Goal: Information Seeking & Learning: Learn about a topic

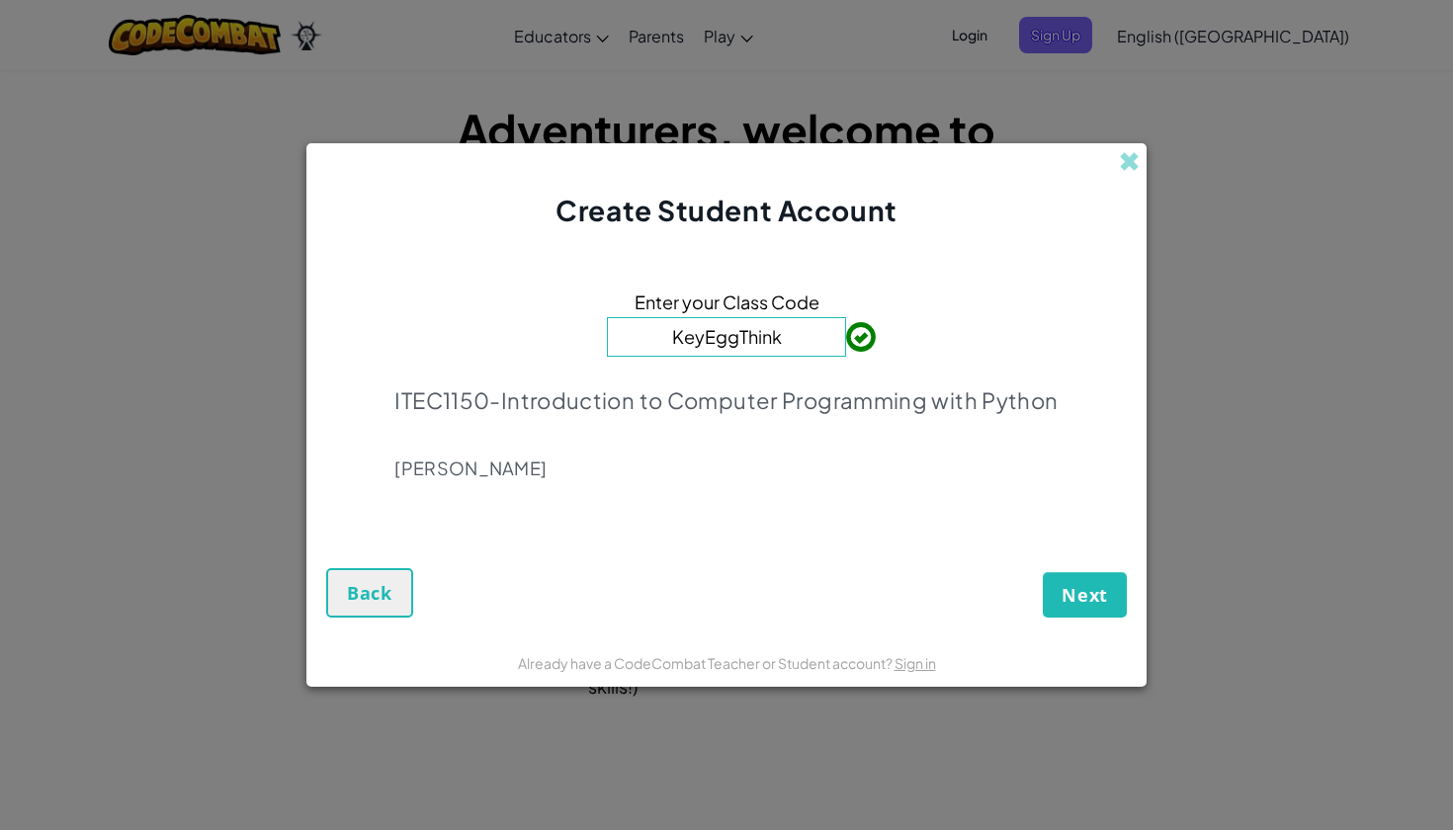
click at [1100, 600] on span "Next" at bounding box center [1084, 595] width 46 height 24
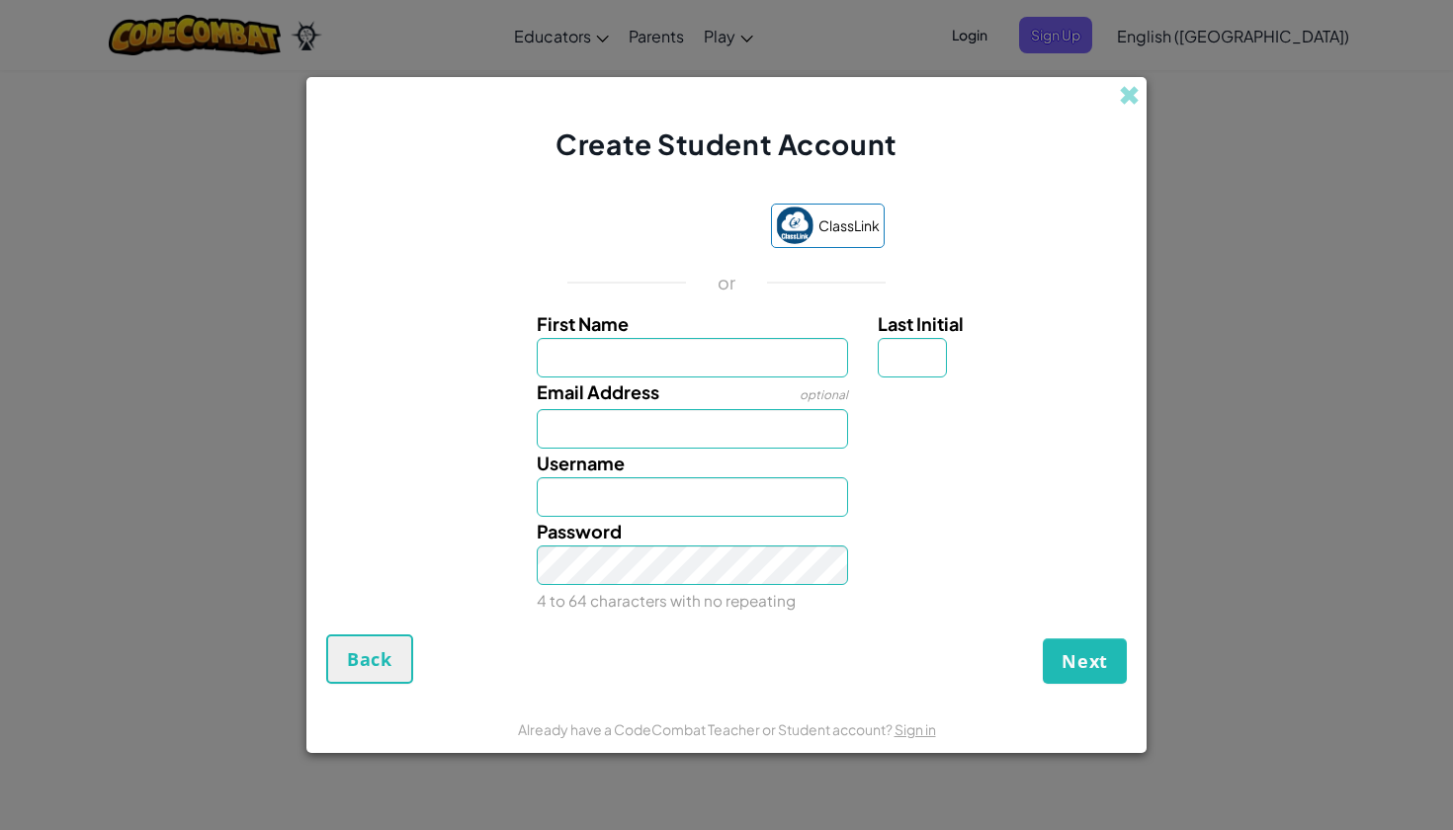
click at [328, 670] on button "Back" at bounding box center [369, 658] width 87 height 49
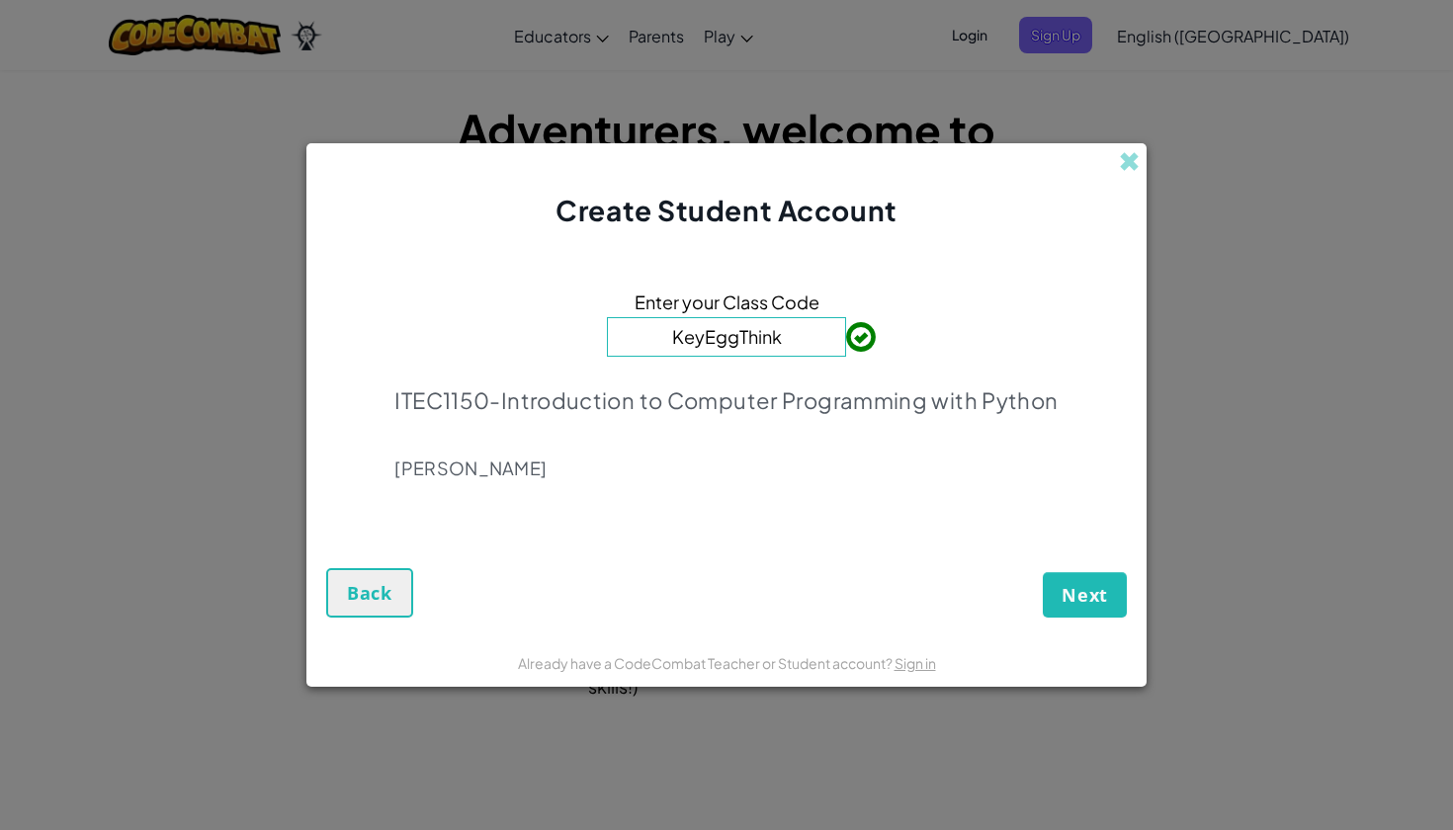
click at [1097, 586] on span "Next" at bounding box center [1084, 595] width 46 height 24
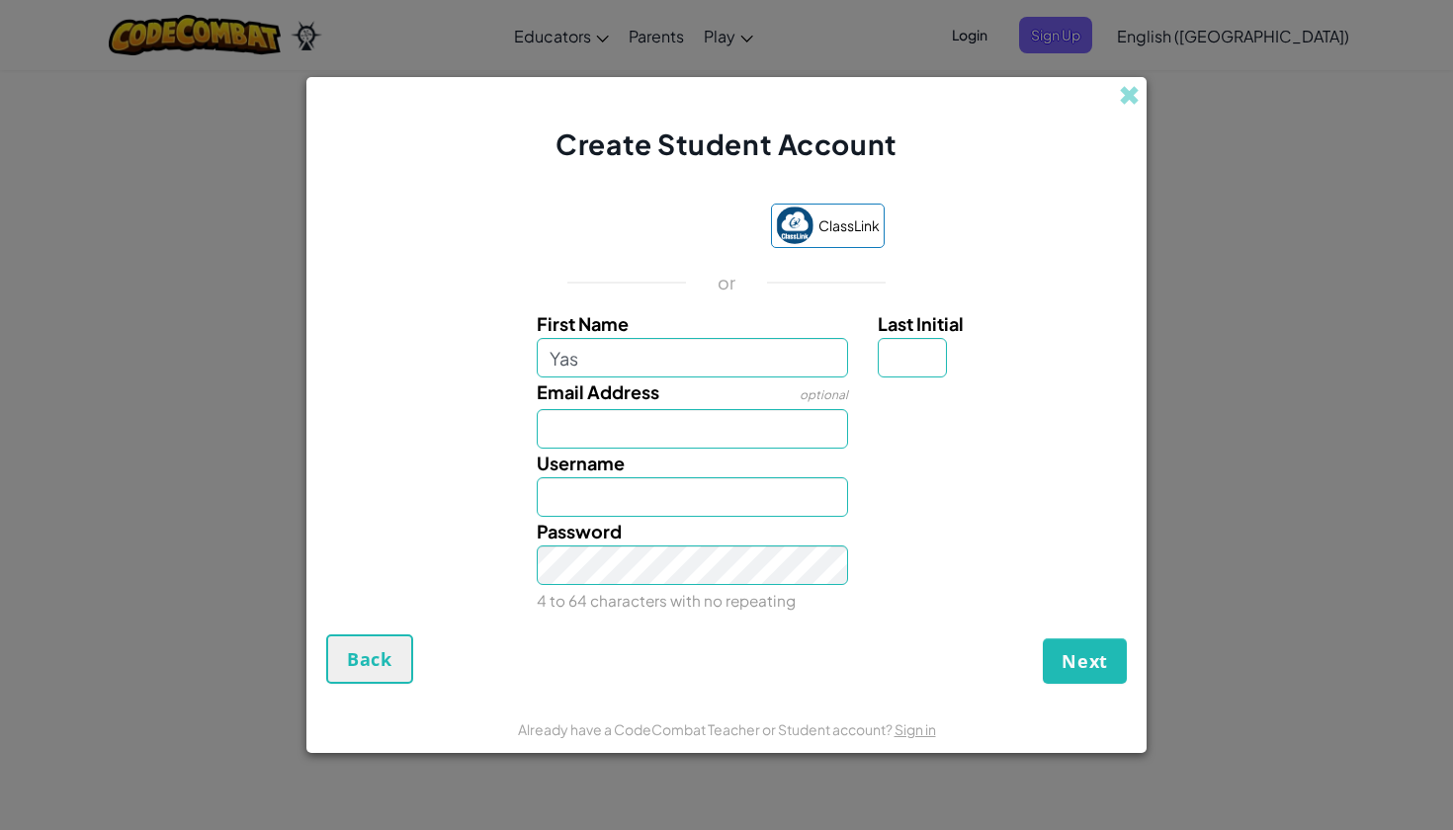
type input "Yas"
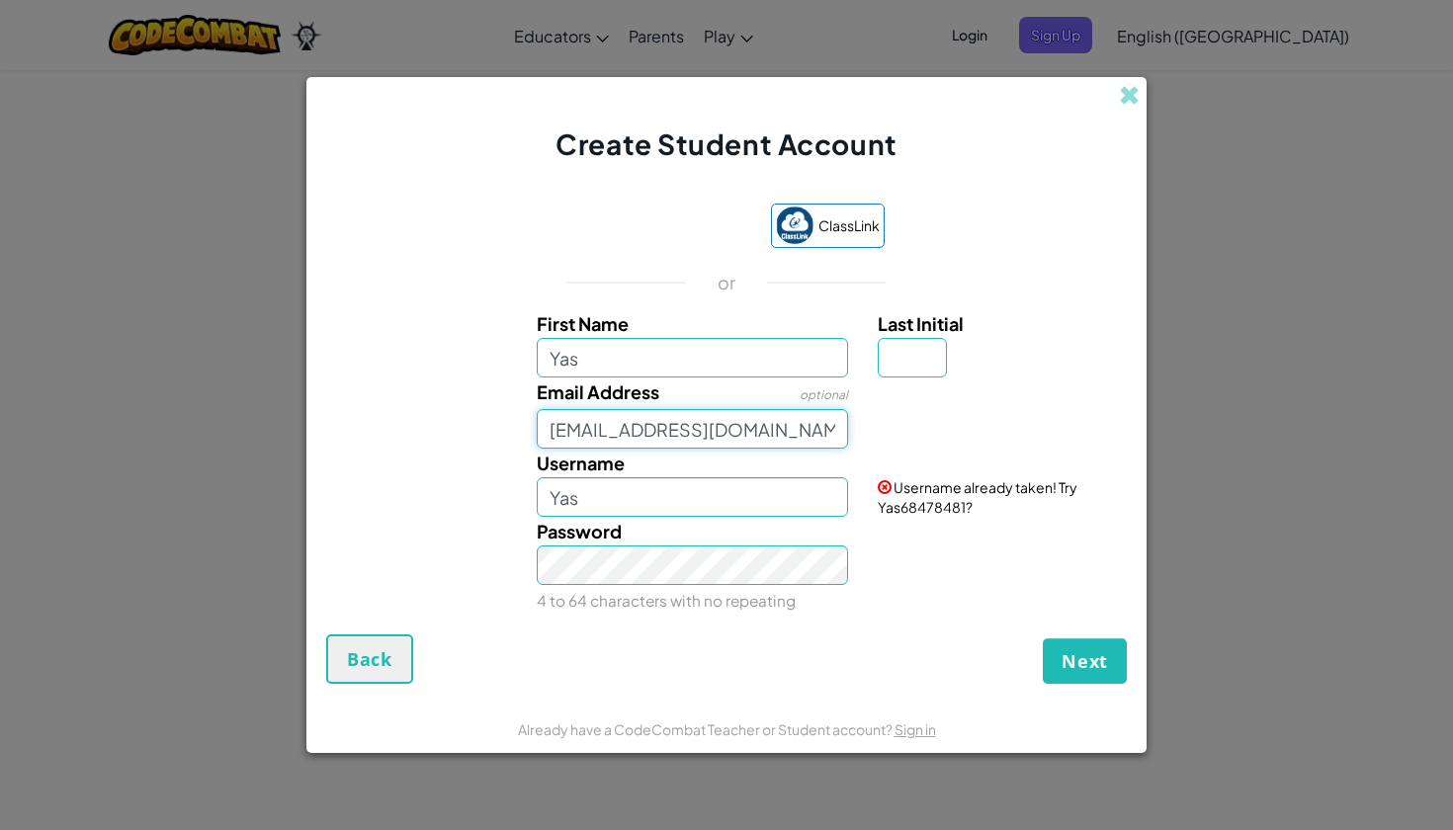
type input "[EMAIL_ADDRESS][DOMAIN_NAME]"
type input "Y"
type input "pc7181sl"
click at [1086, 672] on span "Next" at bounding box center [1084, 661] width 46 height 24
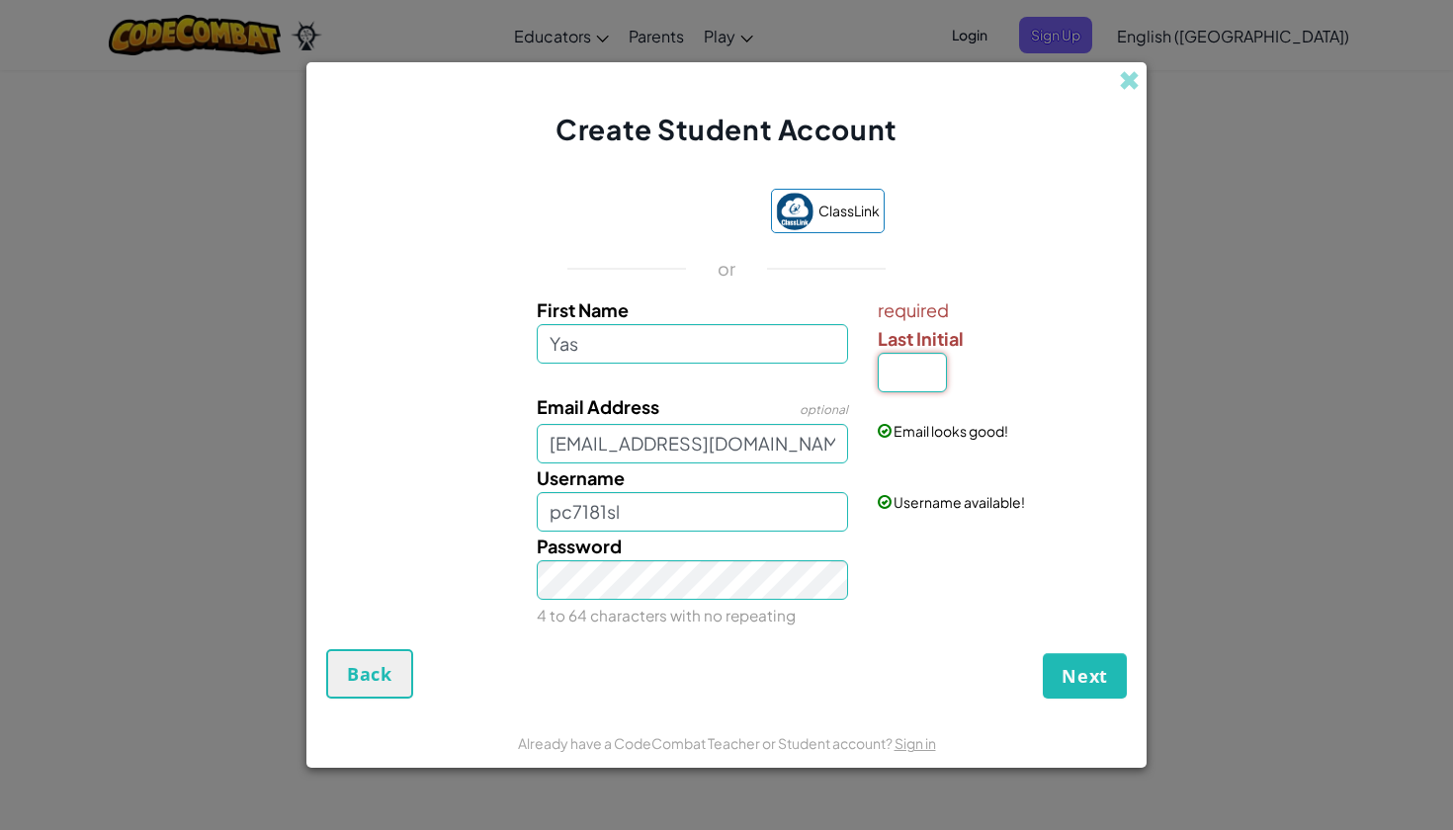
click at [909, 367] on input "Last Initial" at bounding box center [912, 373] width 69 height 40
type input "Y"
type input "A"
click at [997, 327] on label "Last Initial" at bounding box center [1000, 338] width 244 height 29
click at [947, 353] on input "A" at bounding box center [912, 373] width 69 height 40
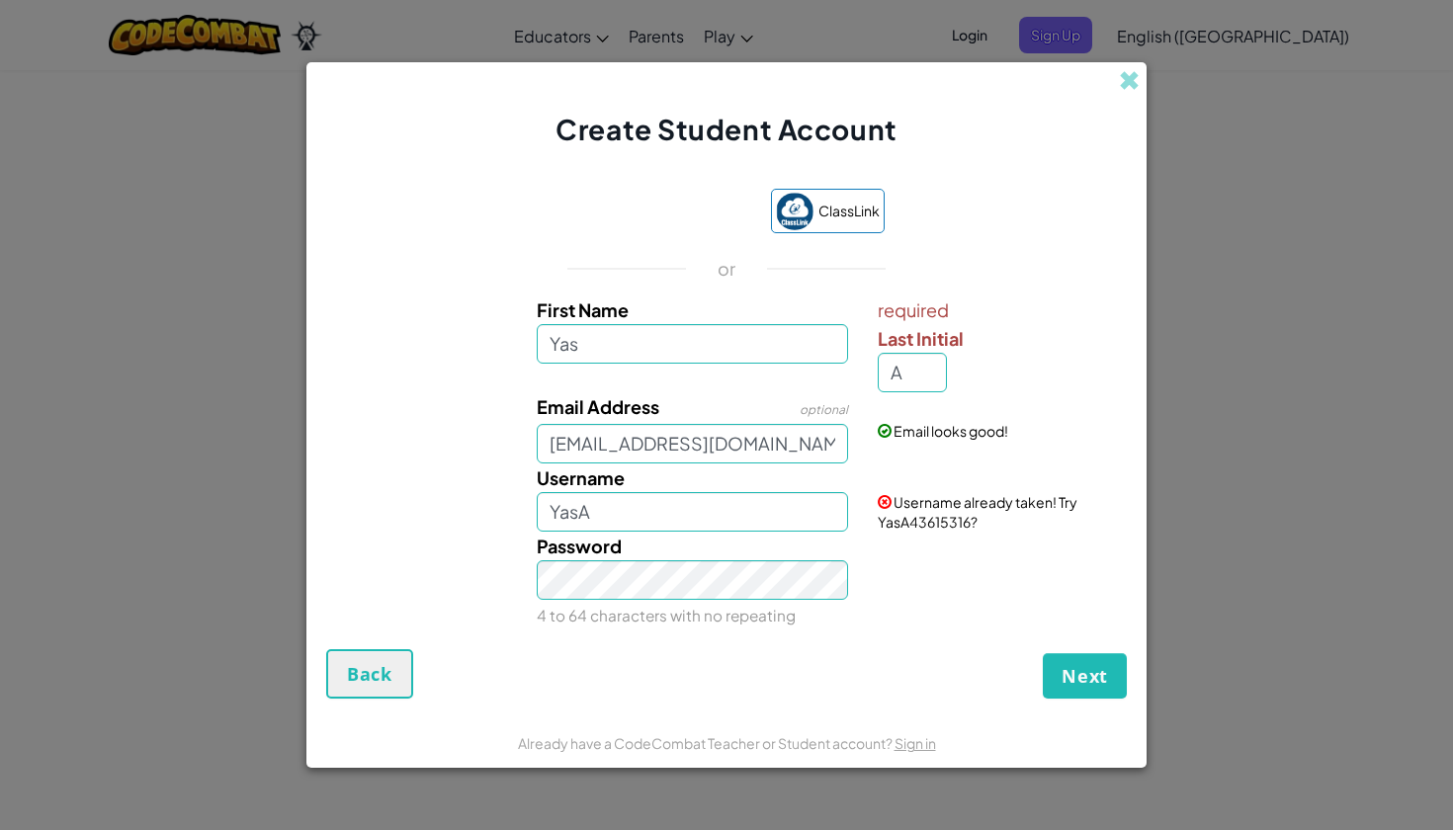
click at [1087, 658] on button "Next" at bounding box center [1085, 675] width 84 height 45
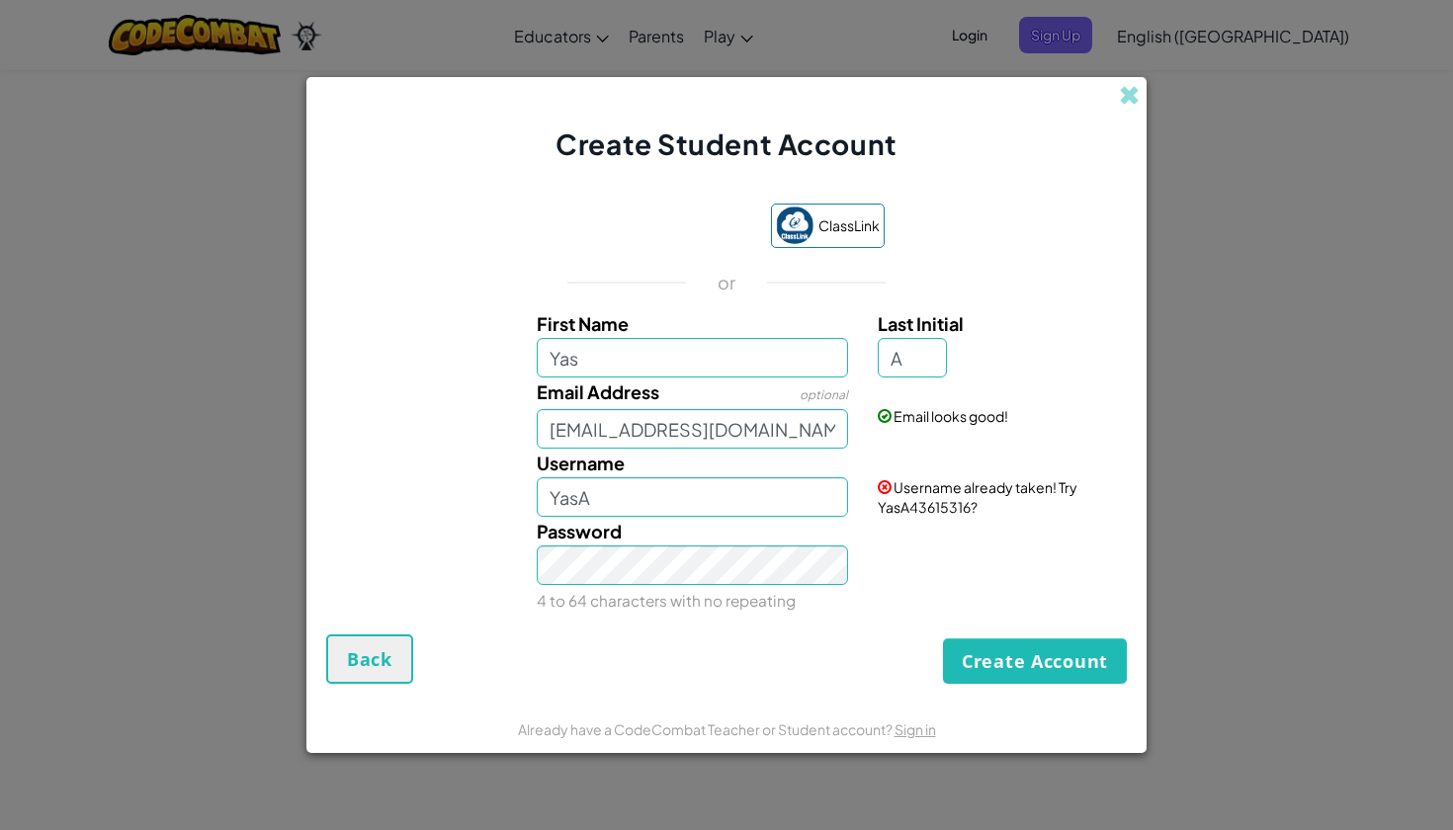
click at [1087, 663] on button "Create Account" at bounding box center [1035, 660] width 184 height 45
click at [809, 498] on input "YasA" at bounding box center [693, 497] width 312 height 40
type input "Y"
type input "pc7181sl"
click at [1035, 661] on button "Create Account" at bounding box center [1035, 660] width 184 height 45
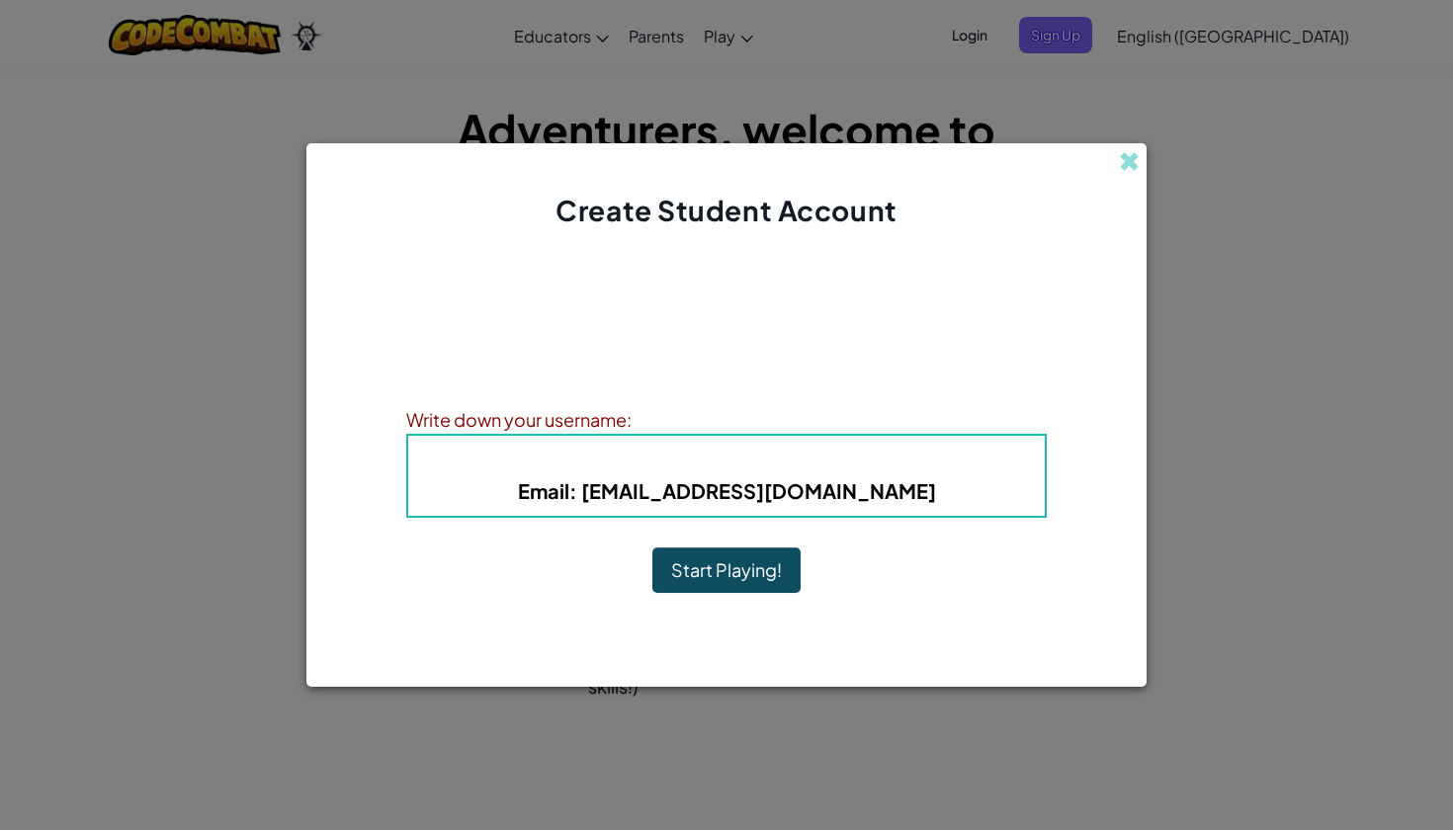
click at [747, 571] on button "Start Playing!" at bounding box center [726, 569] width 148 height 45
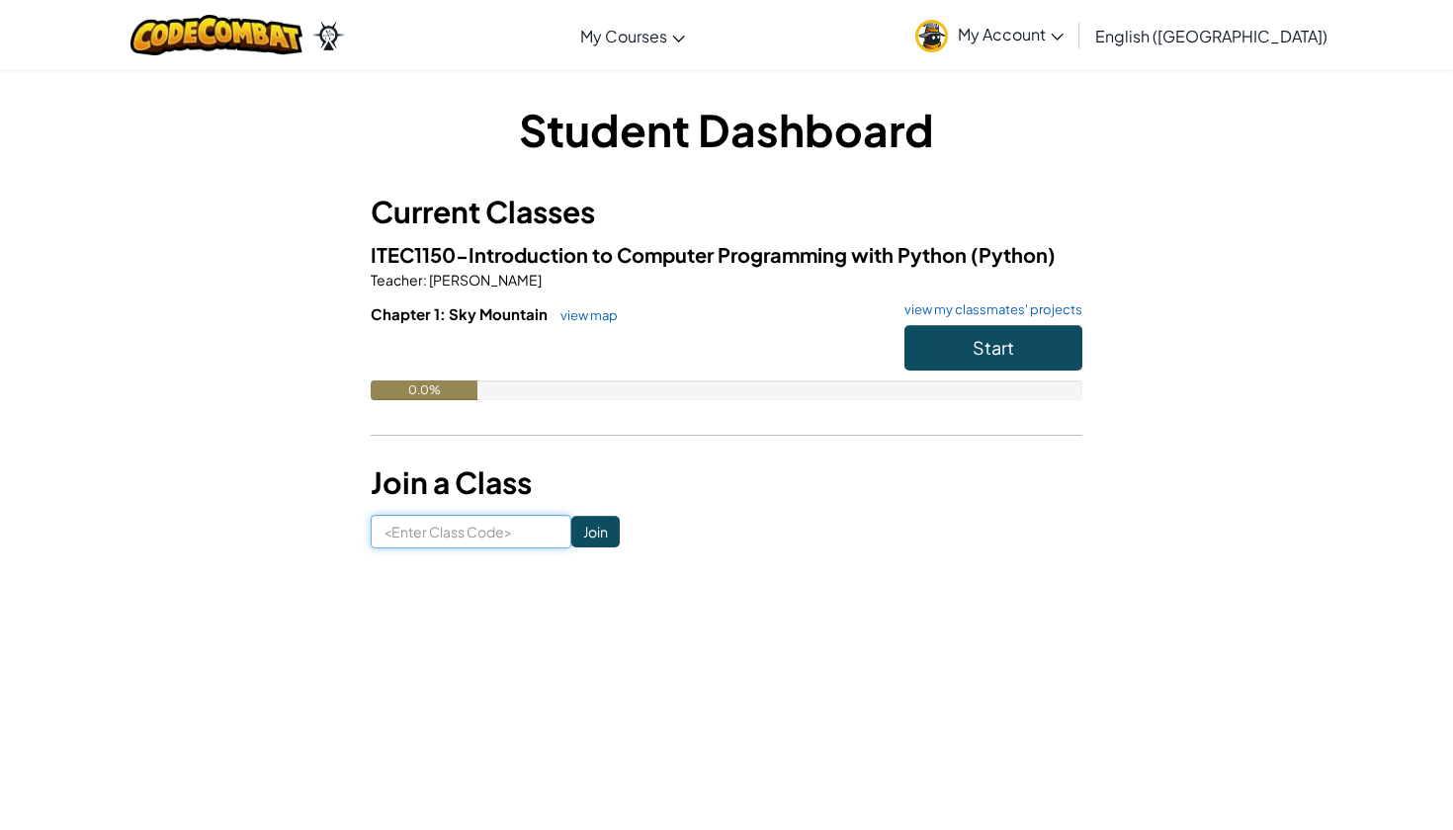
click at [431, 535] on input at bounding box center [471, 532] width 201 height 34
click at [1033, 348] on button "Start" at bounding box center [993, 347] width 178 height 45
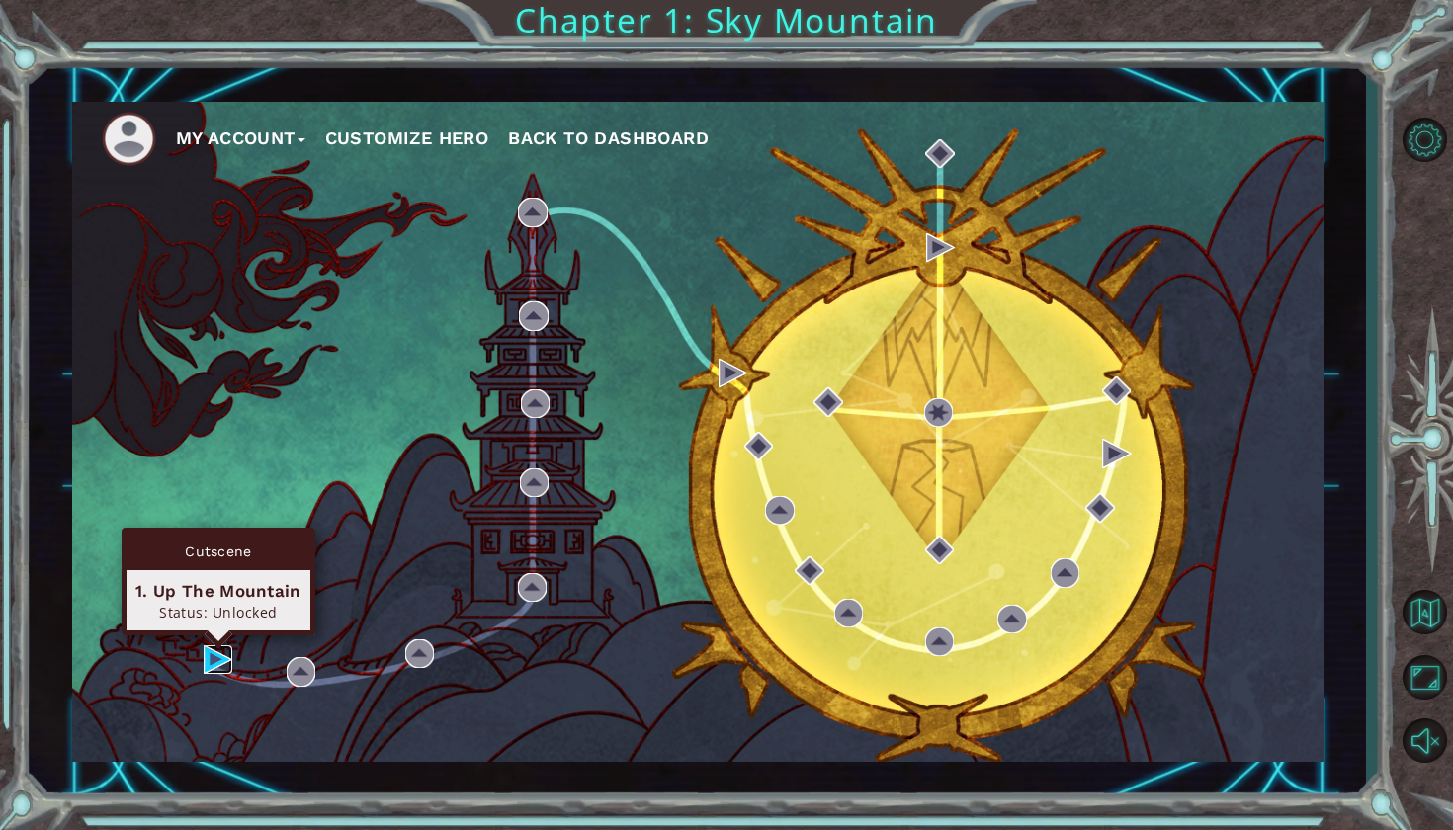
click at [206, 655] on img at bounding box center [218, 659] width 29 height 29
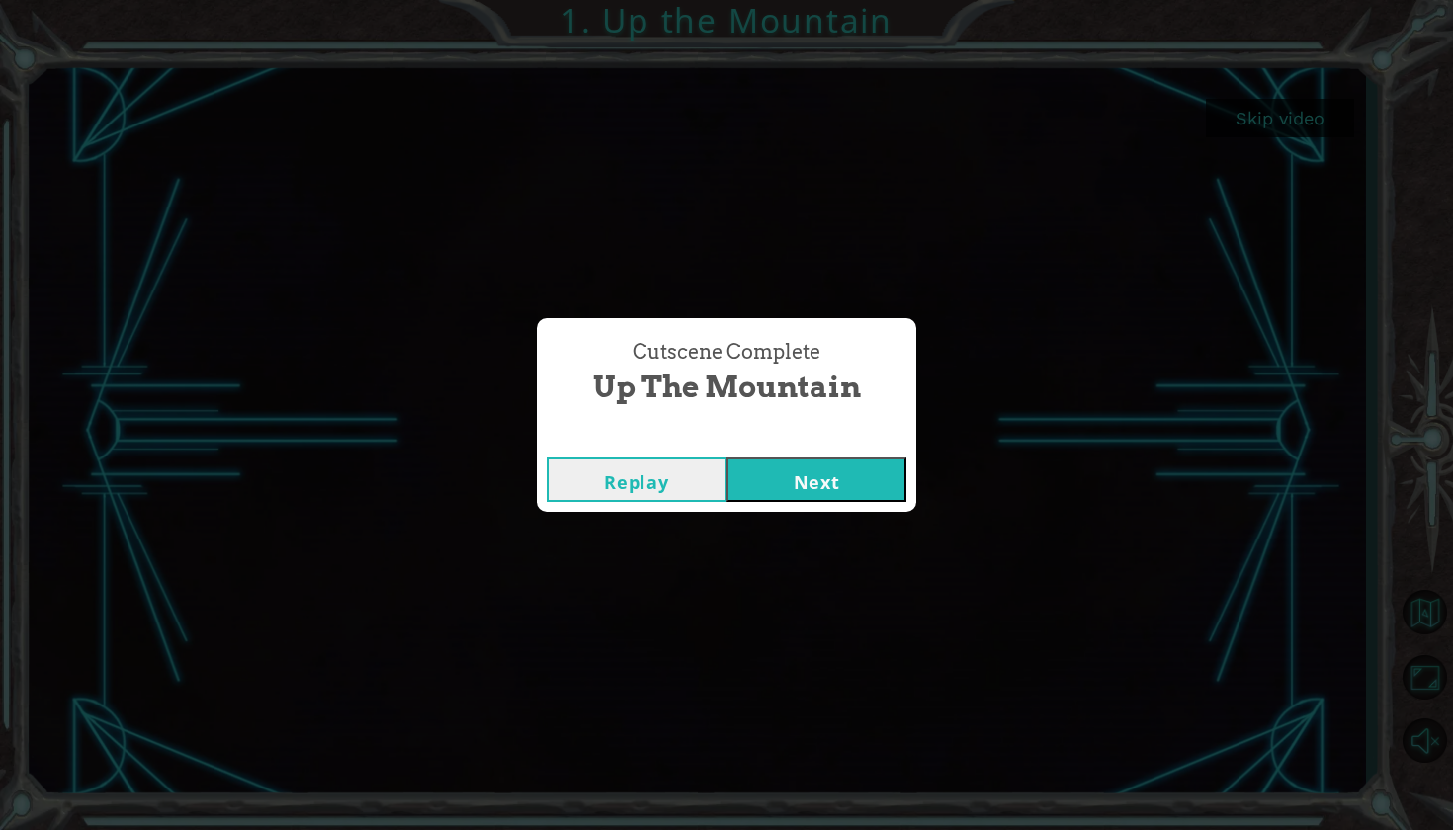
click at [801, 474] on button "Next" at bounding box center [816, 480] width 180 height 44
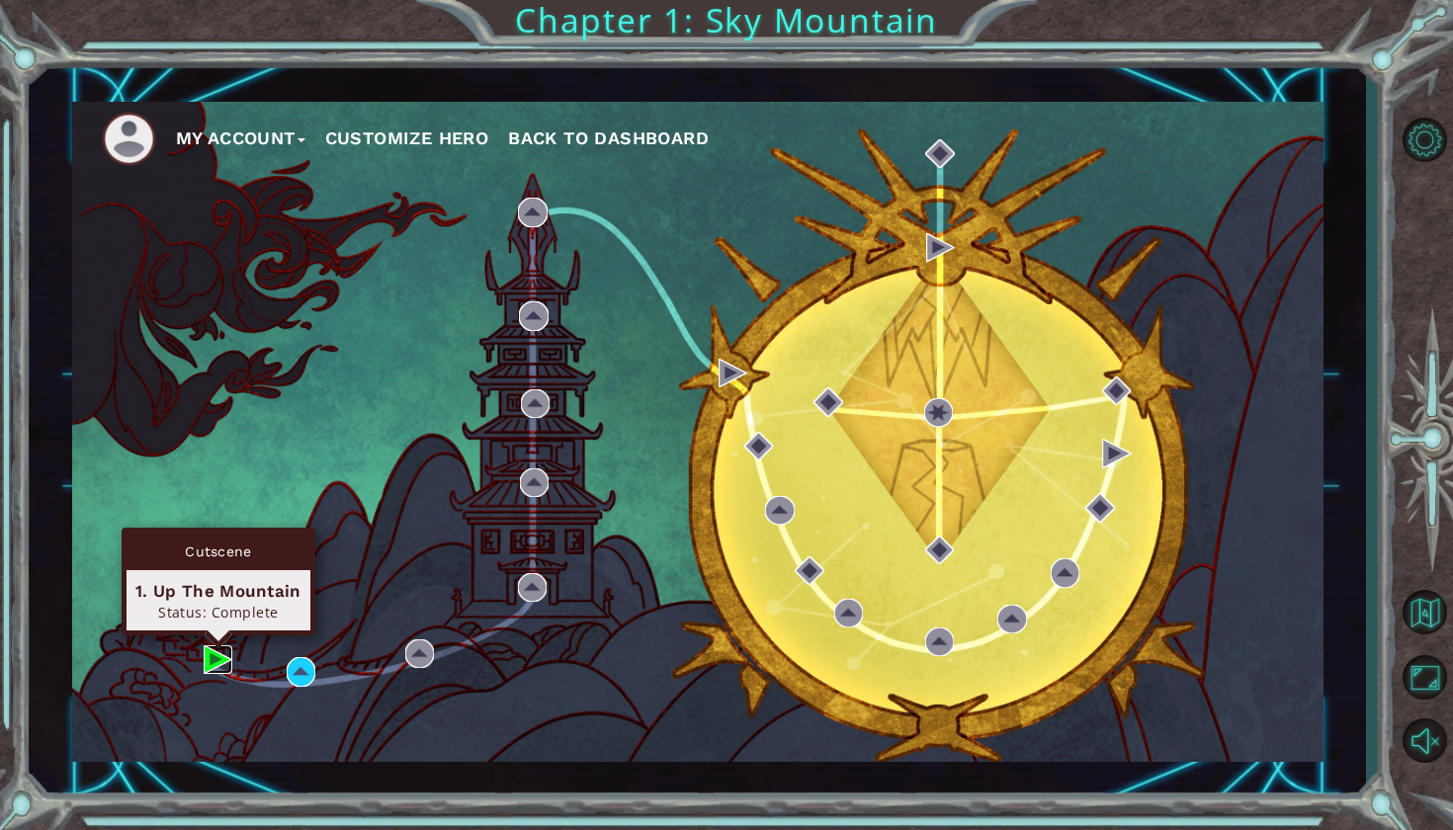
click at [210, 651] on img at bounding box center [218, 659] width 29 height 29
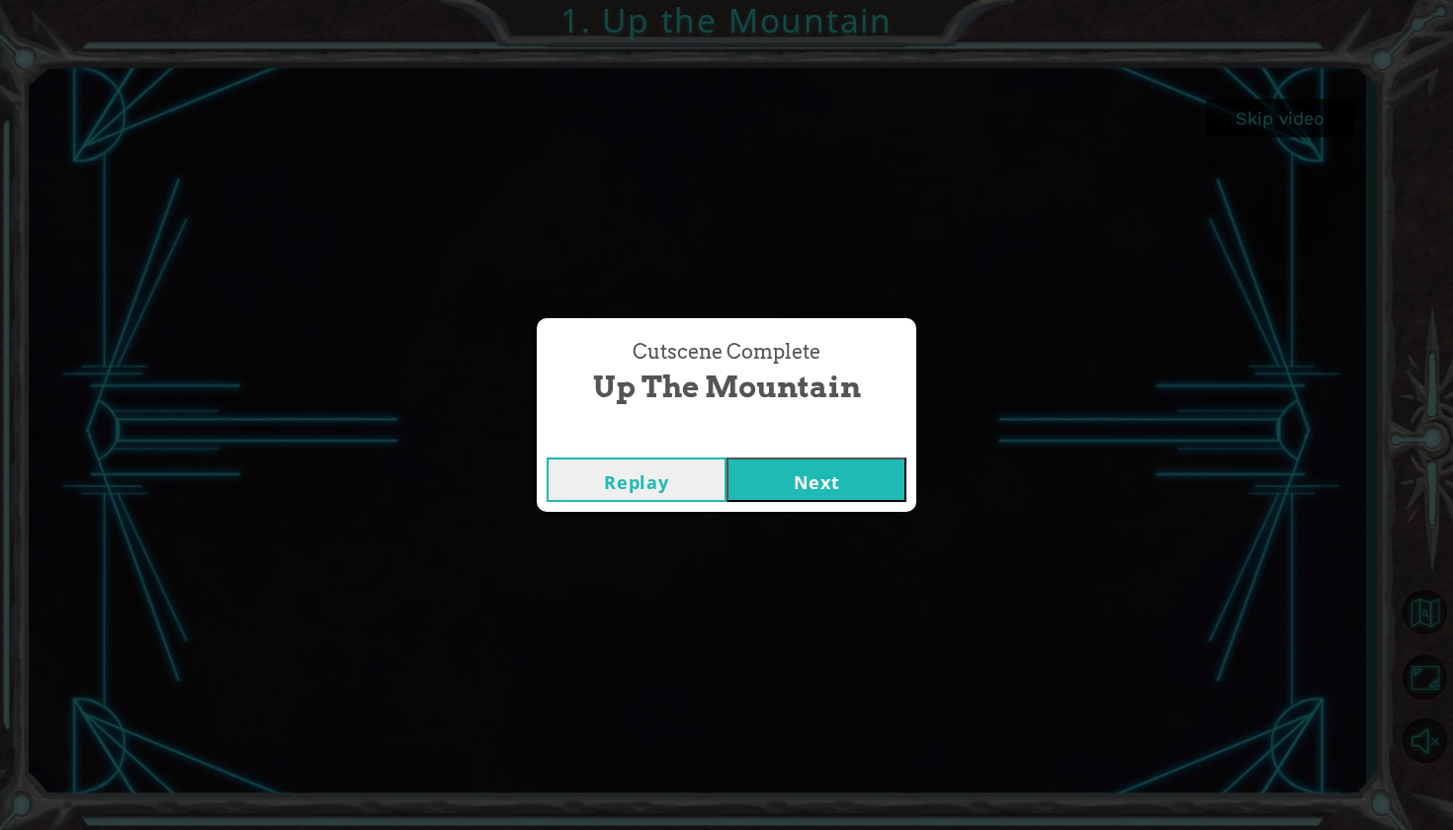
click at [796, 480] on button "Next" at bounding box center [816, 480] width 180 height 44
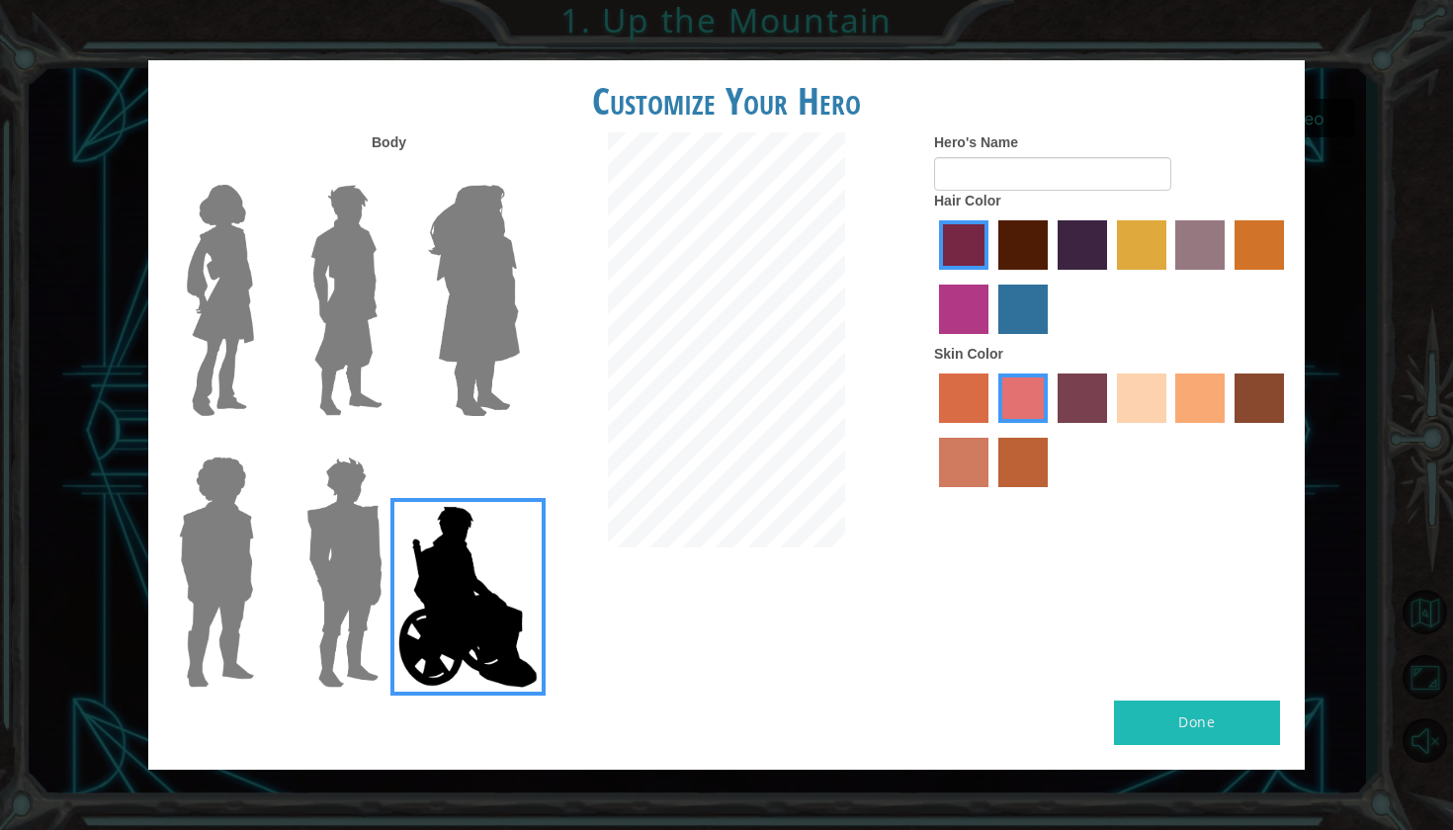
click at [1157, 270] on label "tulip tree hair color" at bounding box center [1141, 244] width 49 height 49
click at [1110, 277] on input "tulip tree hair color" at bounding box center [1110, 277] width 0 height 0
click at [1142, 404] on label "sandy beach skin color" at bounding box center [1141, 398] width 49 height 49
click at [1110, 430] on input "sandy beach skin color" at bounding box center [1110, 430] width 0 height 0
click at [1209, 412] on label "tacao skin color" at bounding box center [1199, 398] width 49 height 49
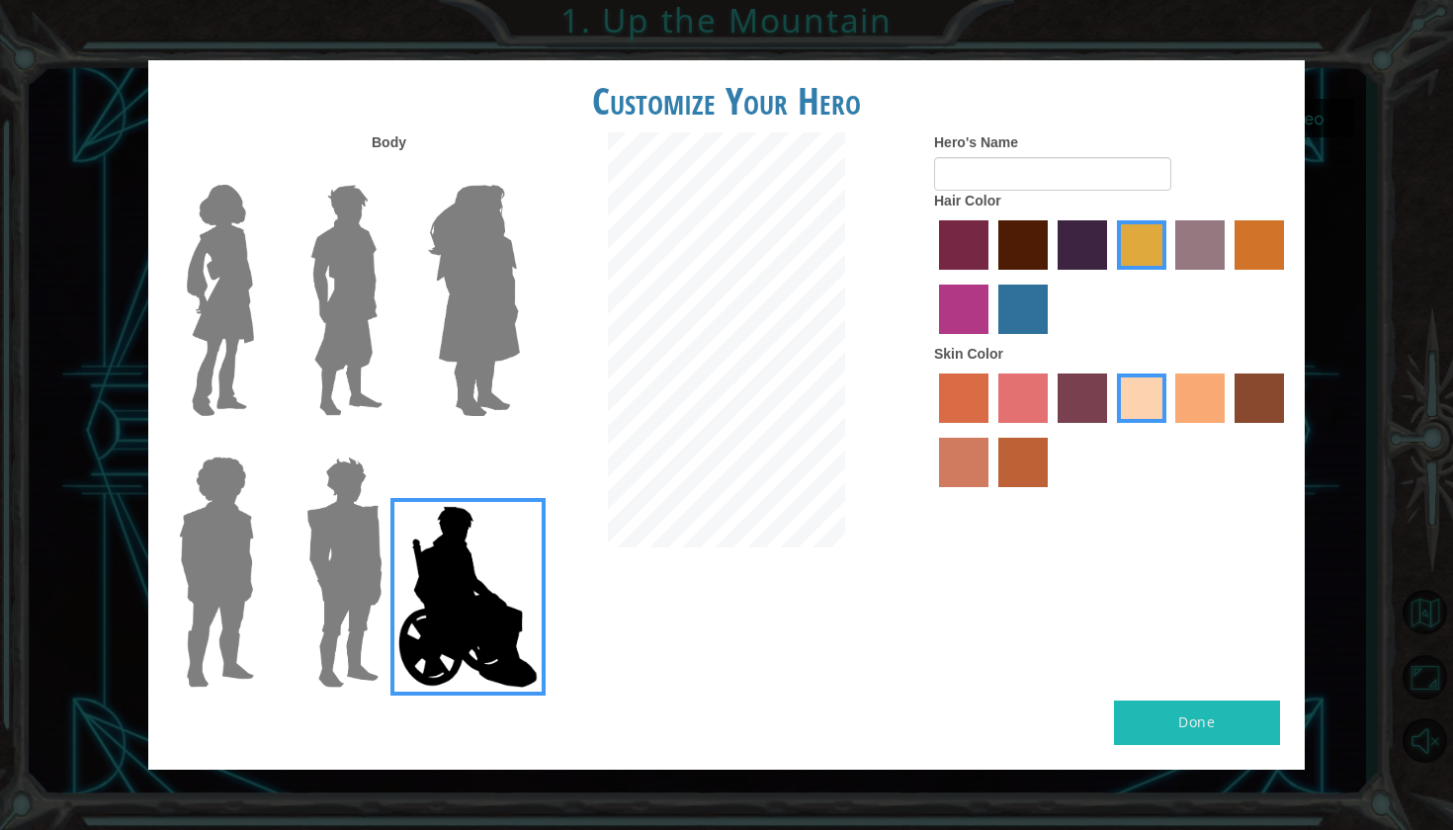
click at [1169, 430] on input "tacao skin color" at bounding box center [1169, 430] width 0 height 0
click at [1280, 401] on label "karma skin color" at bounding box center [1258, 398] width 49 height 49
click at [1227, 430] on input "karma skin color" at bounding box center [1227, 430] width 0 height 0
click at [1026, 411] on label "froly skin color" at bounding box center [1022, 398] width 49 height 49
click at [991, 430] on input "froly skin color" at bounding box center [991, 430] width 0 height 0
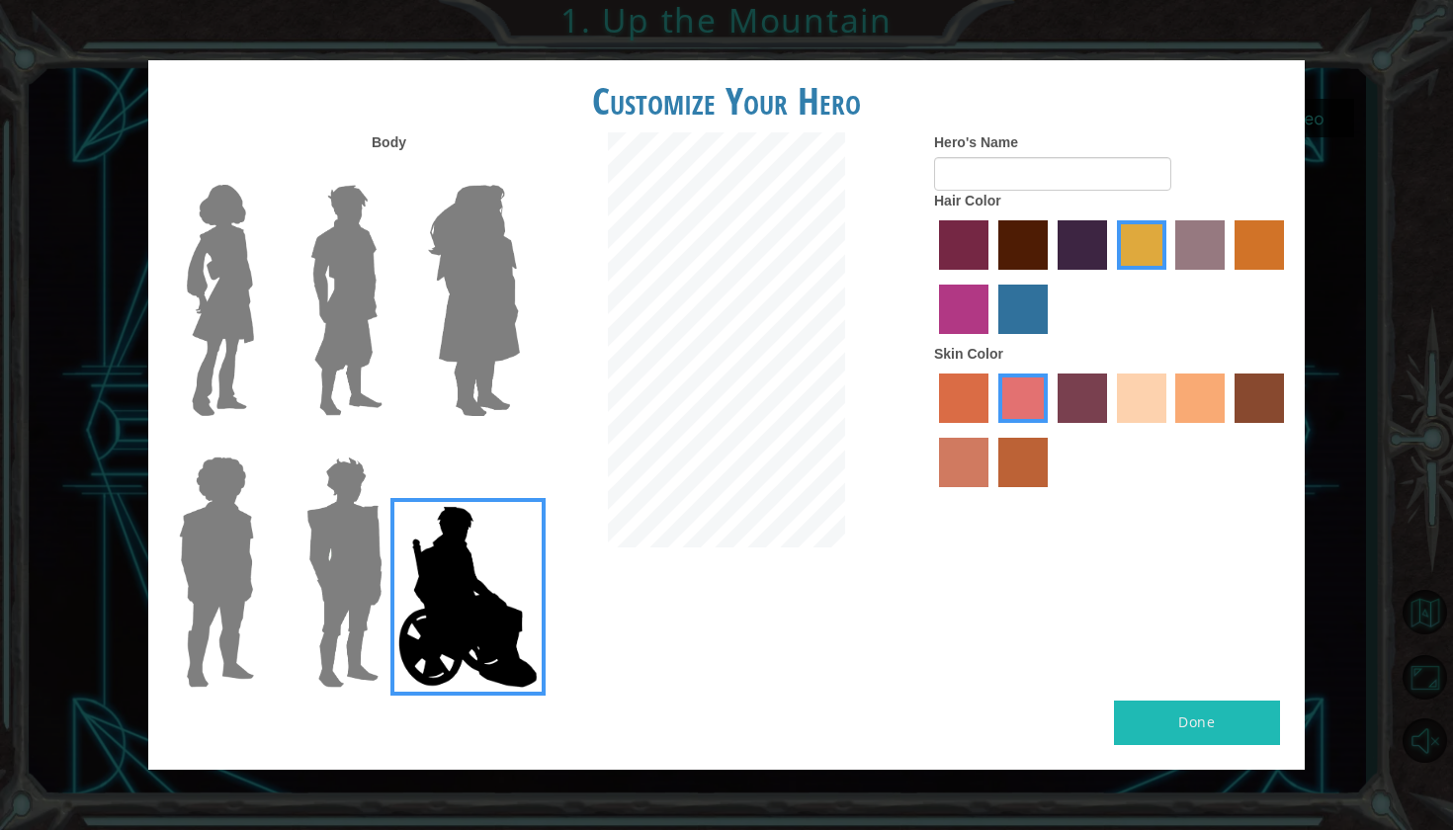
click at [964, 487] on label "burning sand skin color" at bounding box center [963, 462] width 49 height 49
click at [1287, 430] on input "burning sand skin color" at bounding box center [1287, 430] width 0 height 0
click at [998, 329] on label "lachmara hair color" at bounding box center [1022, 309] width 49 height 49
click at [991, 341] on input "lachmara hair color" at bounding box center [991, 341] width 0 height 0
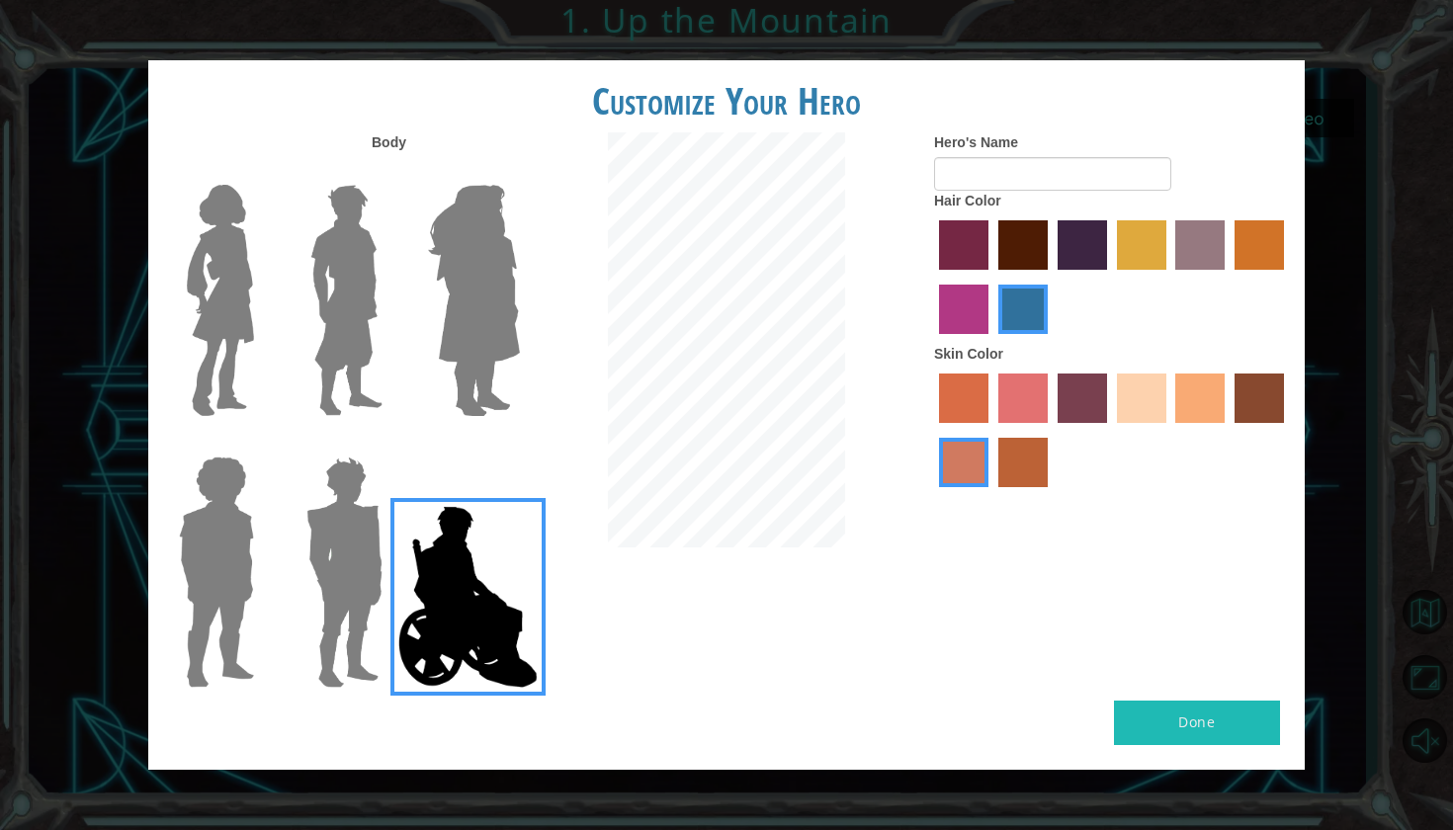
click at [998, 245] on label "maroon hair color" at bounding box center [1022, 244] width 49 height 49
click at [991, 277] on input "maroon hair color" at bounding box center [991, 277] width 0 height 0
click at [1032, 405] on label "froly skin color" at bounding box center [1022, 398] width 49 height 49
click at [991, 430] on input "froly skin color" at bounding box center [991, 430] width 0 height 0
click at [1158, 421] on label "sandy beach skin color" at bounding box center [1141, 398] width 49 height 49
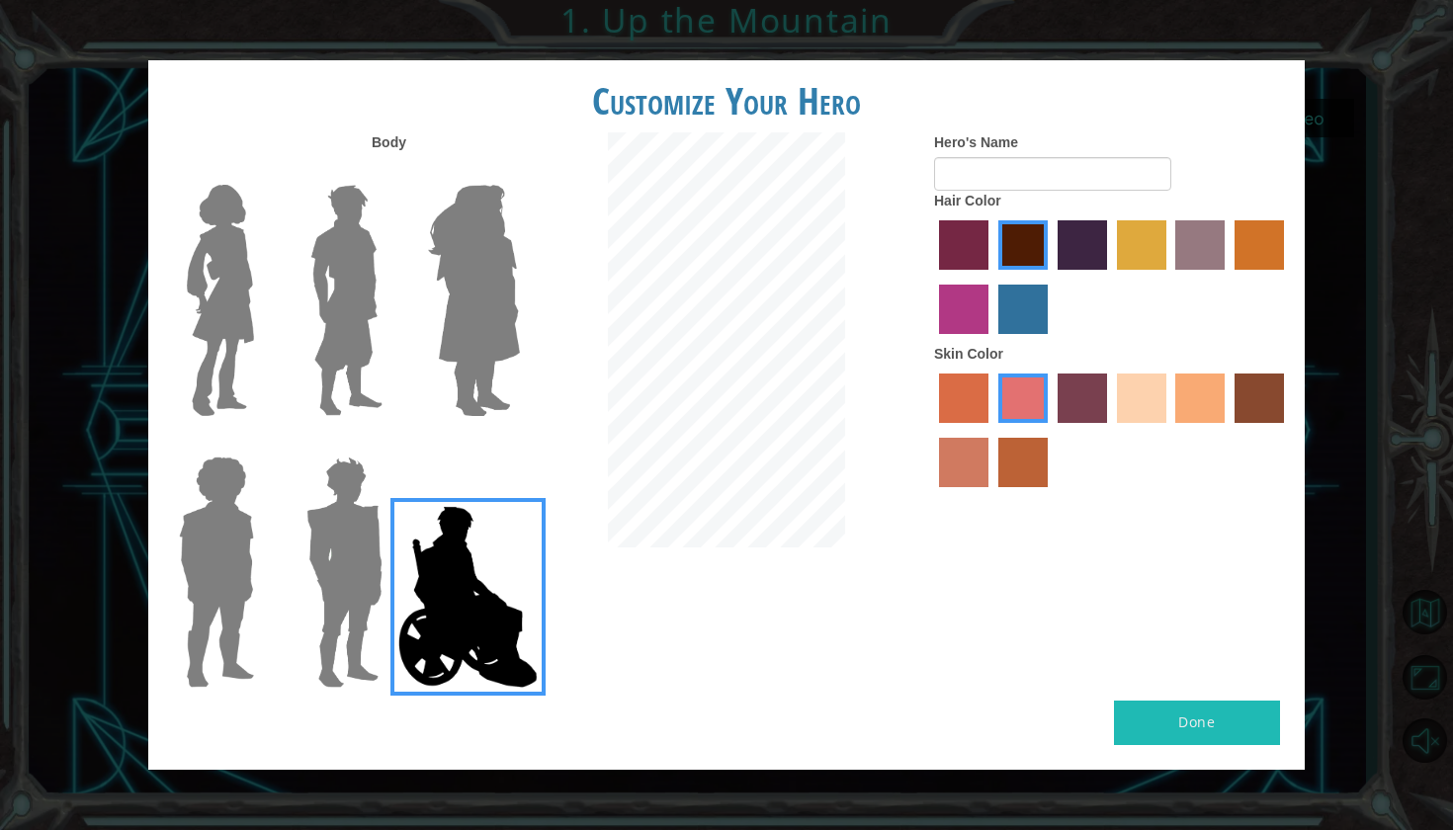
click at [1110, 430] on input "sandy beach skin color" at bounding box center [1110, 430] width 0 height 0
click at [1162, 671] on div "Body Hero's Name Hair Color Skin Color" at bounding box center [726, 416] width 1156 height 568
click at [1050, 191] on input "Hero's Name" at bounding box center [1052, 174] width 237 height 34
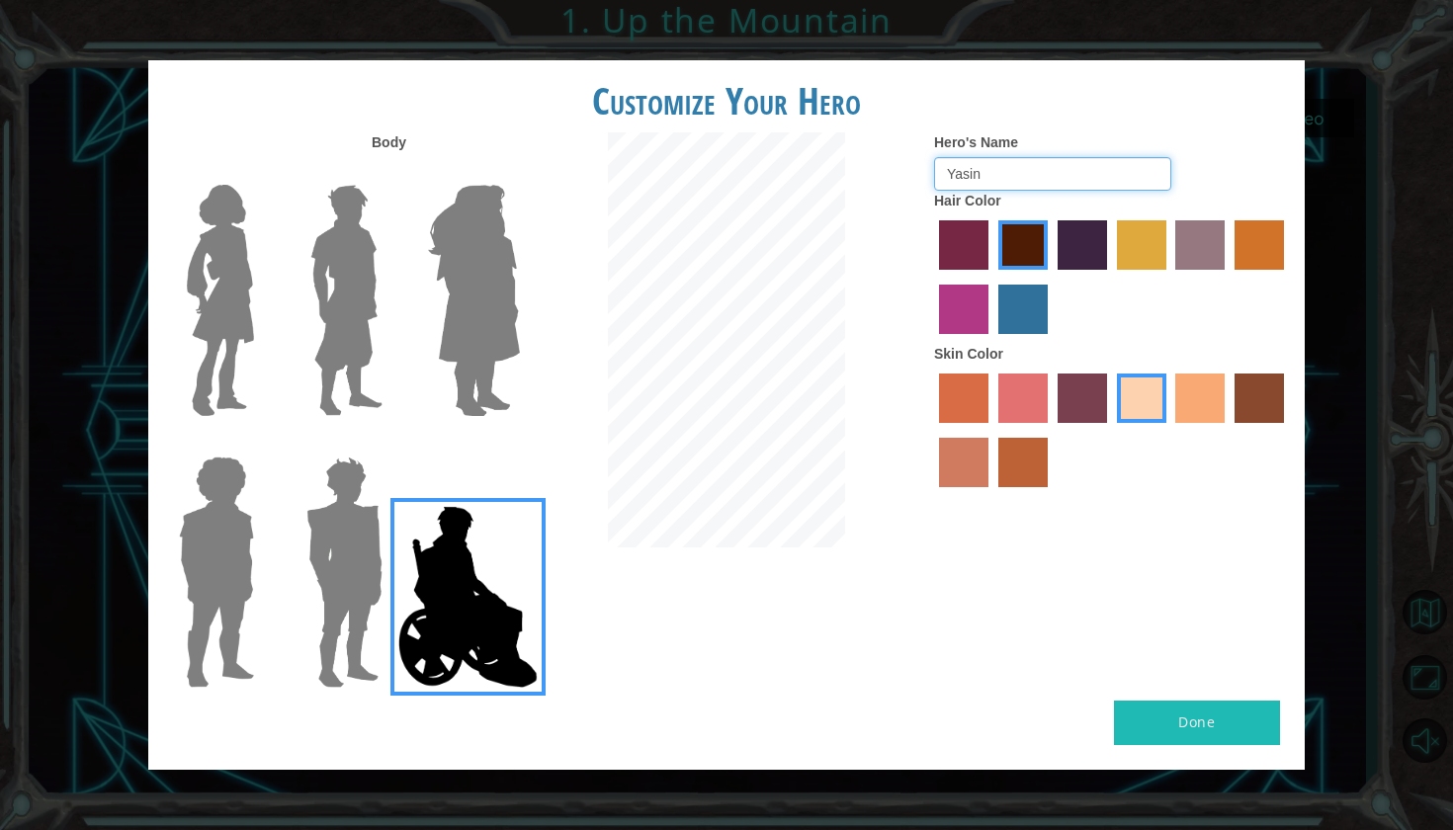
type input "Yasin"
click at [1168, 707] on button "Done" at bounding box center [1197, 723] width 166 height 44
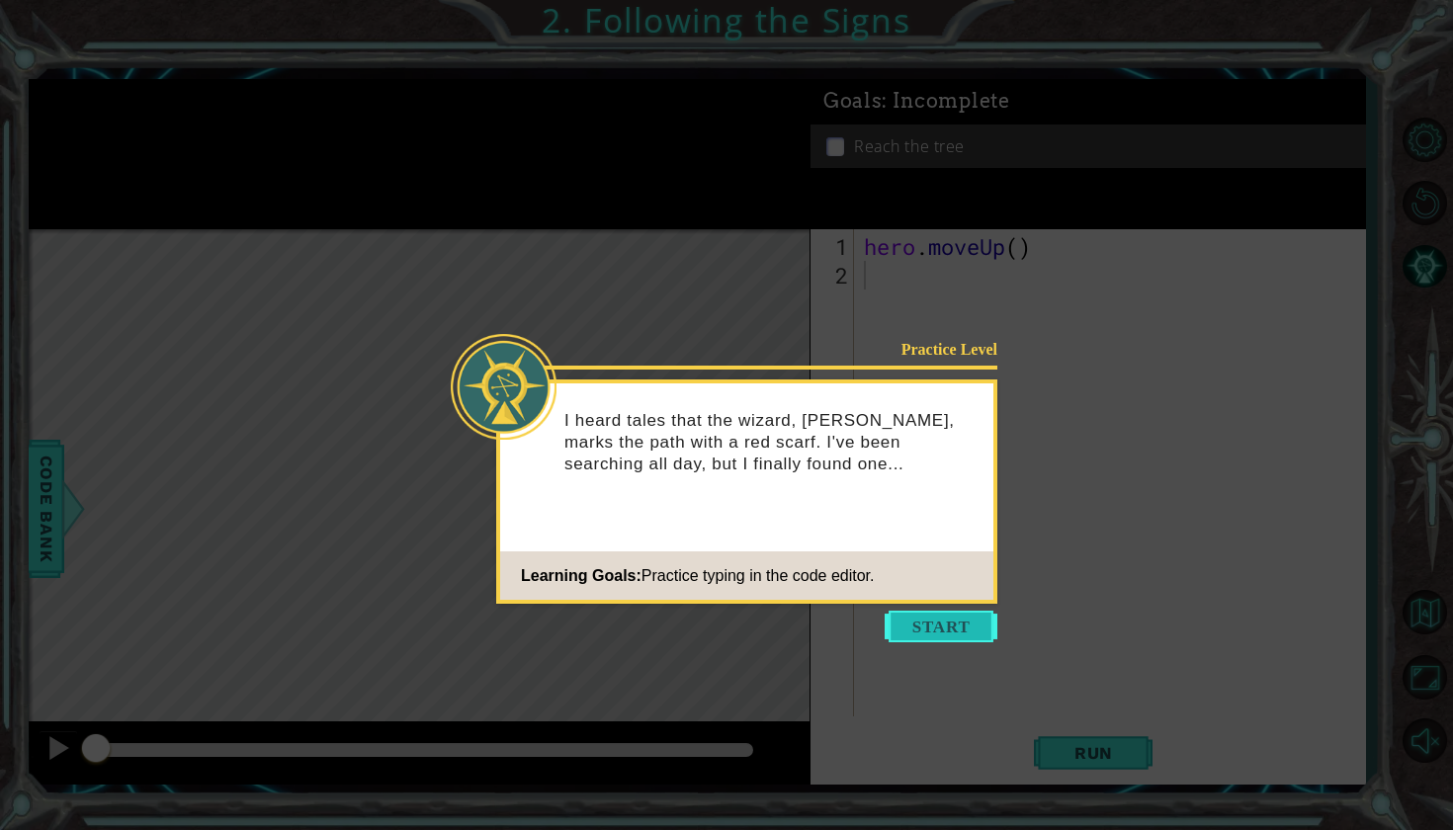
click at [910, 631] on button "Start" at bounding box center [940, 627] width 113 height 32
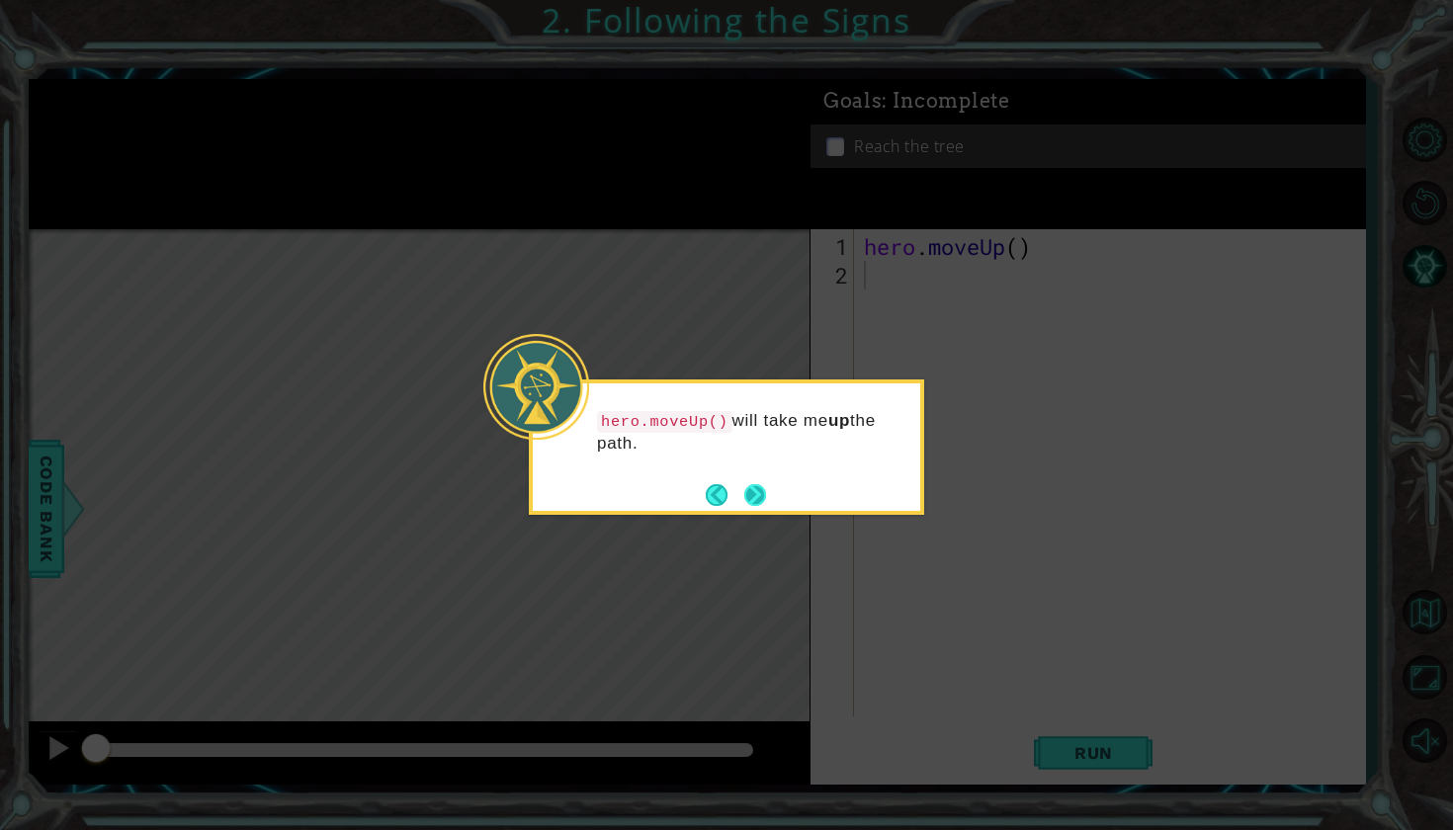
click at [760, 487] on button "Next" at bounding box center [755, 495] width 28 height 28
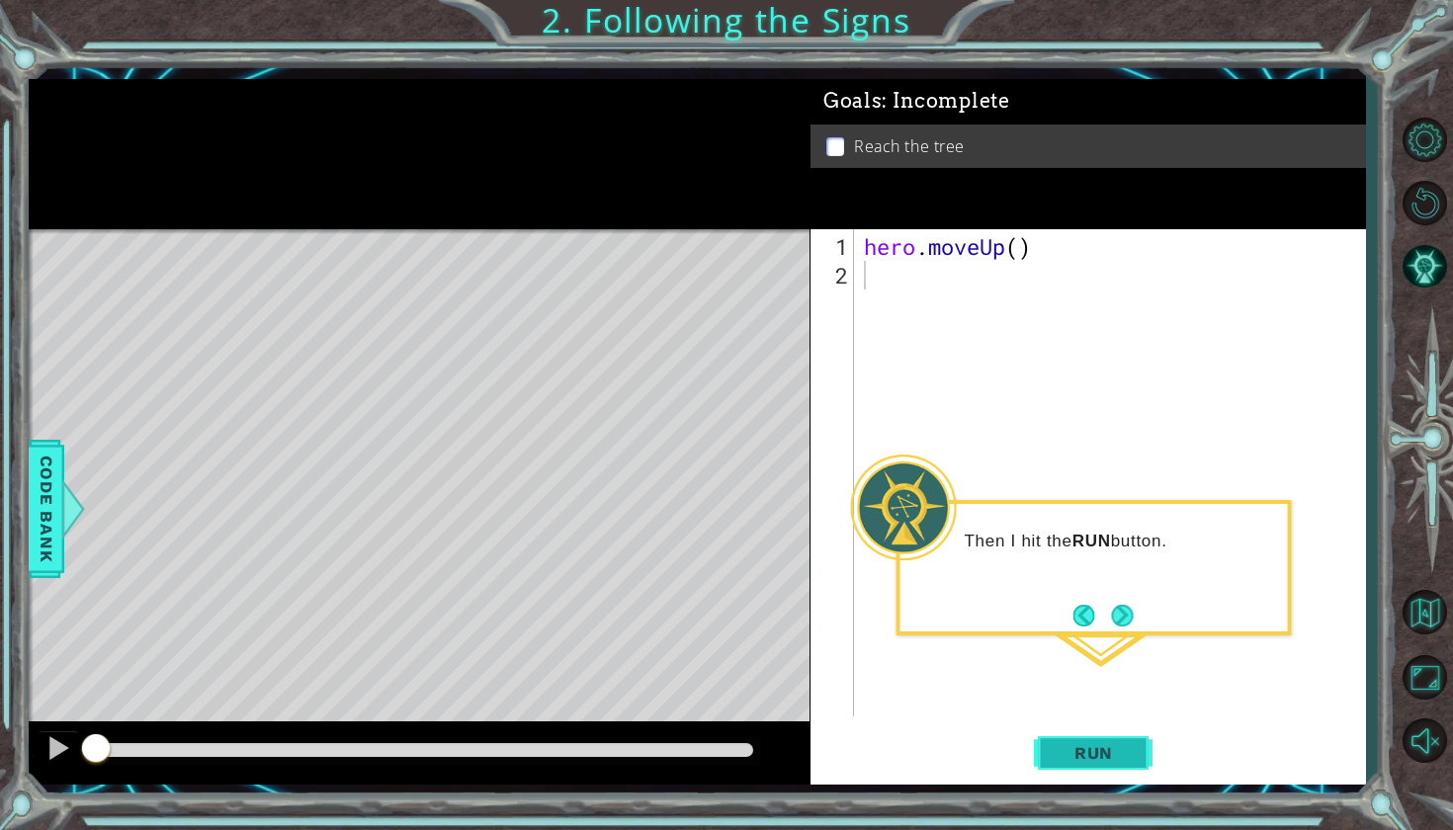
click at [1089, 752] on span "Run" at bounding box center [1093, 753] width 78 height 20
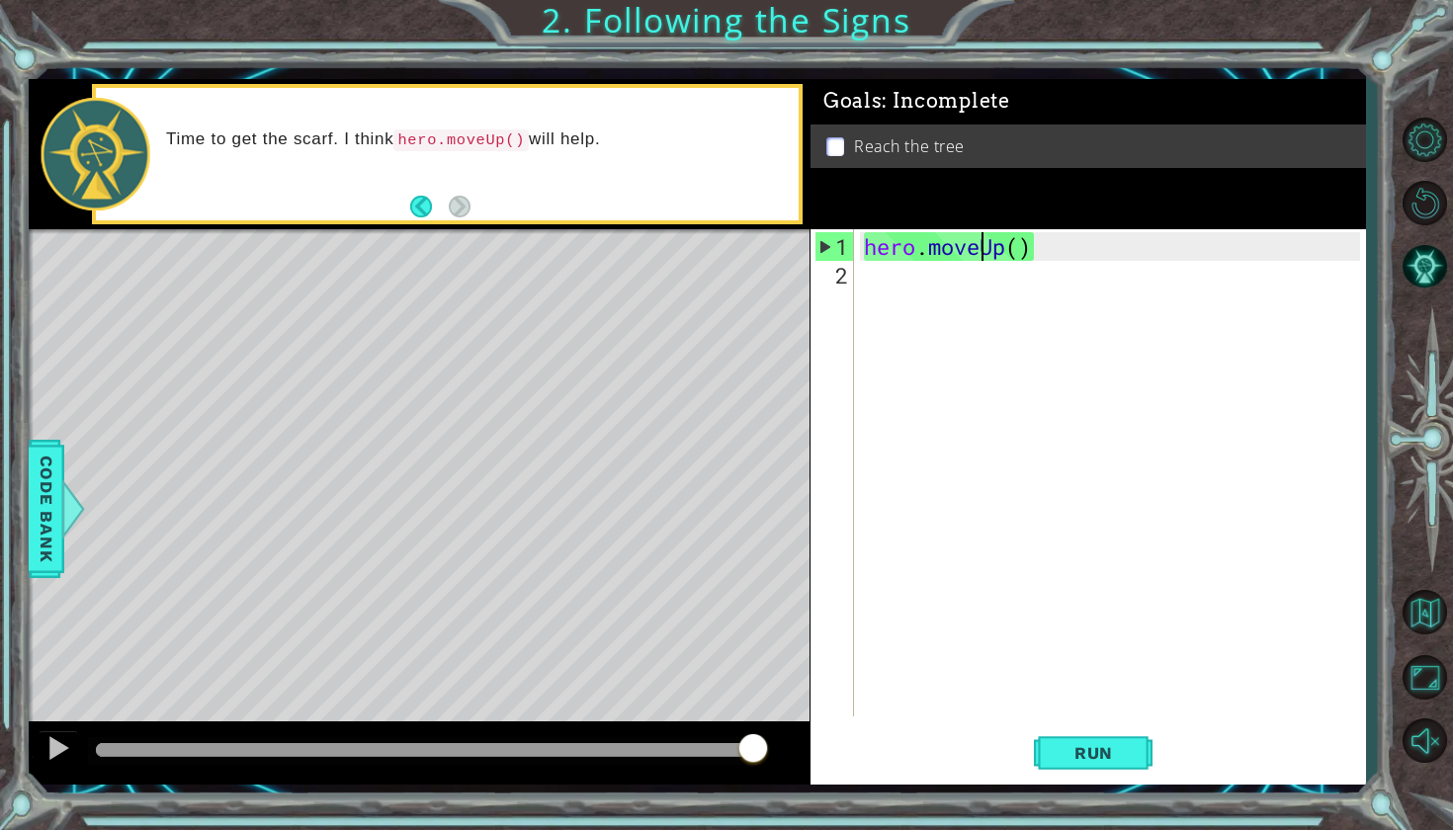
click at [978, 253] on div "hero . moveUp ( )" at bounding box center [1115, 504] width 510 height 544
type textarea "hero.moveUp()"
click at [961, 275] on div "hero . moveUp ( )" at bounding box center [1115, 504] width 510 height 544
click at [840, 152] on p at bounding box center [835, 146] width 18 height 19
click at [897, 239] on div "hero . moveUp ( )" at bounding box center [1115, 504] width 510 height 544
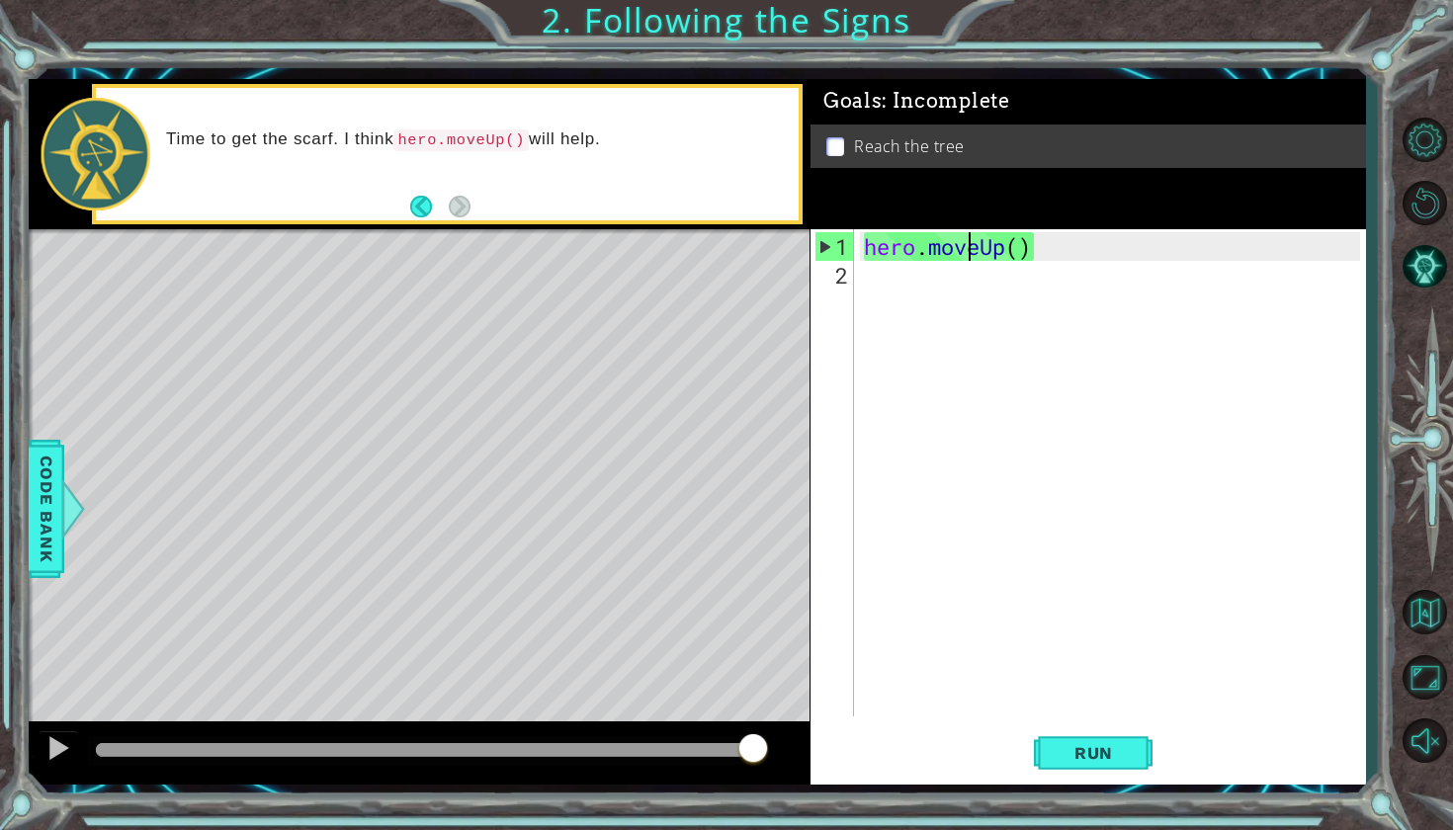
click at [962, 255] on div "hero . moveUp ( )" at bounding box center [1115, 504] width 510 height 544
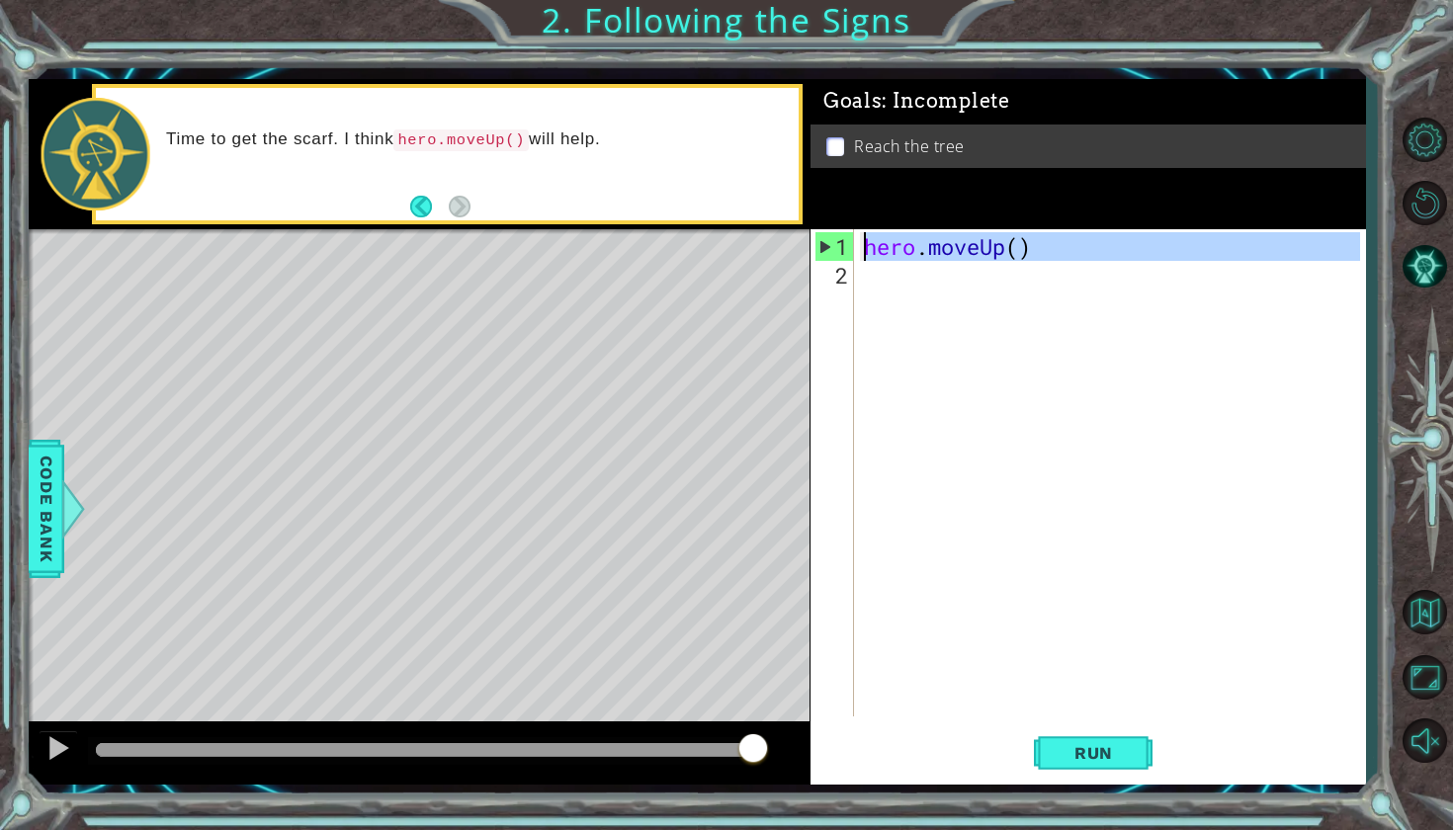
click at [824, 256] on div "1" at bounding box center [834, 246] width 39 height 29
type textarea "hero.moveUp()"
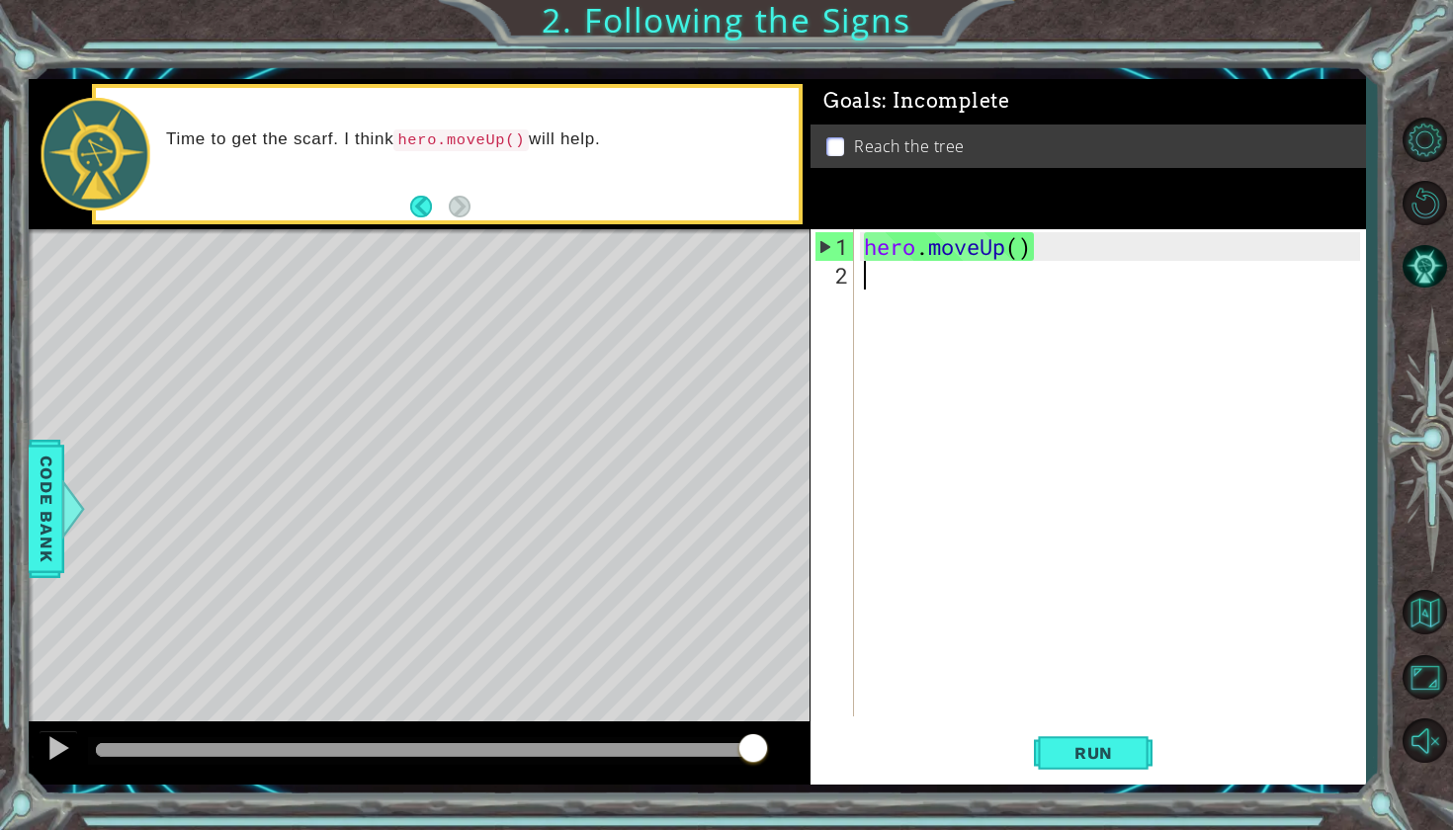
click at [868, 296] on div "hero . moveUp ( )" at bounding box center [1115, 504] width 510 height 544
click at [1095, 751] on span "Run" at bounding box center [1093, 753] width 78 height 20
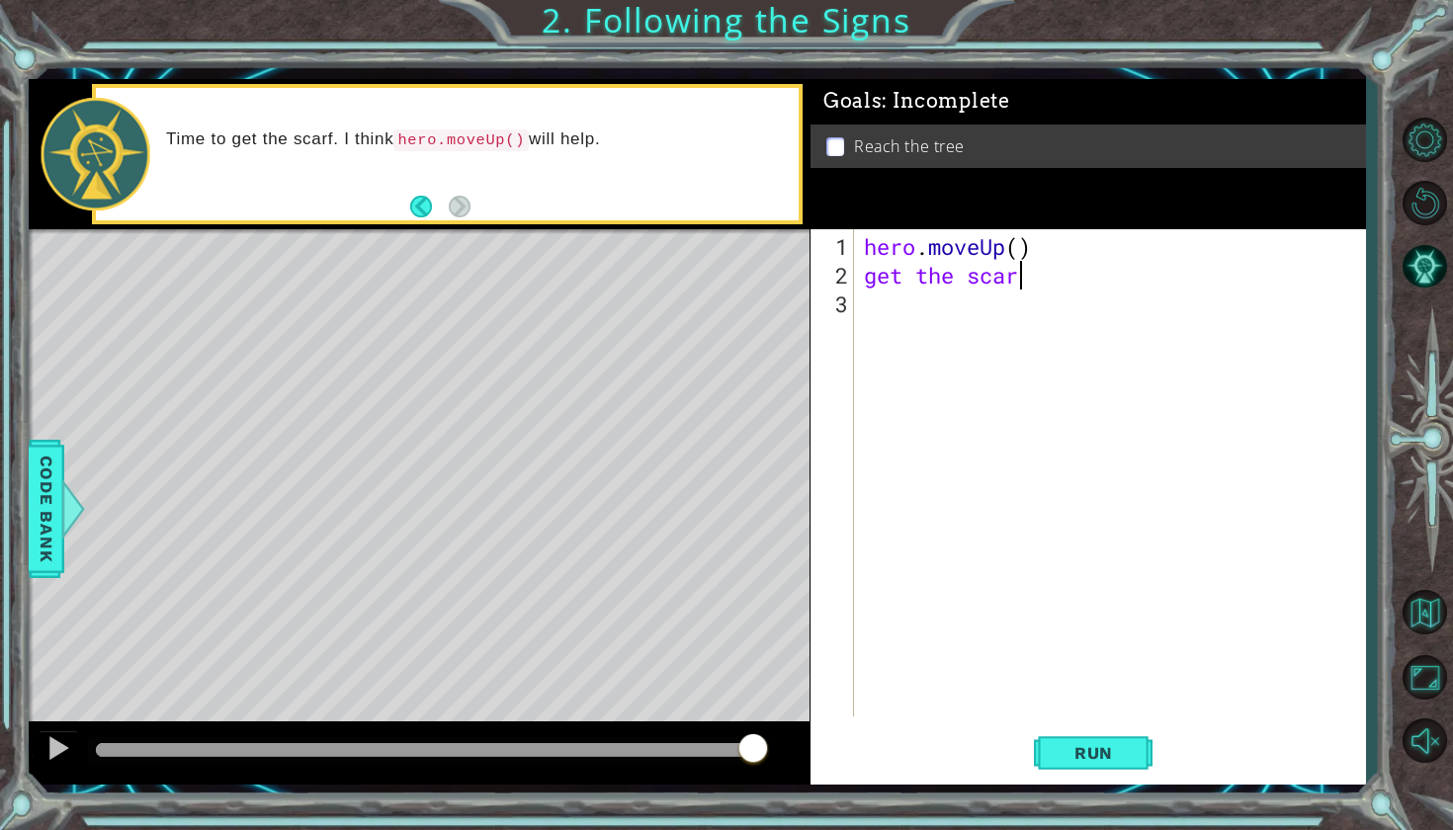
scroll to position [0, 6]
click at [1104, 764] on button "Run" at bounding box center [1093, 751] width 119 height 55
click at [1065, 764] on button "Run" at bounding box center [1093, 751] width 119 height 55
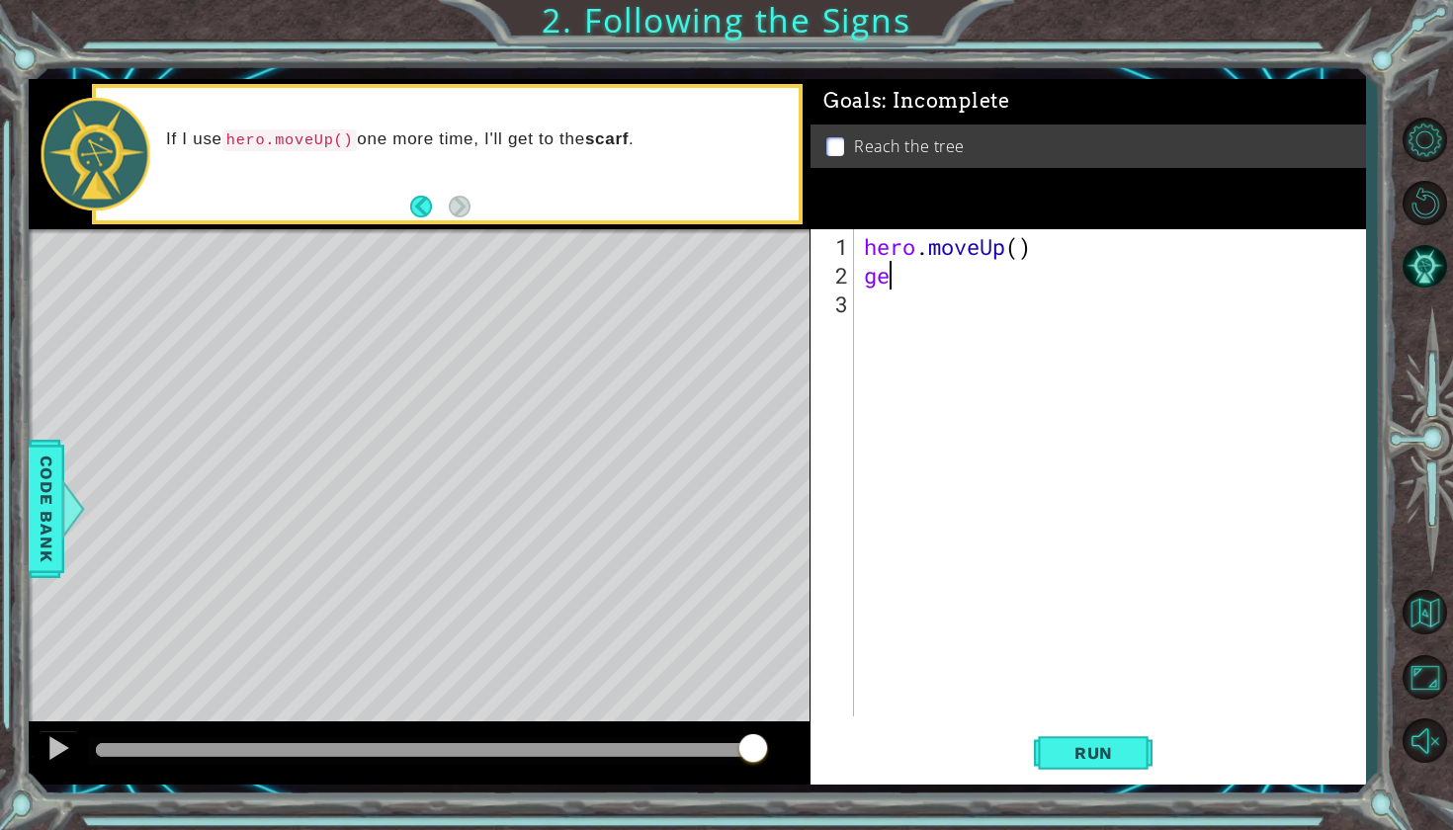
type textarea "g"
type textarea "hero.moveUp()"
type textarea "hero.getup()"
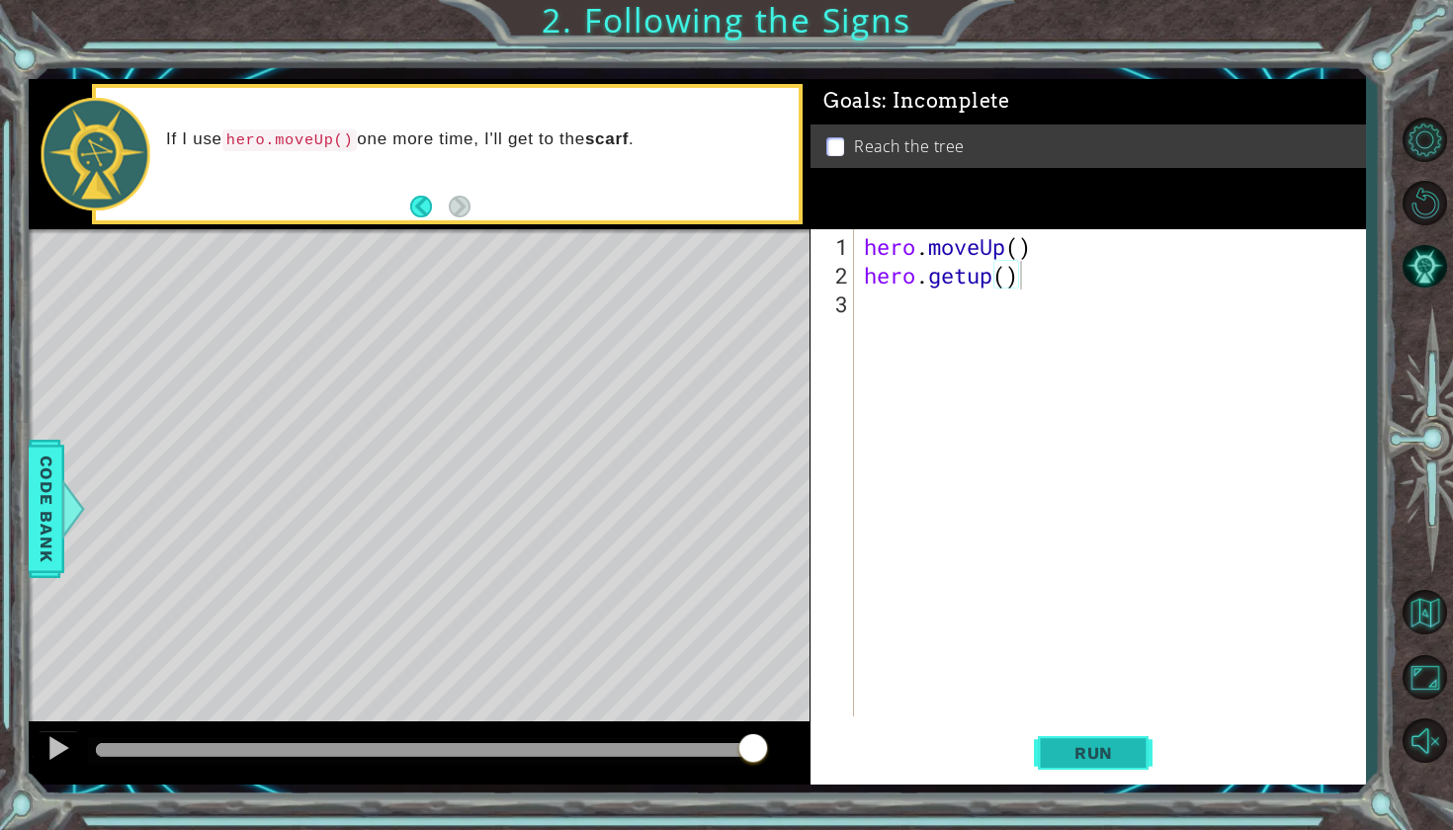
click at [1084, 764] on button "Run" at bounding box center [1093, 751] width 119 height 55
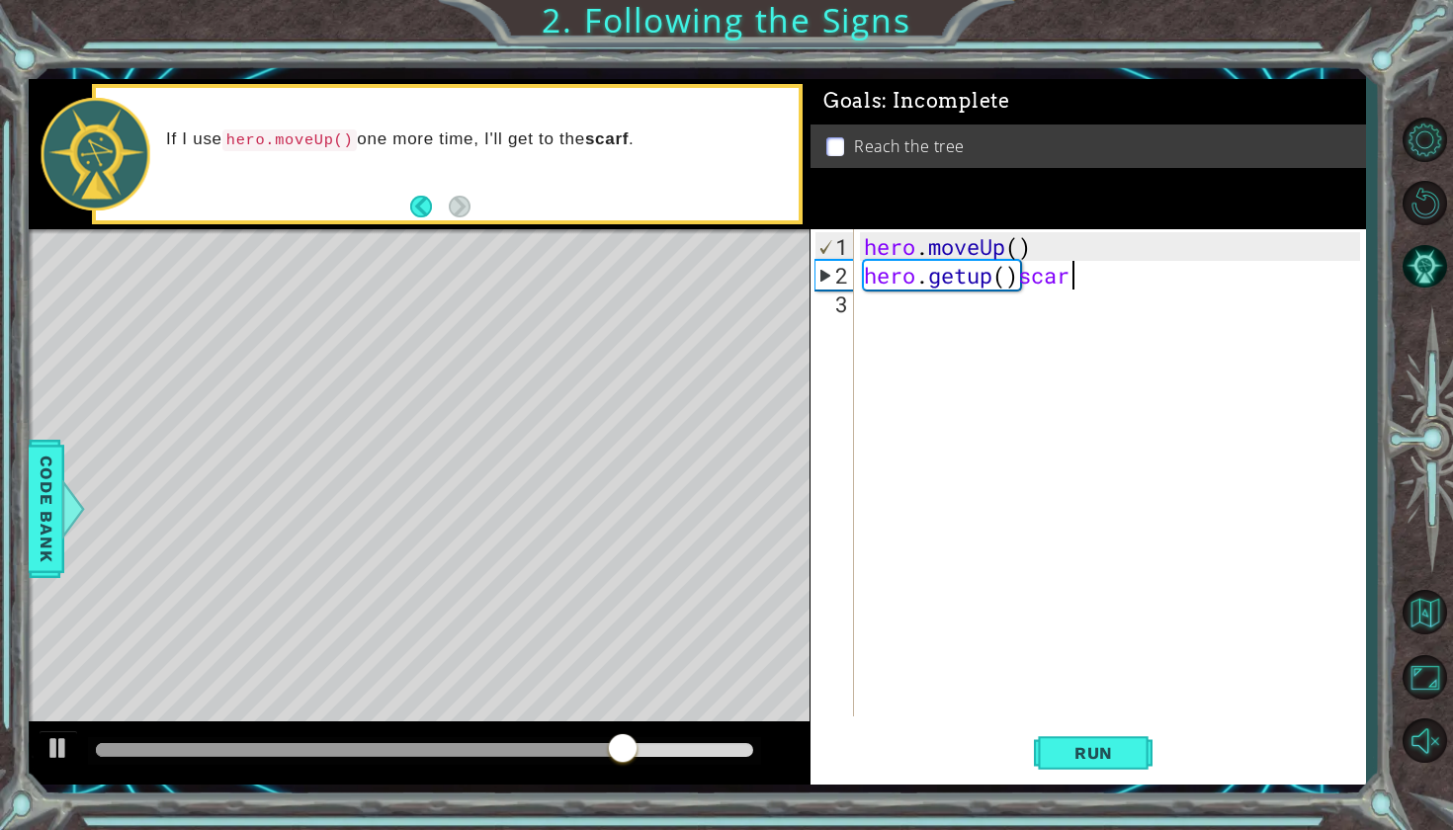
scroll to position [0, 9]
type textarea "hero.getup()scarf."
click at [1124, 723] on div "1 2 3 4 hero . moveUp ( ) hero . getup ( ) scarf . הההההההההההההההההההההההההההה…" at bounding box center [1087, 506] width 555 height 555
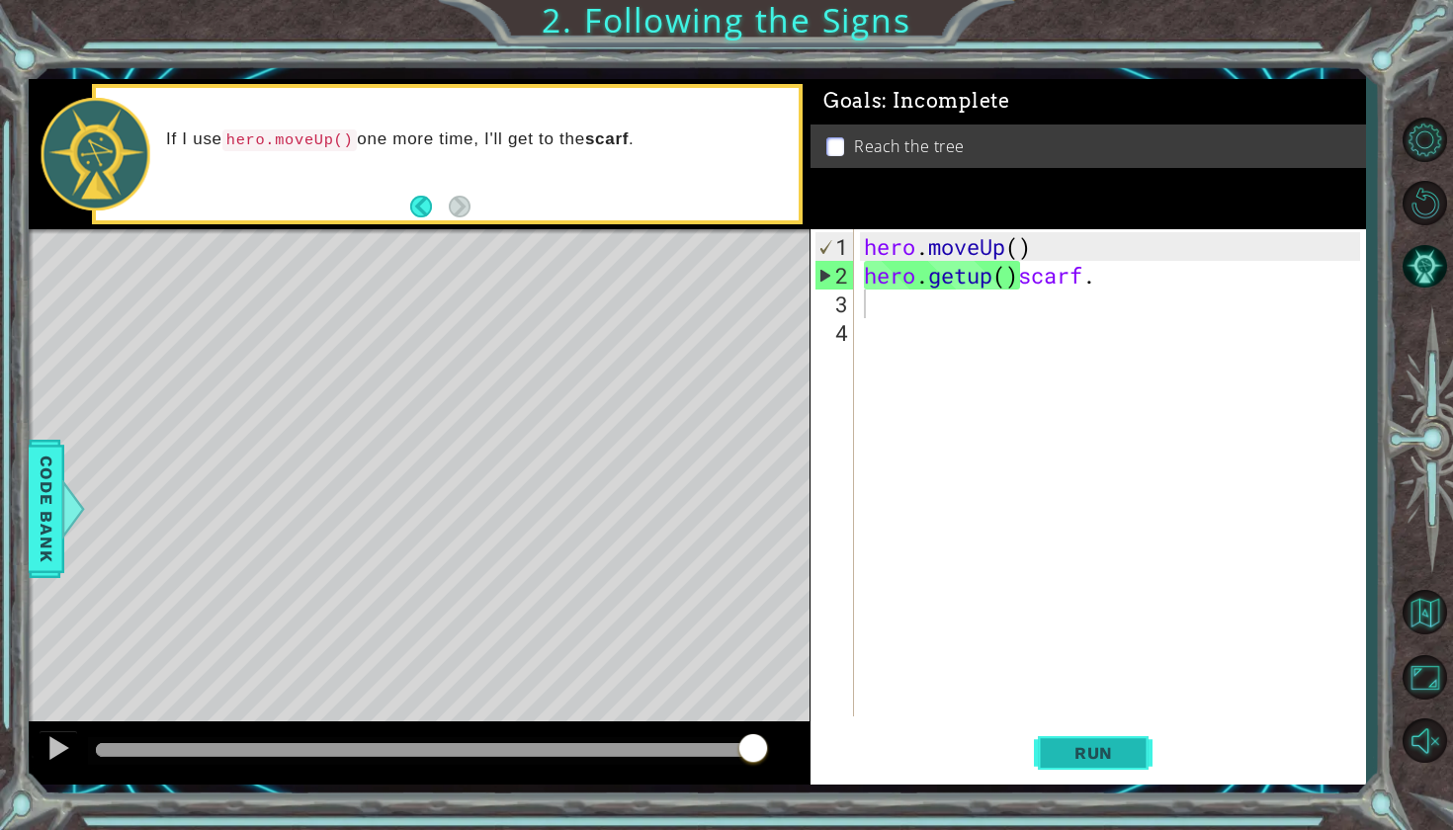
click at [1122, 763] on button "Run" at bounding box center [1093, 751] width 119 height 55
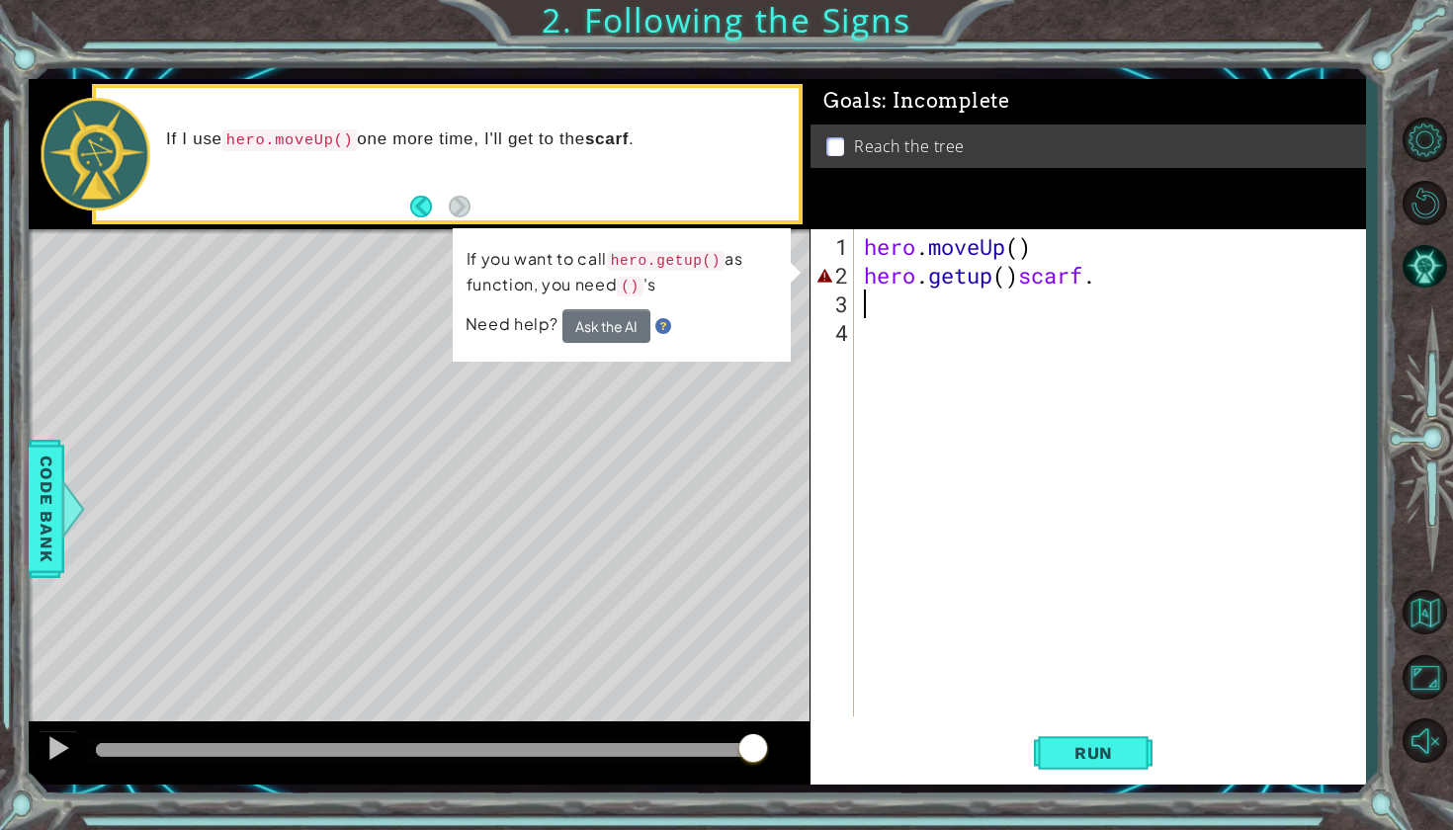
type textarea "]"
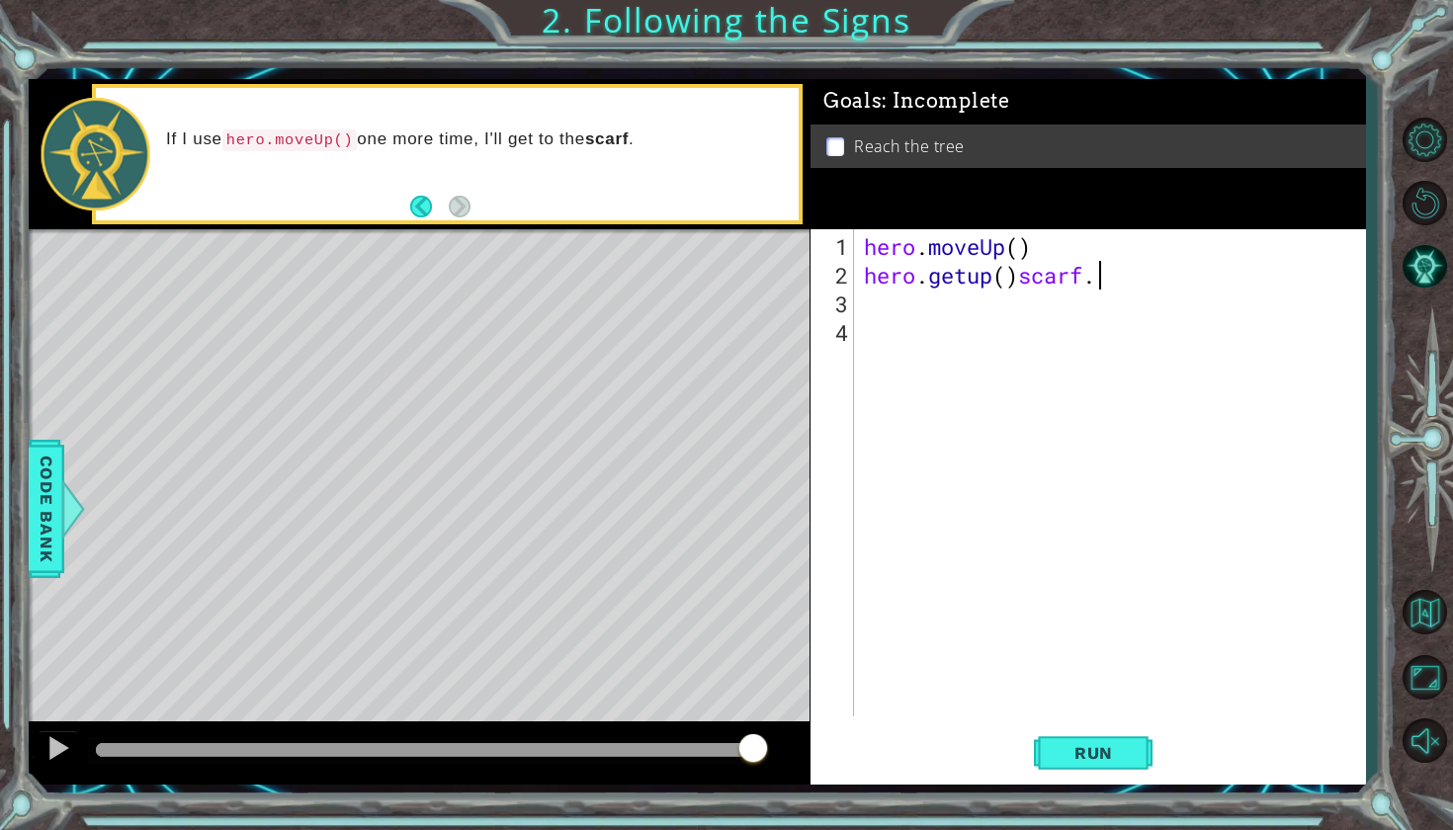
click at [1106, 278] on div "hero . moveUp ( ) hero . getup ( ) scarf ." at bounding box center [1115, 504] width 510 height 544
type textarea "h"
drag, startPoint x: 1029, startPoint y: 248, endPoint x: 857, endPoint y: 249, distance: 171.9
click at [857, 249] on div "hero.moveUp() 1 2 3 hero . moveUp ( ) ההההההההההההההההההההההההההההההההההההההההה…" at bounding box center [1084, 472] width 549 height 487
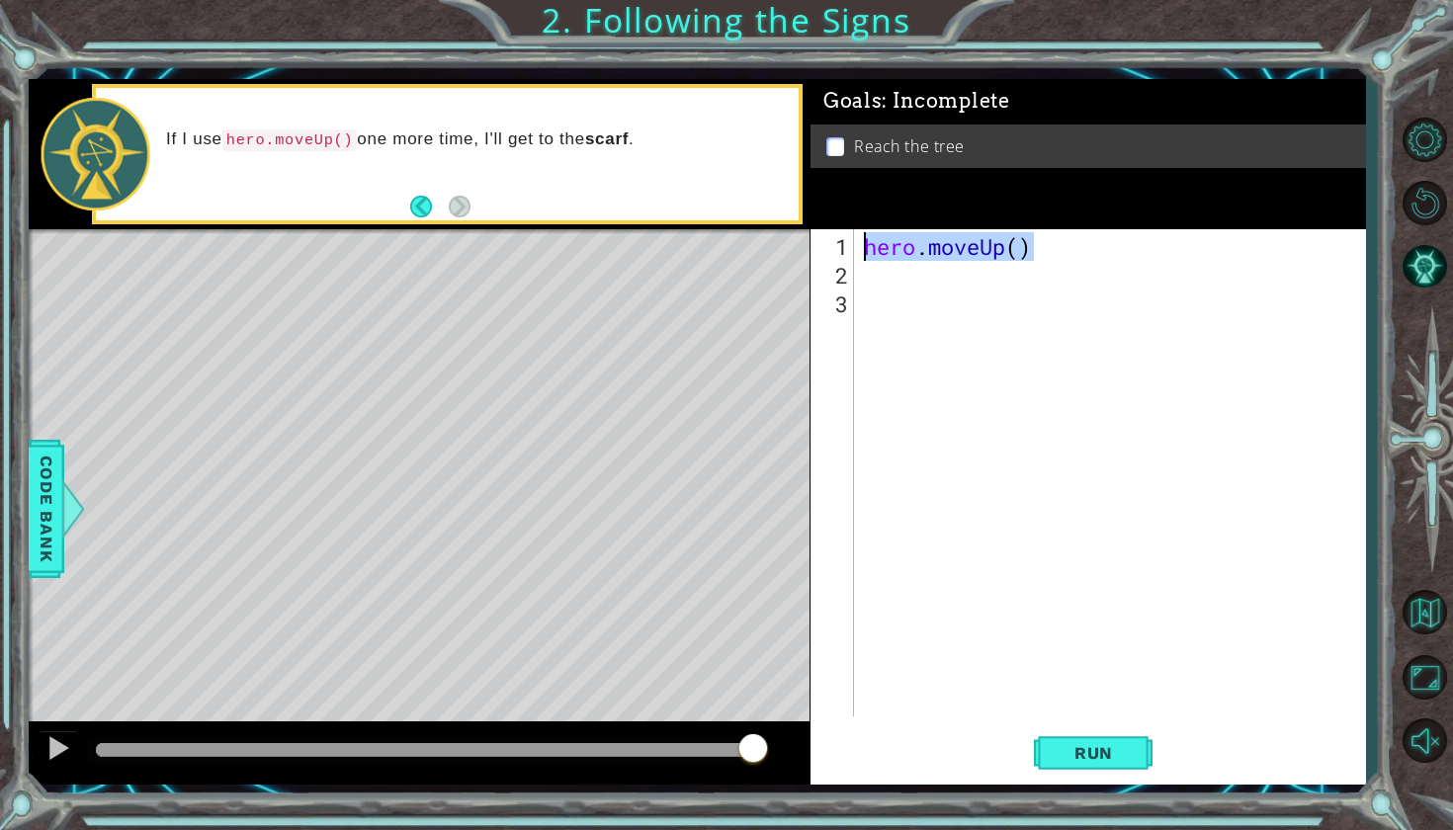
type textarea "C"
type textarea "V"
click at [898, 271] on div "[DOMAIN_NAME] v eUp press enter" at bounding box center [1037, 295] width 374 height 71
type textarea "V"
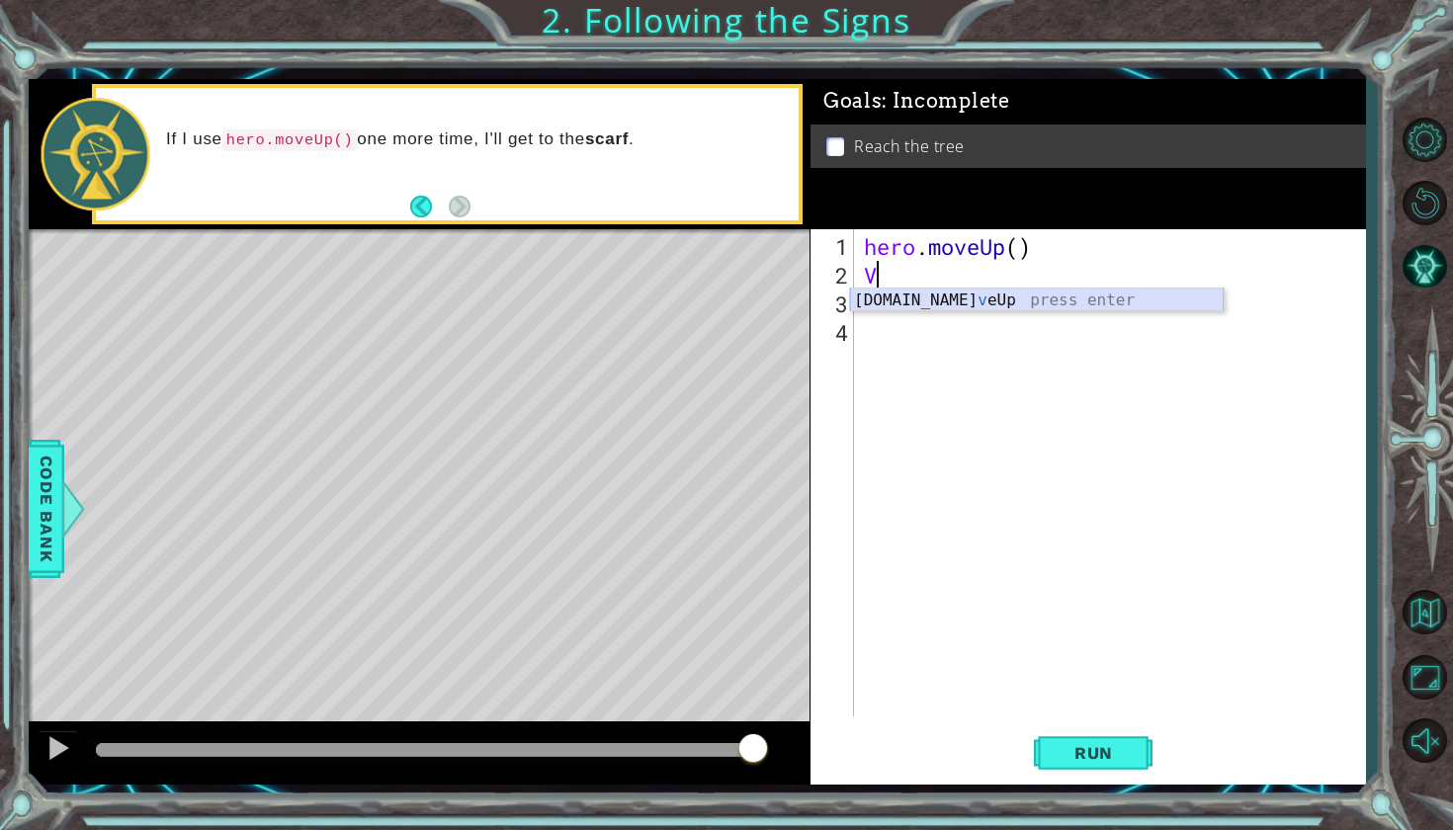
click at [881, 301] on div "[DOMAIN_NAME] v eUp press enter" at bounding box center [1037, 324] width 374 height 71
type textarea "hero.moveUp()"
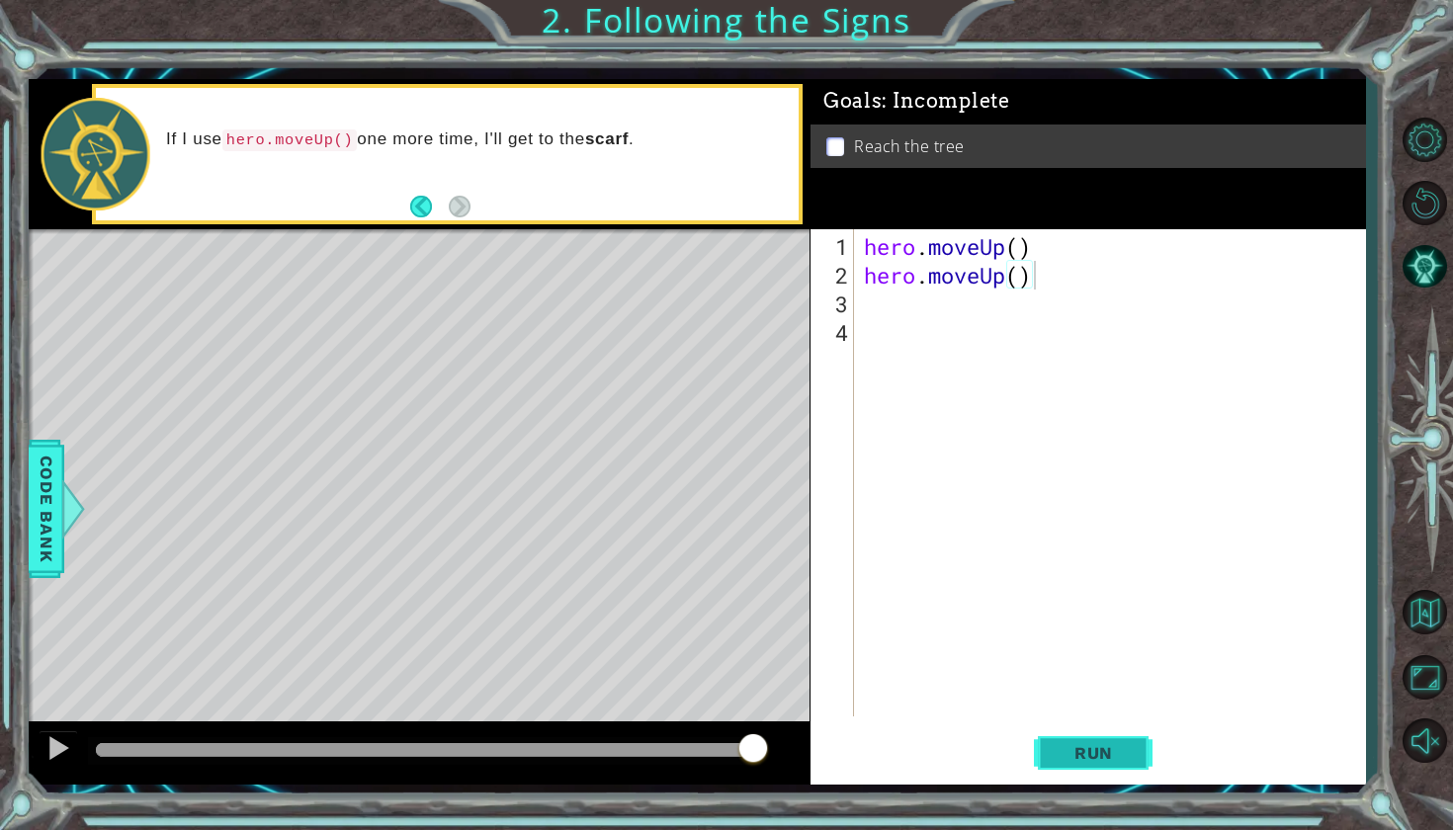
click at [1048, 752] on button "Run" at bounding box center [1093, 751] width 119 height 55
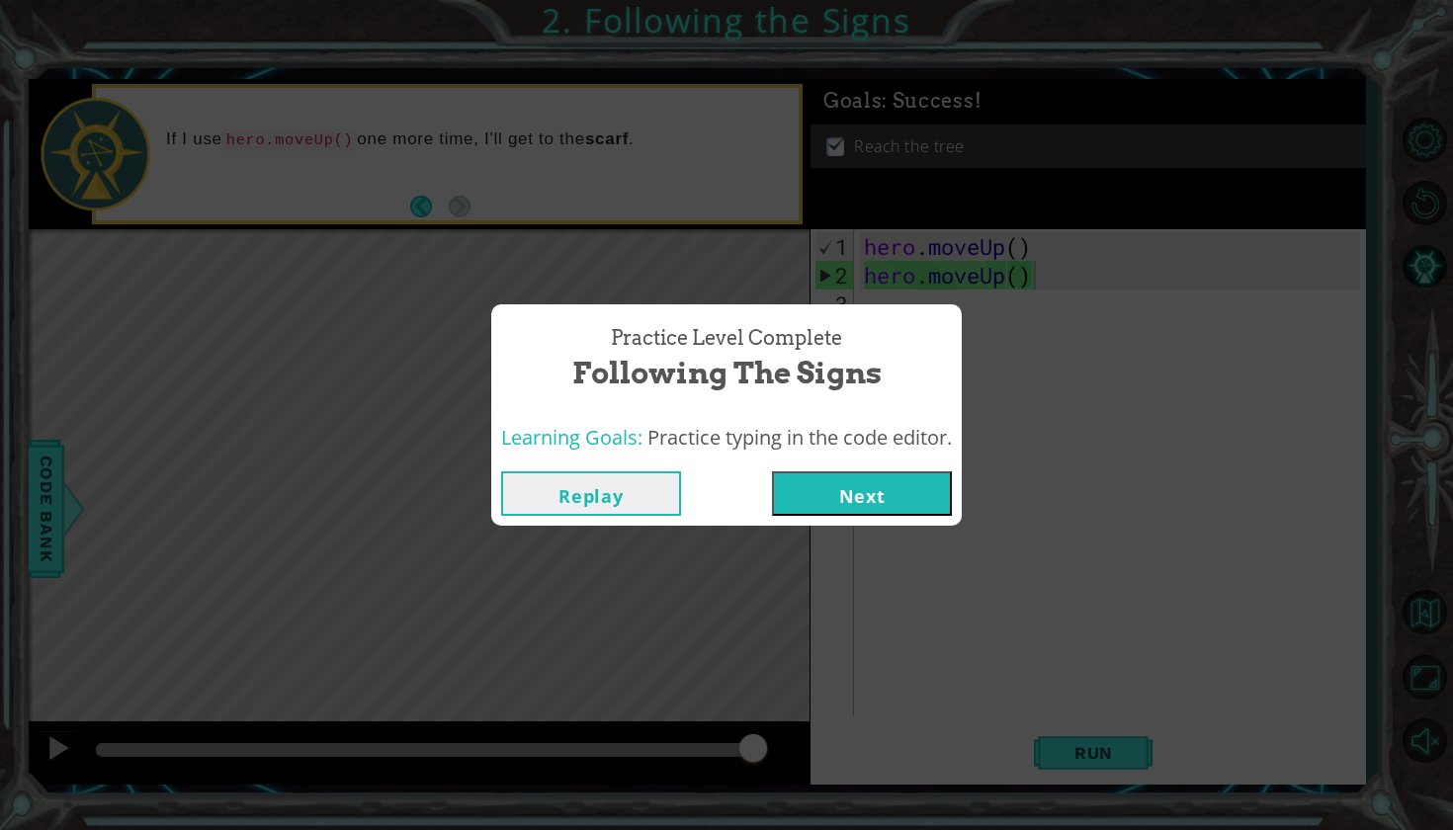
click at [859, 499] on button "Next" at bounding box center [862, 493] width 180 height 44
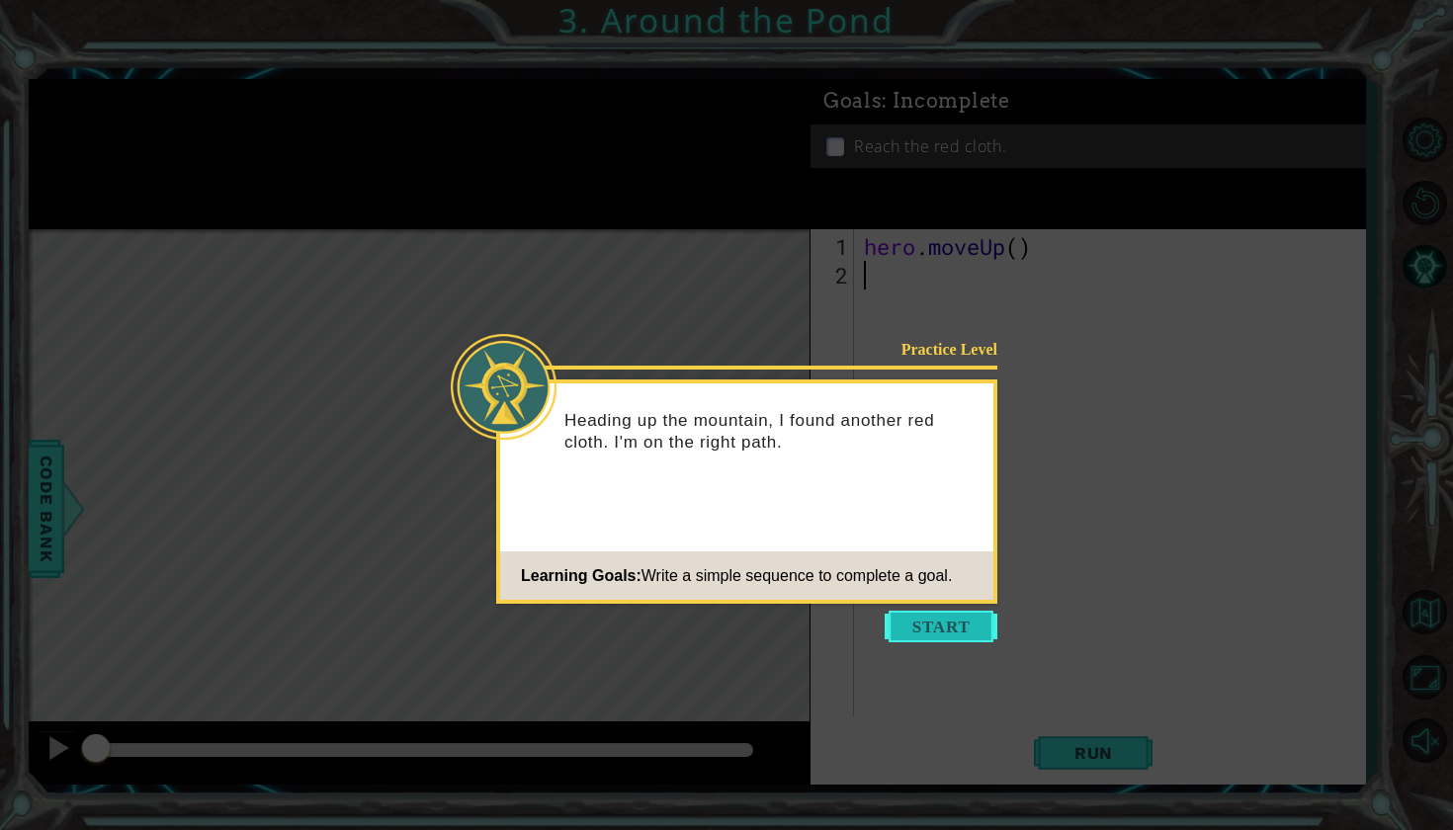
click at [945, 621] on button "Start" at bounding box center [940, 627] width 113 height 32
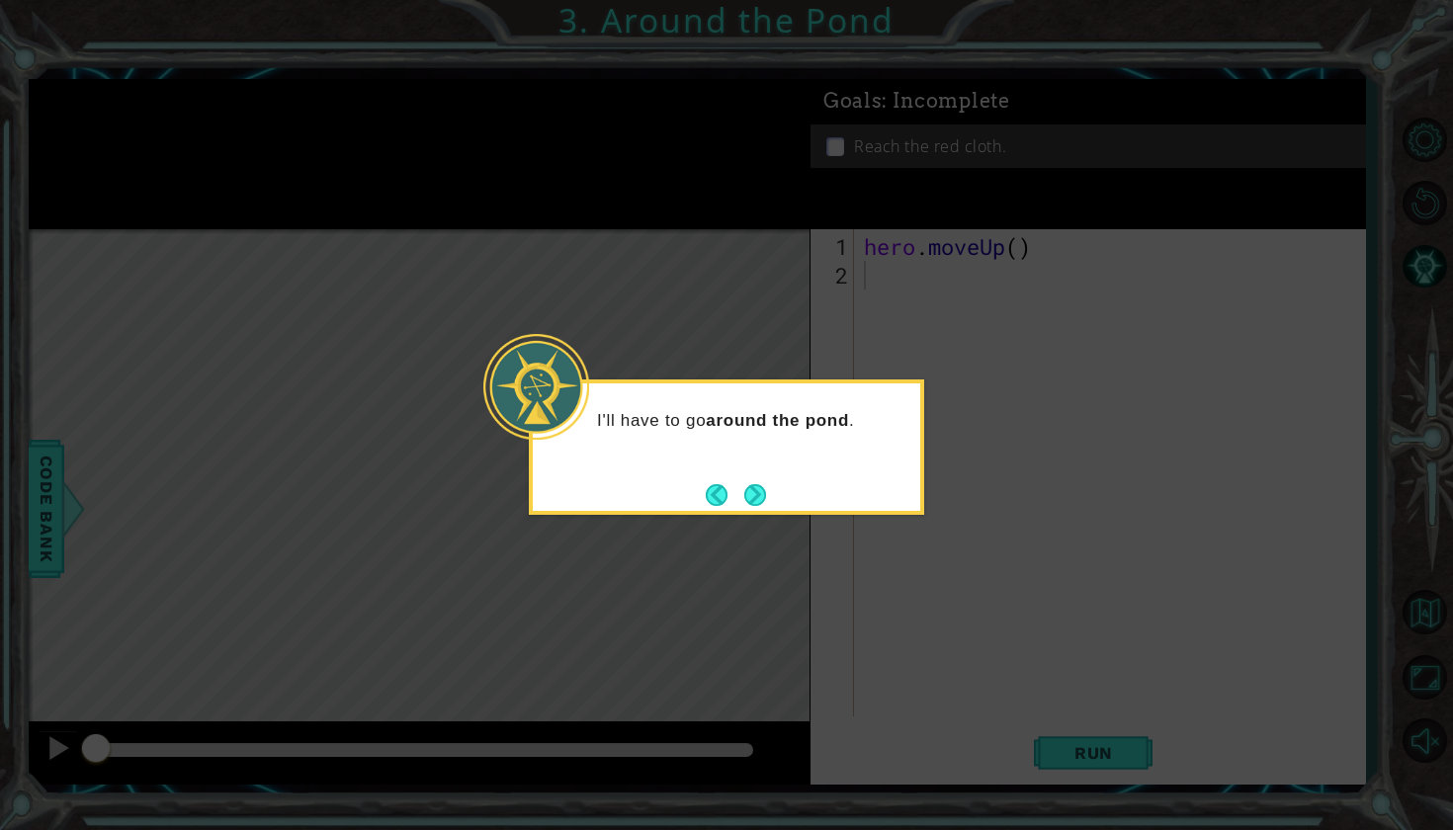
click at [764, 480] on footer at bounding box center [736, 495] width 60 height 30
click at [753, 481] on footer at bounding box center [736, 495] width 60 height 30
click at [753, 493] on button "Next" at bounding box center [755, 494] width 25 height 25
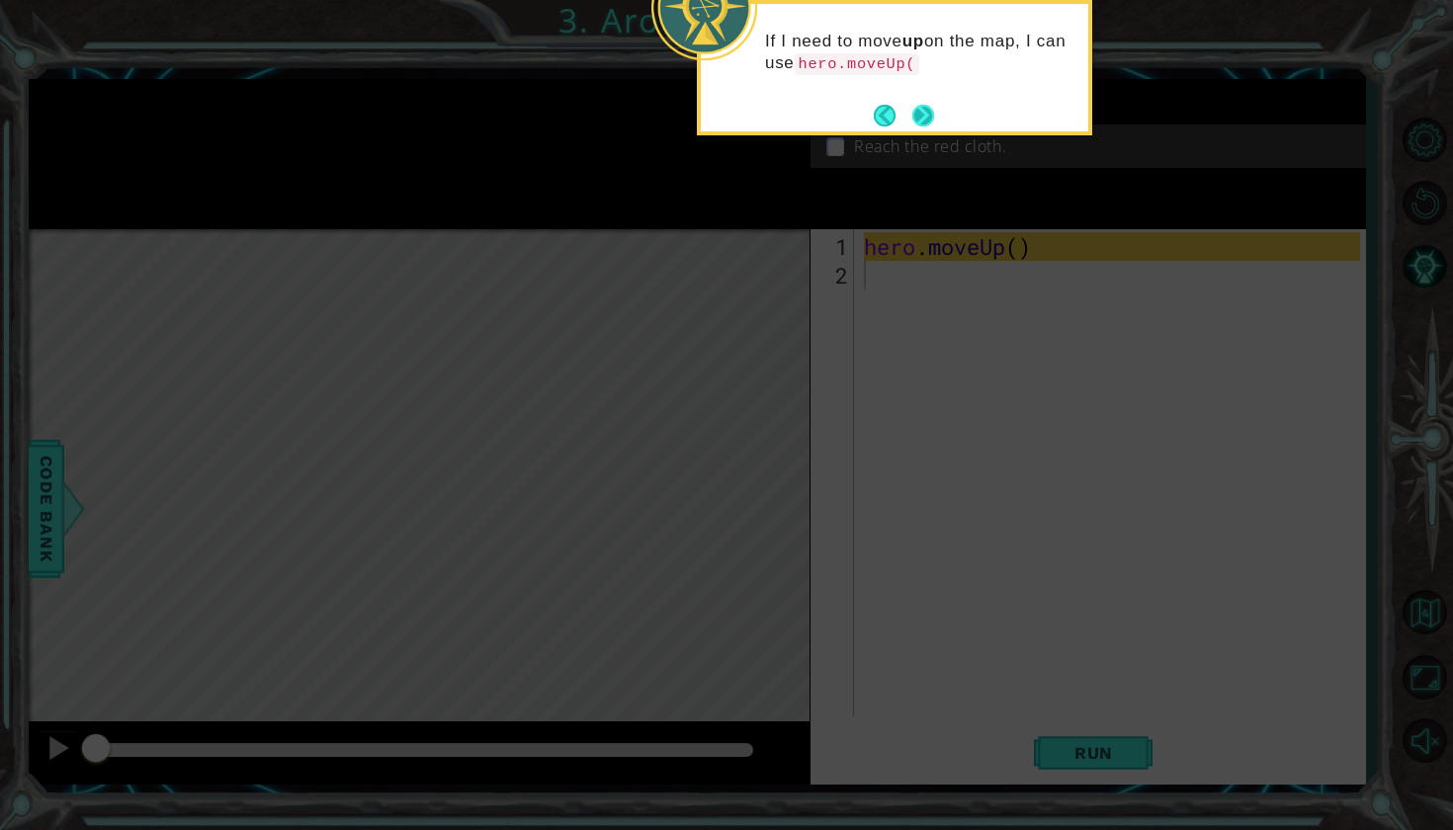
click at [928, 101] on footer at bounding box center [904, 116] width 60 height 30
click at [916, 103] on button "Next" at bounding box center [923, 116] width 30 height 30
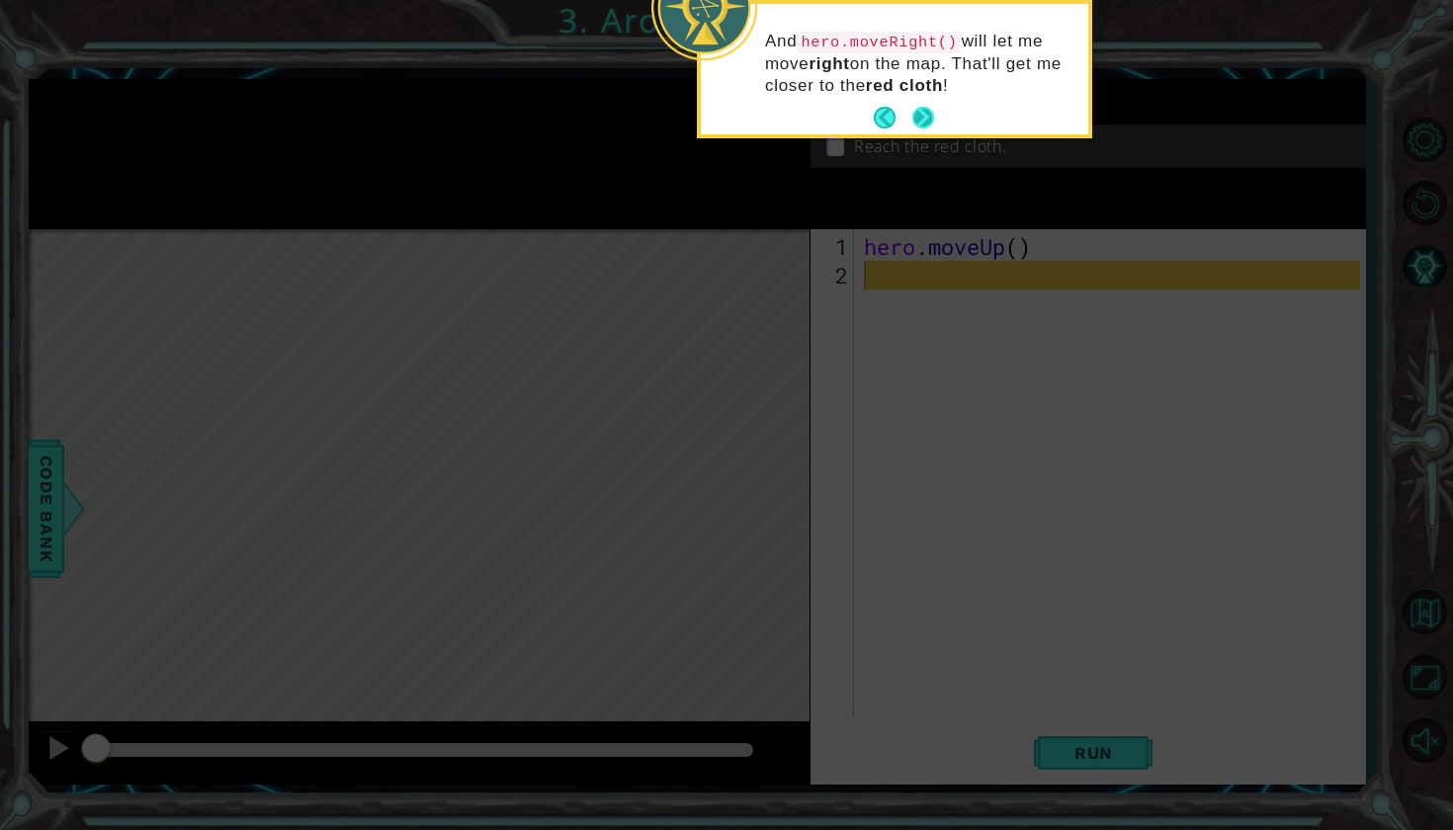
click at [919, 118] on button "Next" at bounding box center [923, 119] width 26 height 26
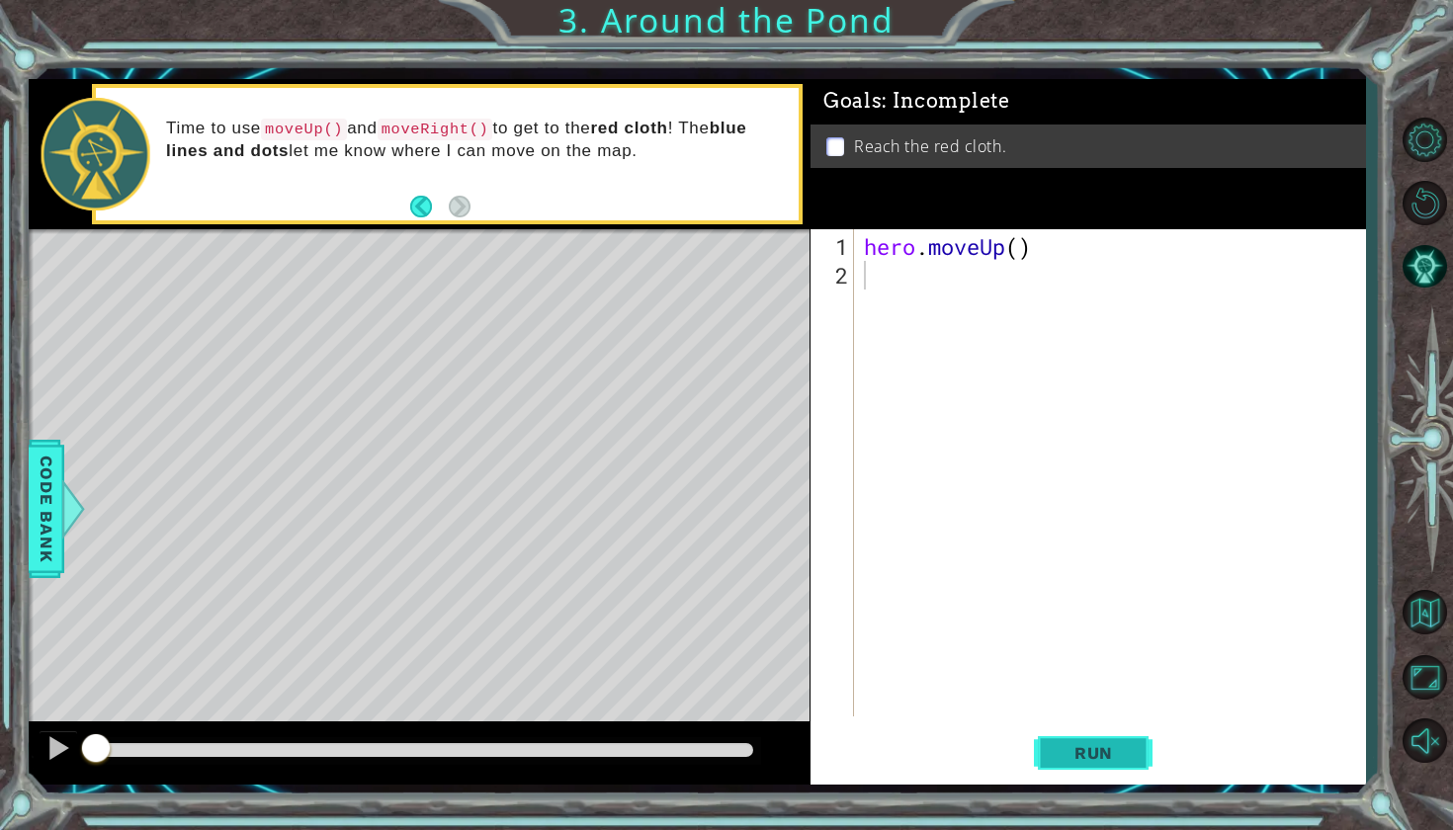
click at [1065, 751] on span "Run" at bounding box center [1093, 753] width 78 height 20
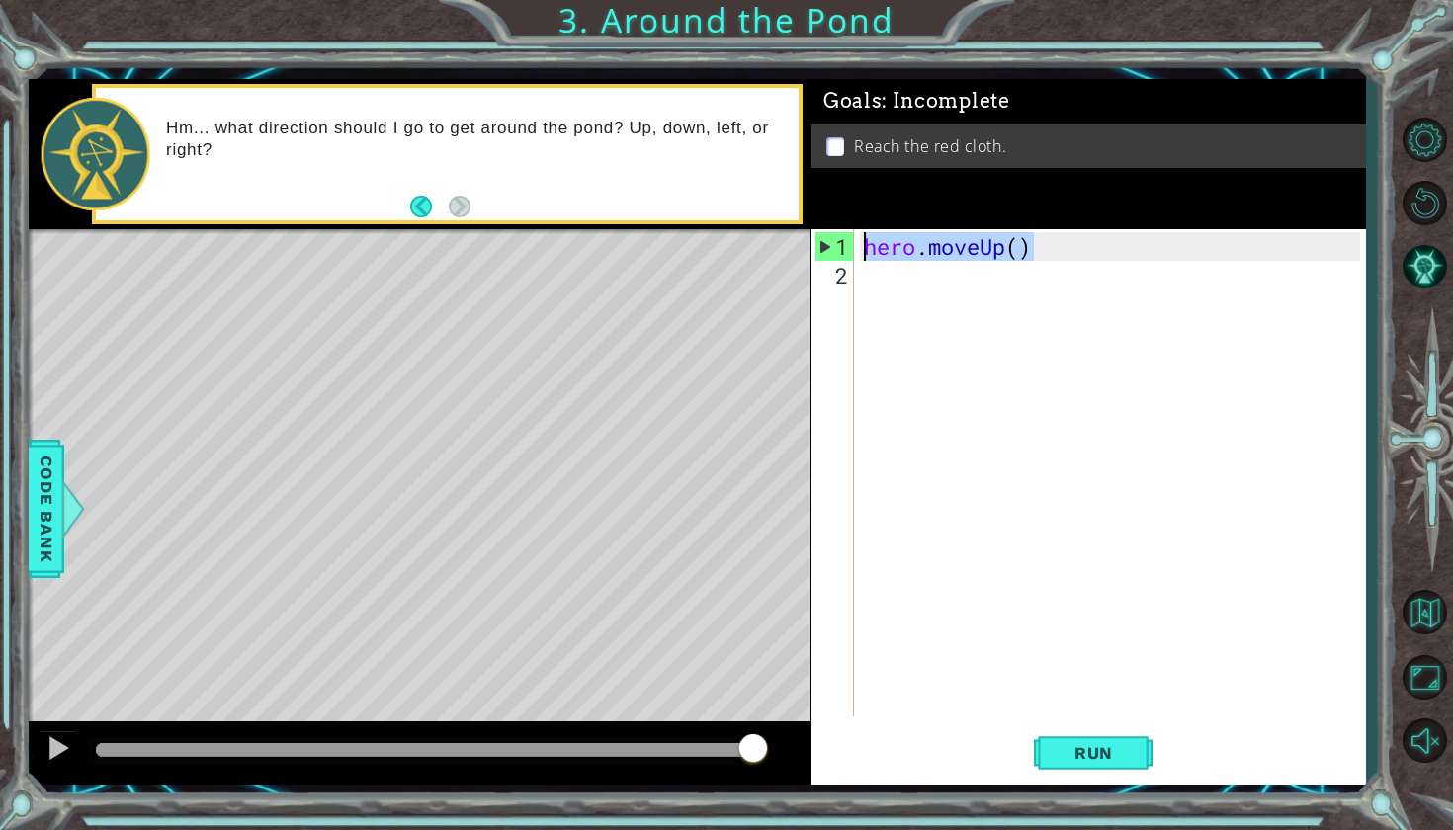
drag, startPoint x: 1028, startPoint y: 248, endPoint x: 839, endPoint y: 252, distance: 188.8
click at [839, 252] on div "1 2 hero . moveUp ( ) ההההההההההההההההההההההההההההההההההההההההההההההההההההההההה…" at bounding box center [1084, 472] width 549 height 487
type textarea "hero.moveUp()"
click at [876, 277] on div "hero . moveUp ( )" at bounding box center [1115, 504] width 510 height 544
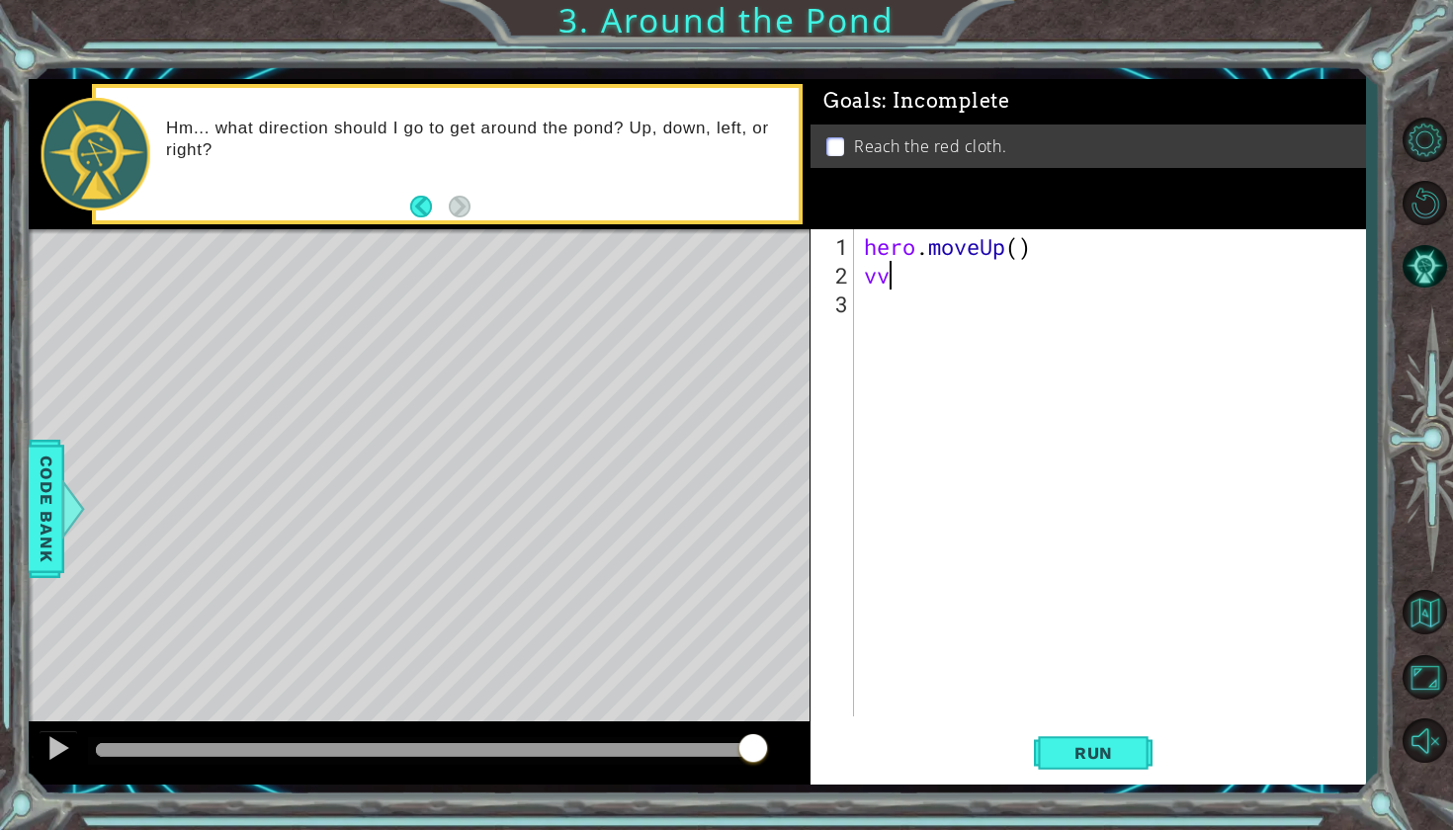
type textarea "v"
click at [895, 278] on div "hero . moveUp ( )" at bounding box center [1115, 504] width 510 height 544
drag, startPoint x: 1029, startPoint y: 247, endPoint x: 864, endPoint y: 243, distance: 165.1
click at [864, 243] on div "hero . moveUp ( )" at bounding box center [1115, 504] width 510 height 544
type textarea "hero.moveUp()"
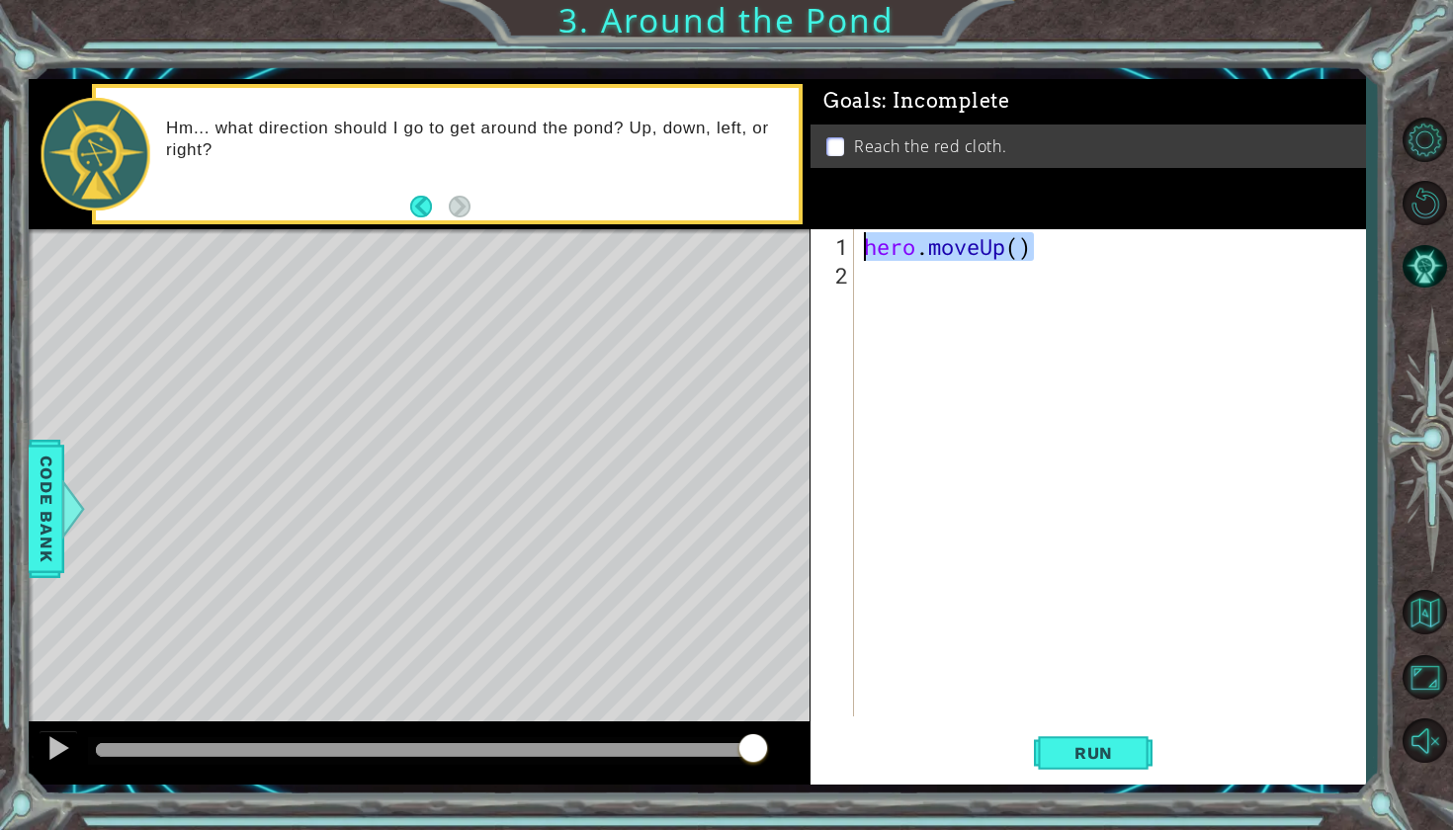
click at [875, 286] on div "hero . moveUp ( )" at bounding box center [1115, 504] width 510 height 544
click at [877, 287] on div "hero . moveUp ( )" at bounding box center [1115, 504] width 510 height 544
drag, startPoint x: 877, startPoint y: 287, endPoint x: 919, endPoint y: 289, distance: 42.5
click at [908, 288] on div "hero . moveUp ( )" at bounding box center [1115, 504] width 510 height 544
type textarea "h"
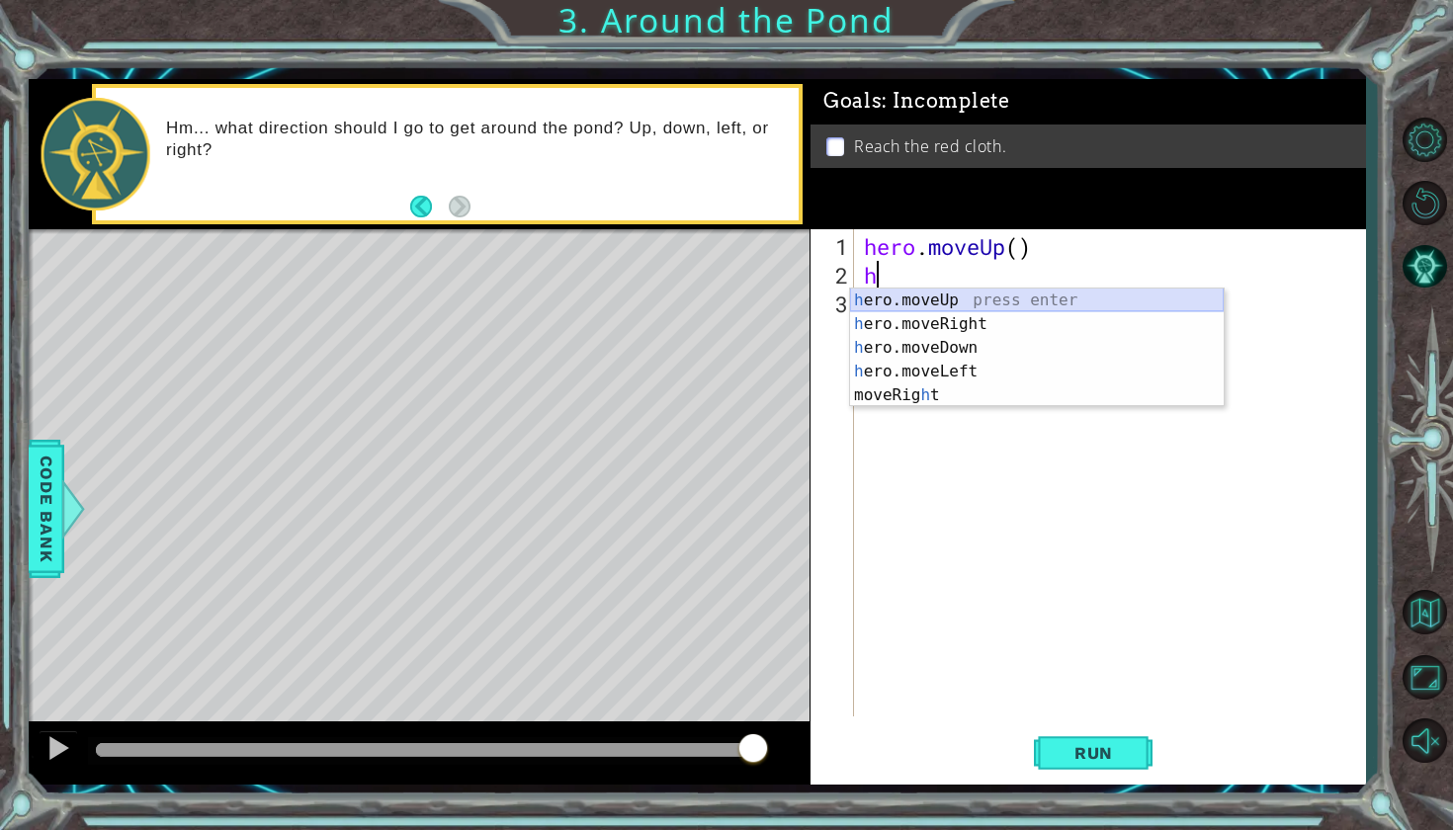
click at [899, 301] on div "h ero.moveUp press enter h ero.moveRight press enter h ero.moveDown press enter…" at bounding box center [1037, 372] width 374 height 166
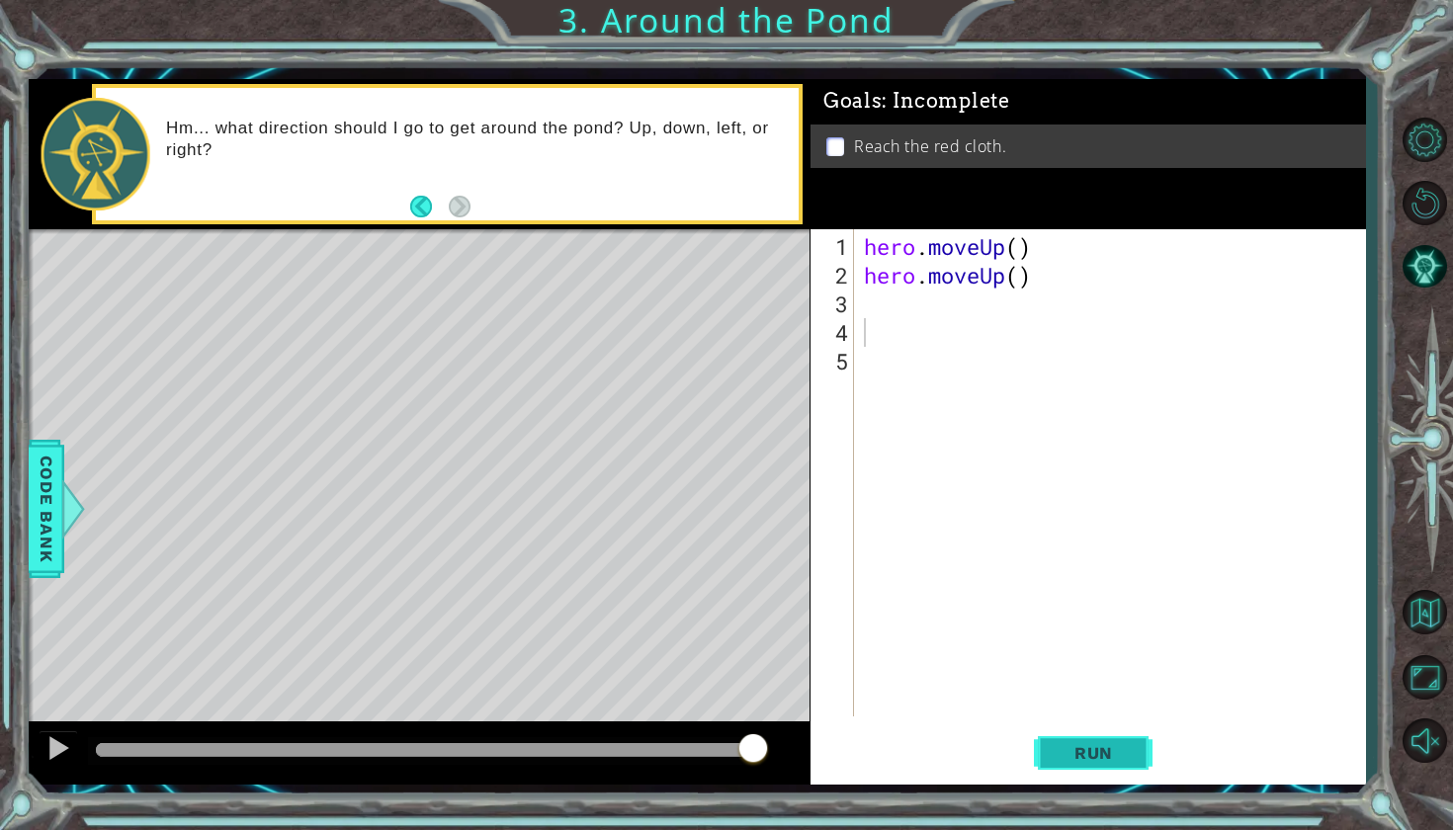
click at [1063, 755] on span "Run" at bounding box center [1093, 753] width 78 height 20
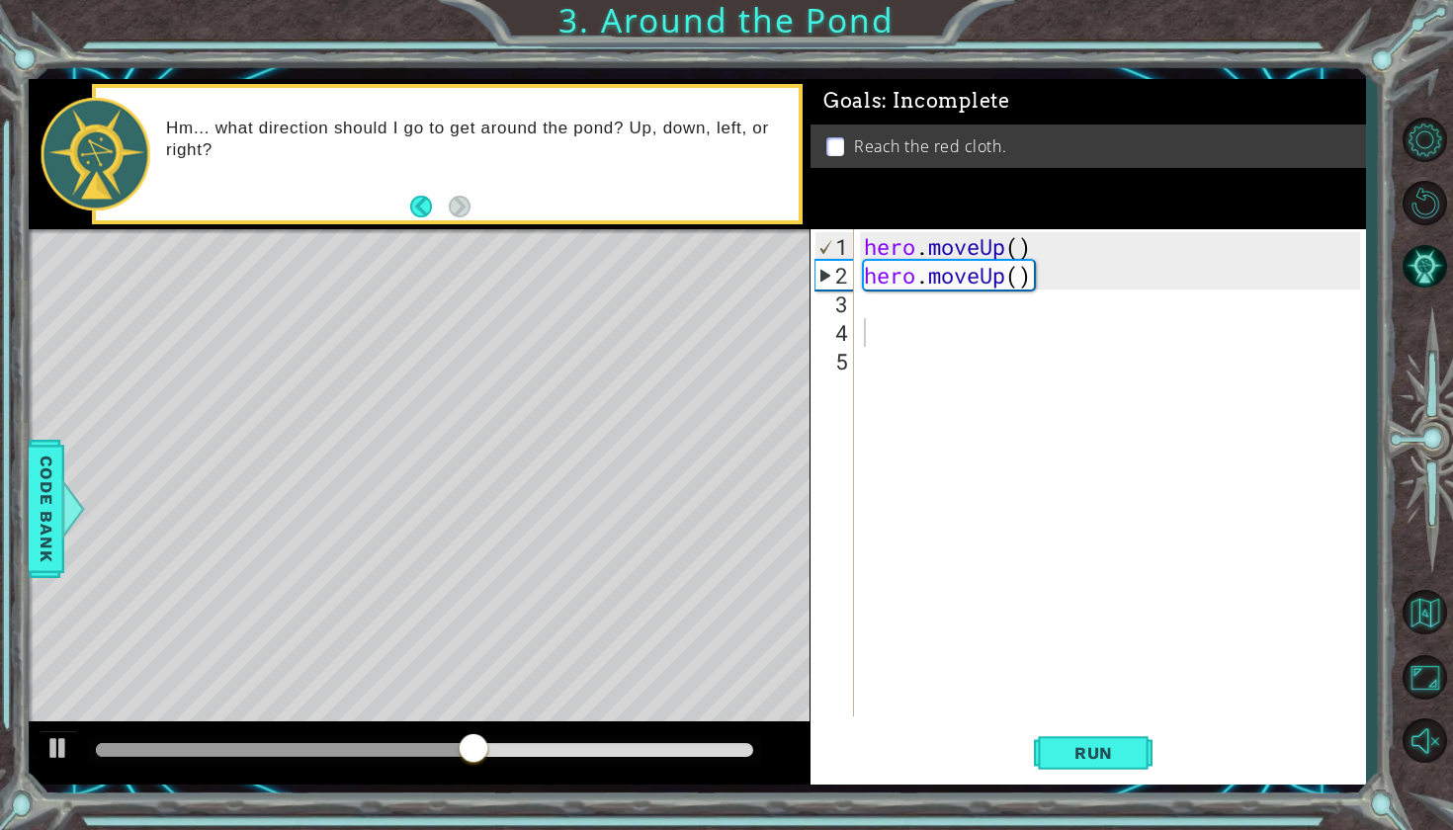
click at [855, 292] on div "1 2 3 4 5 hero . moveUp ( ) hero . moveUp ( ) ההההההההההההההההההההההההההההההההה…" at bounding box center [1084, 472] width 549 height 487
click at [864, 306] on div "hero . moveUp ( ) hero . moveUp ( )" at bounding box center [1115, 504] width 510 height 544
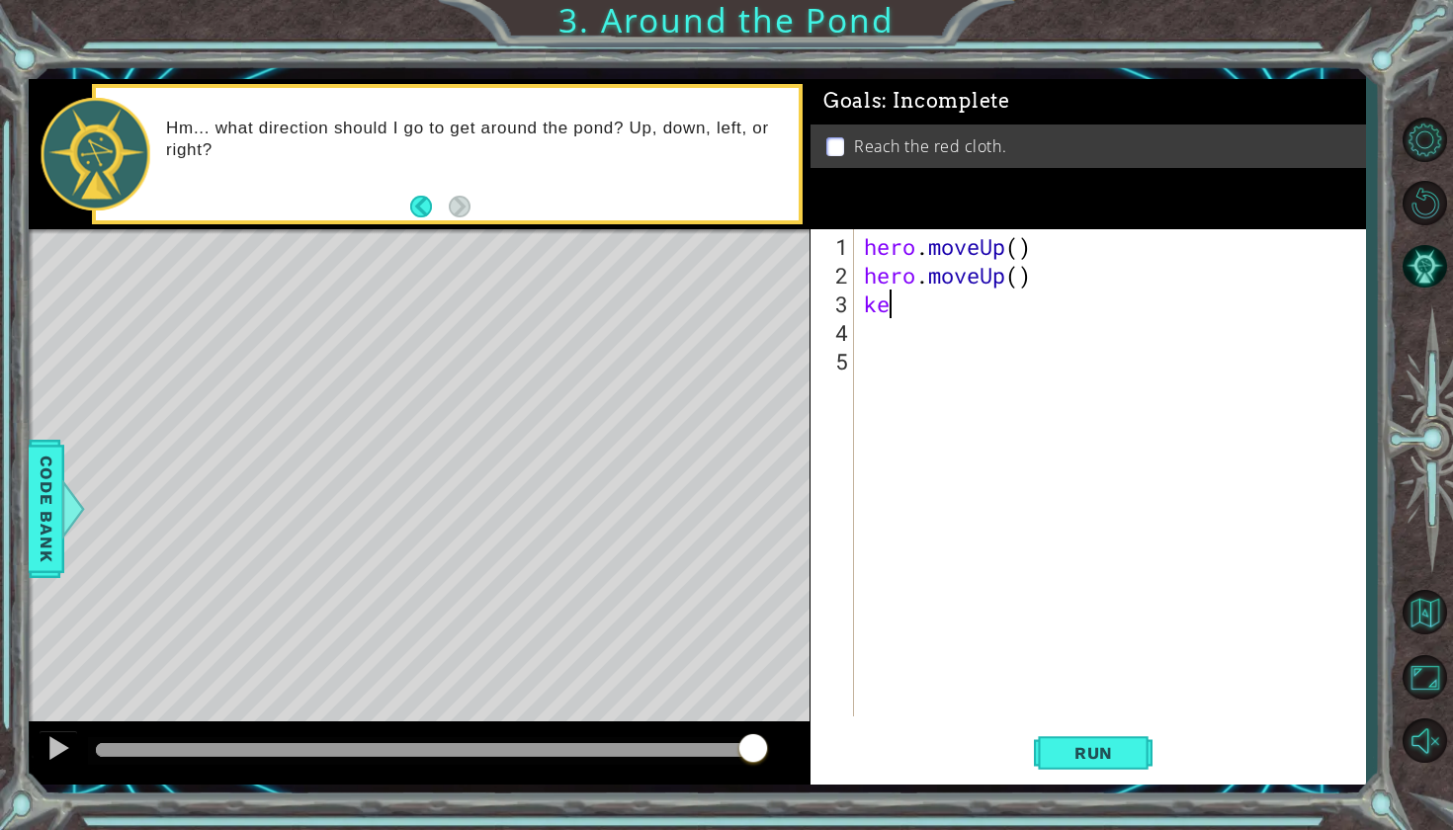
type textarea "k"
type textarea "left."
click at [1112, 743] on span "Run" at bounding box center [1093, 753] width 78 height 20
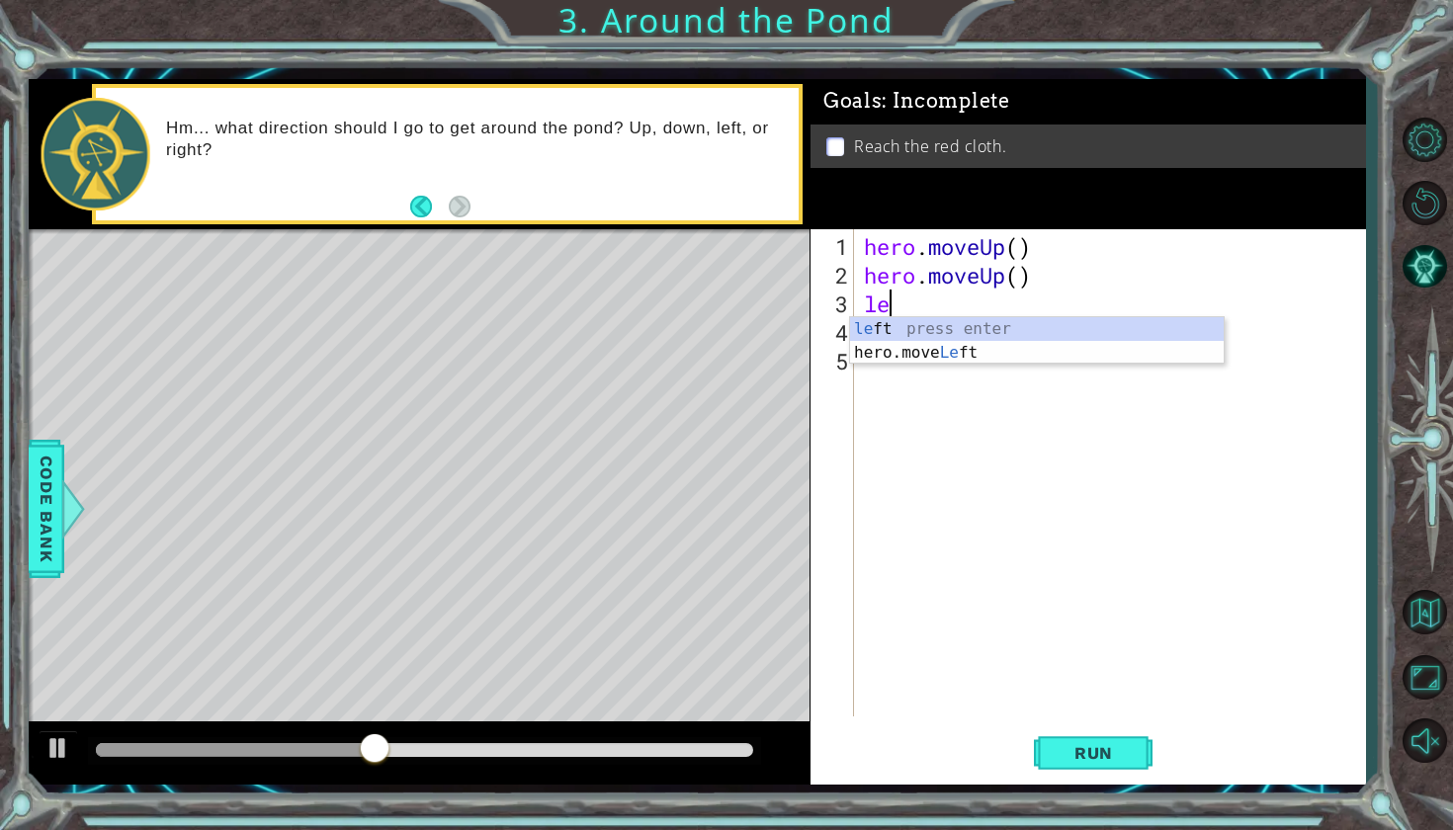
type textarea "l"
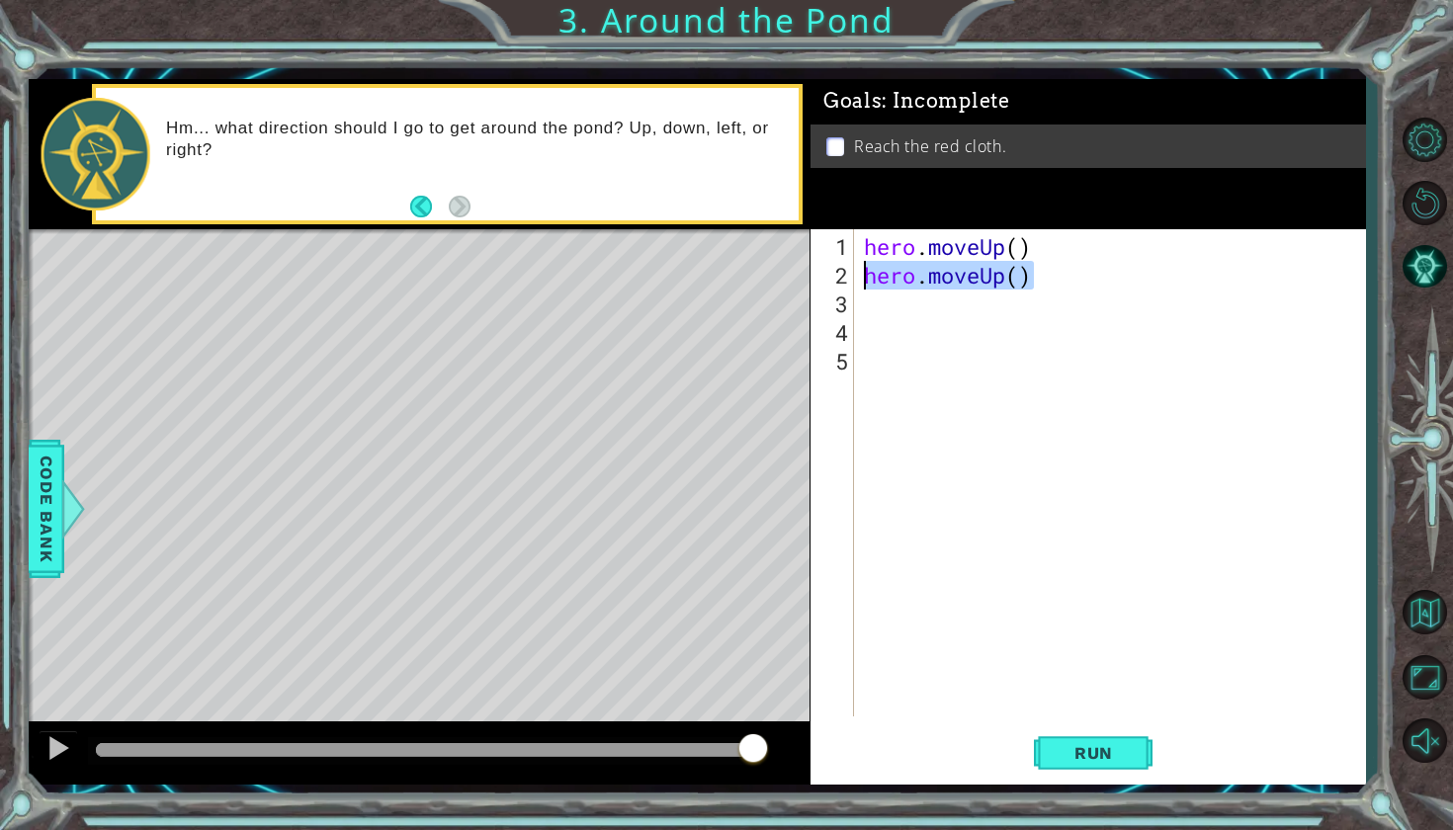
drag, startPoint x: 1034, startPoint y: 281, endPoint x: 867, endPoint y: 281, distance: 167.0
click at [867, 281] on div "hero . moveUp ( ) hero . moveUp ( )" at bounding box center [1115, 504] width 510 height 544
type textarea "hero.moveUp()"
click at [870, 318] on div "hero . moveUp ( ) hero . moveUp ( )" at bounding box center [1115, 504] width 510 height 544
click at [858, 304] on div "1 2 3 4 5 hero . moveUp ( ) hero . moveUp ( ) ההההההההההההההההההההההההההההההההה…" at bounding box center [1084, 472] width 549 height 487
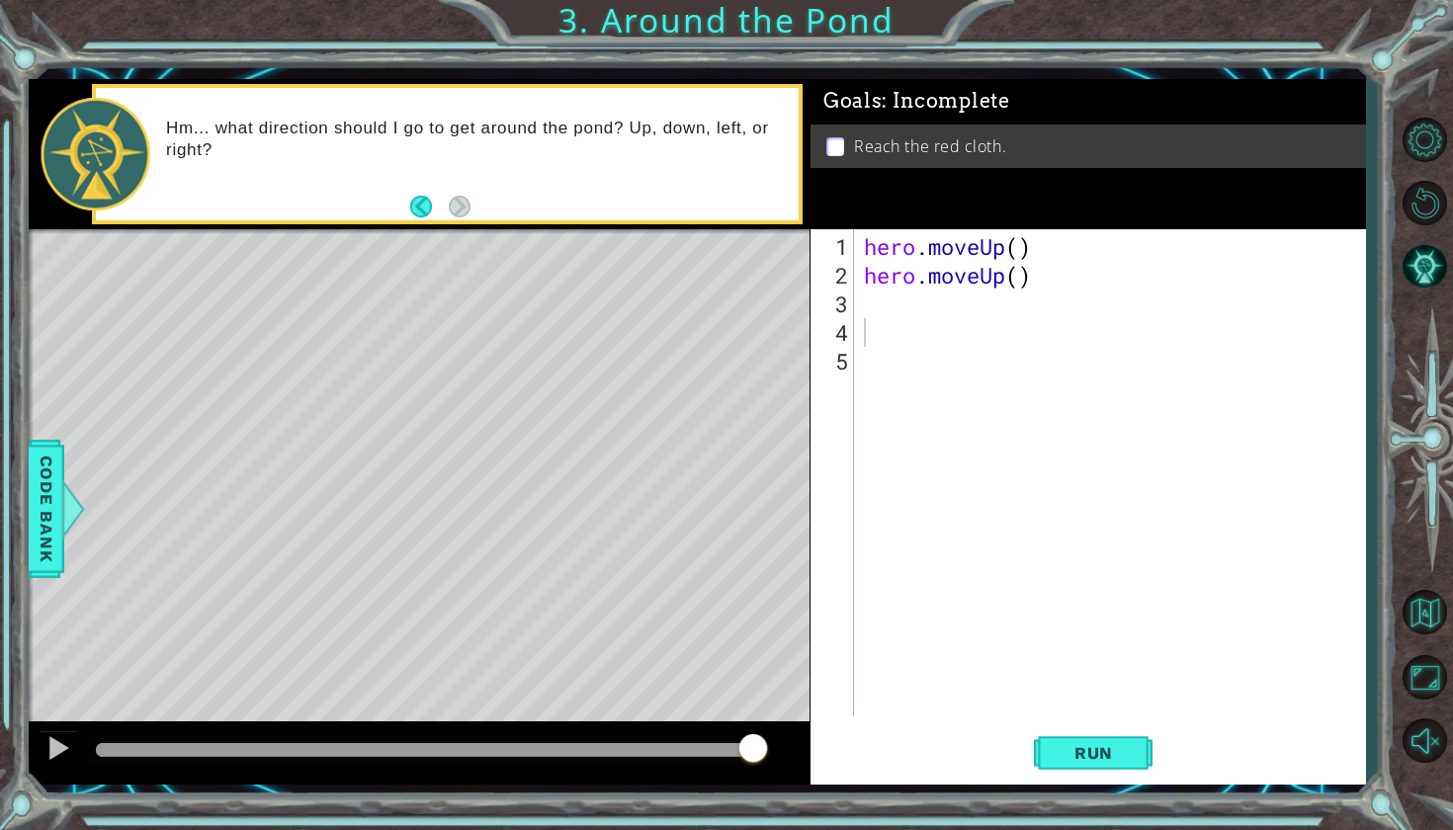
click at [855, 286] on div "1 2 3 4 5 hero . moveUp ( ) hero . moveUp ( ) ההההההההההההההההההההההההההההההההה…" at bounding box center [1084, 472] width 549 height 487
type textarea "h"
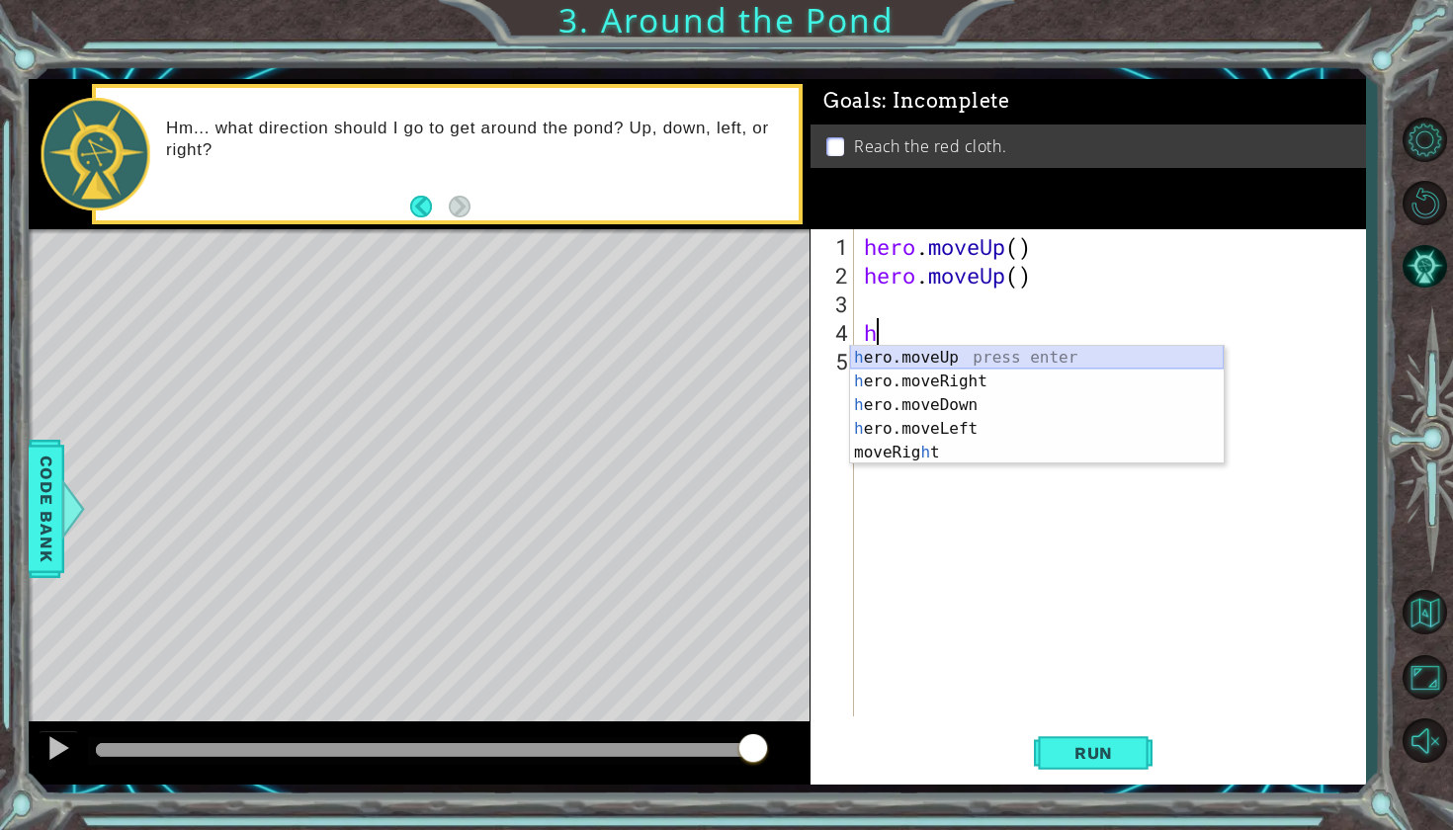
click at [918, 360] on div "h ero.moveUp press enter h ero.moveRight press enter h ero.moveDown press enter…" at bounding box center [1037, 429] width 374 height 166
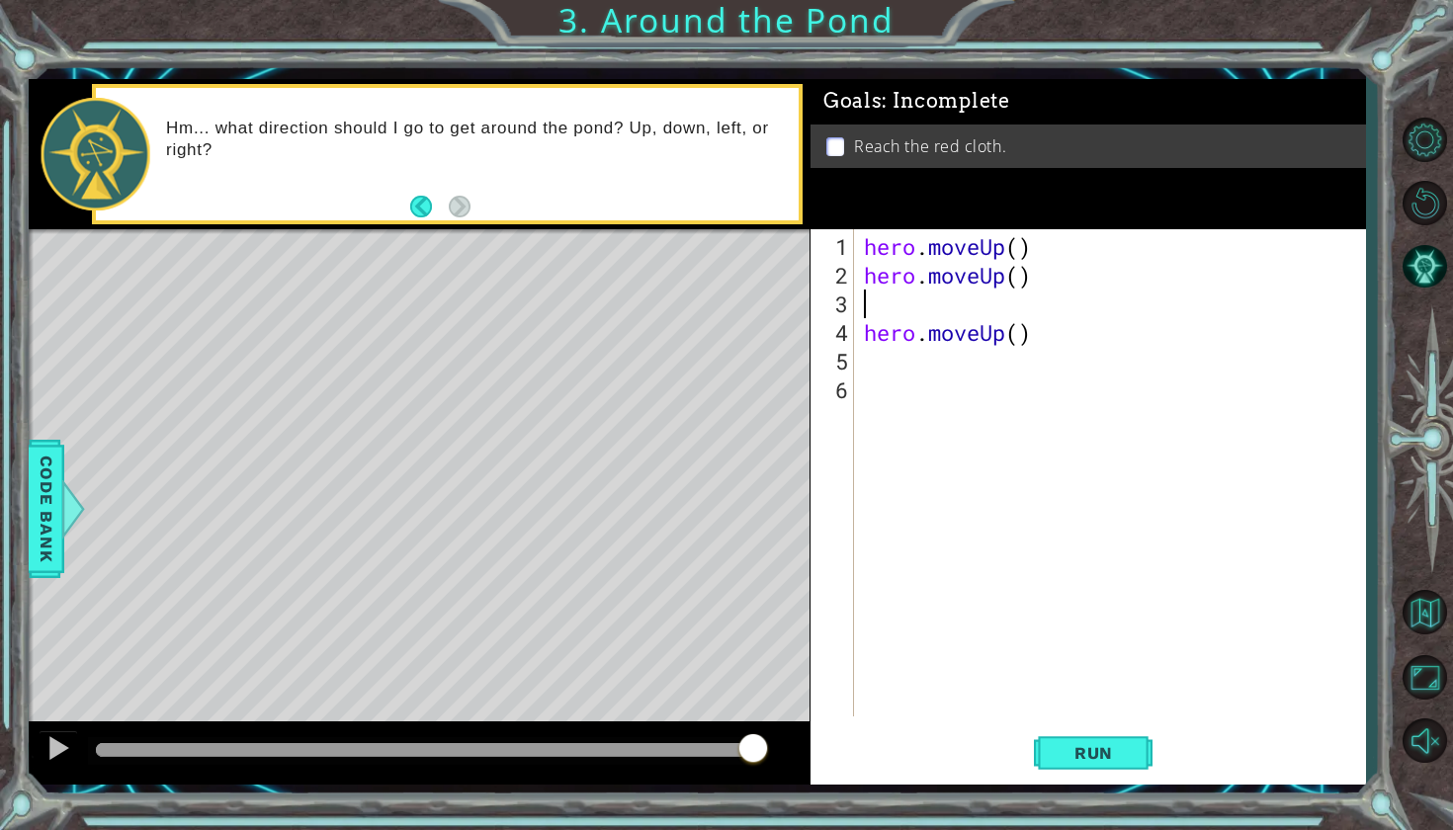
click at [874, 293] on div "hero . moveUp ( ) hero . moveUp ( ) hero . moveUp ( )" at bounding box center [1115, 504] width 510 height 544
type textarea "h"
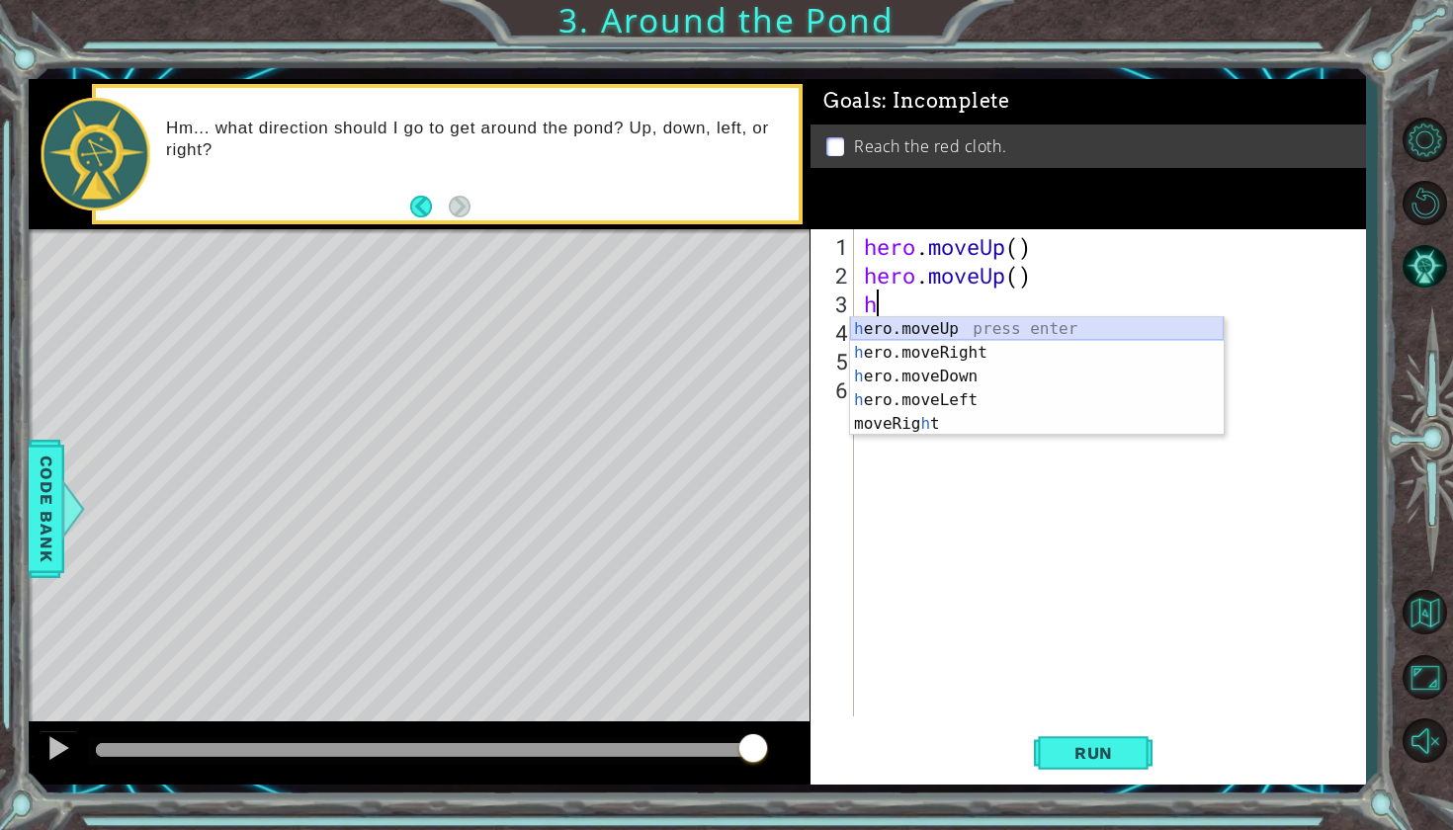
click at [887, 325] on div "h ero.moveUp press enter h ero.moveRight press enter h ero.moveDown press enter…" at bounding box center [1037, 400] width 374 height 166
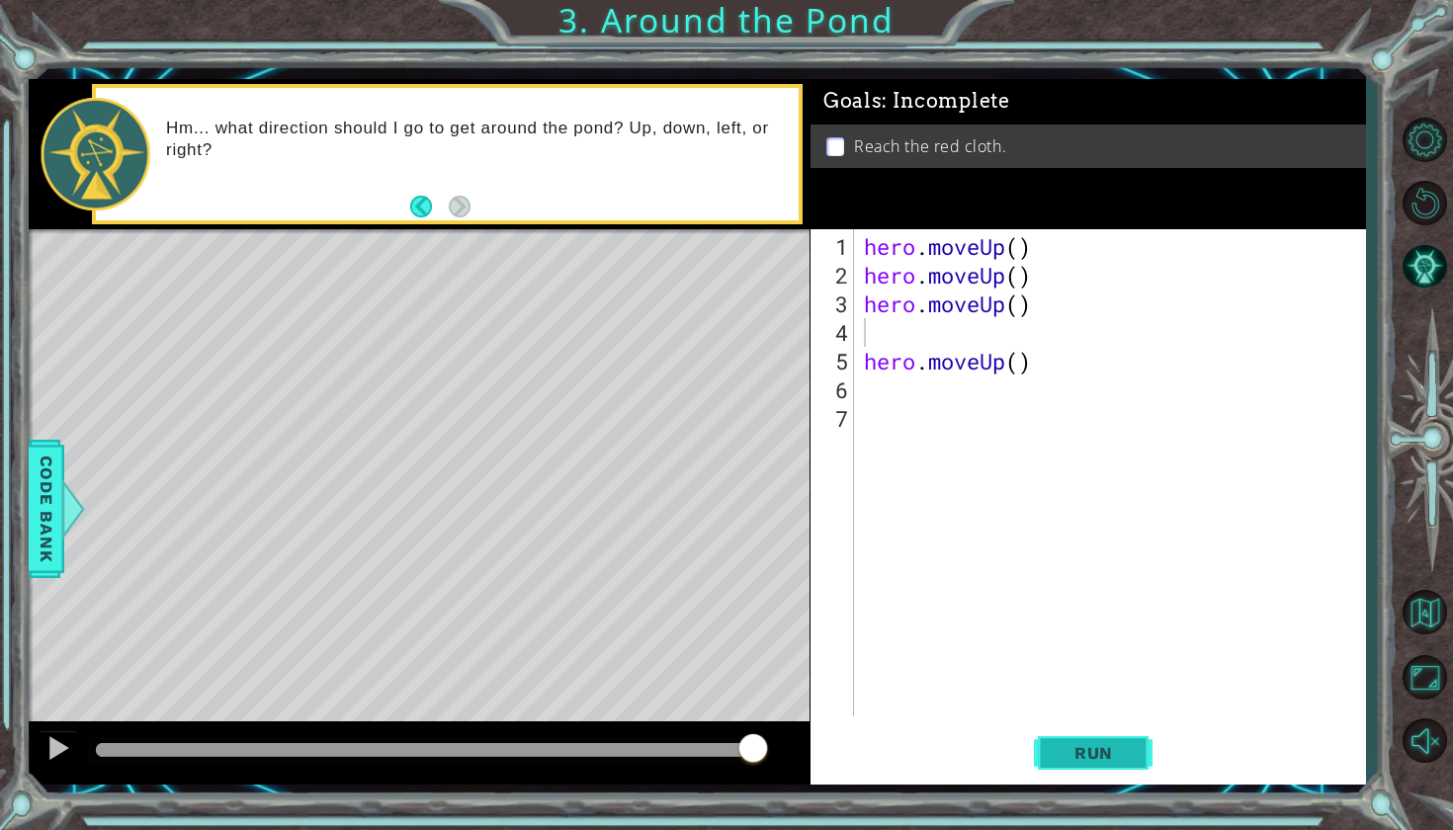
click at [1095, 747] on span "Run" at bounding box center [1093, 753] width 78 height 20
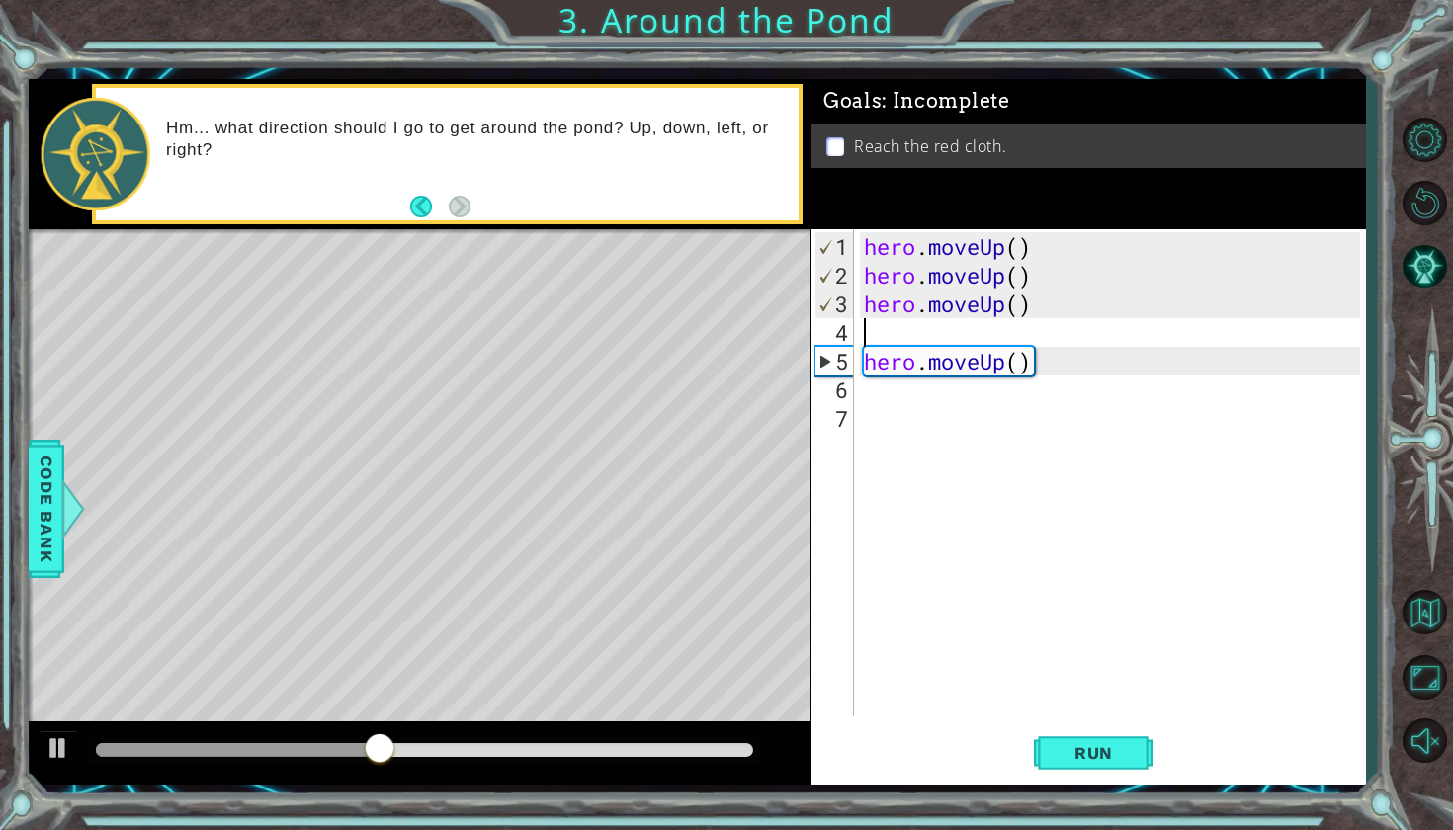
click at [881, 327] on div "hero . moveUp ( ) hero . moveUp ( ) hero . moveUp ( ) hero . moveUp ( )" at bounding box center [1115, 504] width 510 height 544
type textarea "h"
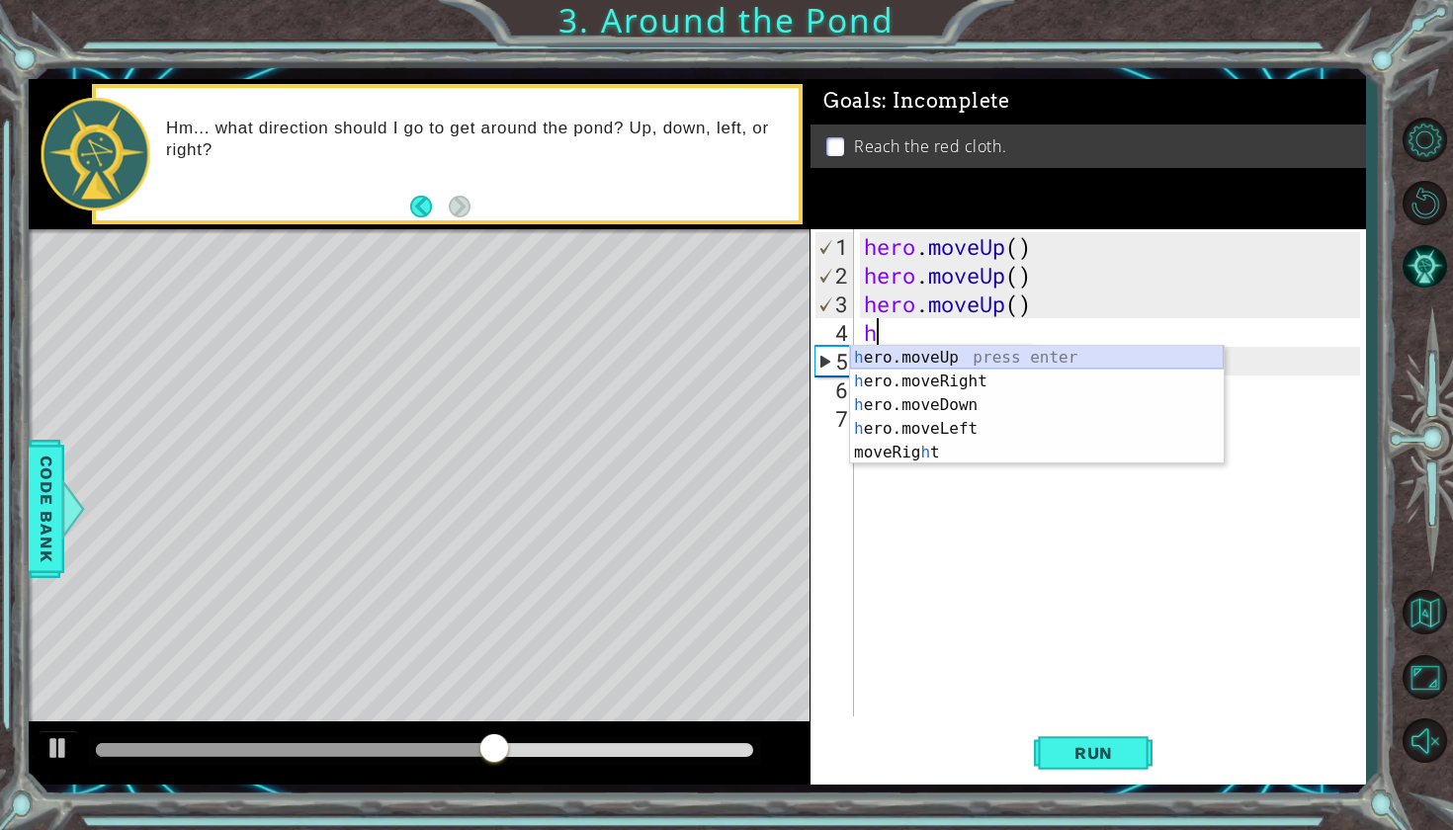
click at [888, 350] on div "h ero.moveUp press enter h ero.moveRight press enter h ero.moveDown press enter…" at bounding box center [1037, 429] width 374 height 166
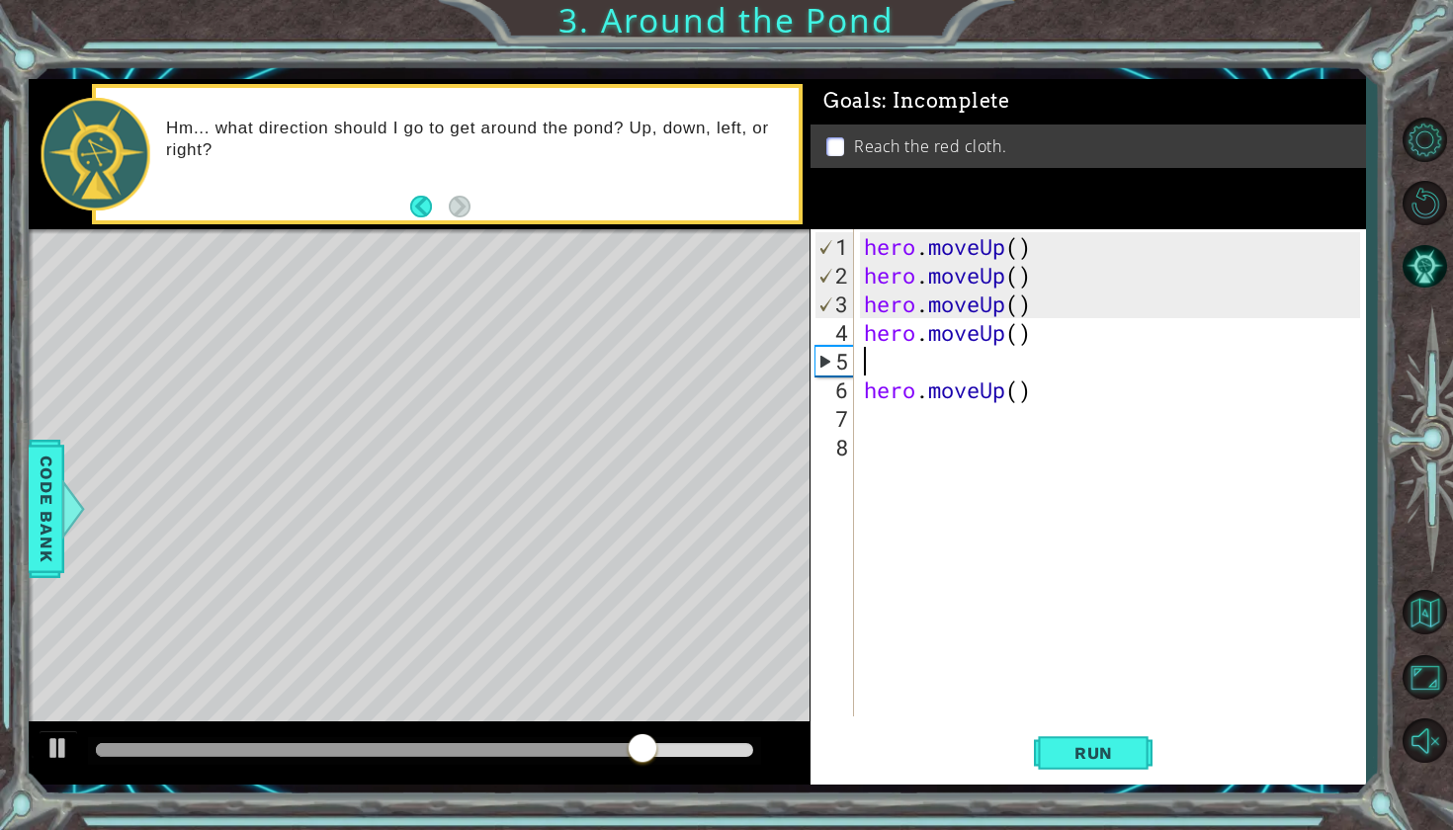
click at [1043, 389] on div "hero . moveUp ( ) hero . moveUp ( ) hero . moveUp ( ) hero . moveUp ( ) hero . …" at bounding box center [1115, 504] width 510 height 544
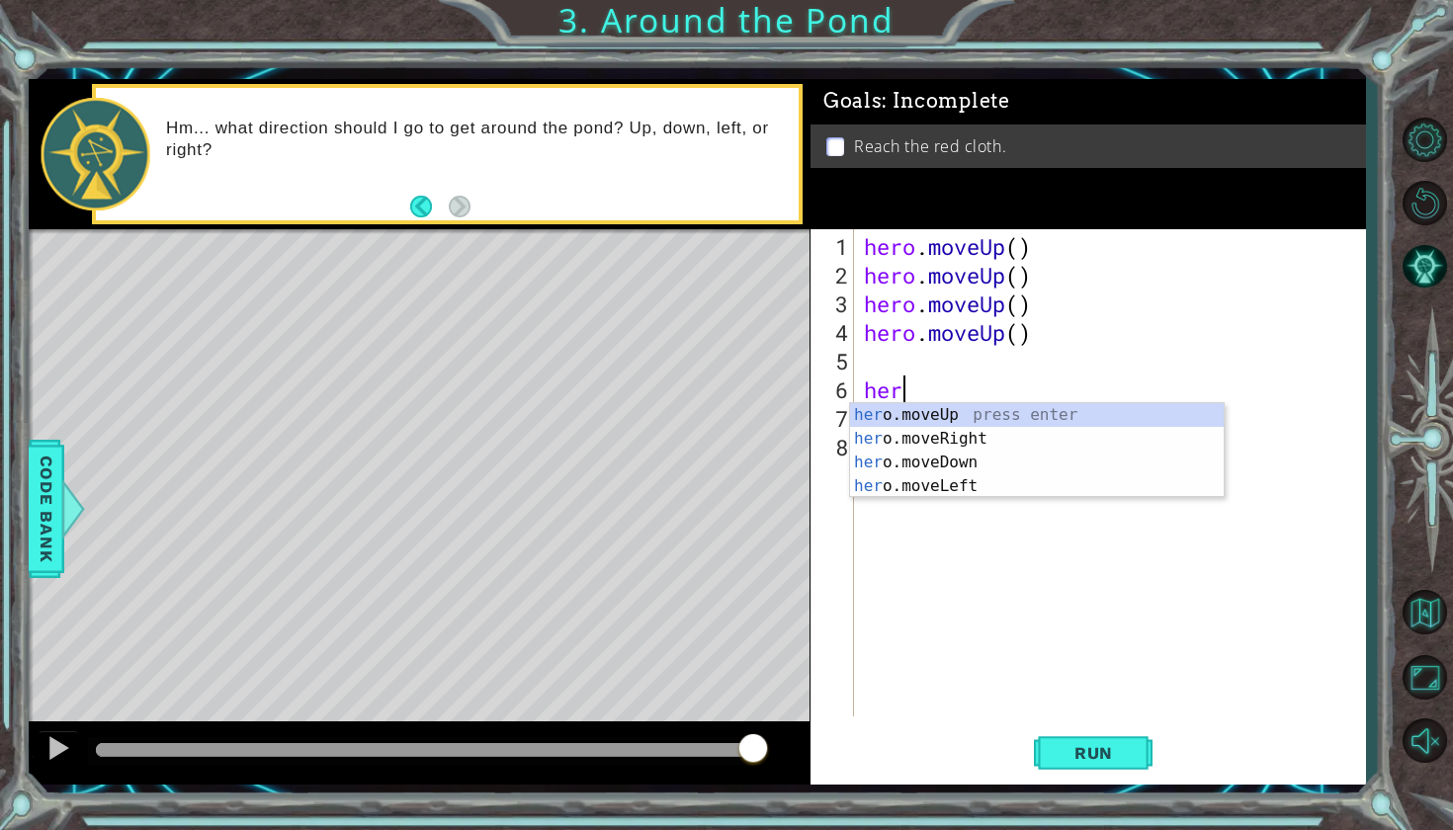
type textarea "h"
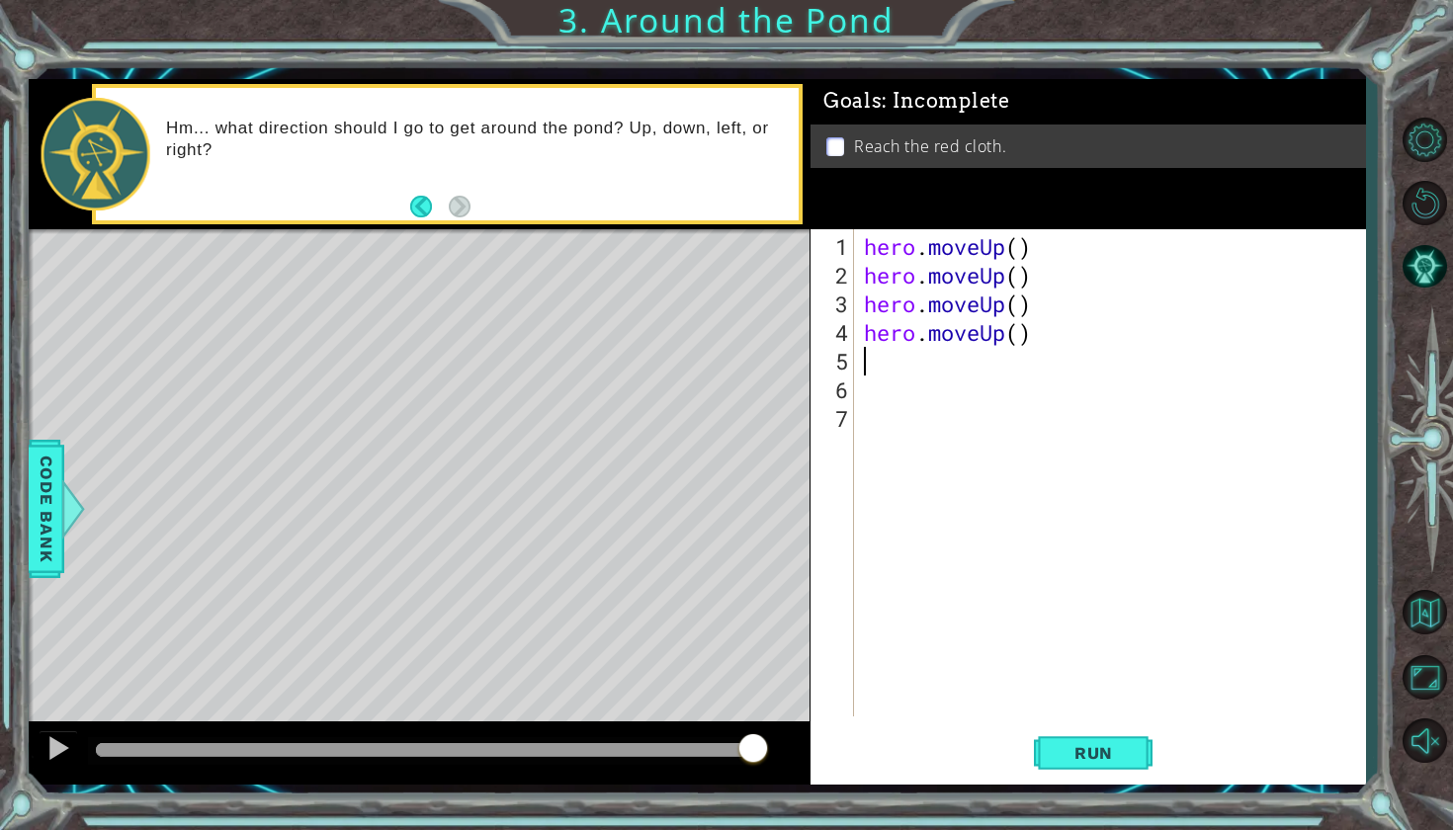
type textarea "hero.moveUp()"
click at [1045, 253] on div "hero . moveUp ( ) hero . moveUp ( ) hero . moveUp ( ) hero . moveUp ( )" at bounding box center [1115, 504] width 510 height 544
click at [1067, 769] on button "Run" at bounding box center [1093, 751] width 119 height 55
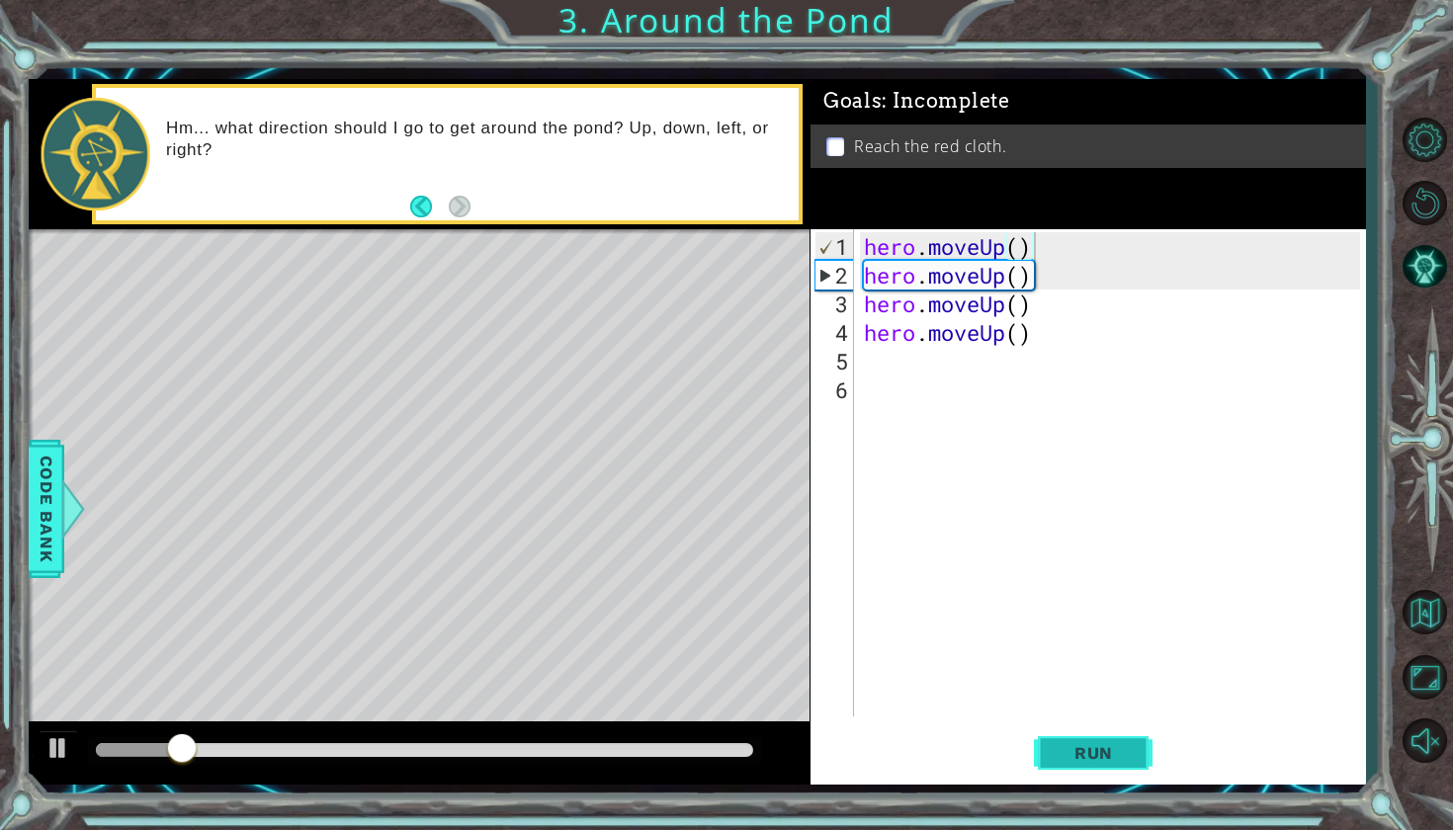
click at [1070, 773] on button "Run" at bounding box center [1093, 751] width 119 height 55
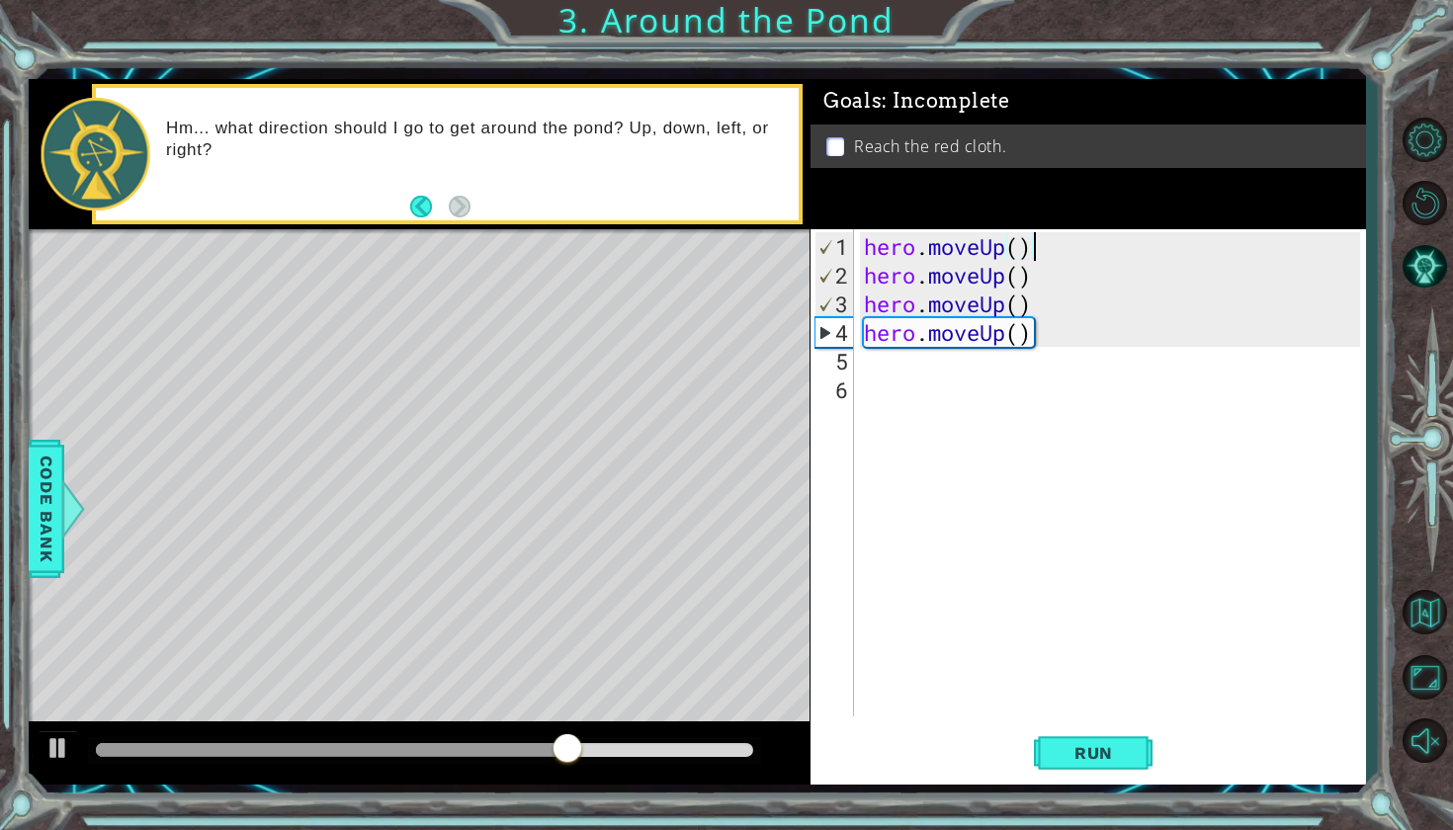
click at [860, 358] on div "hero . moveUp ( ) hero . moveUp ( ) hero . moveUp ( ) hero . moveUp ( )" at bounding box center [1110, 472] width 500 height 487
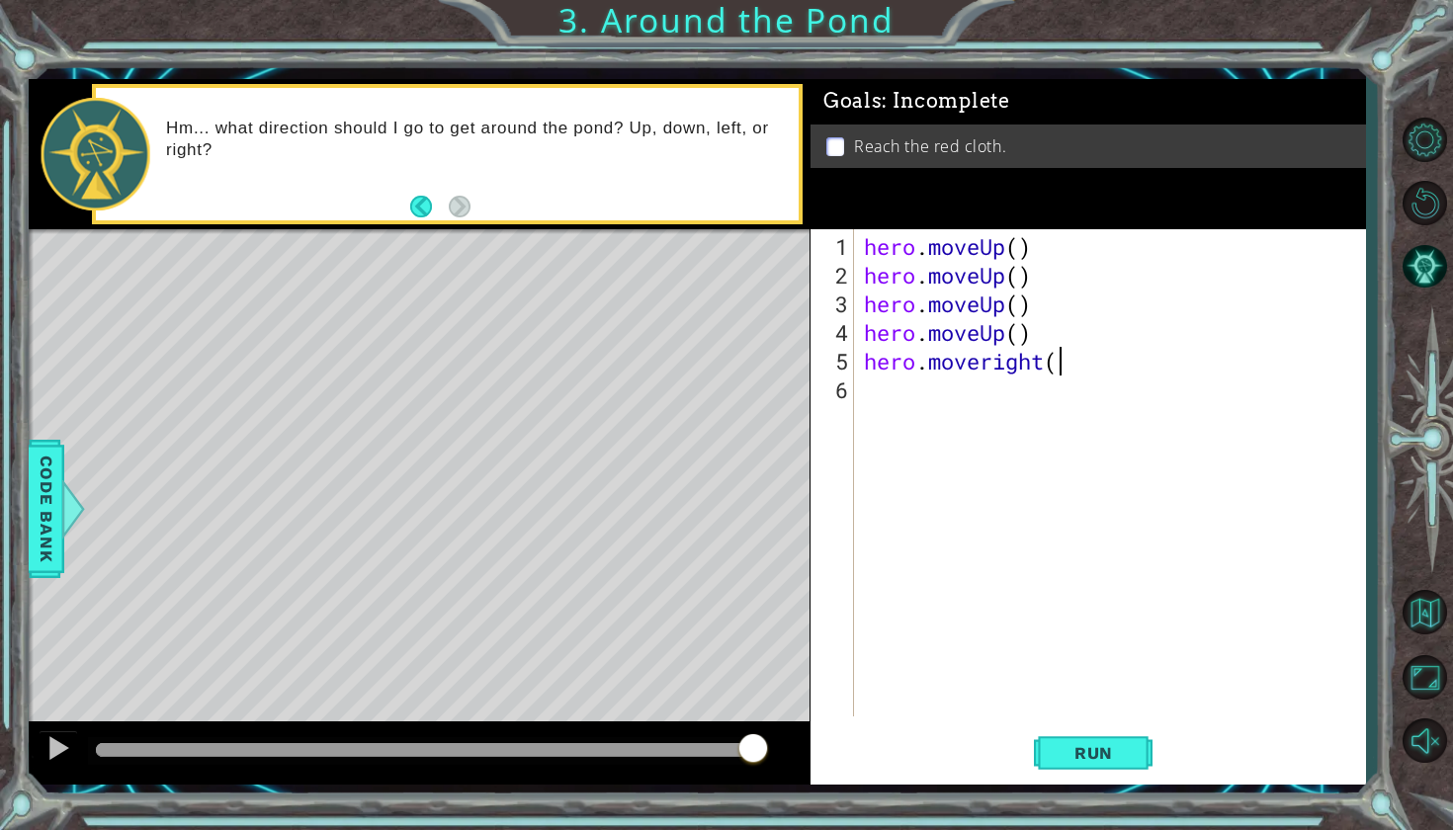
scroll to position [0, 8]
click at [1076, 744] on span "Run" at bounding box center [1093, 753] width 78 height 20
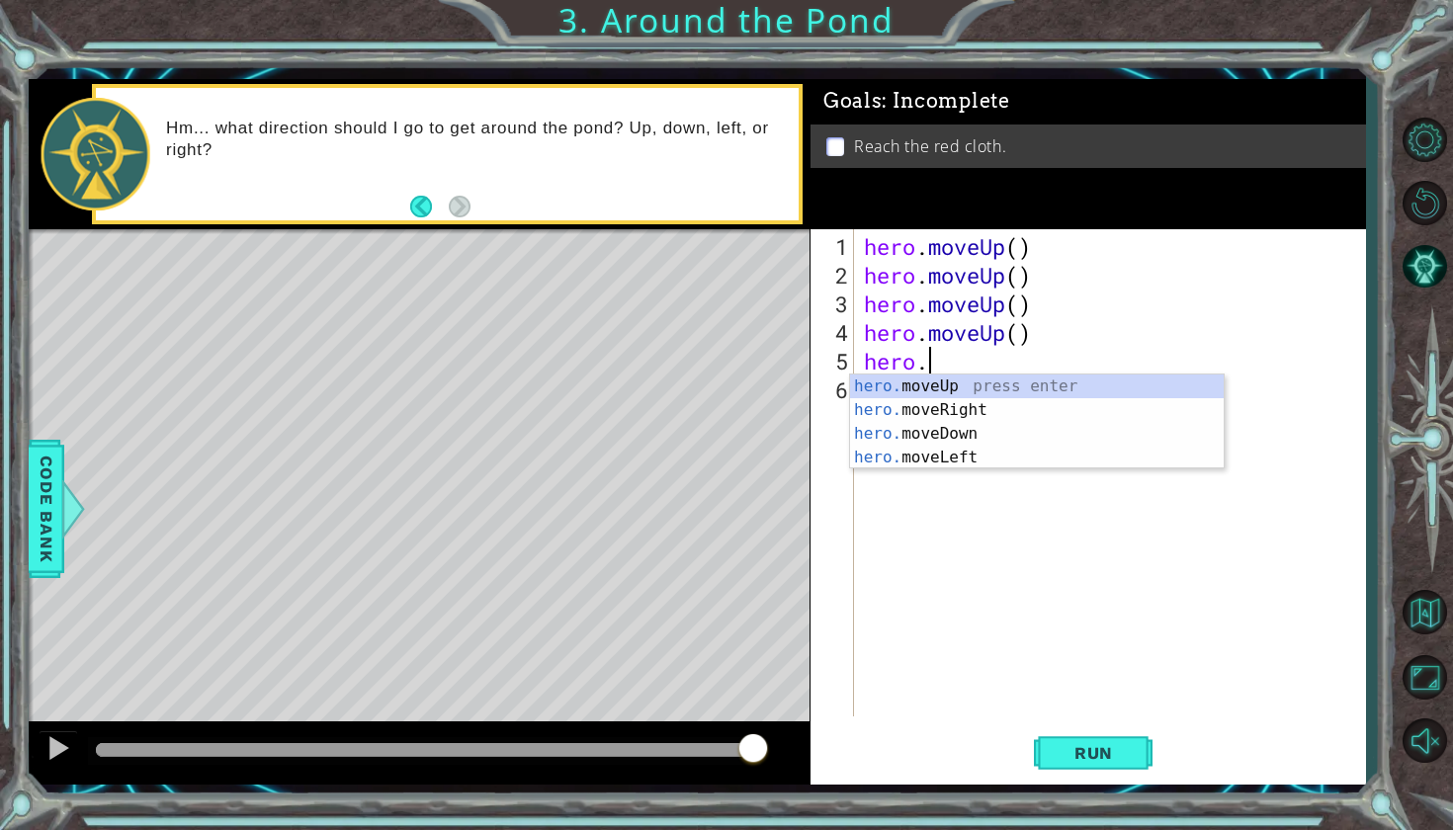
scroll to position [0, 1]
type textarea "h"
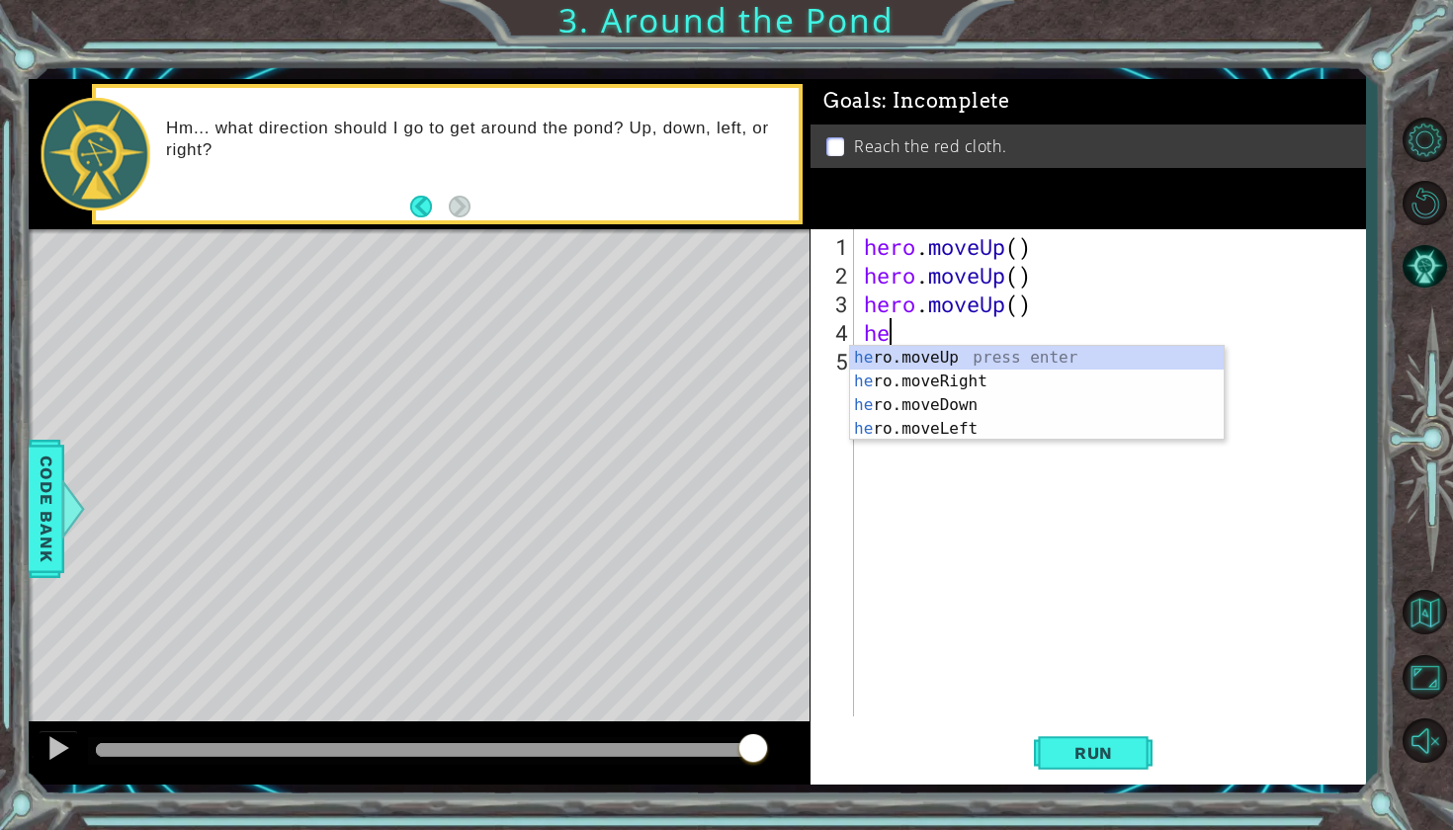
type textarea "h"
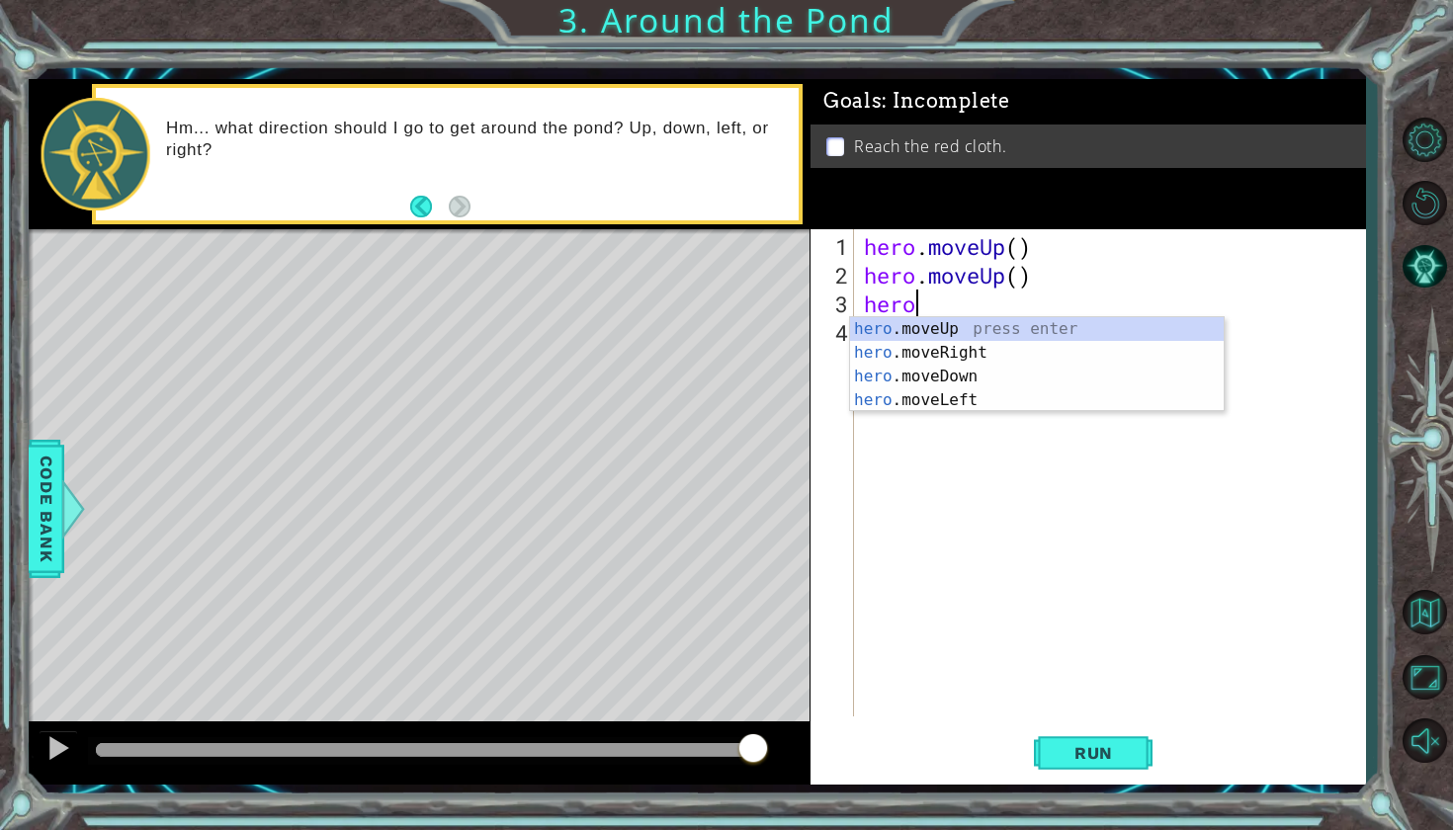
type textarea "h"
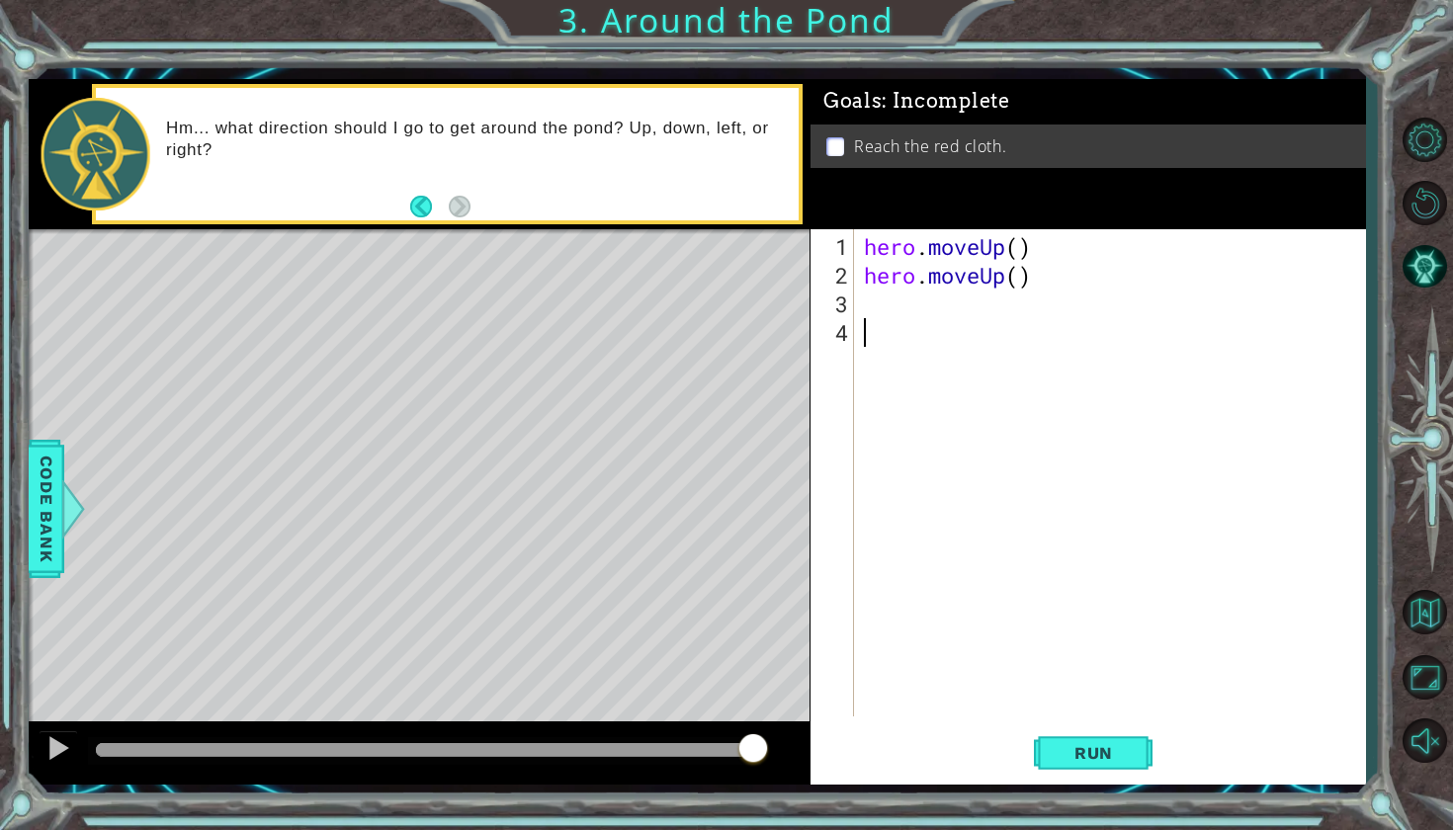
click at [833, 332] on div "4" at bounding box center [834, 332] width 40 height 29
click at [850, 327] on div "4" at bounding box center [834, 332] width 40 height 29
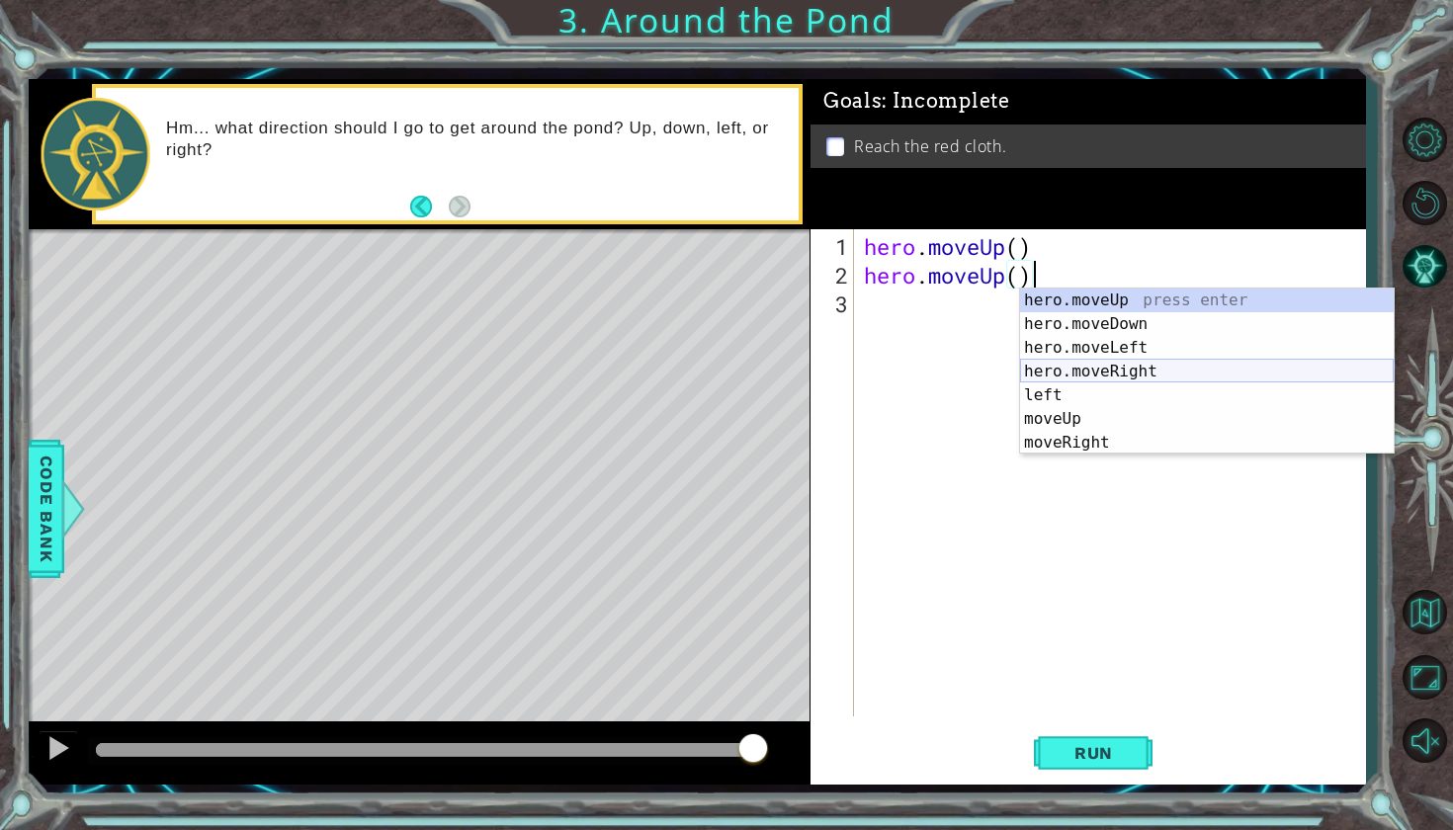
click at [1105, 374] on div "hero.moveUp press enter hero.moveDown press enter hero.moveLeft press enter her…" at bounding box center [1207, 395] width 374 height 213
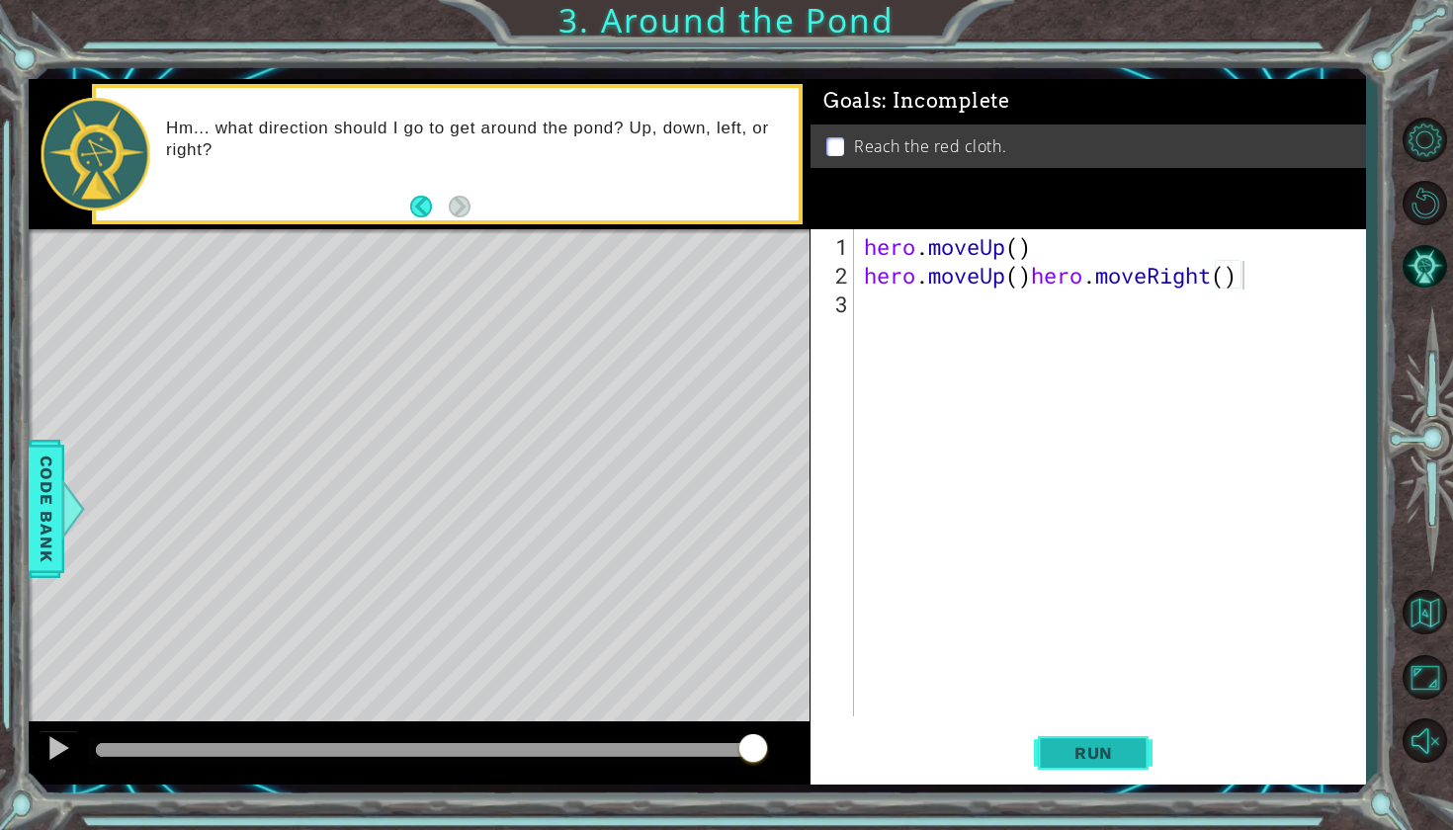
click at [1086, 750] on span "Run" at bounding box center [1093, 753] width 78 height 20
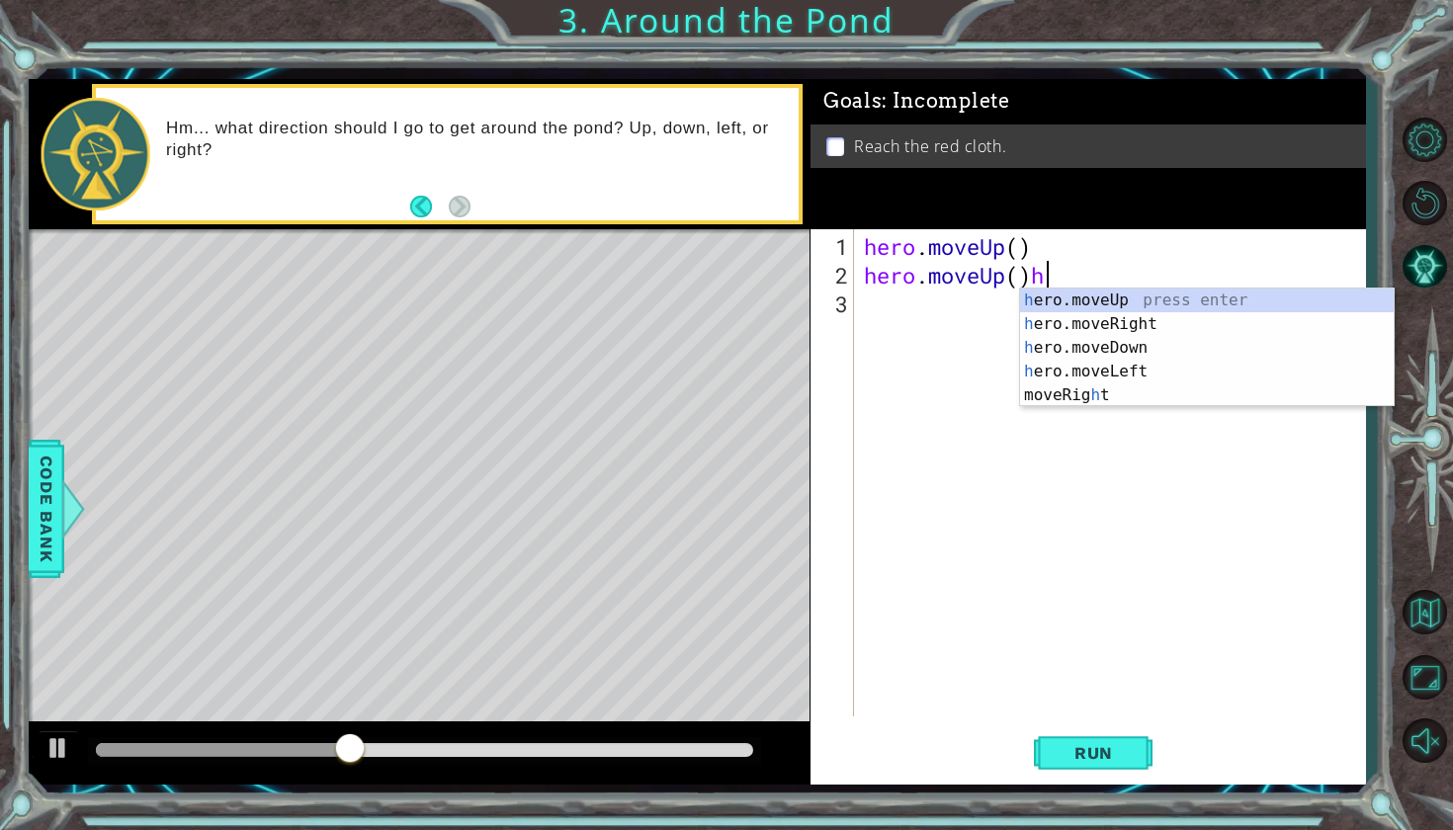
type textarea "hero.moveUp()"
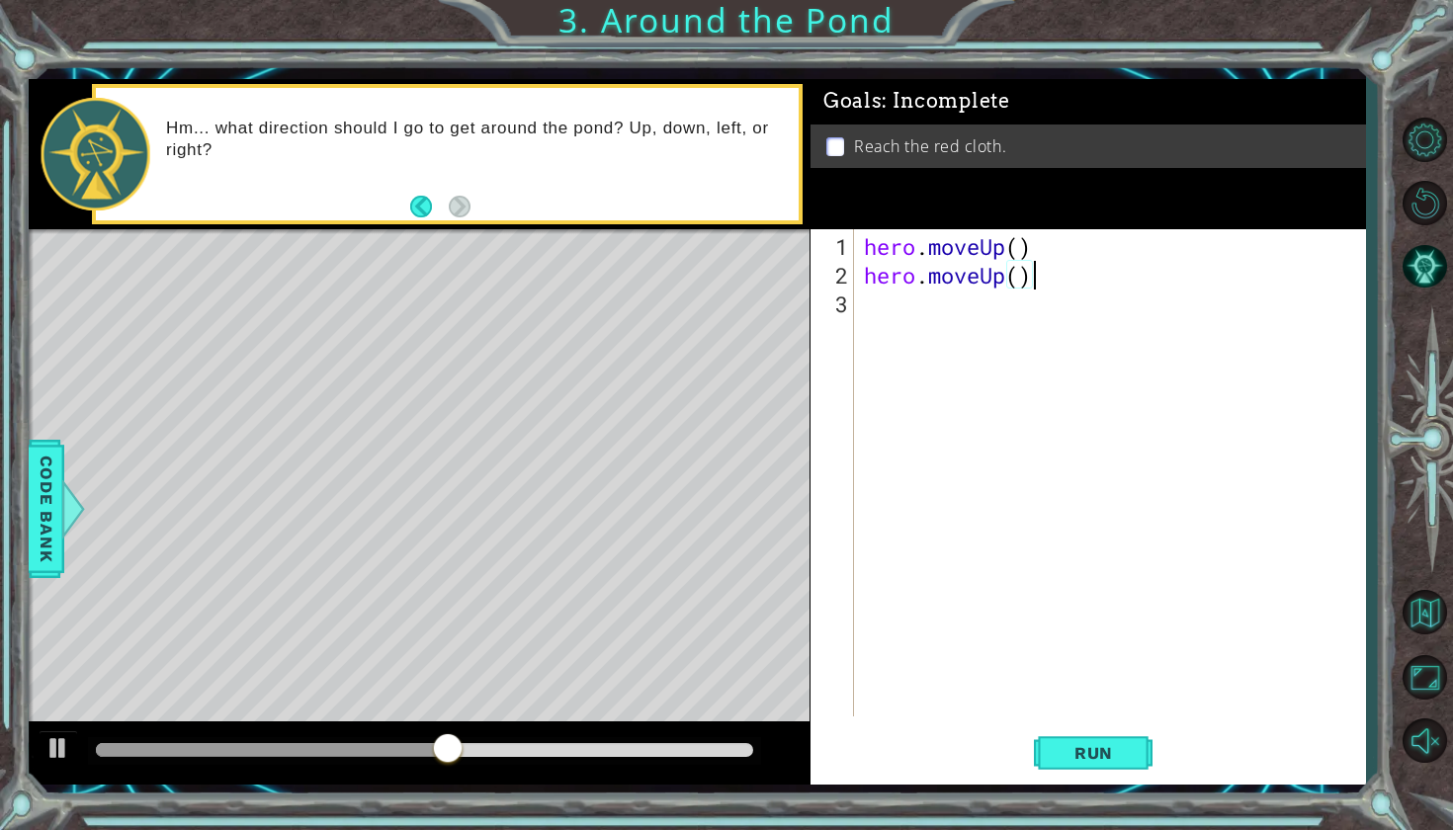
click at [908, 305] on div "hero . moveUp ( ) hero . moveUp ( )" at bounding box center [1115, 504] width 510 height 544
type textarea "h"
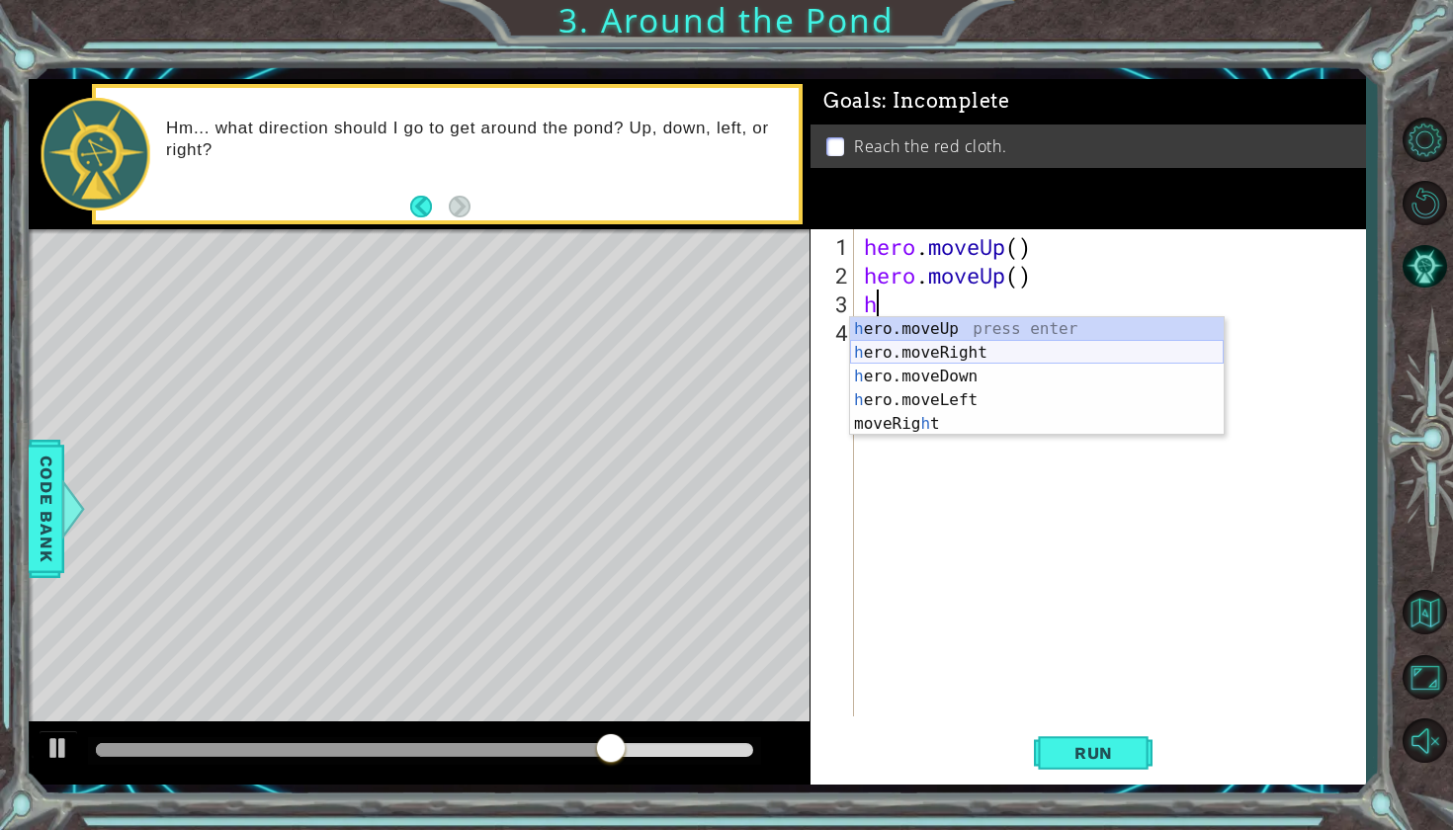
click at [921, 361] on div "h ero.moveUp press enter h ero.moveRight press enter h ero.moveDown press enter…" at bounding box center [1037, 400] width 374 height 166
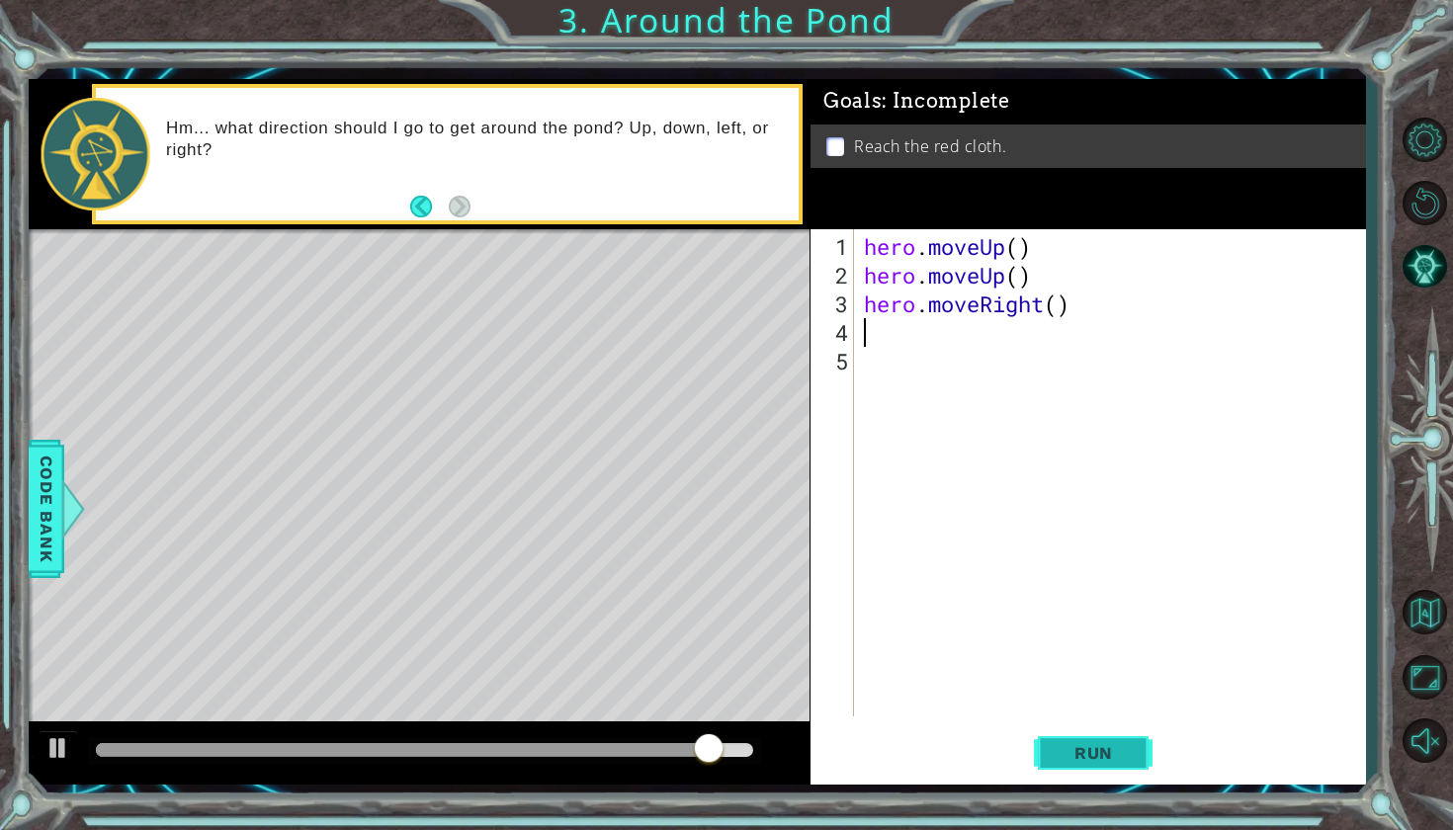
click at [1095, 764] on button "Run" at bounding box center [1093, 751] width 119 height 55
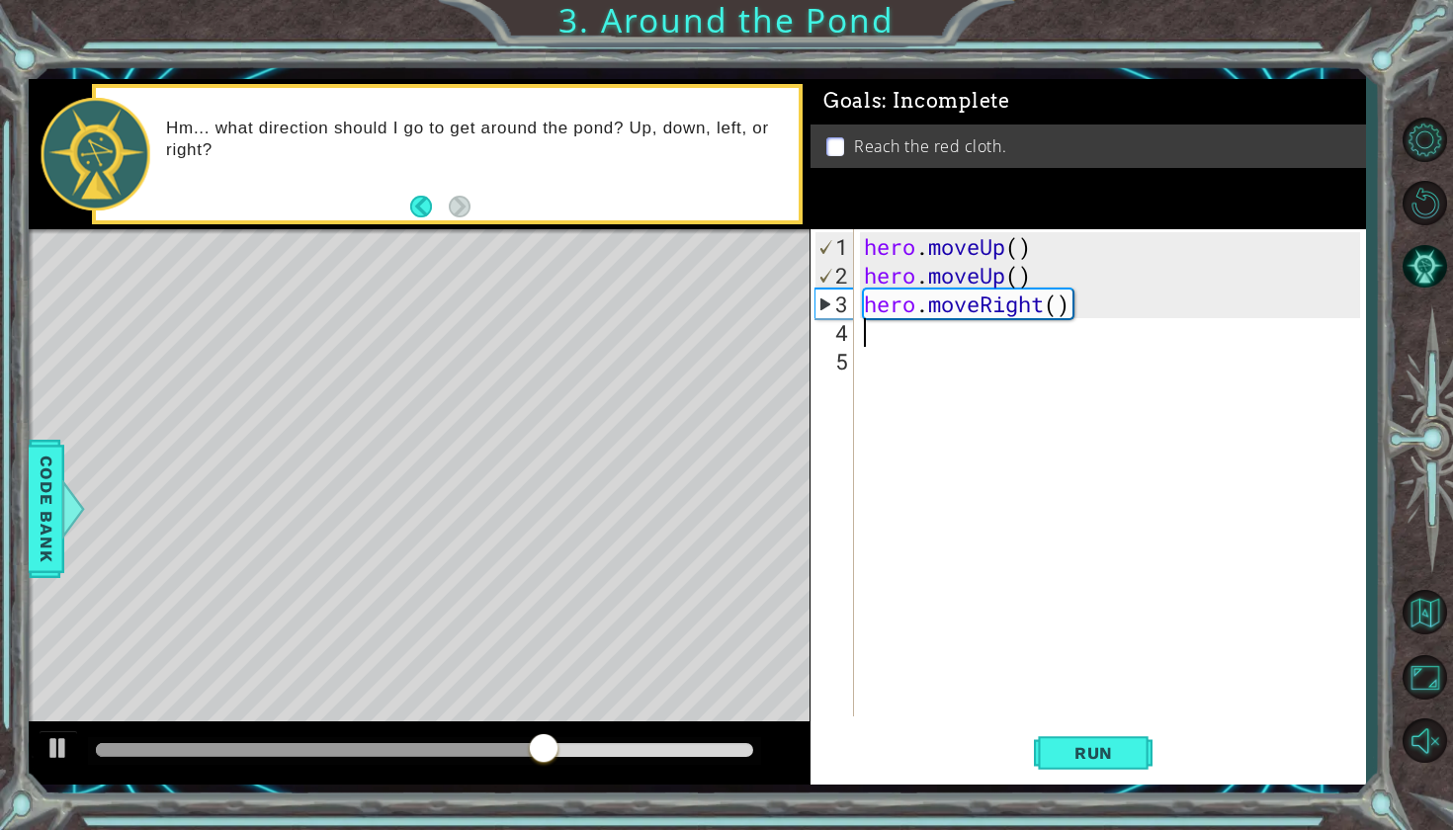
type textarea "h"
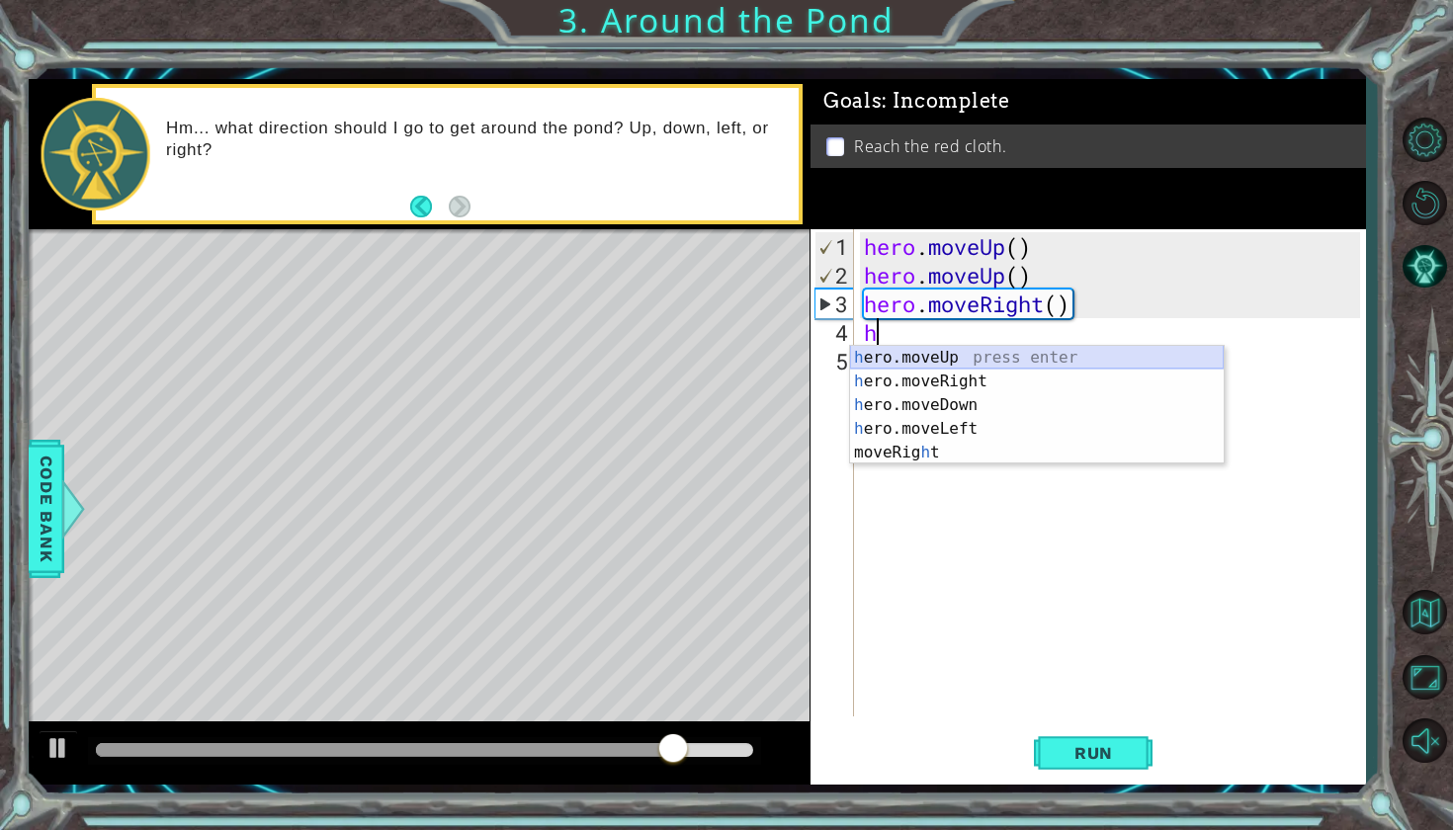
click at [903, 364] on div "h ero.moveUp press enter h ero.moveRight press enter h ero.moveDown press enter…" at bounding box center [1037, 429] width 374 height 166
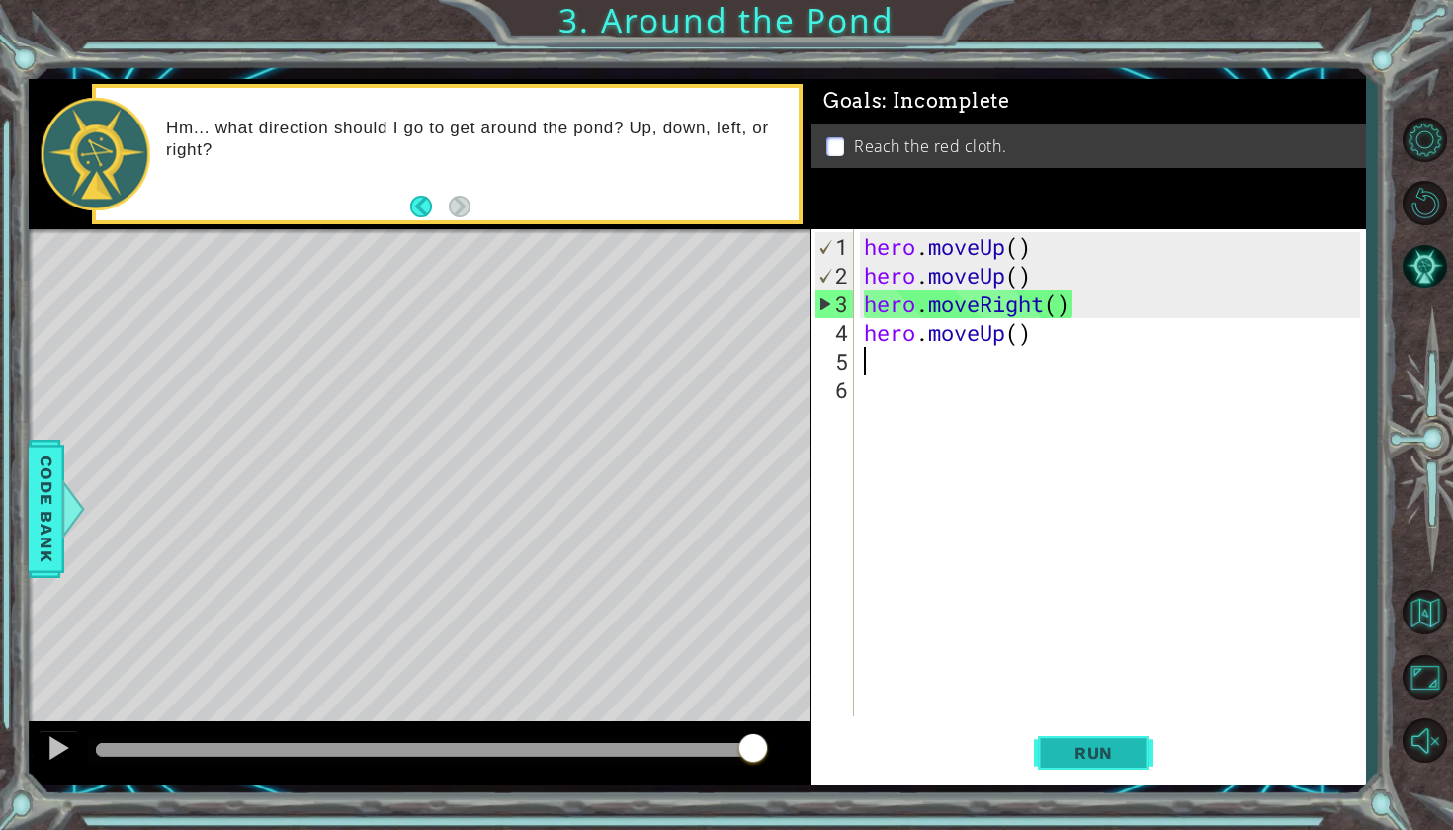
click at [1090, 761] on span "Run" at bounding box center [1093, 753] width 78 height 20
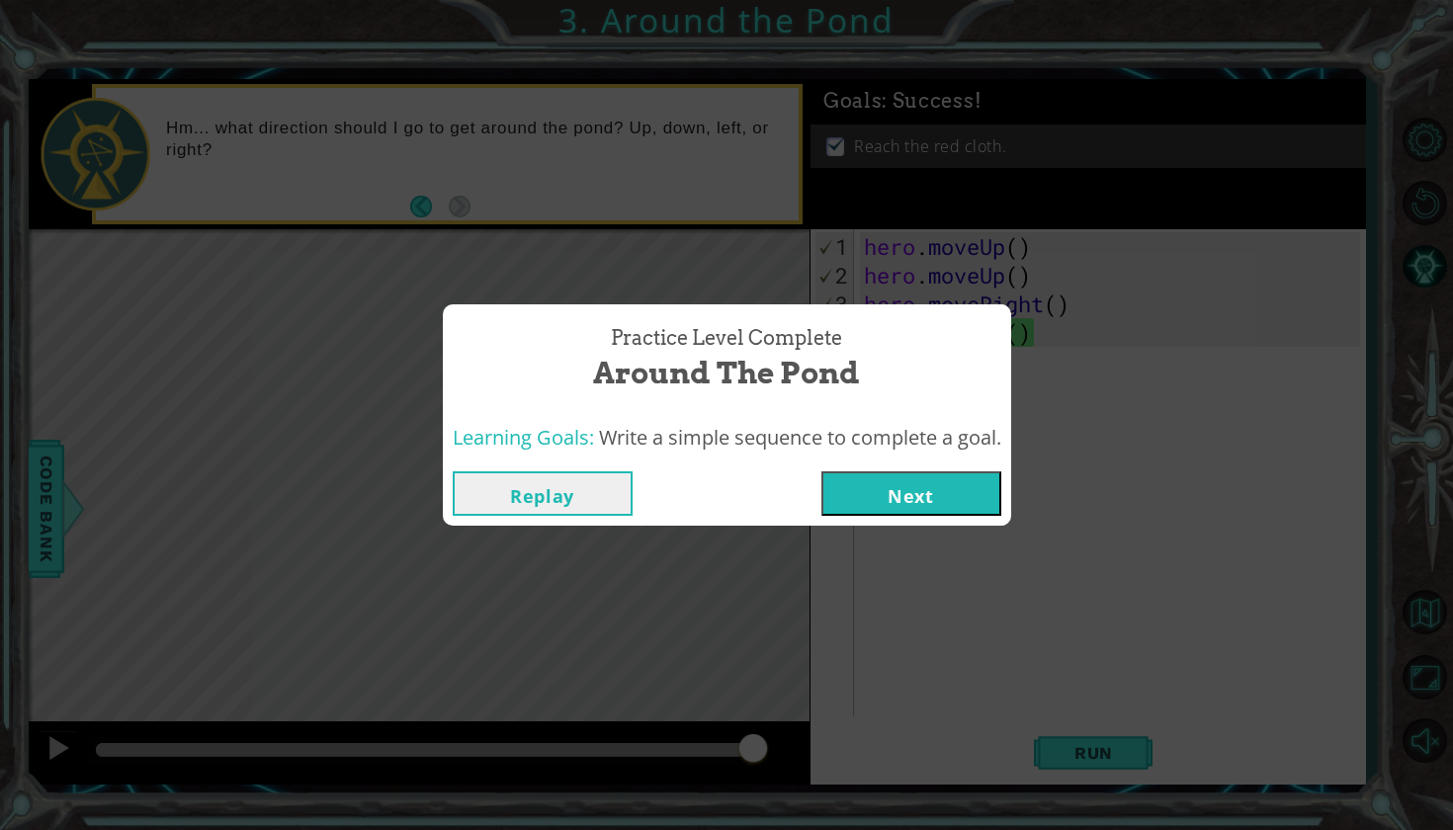
click at [913, 507] on button "Next" at bounding box center [911, 493] width 180 height 44
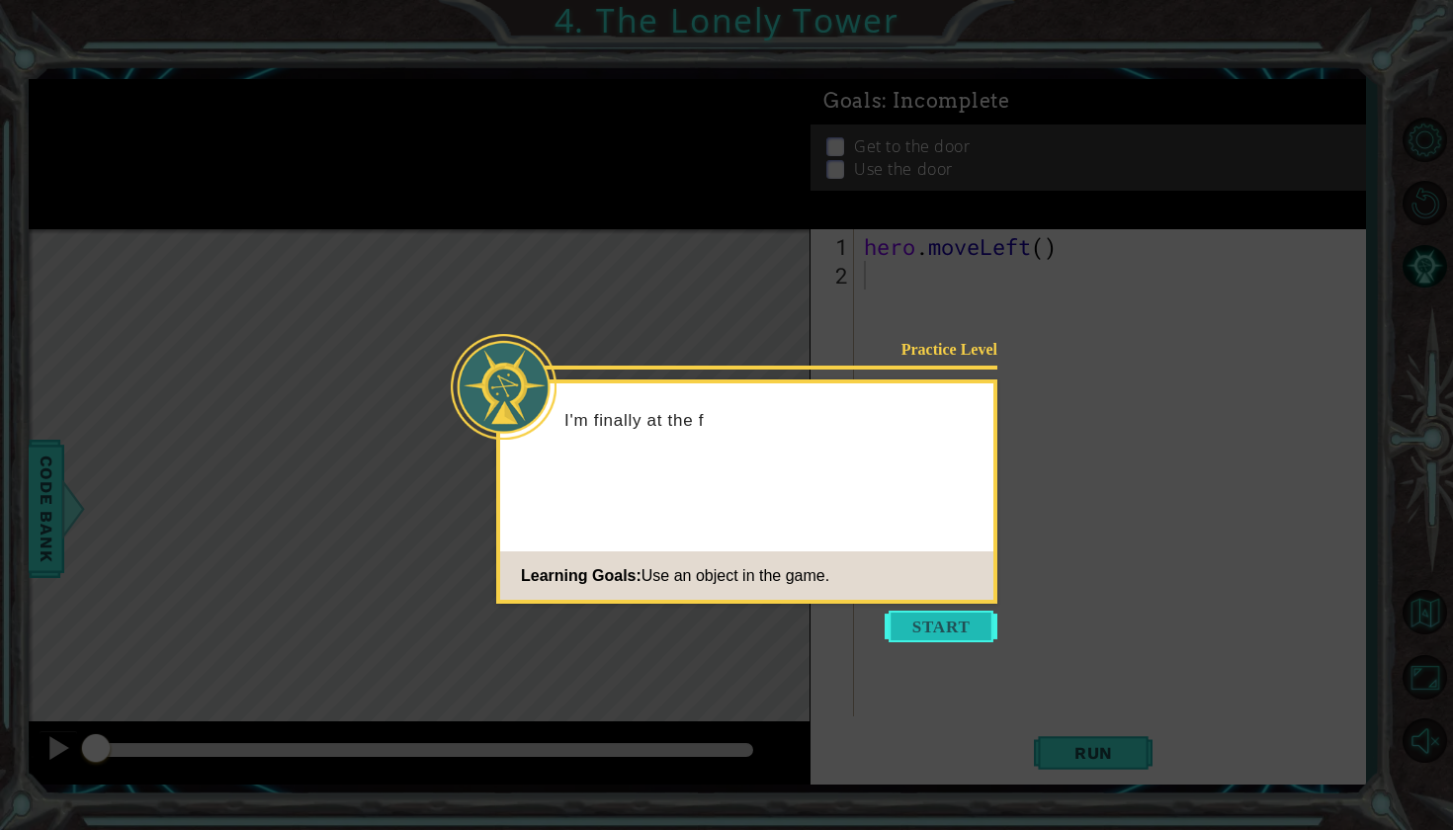
click at [945, 613] on button "Start" at bounding box center [940, 627] width 113 height 32
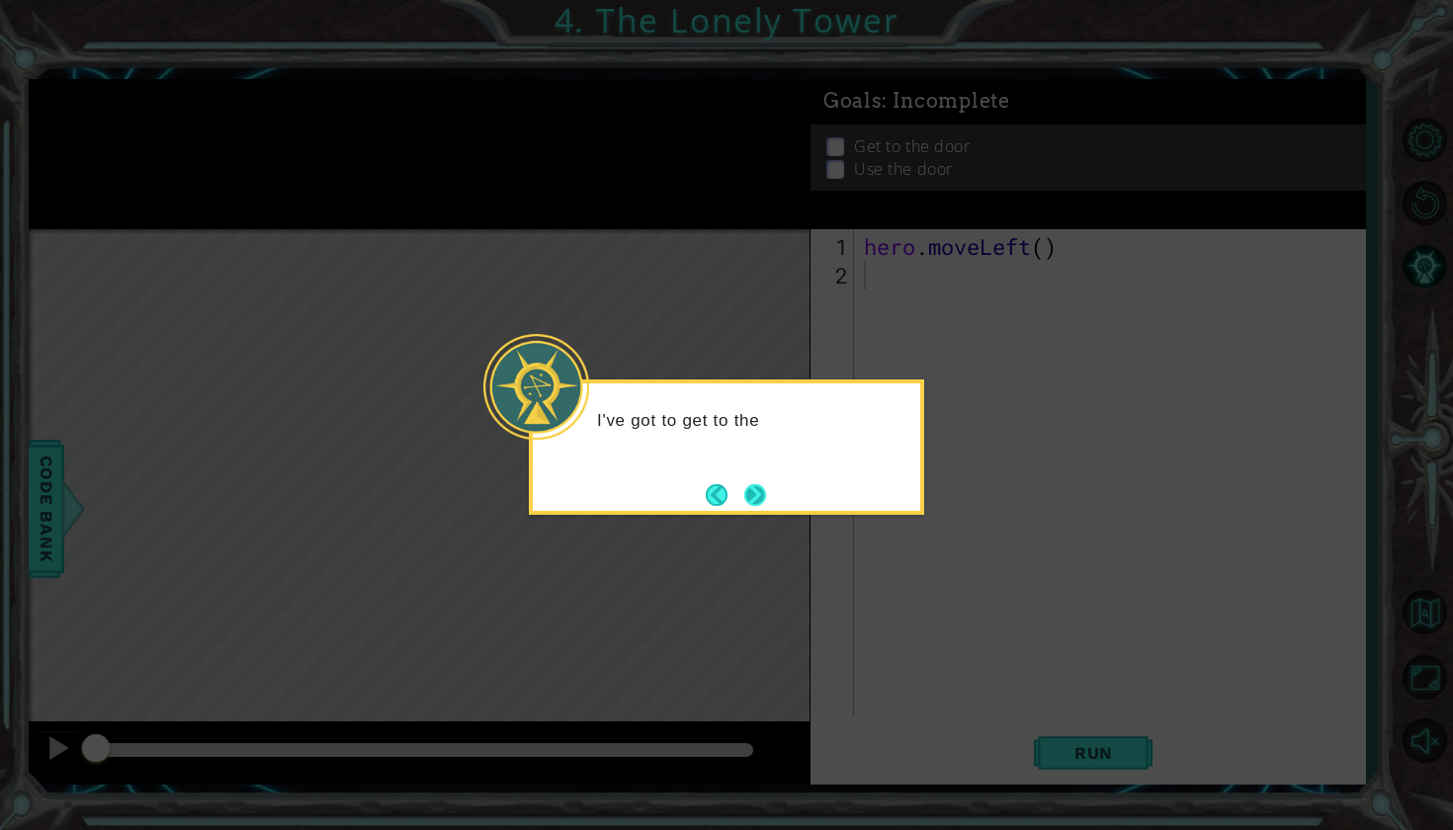
click at [745, 490] on button "Next" at bounding box center [754, 494] width 23 height 23
click at [748, 493] on button "Next" at bounding box center [755, 495] width 26 height 26
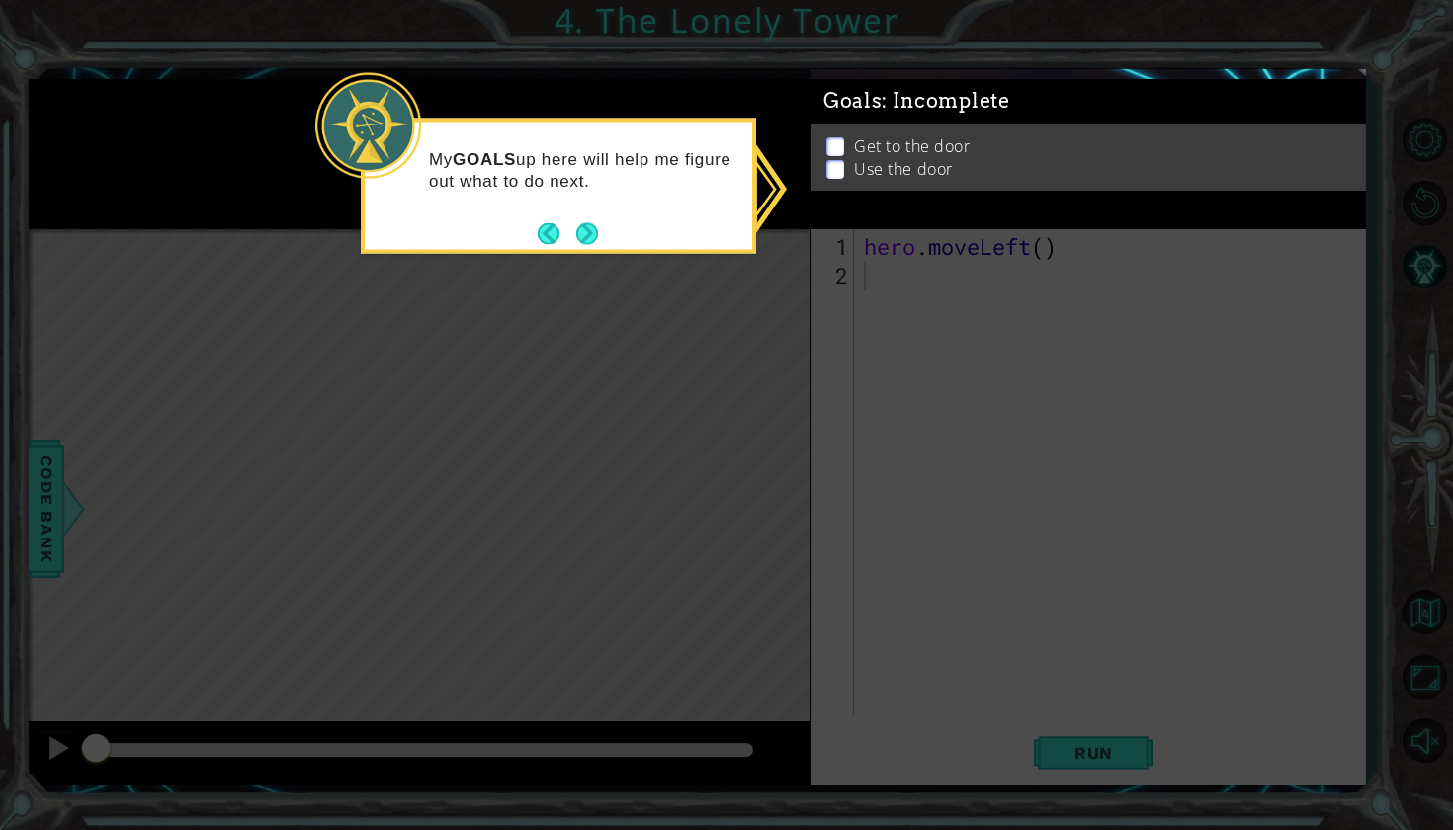
click at [915, 168] on ul "Get to the door Use the door" at bounding box center [1087, 156] width 533 height 45
click at [836, 146] on p at bounding box center [835, 136] width 18 height 19
click at [830, 146] on p at bounding box center [835, 144] width 18 height 19
click at [579, 222] on button "Next" at bounding box center [587, 233] width 37 height 37
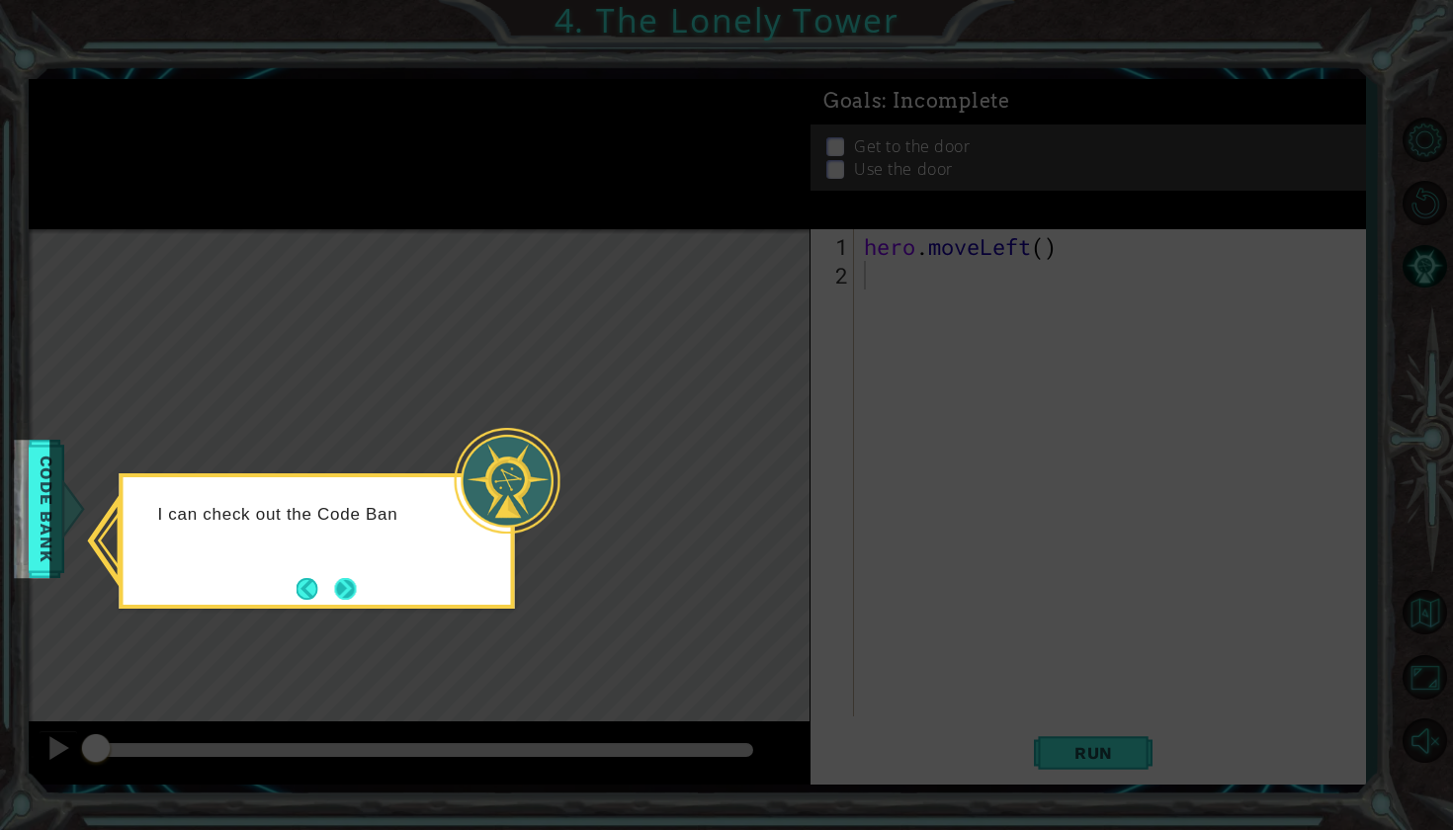
click at [336, 578] on button "Next" at bounding box center [346, 589] width 22 height 22
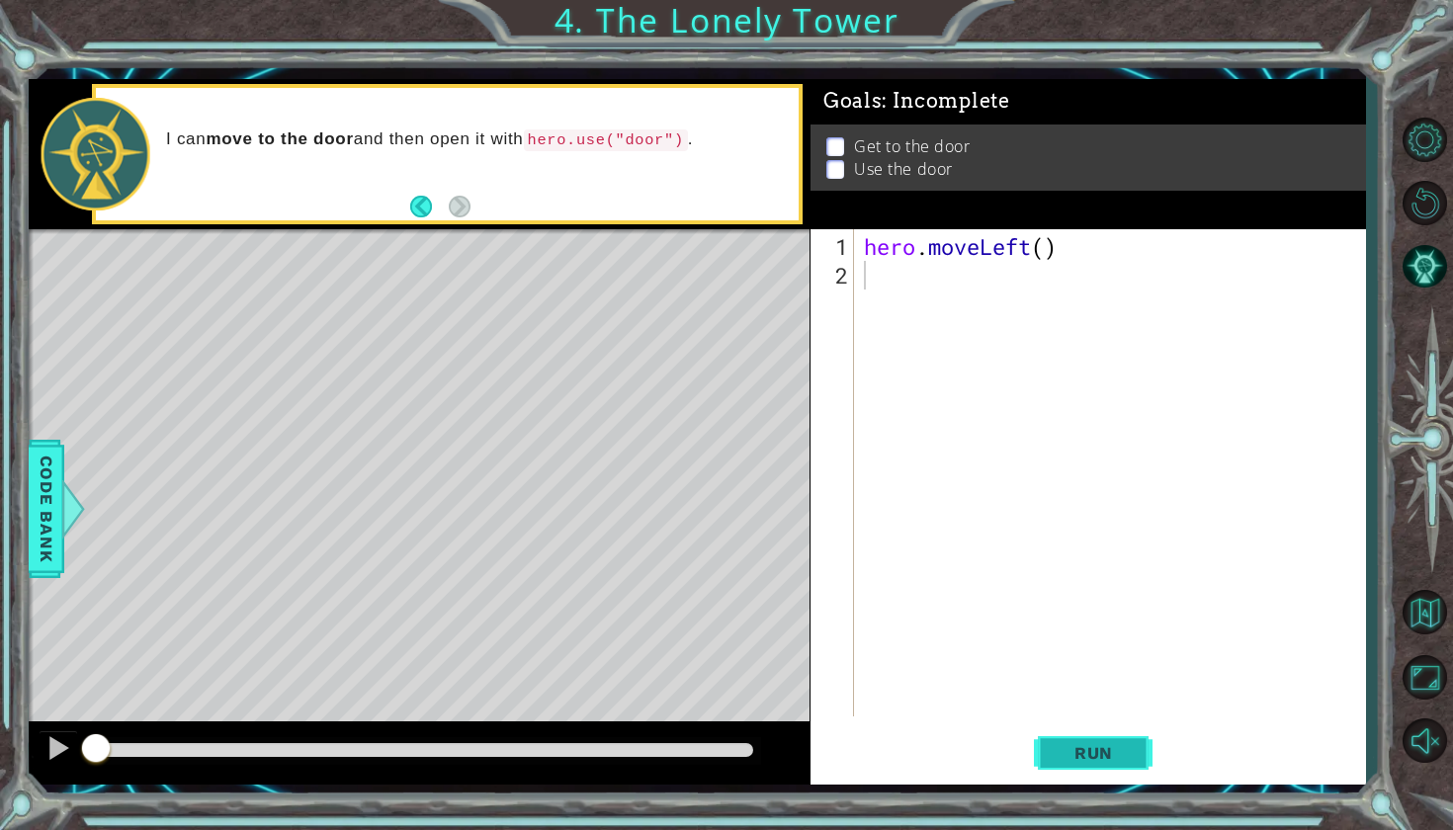
click at [1054, 745] on span "Run" at bounding box center [1093, 753] width 78 height 20
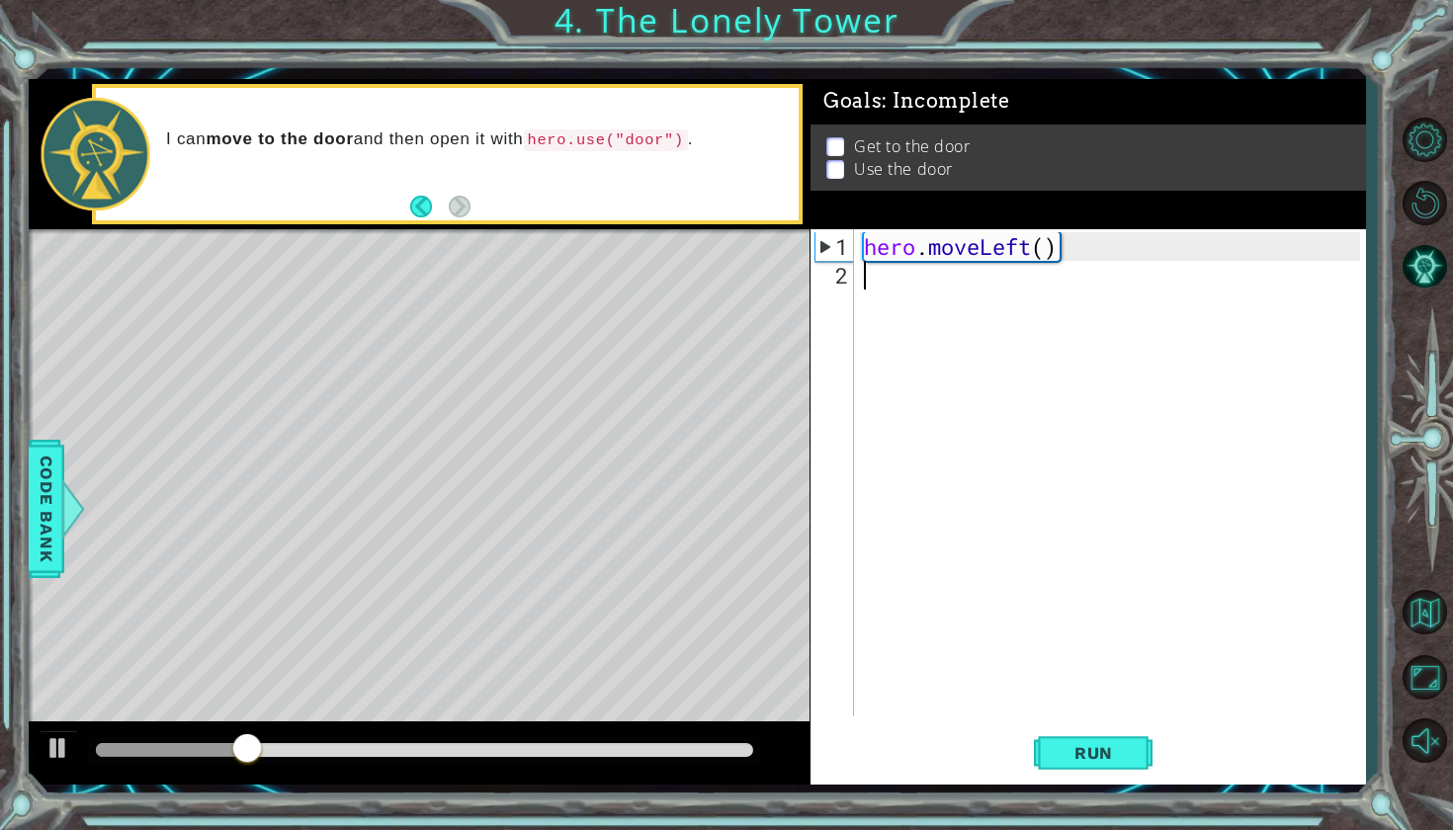
type textarea "he"
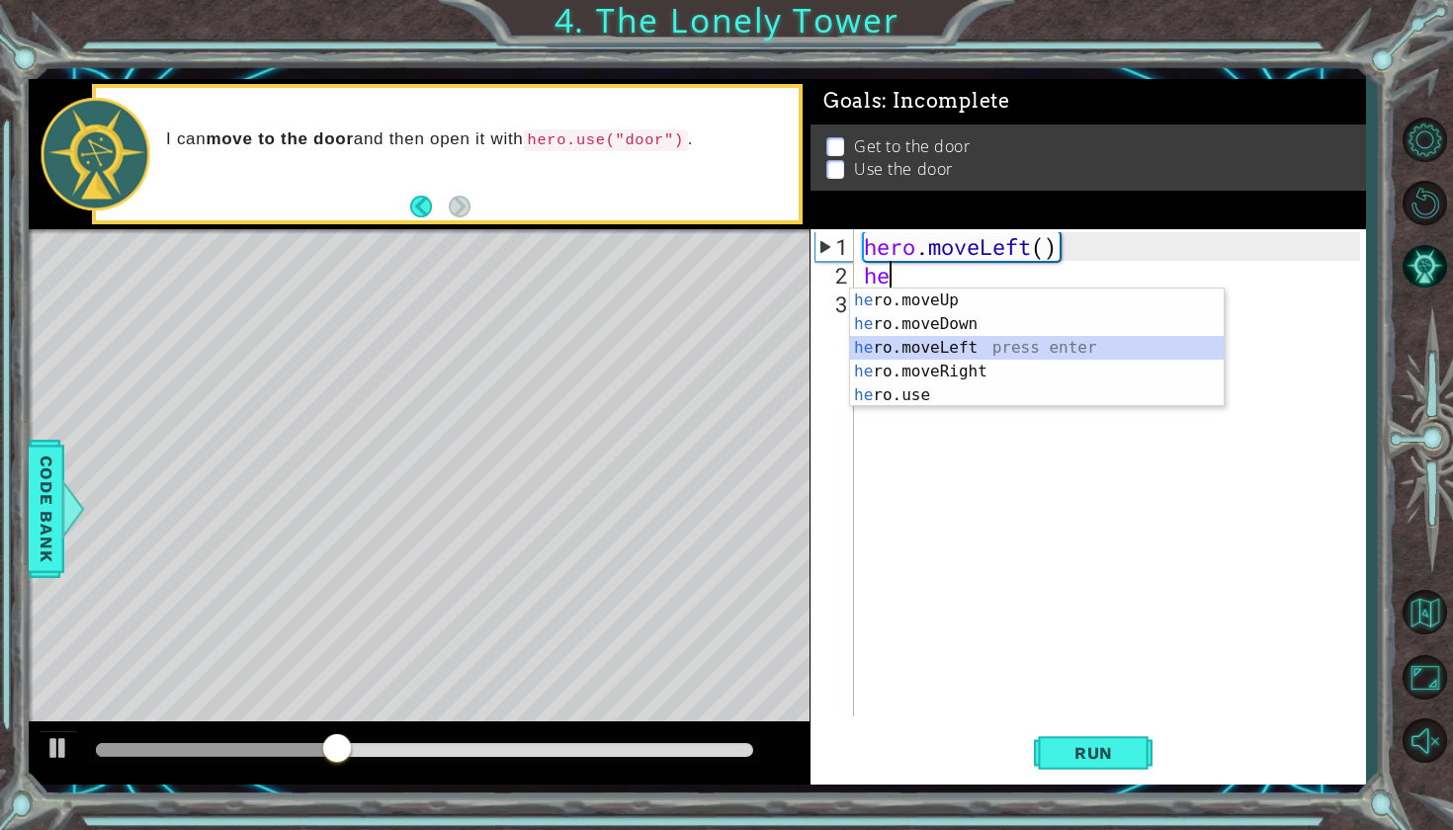
click at [917, 344] on div "he ro.moveUp press enter he ro.moveDown press enter he ro.moveLeft press enter …" at bounding box center [1037, 372] width 374 height 166
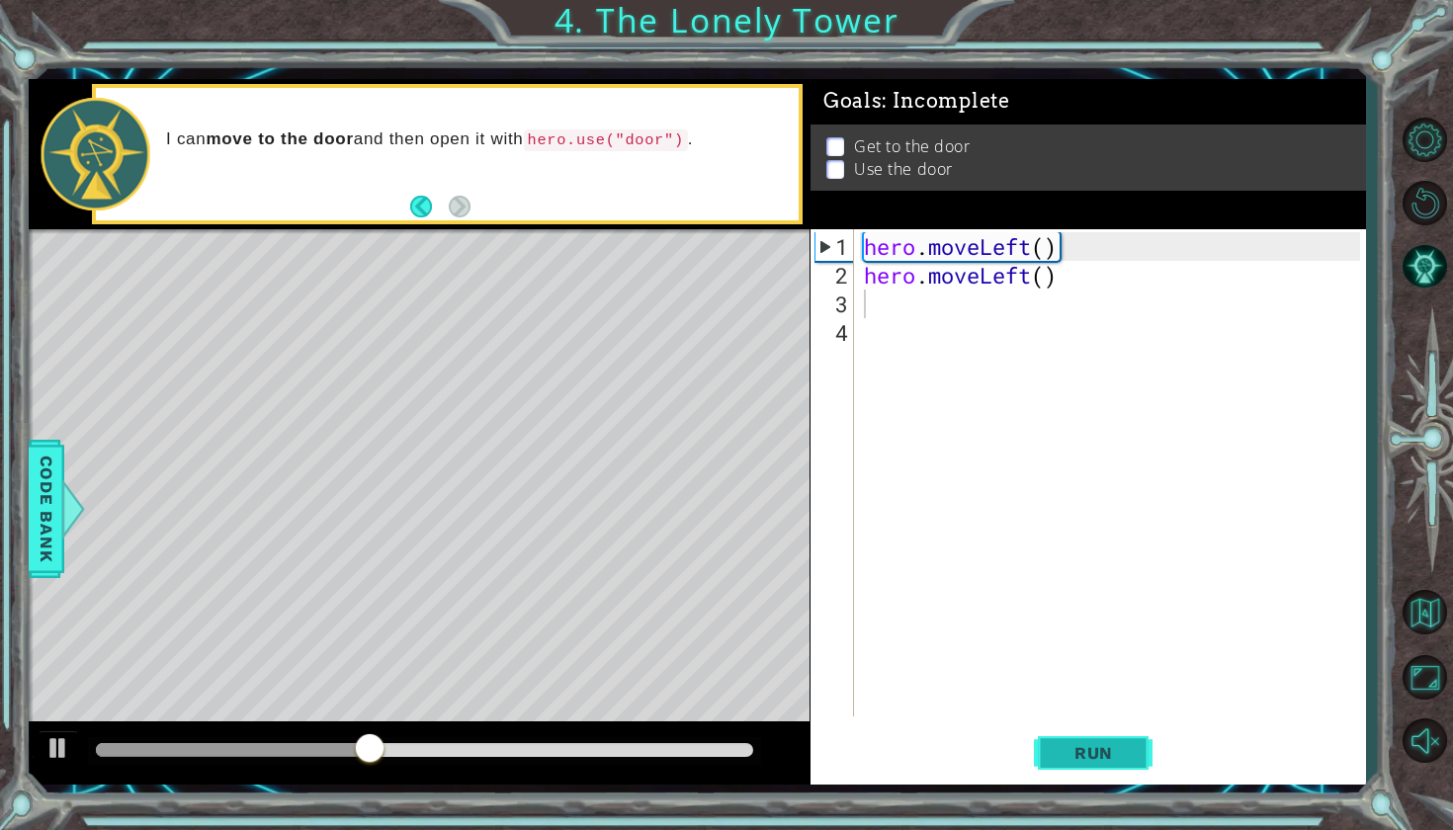
click at [1080, 748] on span "Run" at bounding box center [1093, 753] width 78 height 20
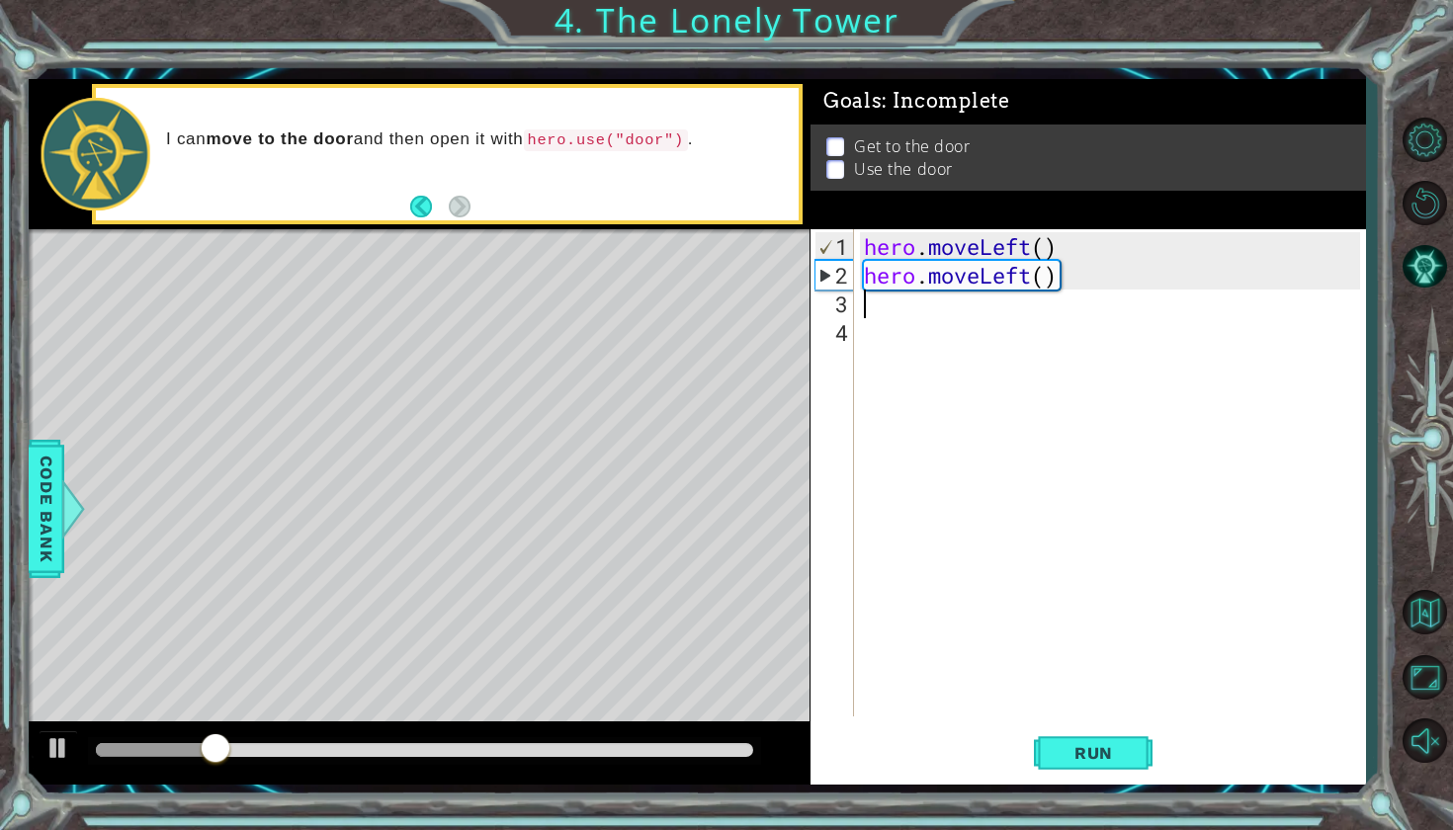
type textarea "he"
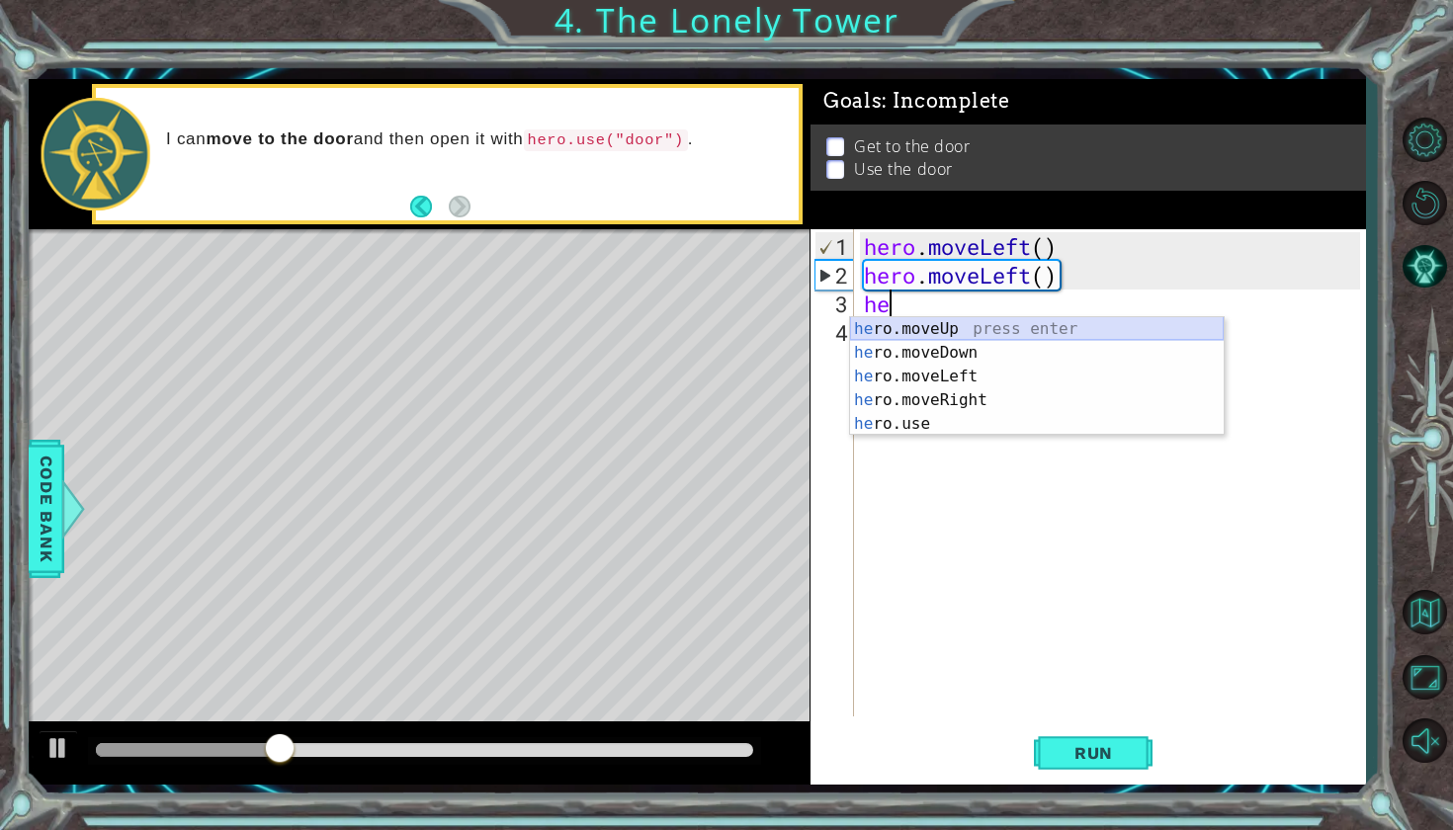
click at [888, 326] on div "he ro.moveUp press enter he ro.moveDown press enter he ro.moveLeft press enter …" at bounding box center [1037, 400] width 374 height 166
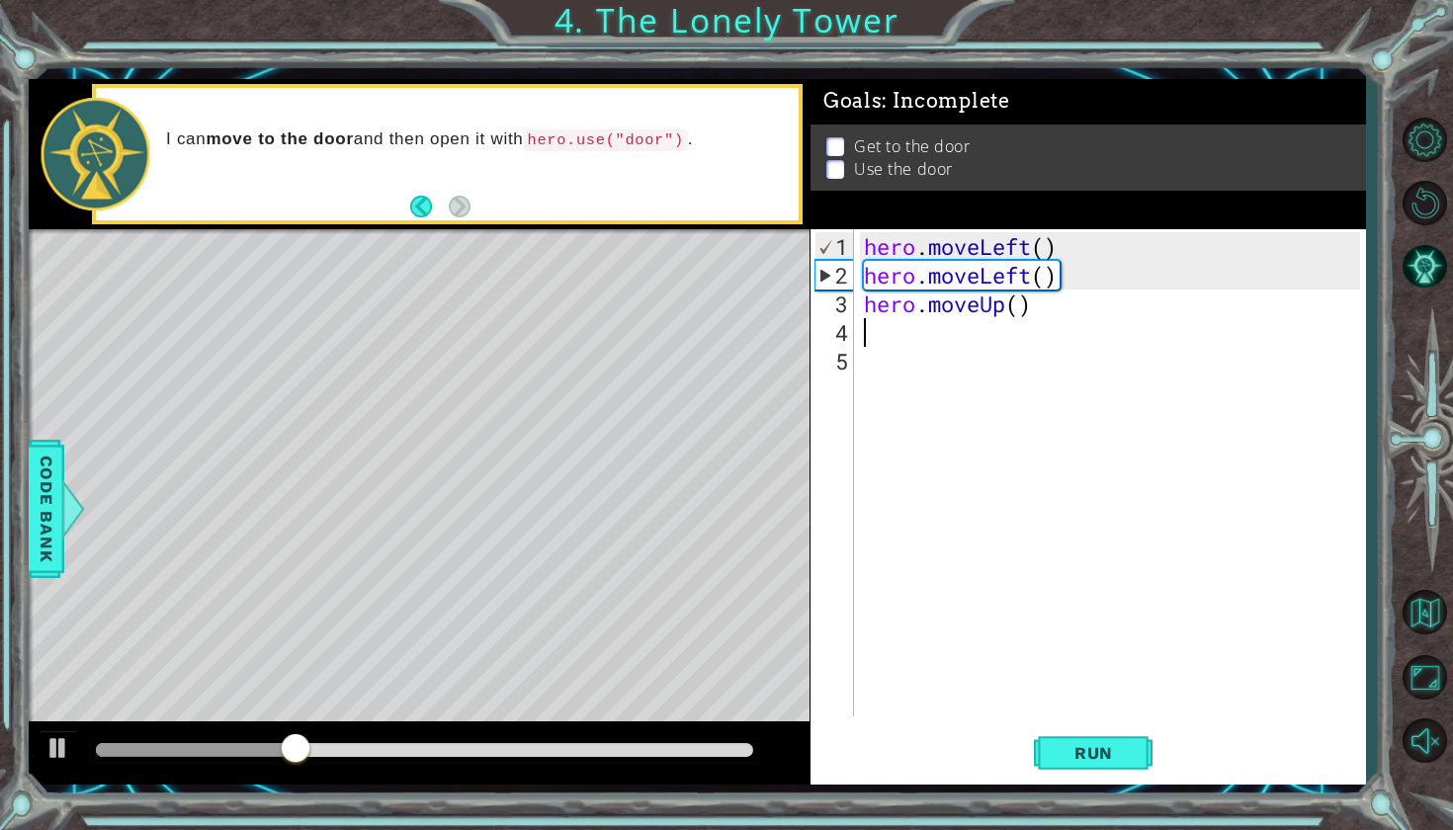
click at [885, 326] on div "hero . moveLeft ( ) hero . moveLeft ( ) hero . moveUp ( )" at bounding box center [1115, 504] width 510 height 544
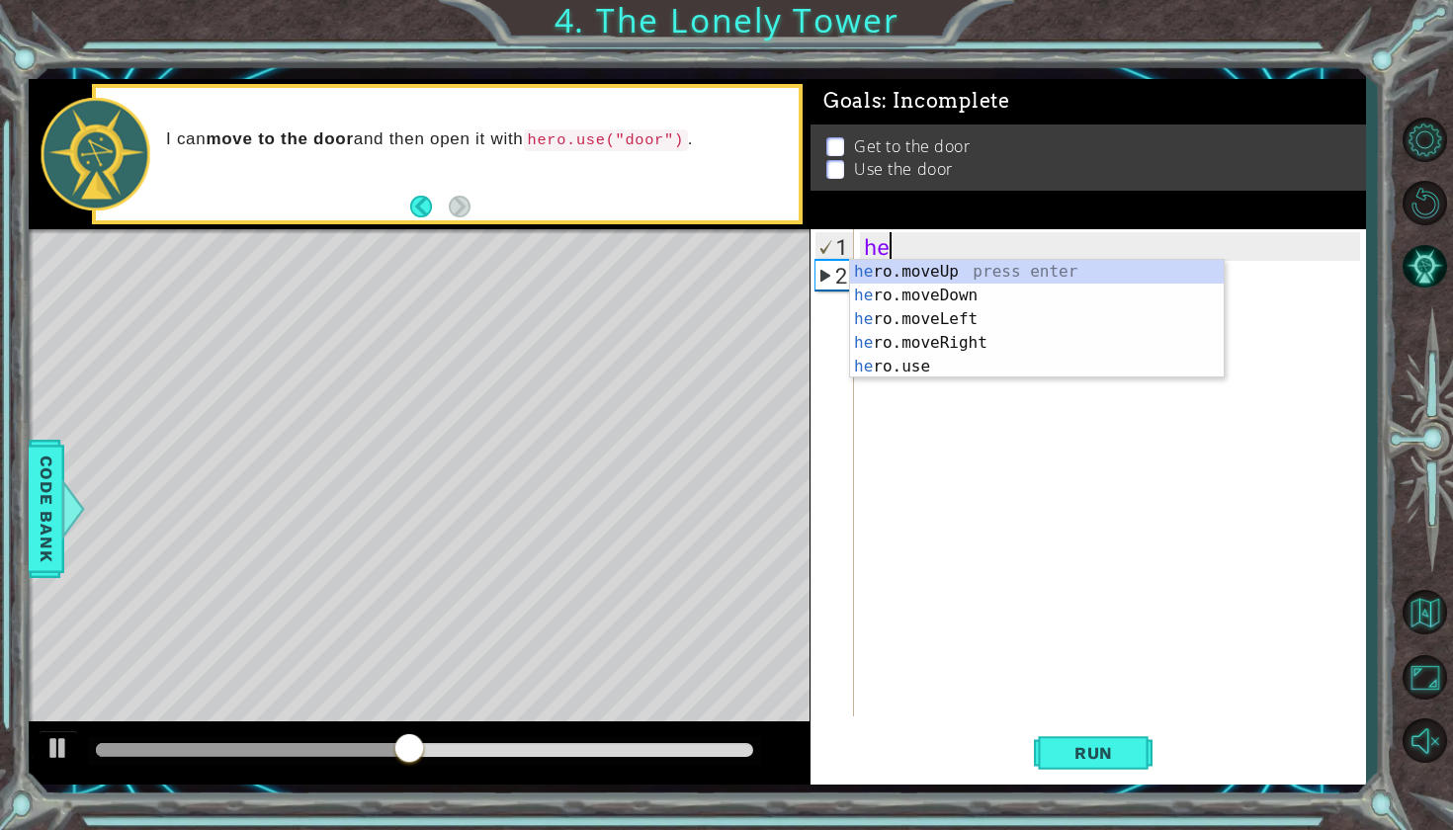
type textarea "h"
click at [983, 274] on div "h ero.moveUp press enter h ero.moveDown press enter h ero.moveLeft press enter …" at bounding box center [1037, 355] width 374 height 190
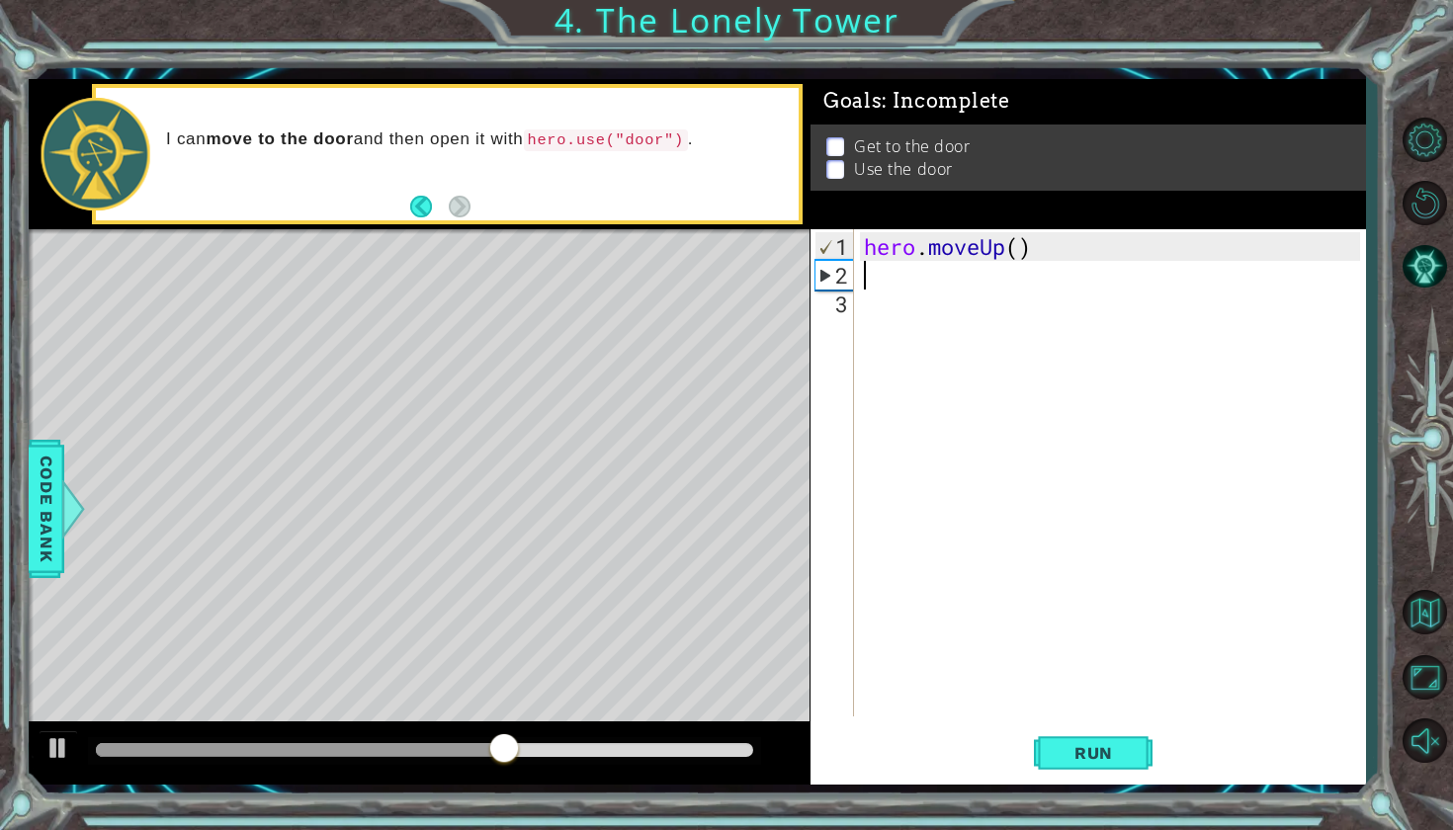
click at [1045, 235] on div "hero . moveUp ( )" at bounding box center [1115, 504] width 510 height 544
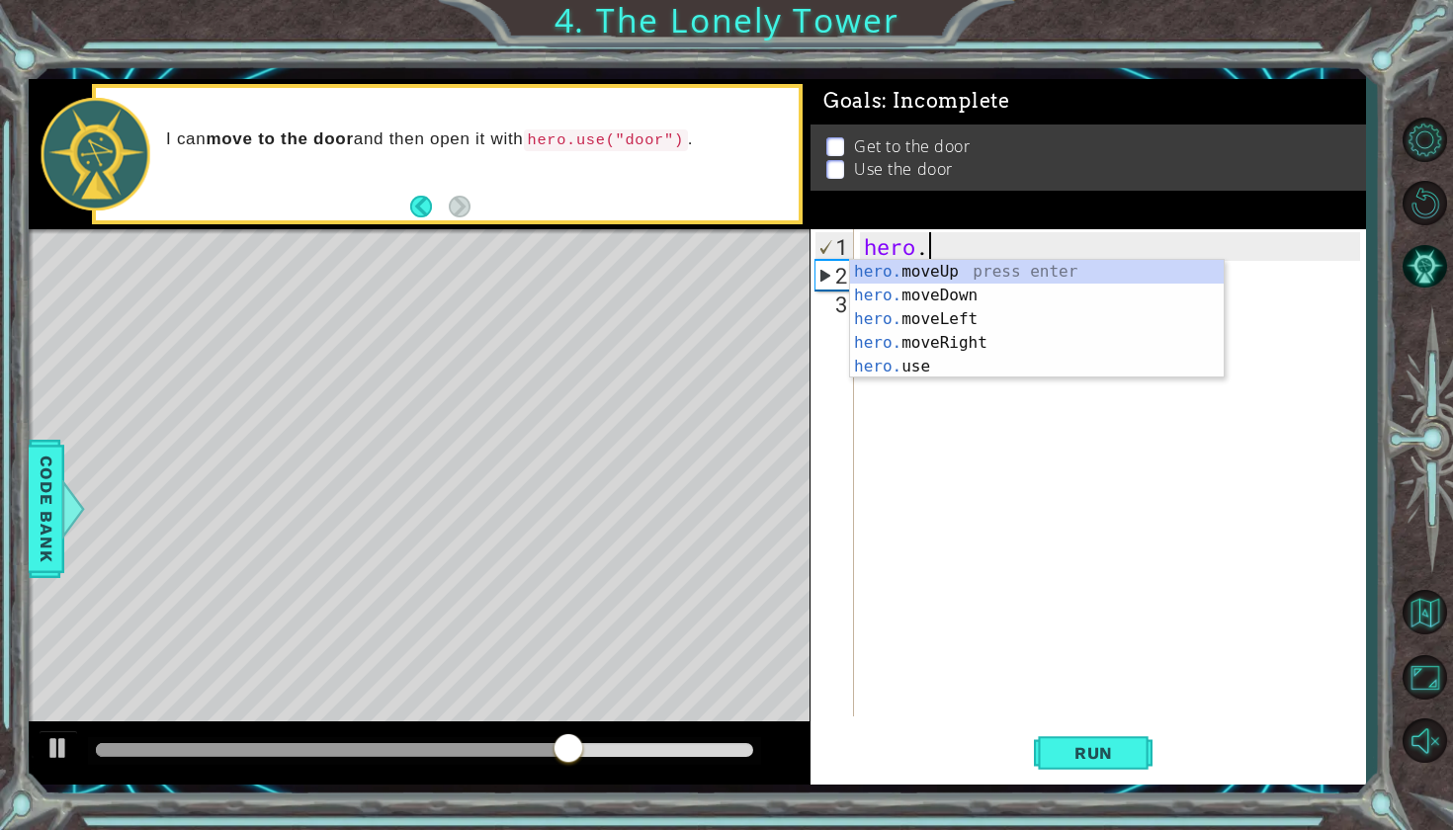
type textarea "her"
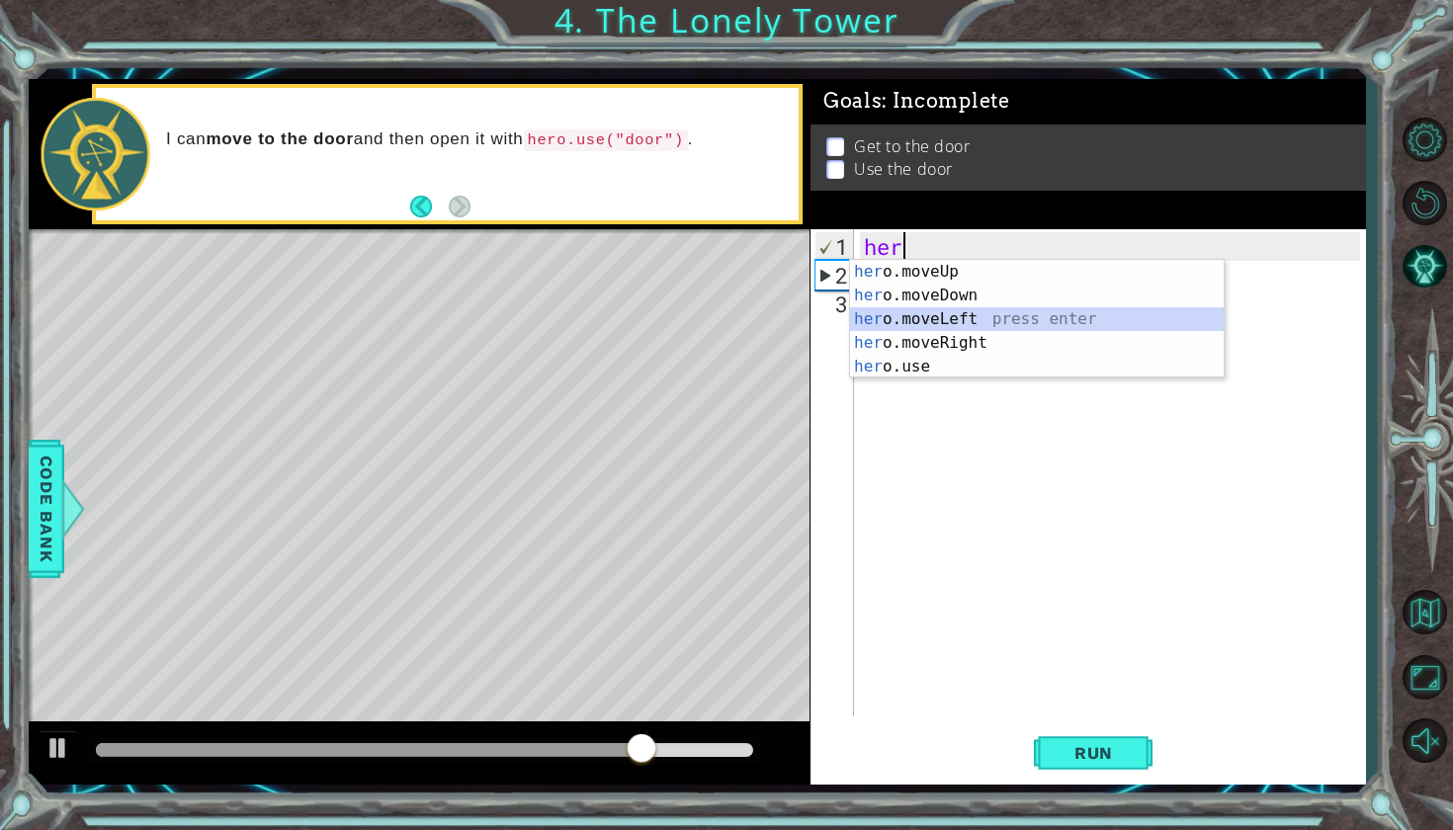
click at [1046, 322] on div "her o.moveUp press enter her o.moveDown press enter her o.moveLeft press enter …" at bounding box center [1037, 343] width 374 height 166
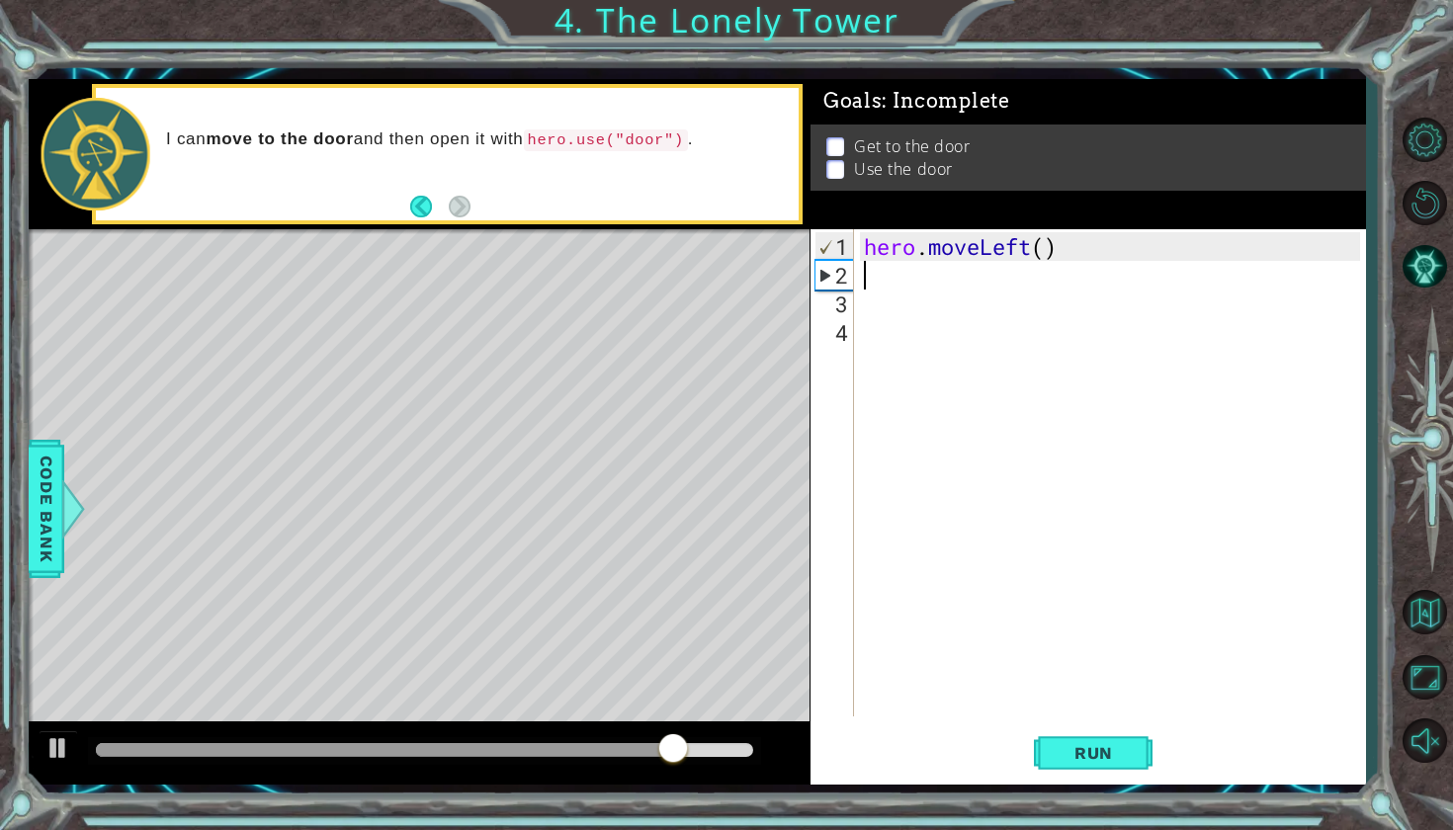
type textarea "h"
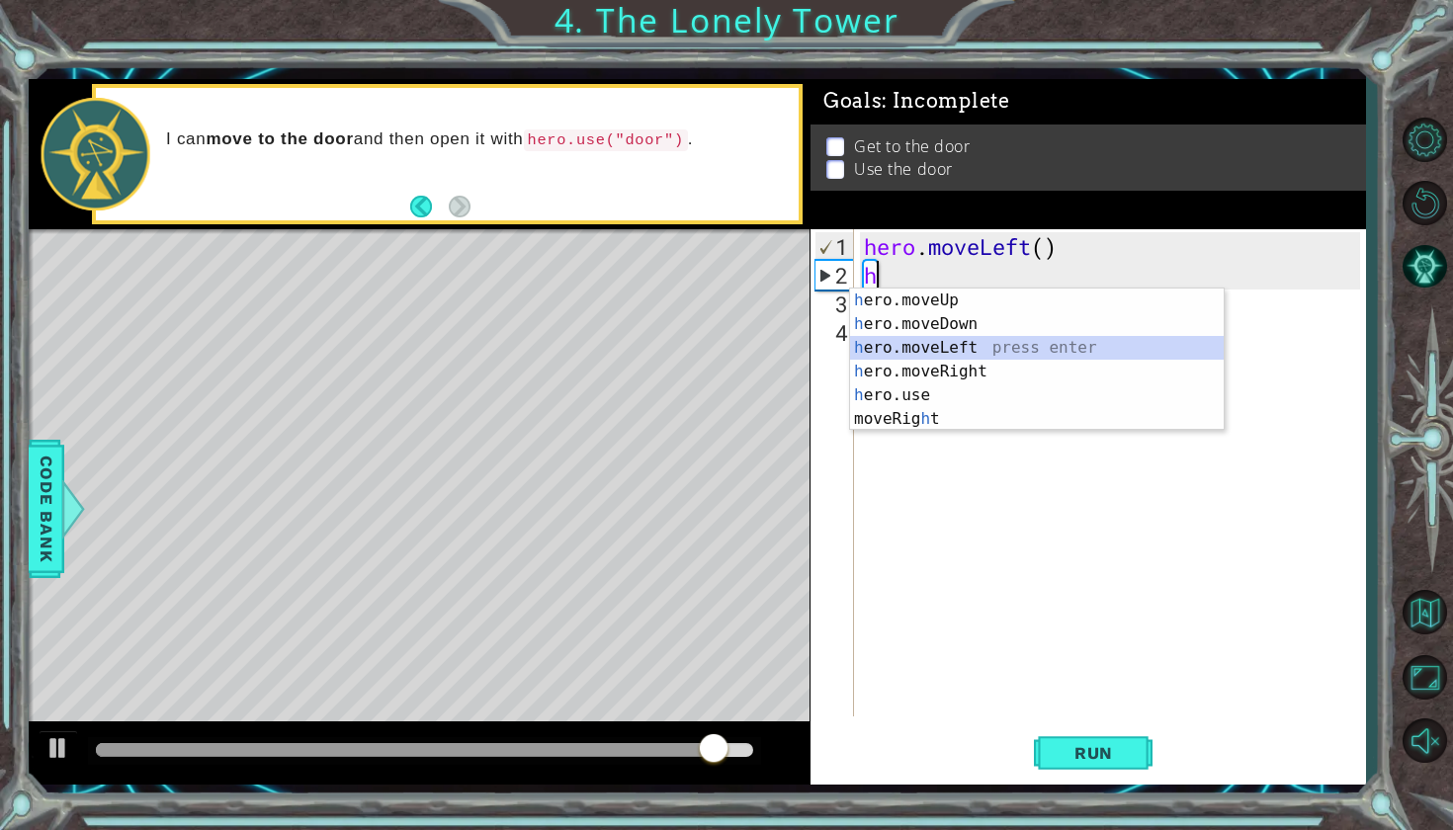
click at [988, 351] on div "h ero.moveUp press enter h ero.moveDown press enter h ero.moveLeft press enter …" at bounding box center [1037, 384] width 374 height 190
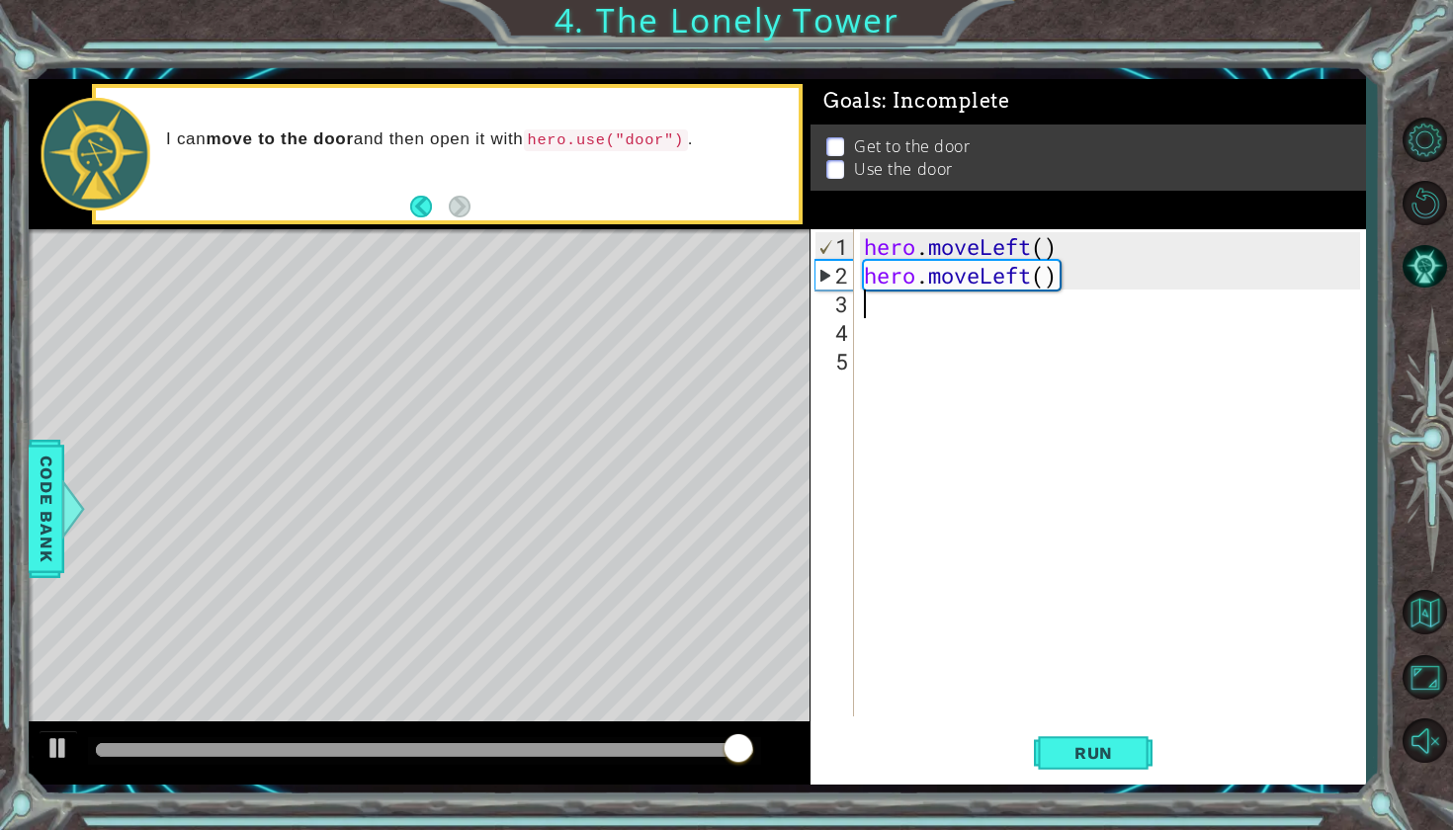
type textarea "h"
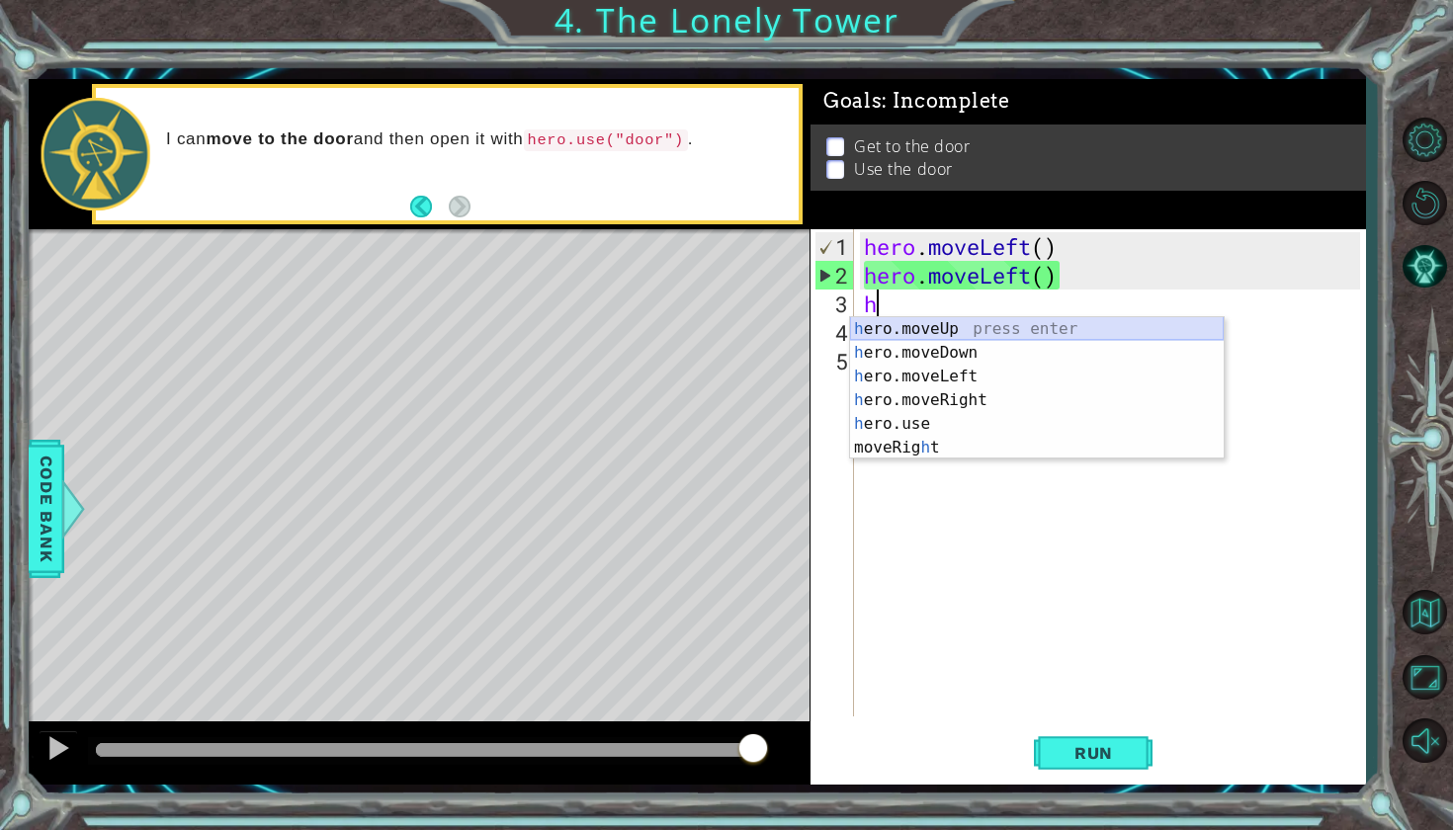
click at [959, 324] on div "h ero.moveUp press enter h ero.moveDown press enter h ero.moveLeft press enter …" at bounding box center [1037, 412] width 374 height 190
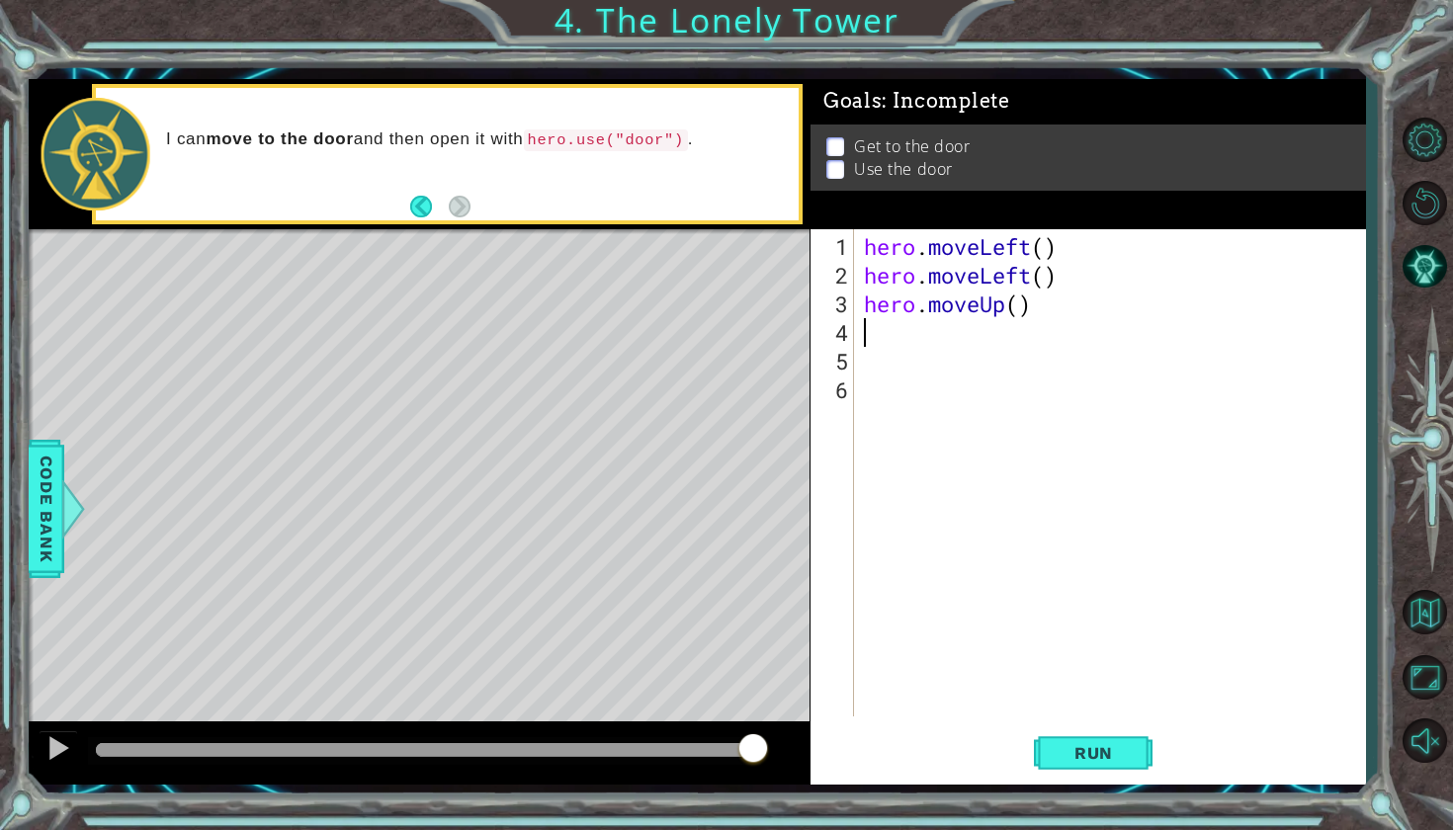
type textarea "h"
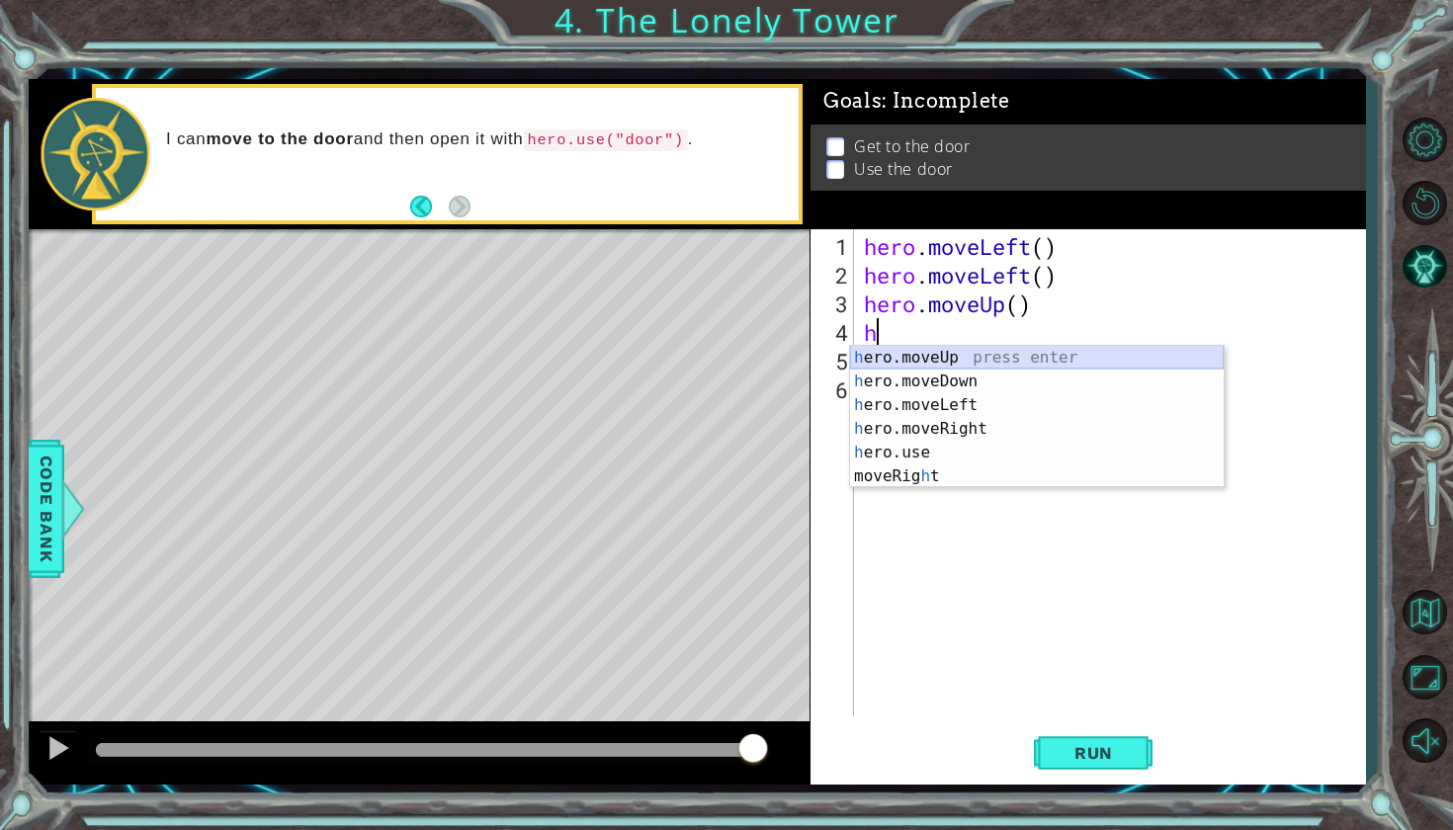
click at [958, 358] on div "h ero.moveUp press enter h ero.moveDown press enter h ero.moveLeft press enter …" at bounding box center [1037, 441] width 374 height 190
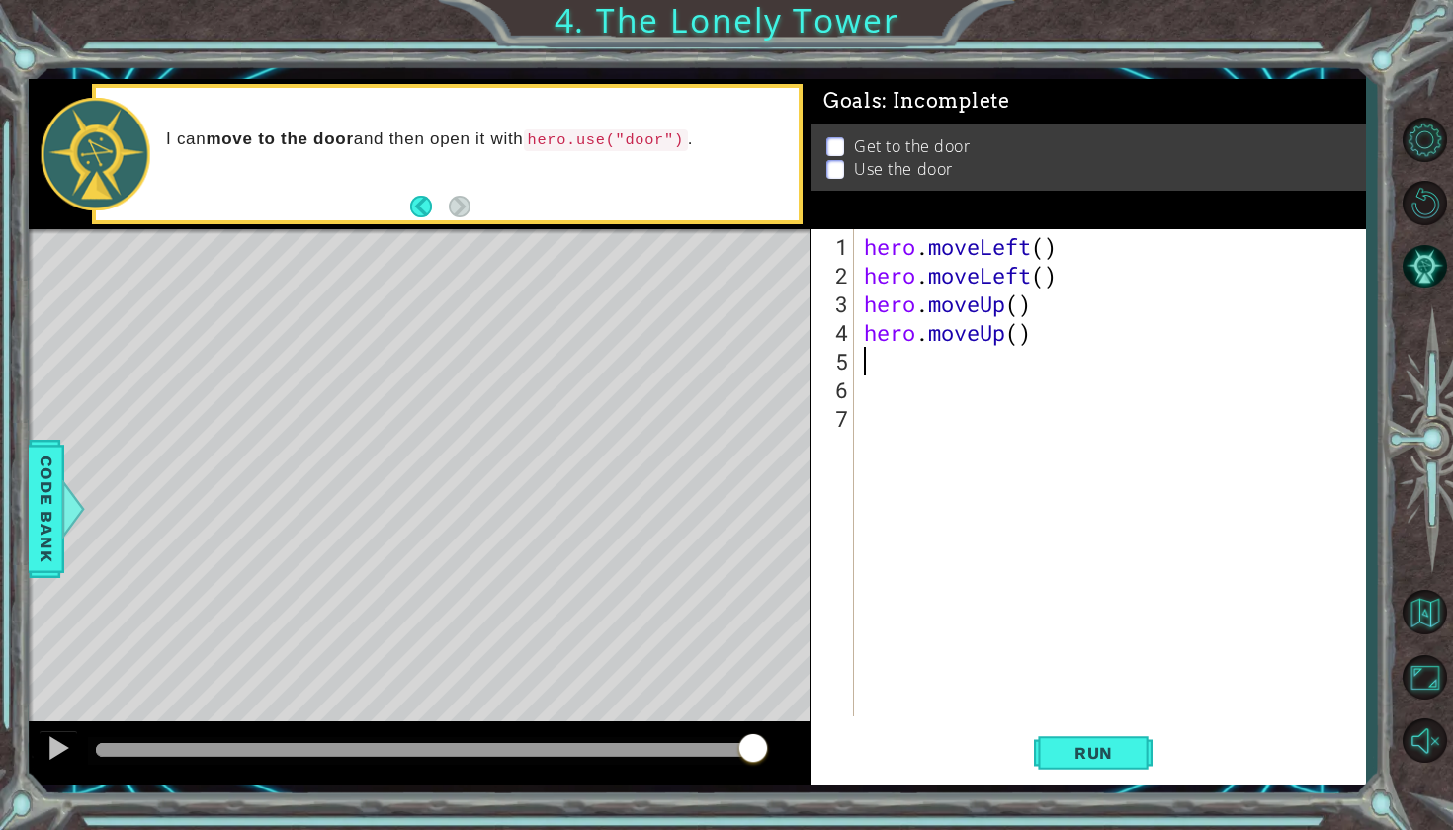
type textarea "h"
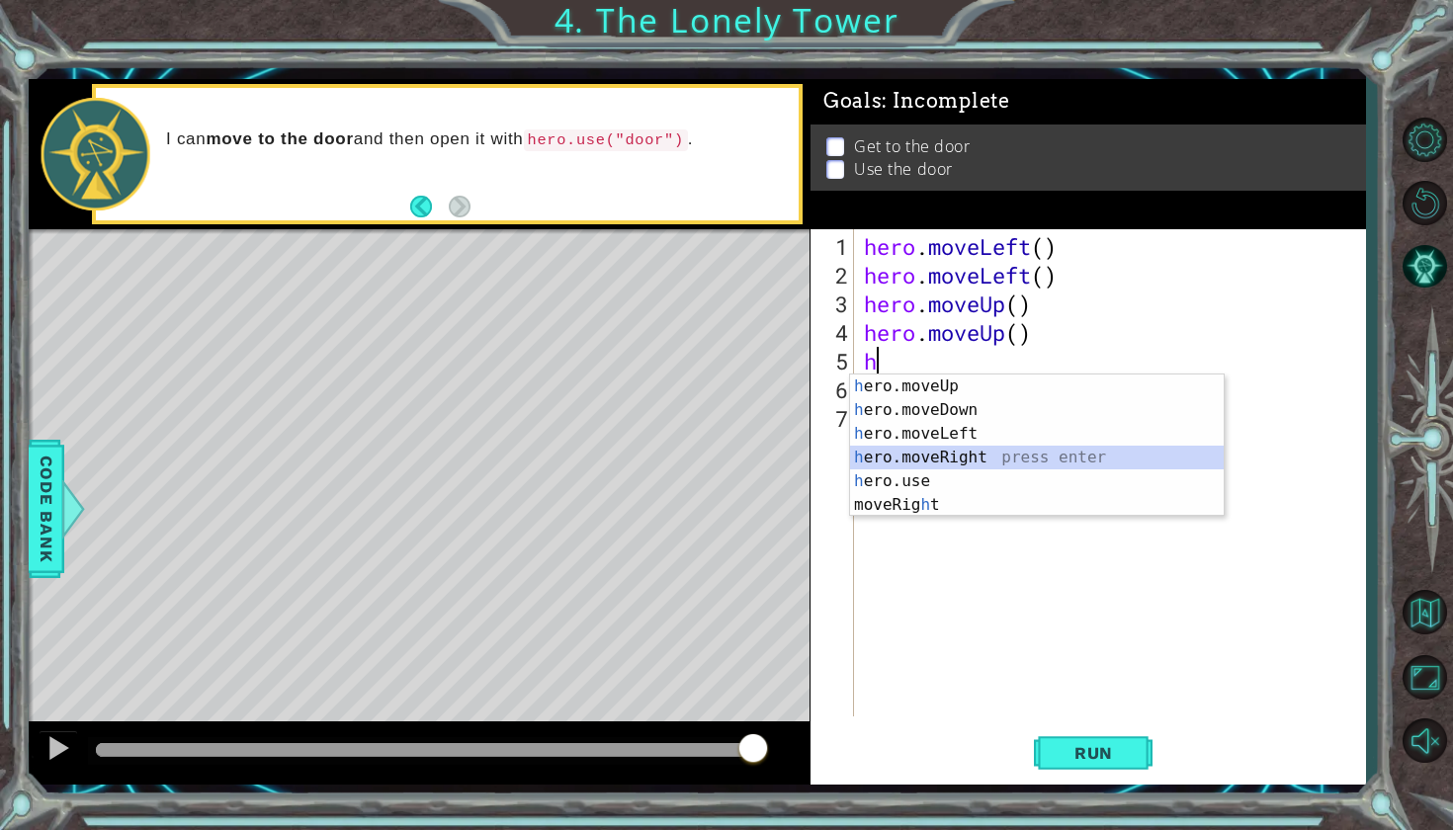
click at [921, 454] on div "h ero.moveUp press enter h ero.moveDown press enter h ero.moveLeft press enter …" at bounding box center [1037, 470] width 374 height 190
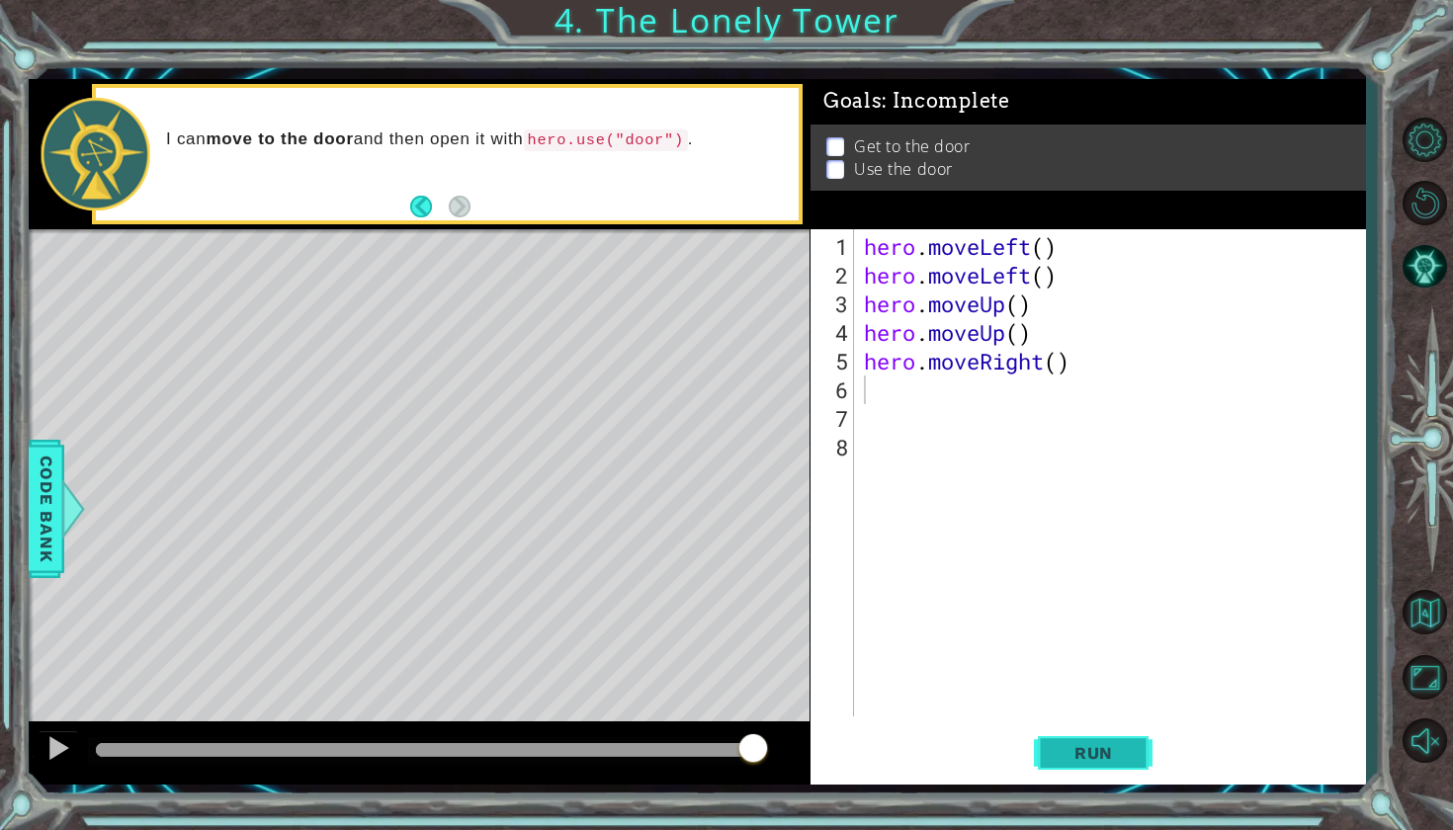
click at [1085, 735] on button "Run" at bounding box center [1093, 751] width 119 height 55
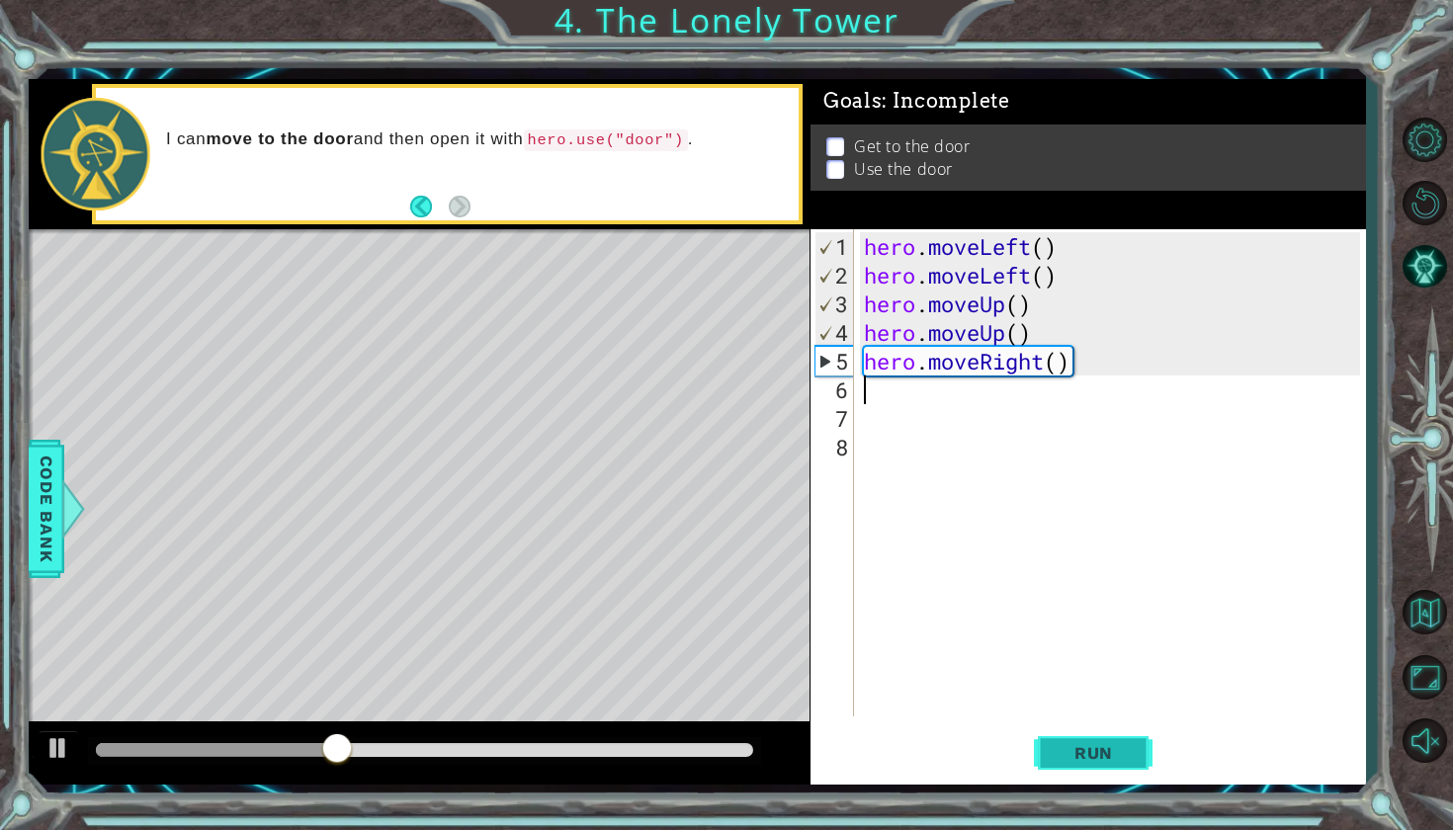
type textarea "h"
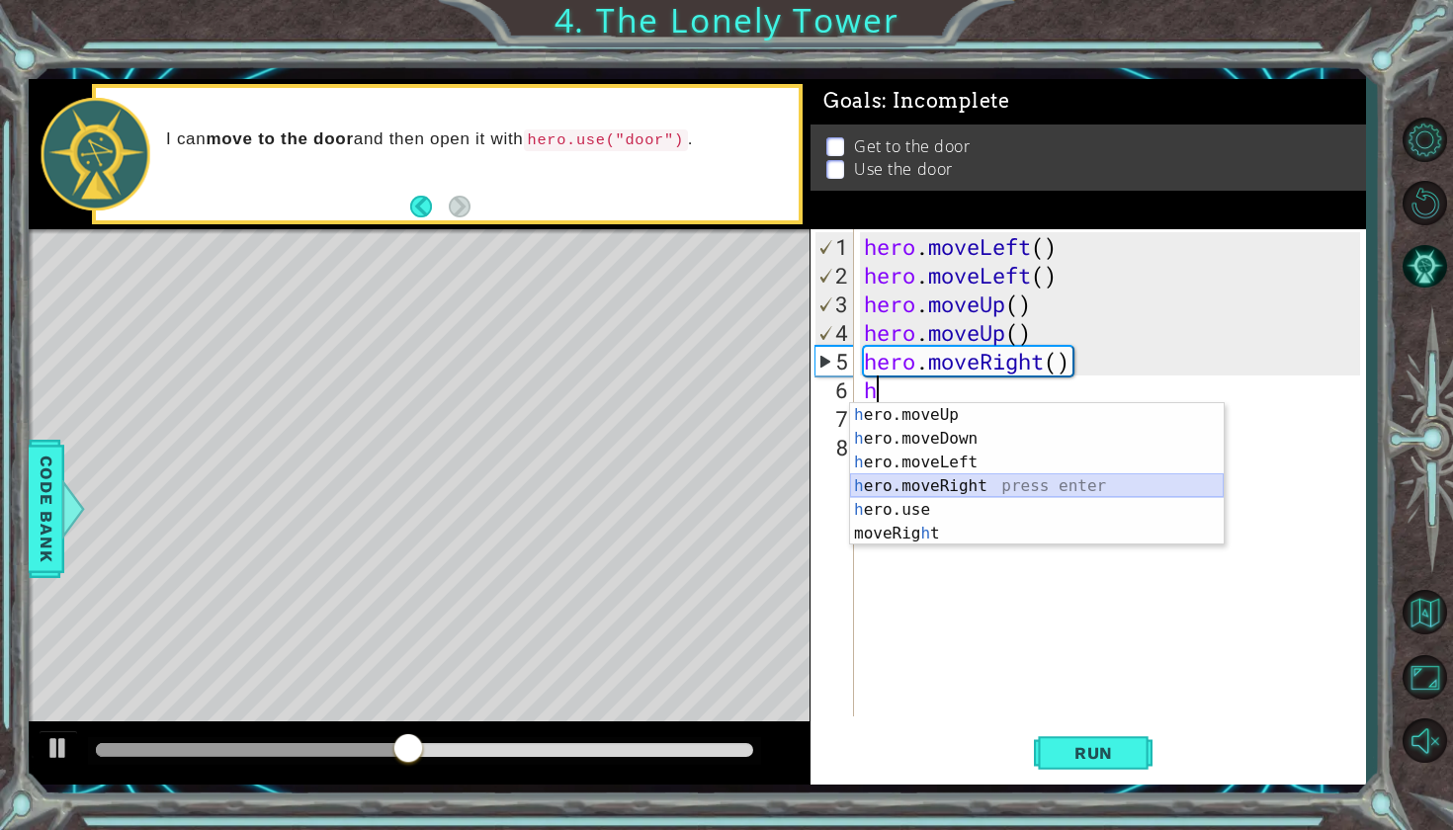
click at [976, 489] on div "h ero.moveUp press enter h ero.moveDown press enter h ero.moveLeft press enter …" at bounding box center [1037, 498] width 374 height 190
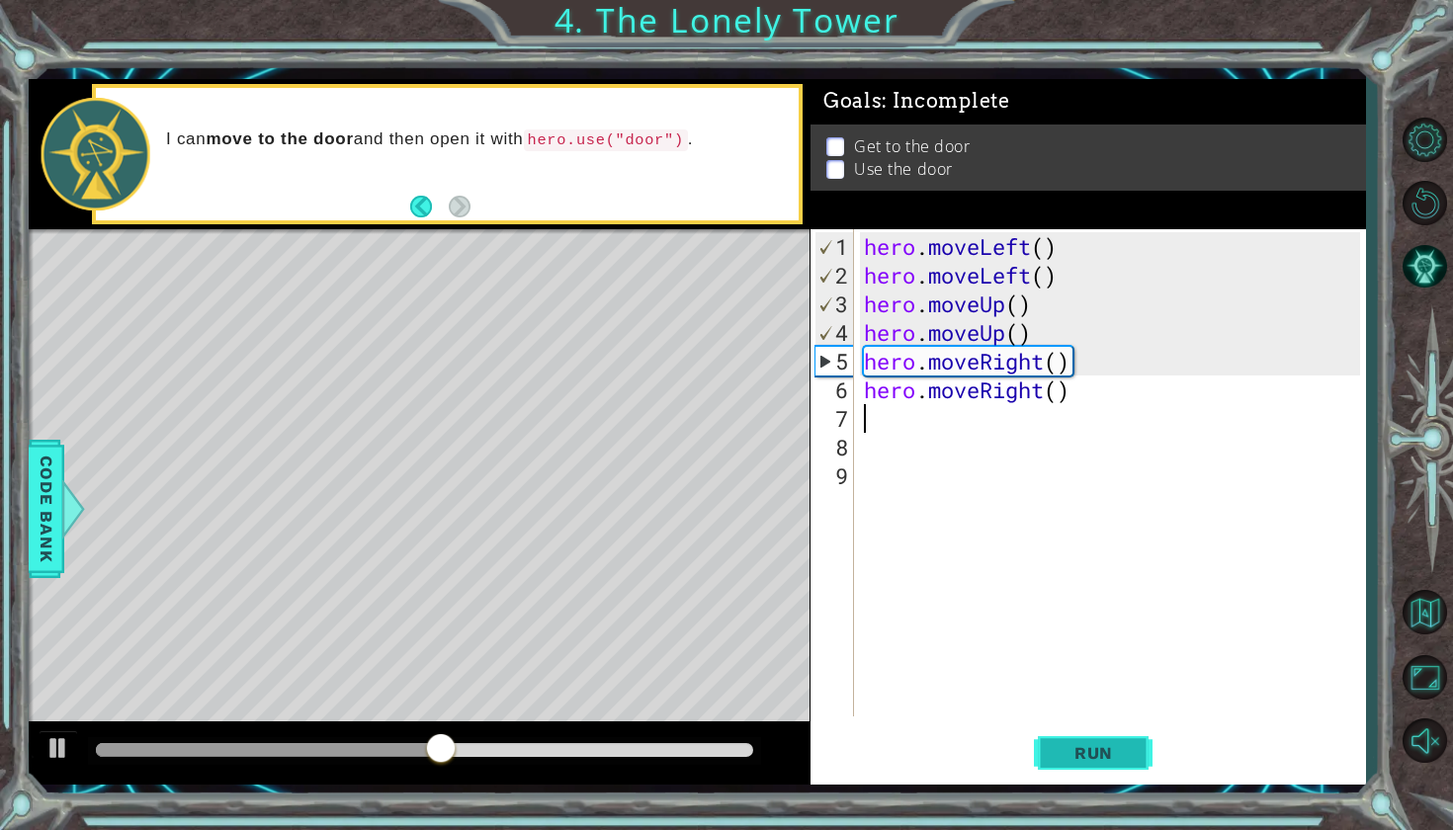
click at [1080, 757] on span "Run" at bounding box center [1093, 753] width 78 height 20
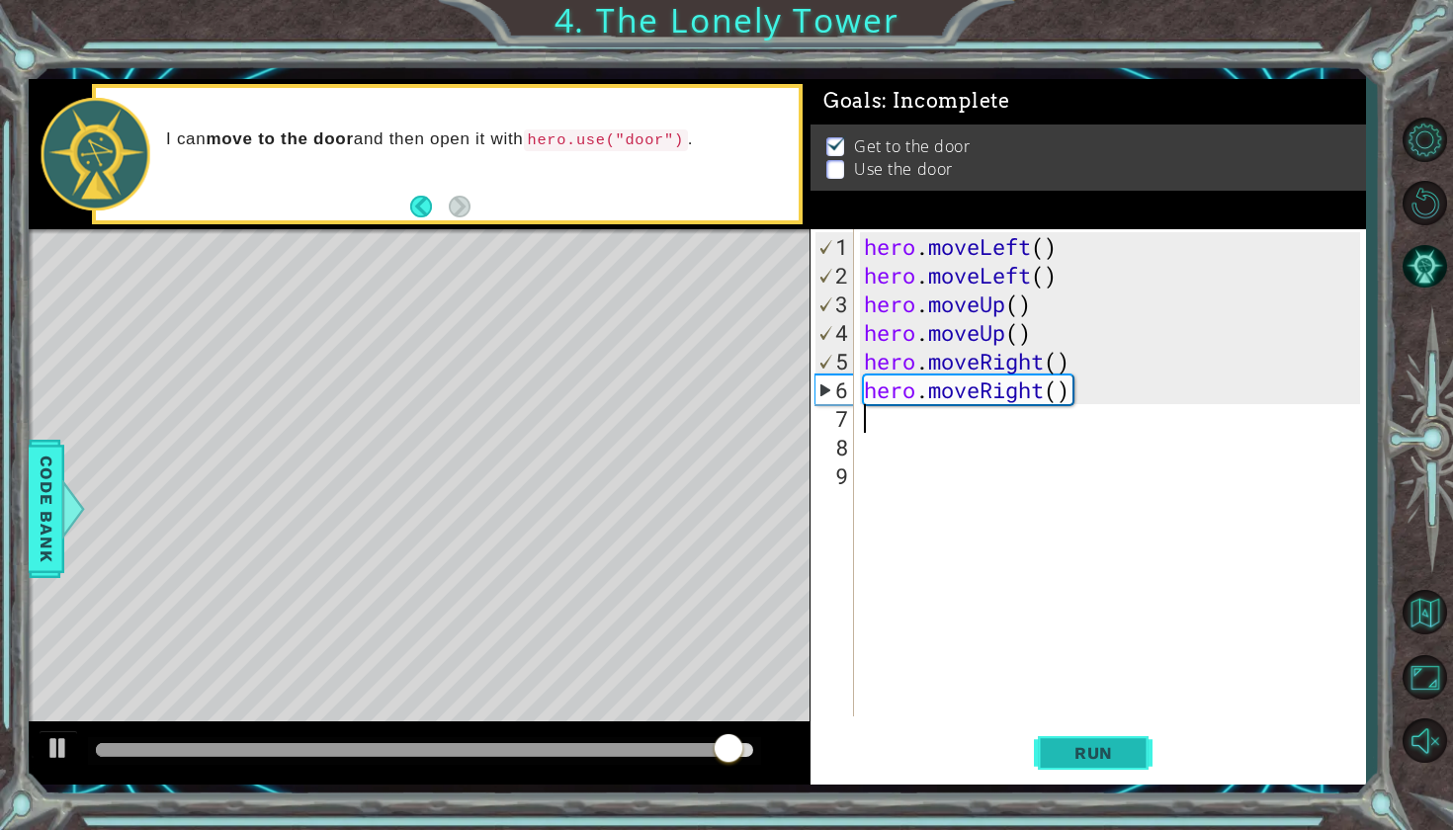
type textarea "h"
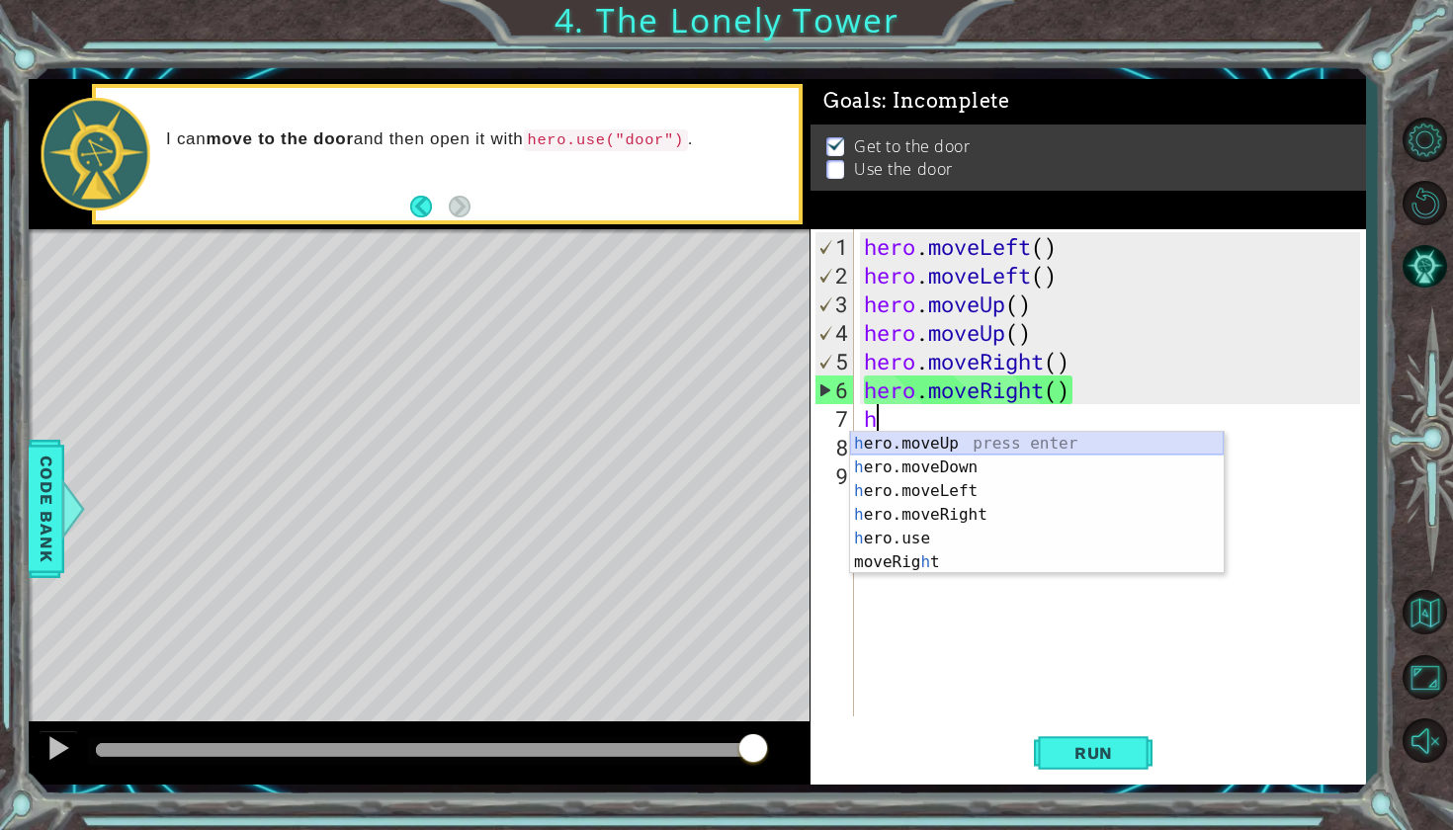
click at [963, 439] on div "h ero.moveUp press enter h ero.moveDown press enter h ero.moveLeft press enter …" at bounding box center [1037, 527] width 374 height 190
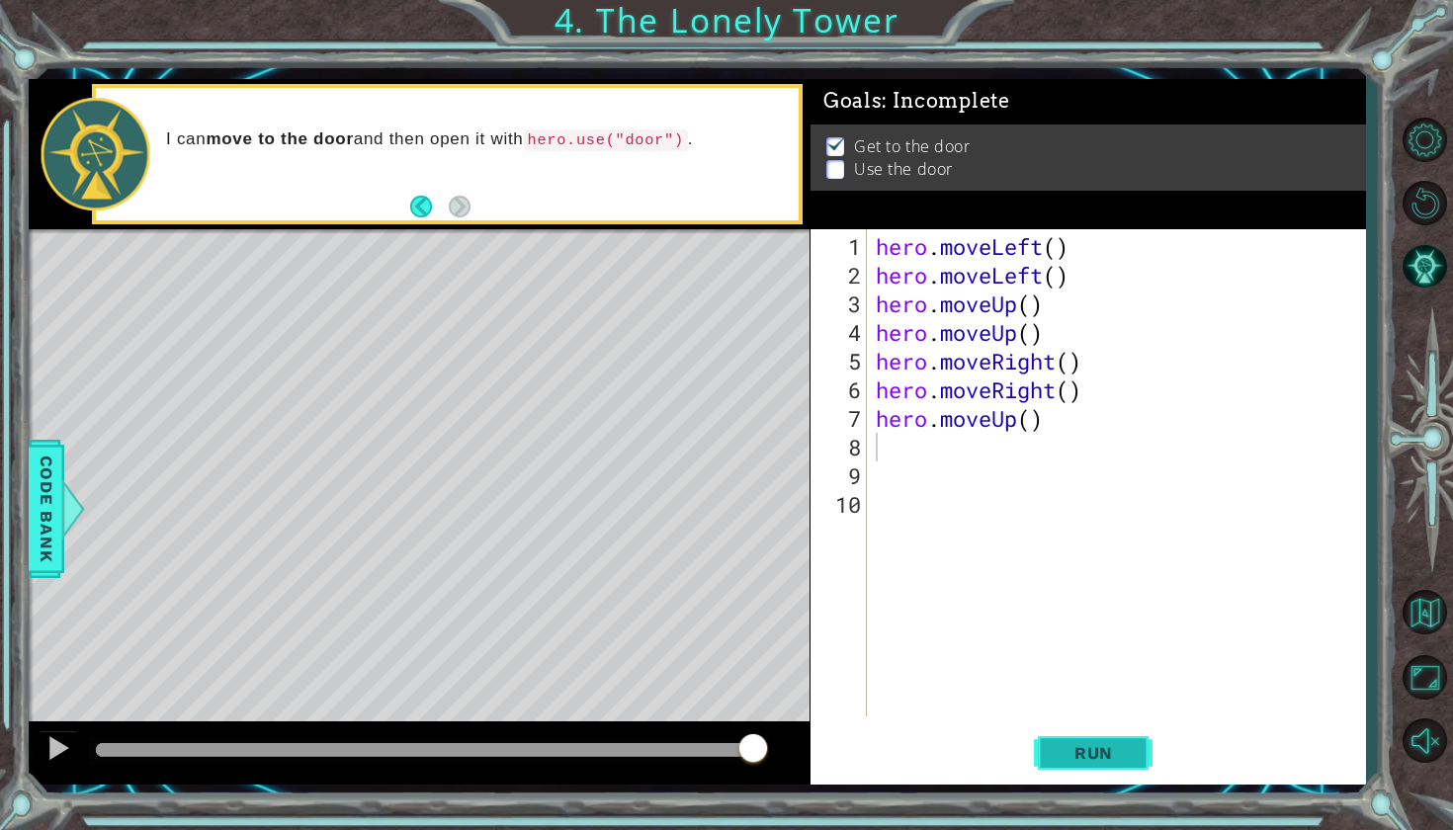
click at [1060, 756] on span "Run" at bounding box center [1093, 753] width 78 height 20
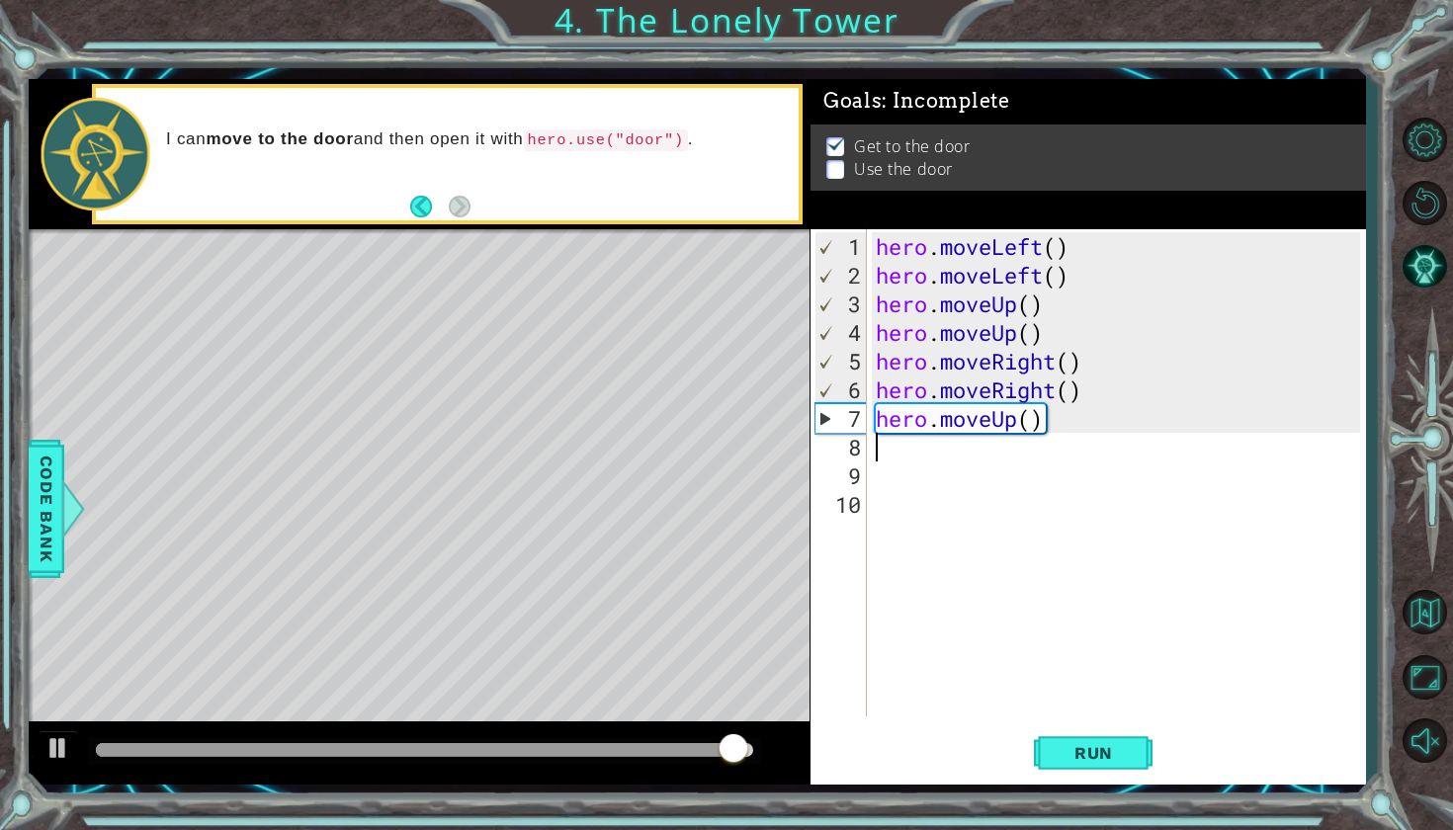
click at [1005, 418] on div "hero . moveLeft ( ) hero . moveLeft ( ) hero . moveUp ( ) hero . moveUp ( ) her…" at bounding box center [1121, 504] width 498 height 544
click at [1015, 418] on div "hero . moveLeft ( ) hero . moveLeft ( ) hero . moveUp ( ) hero . moveUp ( ) her…" at bounding box center [1121, 504] width 498 height 544
click at [1041, 418] on div "hero . moveLeft ( ) hero . moveLeft ( ) hero . moveUp ( ) hero . moveUp ( ) her…" at bounding box center [1121, 504] width 498 height 544
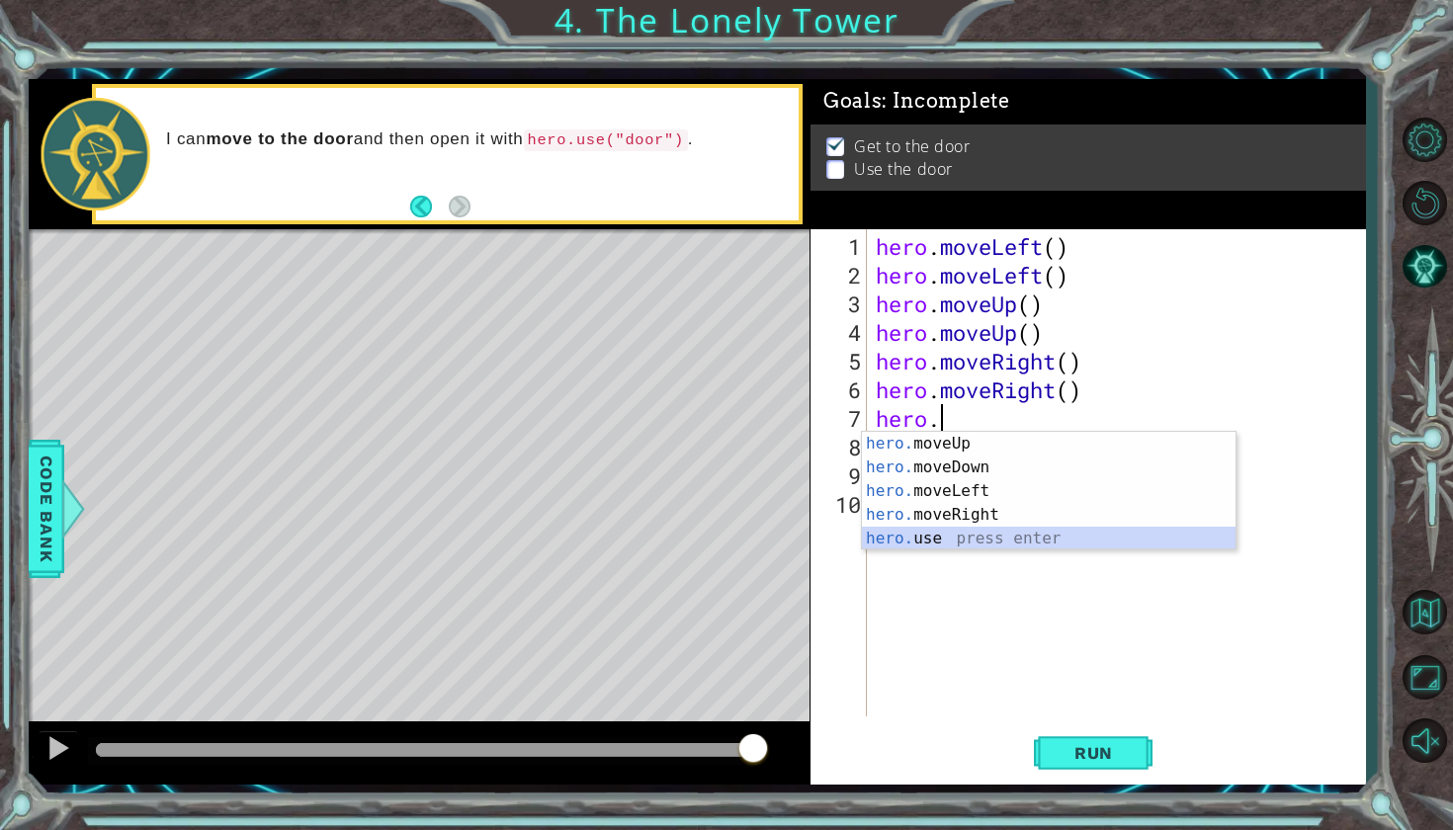
click at [986, 527] on div "hero. moveUp press enter hero. moveDown press enter hero. moveLeft press enter …" at bounding box center [1049, 515] width 374 height 166
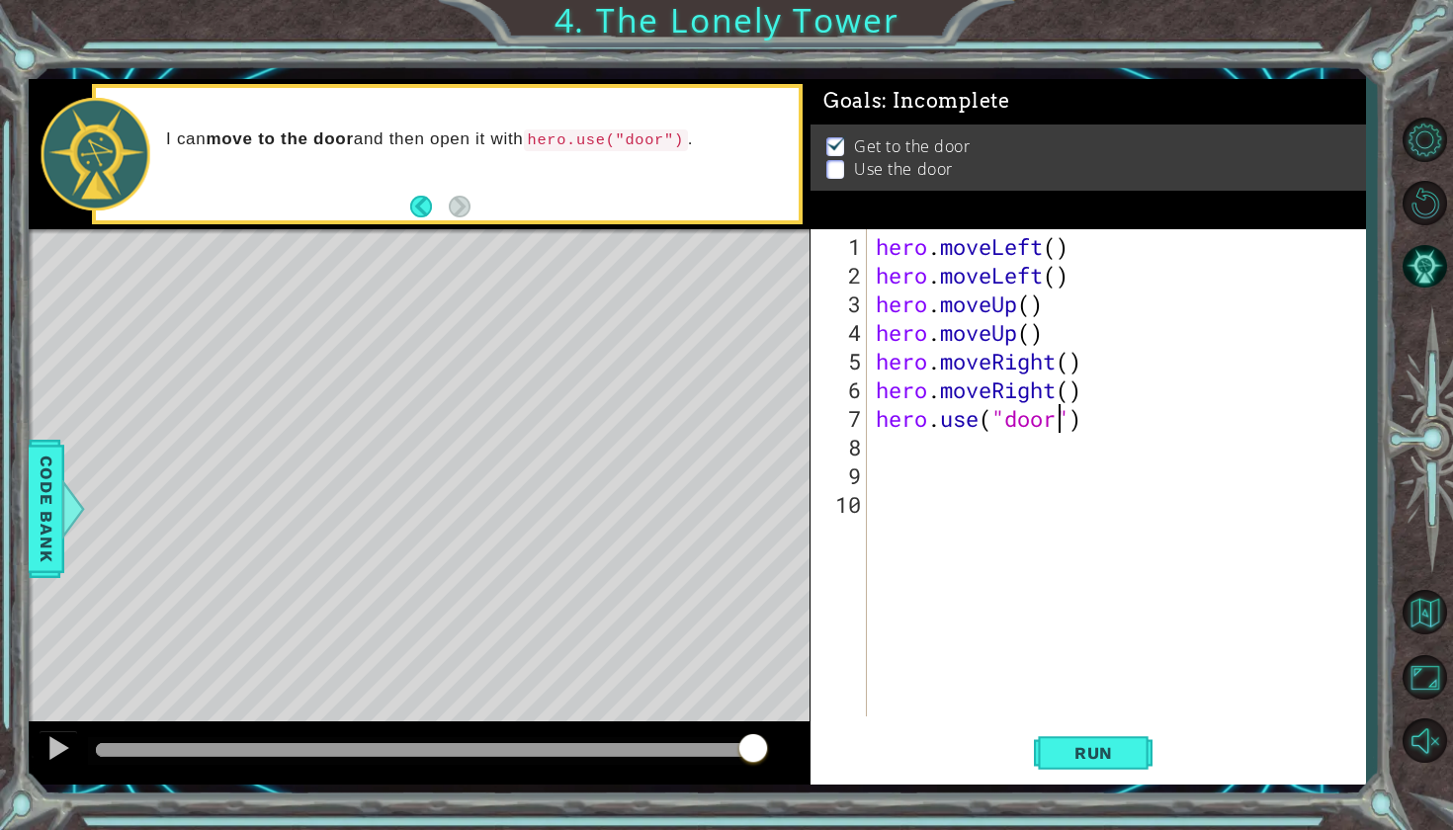
scroll to position [0, 8]
type textarea "hero.use("door")"
click at [1054, 735] on button "Run" at bounding box center [1093, 751] width 119 height 55
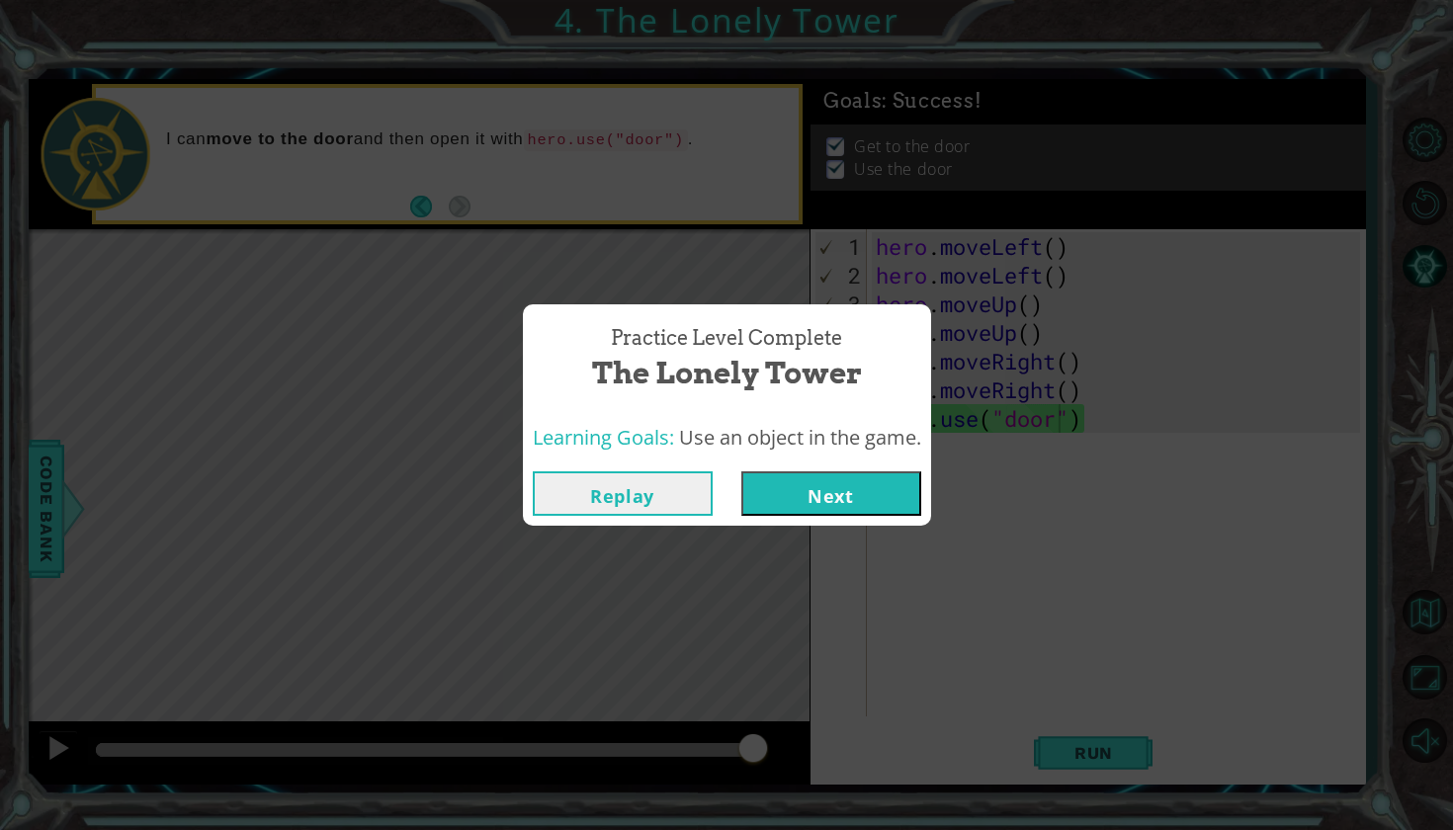
click at [851, 497] on button "Next" at bounding box center [831, 493] width 180 height 44
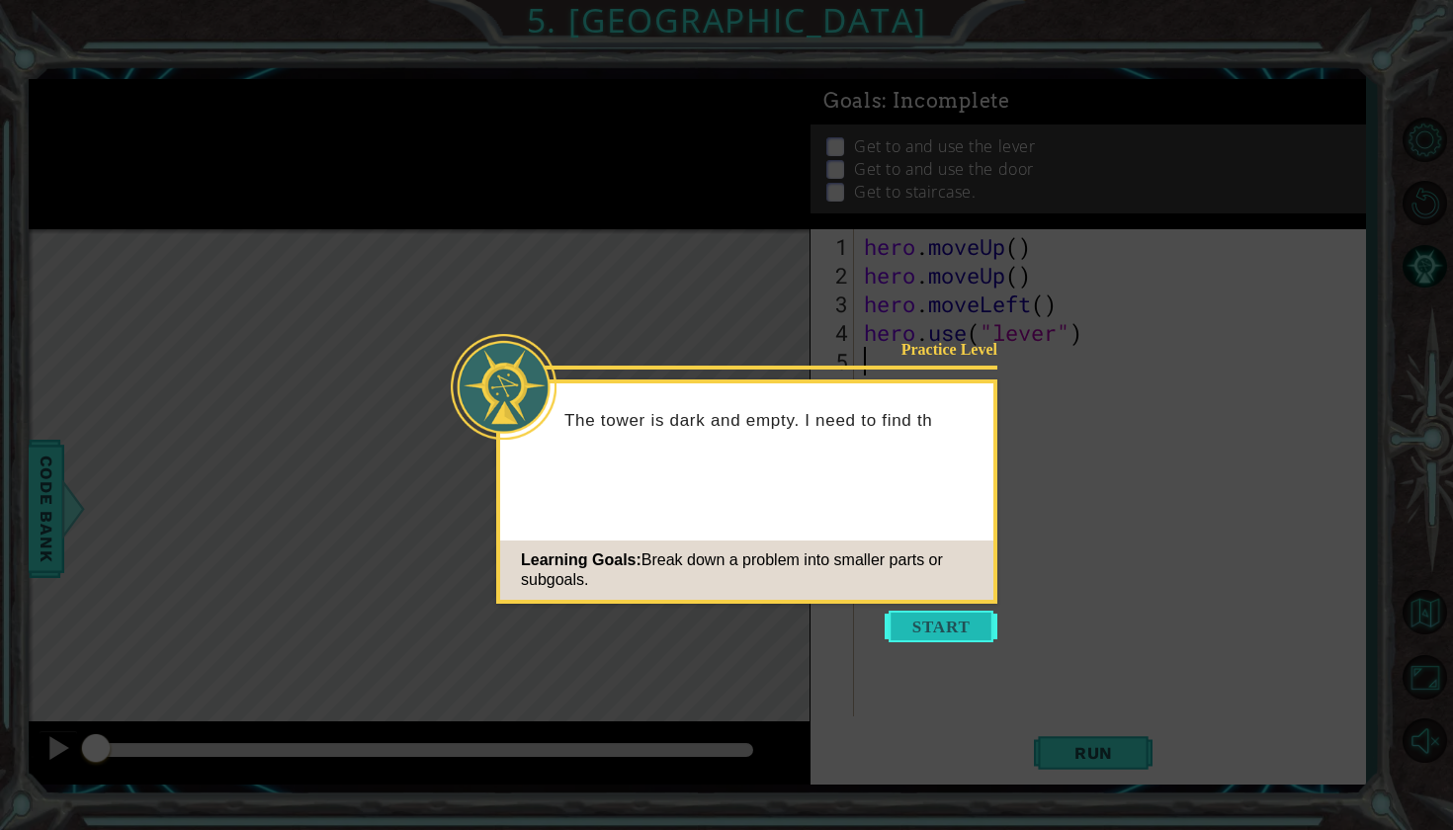
click at [934, 628] on button "Start" at bounding box center [940, 627] width 113 height 32
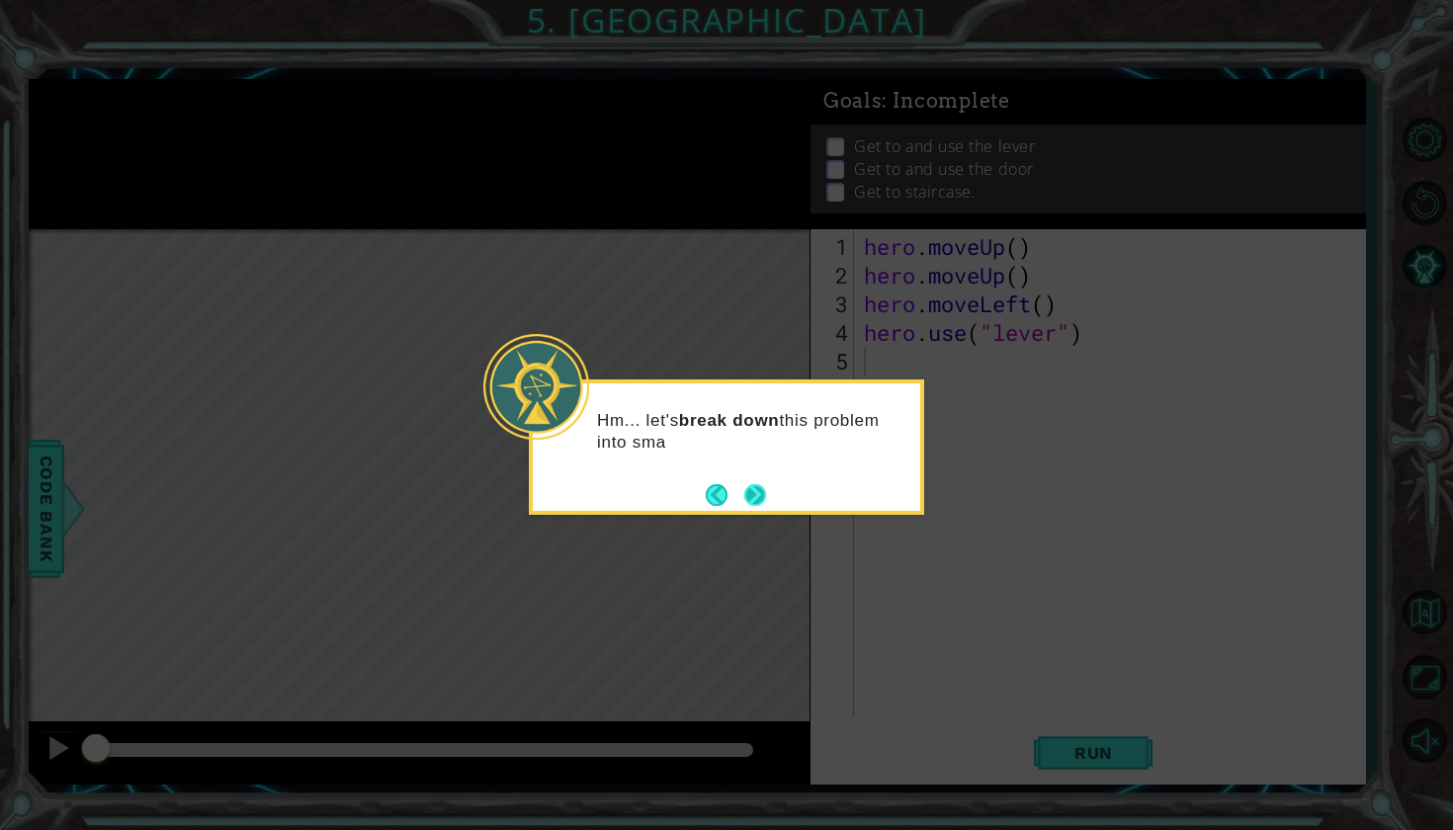
click at [754, 487] on button "Next" at bounding box center [754, 494] width 37 height 37
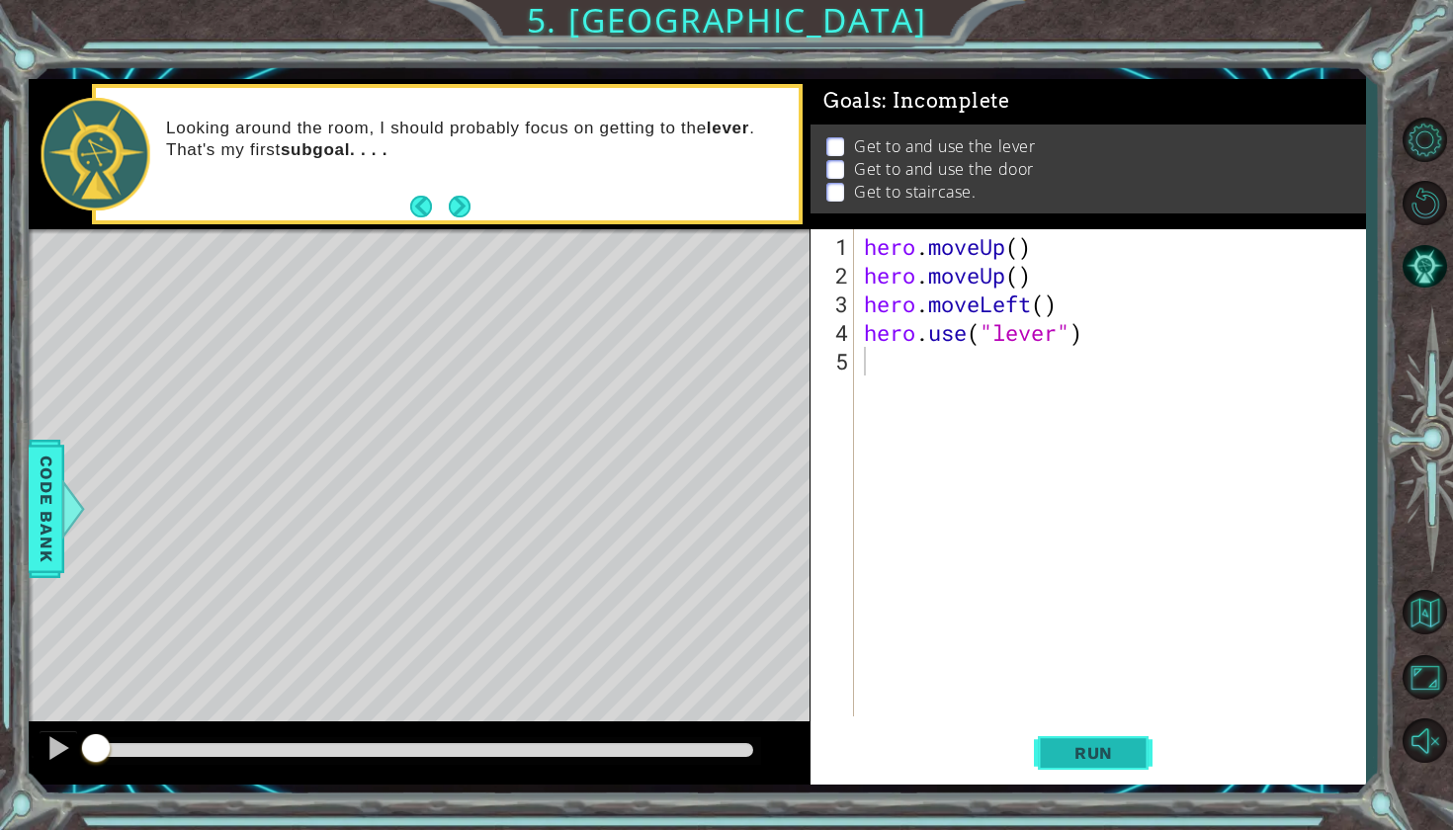
click at [1107, 744] on span "Run" at bounding box center [1093, 753] width 78 height 20
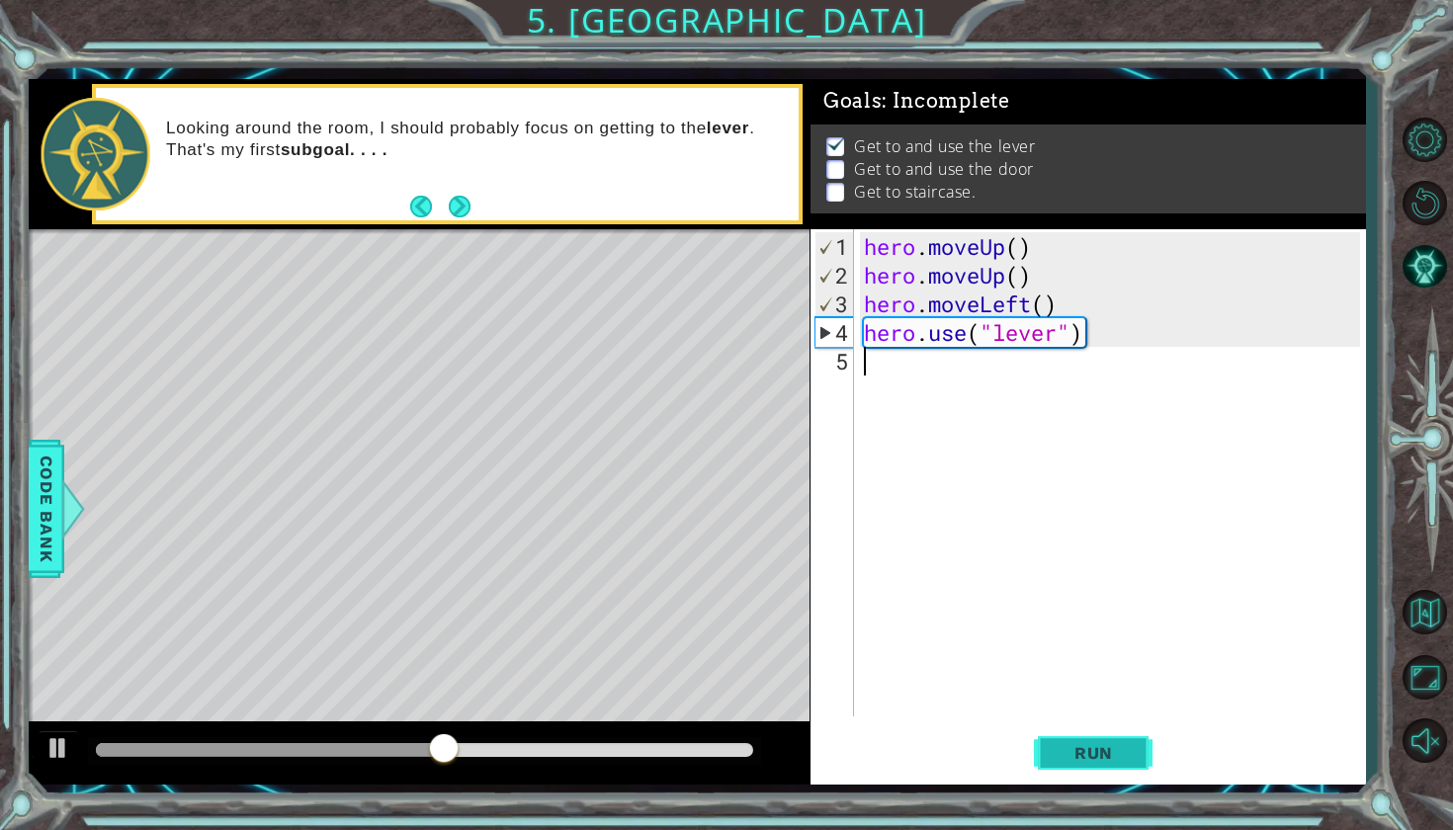
type textarea "h"
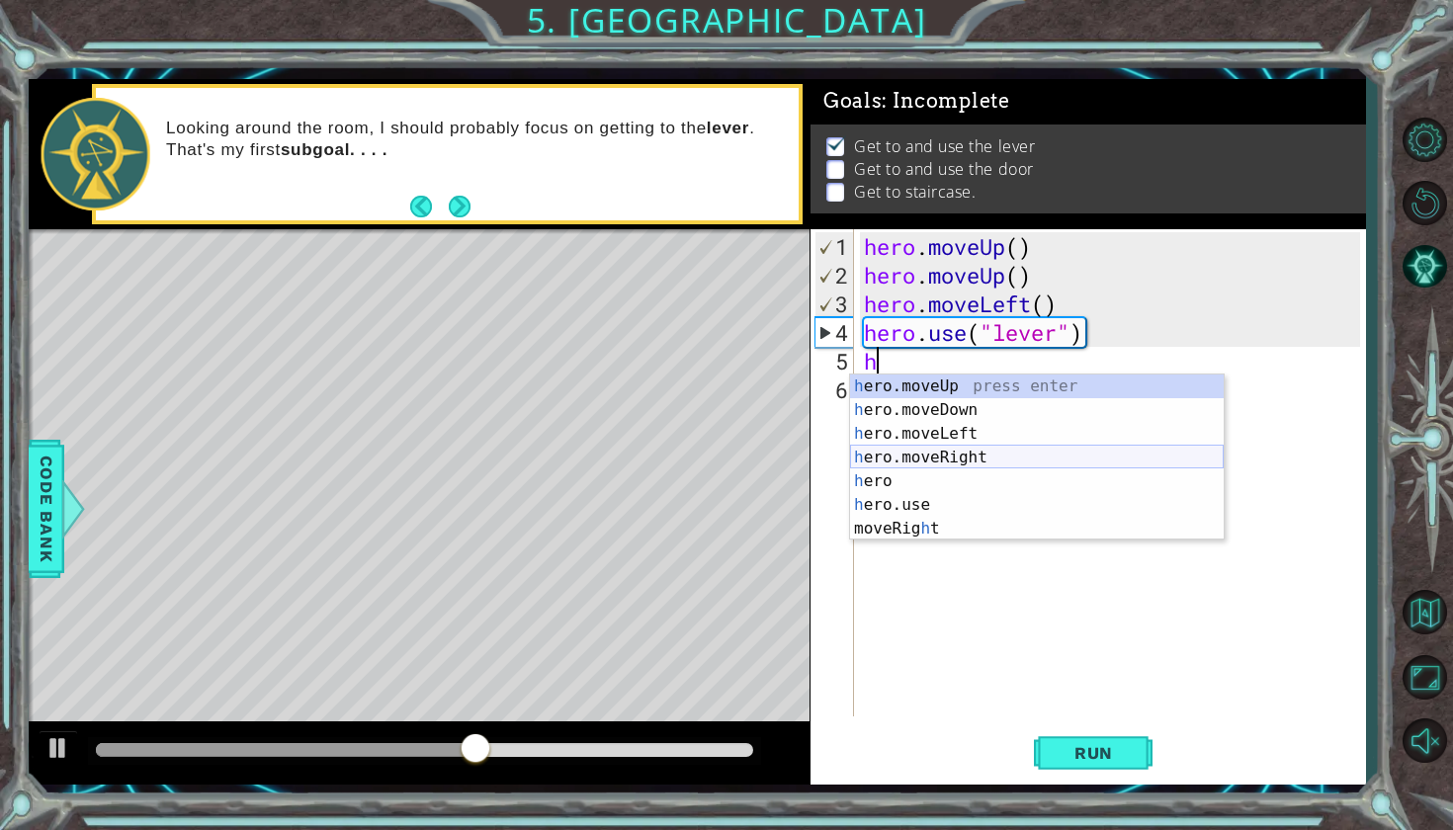
click at [926, 456] on div "h ero.moveUp press enter h ero.moveDown press enter h ero.moveLeft press enter …" at bounding box center [1037, 481] width 374 height 213
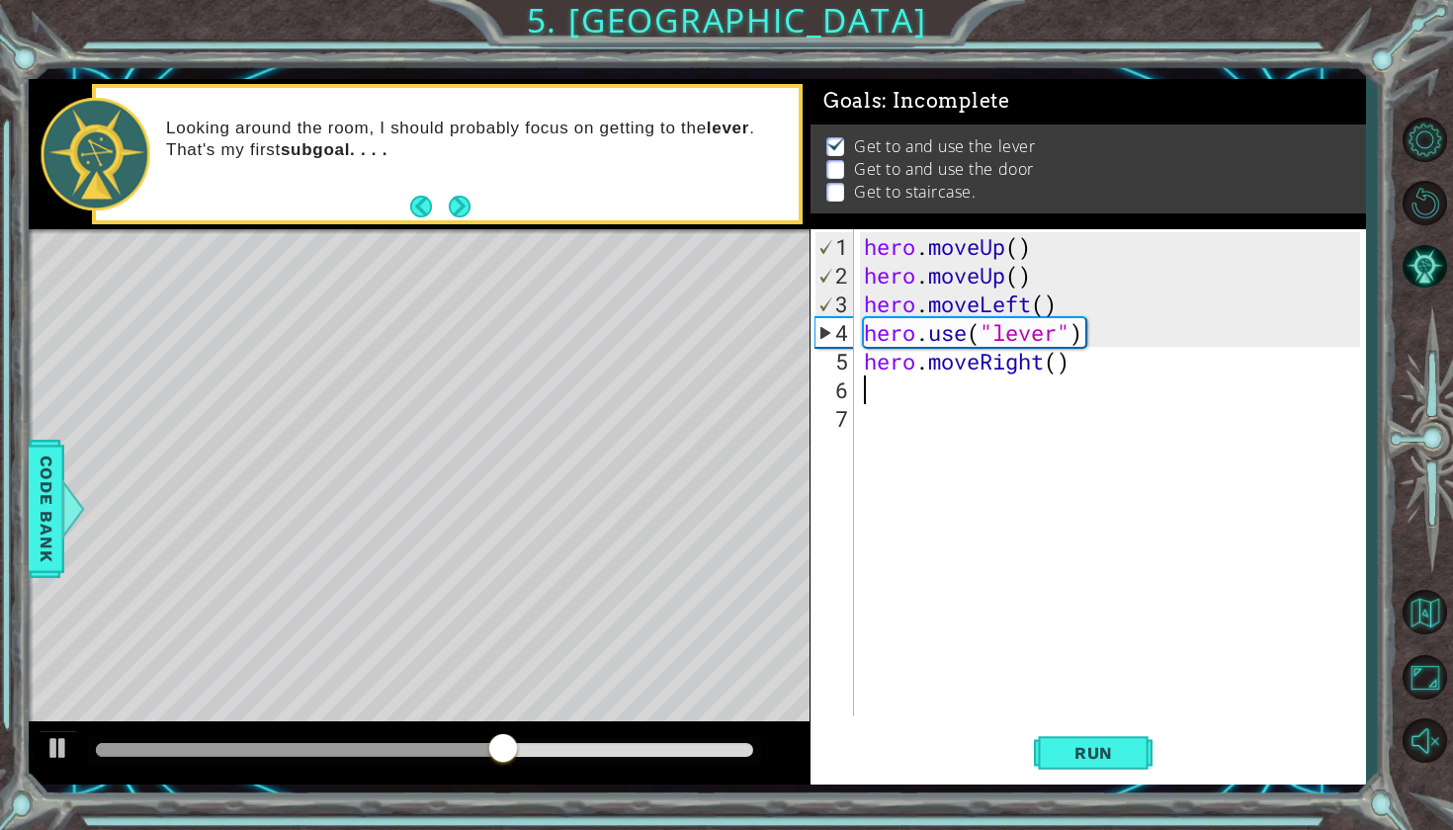
type textarea "h"
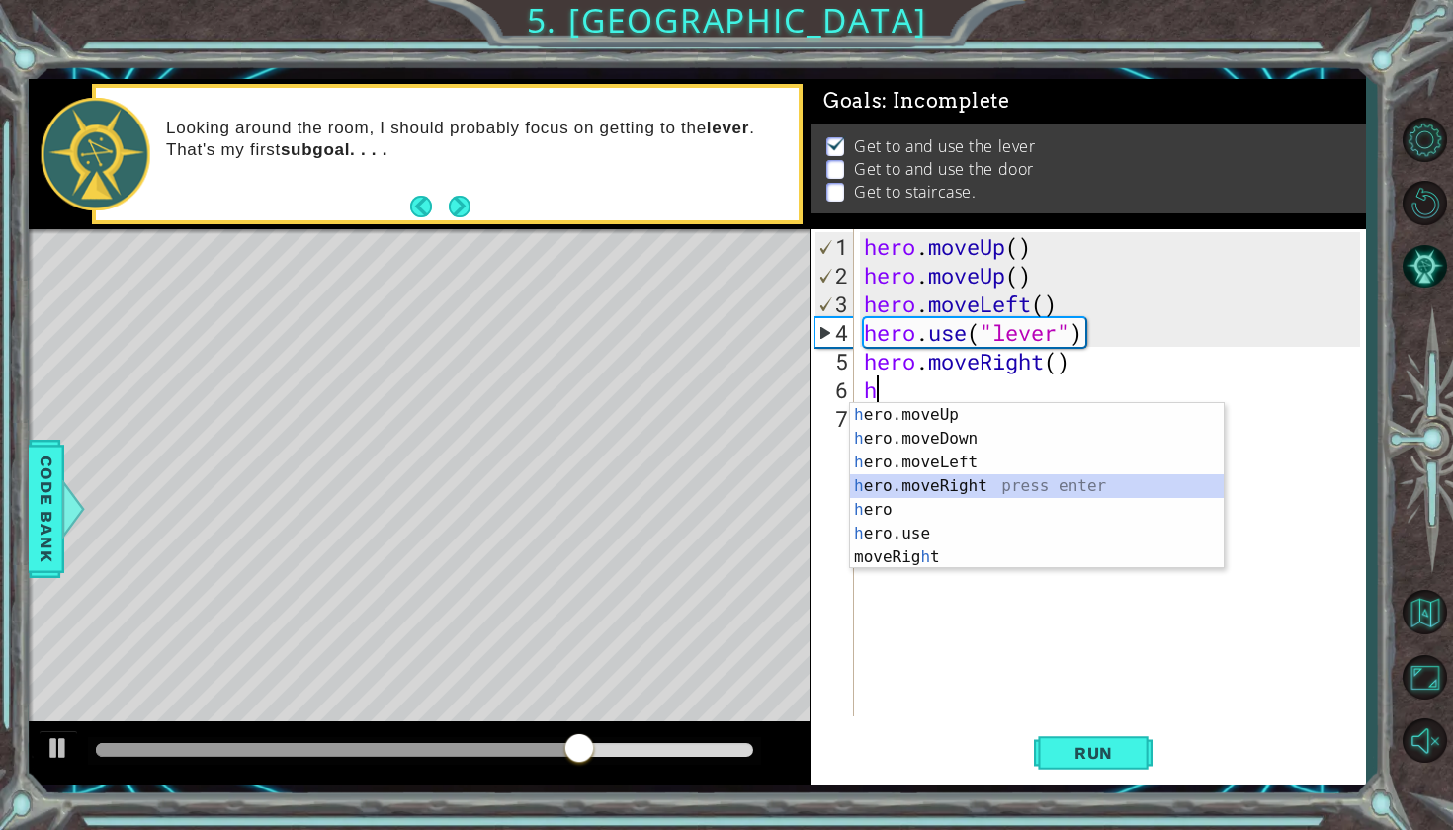
click at [914, 480] on div "h ero.moveUp press enter h ero.moveDown press enter h ero.moveLeft press enter …" at bounding box center [1037, 509] width 374 height 213
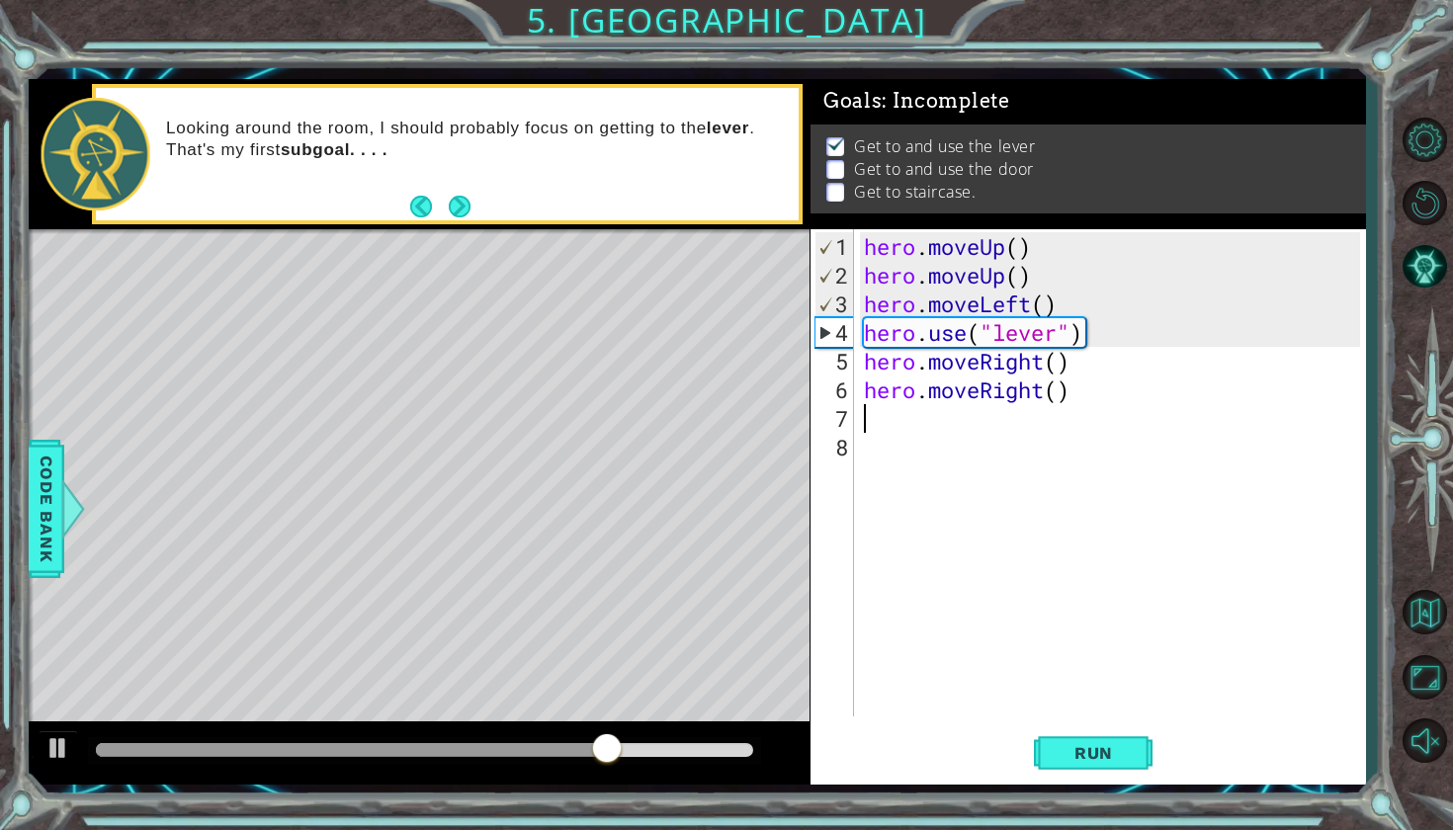
type textarea "h"
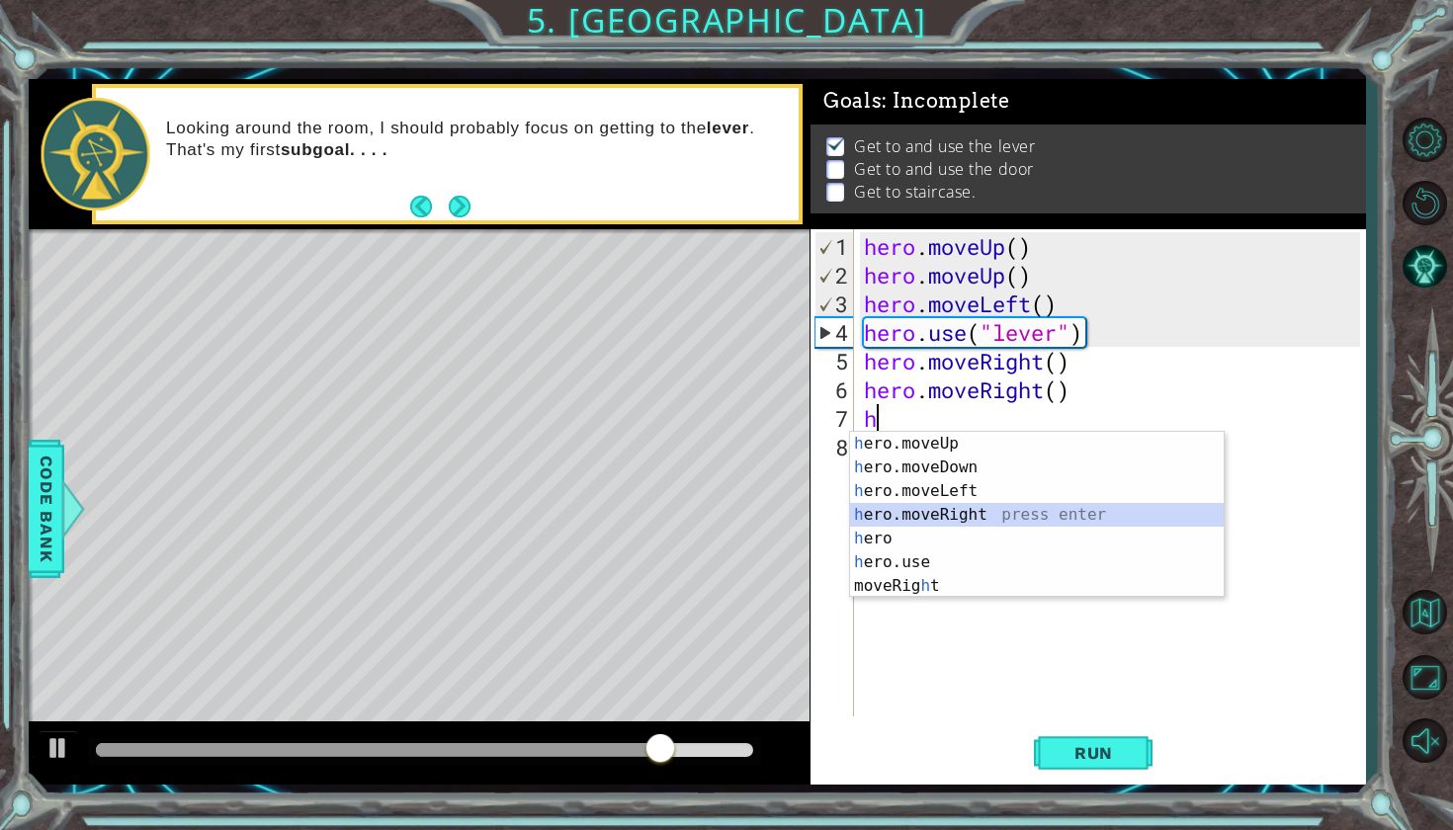
click at [904, 519] on div "h ero.moveUp press enter h ero.moveDown press enter h ero.moveLeft press enter …" at bounding box center [1037, 538] width 374 height 213
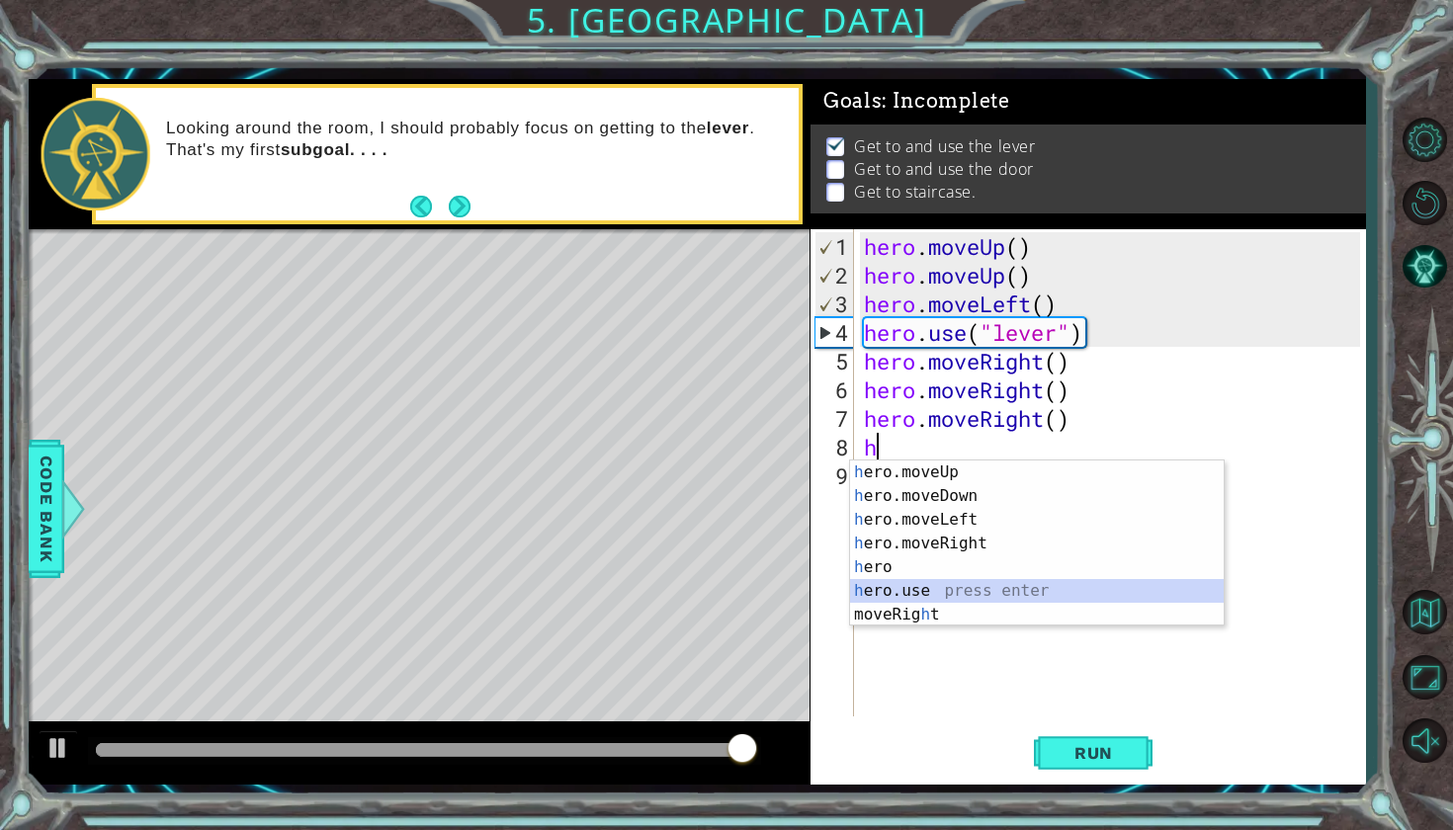
click at [890, 594] on div "h ero.moveUp press enter h ero.moveDown press enter h ero.moveLeft press enter …" at bounding box center [1037, 566] width 374 height 213
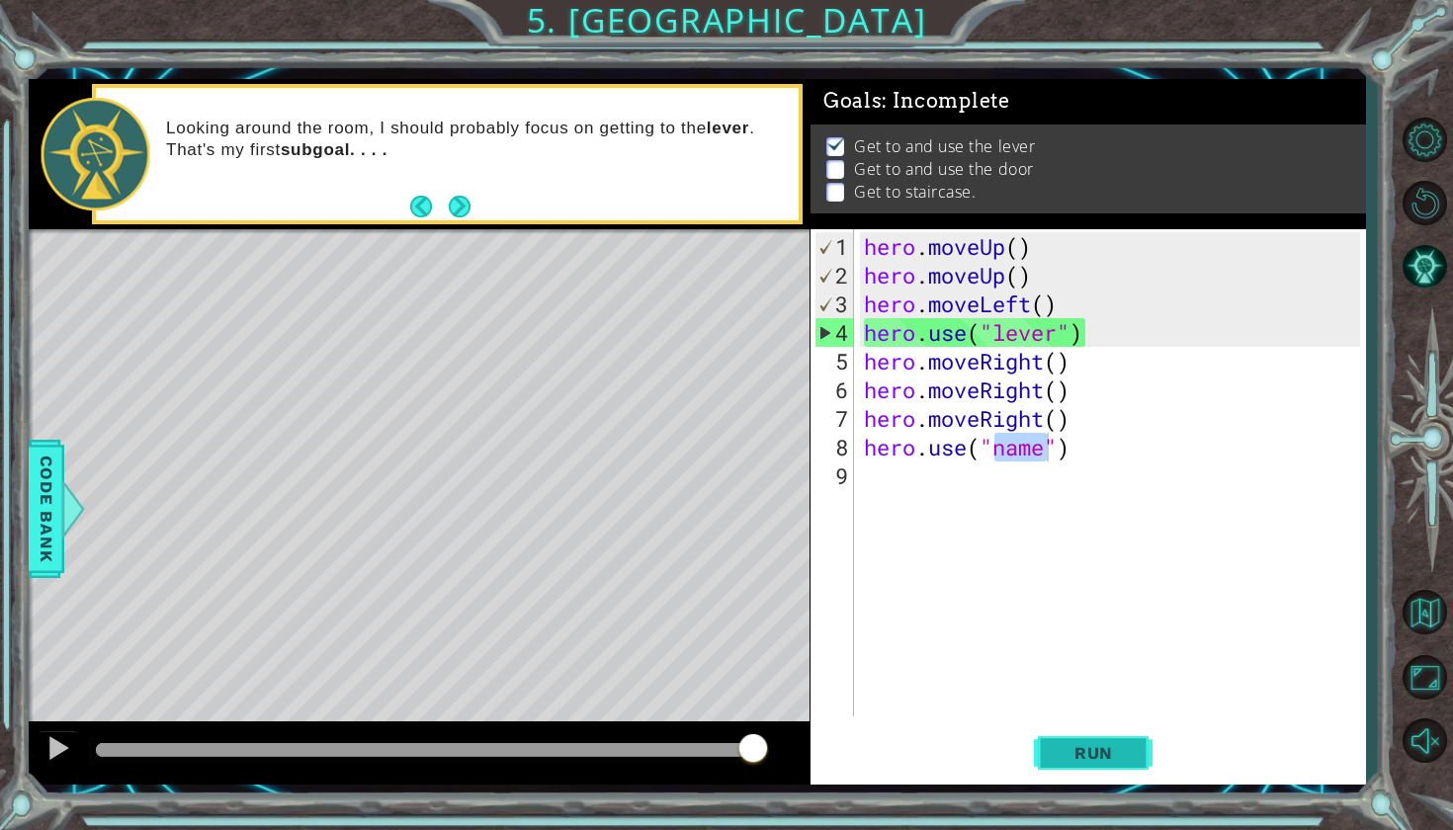
click at [1083, 752] on span "Run" at bounding box center [1093, 753] width 78 height 20
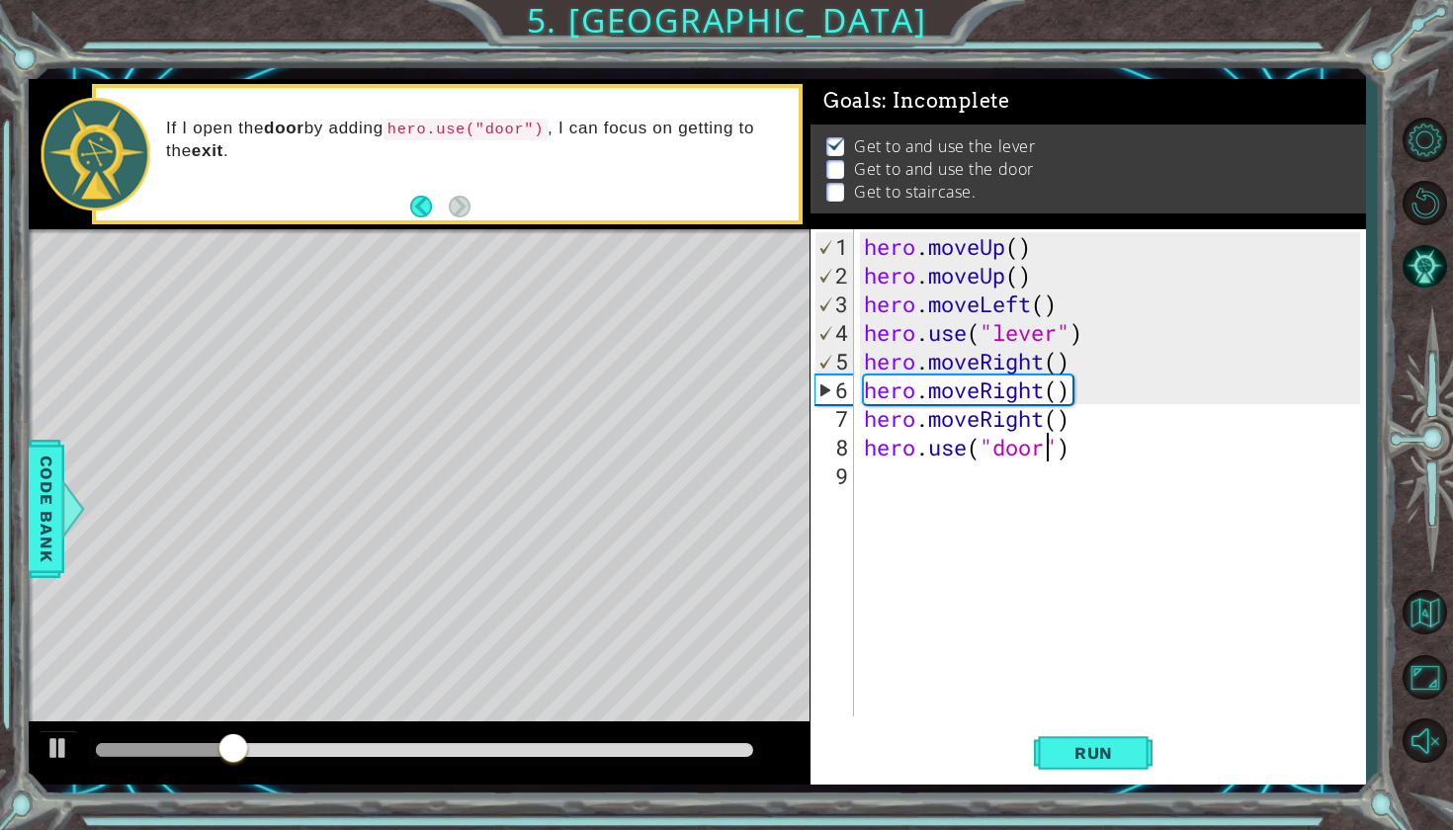
scroll to position [0, 8]
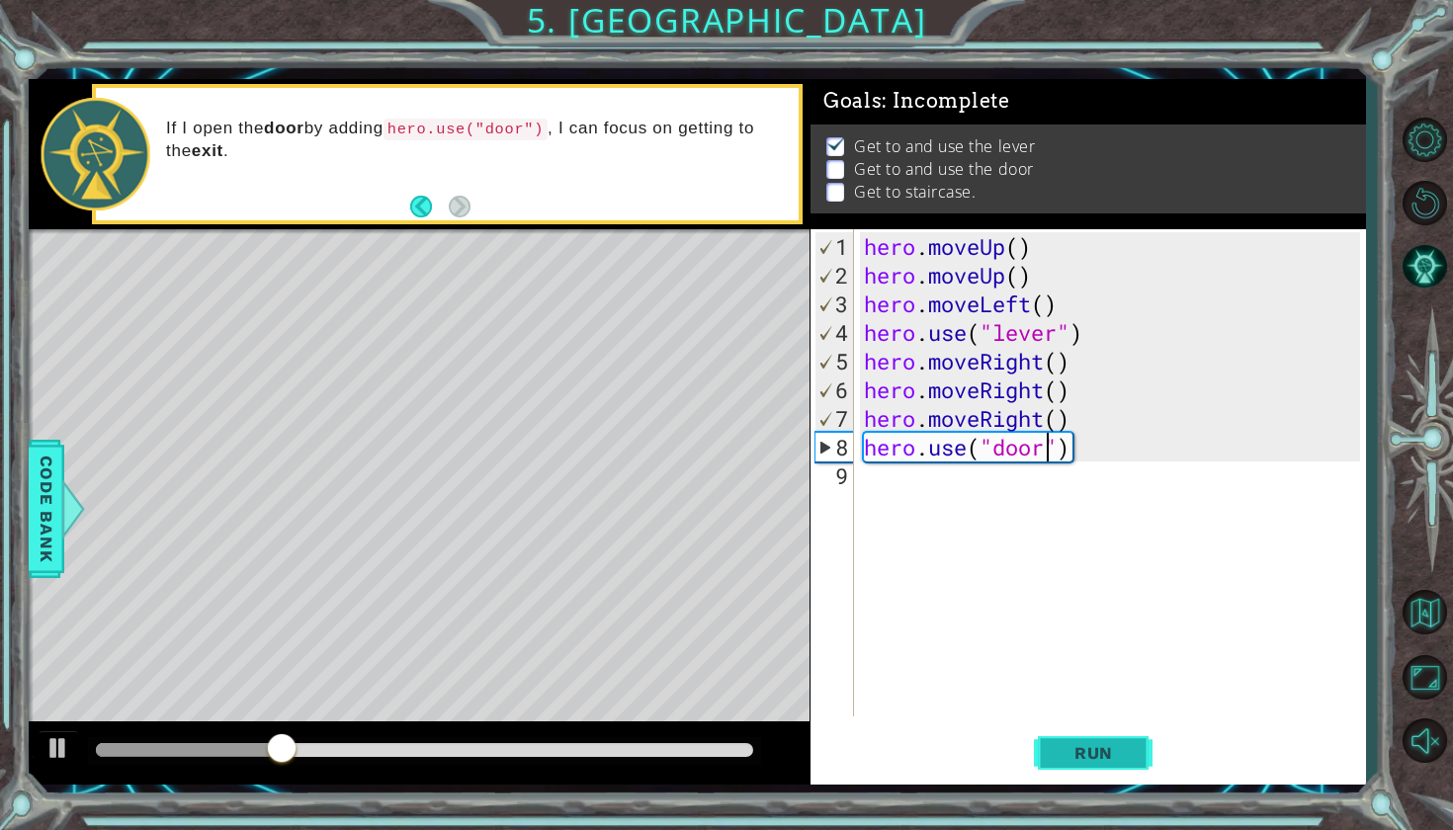
type textarea "hero.use("door")"
click at [1077, 736] on button "Run" at bounding box center [1093, 751] width 119 height 55
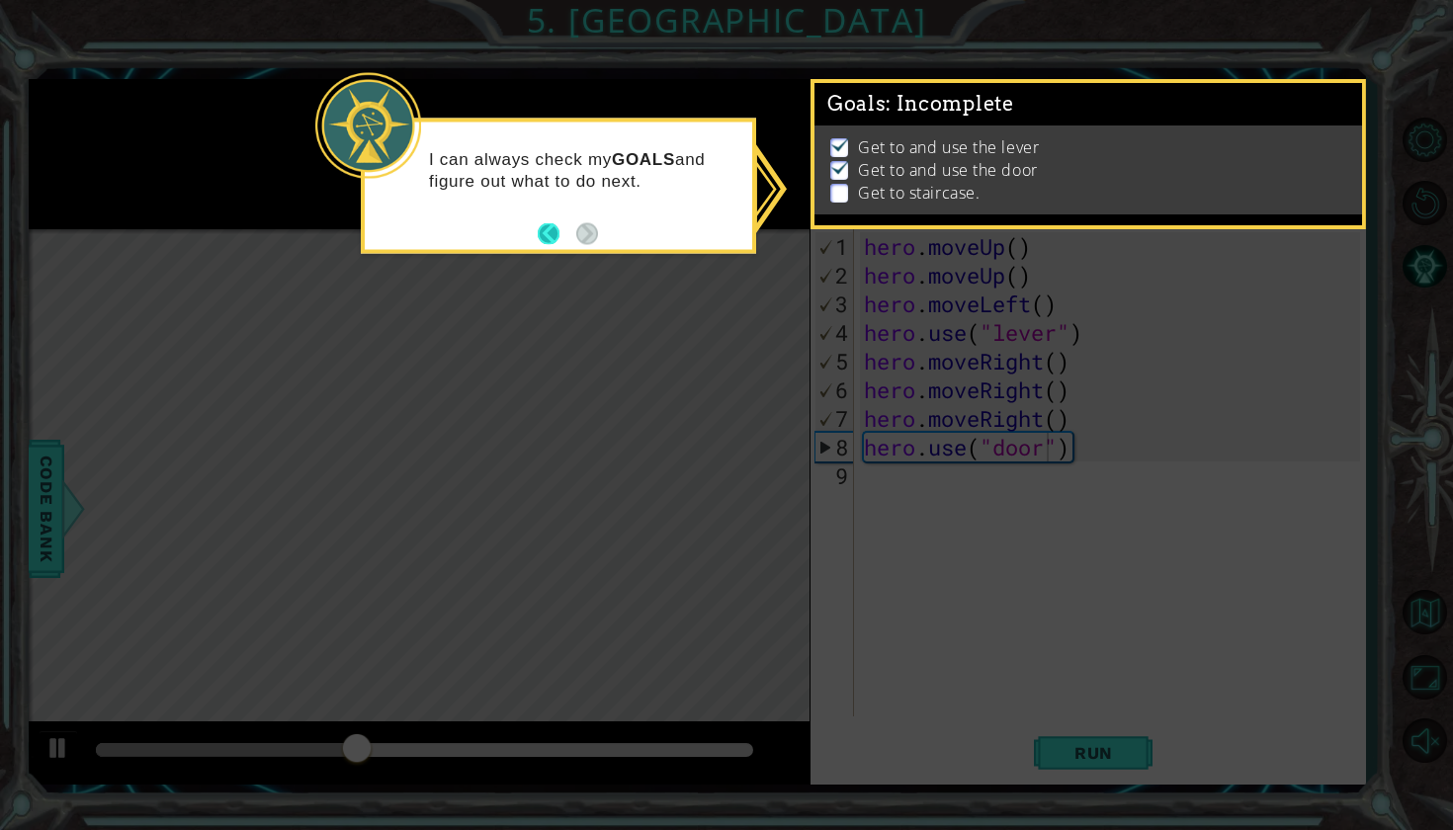
click at [547, 227] on button "Back" at bounding box center [557, 233] width 39 height 22
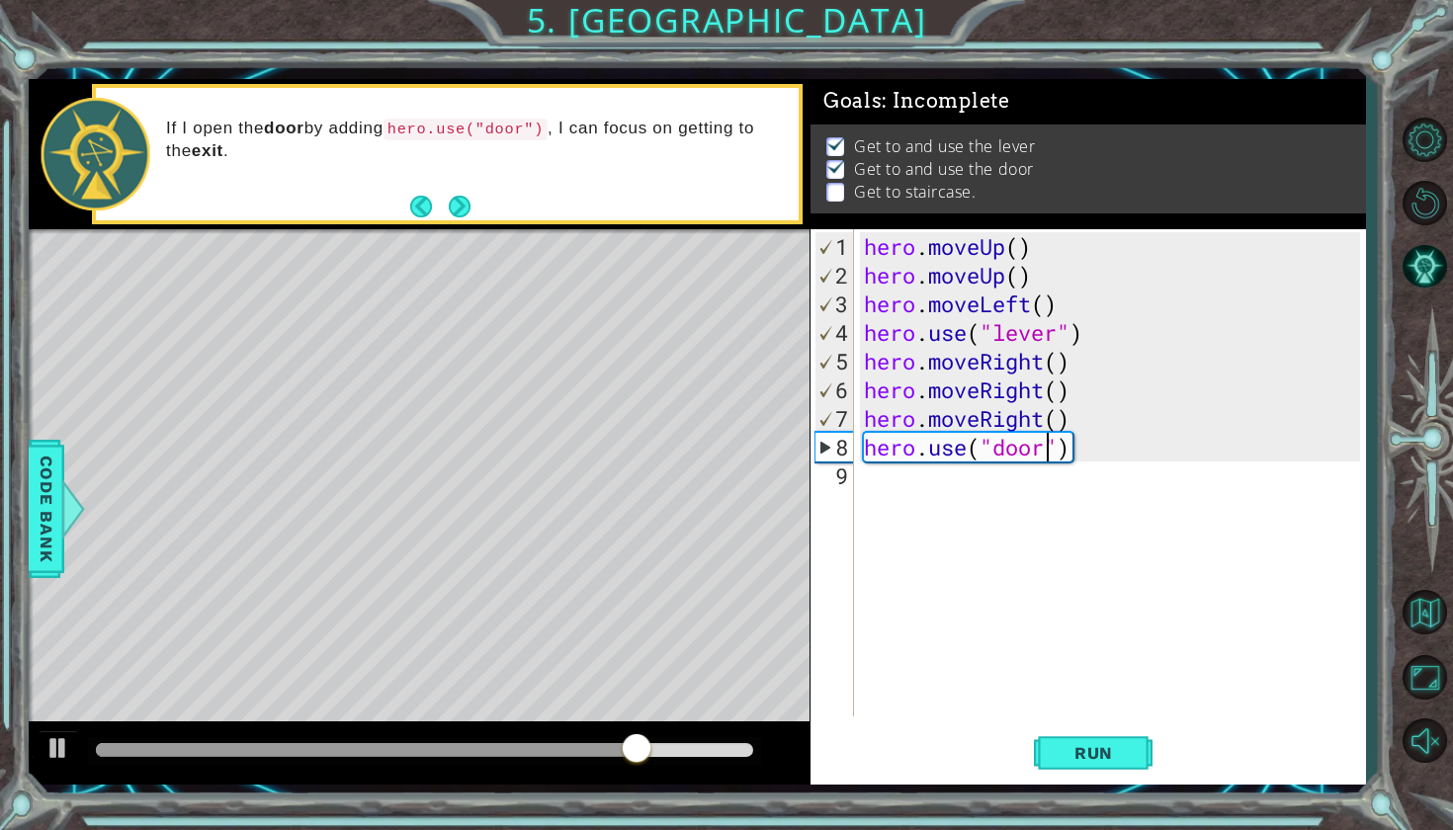
click at [876, 474] on div "hero . moveUp ( ) hero . moveUp ( ) hero . moveLeft ( ) hero . use ( "lever" ) …" at bounding box center [1115, 504] width 510 height 544
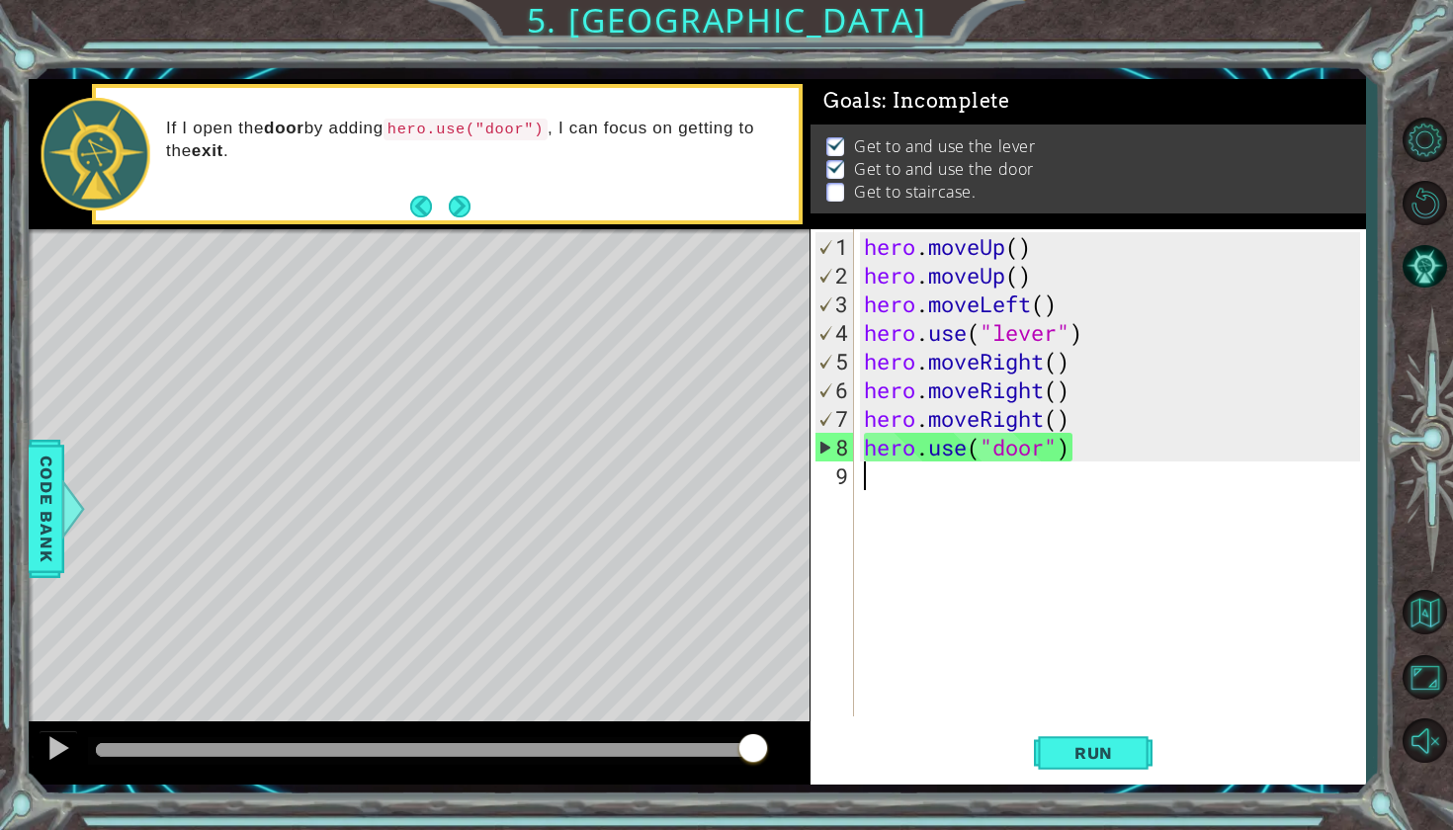
type textarea "j"
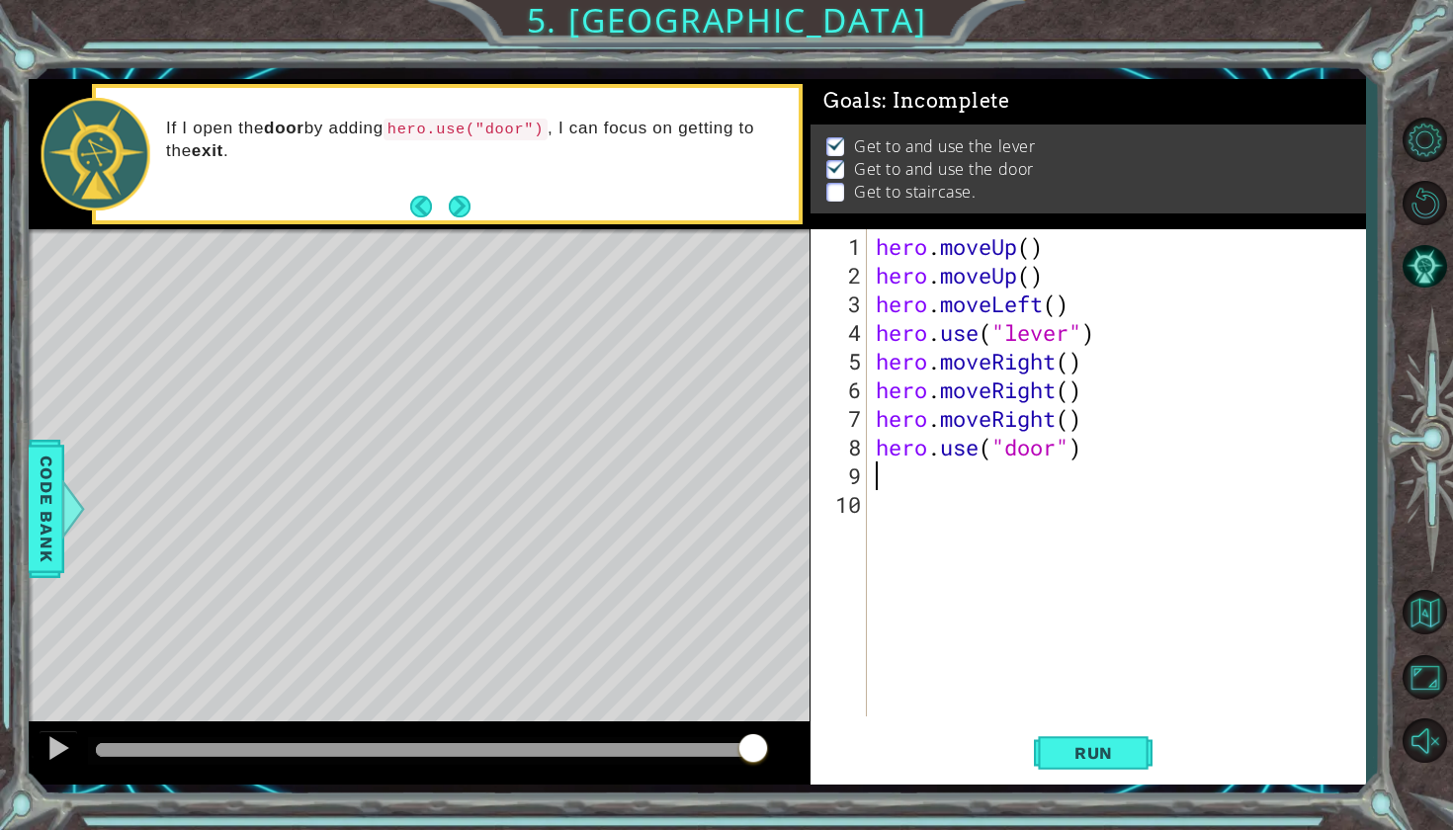
type textarea "h"
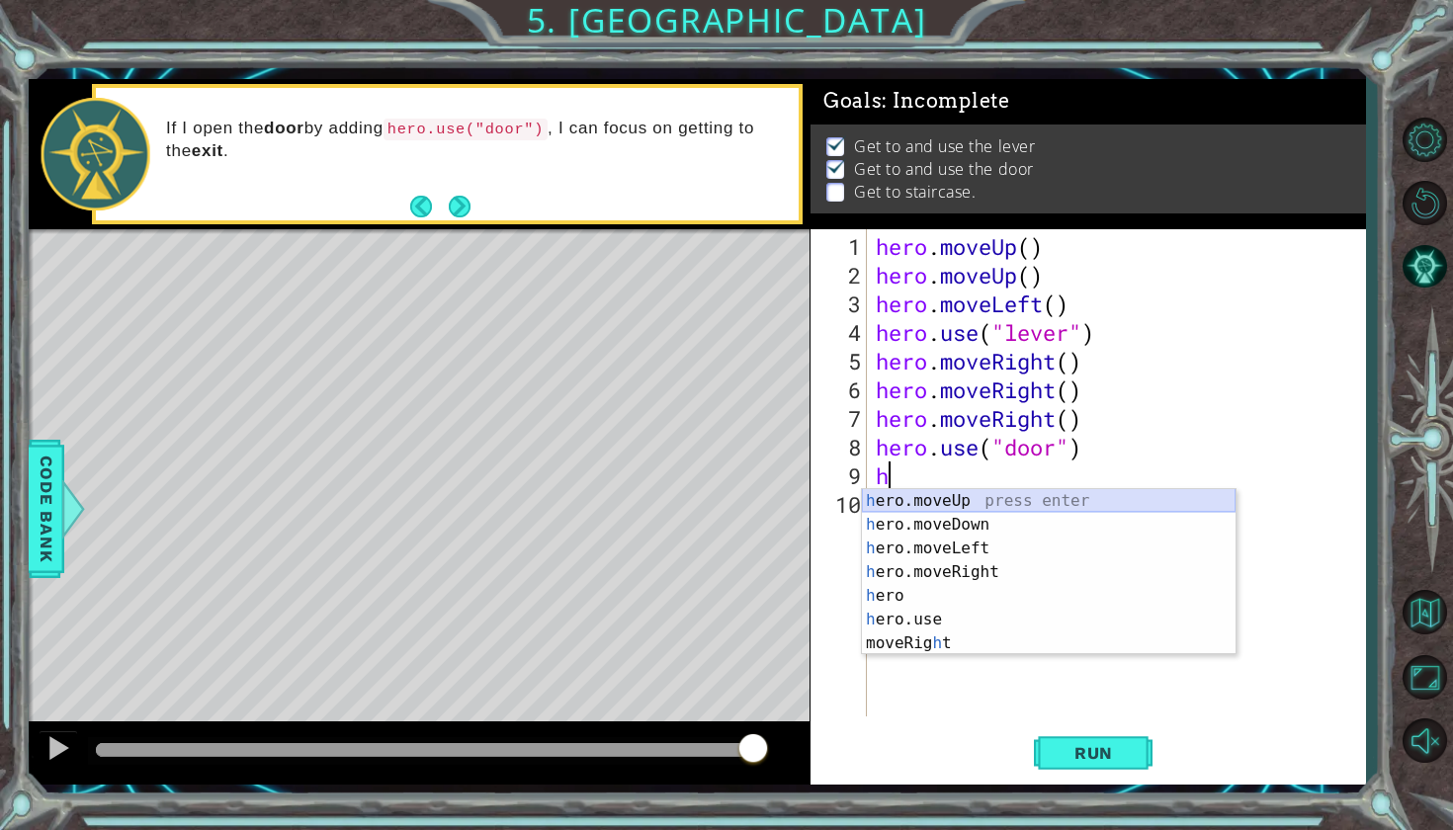
click at [932, 497] on div "h ero.moveUp press enter h ero.moveDown press enter h ero.moveLeft press enter …" at bounding box center [1049, 595] width 374 height 213
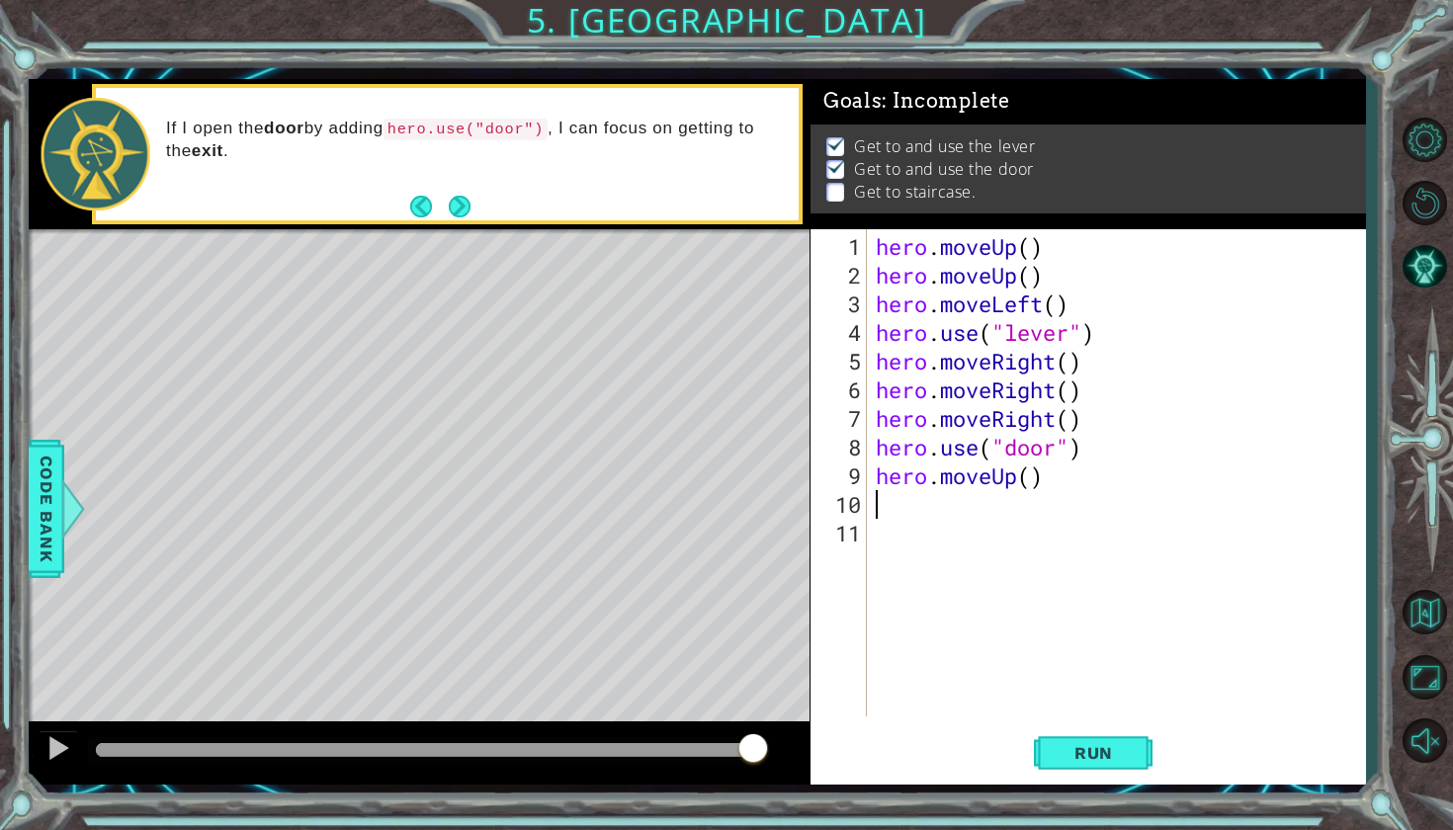
type textarea "h"
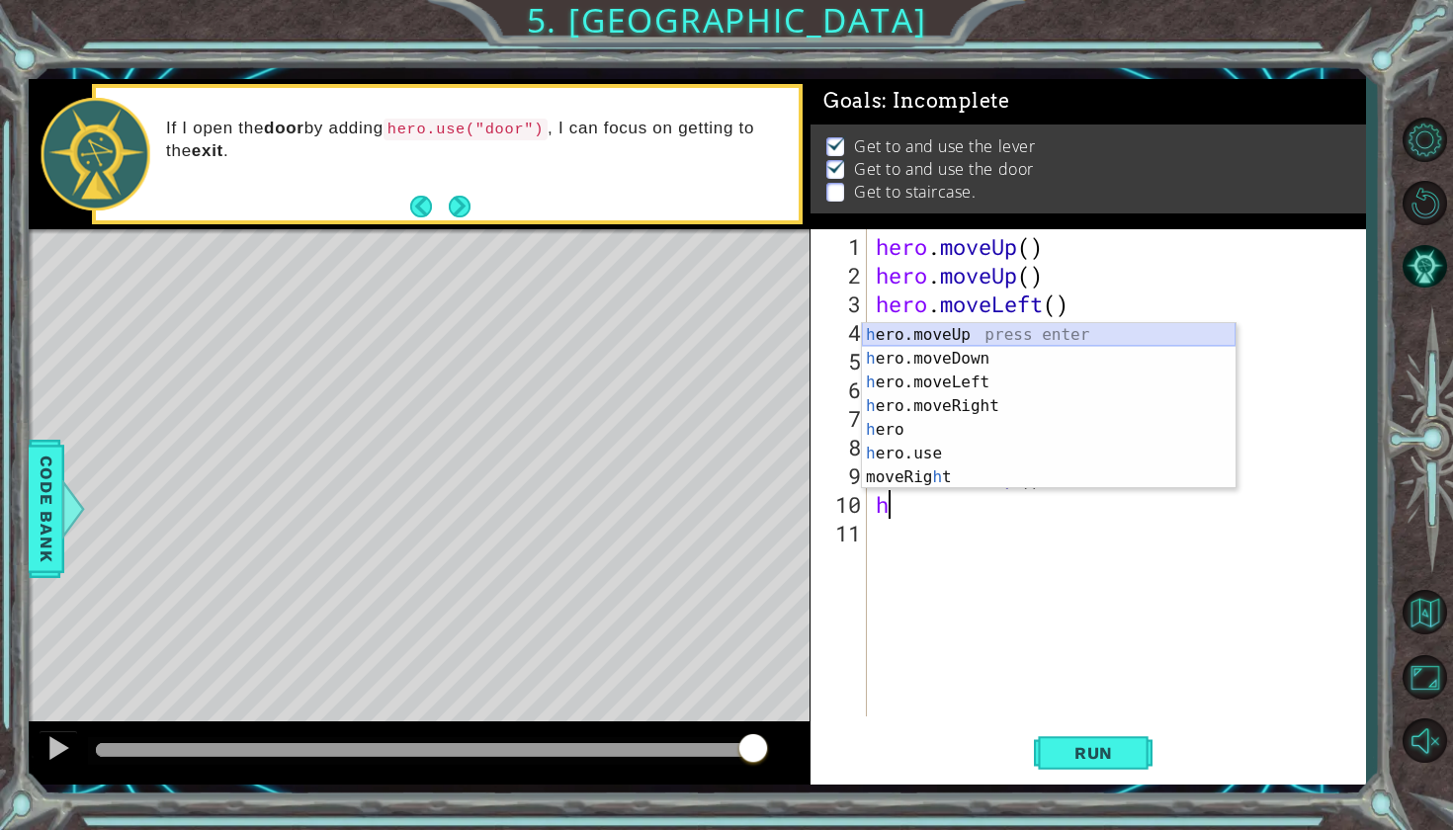
click at [903, 331] on div "h ero.moveUp press enter h ero.moveDown press enter h ero.moveLeft press enter …" at bounding box center [1049, 429] width 374 height 213
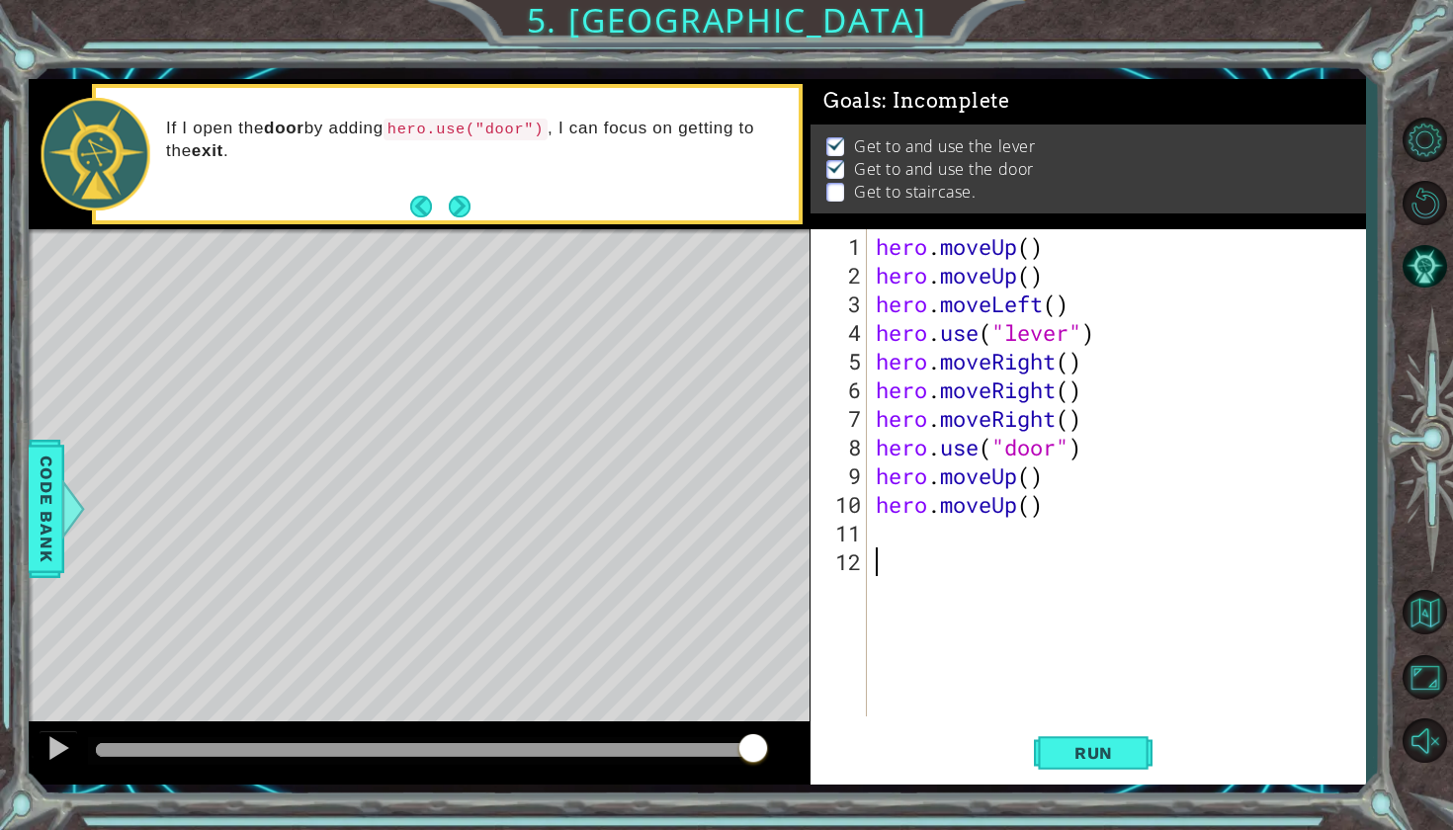
click at [861, 565] on div "12" at bounding box center [840, 561] width 52 height 29
type textarea "h"
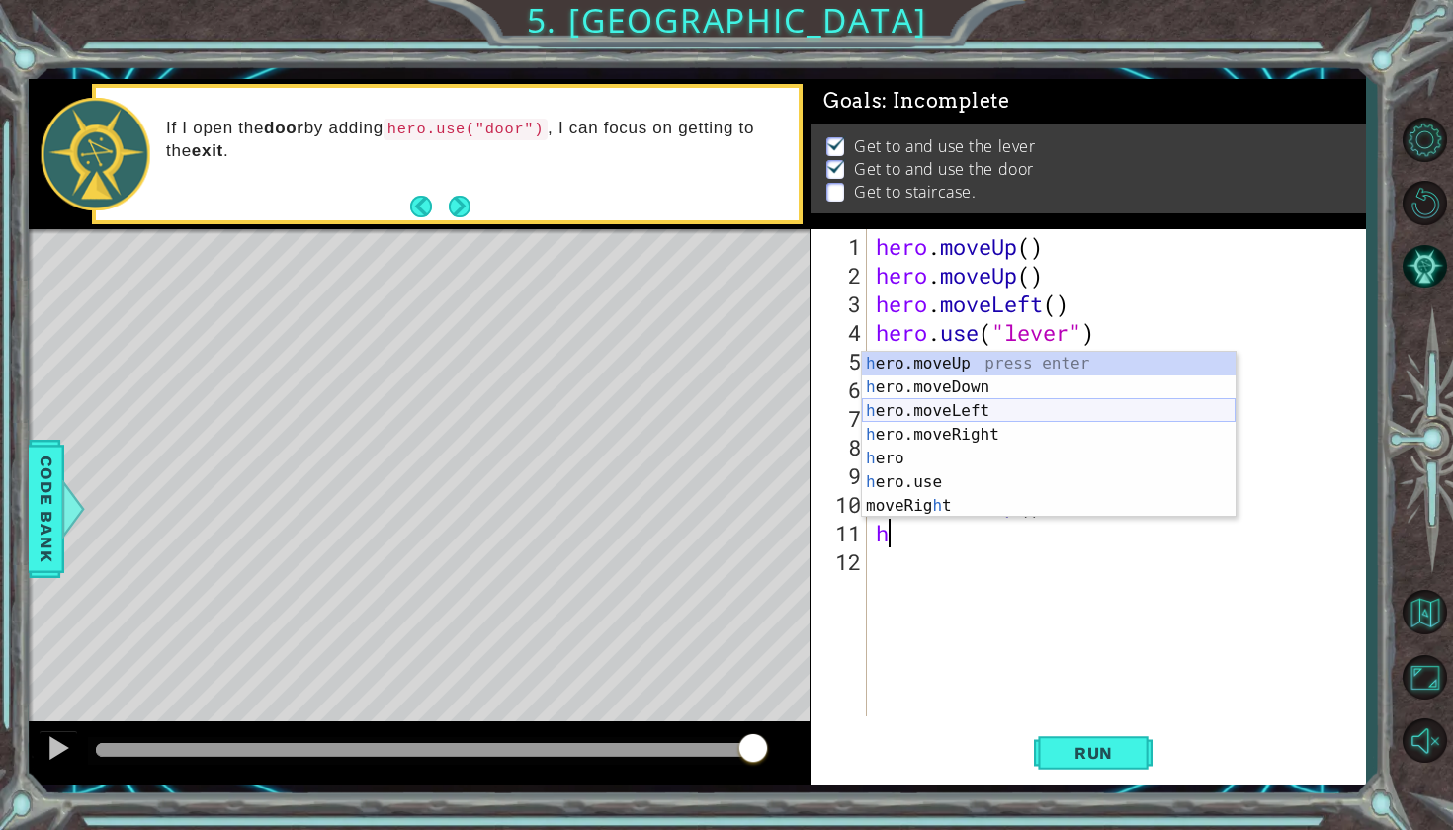
click at [930, 402] on div "h ero.moveUp press enter h ero.moveDown press enter h ero.moveLeft press enter …" at bounding box center [1049, 458] width 374 height 213
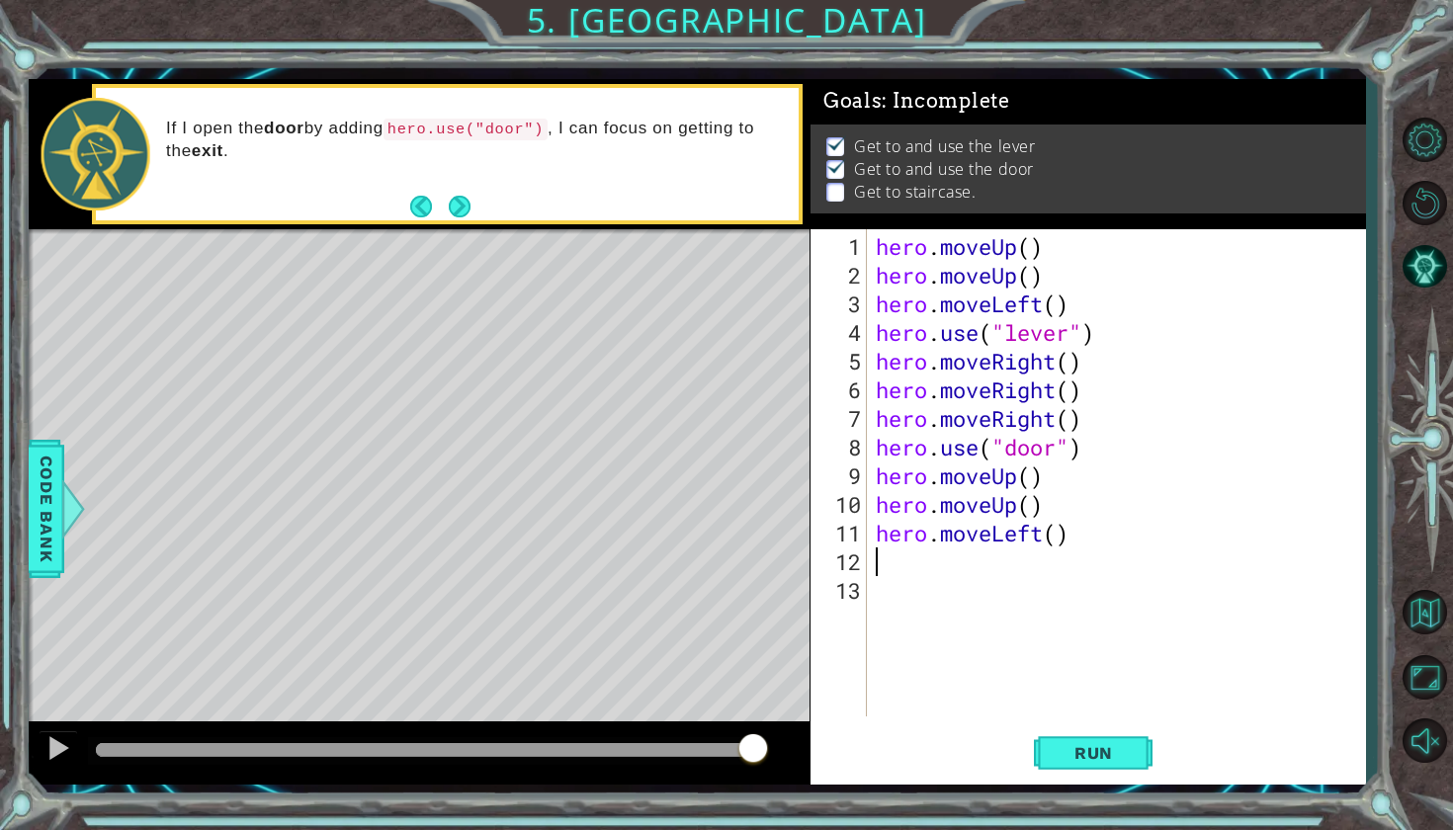
type textarea "h"
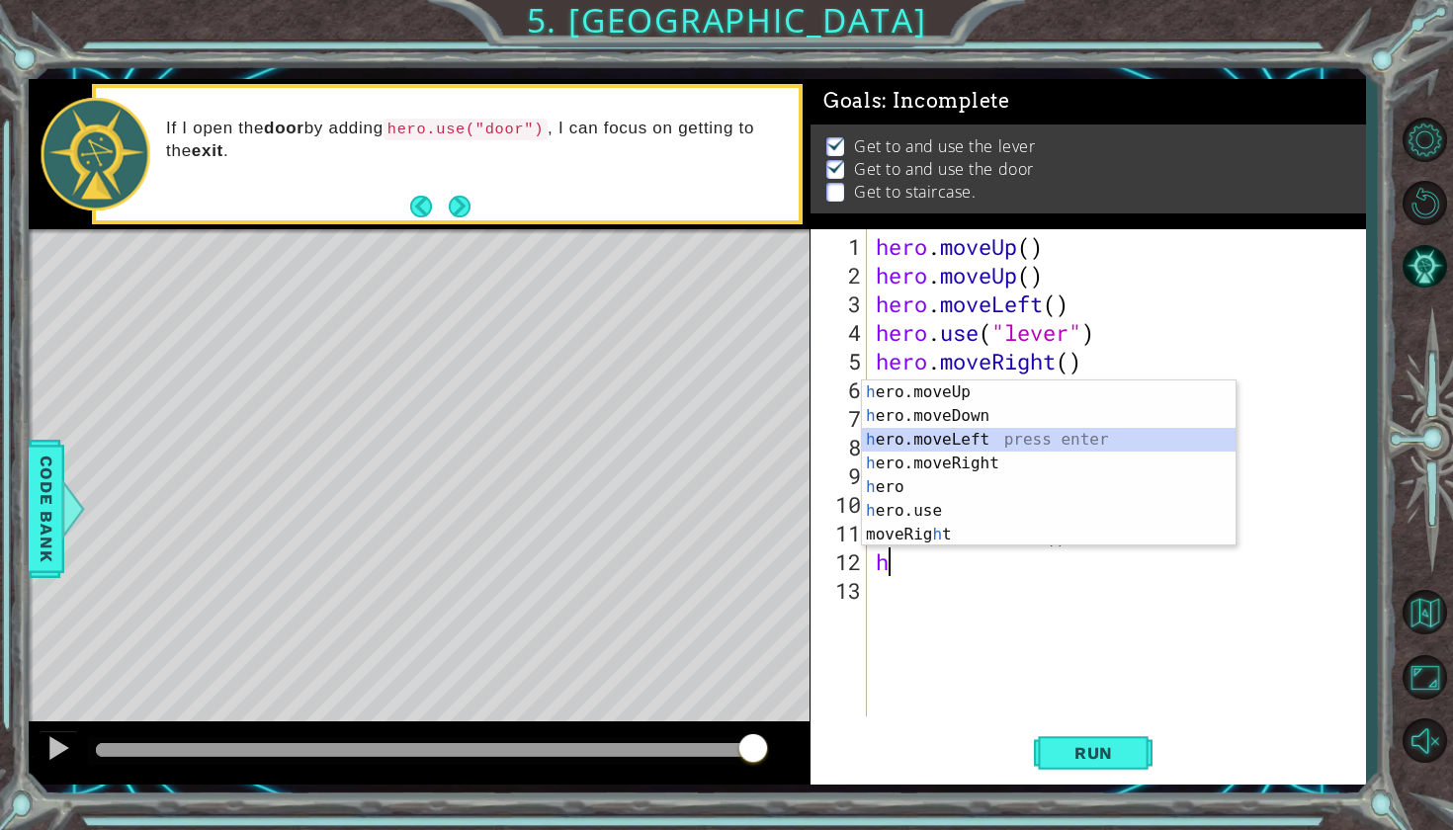
click at [957, 441] on div "h ero.moveUp press enter h ero.moveDown press enter h ero.moveLeft press enter …" at bounding box center [1049, 486] width 374 height 213
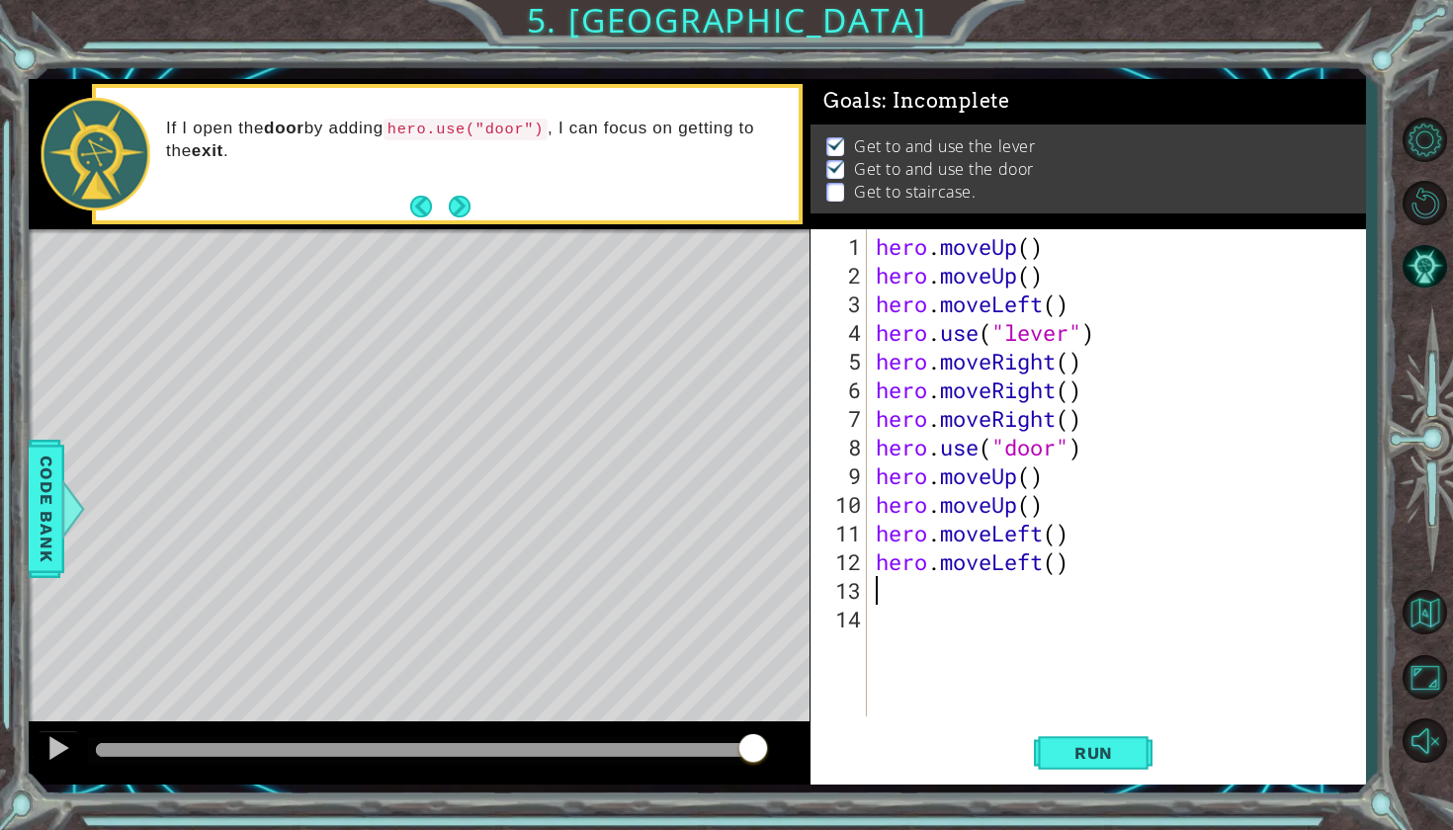
type textarea "h"
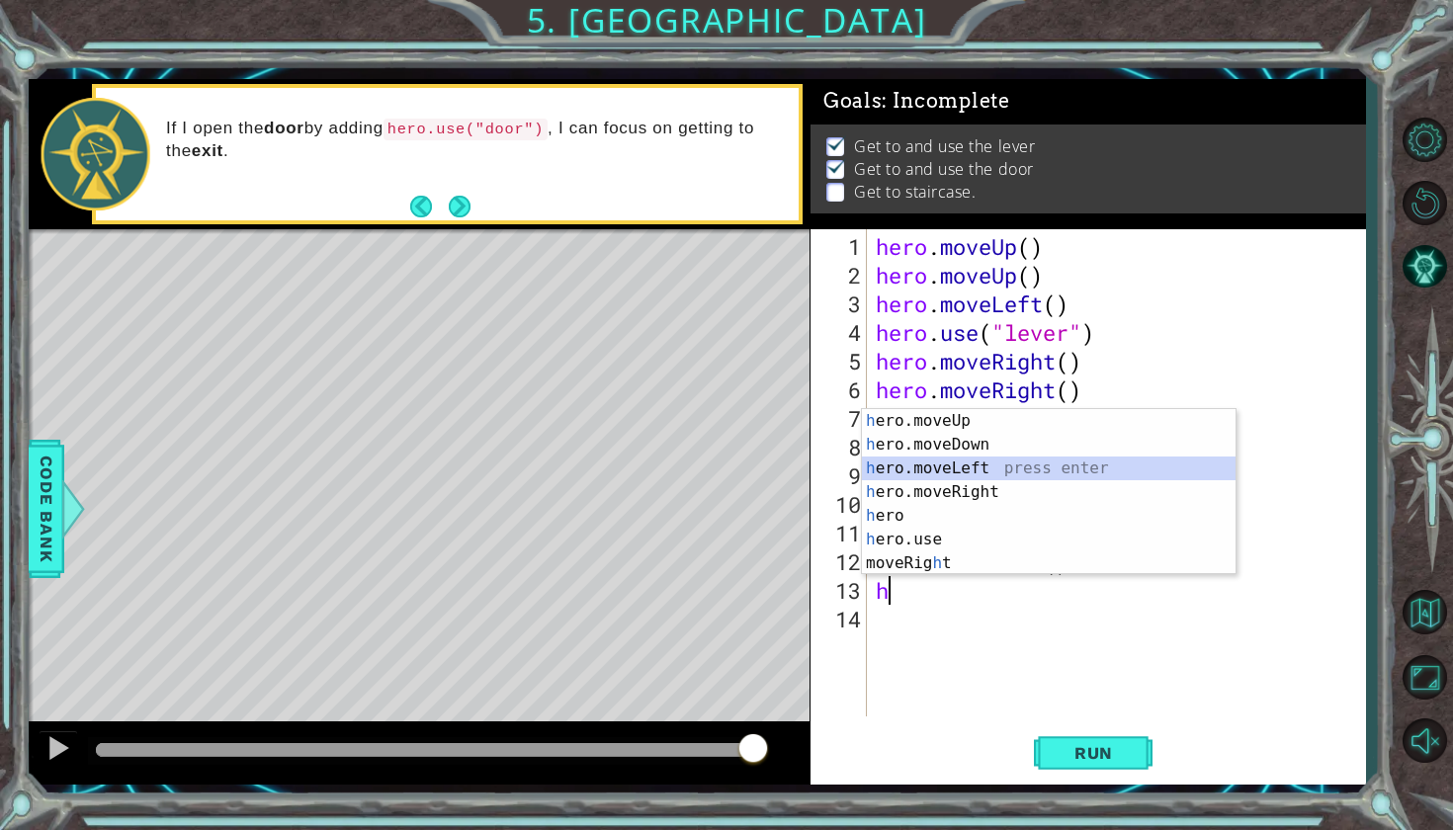
click at [942, 474] on div "h ero.moveUp press enter h ero.moveDown press enter h ero.moveLeft press enter …" at bounding box center [1049, 515] width 374 height 213
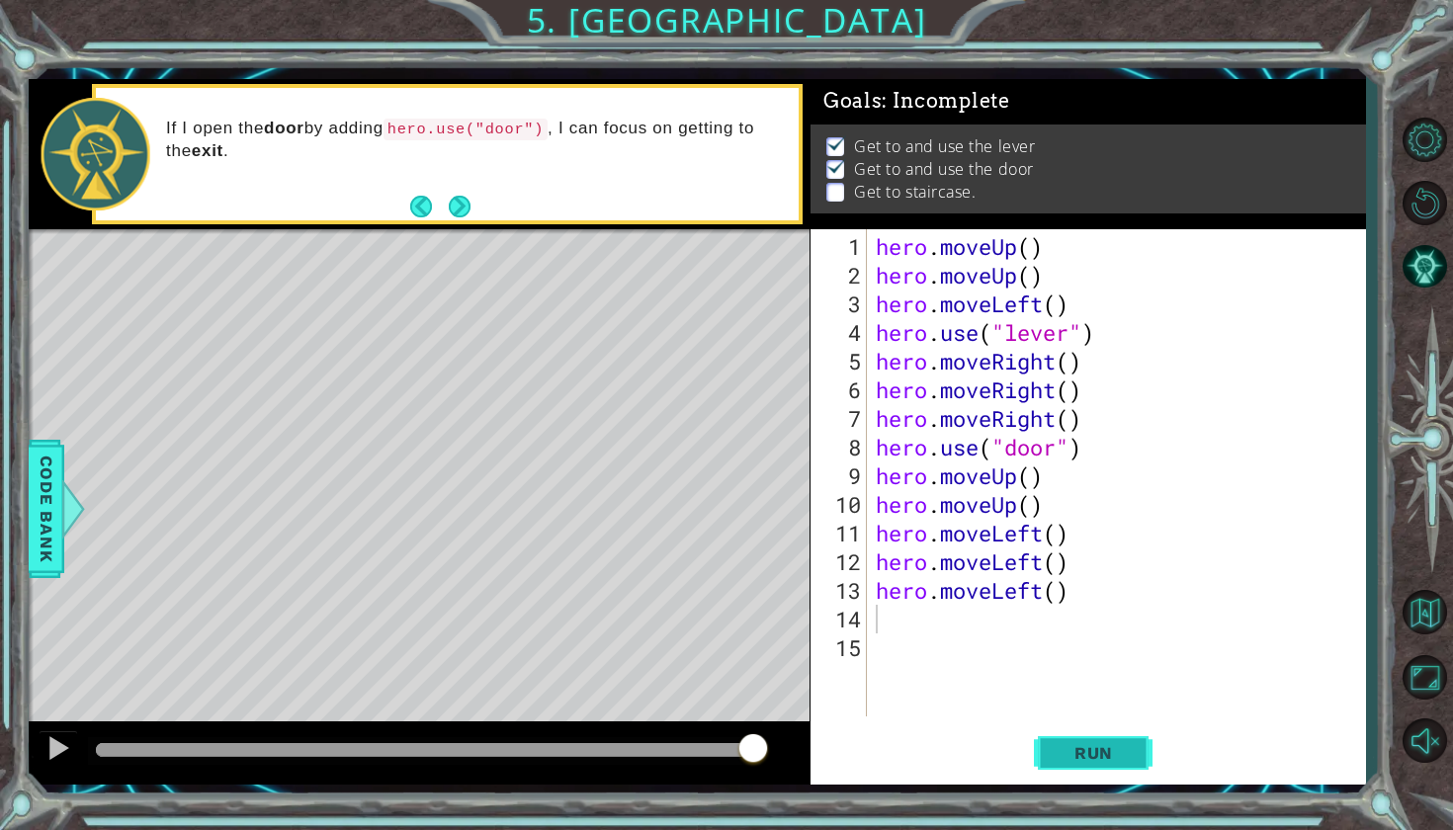
click at [1076, 754] on span "Run" at bounding box center [1093, 753] width 78 height 20
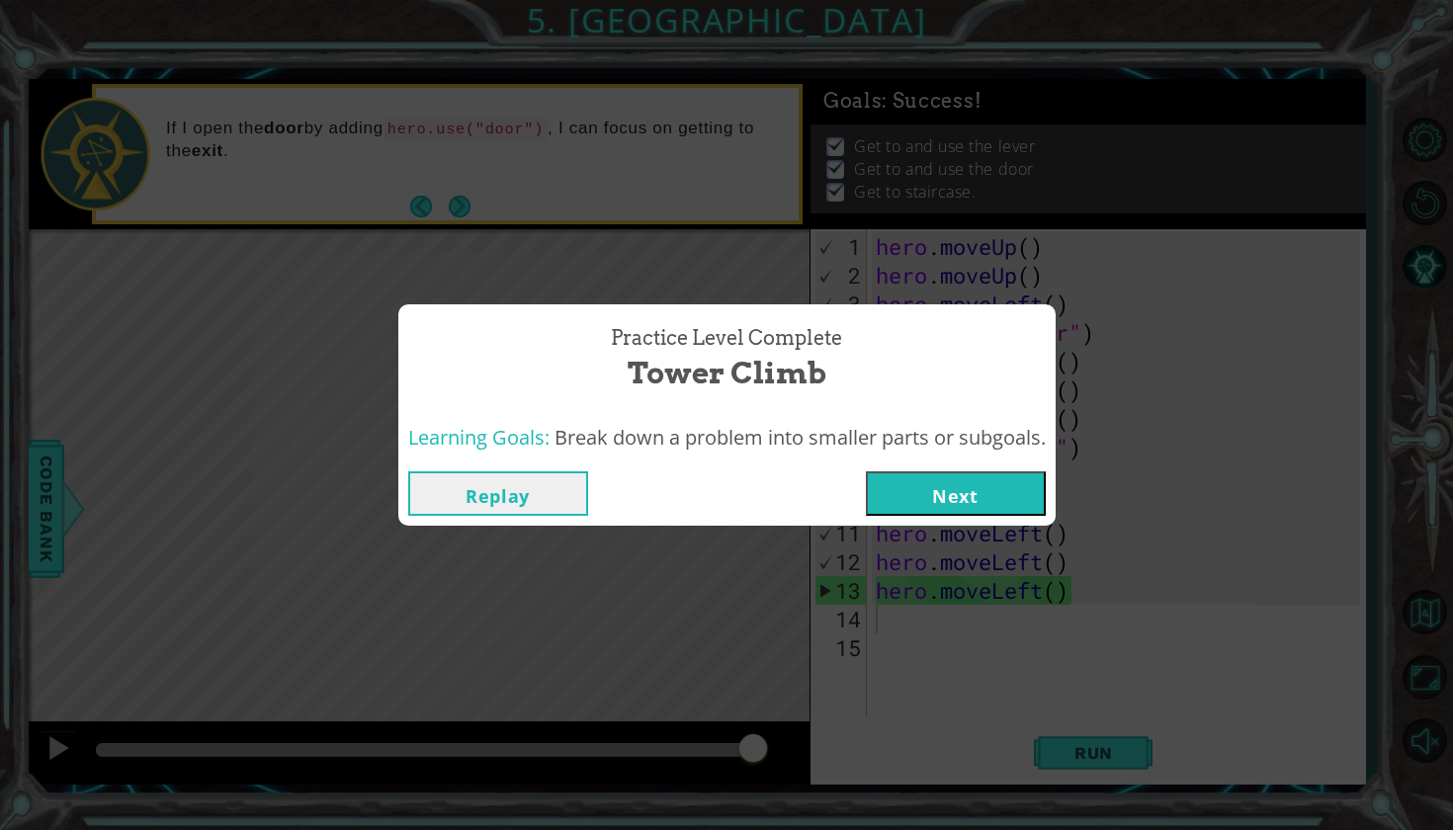
click at [942, 485] on button "Next" at bounding box center [956, 493] width 180 height 44
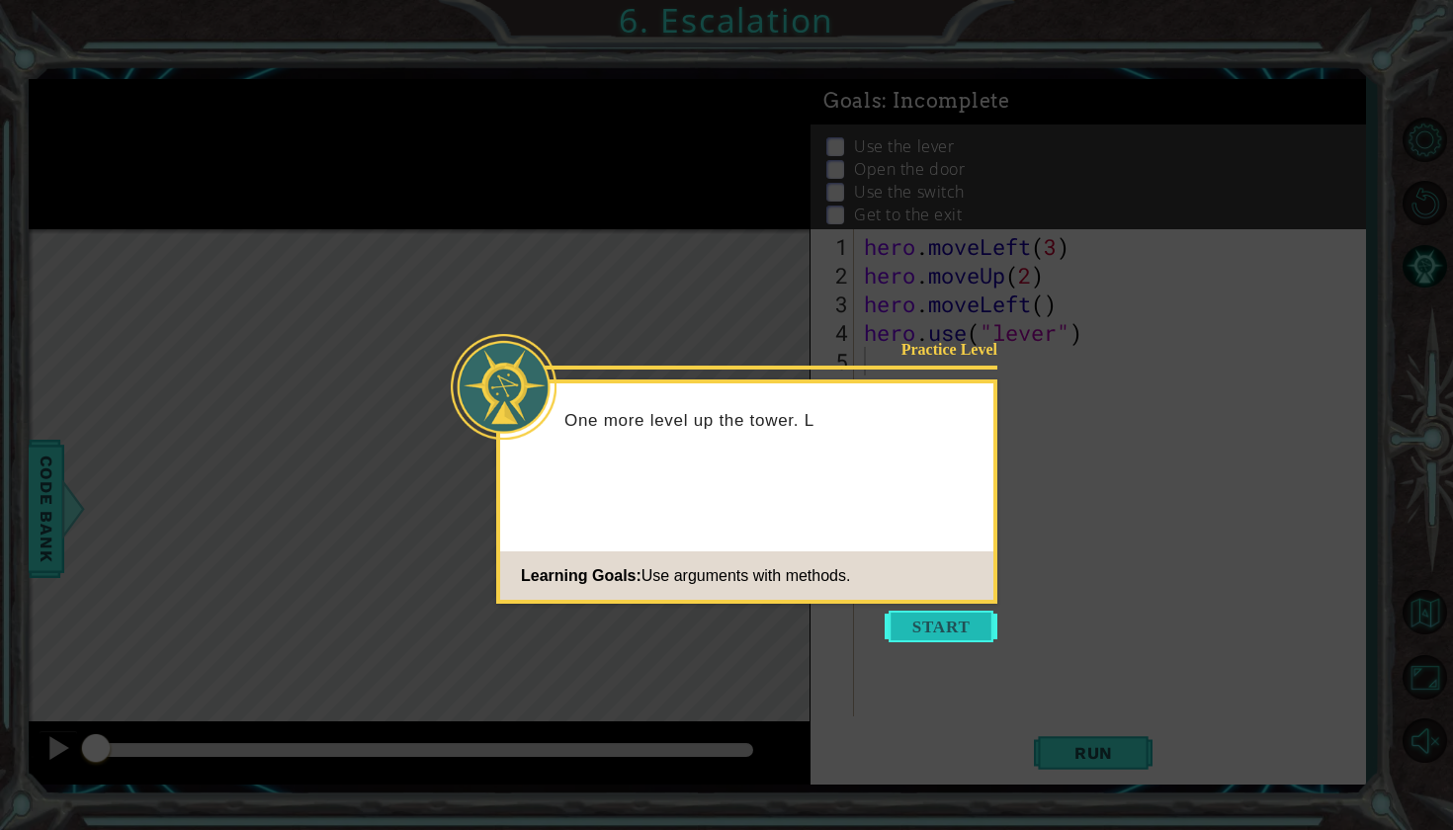
click at [924, 636] on button "Start" at bounding box center [940, 627] width 113 height 32
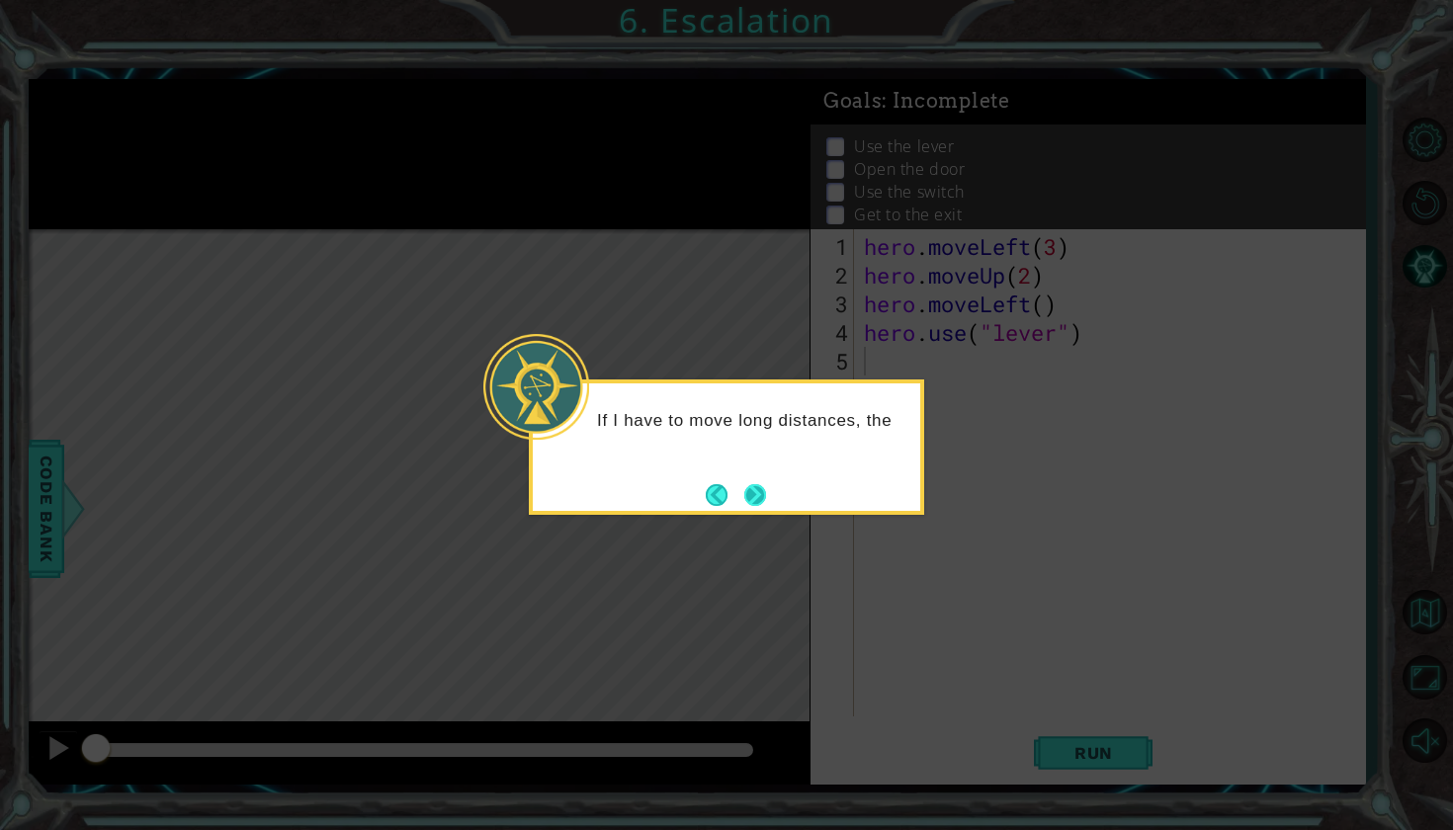
click at [752, 487] on button "Next" at bounding box center [754, 494] width 37 height 37
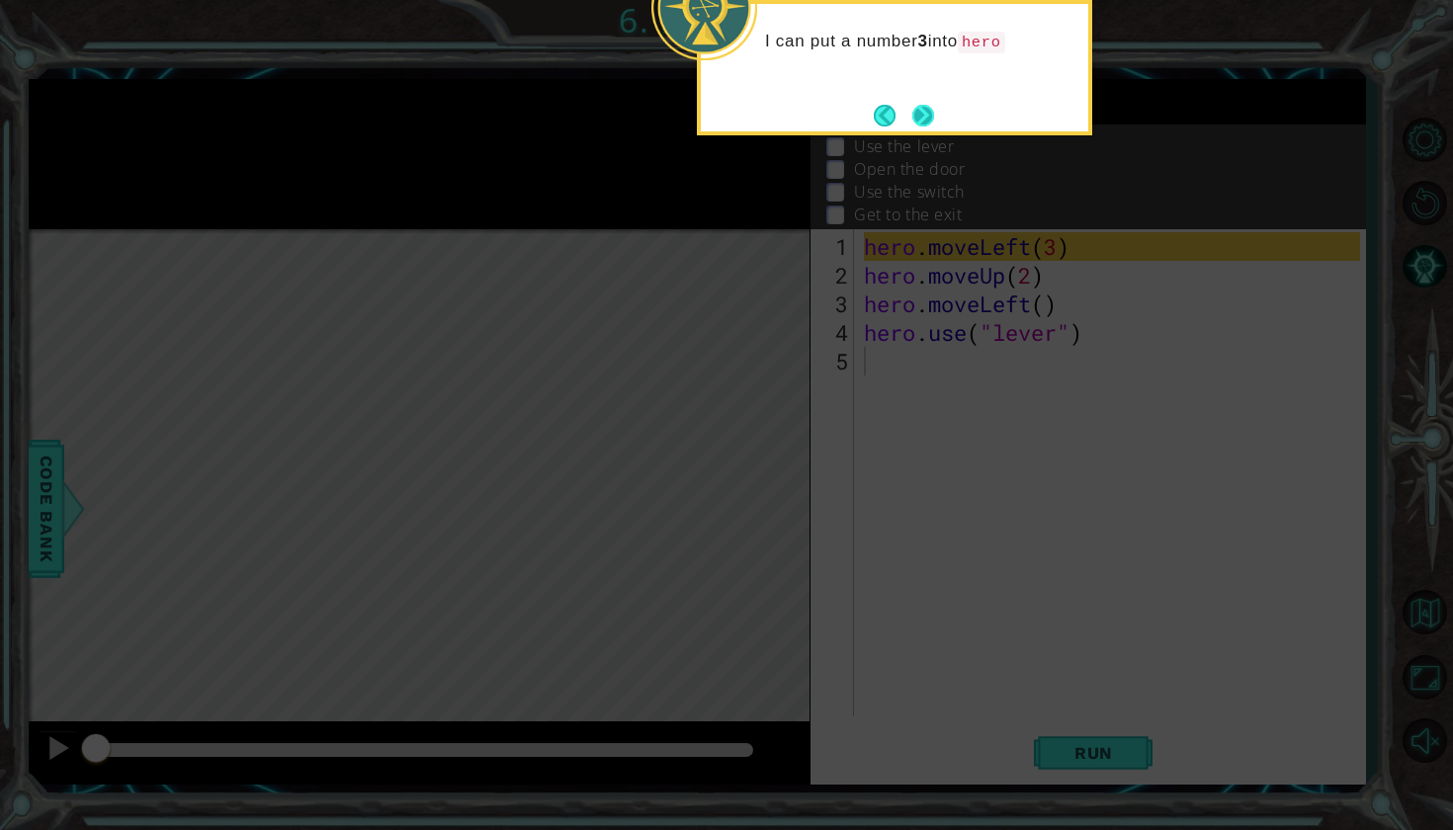
click at [922, 106] on button "Next" at bounding box center [922, 115] width 31 height 31
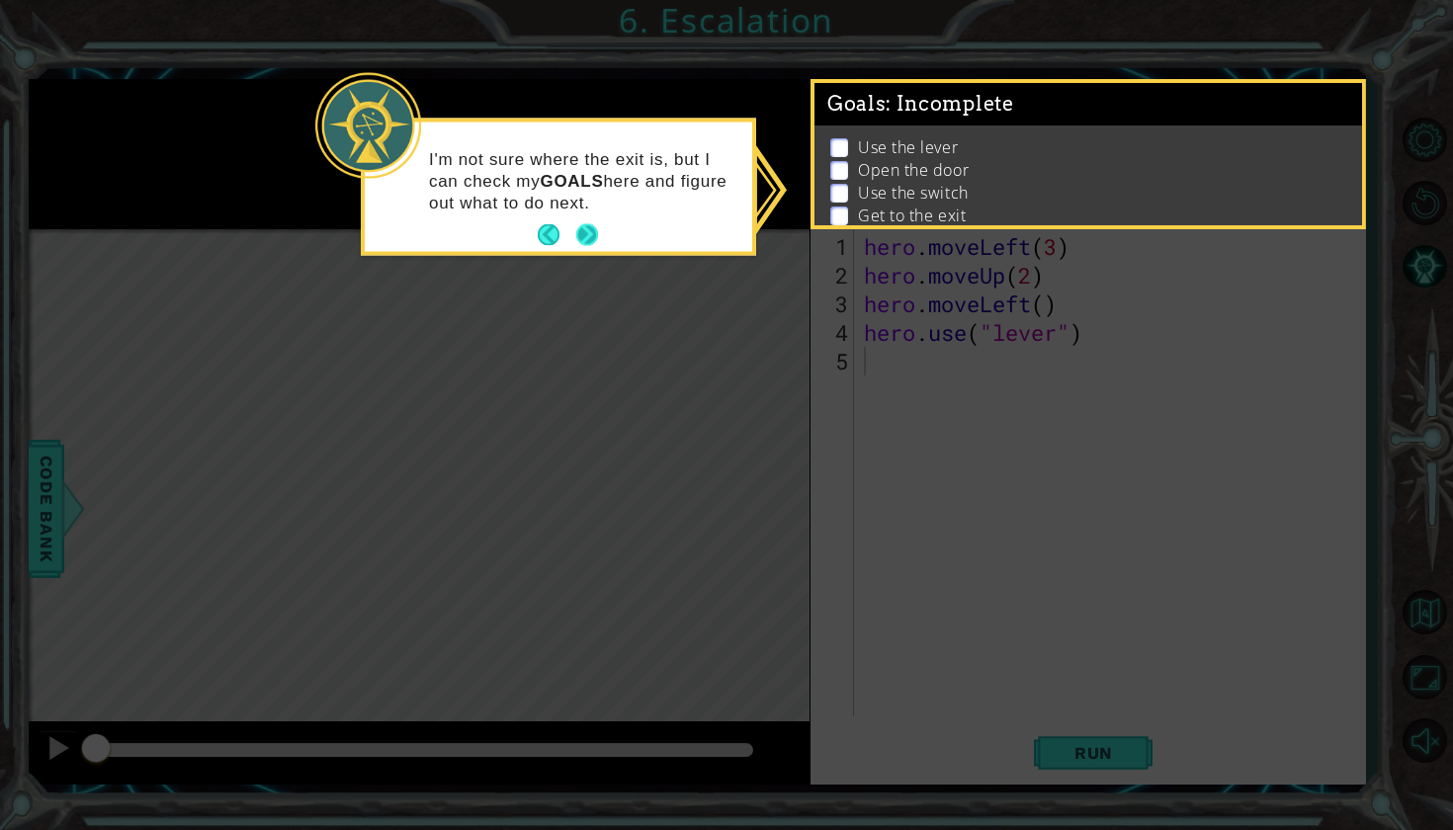
click at [585, 234] on button "Next" at bounding box center [587, 235] width 32 height 32
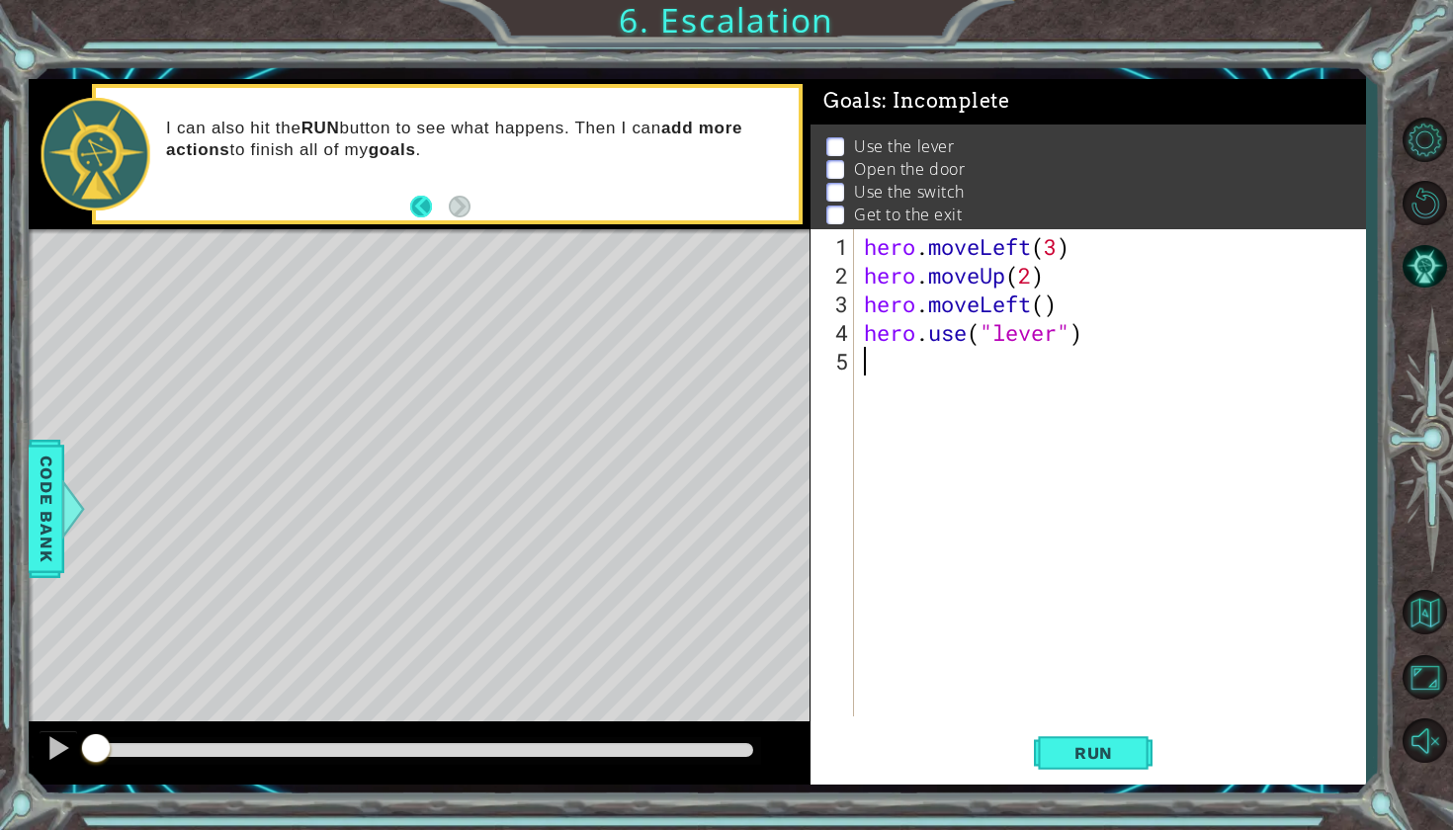
click at [422, 209] on button "Back" at bounding box center [429, 207] width 39 height 22
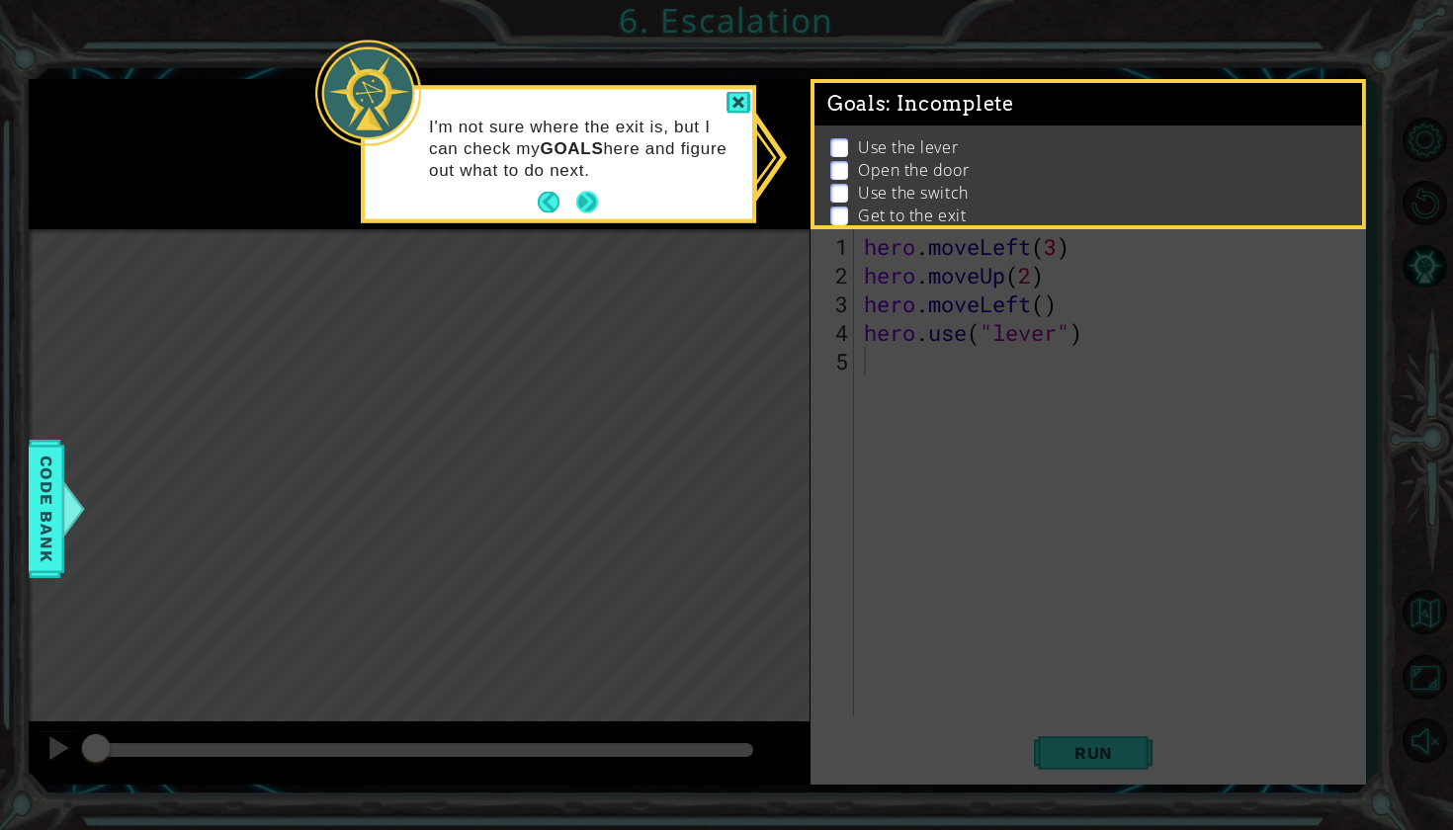
click at [584, 197] on button "Next" at bounding box center [587, 203] width 28 height 28
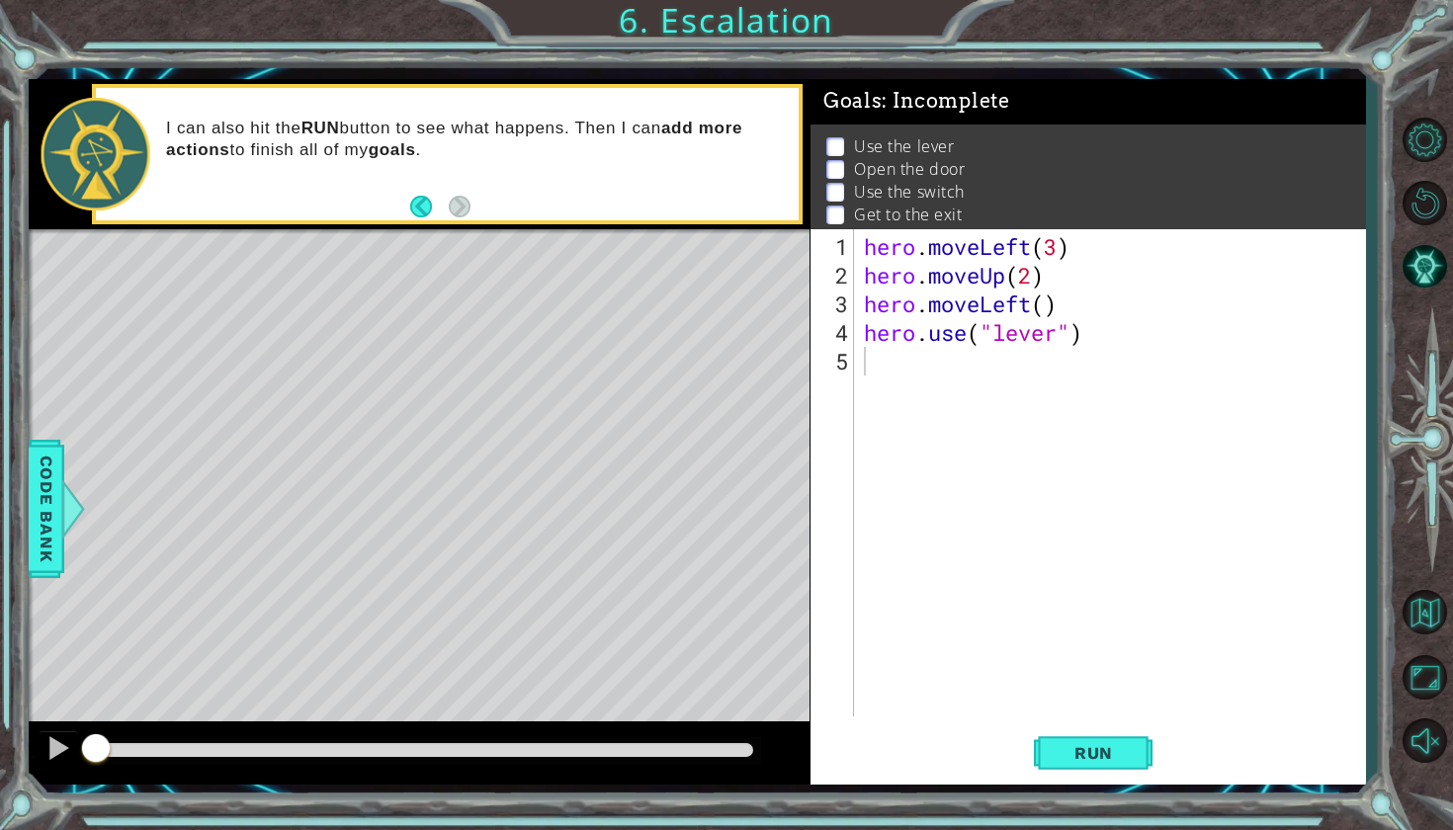
click at [516, 194] on div "I can also hit the RUN button to see what happens. Then I can add more actions …" at bounding box center [475, 154] width 646 height 92
click at [1059, 751] on span "Run" at bounding box center [1093, 753] width 78 height 20
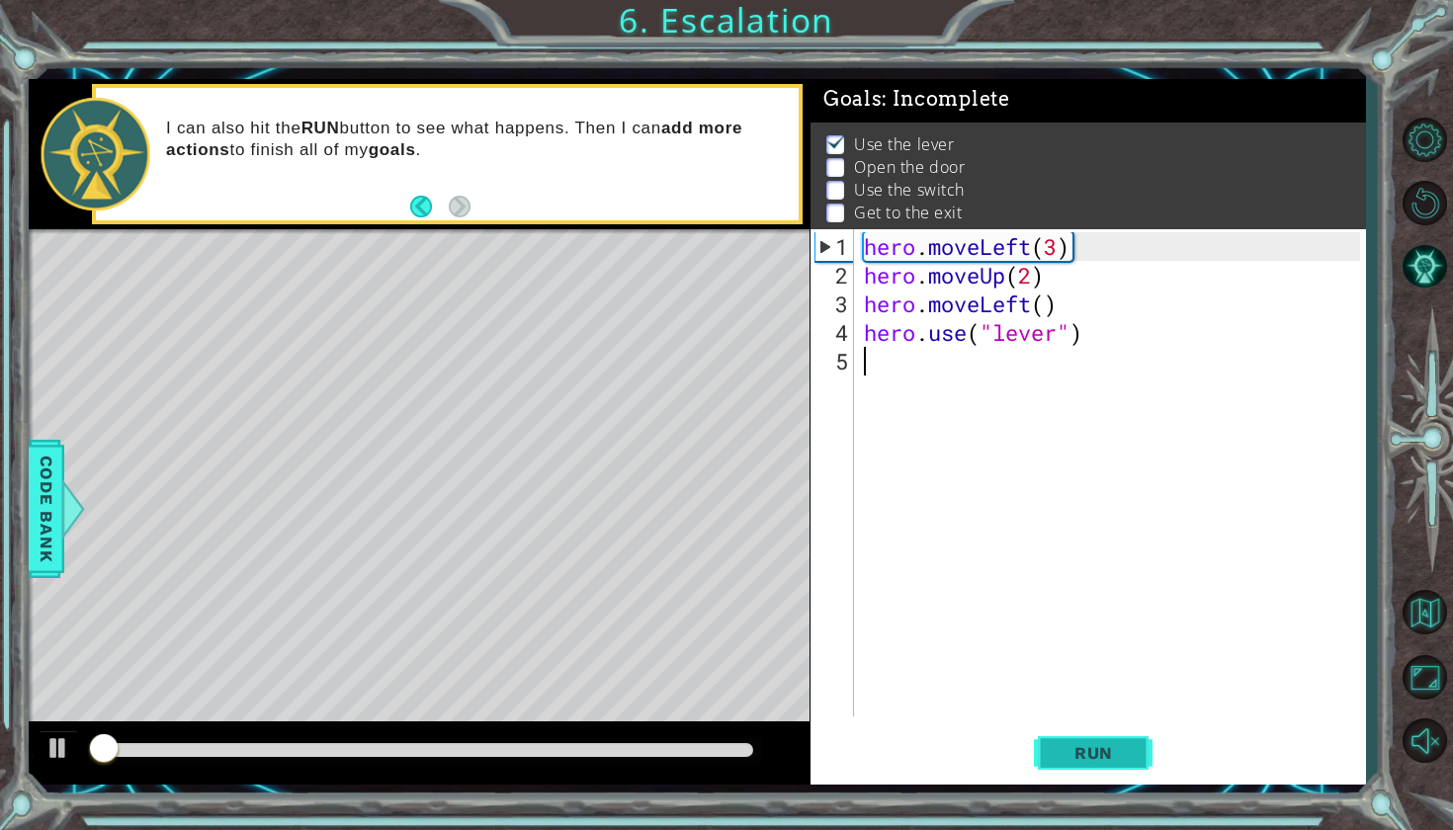
scroll to position [3, 0]
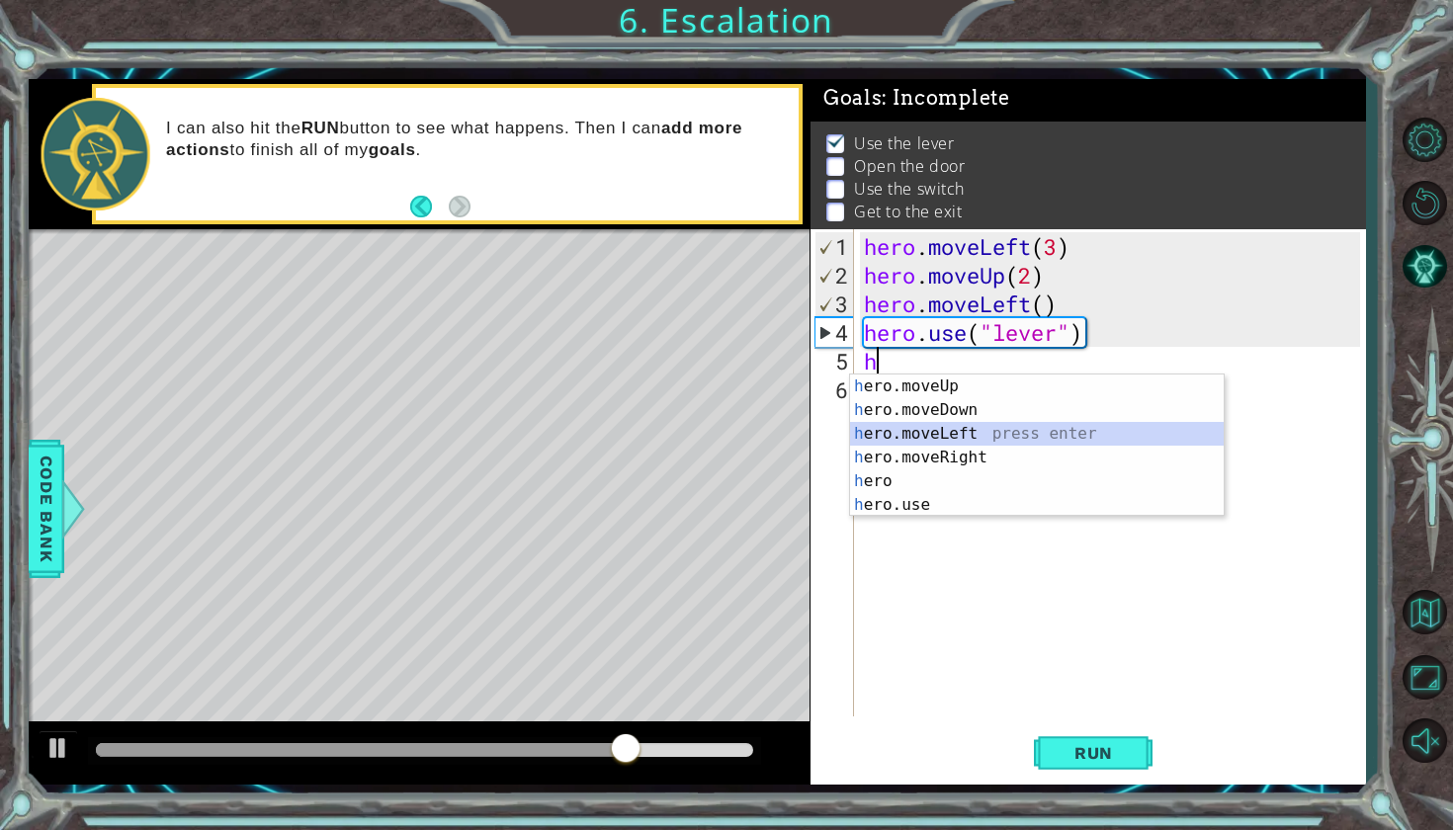
click at [938, 436] on div "h ero.moveUp press enter h ero.moveDown press enter h ero.moveLeft press enter …" at bounding box center [1037, 470] width 374 height 190
type textarea "hero.moveLeft(1)"
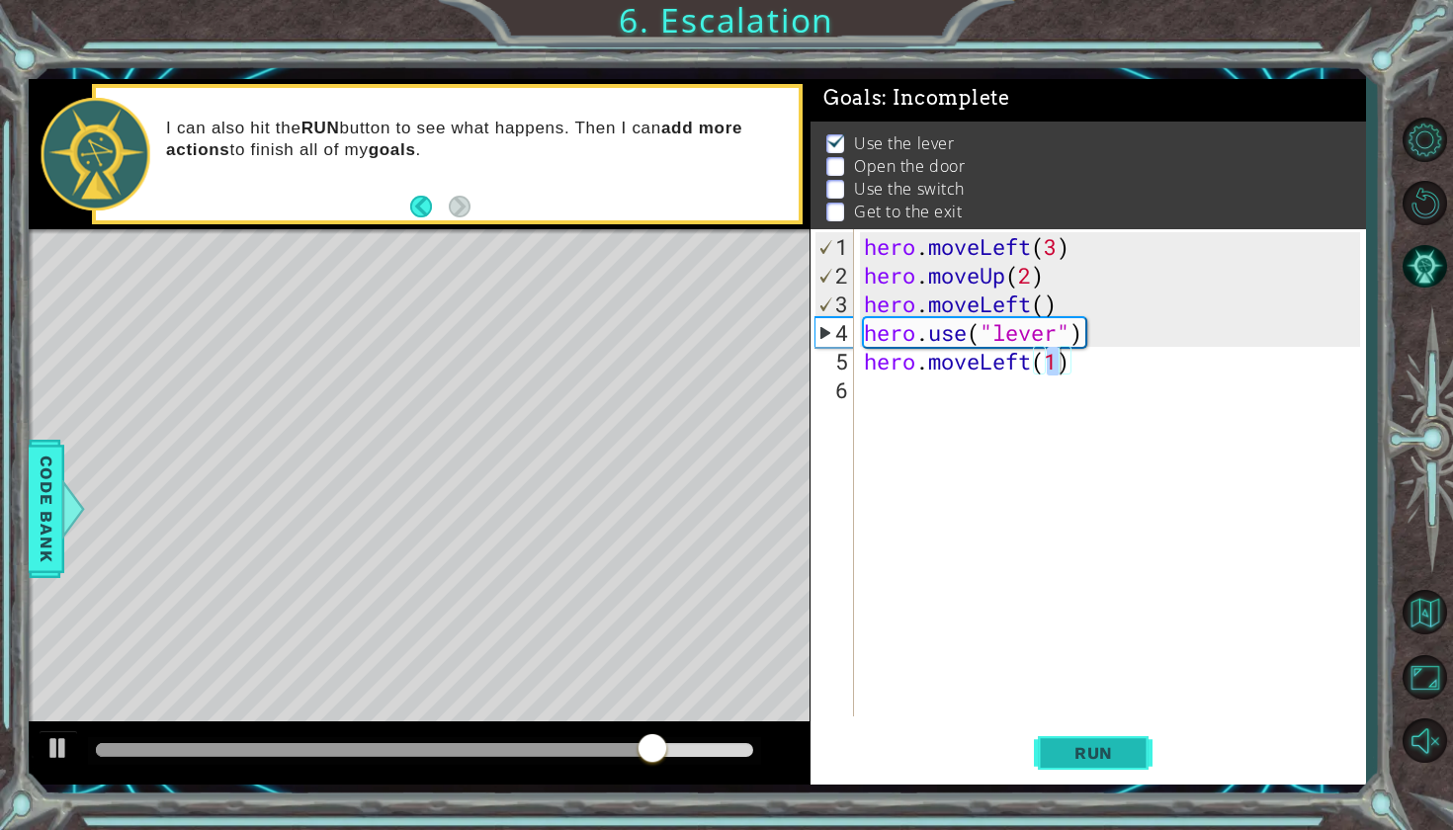
click at [1068, 745] on span "Run" at bounding box center [1093, 753] width 78 height 20
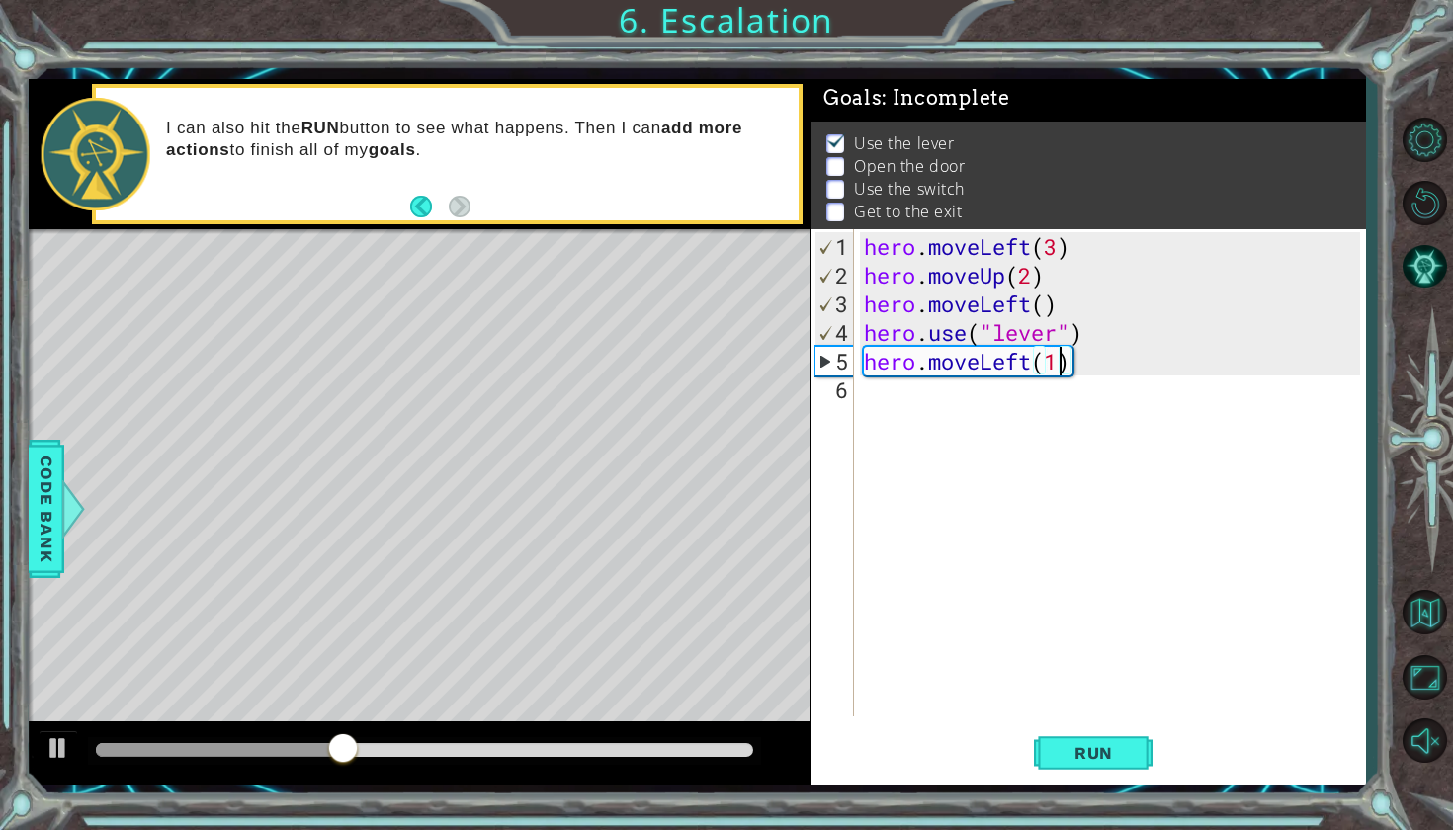
click at [893, 394] on div "hero . moveLeft ( 3 ) hero . moveUp ( 2 ) hero . moveLeft ( ) hero . use ( "lev…" at bounding box center [1115, 504] width 510 height 544
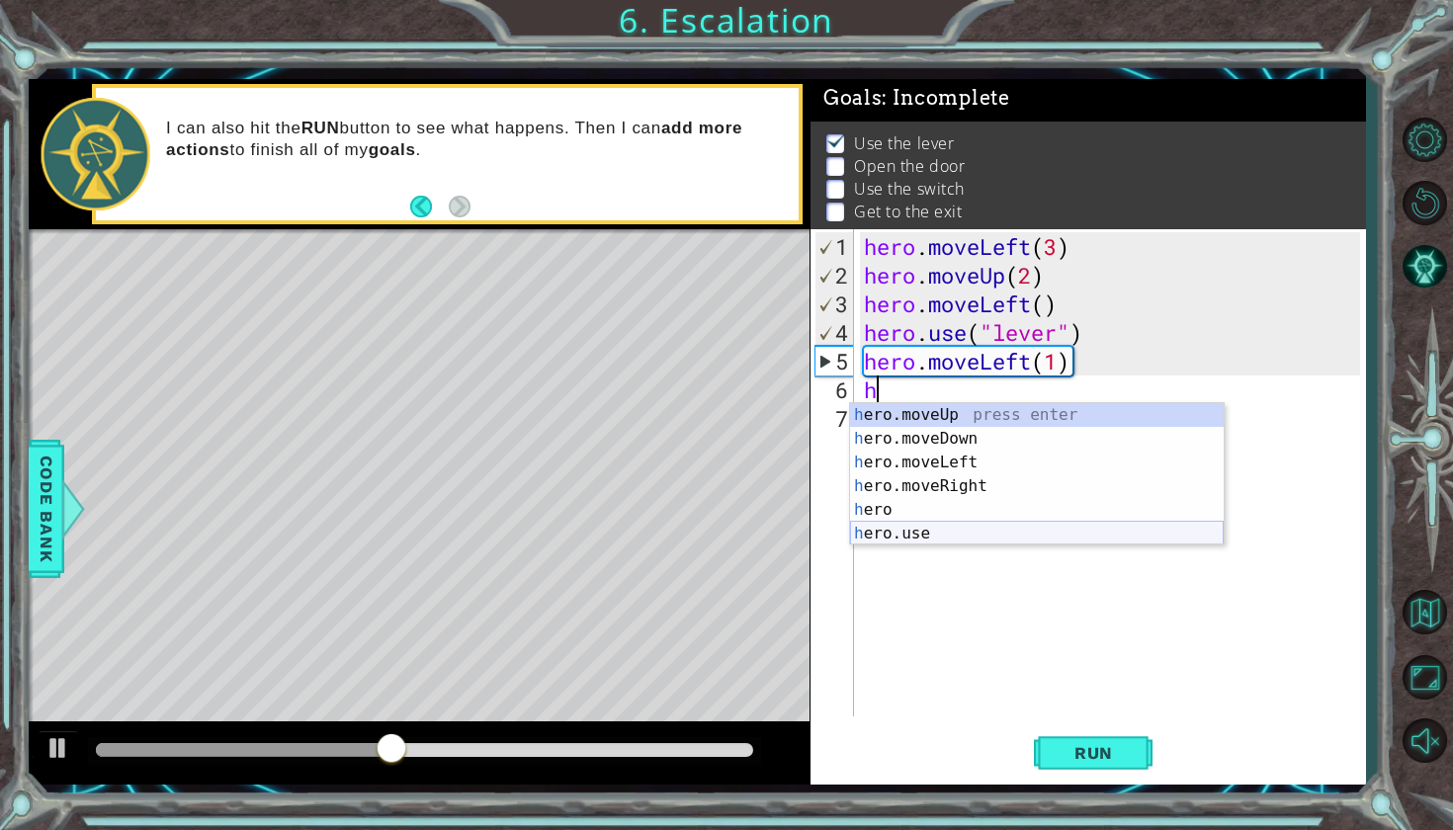
click at [886, 524] on div "h ero.moveUp press enter h ero.moveDown press enter h ero.moveLeft press enter …" at bounding box center [1037, 498] width 374 height 190
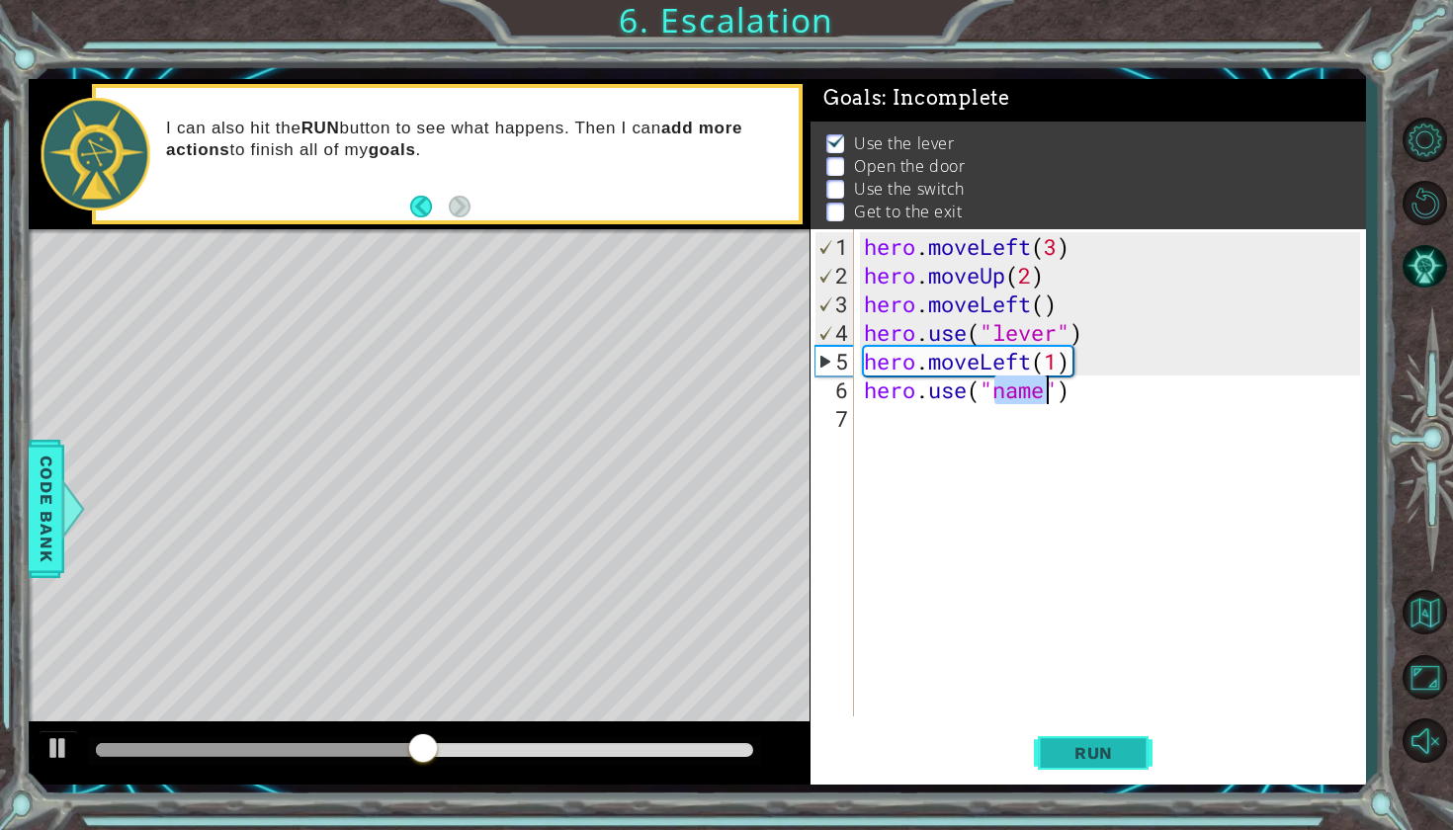
click at [1059, 752] on span "Run" at bounding box center [1093, 753] width 78 height 20
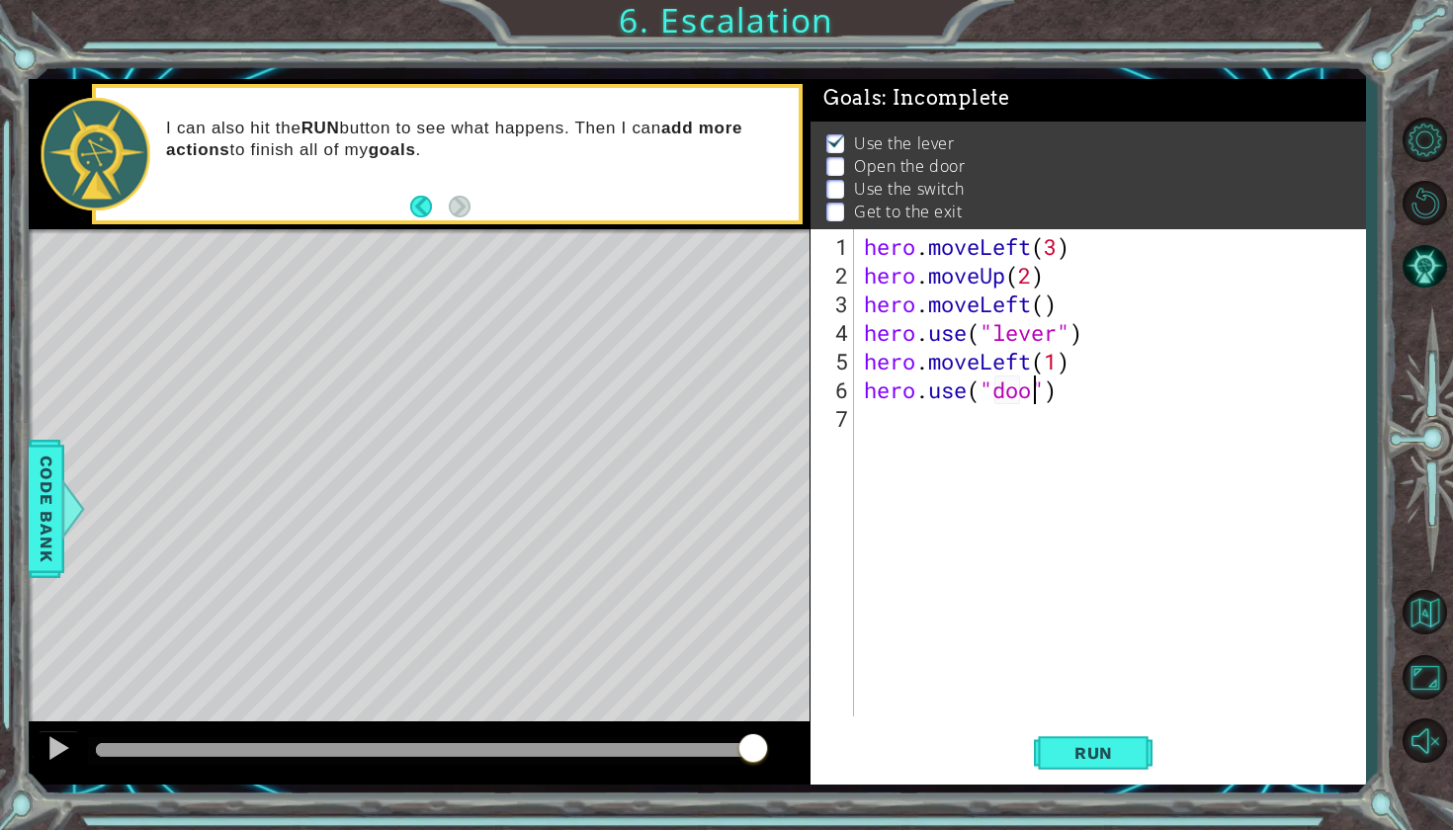
scroll to position [0, 8]
type textarea "hero.use("door")"
click at [1096, 772] on button "Run" at bounding box center [1093, 751] width 119 height 55
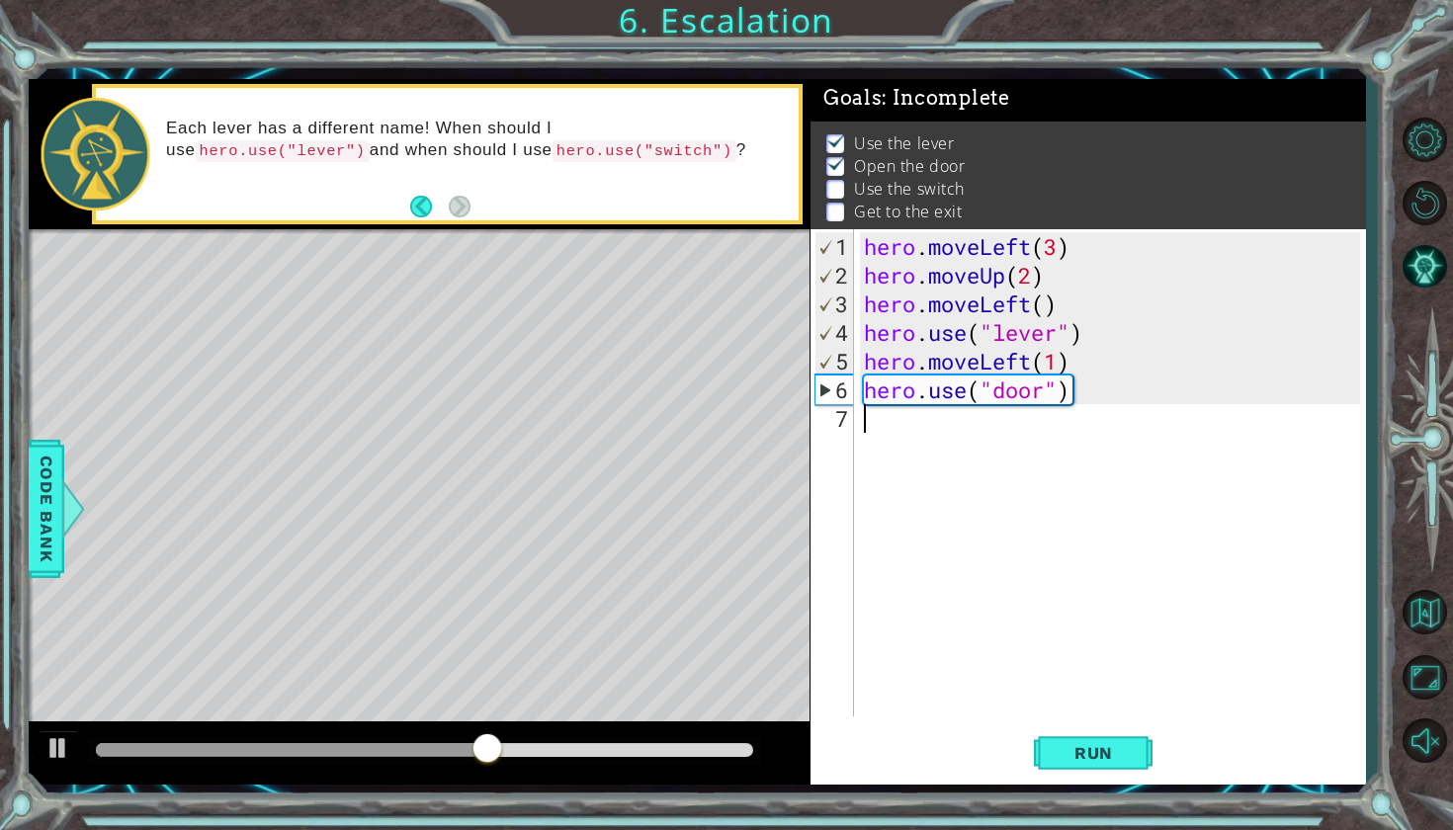
click at [939, 435] on div "hero . moveLeft ( 3 ) hero . moveUp ( 2 ) hero . moveLeft ( ) hero . use ( "lev…" at bounding box center [1115, 504] width 510 height 544
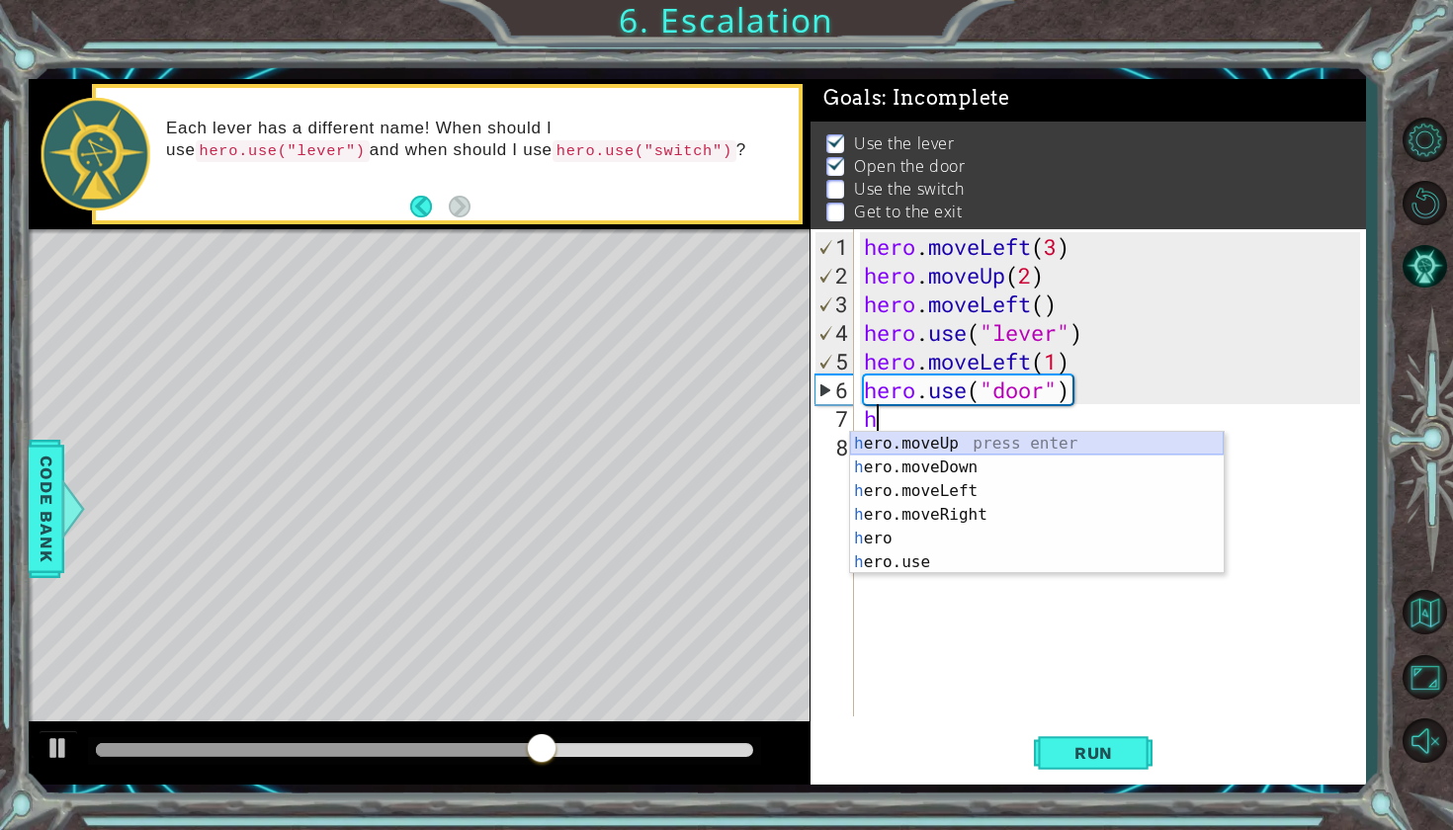
click at [896, 447] on div "h ero.moveUp press enter h ero.moveDown press enter h ero.moveLeft press enter …" at bounding box center [1037, 527] width 374 height 190
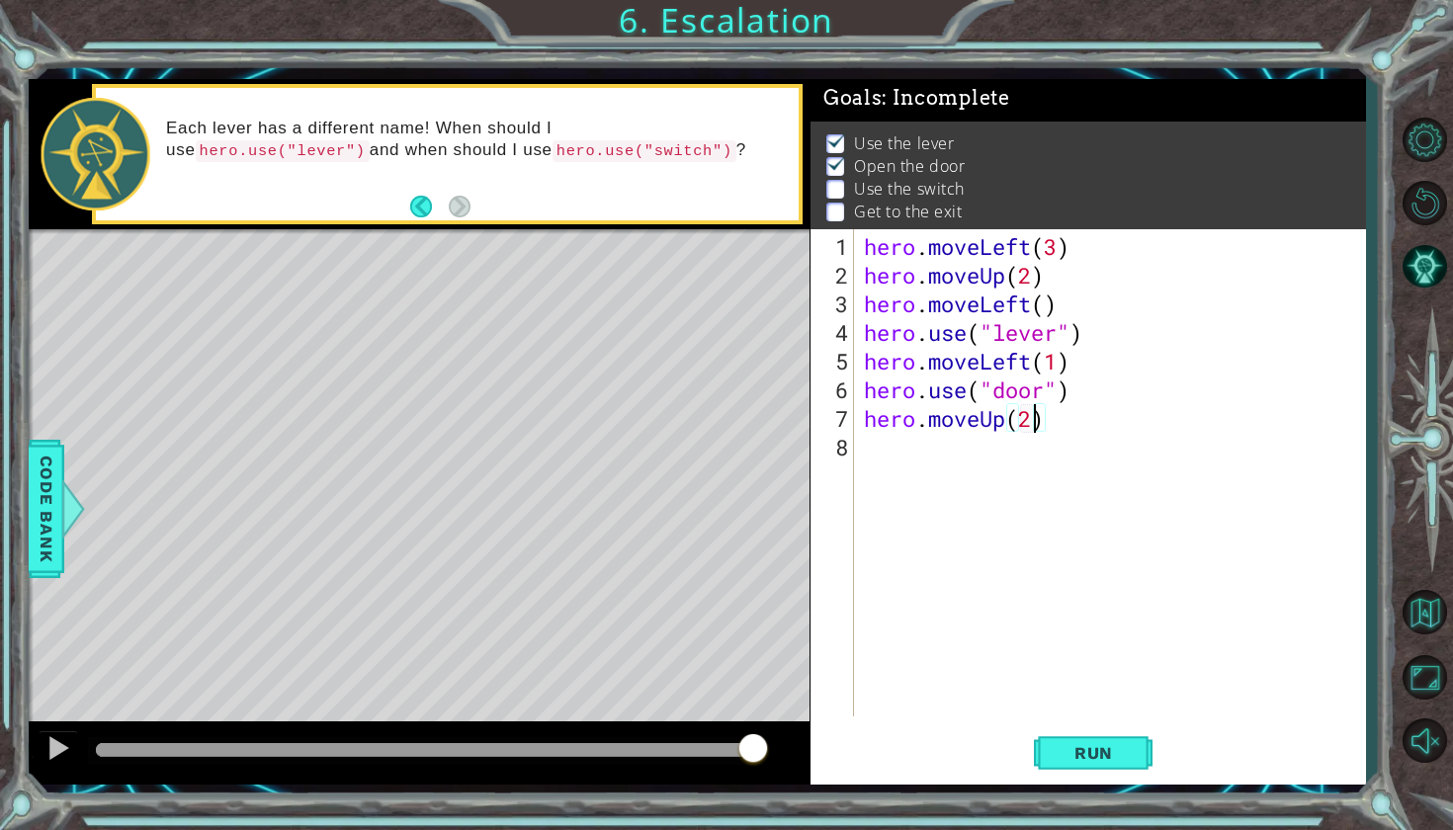
scroll to position [0, 7]
type textarea "hero.moveUp(2)"
click at [1106, 757] on span "Run" at bounding box center [1093, 753] width 78 height 20
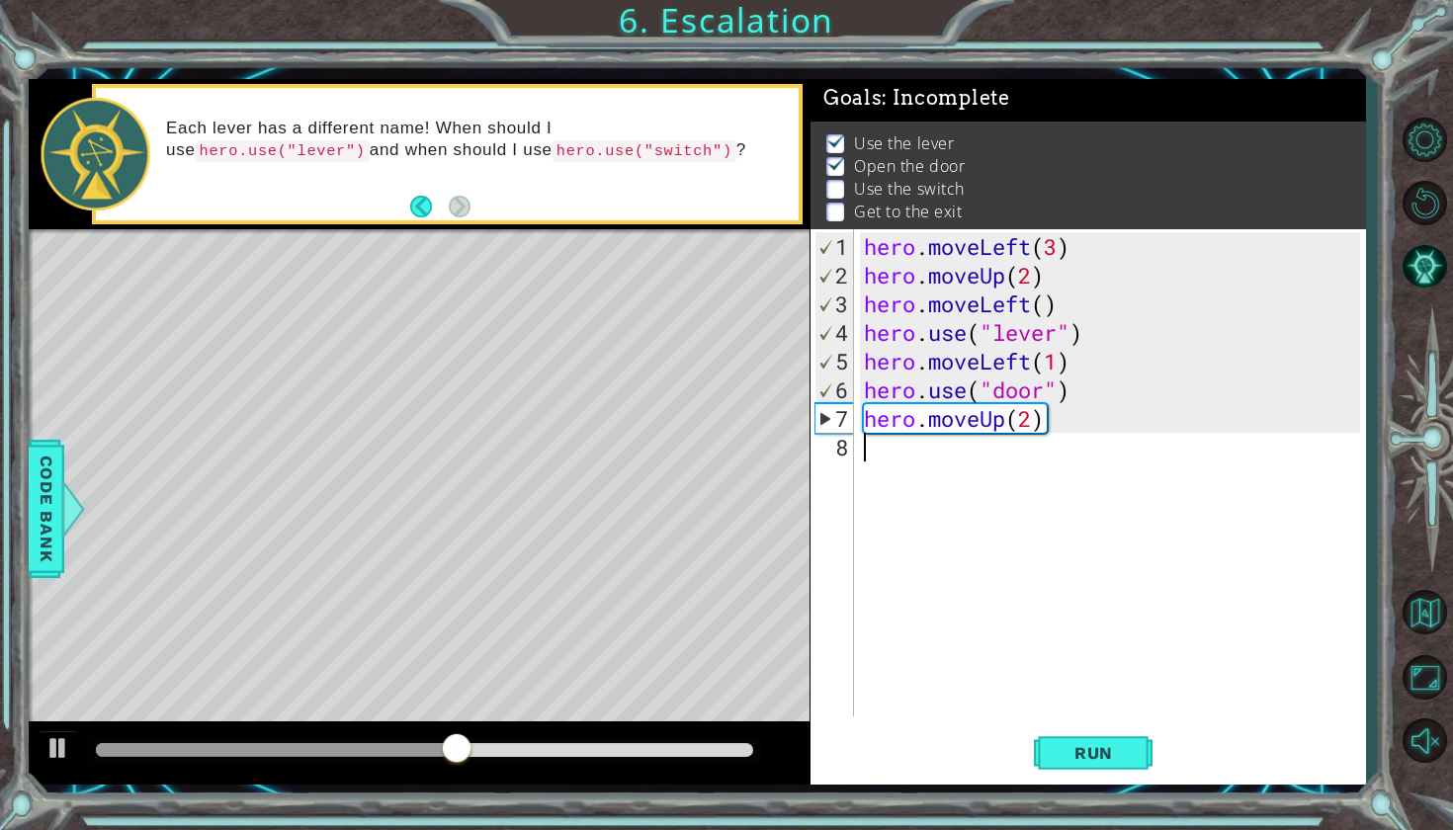
click at [945, 465] on div "hero . moveLeft ( 3 ) hero . moveUp ( 2 ) hero . moveLeft ( ) hero . use ( "lev…" at bounding box center [1115, 504] width 510 height 544
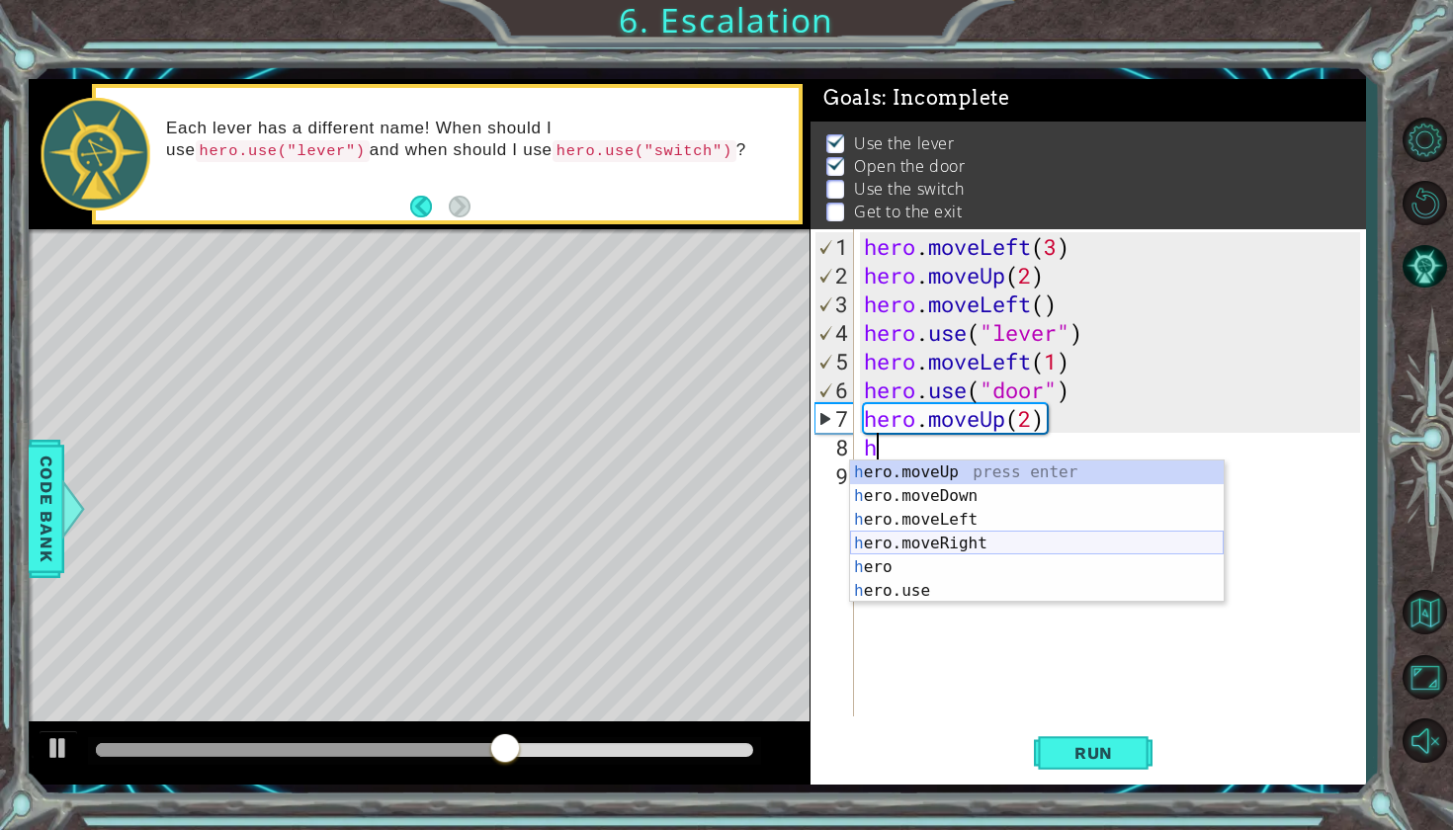
click at [942, 539] on div "h ero.moveUp press enter h ero.moveDown press enter h ero.moveLeft press enter …" at bounding box center [1037, 555] width 374 height 190
type textarea "hero.moveRight(1)"
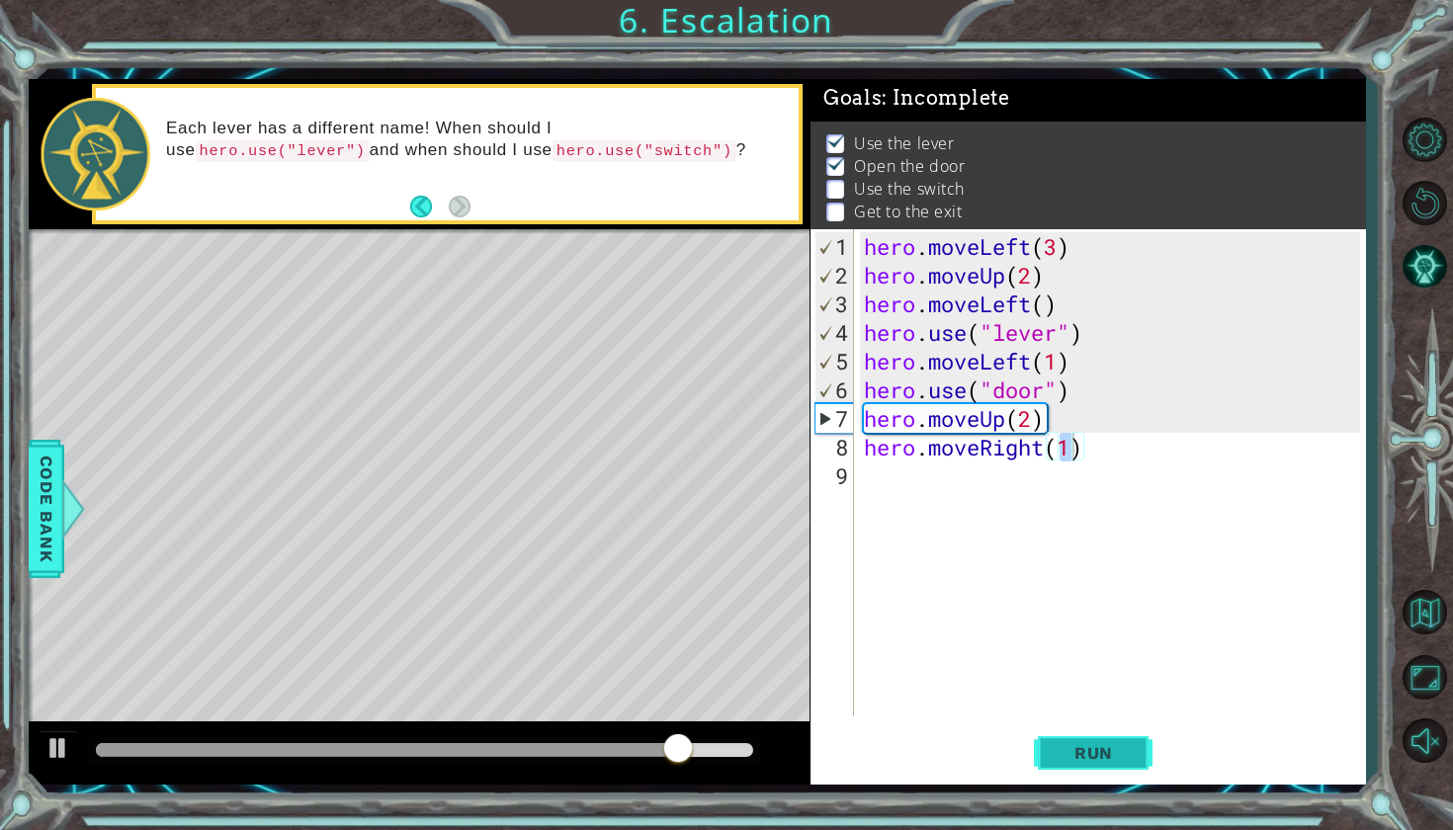
click at [1074, 732] on button "Run" at bounding box center [1093, 751] width 119 height 55
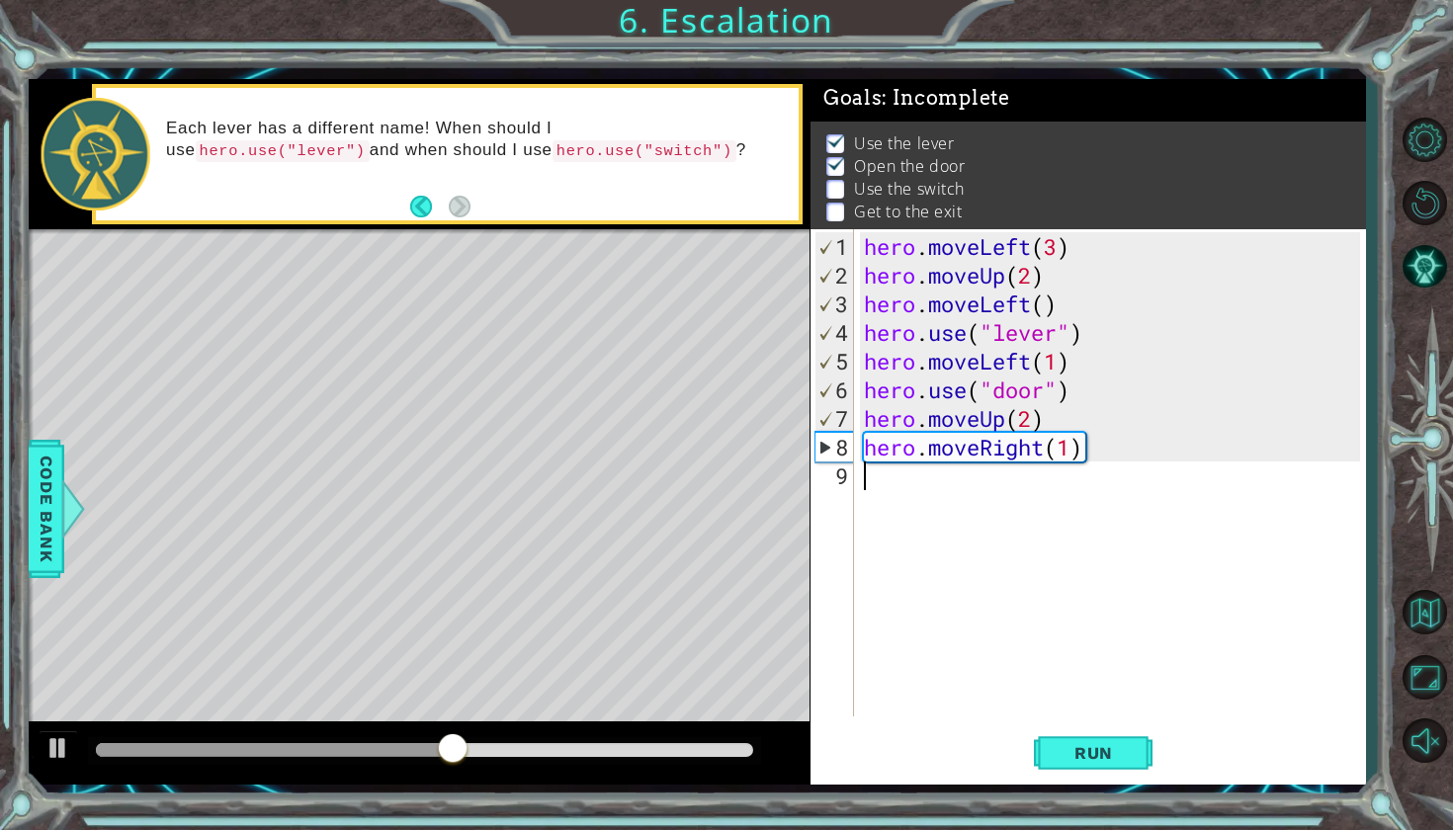
click at [880, 481] on div "hero . moveLeft ( 3 ) hero . moveUp ( 2 ) hero . moveLeft ( ) hero . use ( "lev…" at bounding box center [1115, 504] width 510 height 544
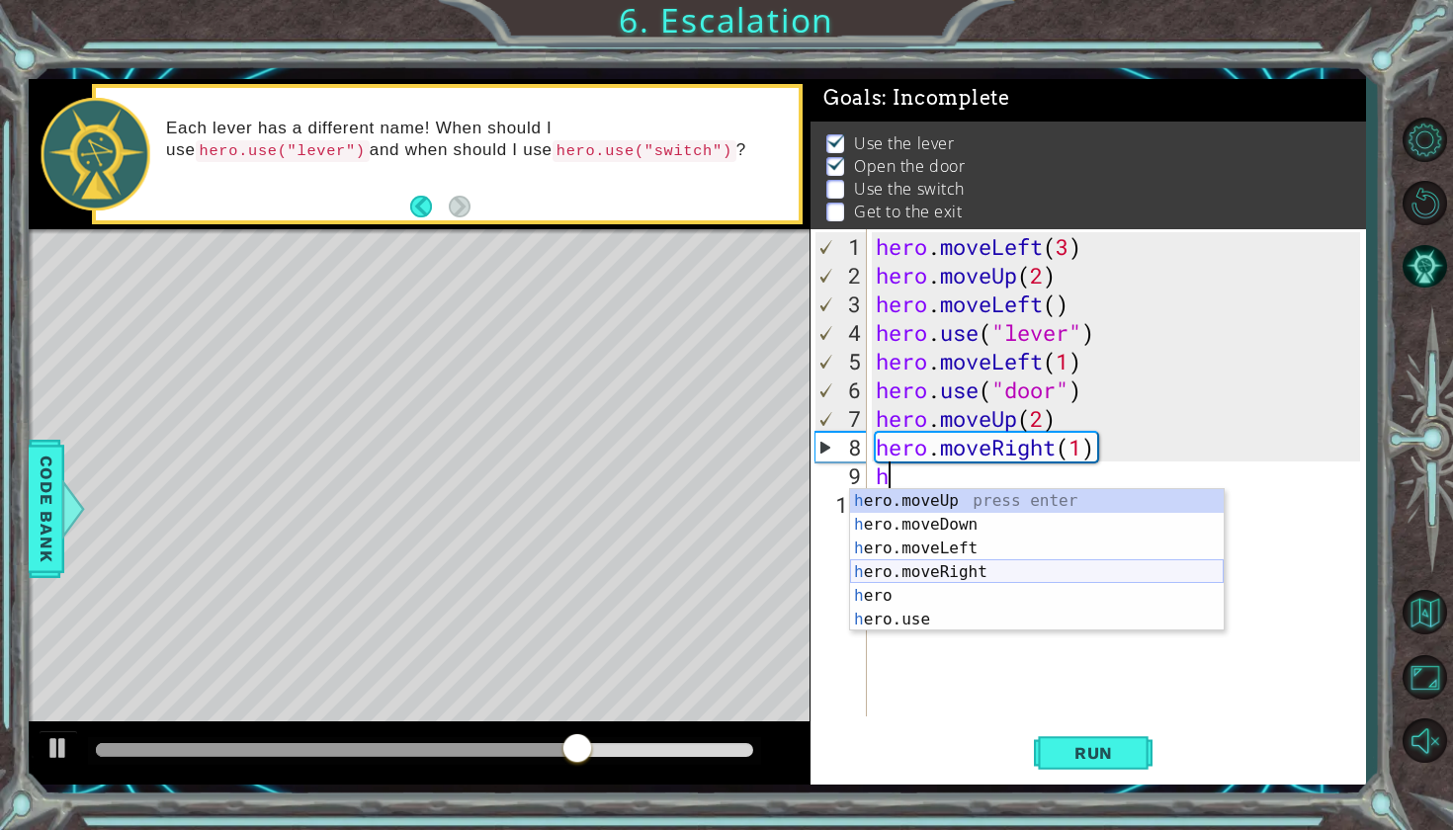
click at [934, 569] on div "h ero.moveUp press enter h ero.moveDown press enter h ero.moveLeft press enter …" at bounding box center [1037, 584] width 374 height 190
type textarea "hero.moveRight(1)"
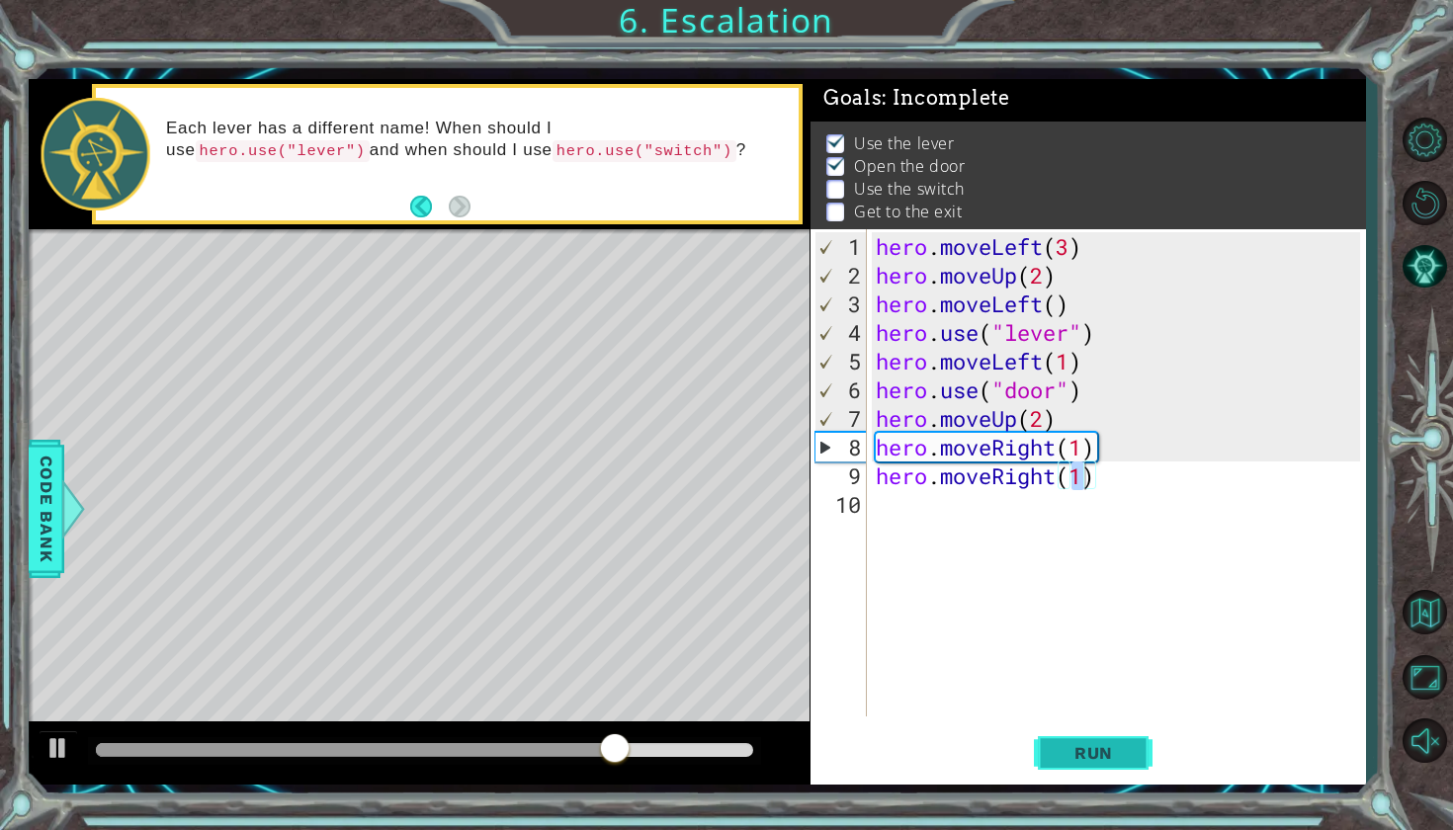
click at [1065, 744] on span "Run" at bounding box center [1093, 753] width 78 height 20
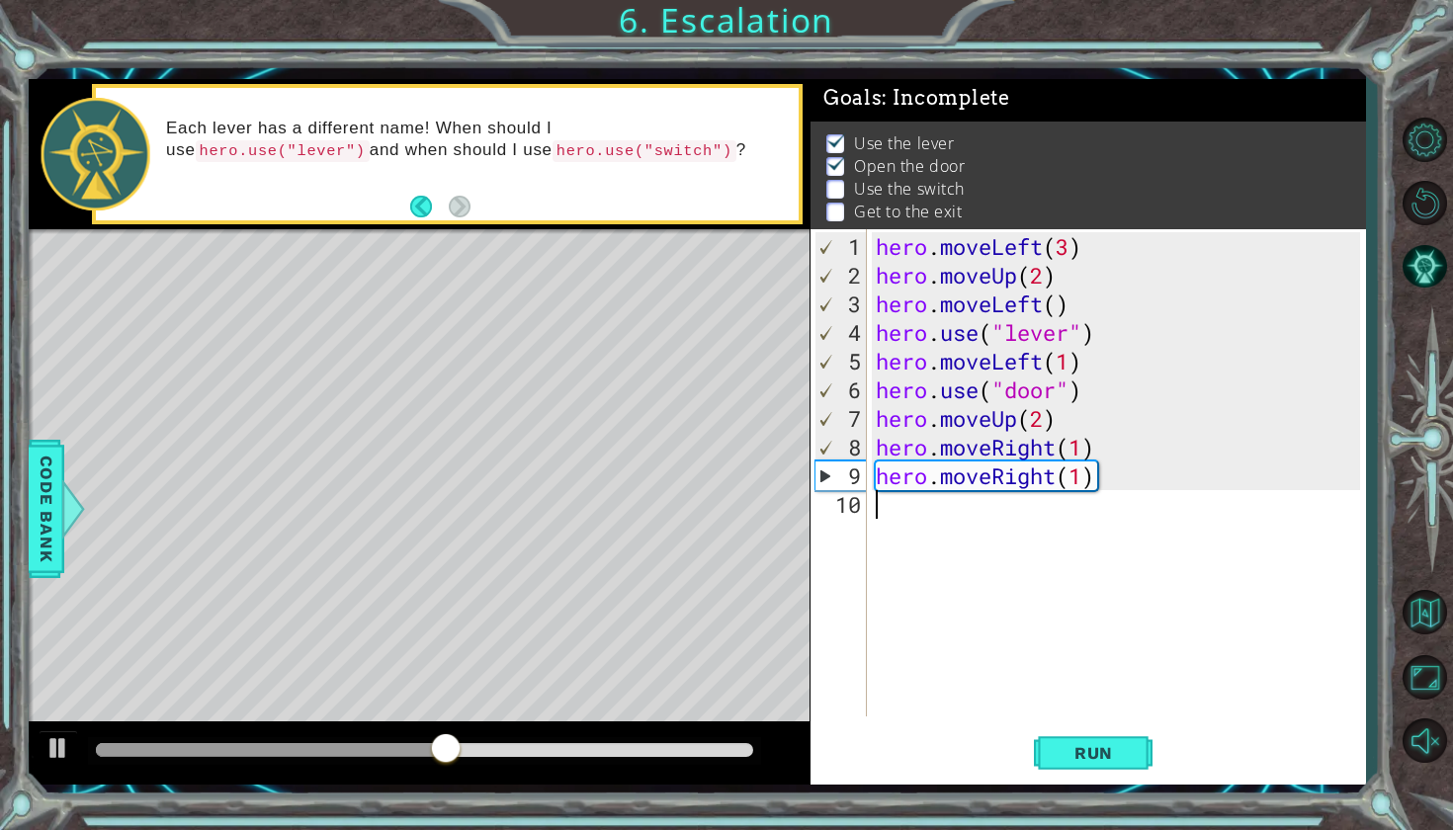
click at [942, 513] on div "hero . moveLeft ( 3 ) hero . moveUp ( 2 ) hero . moveLeft ( ) hero . use ( "lev…" at bounding box center [1121, 504] width 498 height 544
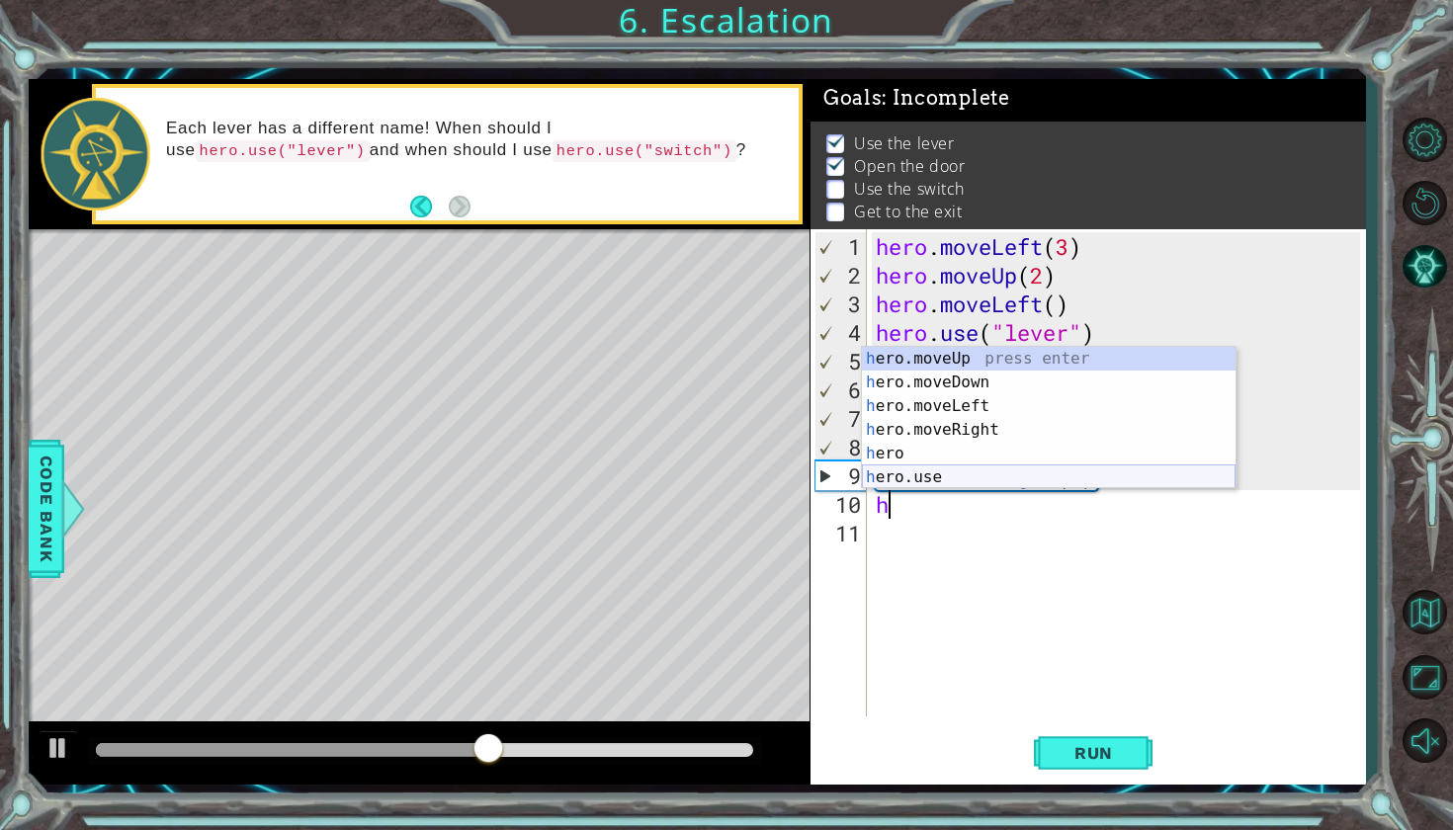
click at [941, 482] on div "h ero.moveUp press enter h ero.moveDown press enter h ero.moveLeft press enter …" at bounding box center [1049, 442] width 374 height 190
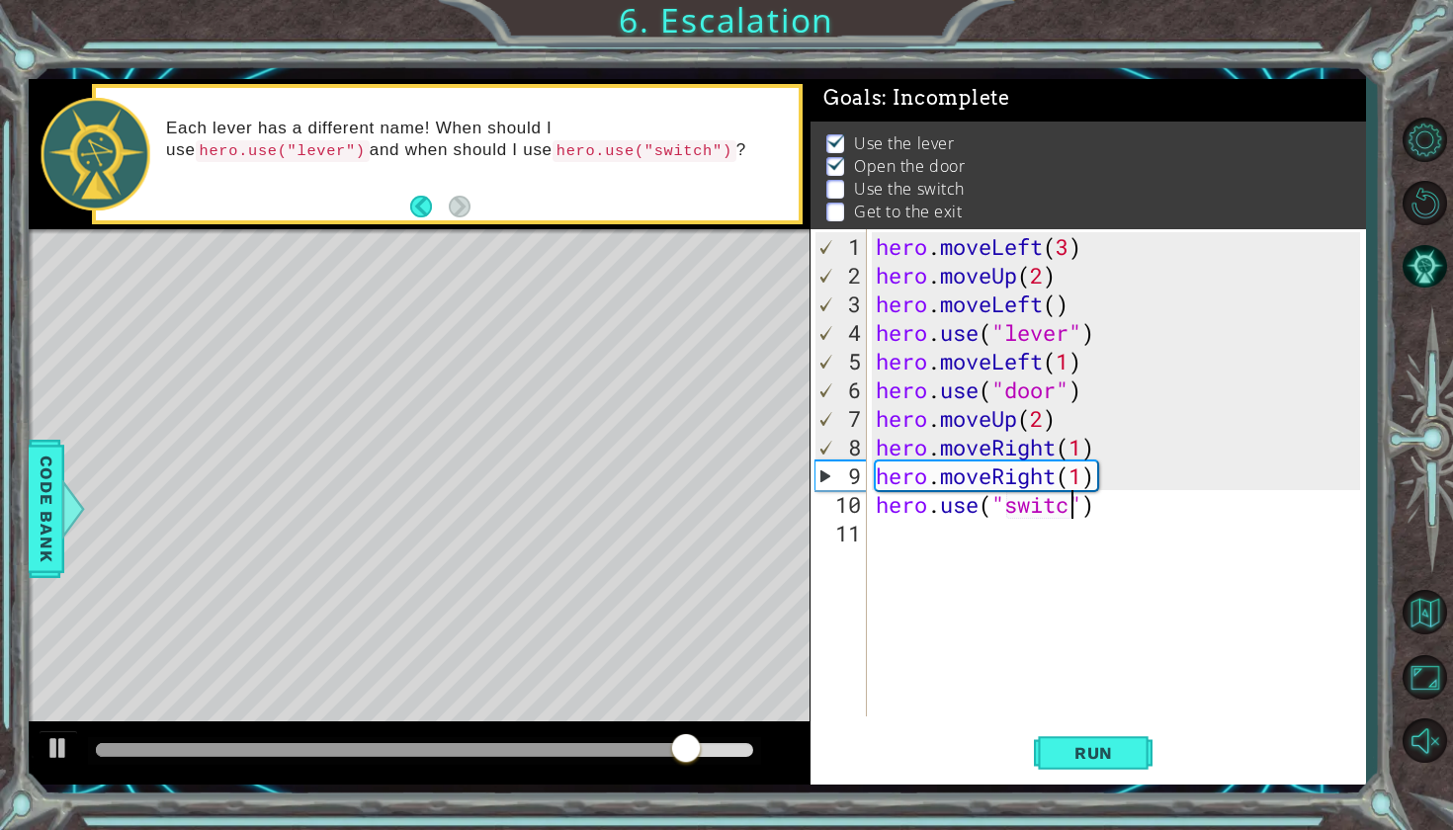
scroll to position [0, 9]
type textarea "hero.use("switch")"
click at [1115, 755] on span "Run" at bounding box center [1093, 753] width 78 height 20
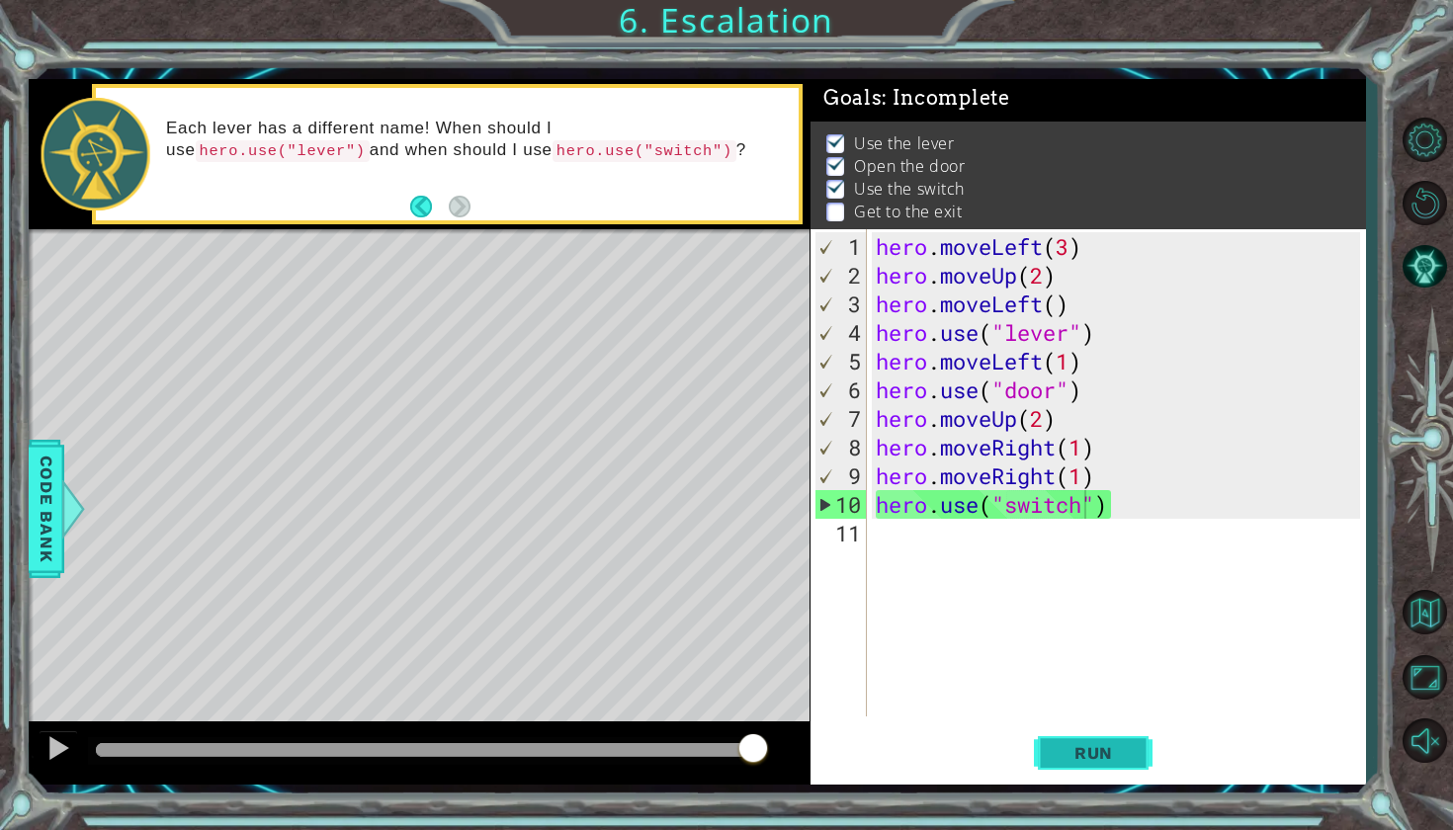
click at [1122, 738] on button "Run" at bounding box center [1093, 751] width 119 height 55
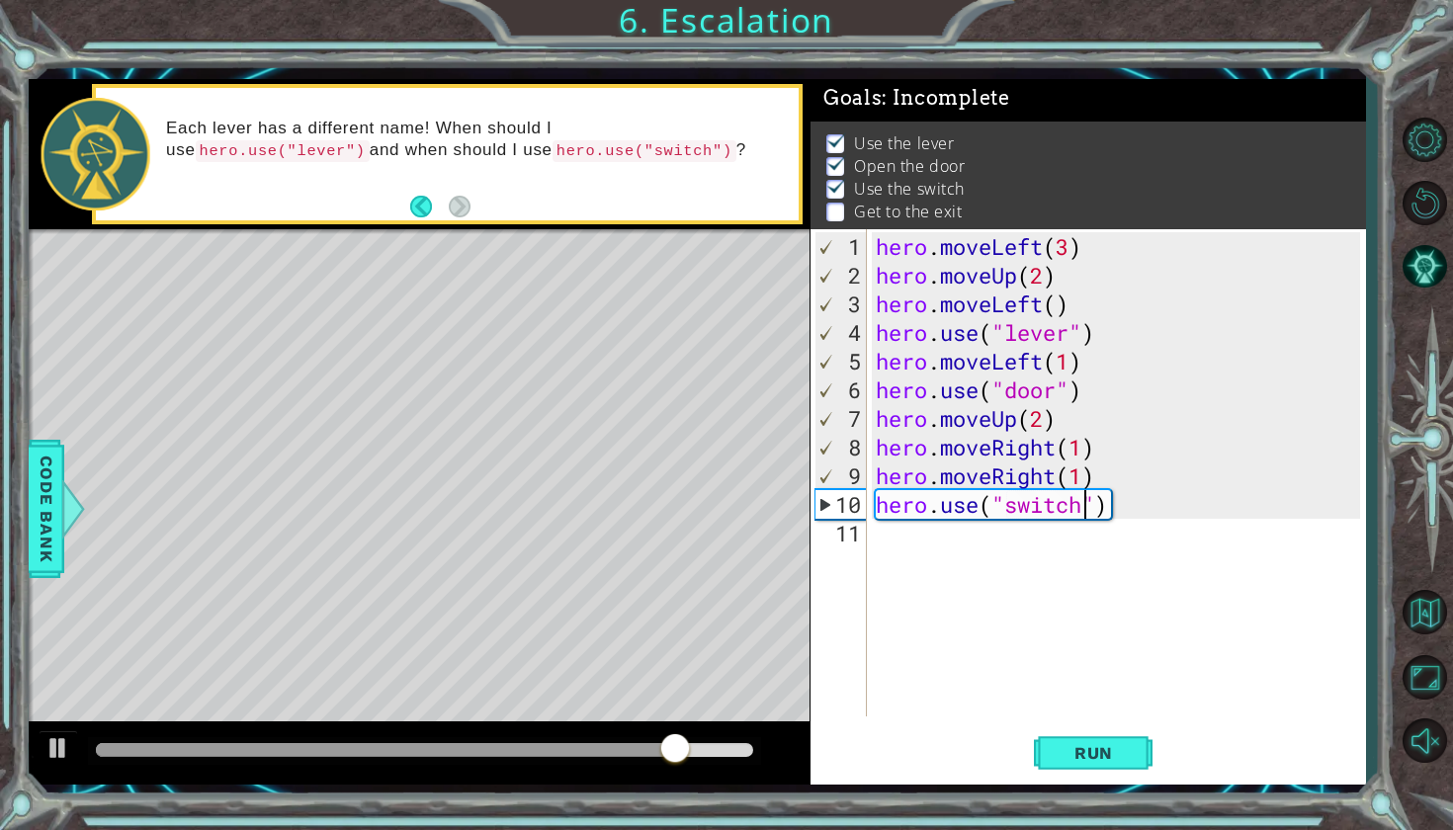
click at [944, 535] on div "hero . moveLeft ( 3 ) hero . moveUp ( 2 ) hero . moveLeft ( ) hero . use ( "lev…" at bounding box center [1121, 504] width 498 height 544
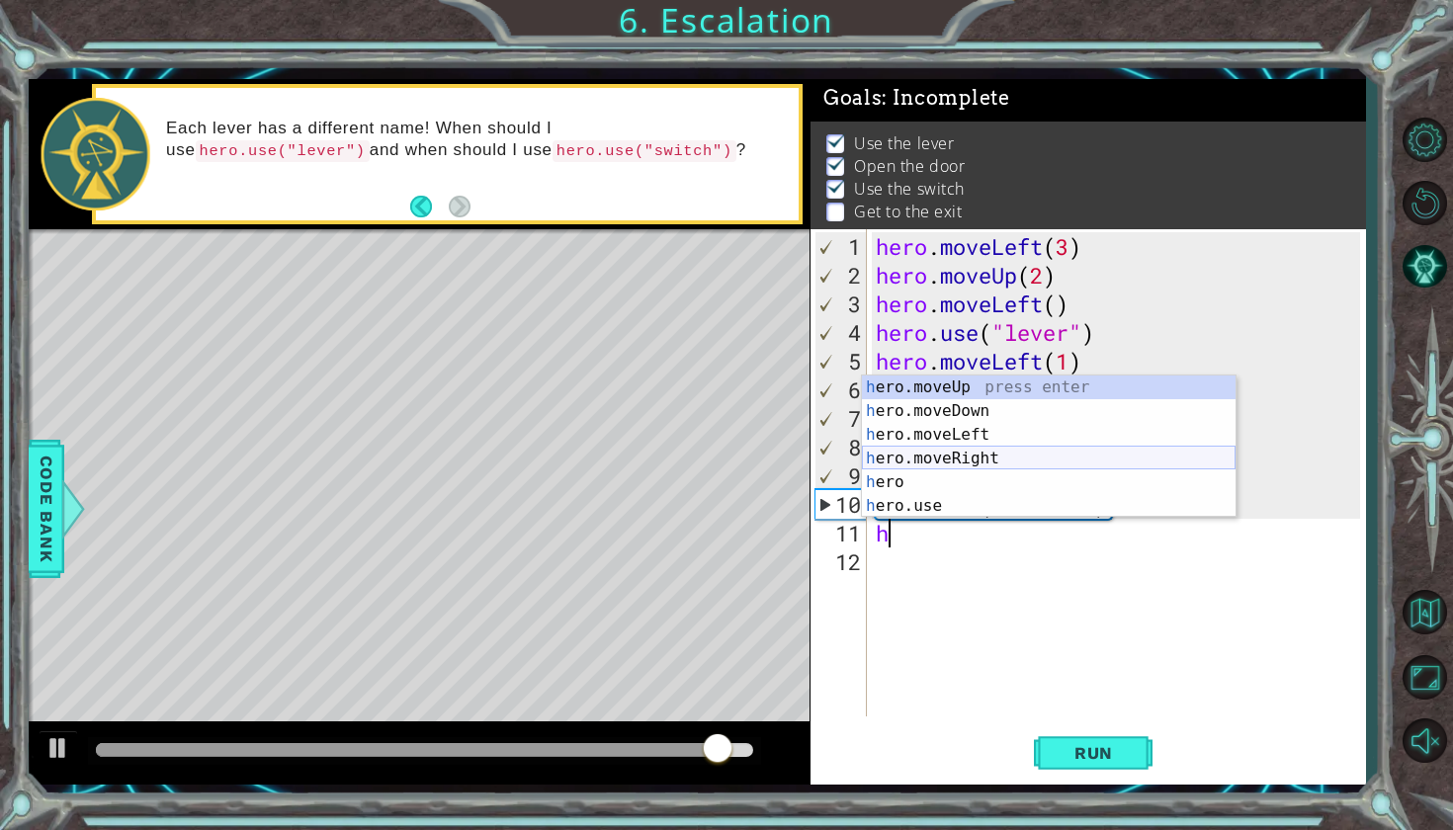
click at [971, 459] on div "h ero.moveUp press enter h ero.moveDown press enter h ero.moveLeft press enter …" at bounding box center [1049, 471] width 374 height 190
type textarea "hero.moveRight(1)"
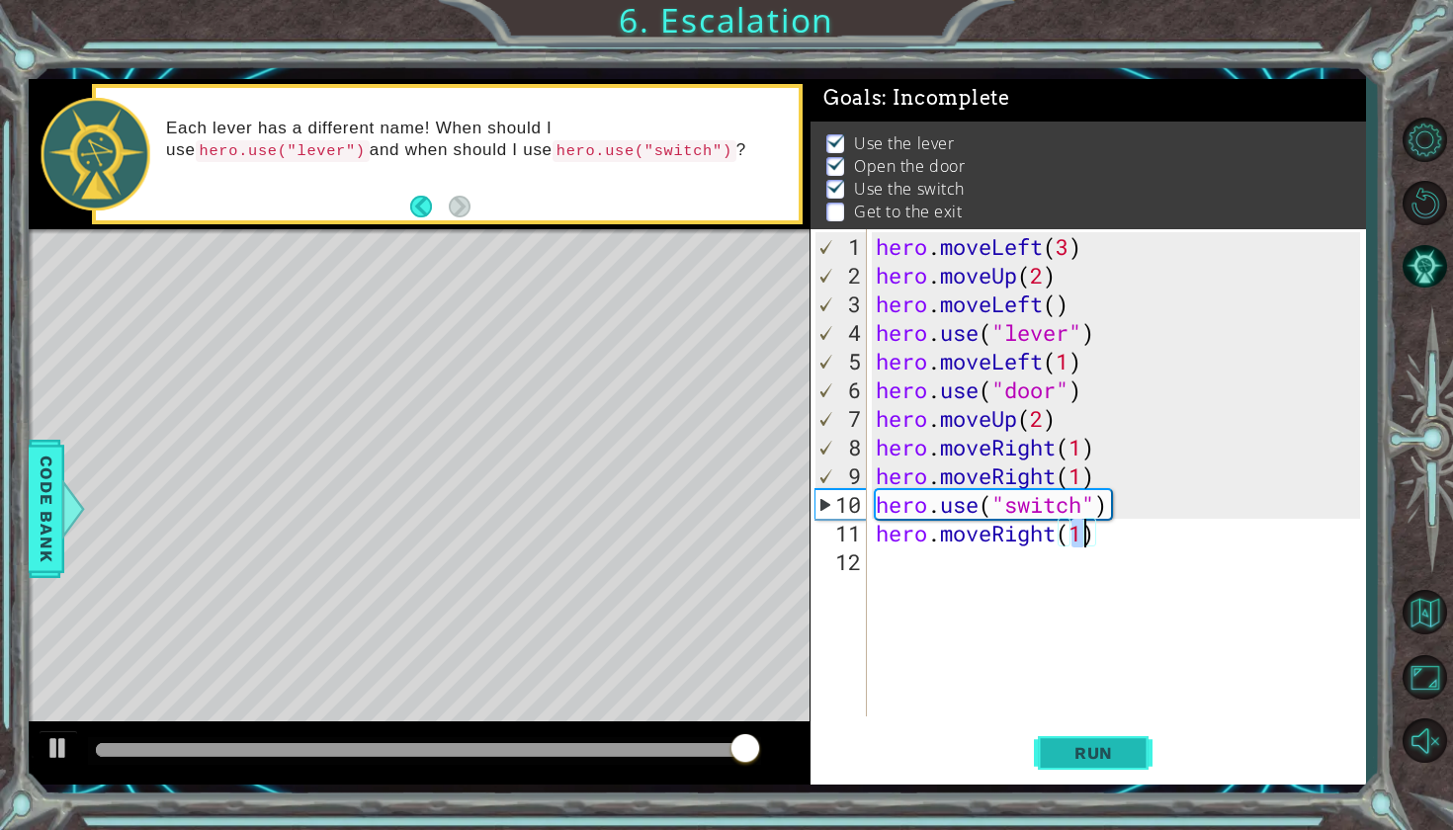
click at [1079, 761] on span "Run" at bounding box center [1093, 753] width 78 height 20
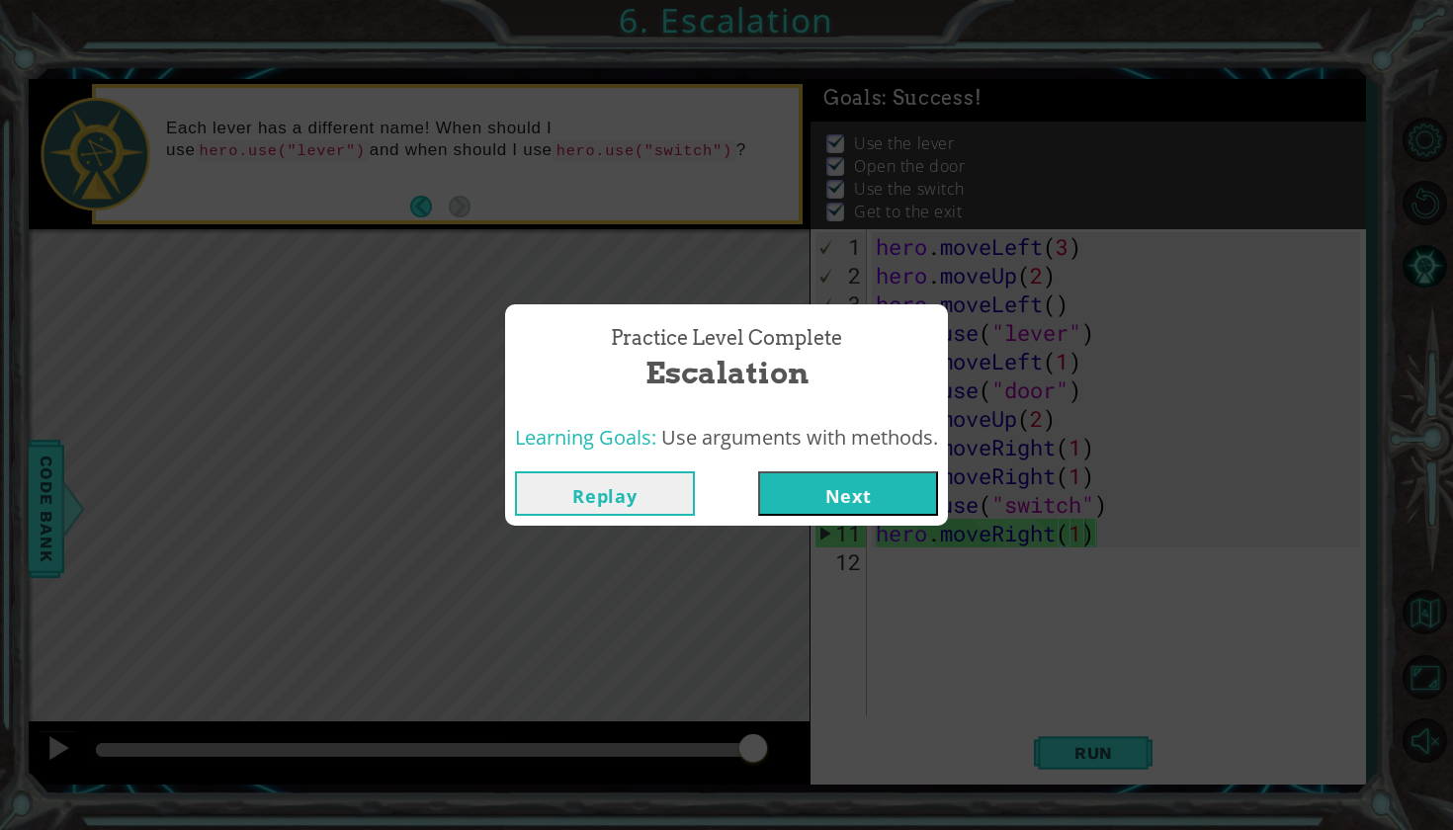
click at [884, 482] on button "Next" at bounding box center [848, 493] width 180 height 44
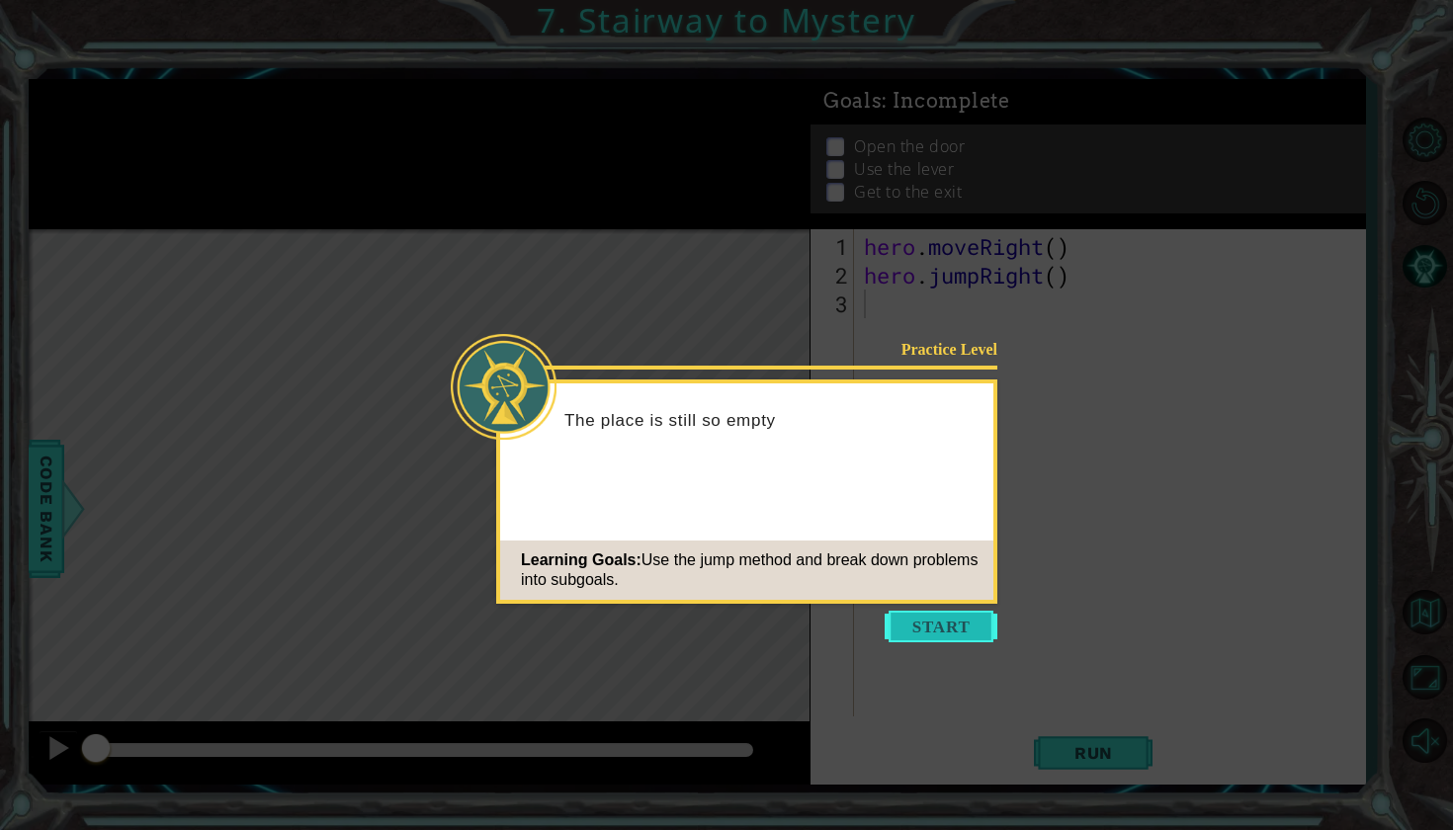
click at [945, 614] on button "Start" at bounding box center [940, 627] width 113 height 32
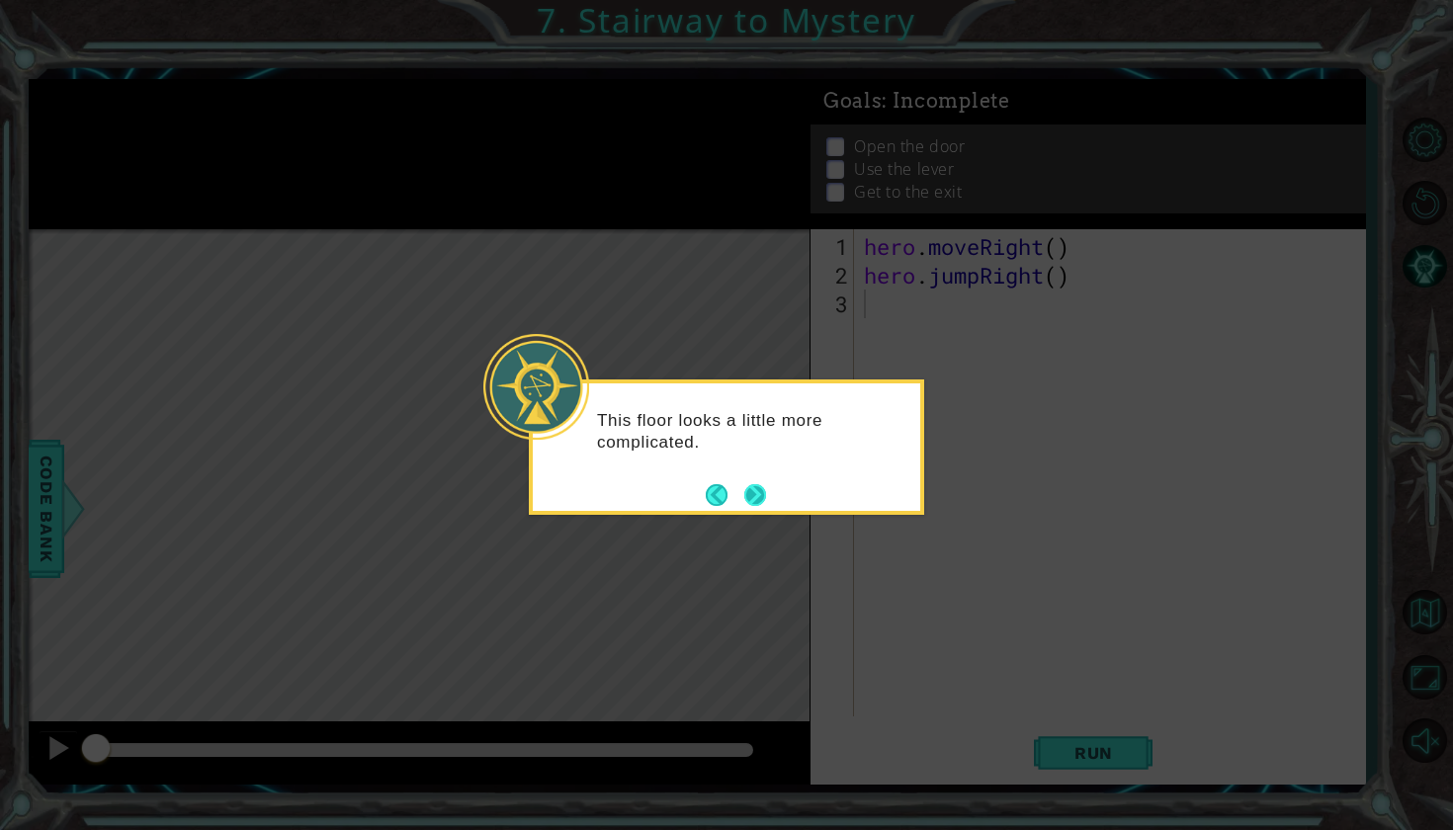
click at [761, 480] on footer at bounding box center [736, 495] width 60 height 30
click at [759, 484] on button "Next" at bounding box center [754, 494] width 33 height 33
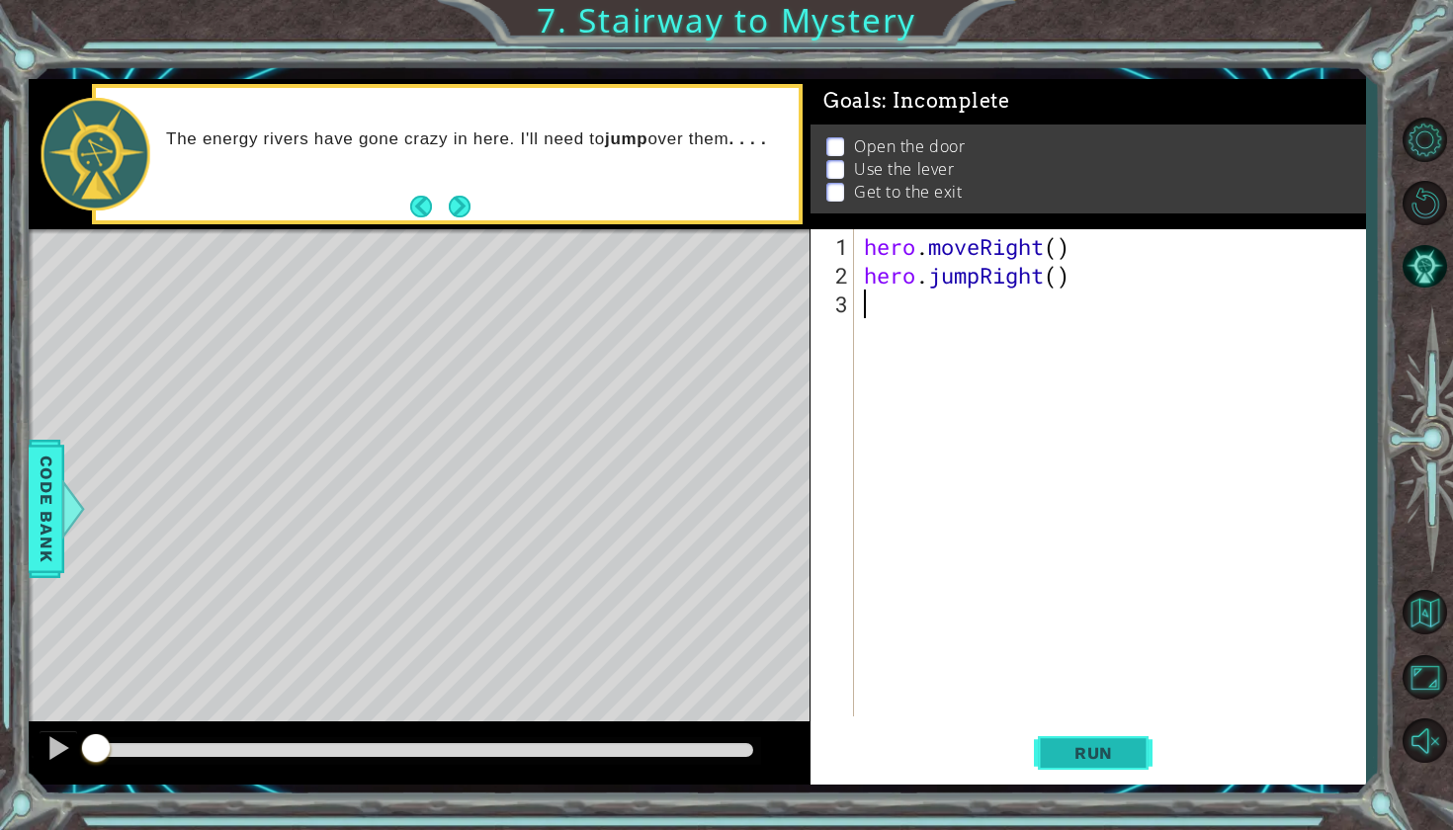
click at [1111, 745] on span "Run" at bounding box center [1093, 753] width 78 height 20
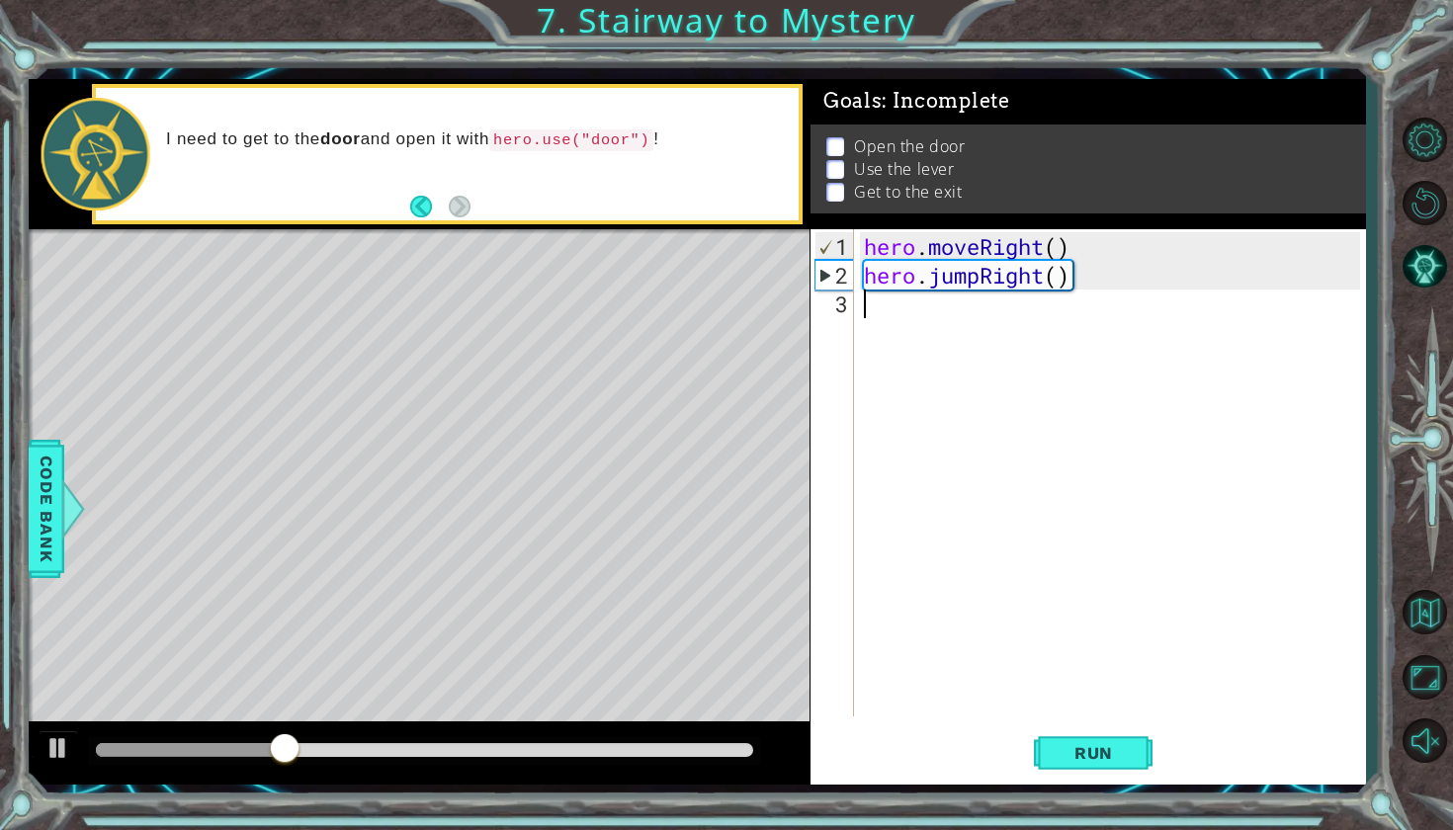
type textarea "h"
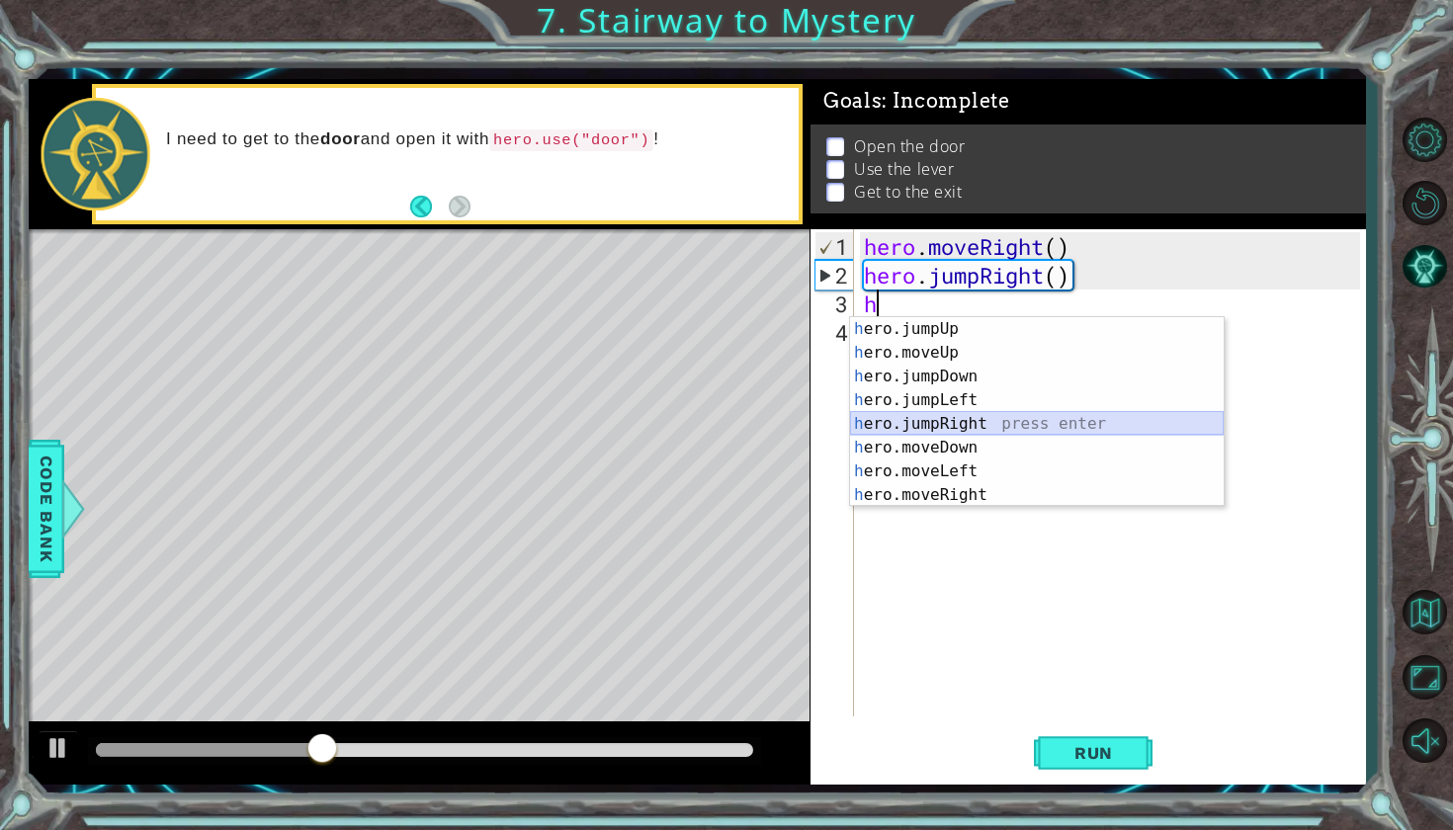
click at [977, 426] on div "h ero.jumpUp press enter h ero.moveUp press enter h ero.jumpDown press enter h …" at bounding box center [1037, 435] width 374 height 237
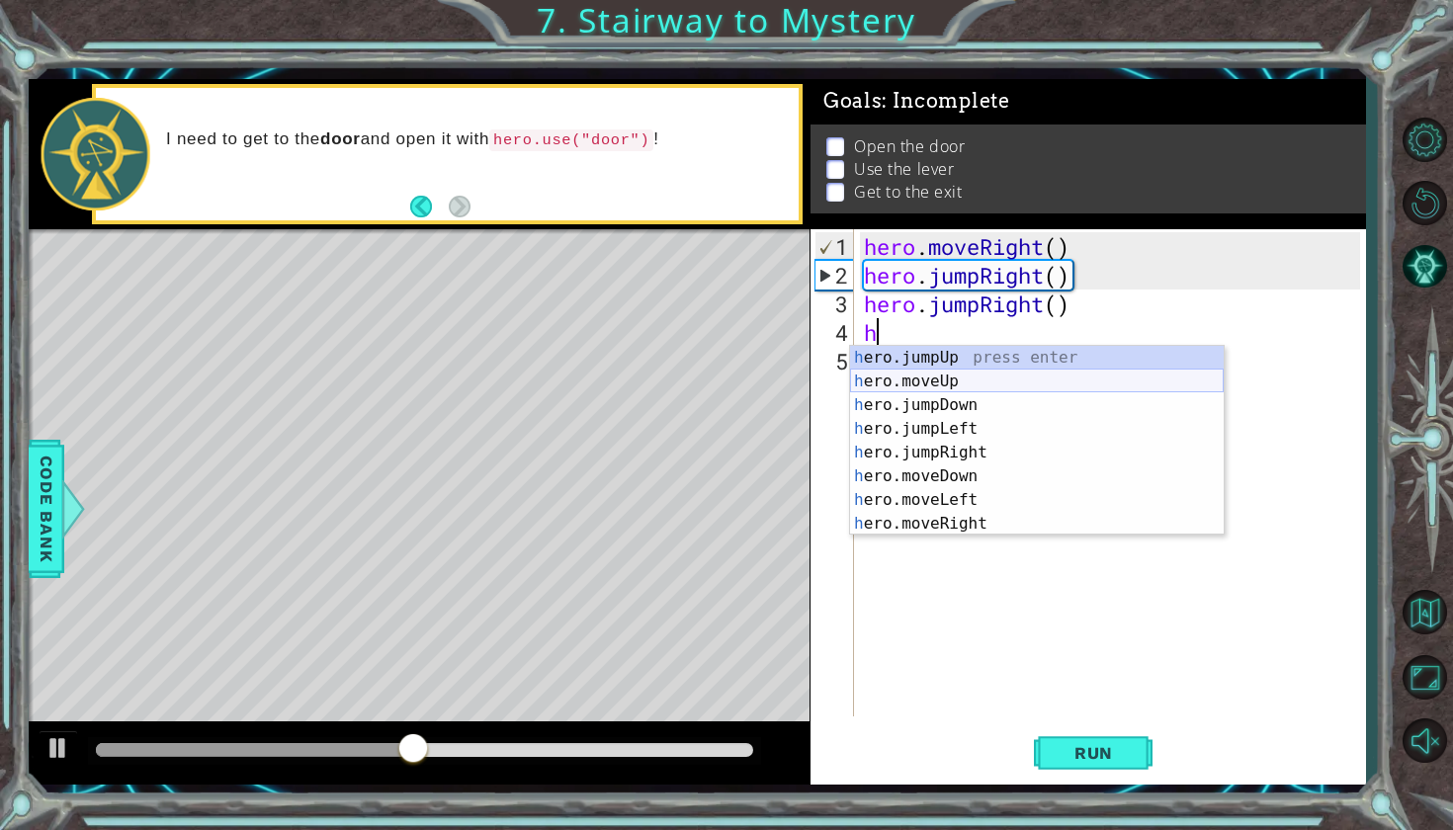
click at [946, 382] on div "h ero.jumpUp press enter h ero.moveUp press enter h ero.jumpDown press enter h …" at bounding box center [1037, 464] width 374 height 237
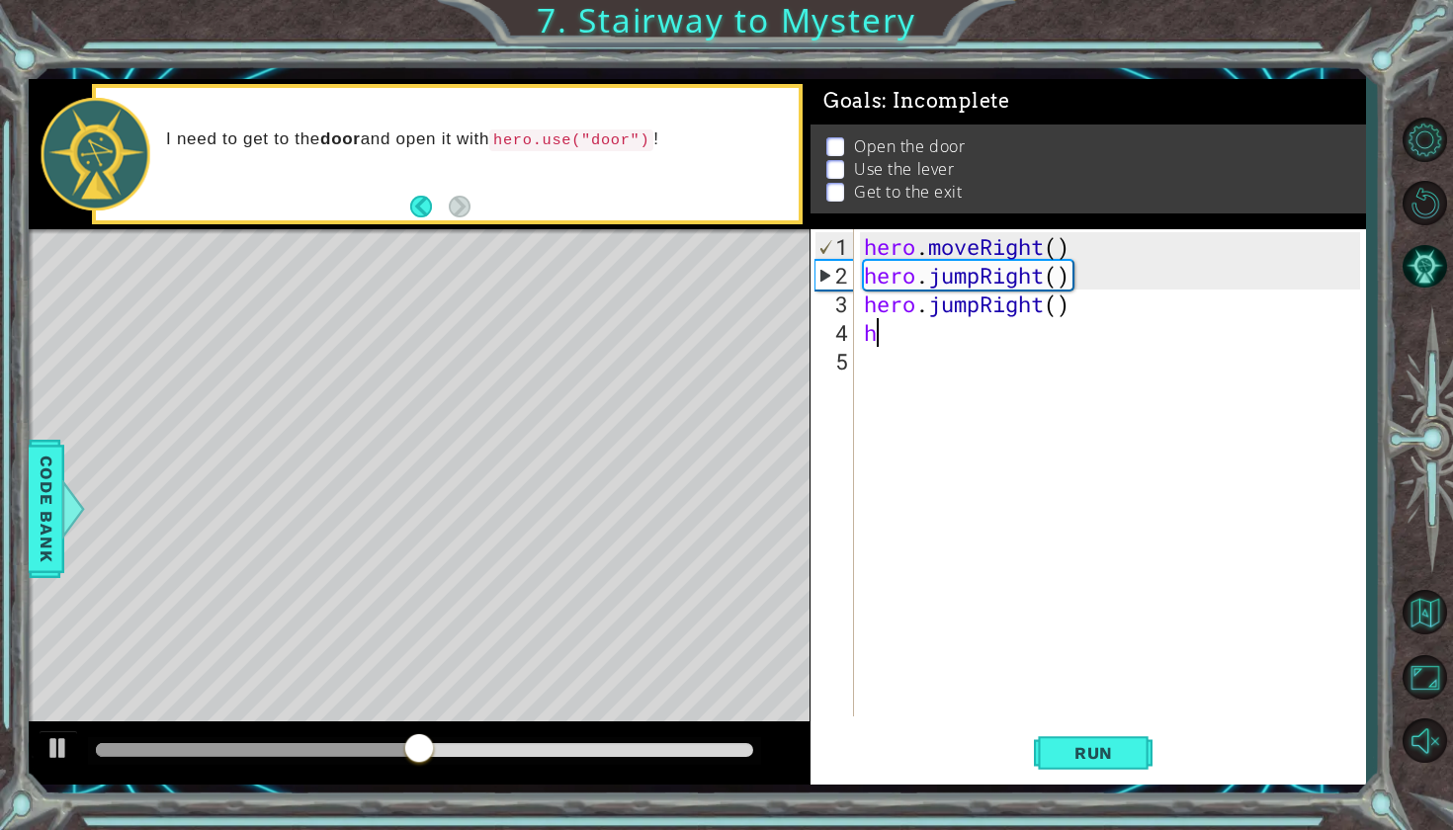
type textarea "hero.moveUp(1)"
click at [1092, 743] on span "Run" at bounding box center [1093, 753] width 78 height 20
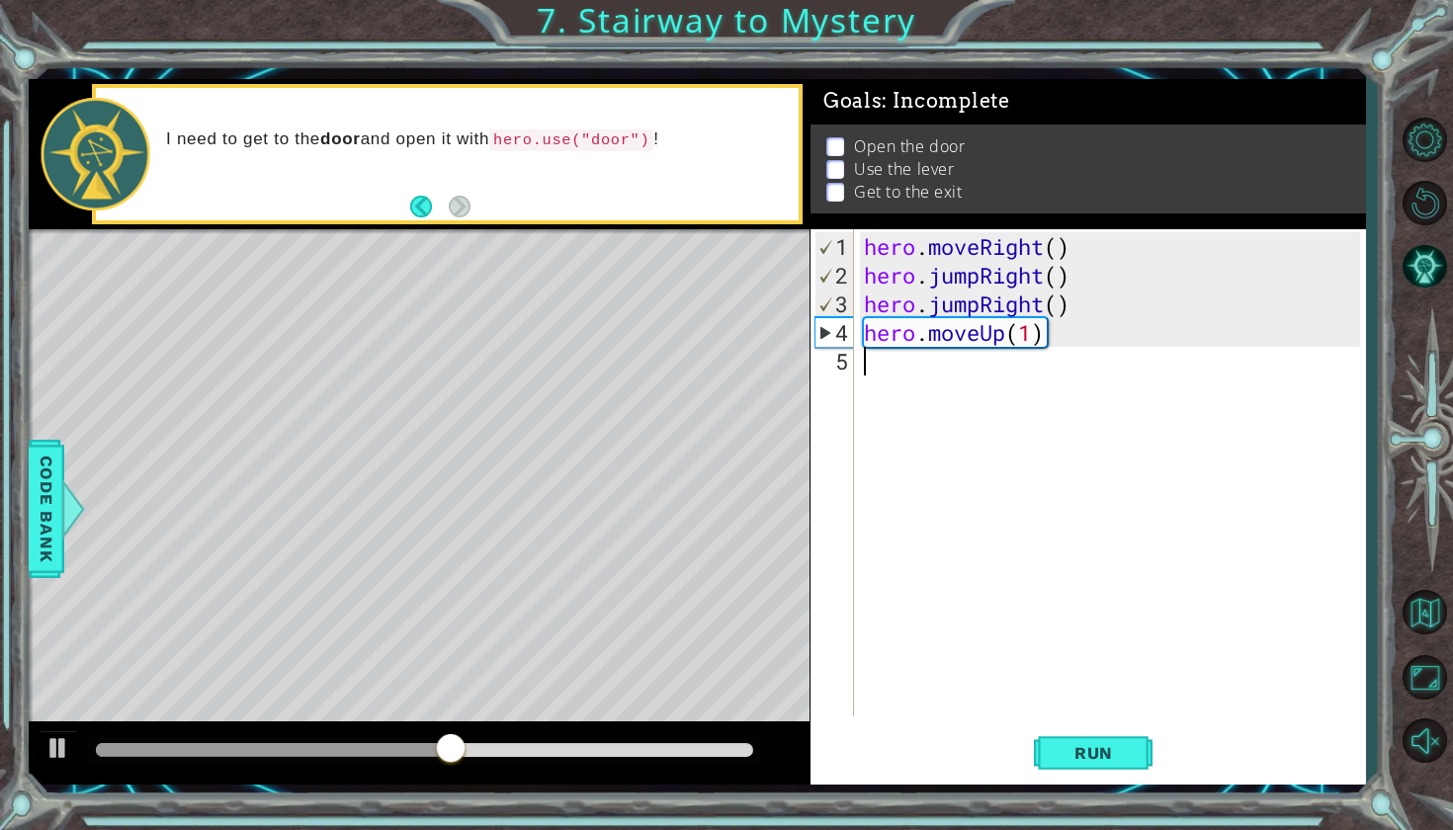
click at [883, 352] on div "hero . moveRight ( ) hero . jumpRight ( ) hero . jumpRight ( ) hero . moveUp ( …" at bounding box center [1115, 504] width 510 height 544
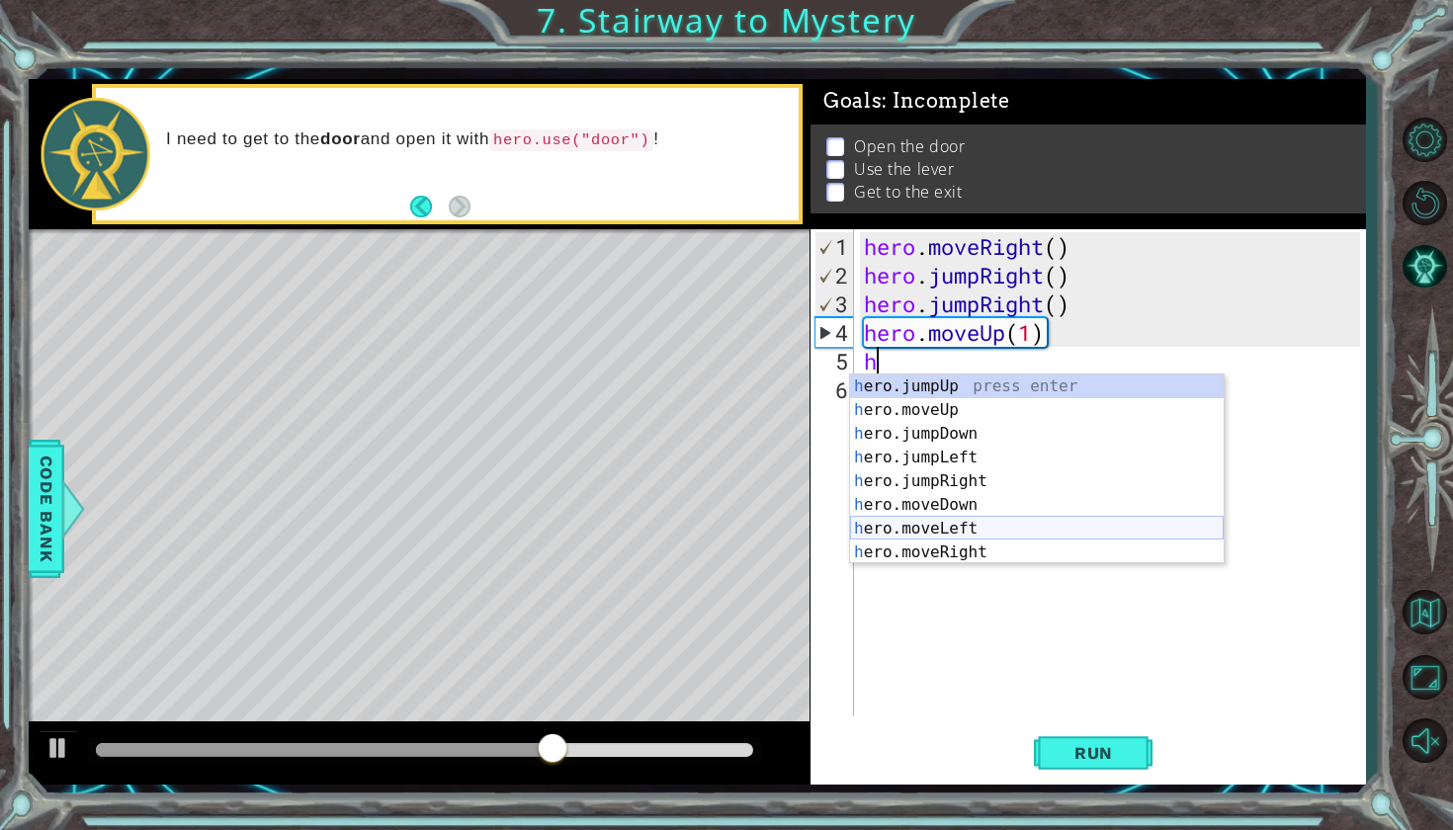
click at [907, 536] on div "h ero.jumpUp press enter h ero.moveUp press enter h ero.jumpDown press enter h …" at bounding box center [1037, 493] width 374 height 237
type textarea "hero.moveLeft(1)"
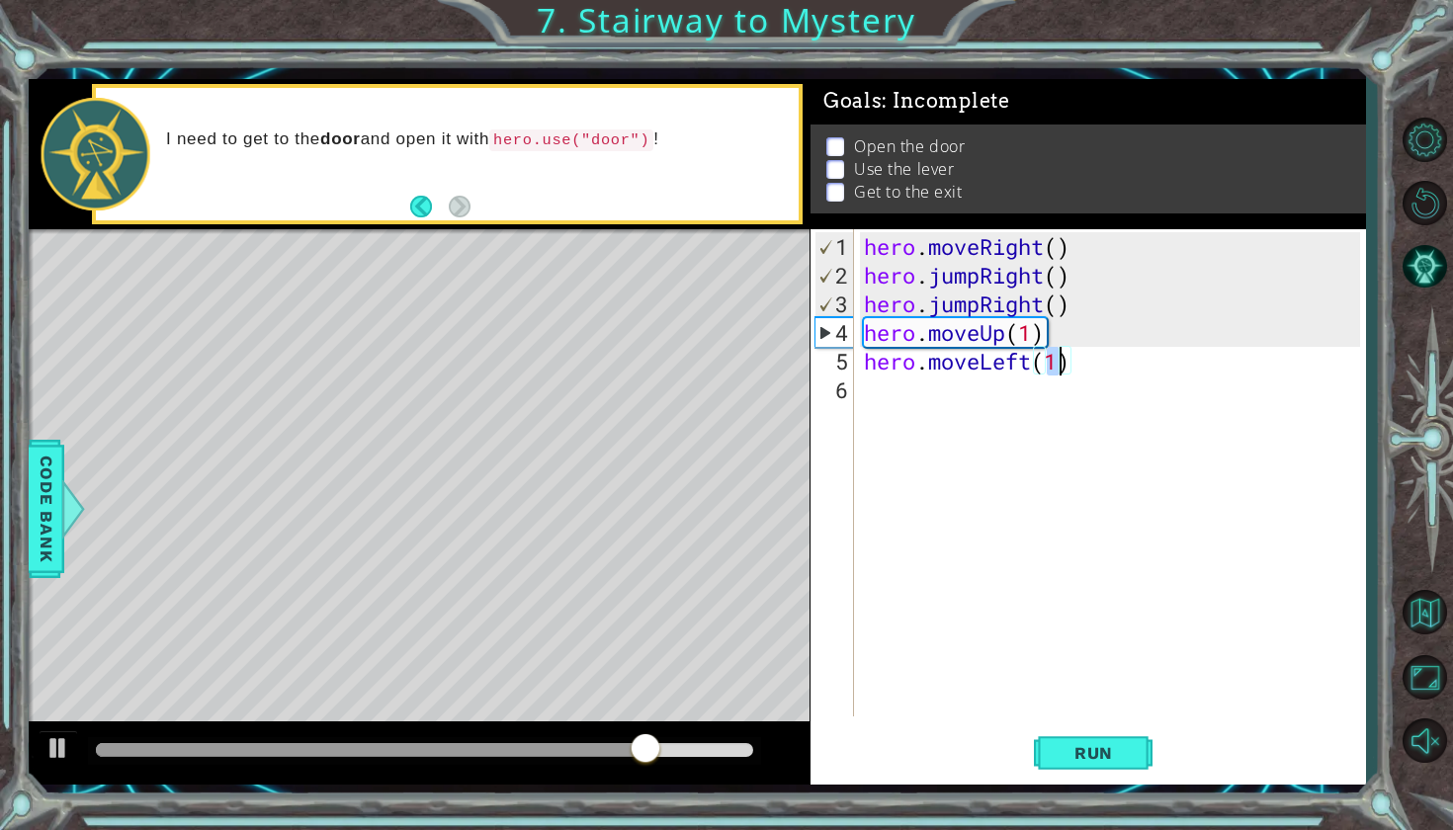
click at [907, 397] on div "hero . moveRight ( ) hero . jumpRight ( ) hero . jumpRight ( ) hero . moveUp ( …" at bounding box center [1115, 504] width 510 height 544
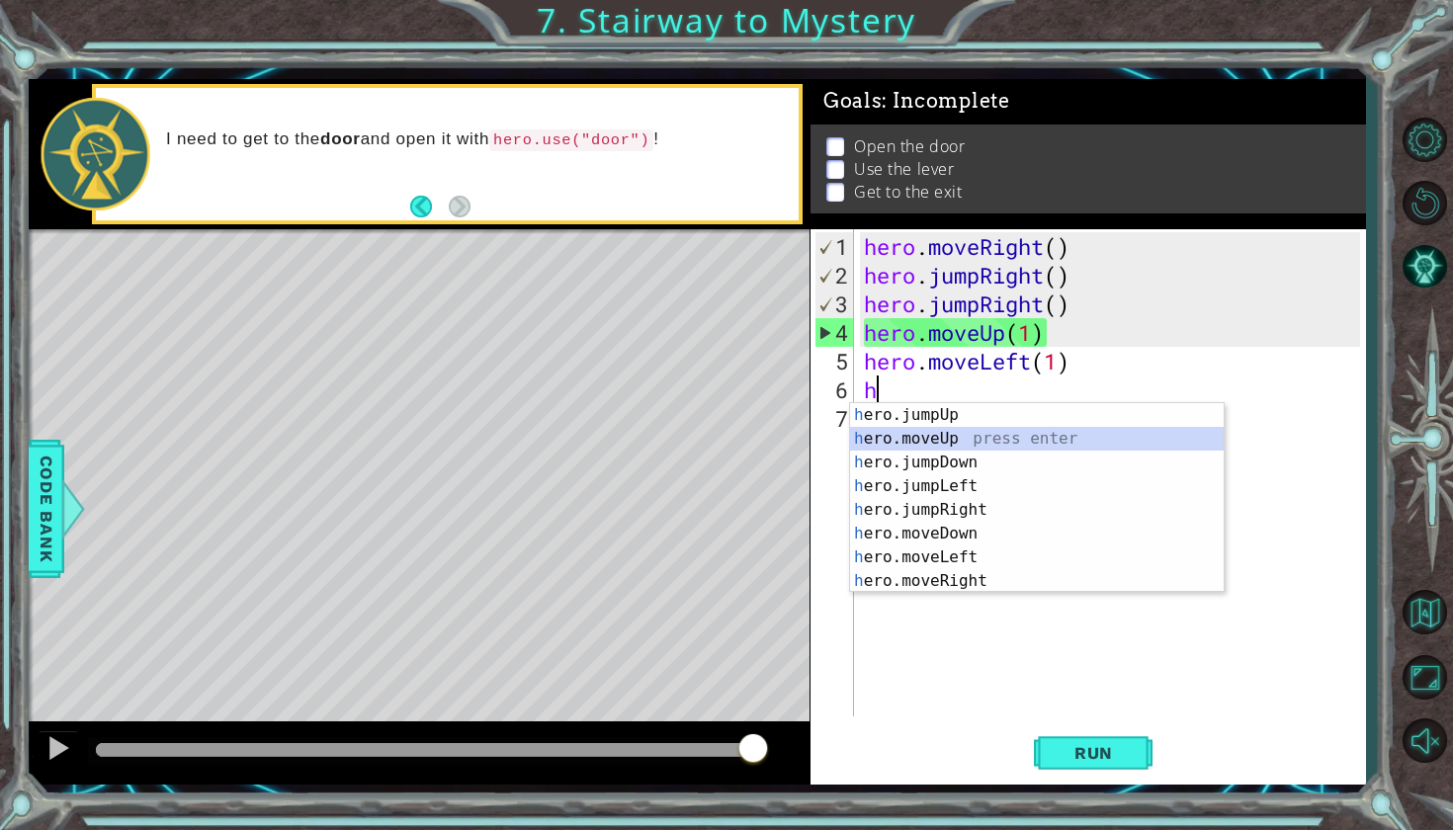
click at [970, 443] on div "h ero.jumpUp press enter h ero.moveUp press enter h ero.jumpDown press enter h …" at bounding box center [1037, 521] width 374 height 237
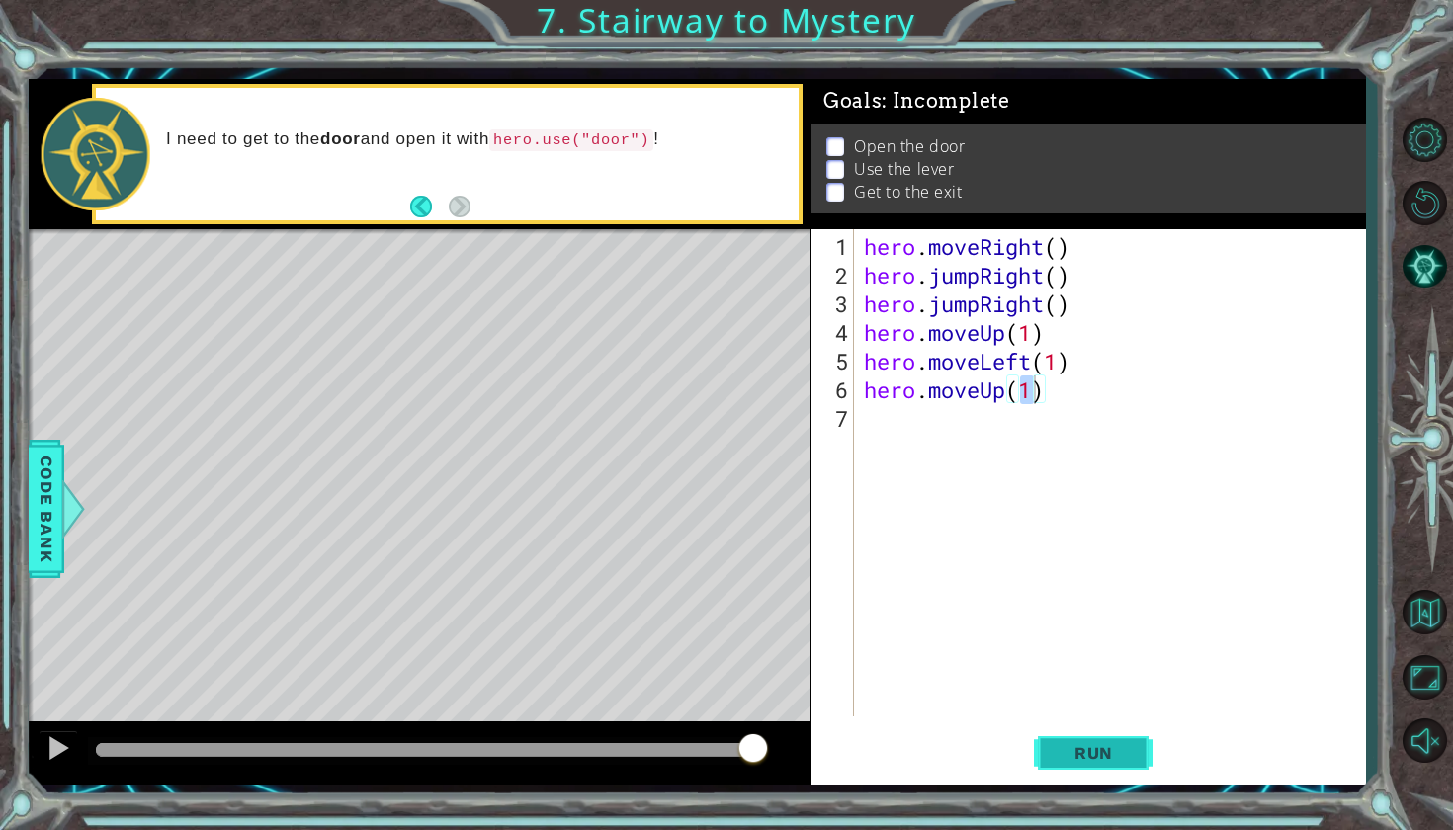
click at [1044, 743] on button "Run" at bounding box center [1093, 751] width 119 height 55
click at [1094, 752] on span "Run" at bounding box center [1093, 753] width 78 height 20
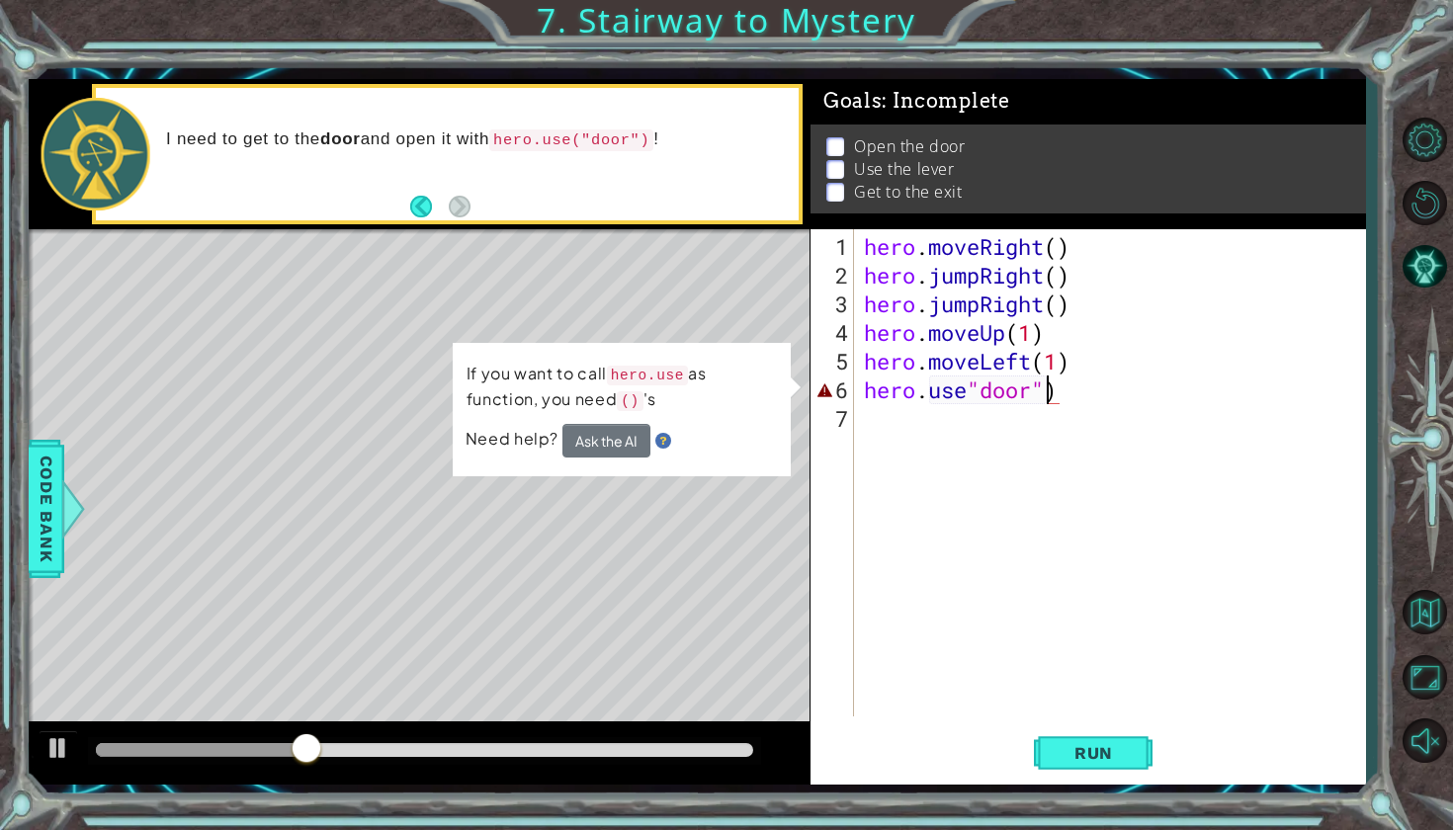
click at [928, 394] on div "hero . moveRight ( ) hero . jumpRight ( ) hero . jumpRight ( ) hero . moveUp ( …" at bounding box center [1115, 504] width 510 height 544
click at [1044, 394] on div "hero . moveRight ( ) hero . jumpRight ( ) hero . jumpRight ( ) hero . moveUp ( …" at bounding box center [1115, 504] width 510 height 544
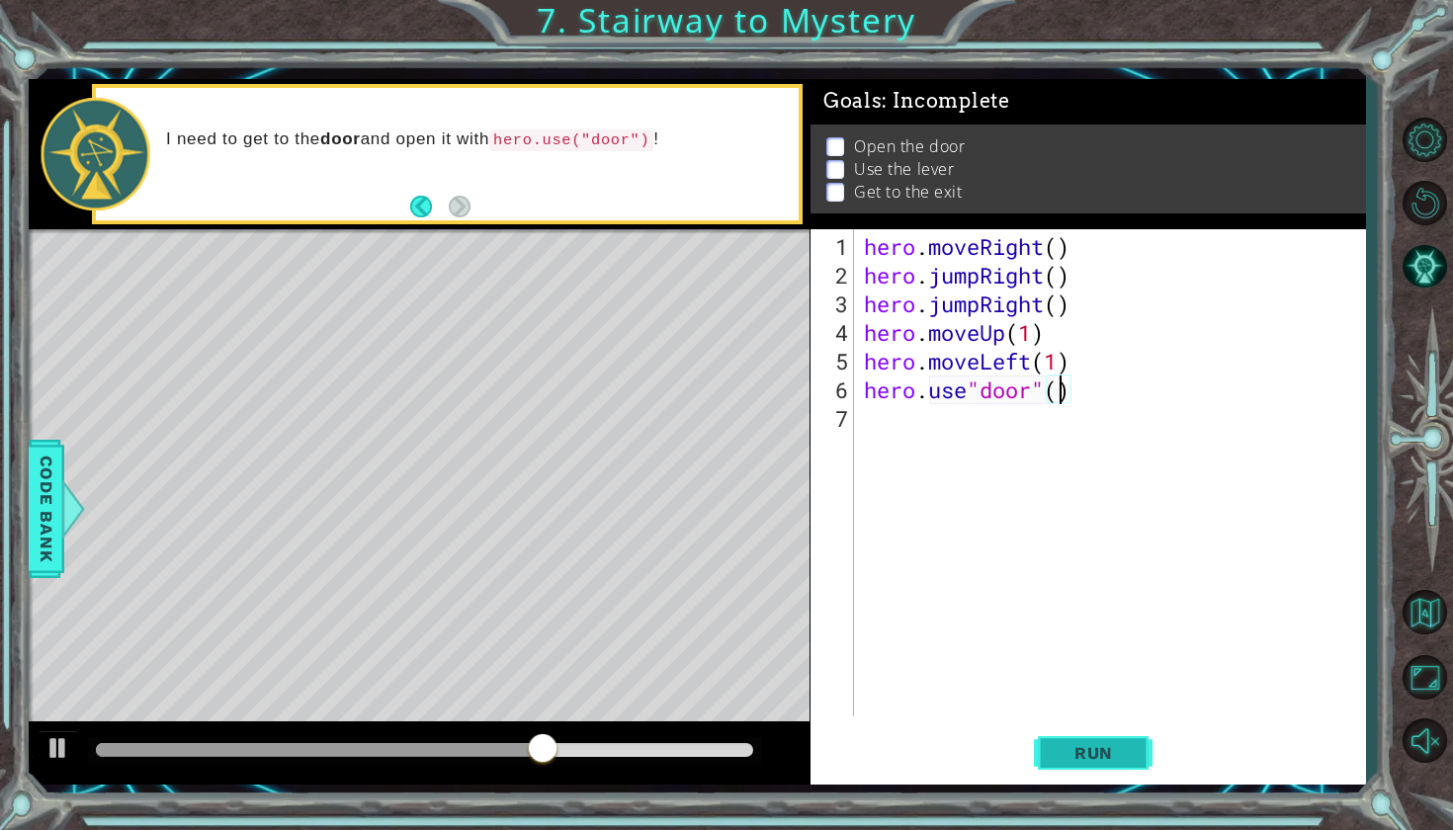
click at [1086, 749] on span "Run" at bounding box center [1093, 753] width 78 height 20
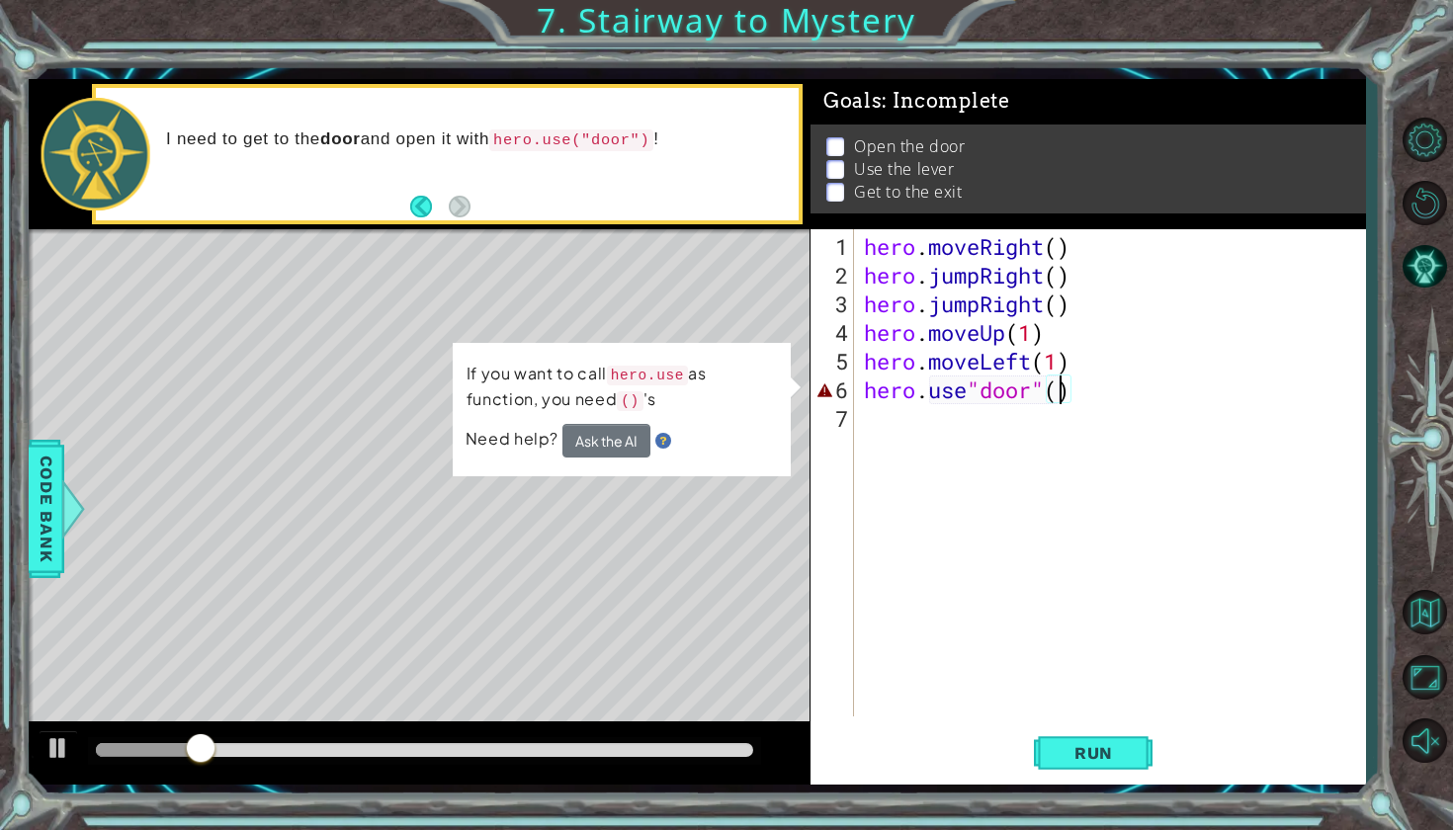
scroll to position [0, 9]
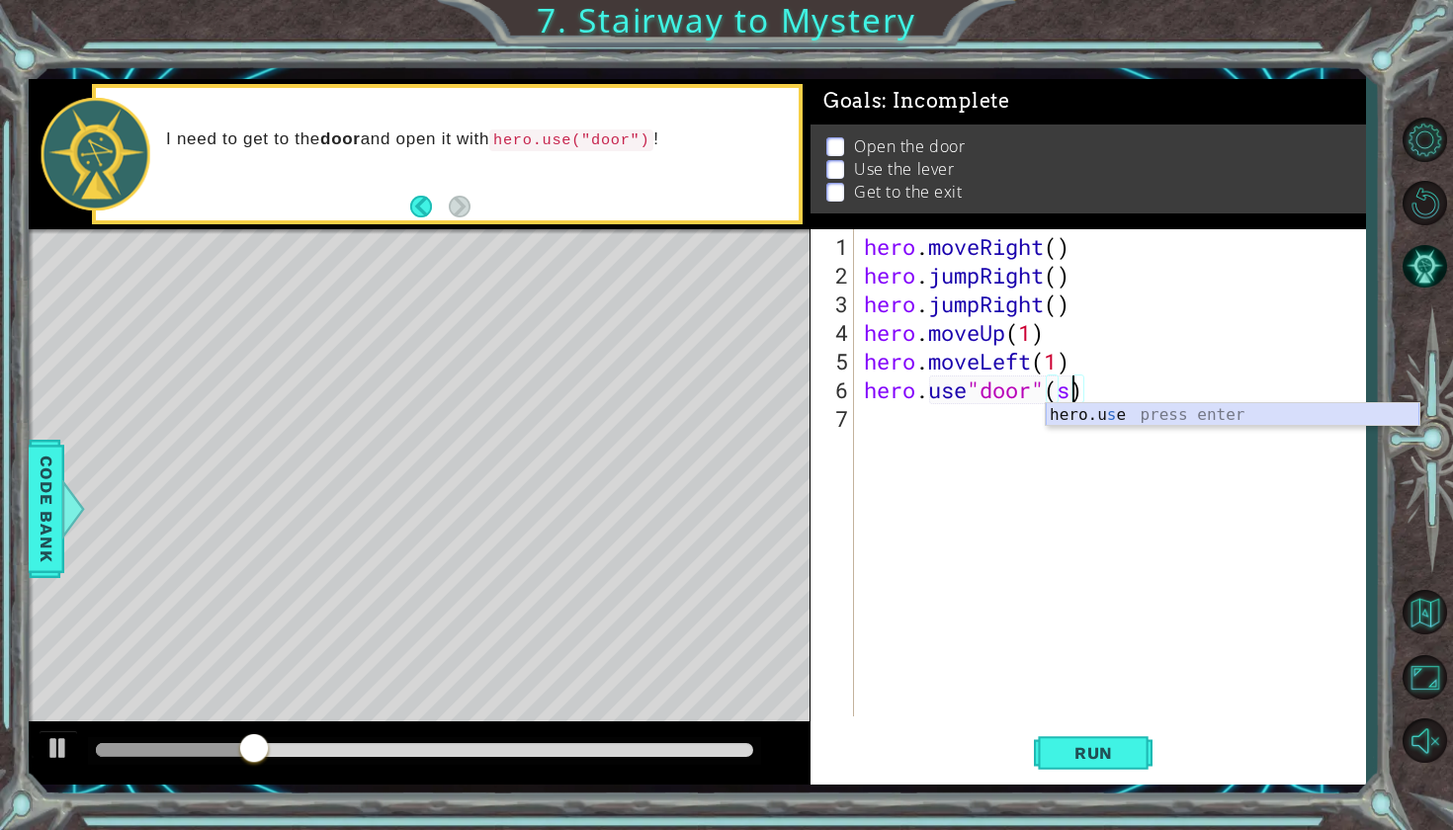
click at [1114, 406] on div "hero.u s e press enter" at bounding box center [1232, 438] width 374 height 71
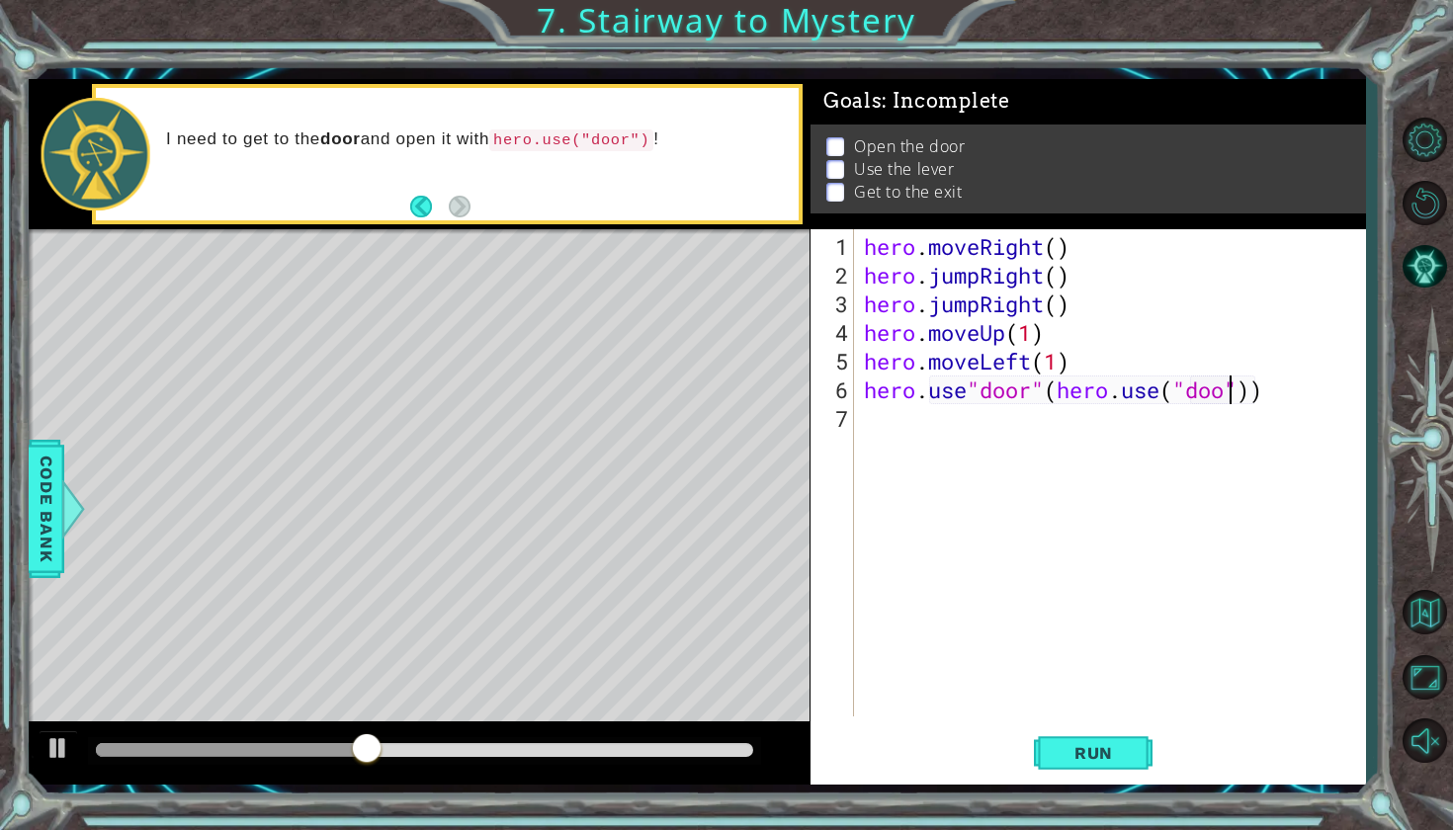
scroll to position [0, 17]
click at [1038, 390] on div "hero . moveRight ( ) hero . jumpRight ( ) hero . jumpRight ( ) hero . moveUp ( …" at bounding box center [1115, 504] width 510 height 544
click at [1044, 386] on div "hero . moveRight ( ) hero . jumpRight ( ) hero . jumpRight ( ) hero . moveUp ( …" at bounding box center [1115, 504] width 510 height 544
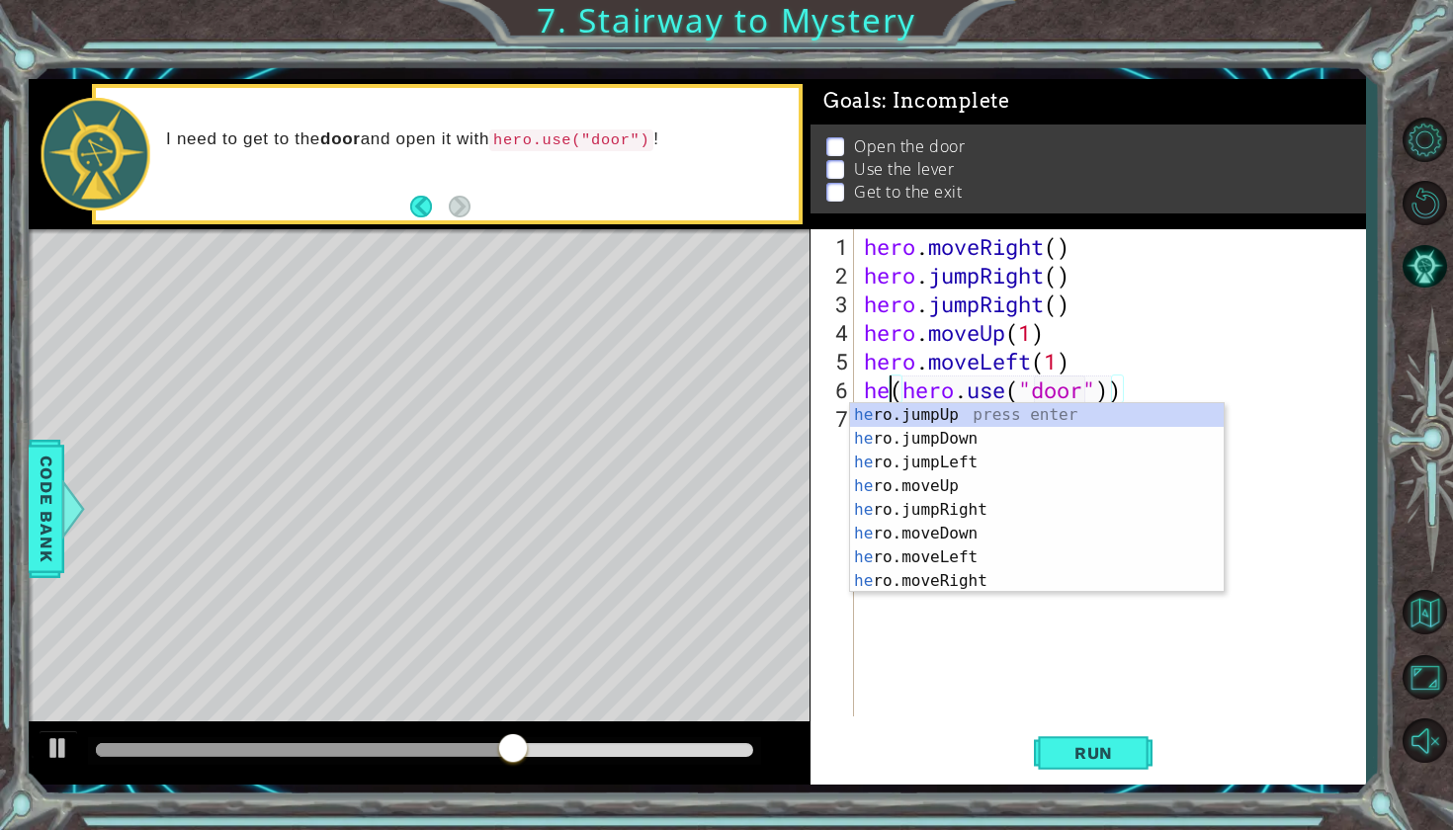
scroll to position [0, 10]
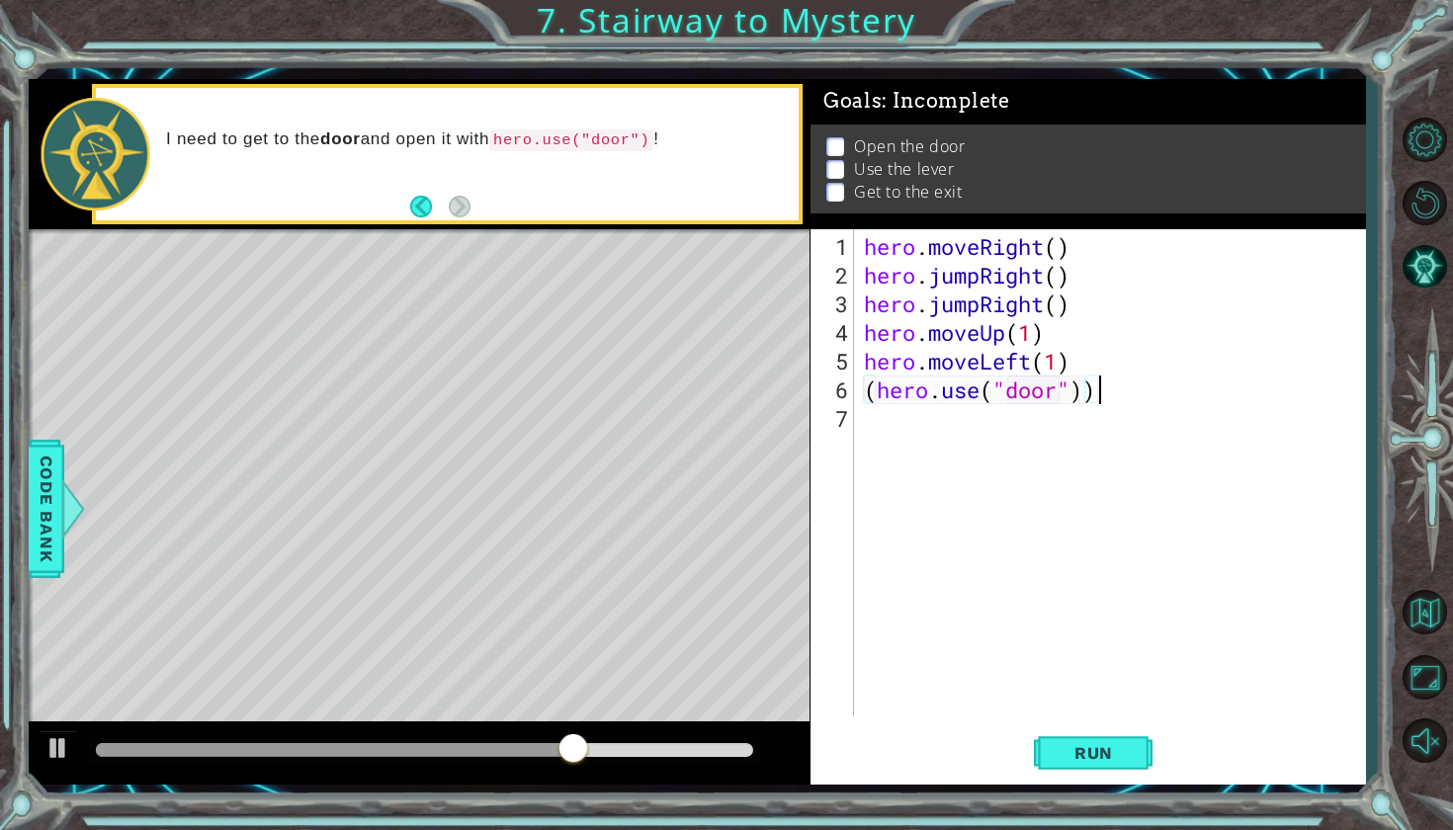
click at [1103, 387] on div "hero . moveRight ( ) hero . jumpRight ( ) hero . jumpRight ( ) hero . moveUp ( …" at bounding box center [1115, 504] width 510 height 544
click at [1076, 750] on span "Run" at bounding box center [1093, 753] width 78 height 20
click at [1110, 752] on span "Run" at bounding box center [1093, 753] width 78 height 20
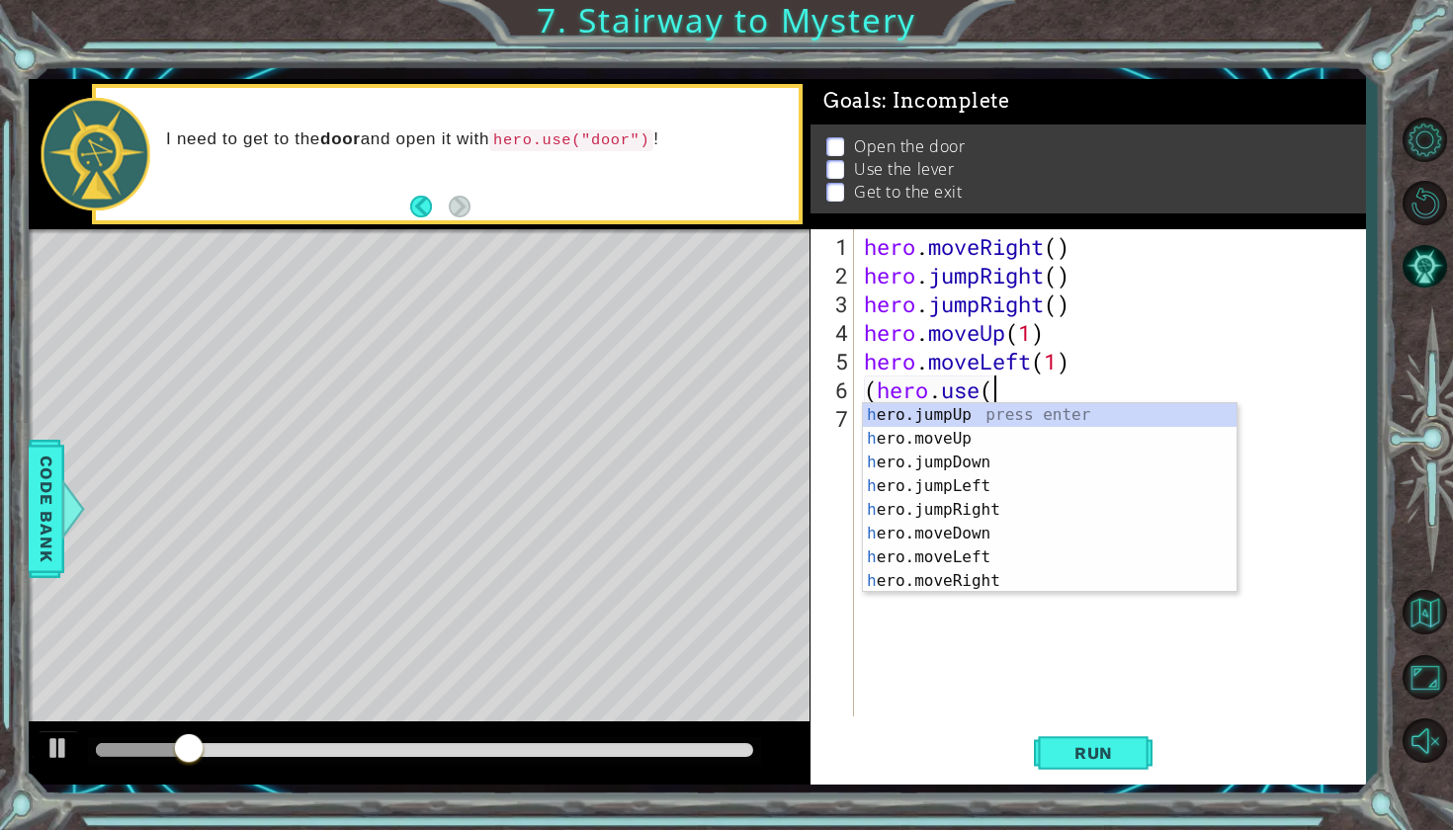
scroll to position [0, 4]
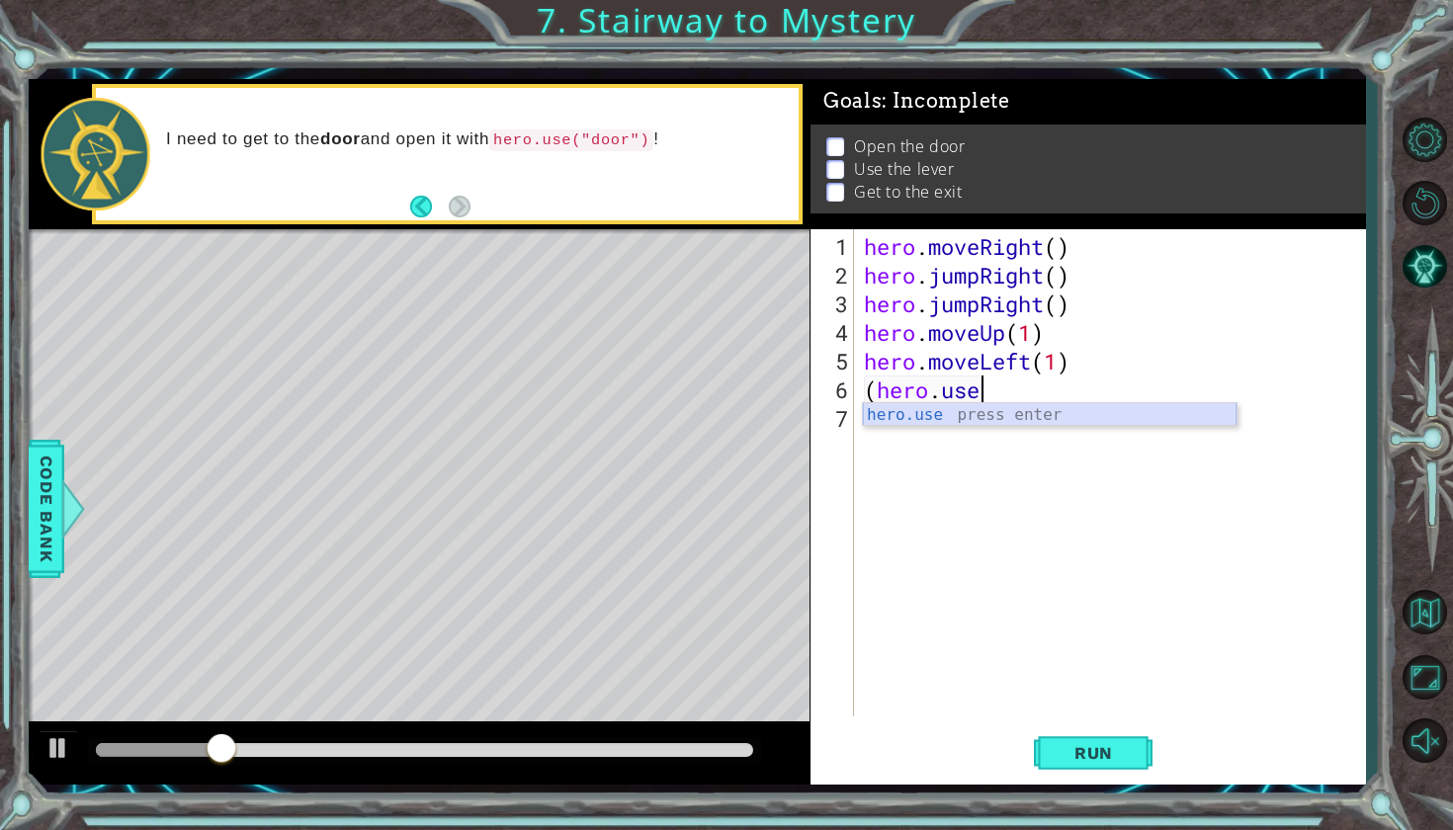
click at [1020, 416] on div "hero.use press enter" at bounding box center [1050, 438] width 374 height 71
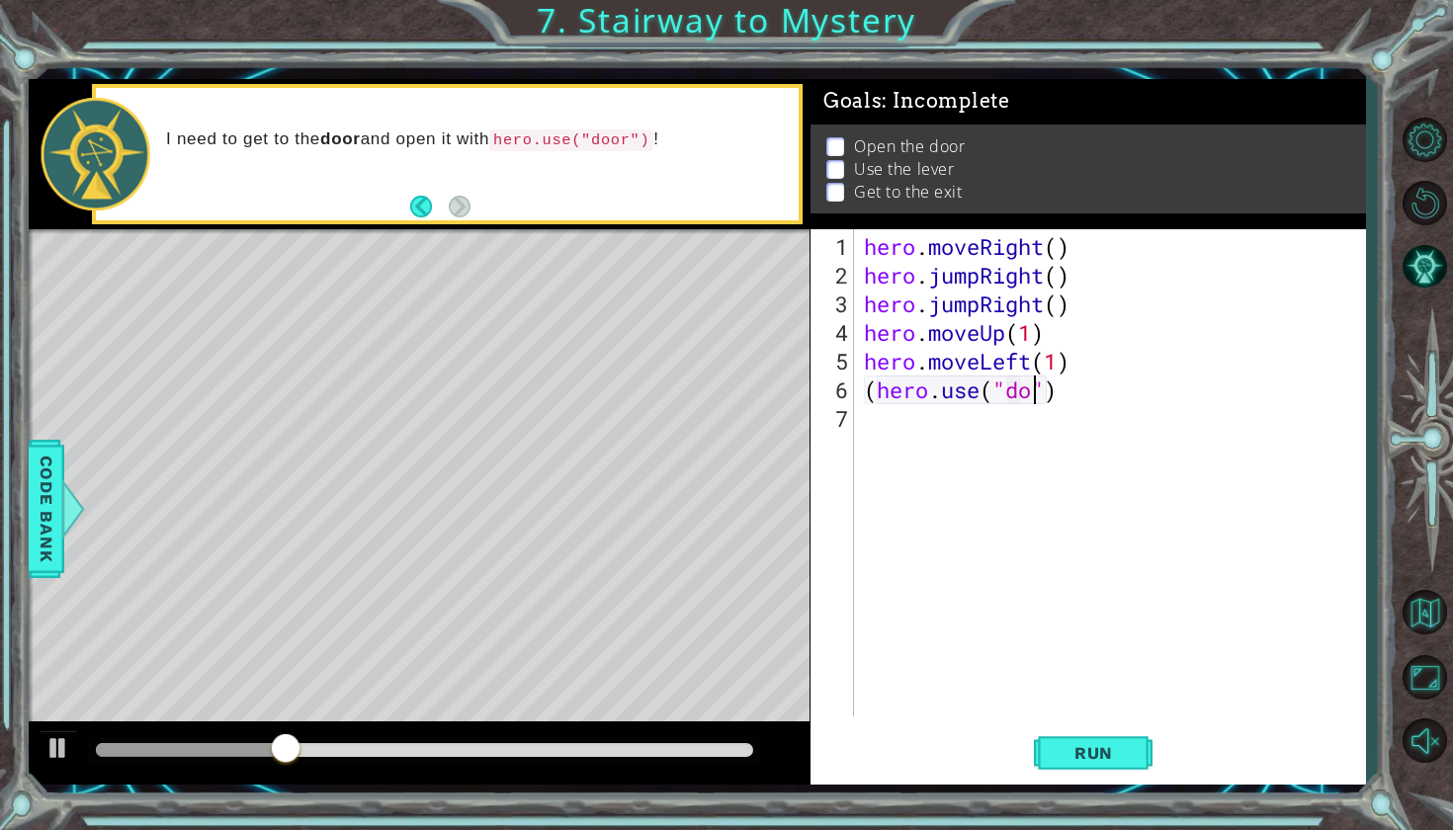
scroll to position [0, 8]
click at [1071, 760] on span "Run" at bounding box center [1093, 753] width 78 height 20
click at [1033, 390] on div "hero . moveRight ( ) hero . jumpRight ( ) hero . jumpRight ( ) hero . moveUp ( …" at bounding box center [1115, 504] width 510 height 544
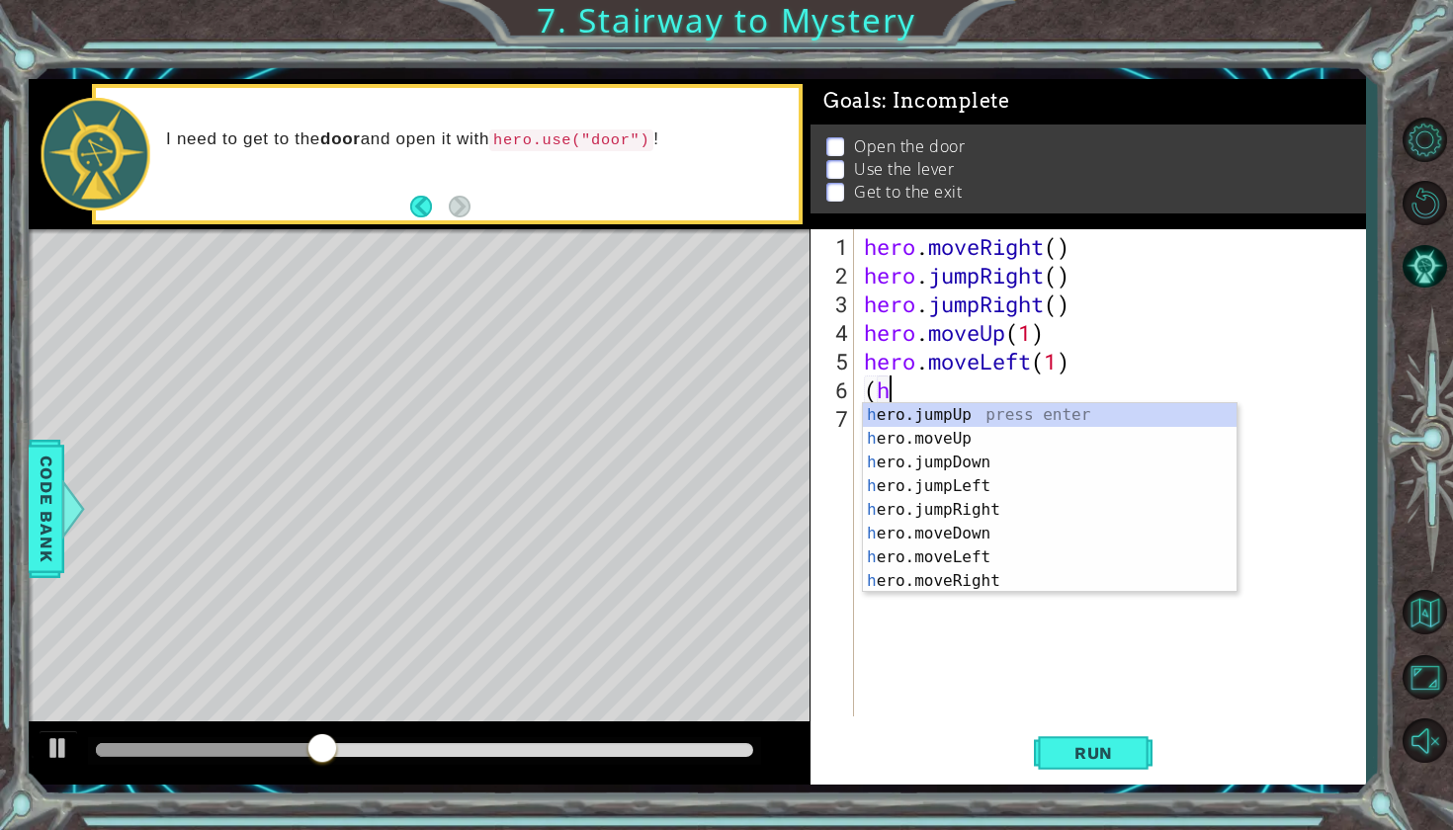
scroll to position [0, 0]
type textarea "("
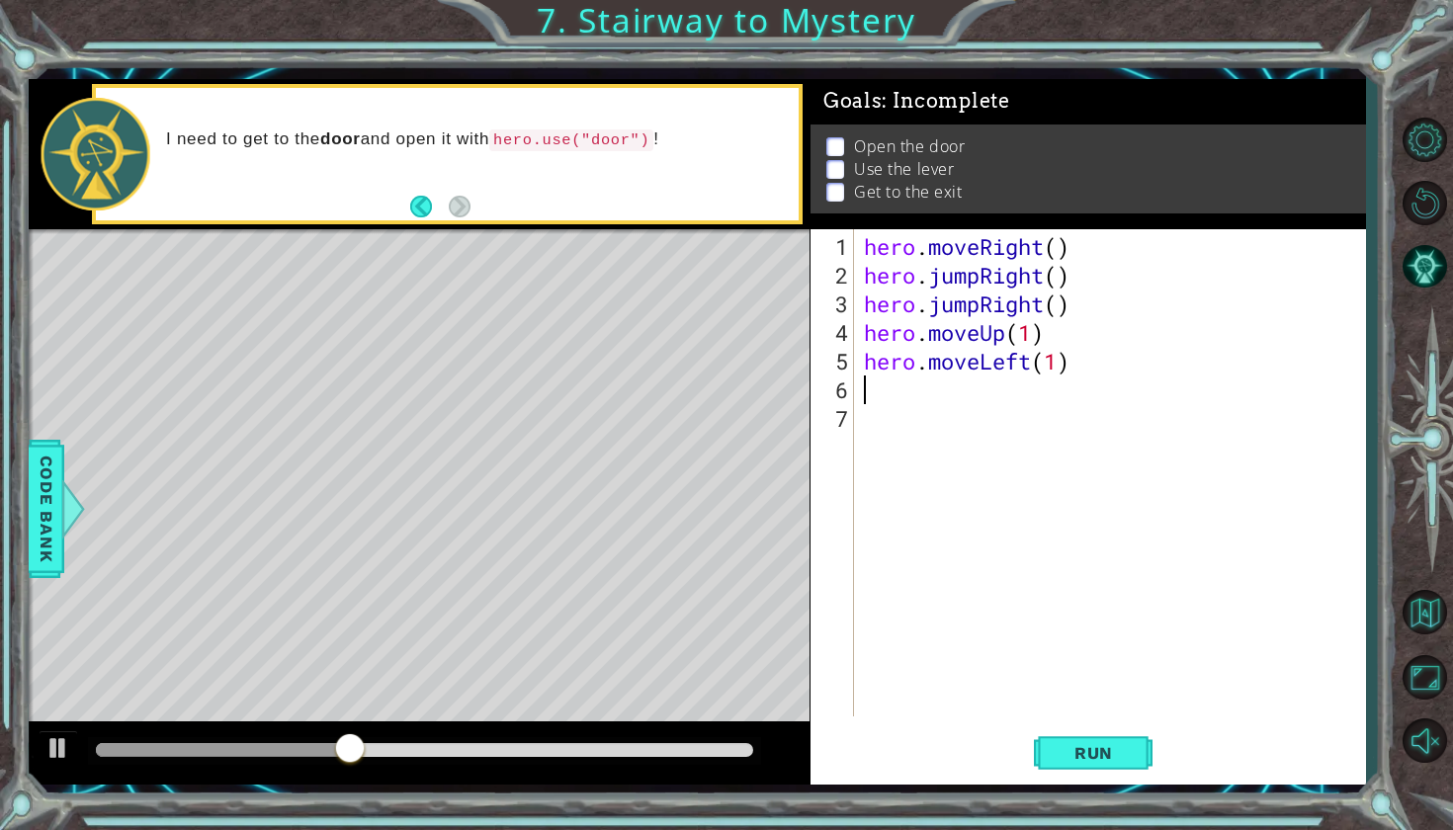
type textarea "j"
type textarea "h"
click at [1088, 757] on span "Run" at bounding box center [1093, 753] width 78 height 20
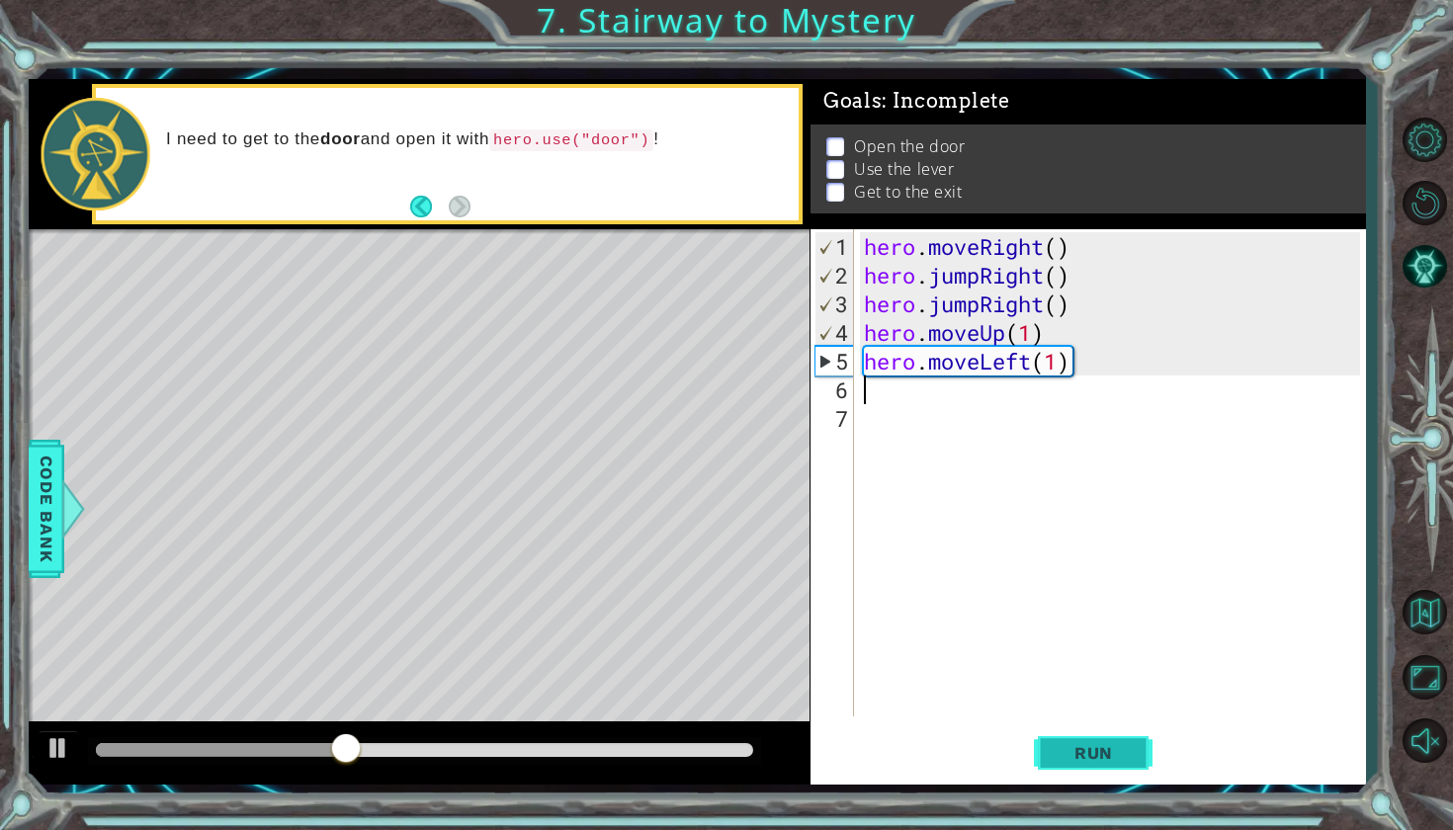
type textarea "h"
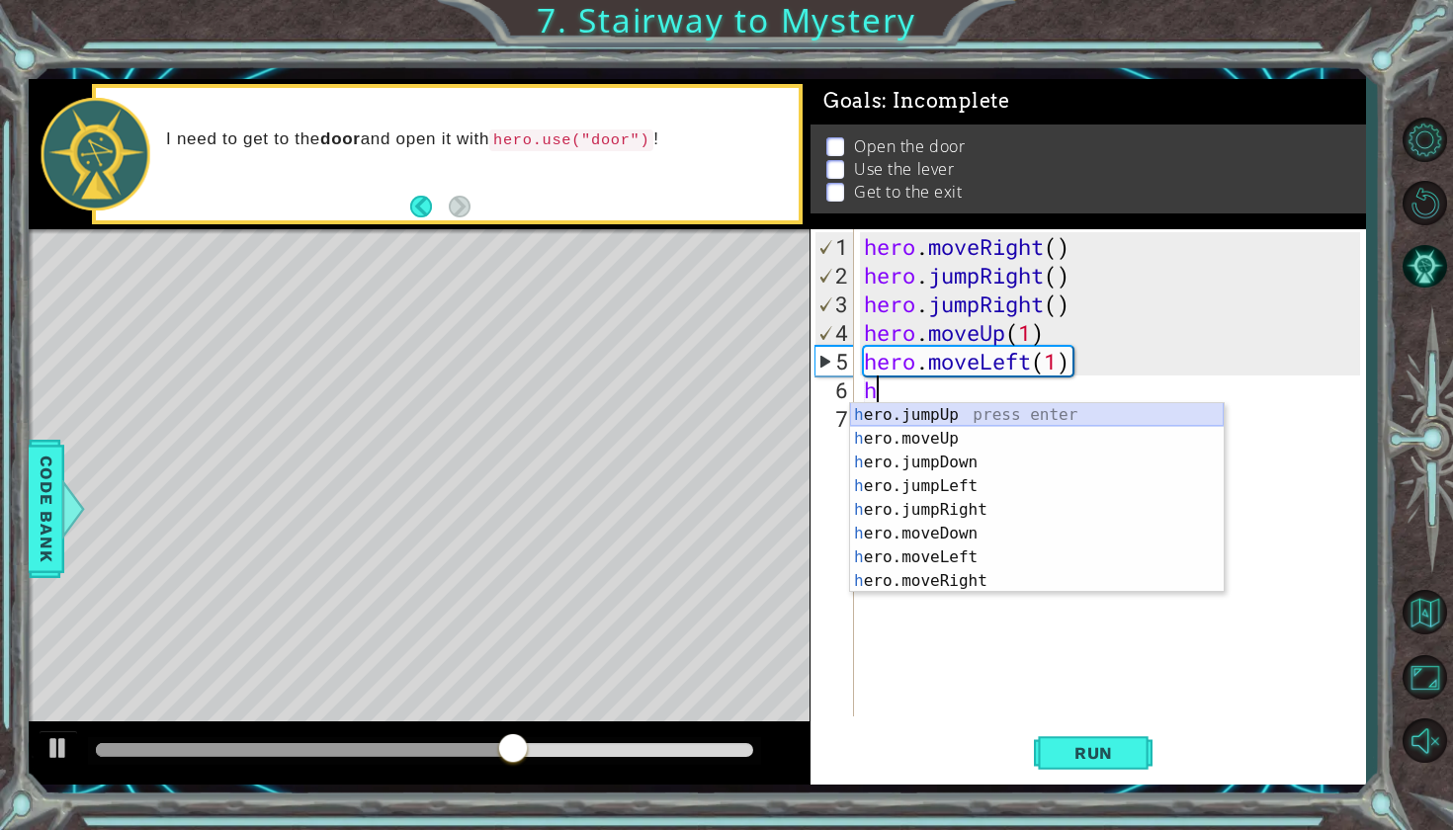
click at [1029, 418] on div "h ero.jumpUp press enter h ero.moveUp press enter h ero.jumpDown press enter h …" at bounding box center [1037, 521] width 374 height 237
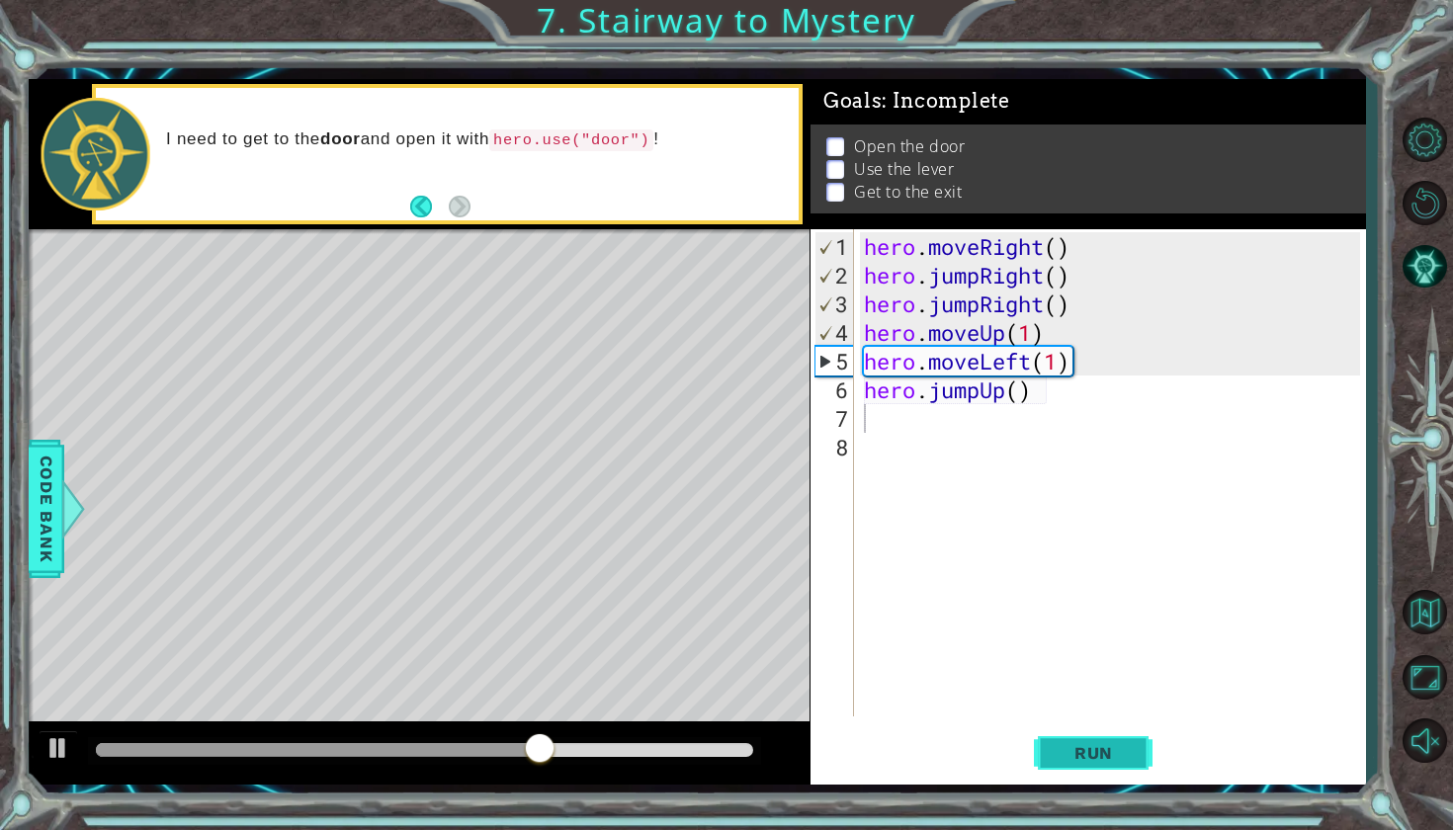
click at [1059, 744] on span "Run" at bounding box center [1093, 753] width 78 height 20
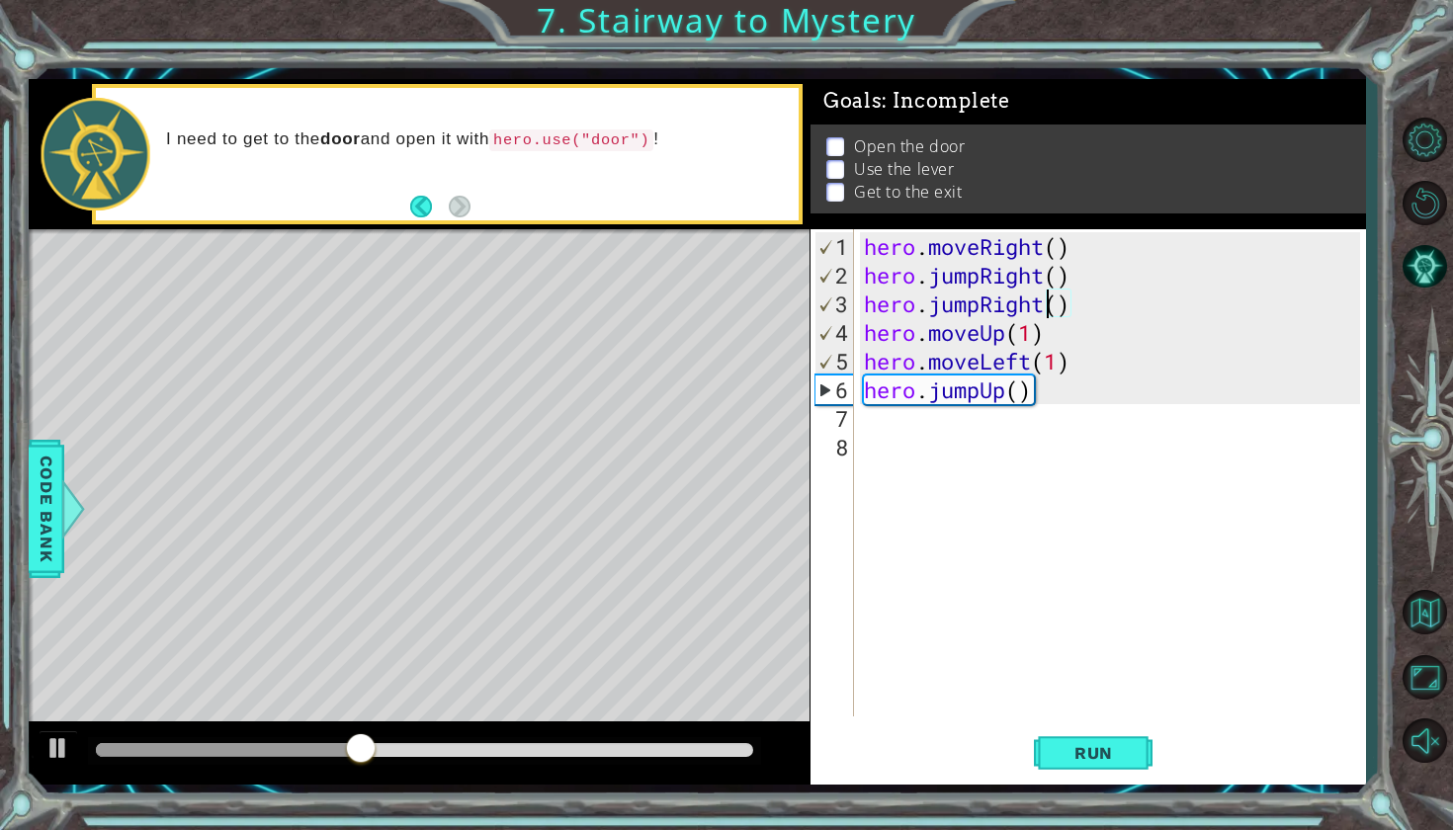
click at [1049, 305] on div "hero . moveRight ( ) hero . jumpRight ( ) hero . jumpRight ( ) hero . moveUp ( …" at bounding box center [1115, 504] width 510 height 544
click at [1038, 385] on div "hero . moveRight ( ) hero . jumpRight ( ) hero . jumpRig ( ) hero . moveUp ( 1 …" at bounding box center [1115, 504] width 510 height 544
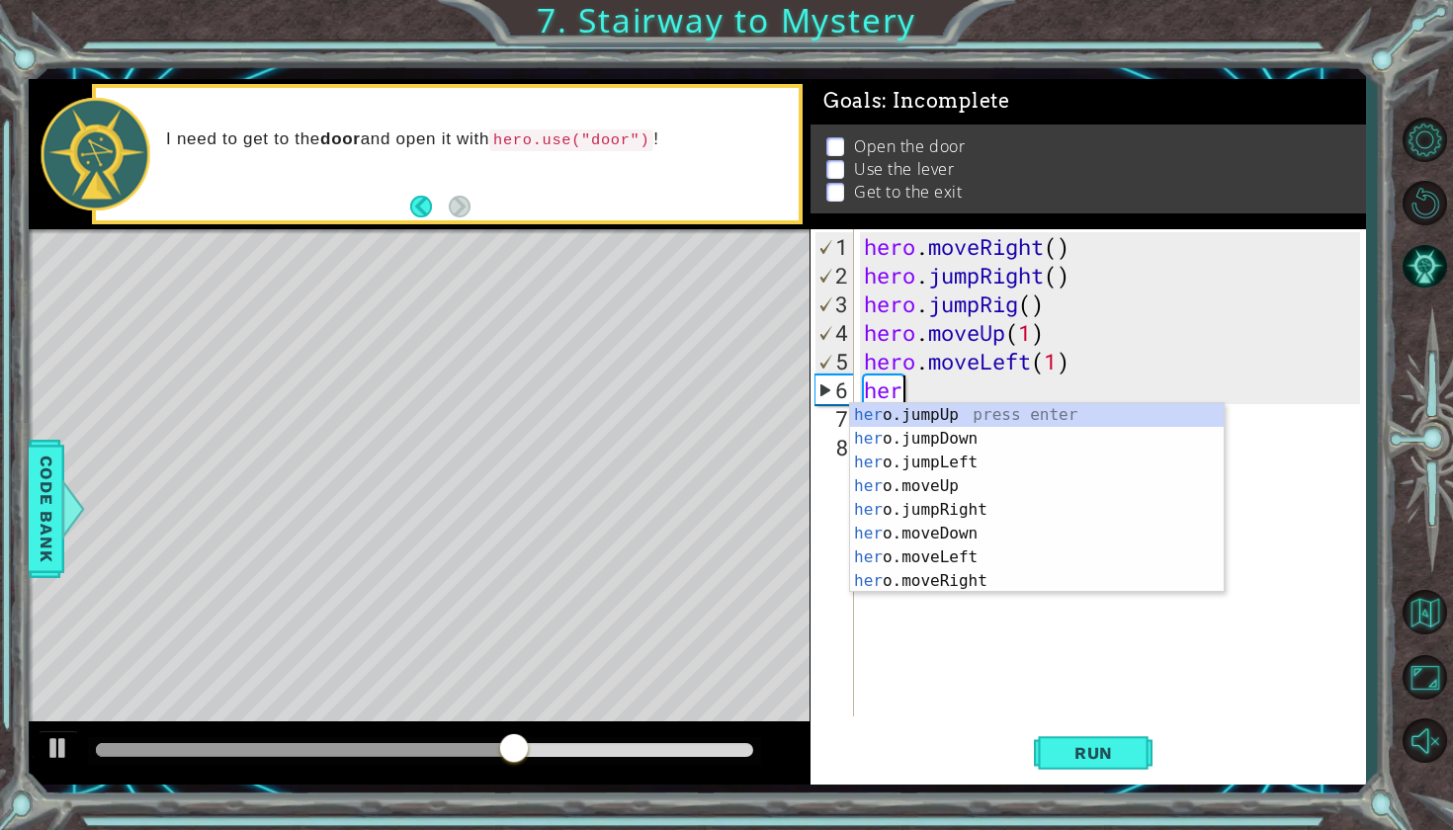
type textarea "h"
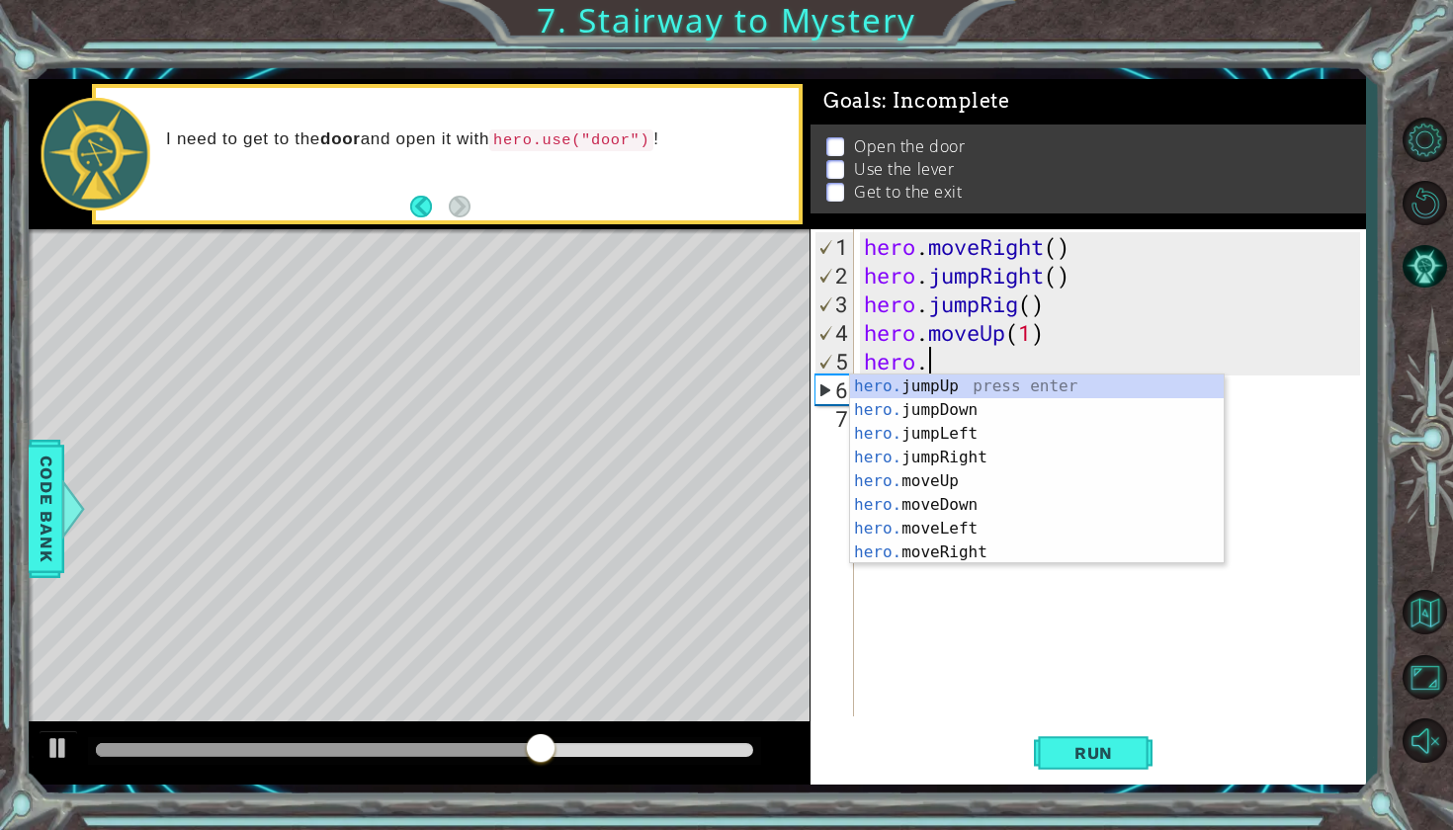
type textarea "h"
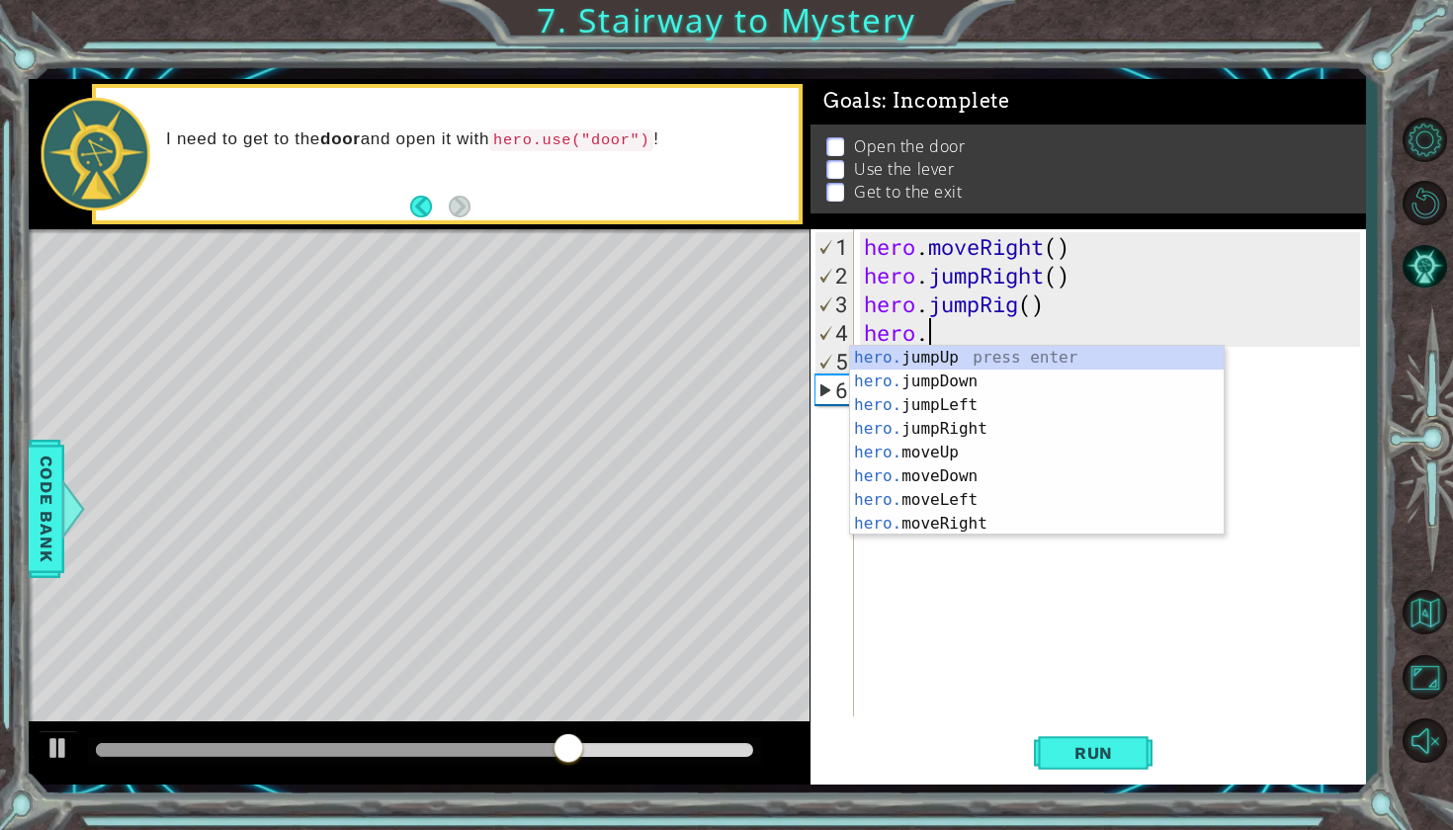
type textarea "h"
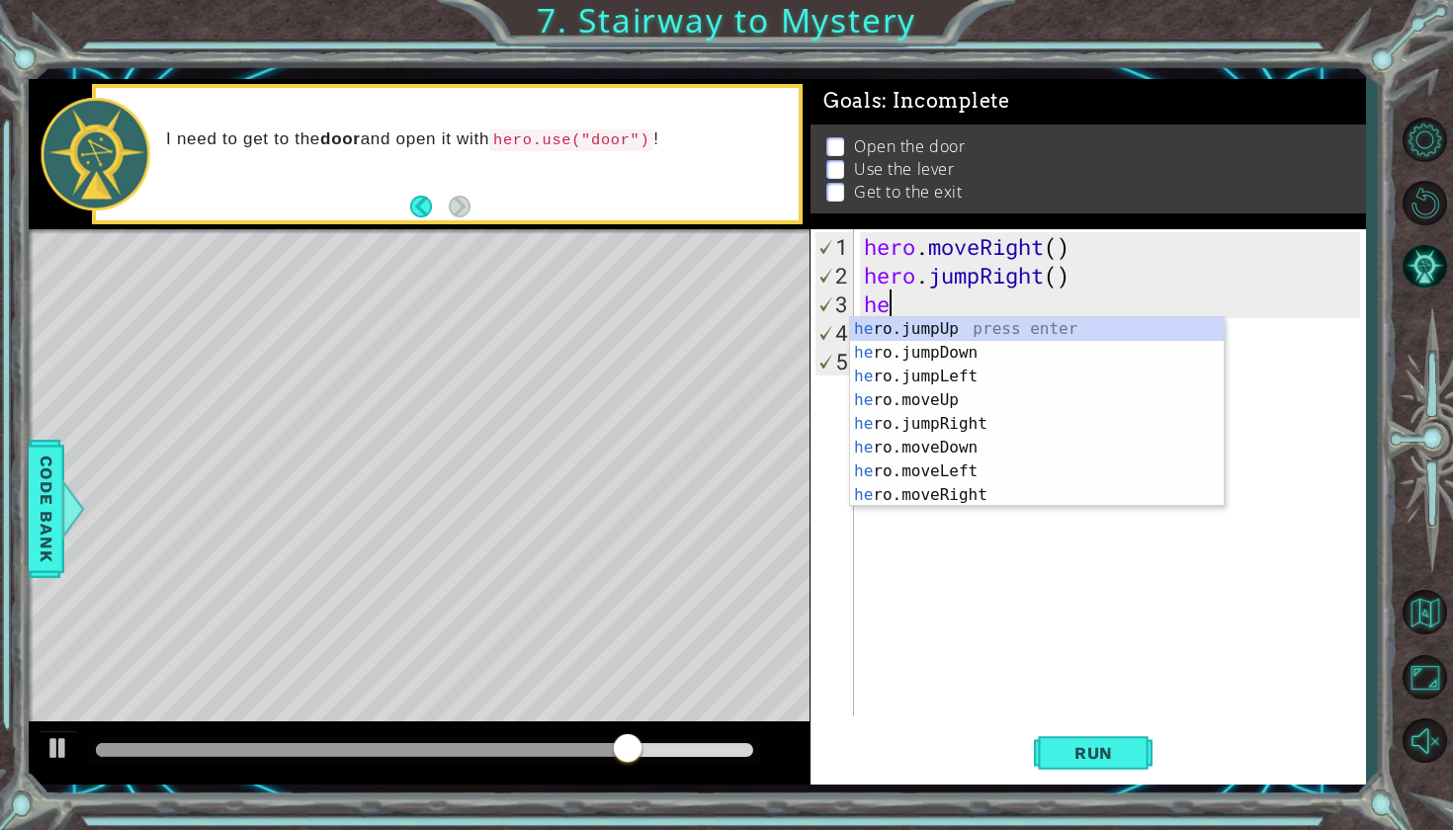
type textarea "h"
click at [972, 497] on div "h ero.jumpUp press enter h ero.moveUp press enter h ero.jumpDown press enter h …" at bounding box center [1037, 435] width 374 height 237
type textarea "hero.moveRight(1)"
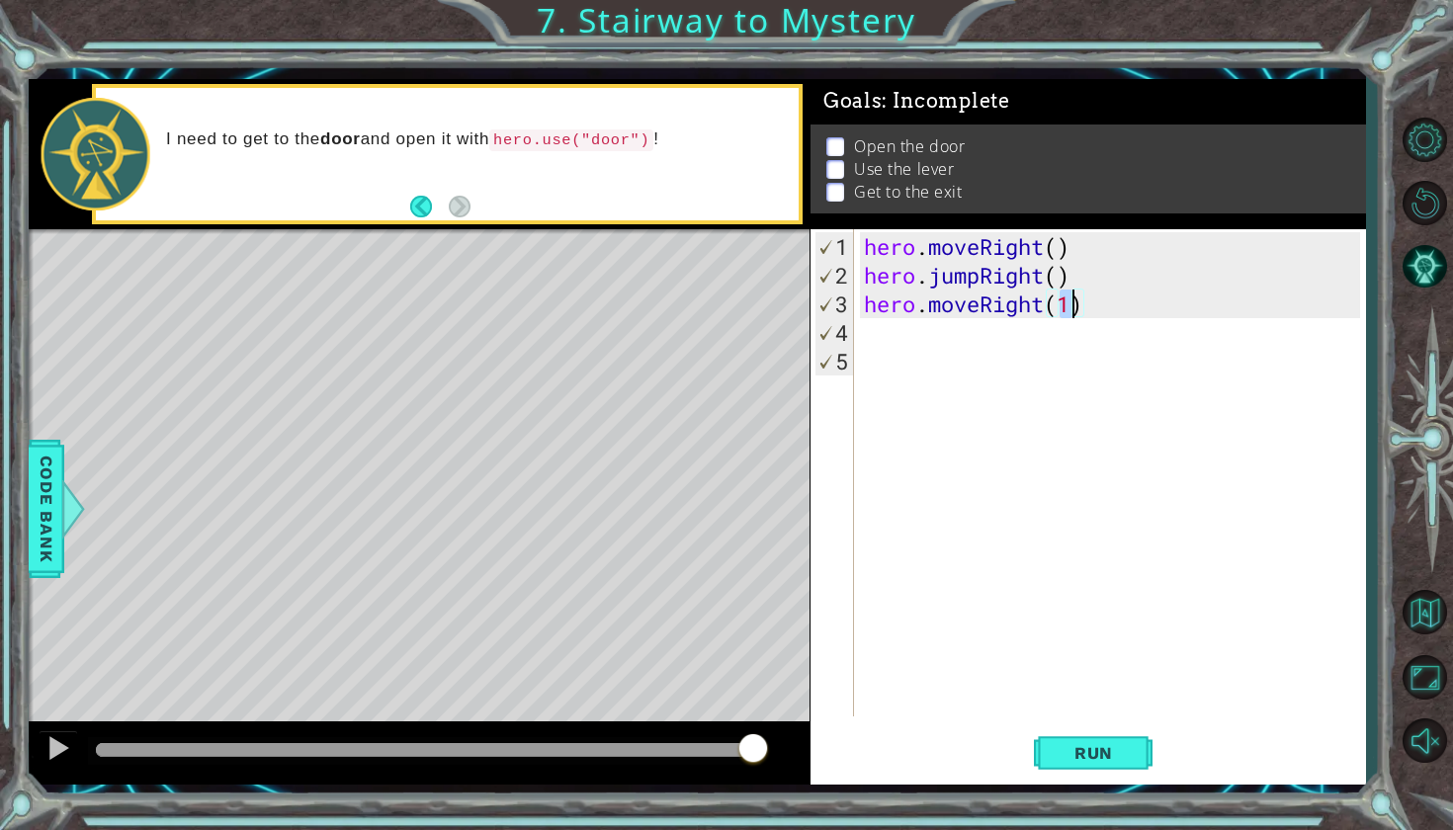
click at [961, 303] on div "hero . moveRight ( ) hero . jumpRight ( ) hero . moveRight ( 1 )" at bounding box center [1115, 504] width 510 height 544
click at [947, 324] on div "hero . moveRight ( ) hero . jumpRight ( ) hero . moveRight ( 1 )" at bounding box center [1115, 504] width 510 height 544
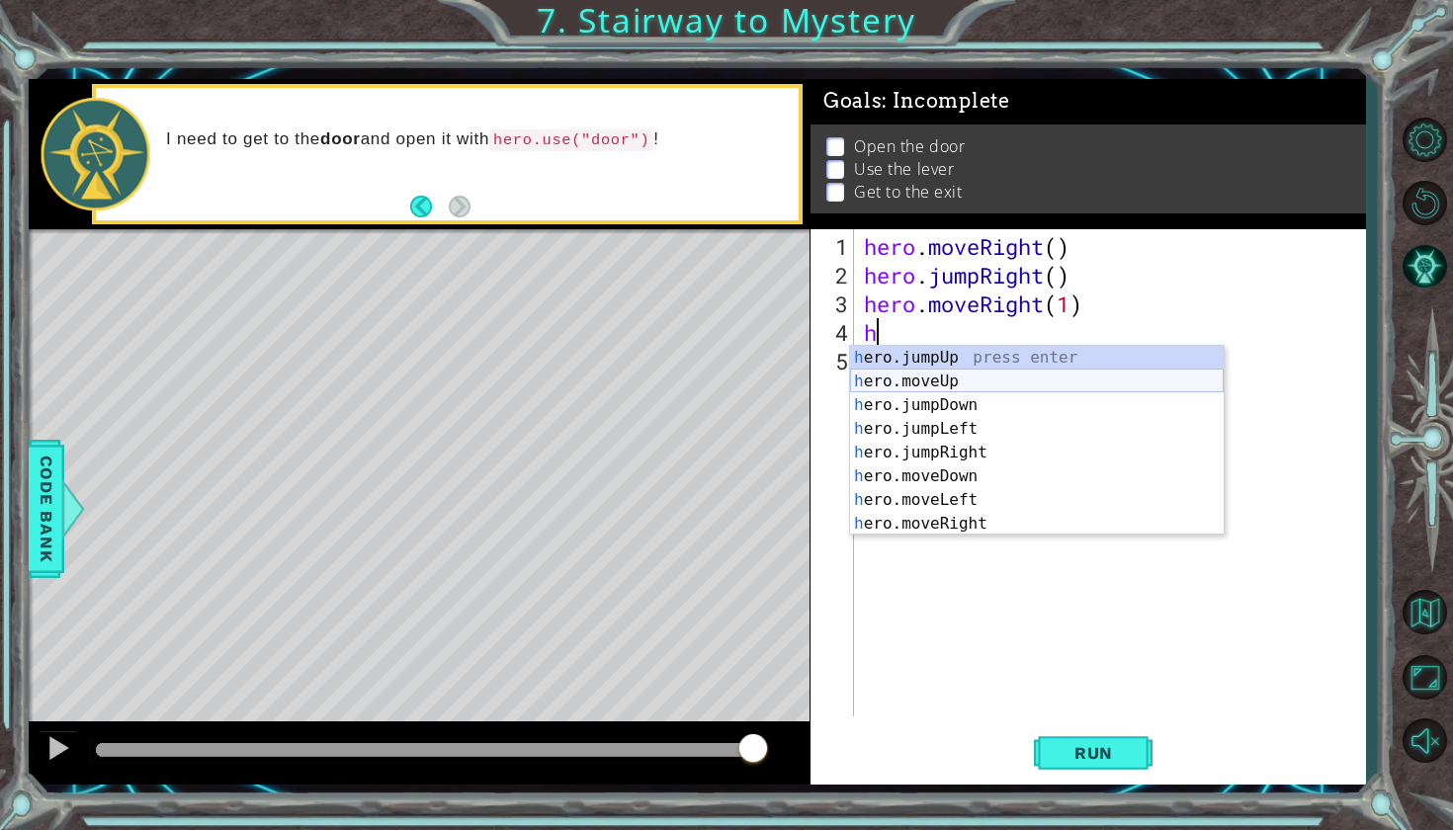
click at [940, 378] on div "h ero.jumpUp press enter h ero.moveUp press enter h ero.jumpDown press enter h …" at bounding box center [1037, 464] width 374 height 237
type textarea "hero.moveUp(1)"
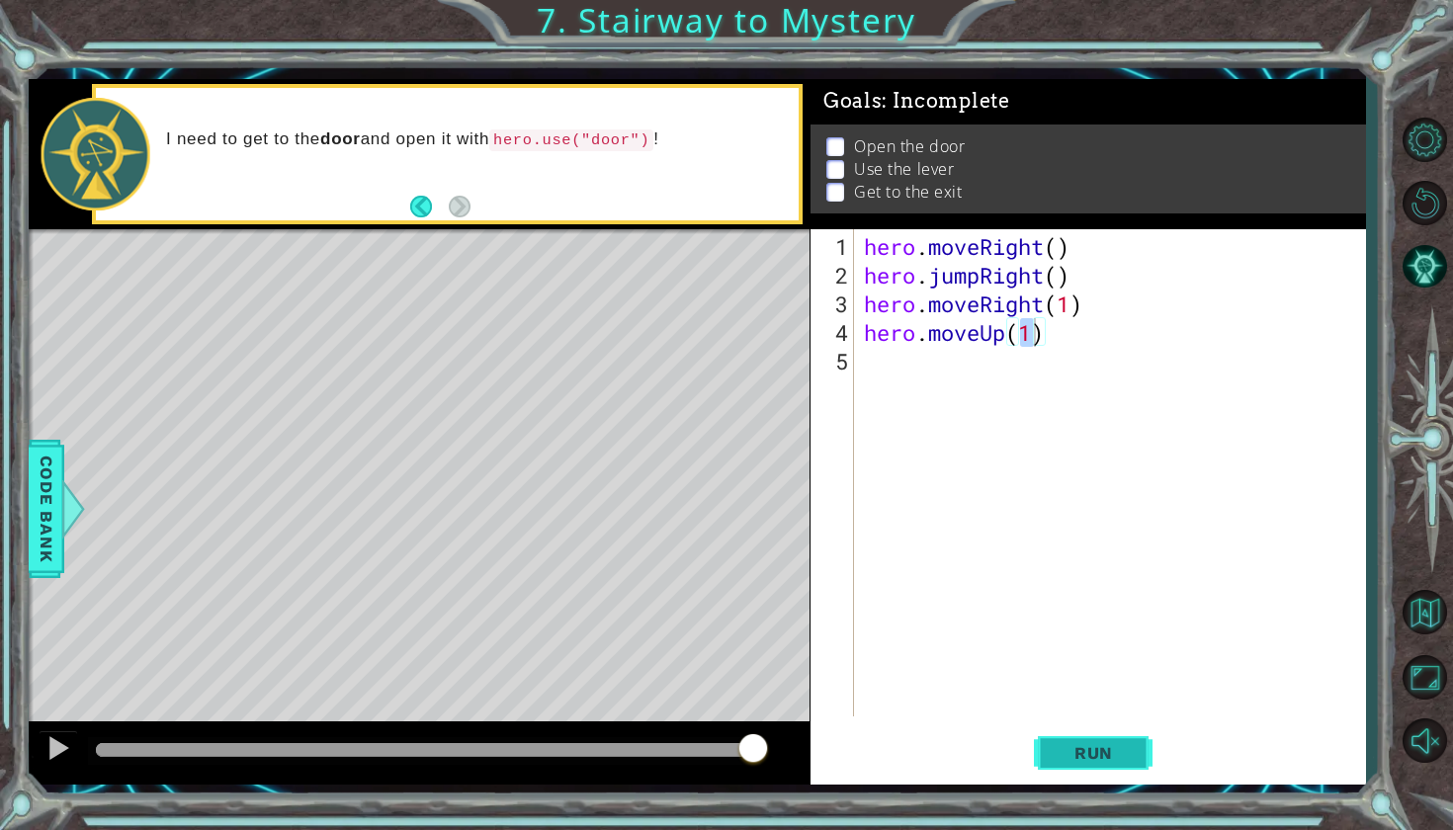
click at [1094, 743] on span "Run" at bounding box center [1093, 753] width 78 height 20
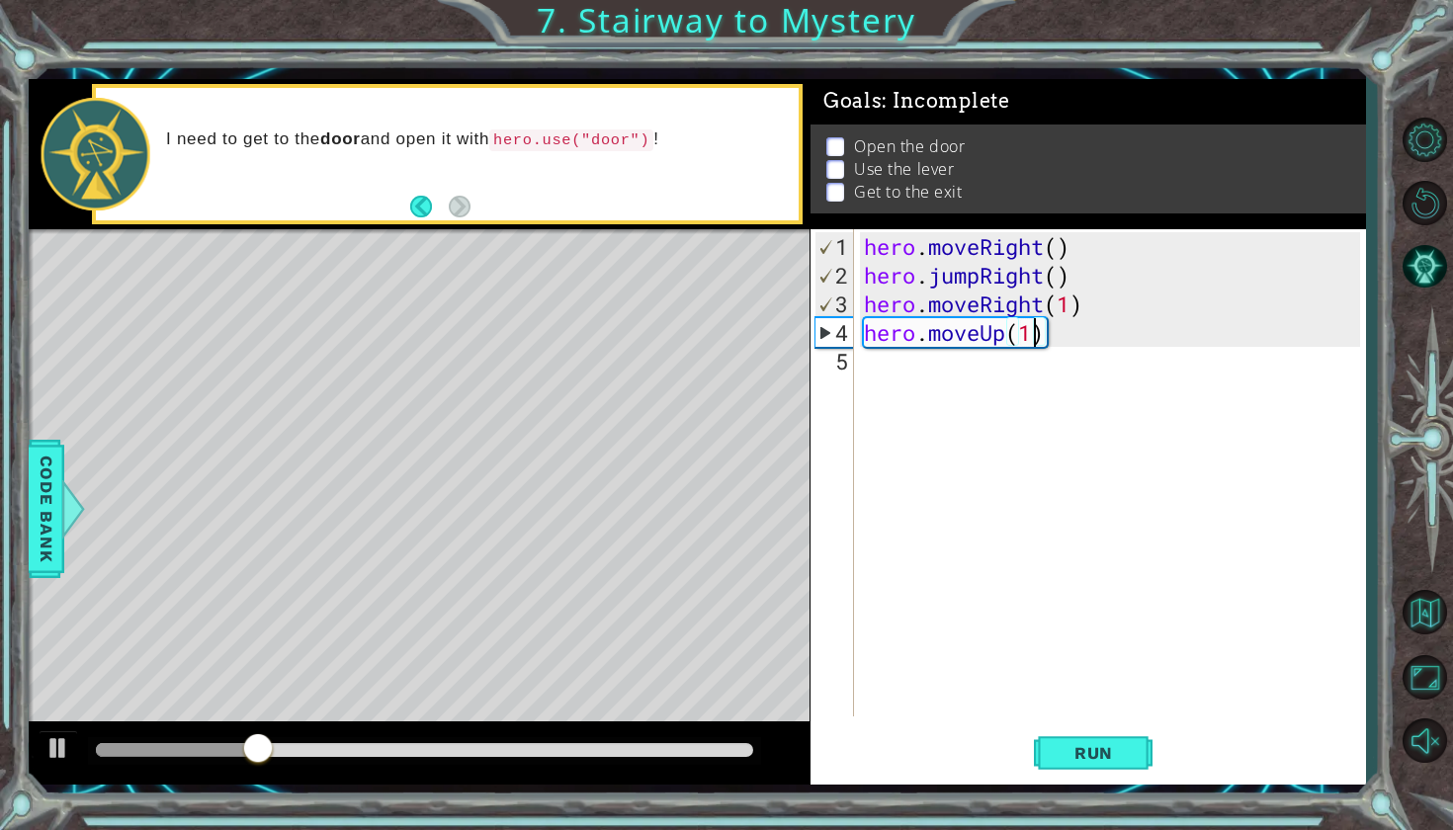
click at [909, 352] on div "hero . moveRight ( ) hero . jumpRight ( ) hero . moveRight ( 1 ) hero . moveUp …" at bounding box center [1115, 504] width 510 height 544
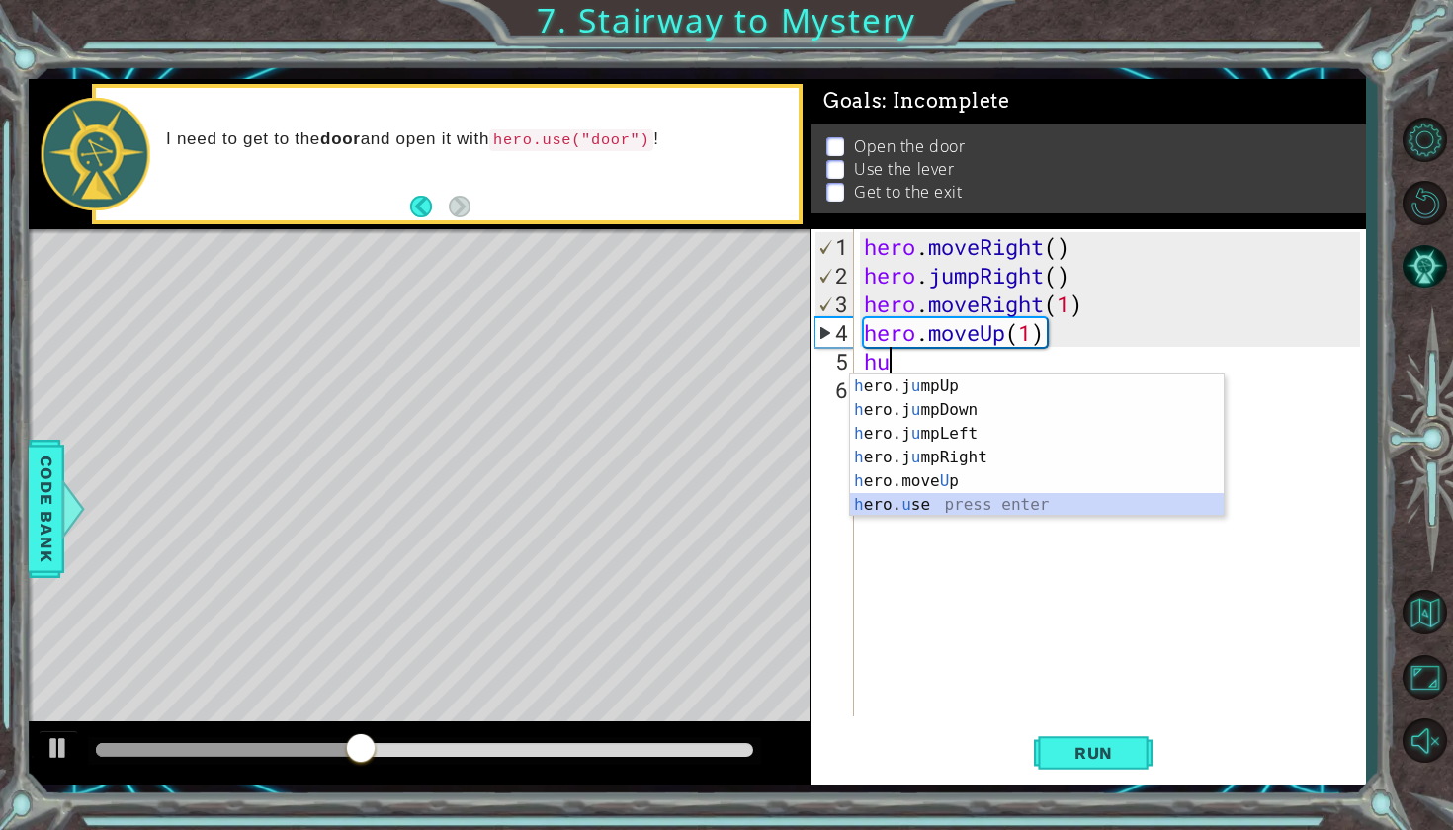
click at [873, 507] on div "h ero.j u mpUp press enter h ero.j u mpDown press enter h ero.j u mpLeft press …" at bounding box center [1037, 470] width 374 height 190
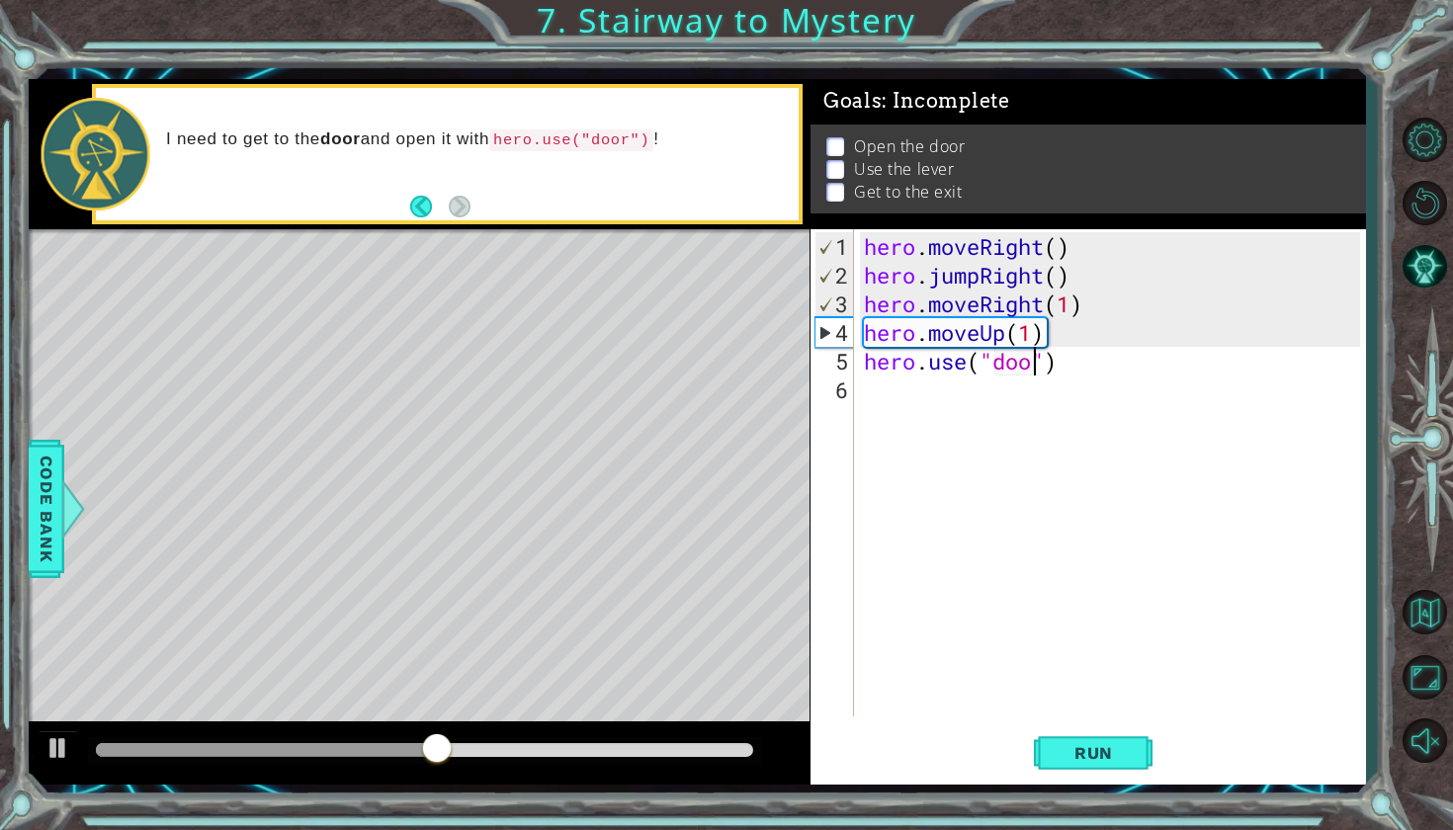
scroll to position [0, 8]
type textarea "hero.use("door")"
click at [1081, 756] on span "Run" at bounding box center [1093, 753] width 78 height 20
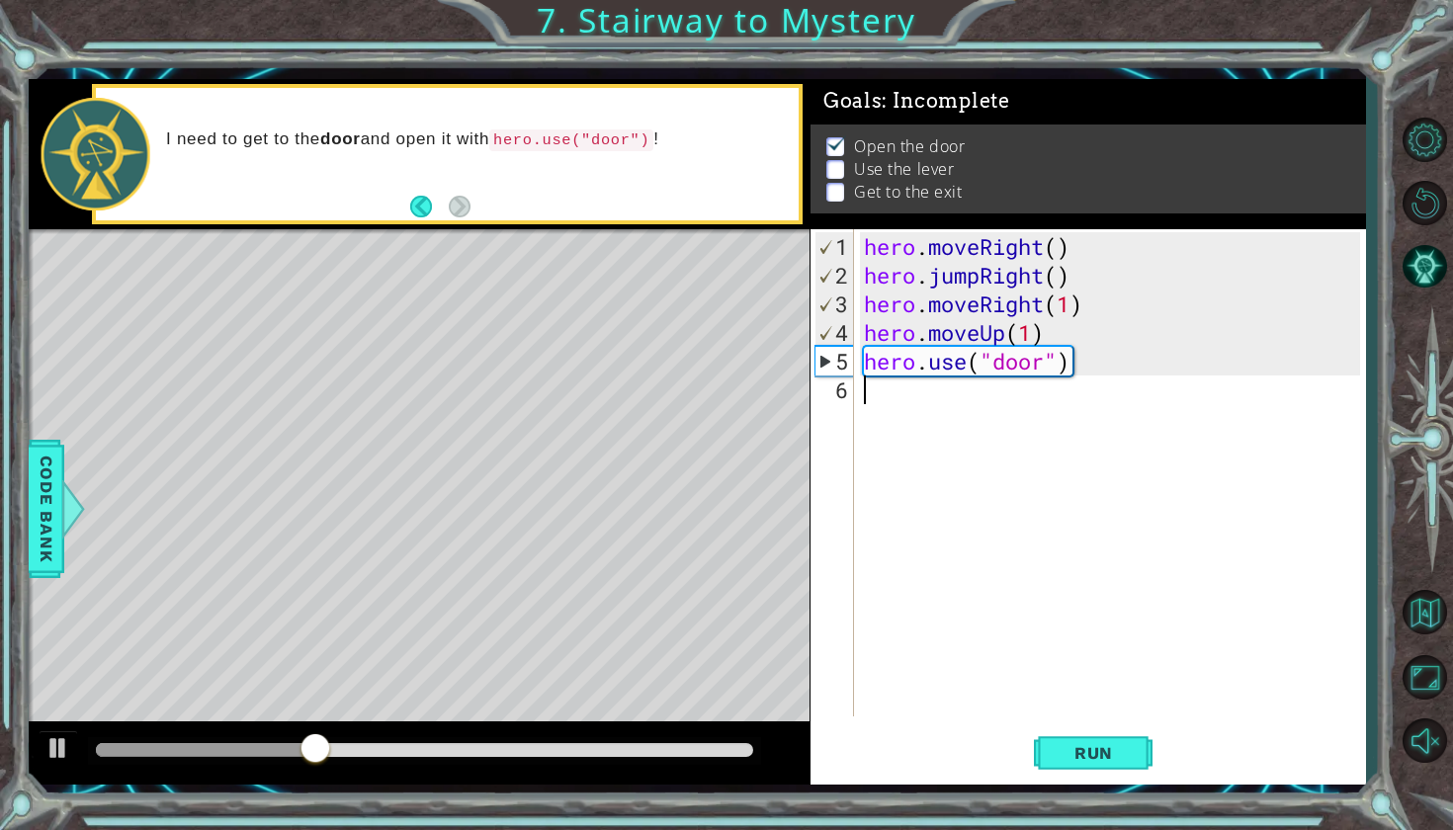
click at [891, 384] on div "hero . moveRight ( ) hero . jumpRight ( ) hero . moveRight ( 1 ) hero . moveUp …" at bounding box center [1115, 504] width 510 height 544
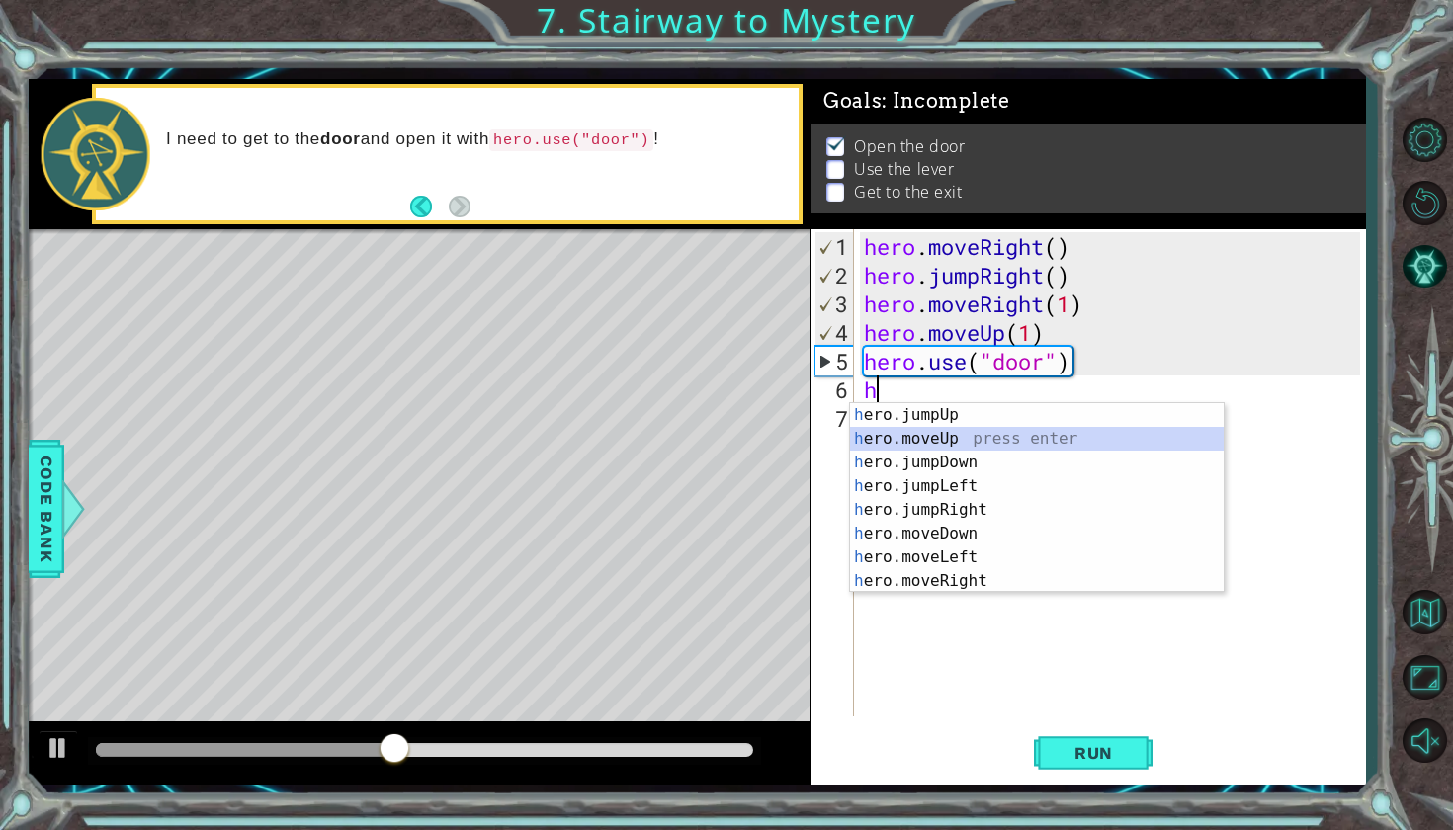
click at [934, 435] on div "h ero.jumpUp press enter h ero.moveUp press enter h ero.jumpDown press enter h …" at bounding box center [1037, 521] width 374 height 237
type textarea "hero.moveUp(1)"
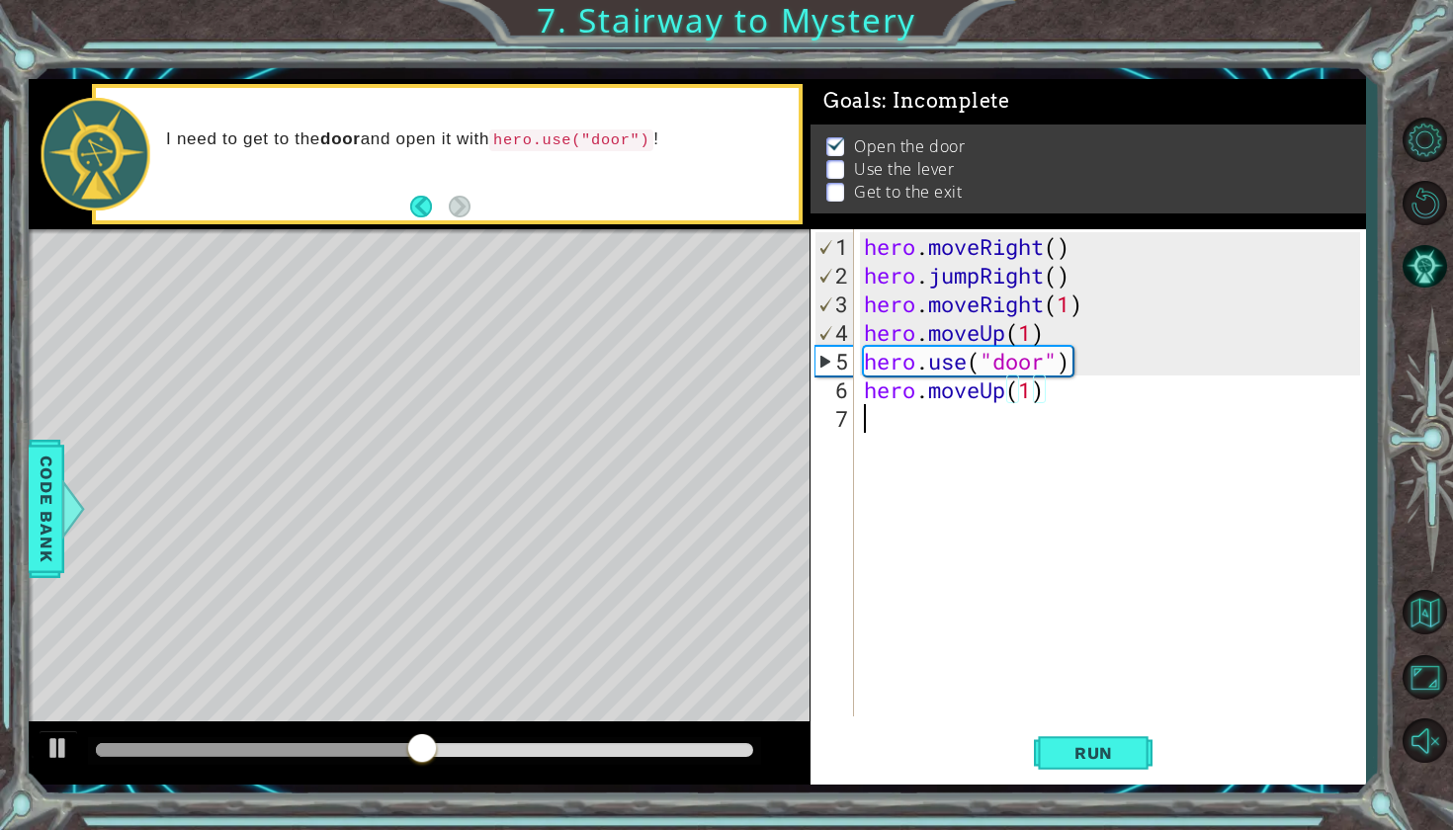
click at [901, 406] on div "hero . moveRight ( ) hero . jumpRight ( ) hero . moveRight ( 1 ) hero . moveUp …" at bounding box center [1115, 504] width 510 height 544
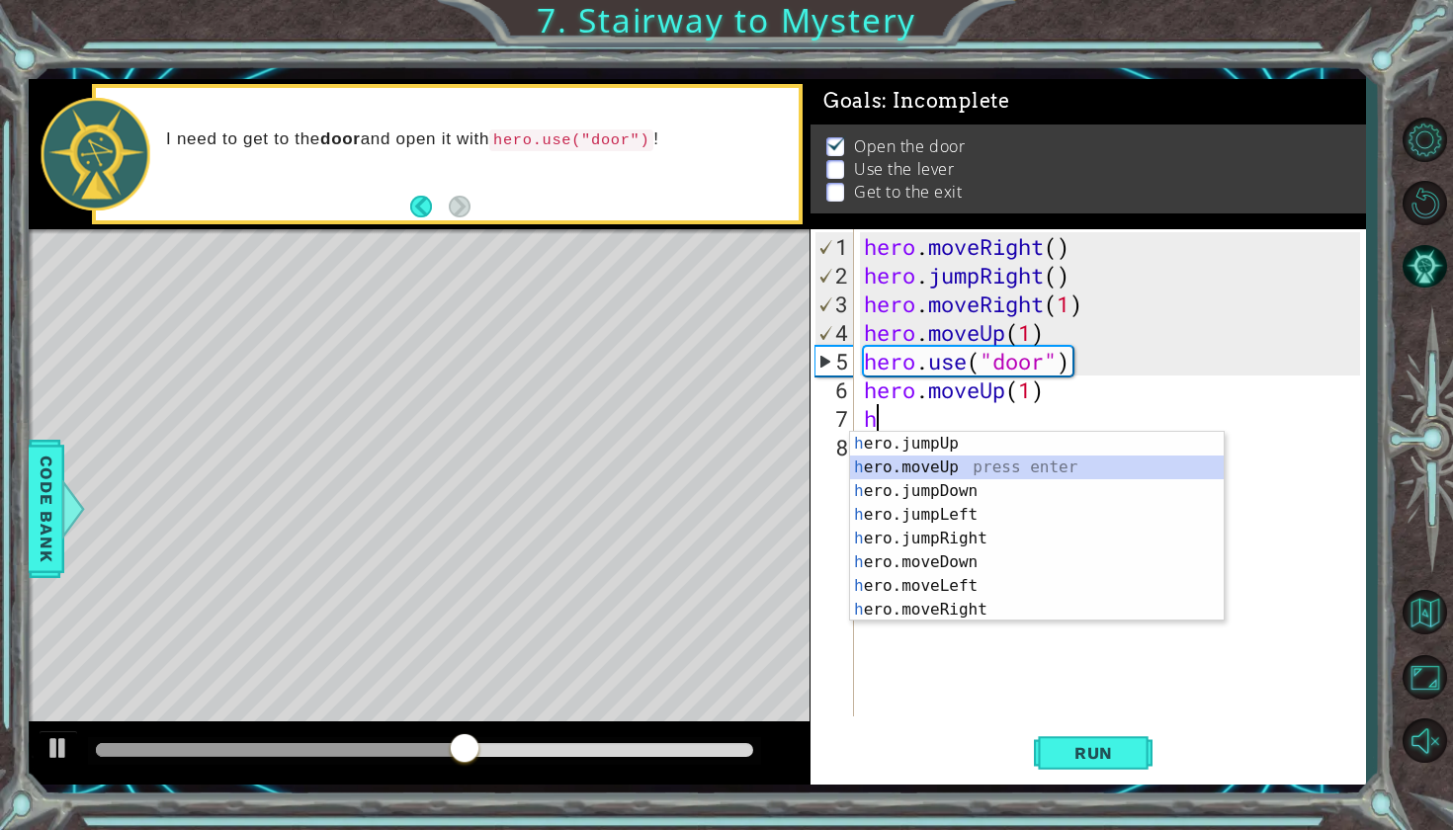
click at [922, 466] on div "h ero.jumpUp press enter h ero.moveUp press enter h ero.jumpDown press enter h …" at bounding box center [1037, 550] width 374 height 237
type textarea "hero.moveUp(1)"
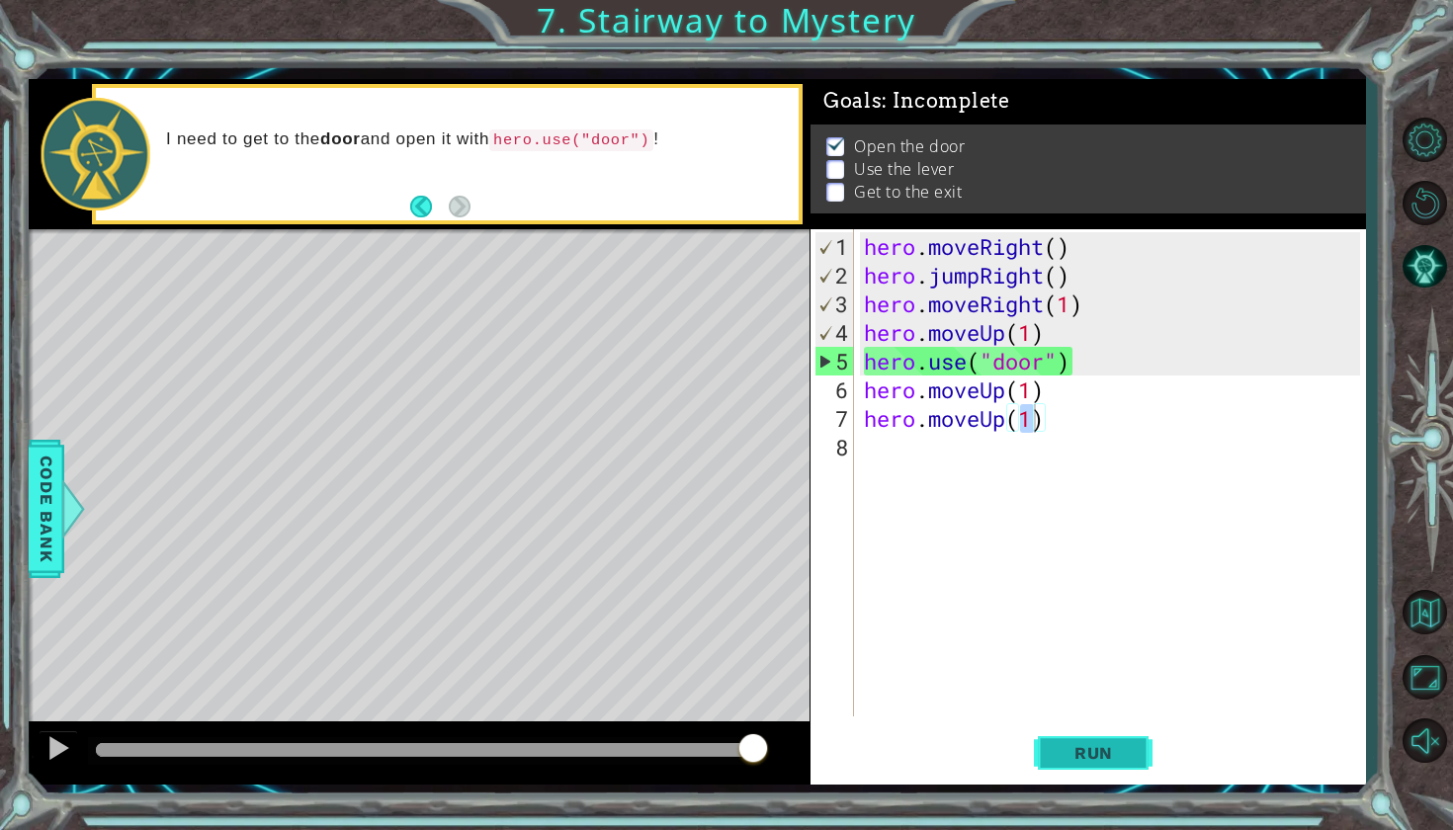
click at [1086, 778] on button "Run" at bounding box center [1093, 751] width 119 height 55
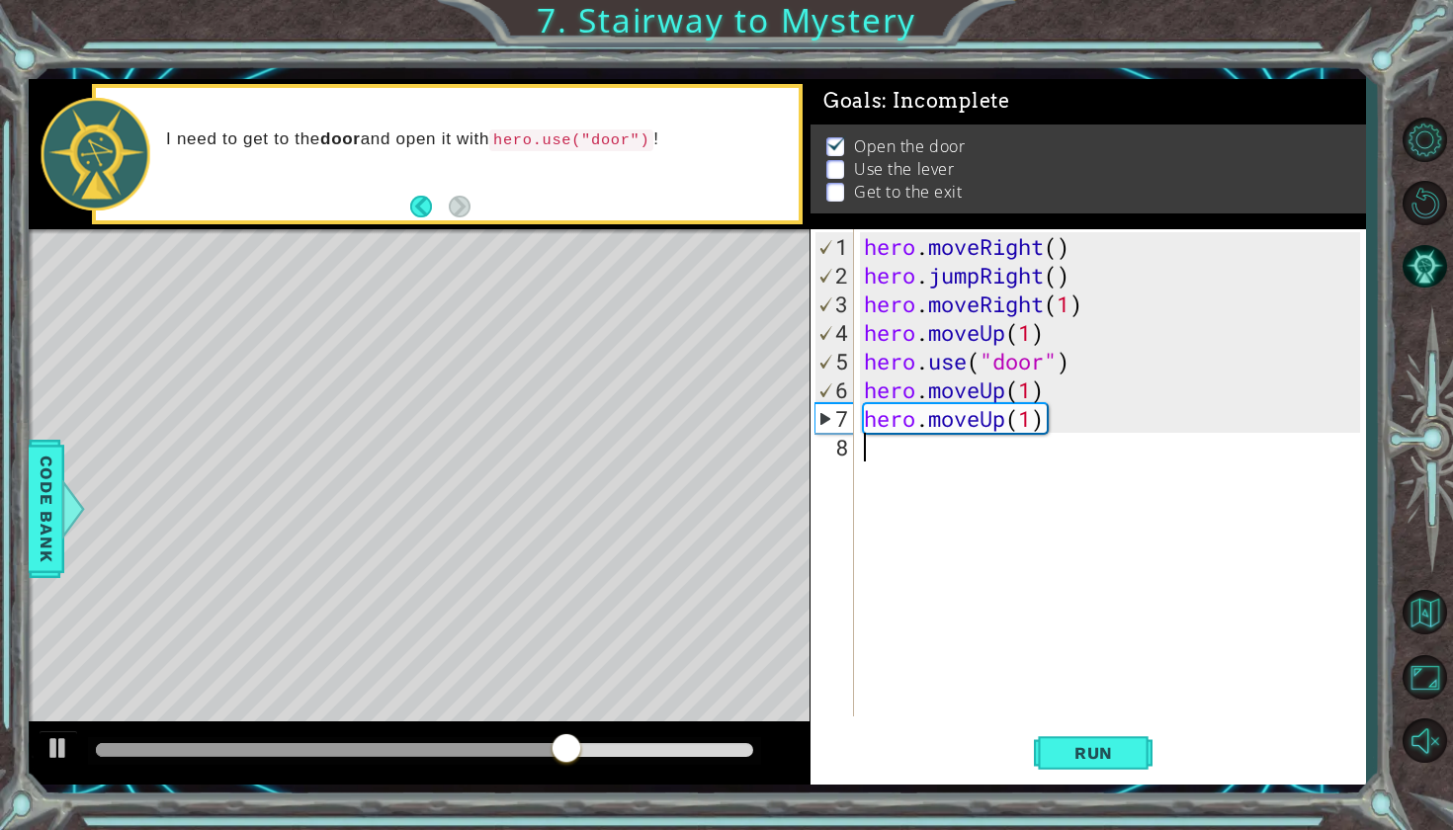
click at [898, 443] on div "hero . moveRight ( ) hero . jumpRight ( ) hero . moveRight ( 1 ) hero . moveUp …" at bounding box center [1115, 504] width 510 height 544
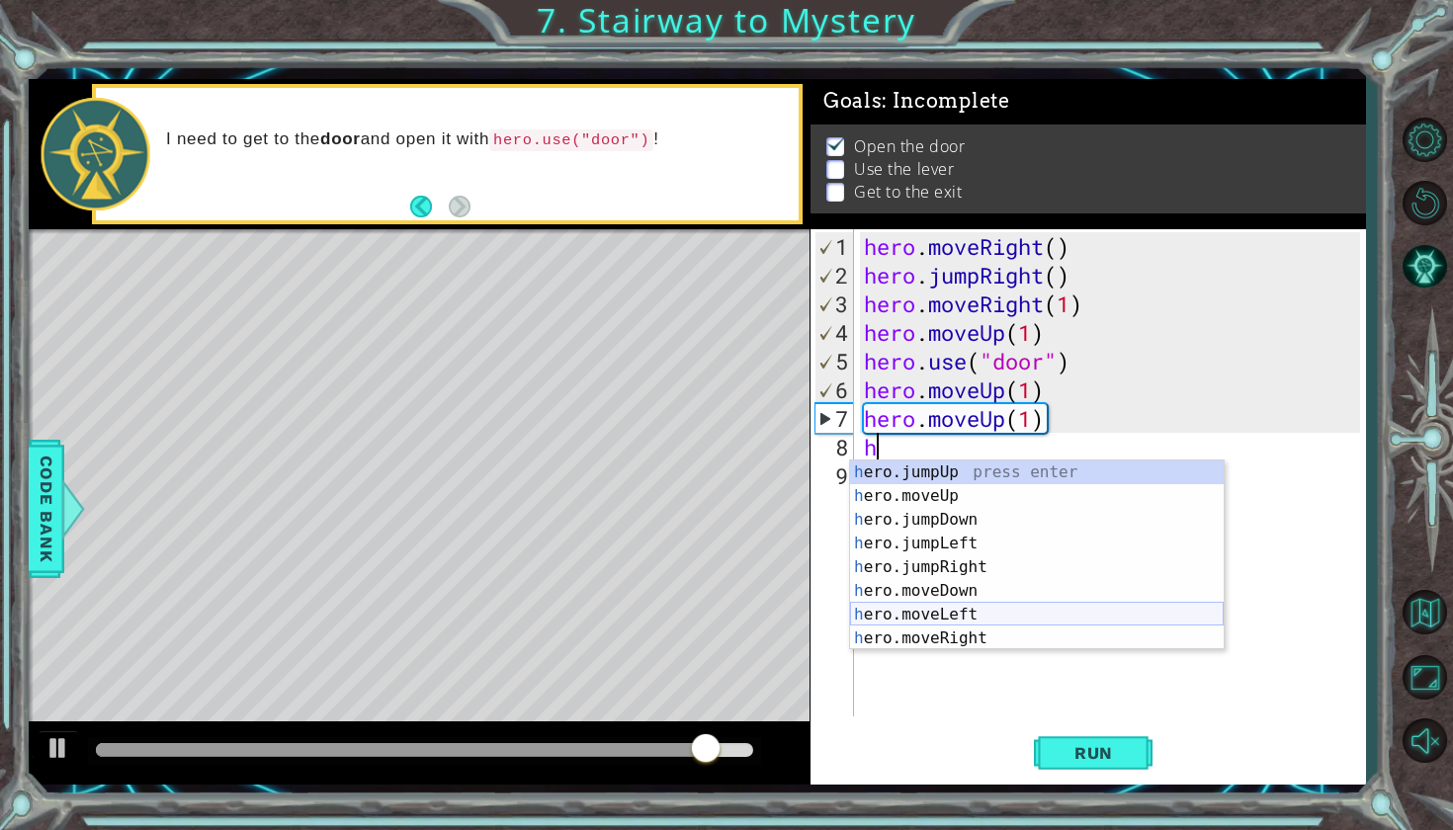
click at [951, 621] on div "h ero.jumpUp press enter h ero.moveUp press enter h ero.jumpDown press enter h …" at bounding box center [1037, 578] width 374 height 237
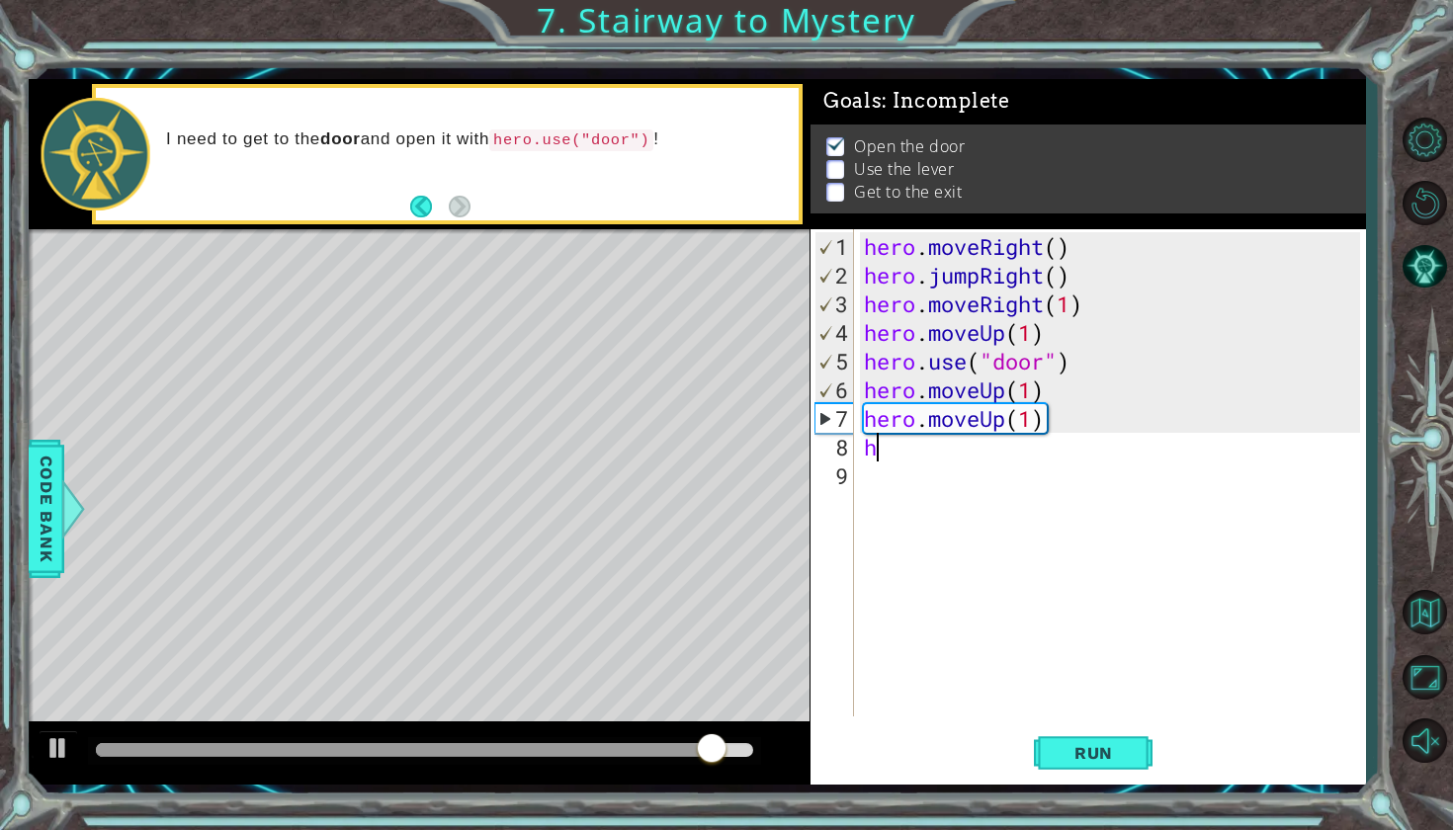
type textarea "hero.moveLeft(1)"
click at [915, 484] on div "hero . moveRight ( ) hero . jumpRight ( ) hero . moveRight ( 1 ) hero . moveUp …" at bounding box center [1115, 504] width 510 height 544
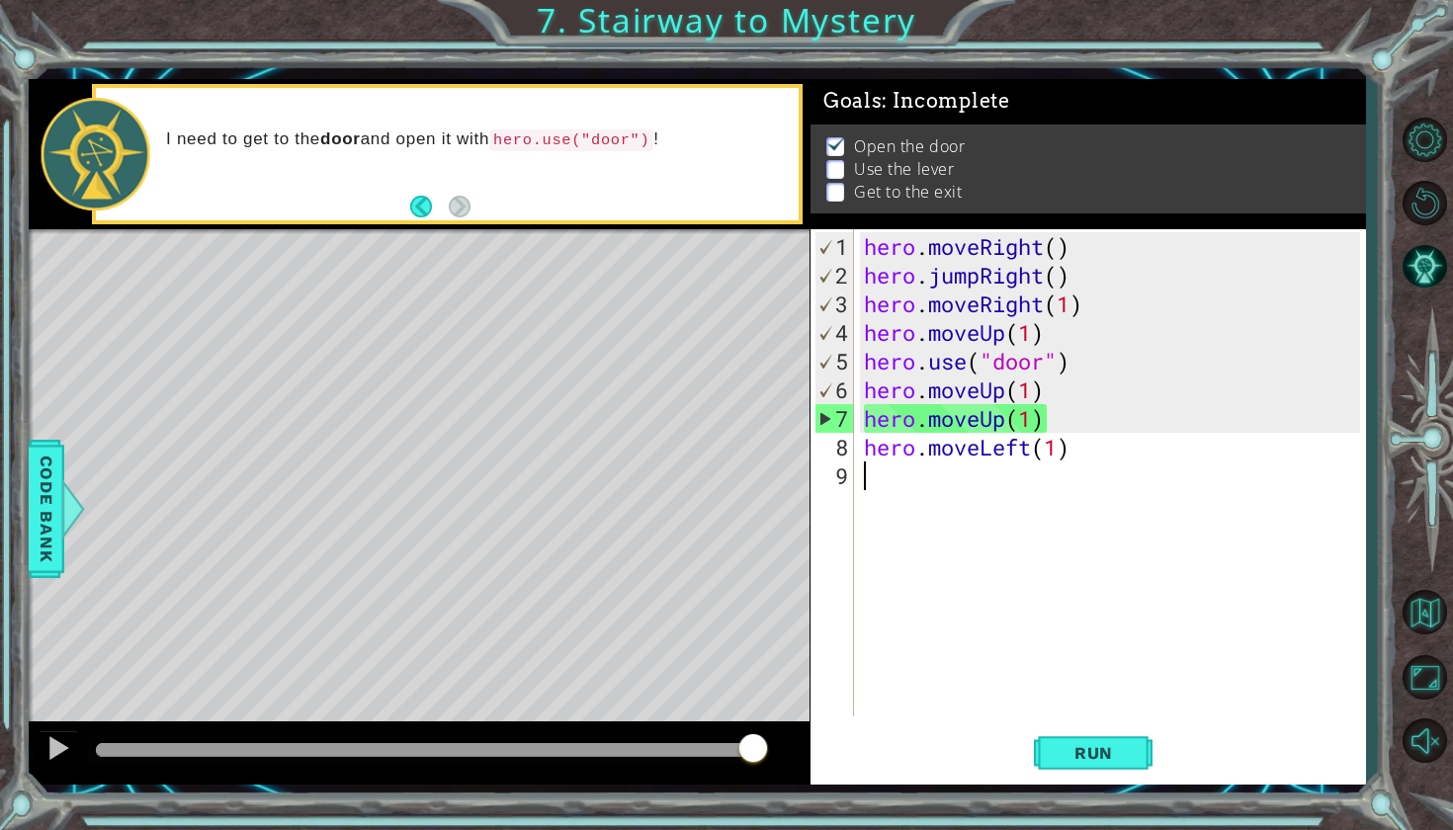
type textarea "h"
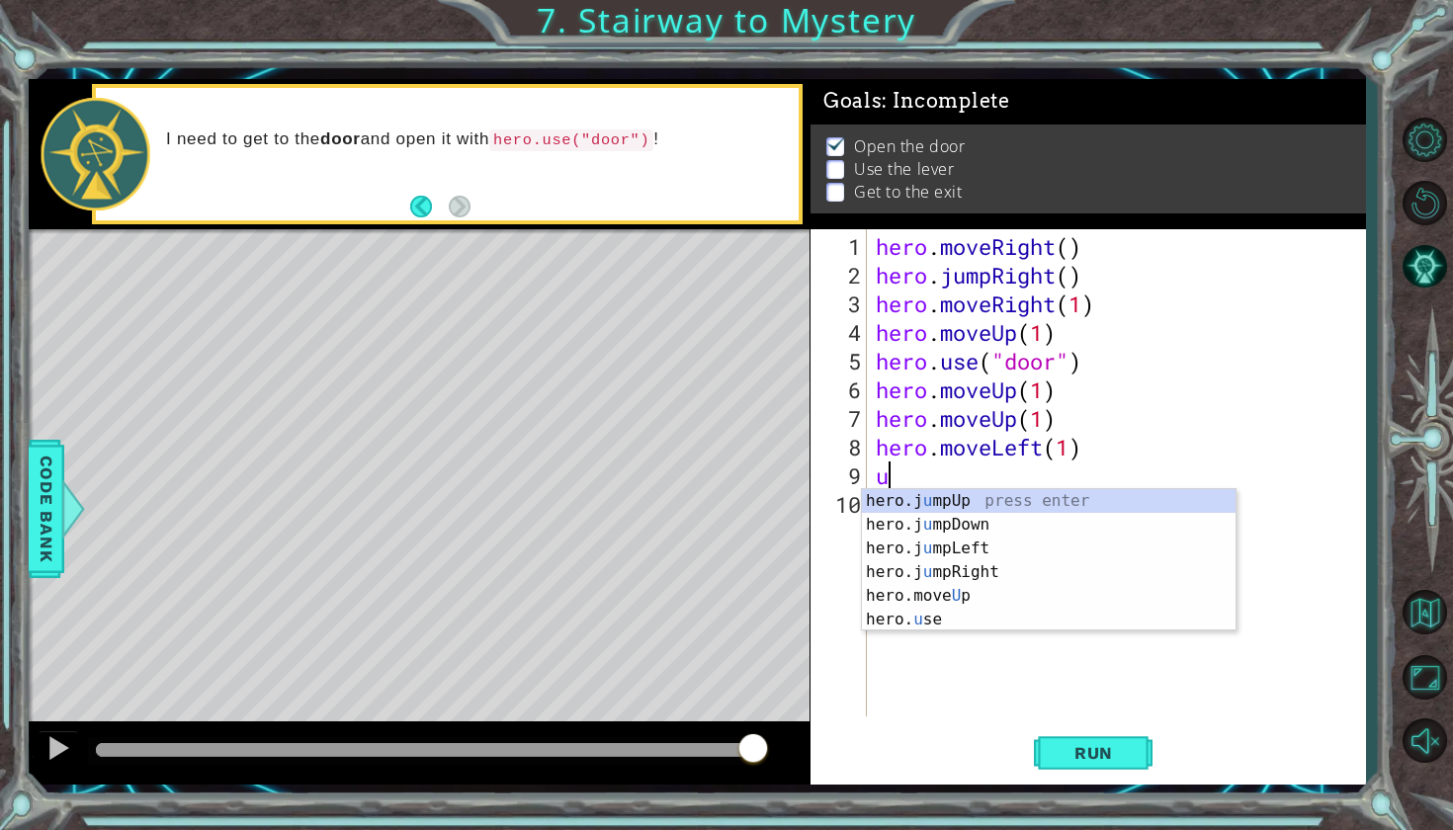
type textarea "u"
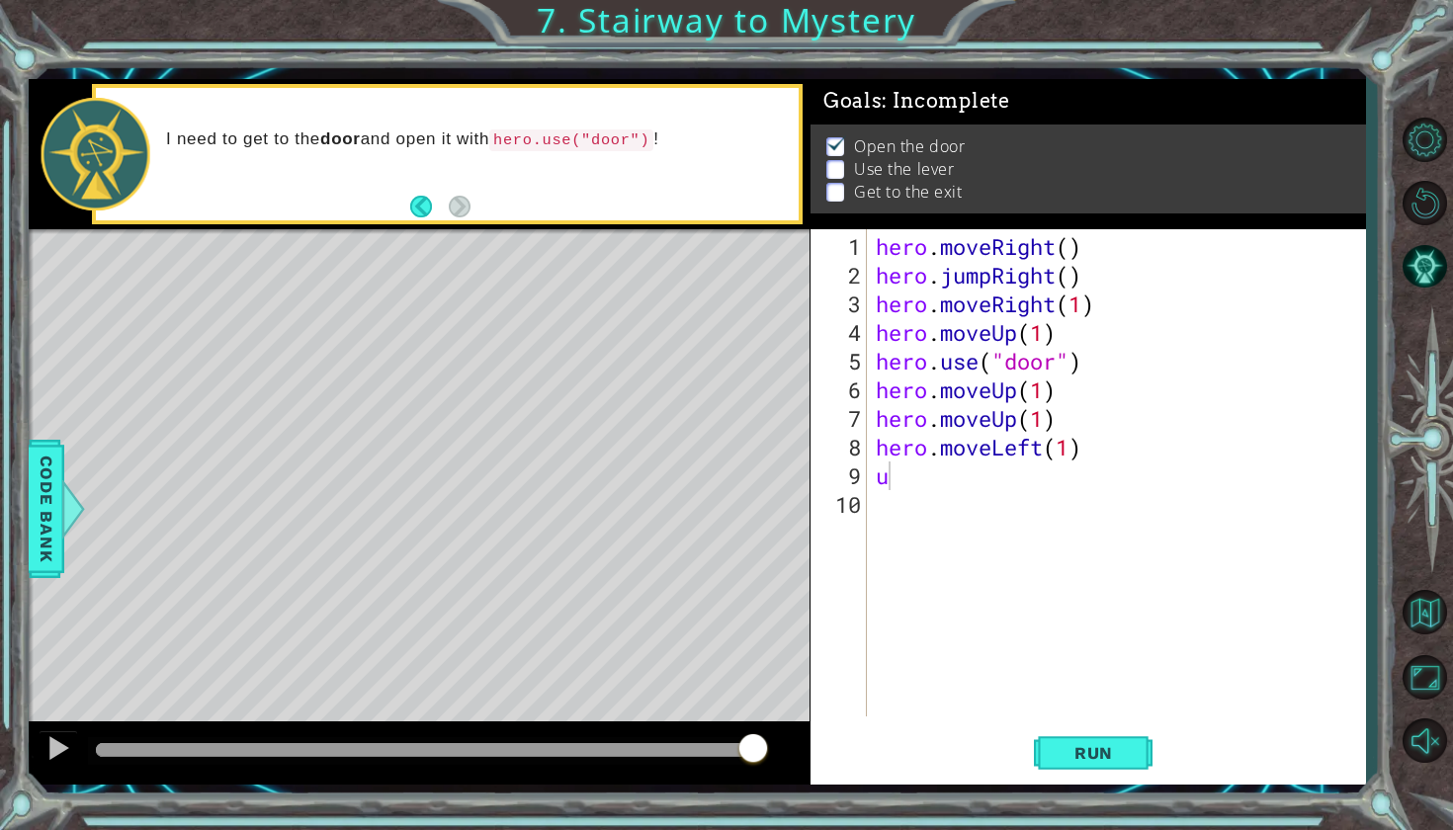
click at [923, 628] on body "1 ההההההההההההההההההההההההההההההההההההההההההההההההההההההההההההההההההההההההההההה…" at bounding box center [726, 415] width 1453 height 830
click at [920, 498] on div "hero . moveRight ( ) hero . jumpRight ( ) hero . moveRight ( 1 ) hero . moveUp …" at bounding box center [1121, 504] width 498 height 544
click at [910, 488] on div "hero . moveRight ( ) hero . jumpRight ( ) hero . moveRight ( 1 ) hero . moveUp …" at bounding box center [1121, 504] width 498 height 544
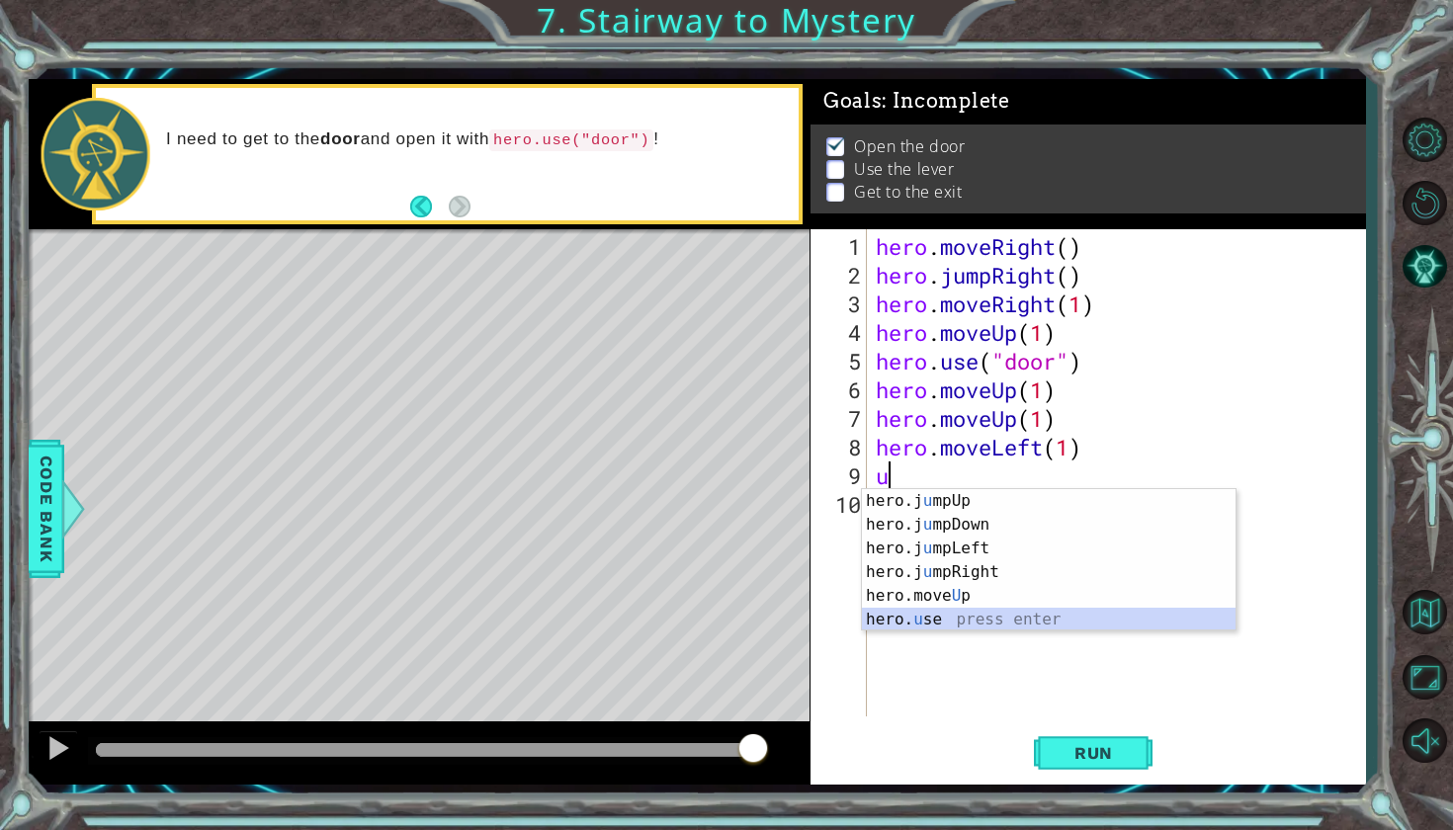
click at [893, 611] on div "hero.j u mpUp press enter hero.j u mpDown press enter hero.j u mpLeft press ent…" at bounding box center [1049, 584] width 374 height 190
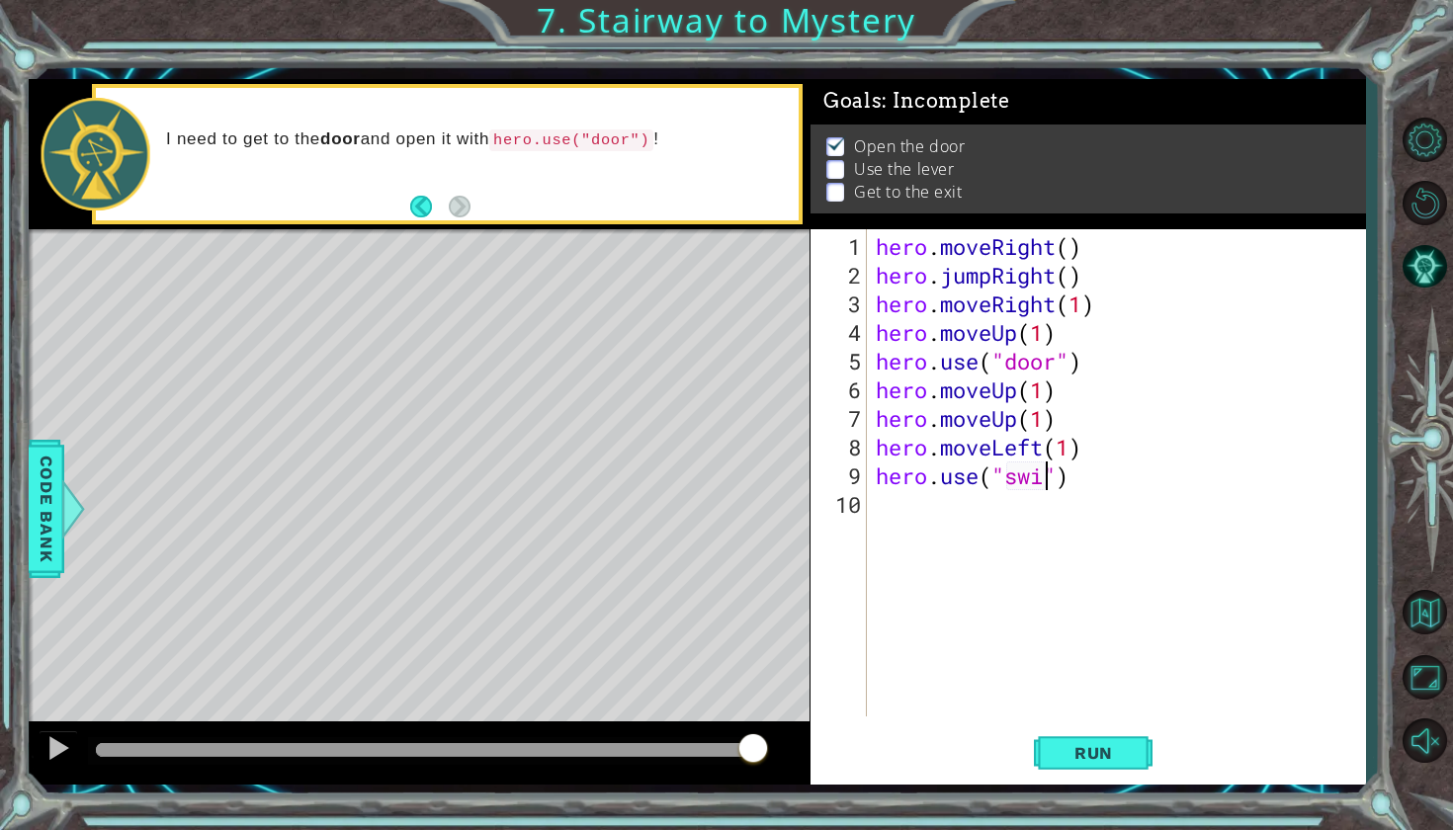
scroll to position [0, 8]
type textarea "hero.use("switch")"
click at [904, 505] on div "hero . moveRight ( ) hero . jumpRight ( ) hero . moveRight ( 1 ) hero . moveUp …" at bounding box center [1121, 504] width 498 height 544
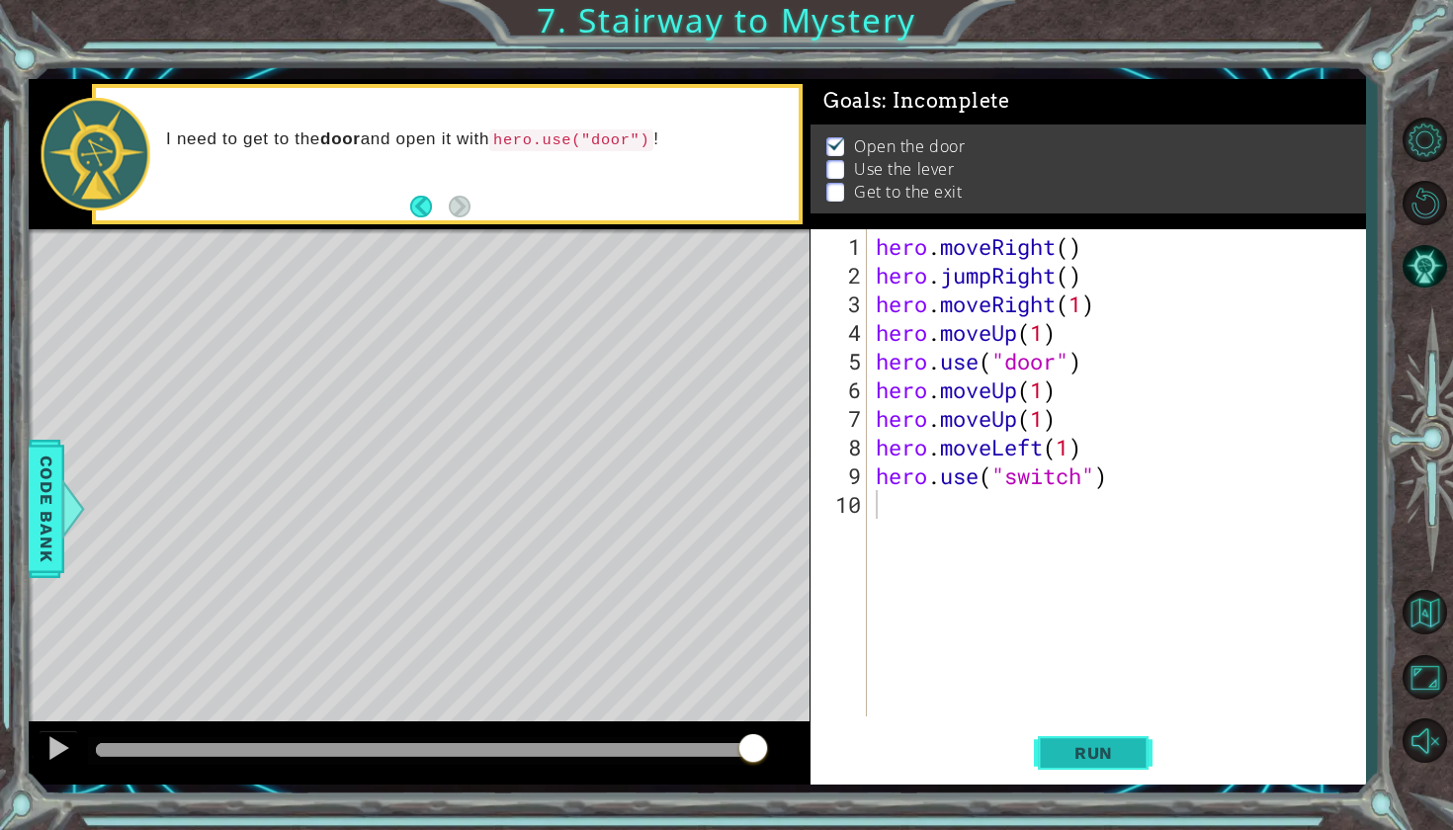
click at [1102, 751] on span "Run" at bounding box center [1093, 753] width 78 height 20
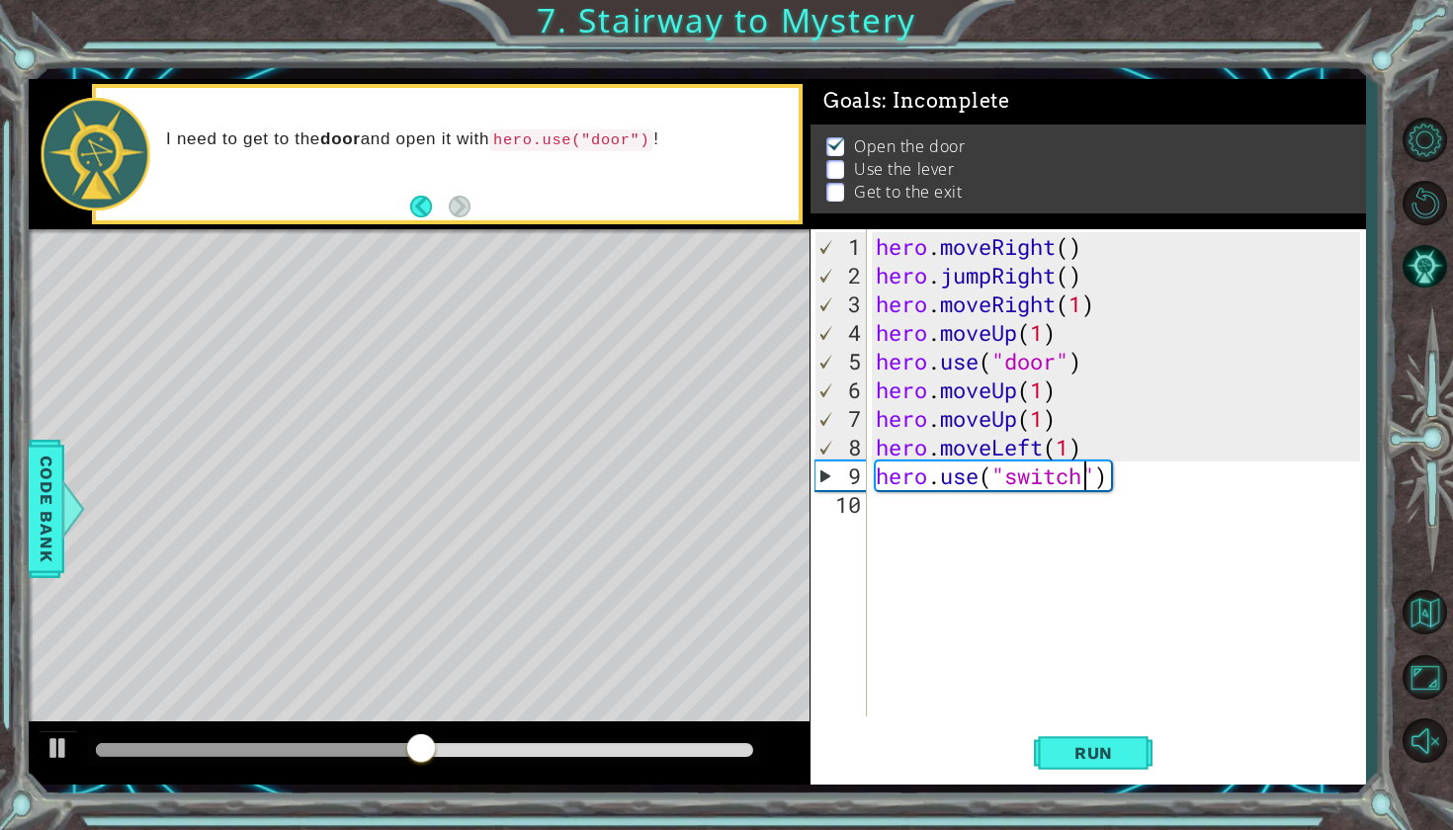
click at [1089, 477] on div "hero . moveRight ( ) hero . jumpRight ( ) hero . moveRight ( 1 ) hero . moveUp …" at bounding box center [1121, 504] width 498 height 544
type textarea "hero.use("lever")"
click at [1073, 759] on span "Run" at bounding box center [1093, 753] width 78 height 20
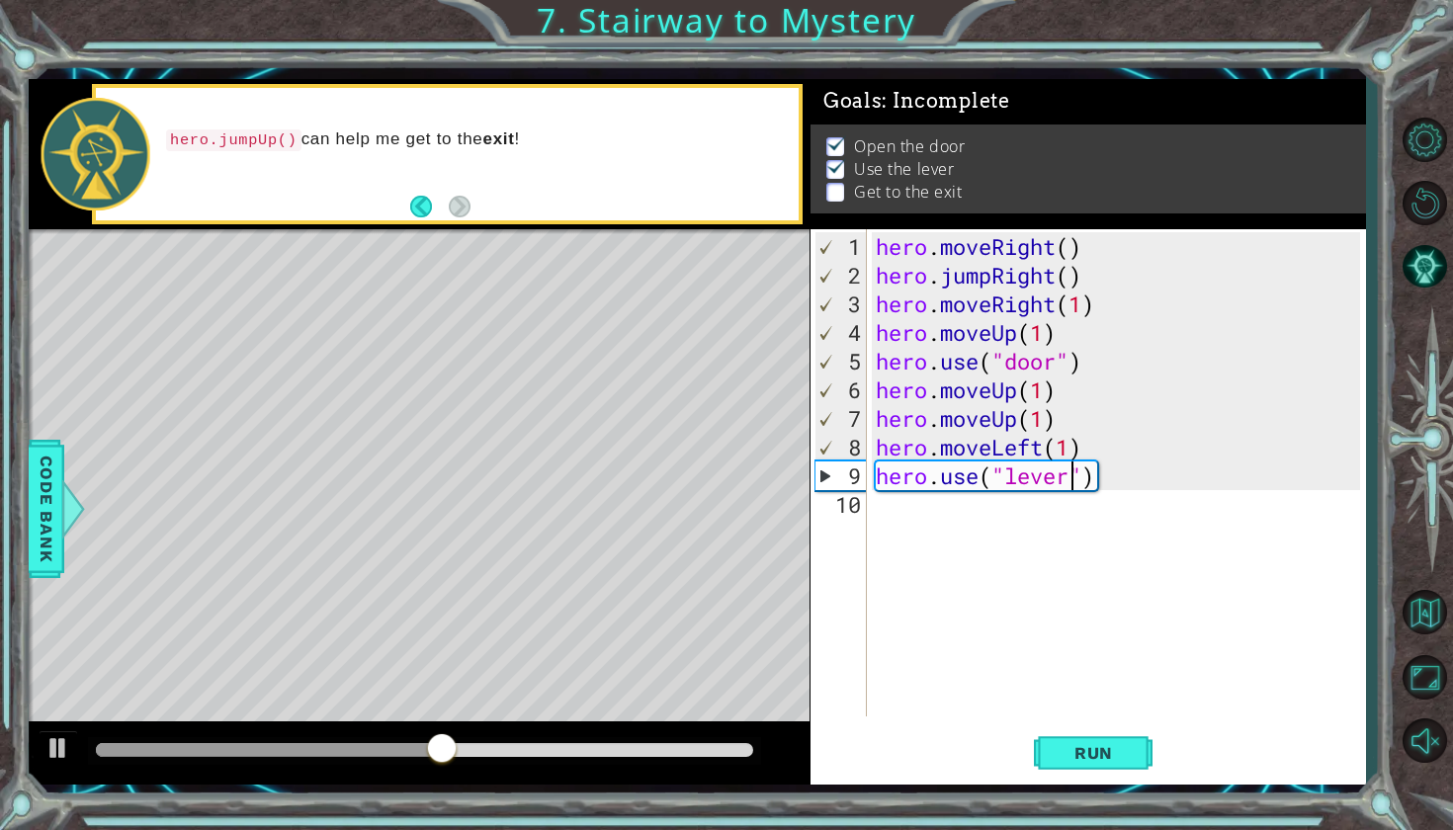
click at [916, 511] on div "hero . moveRight ( ) hero . jumpRight ( ) hero . moveRight ( 1 ) hero . moveUp …" at bounding box center [1121, 504] width 498 height 544
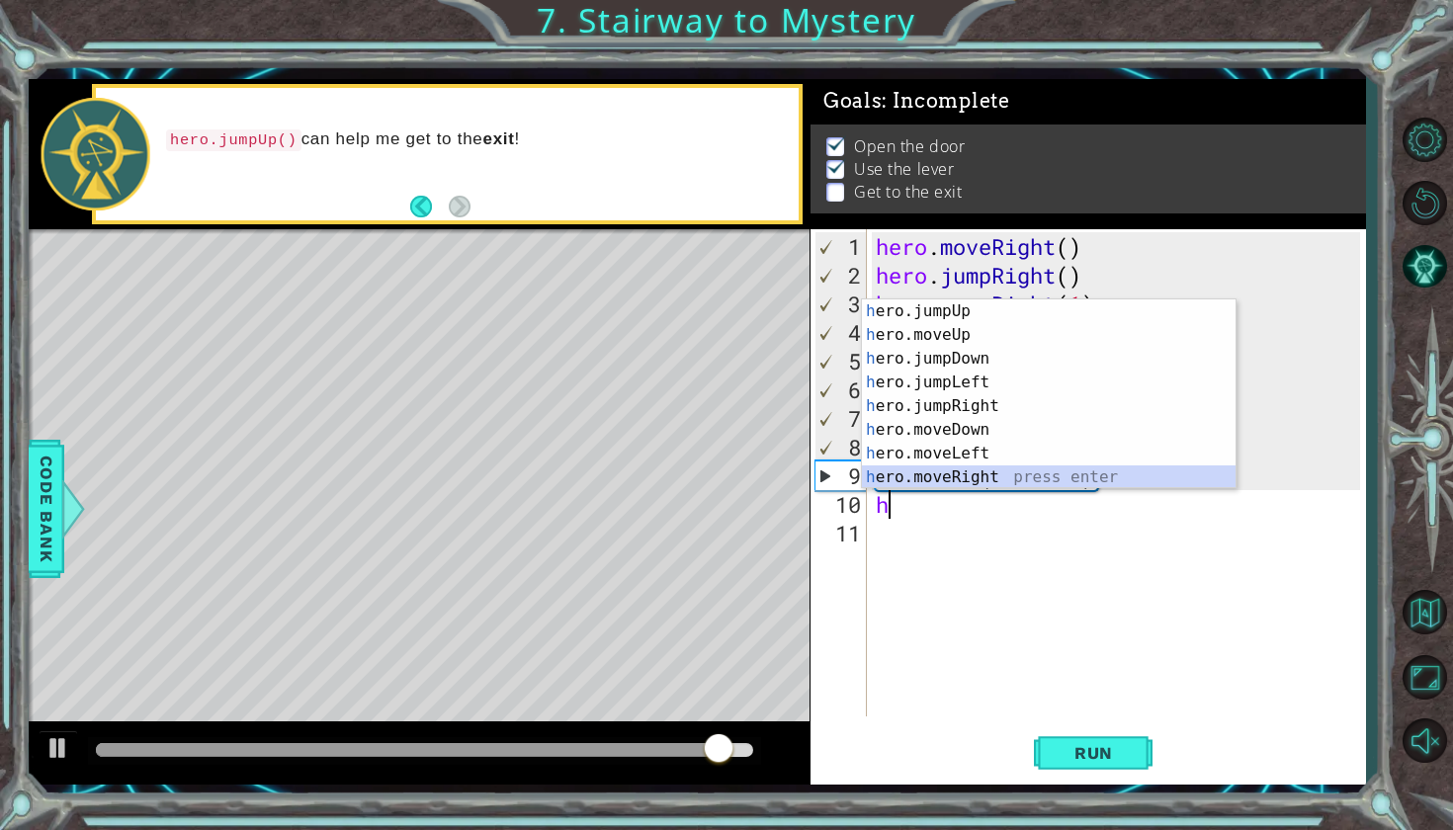
click at [950, 472] on div "h ero.jumpUp press enter h ero.moveUp press enter h ero.jumpDown press enter h …" at bounding box center [1049, 417] width 374 height 237
type textarea "hero.moveRight(1)"
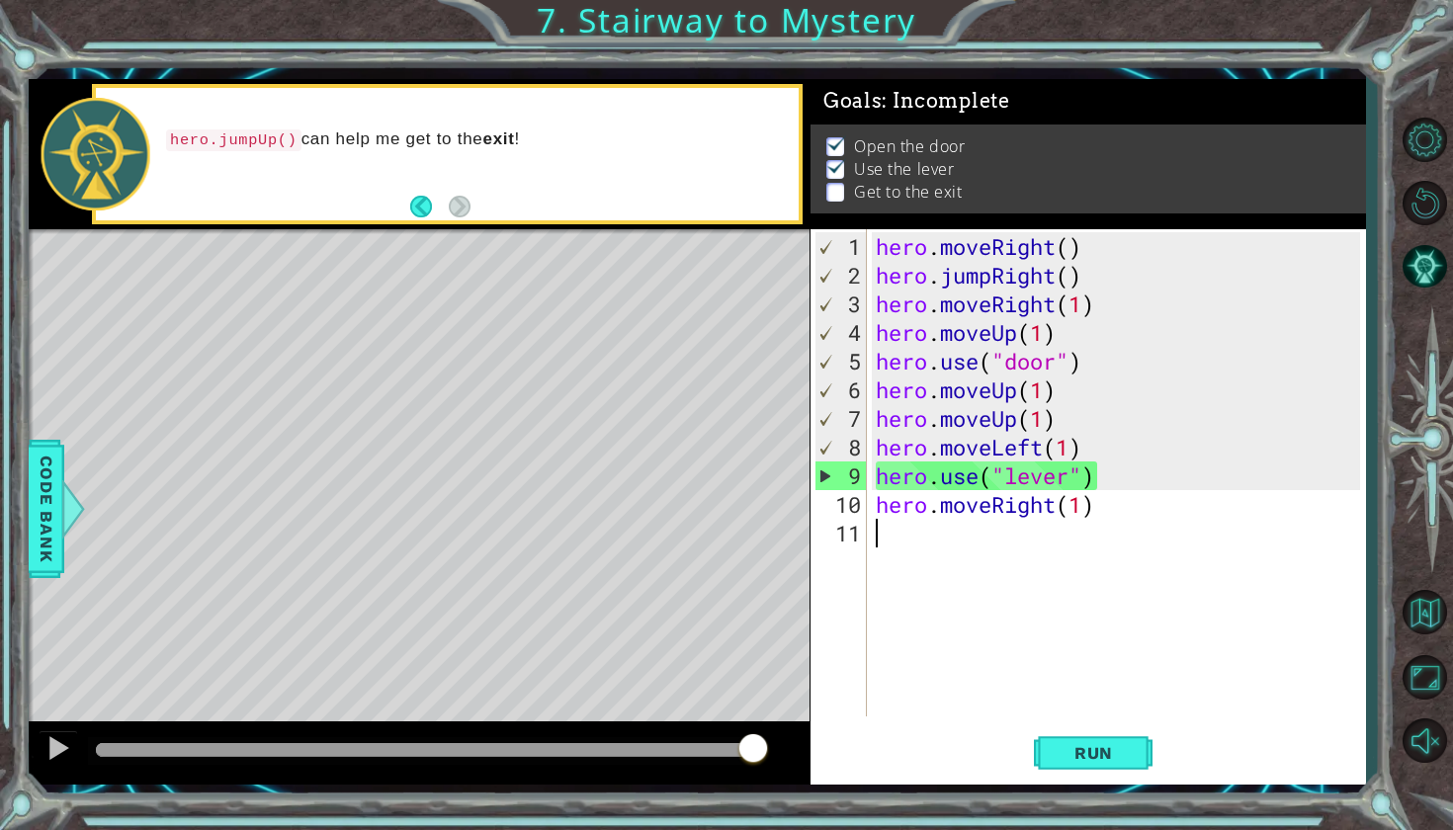
click at [935, 533] on div "hero . moveRight ( ) hero . jumpRight ( ) hero . moveRight ( 1 ) hero . moveUp …" at bounding box center [1121, 504] width 498 height 544
click at [1086, 506] on div "hero . moveRight ( ) hero . jumpRight ( ) hero . moveRight ( 1 ) hero . moveUp …" at bounding box center [1121, 504] width 498 height 544
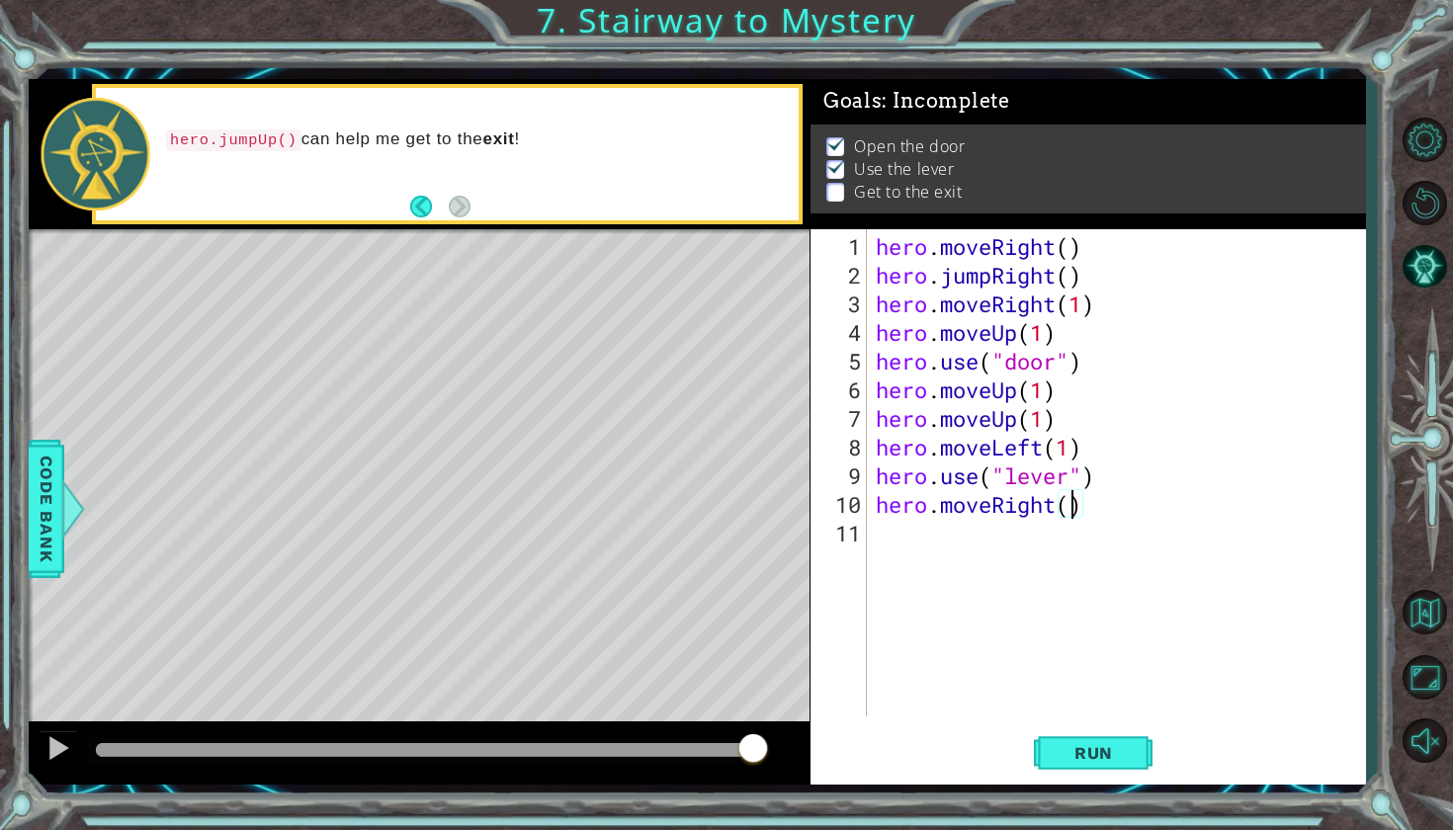
type textarea "hero.moveRight(2)"
click at [943, 532] on div "hero . moveRight ( ) hero . jumpRight ( ) hero . moveRight ( 1 ) hero . moveUp …" at bounding box center [1121, 504] width 498 height 544
type textarea "h"
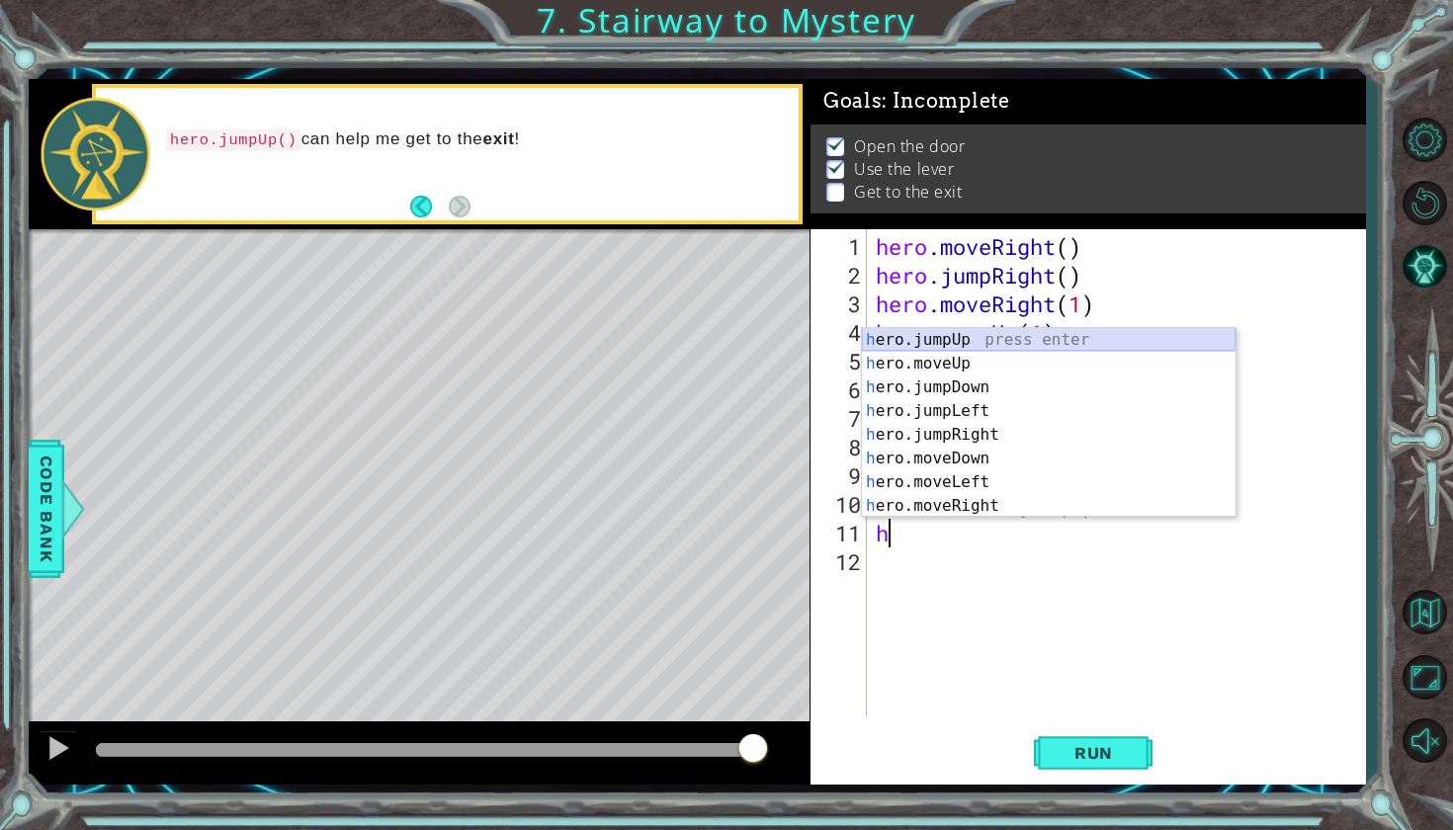
click at [957, 335] on div "h ero.jumpUp press enter h ero.moveUp press enter h ero.jumpDown press enter h …" at bounding box center [1049, 446] width 374 height 237
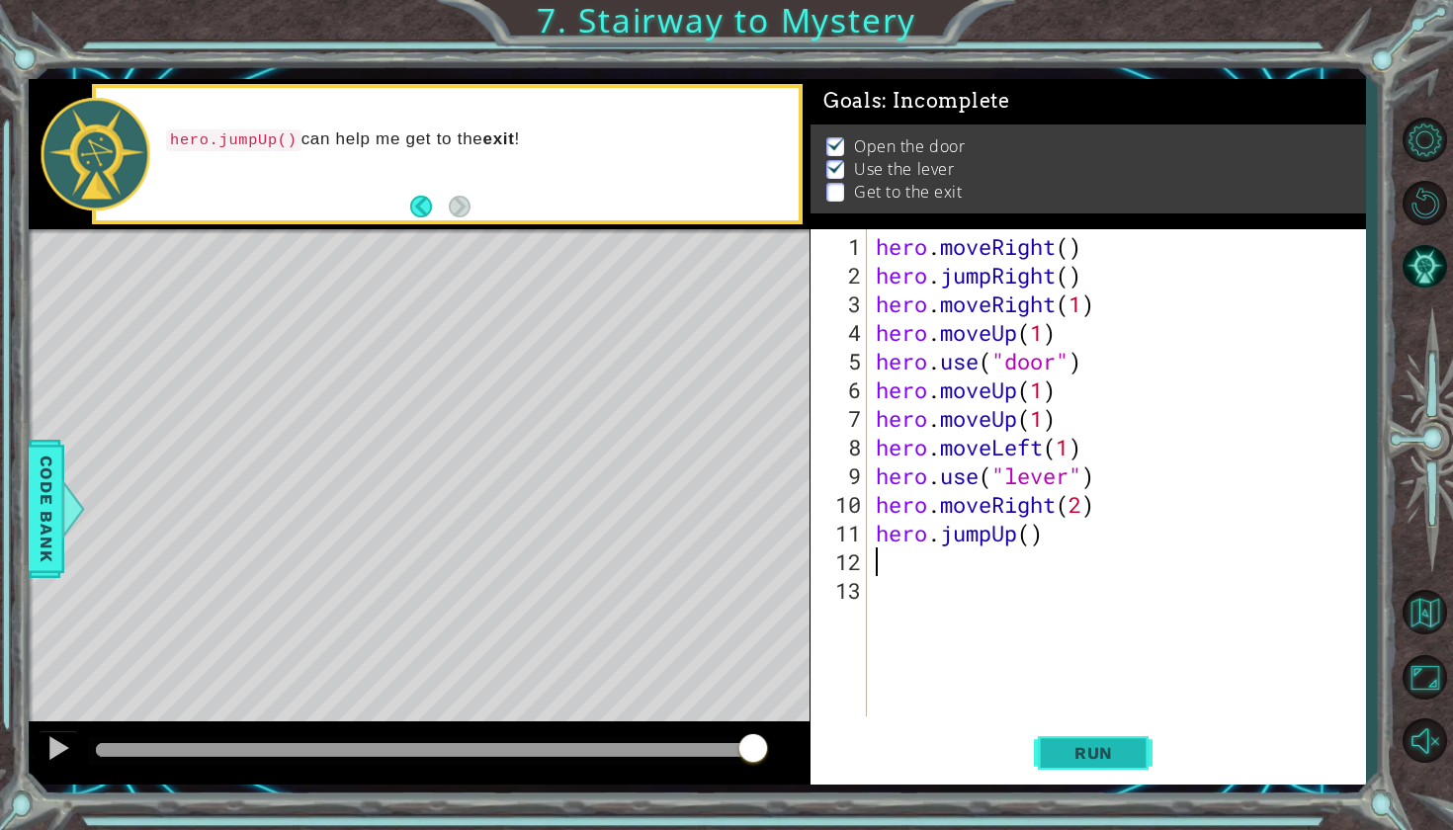
click at [1094, 752] on span "Run" at bounding box center [1093, 753] width 78 height 20
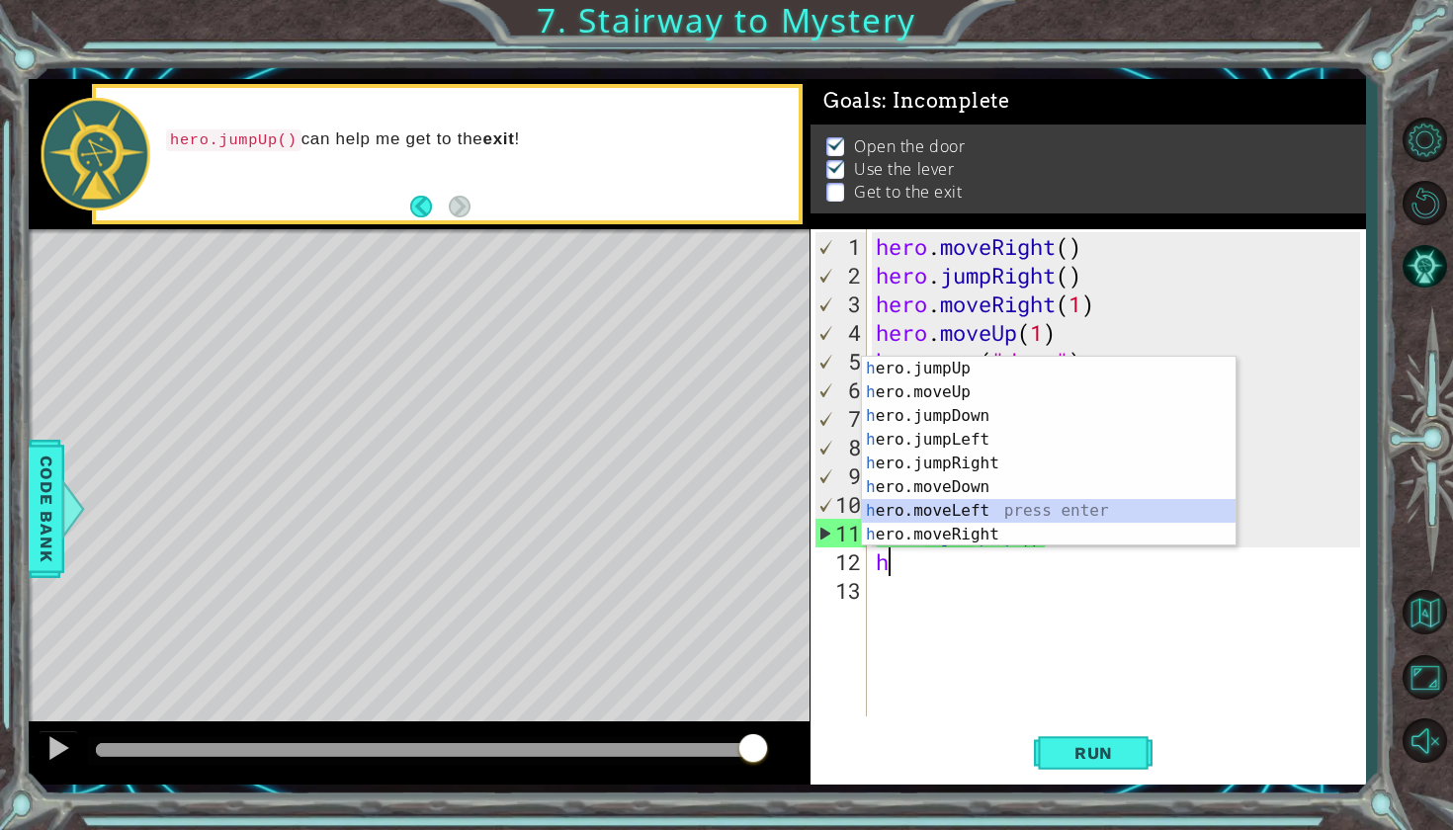
click at [941, 513] on div "h ero.jumpUp press enter h ero.moveUp press enter h ero.jumpDown press enter h …" at bounding box center [1049, 475] width 374 height 237
type textarea "hero.moveLeft(1)"
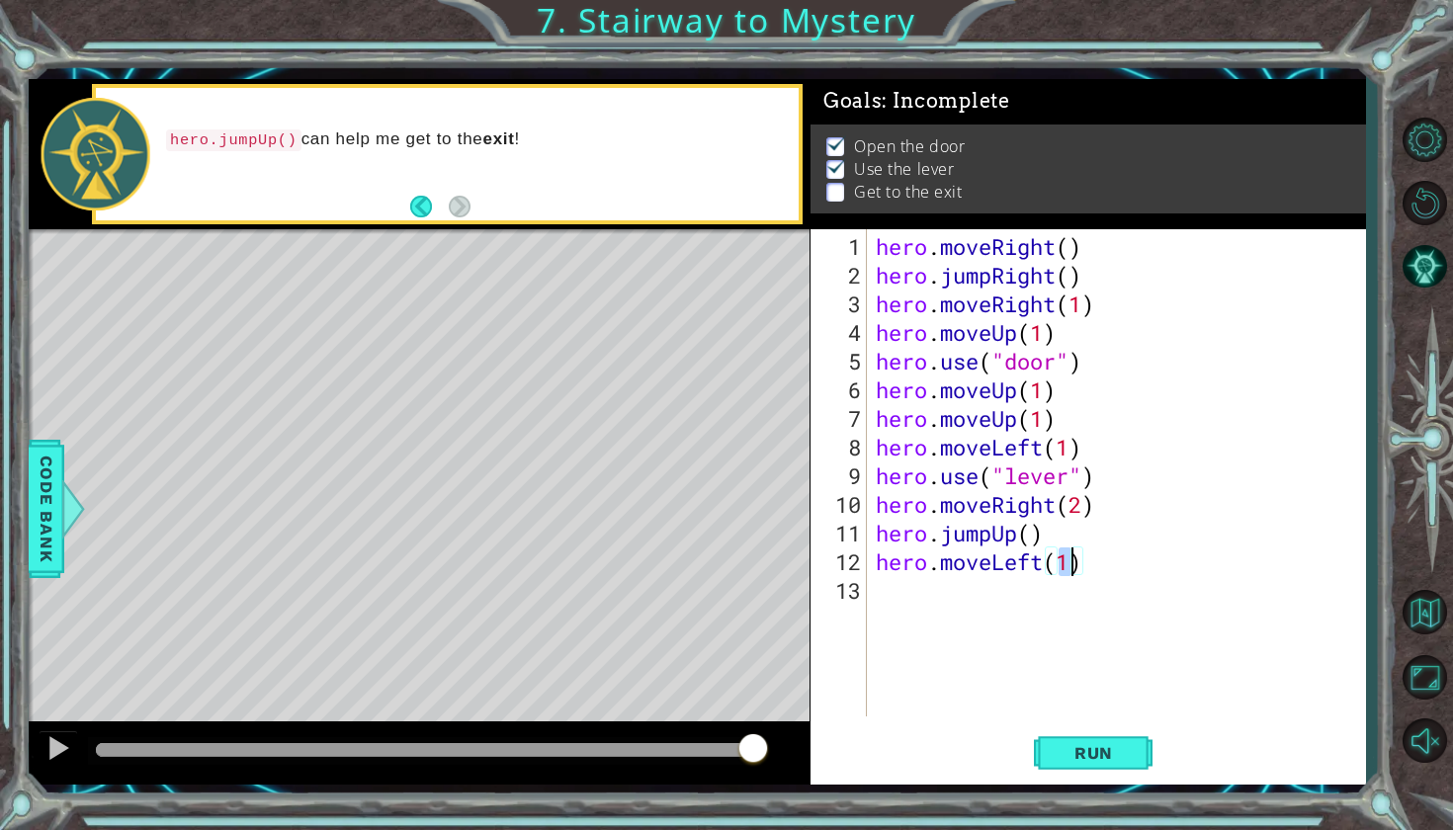
click at [919, 576] on div "hero . moveRight ( ) hero . jumpRight ( ) hero . moveRight ( 1 ) hero . moveUp …" at bounding box center [1121, 504] width 498 height 544
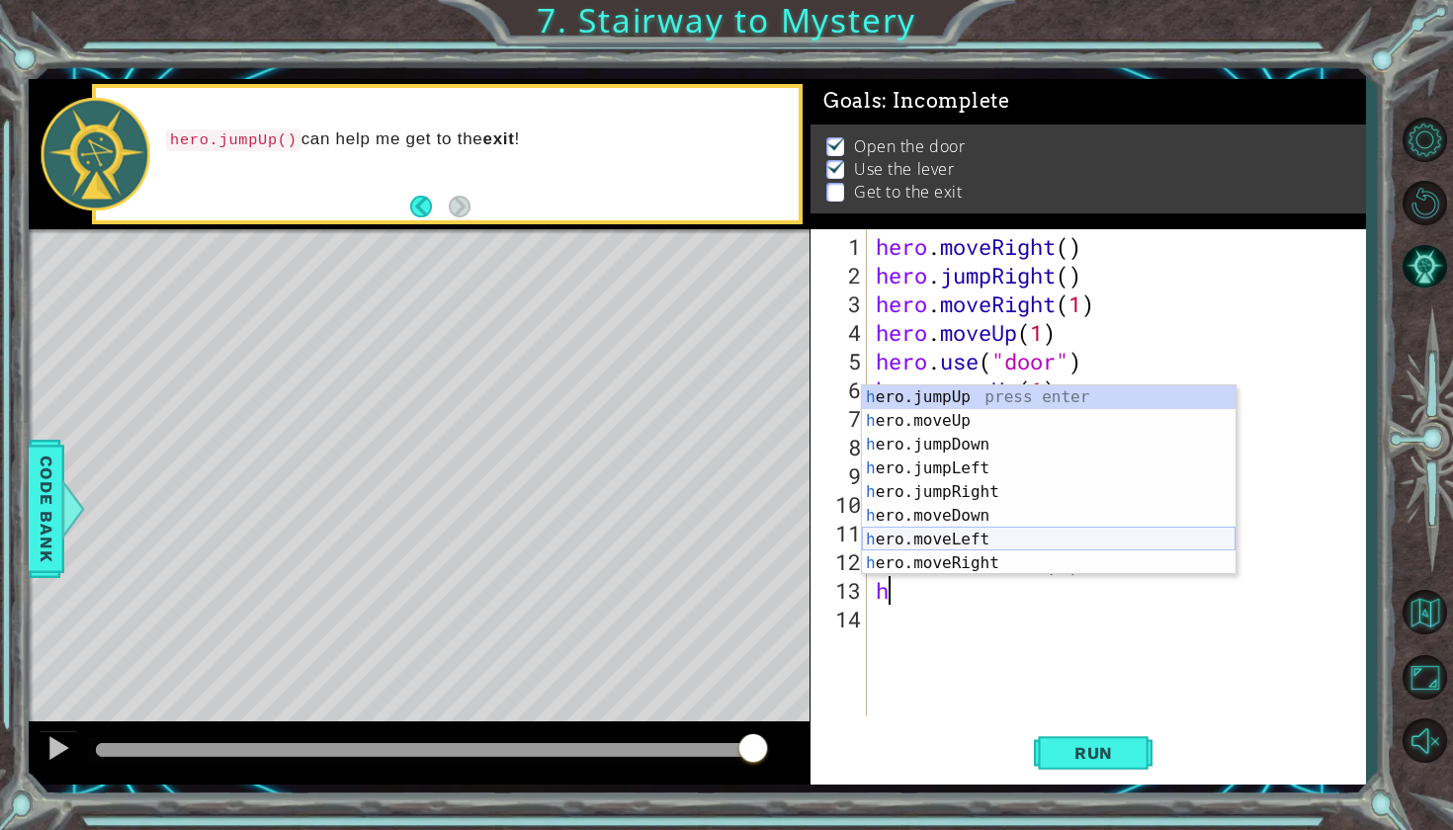
click at [919, 538] on div "h ero.jumpUp press enter h ero.moveUp press enter h ero.jumpDown press enter h …" at bounding box center [1049, 503] width 374 height 237
type textarea "hero.moveLeft(1)"
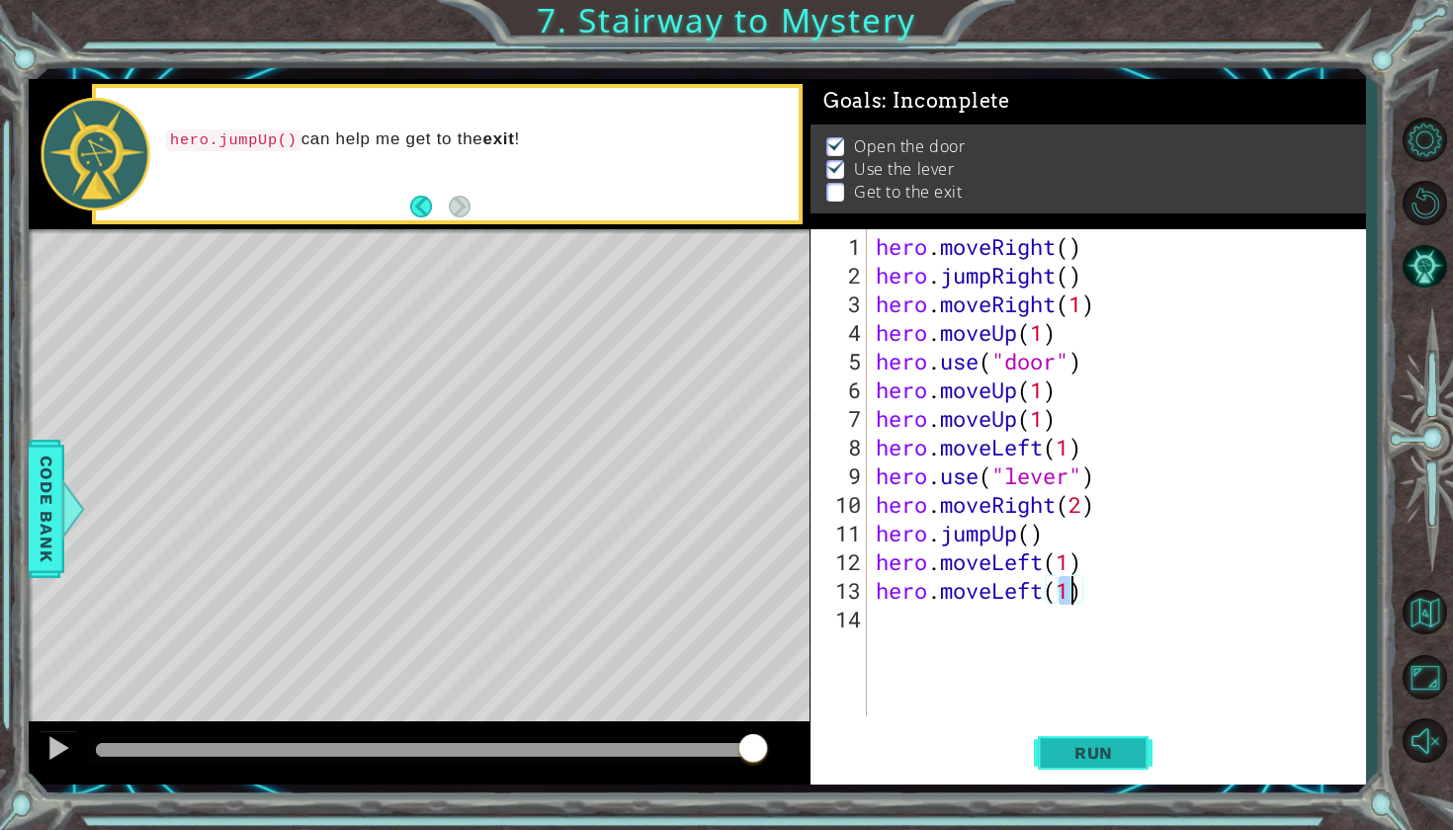
click at [1065, 735] on button "Run" at bounding box center [1093, 751] width 119 height 55
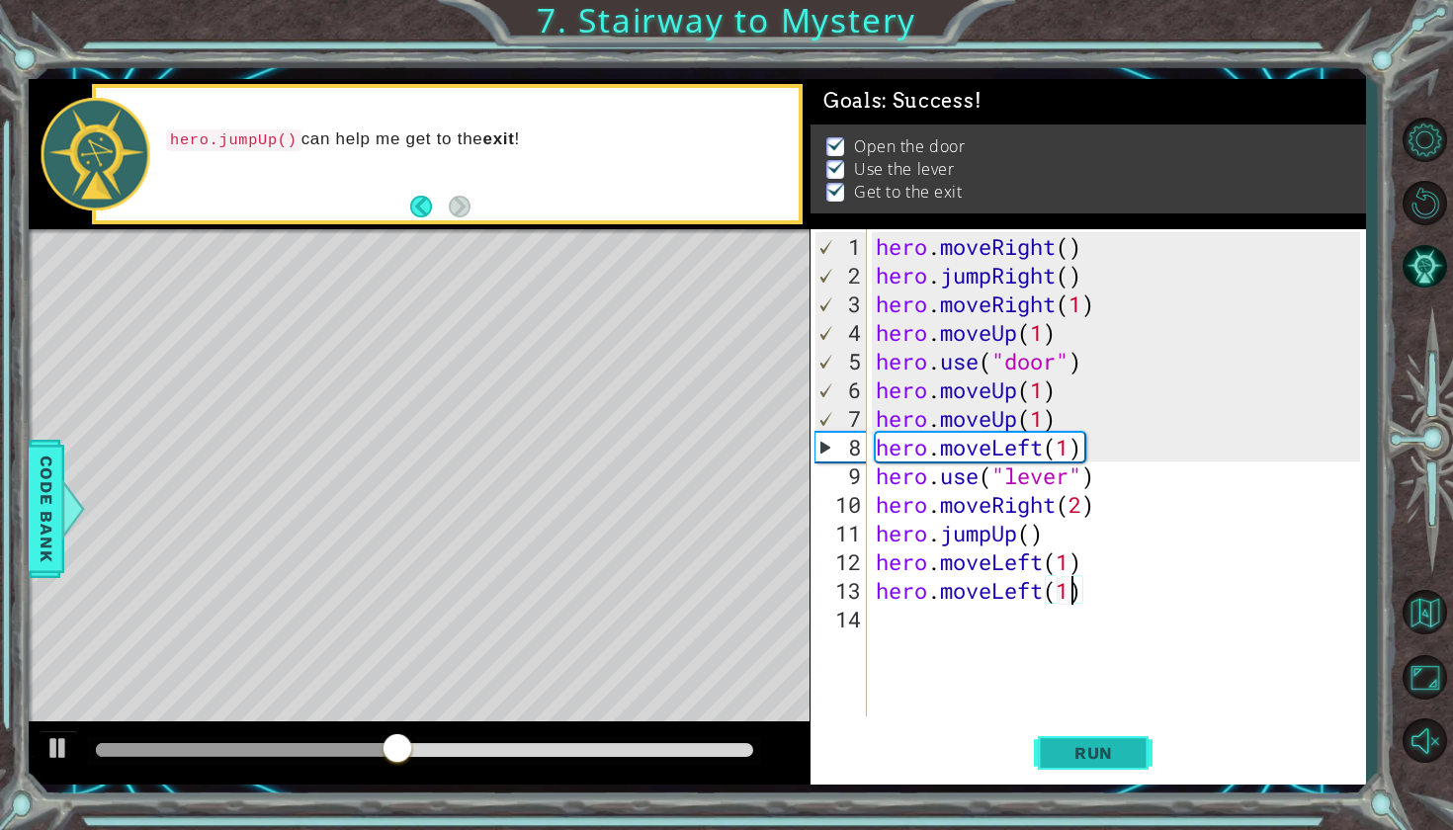
click at [1065, 735] on button "Run" at bounding box center [1093, 751] width 119 height 55
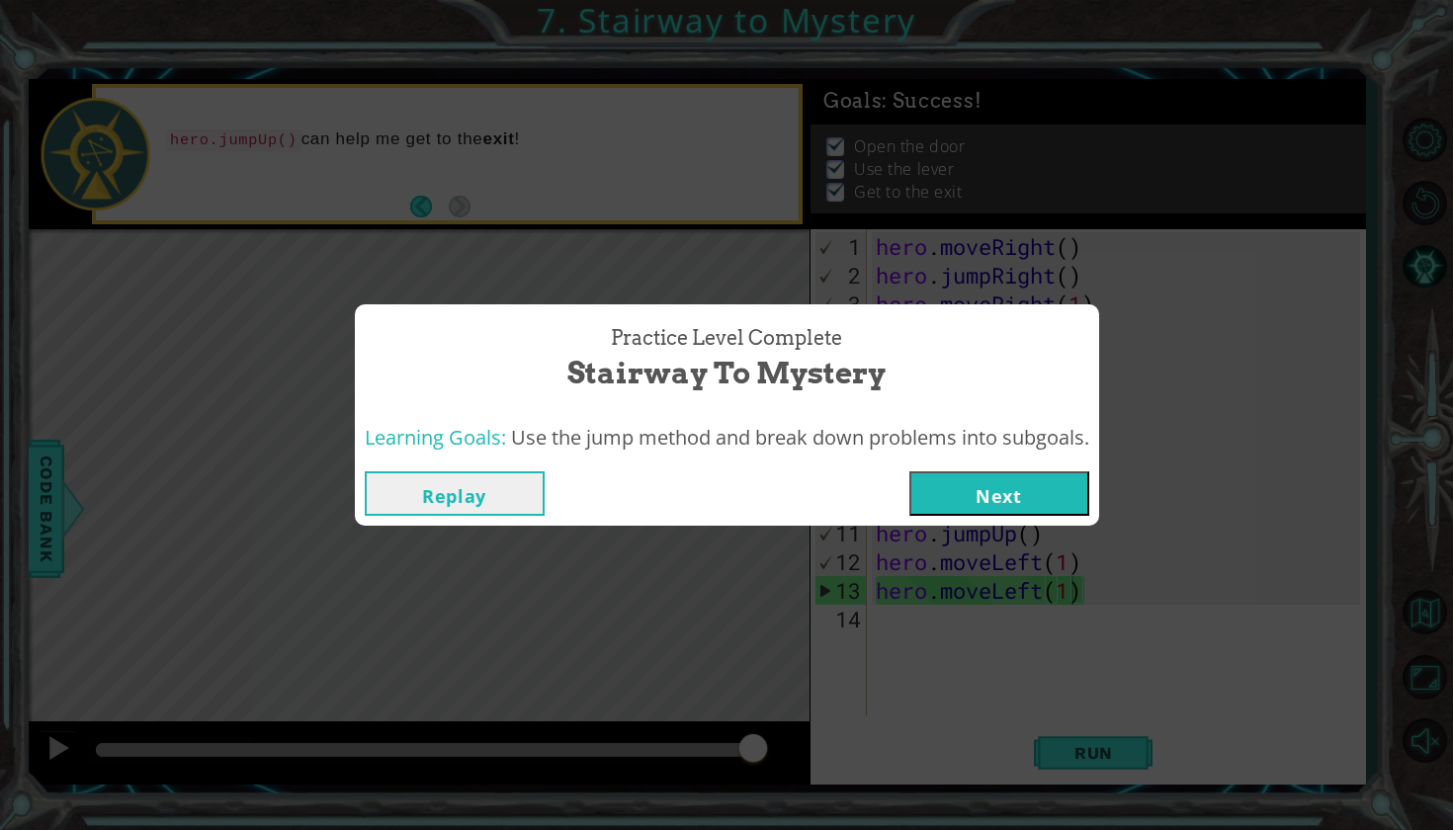
click at [1039, 508] on button "Next" at bounding box center [999, 493] width 180 height 44
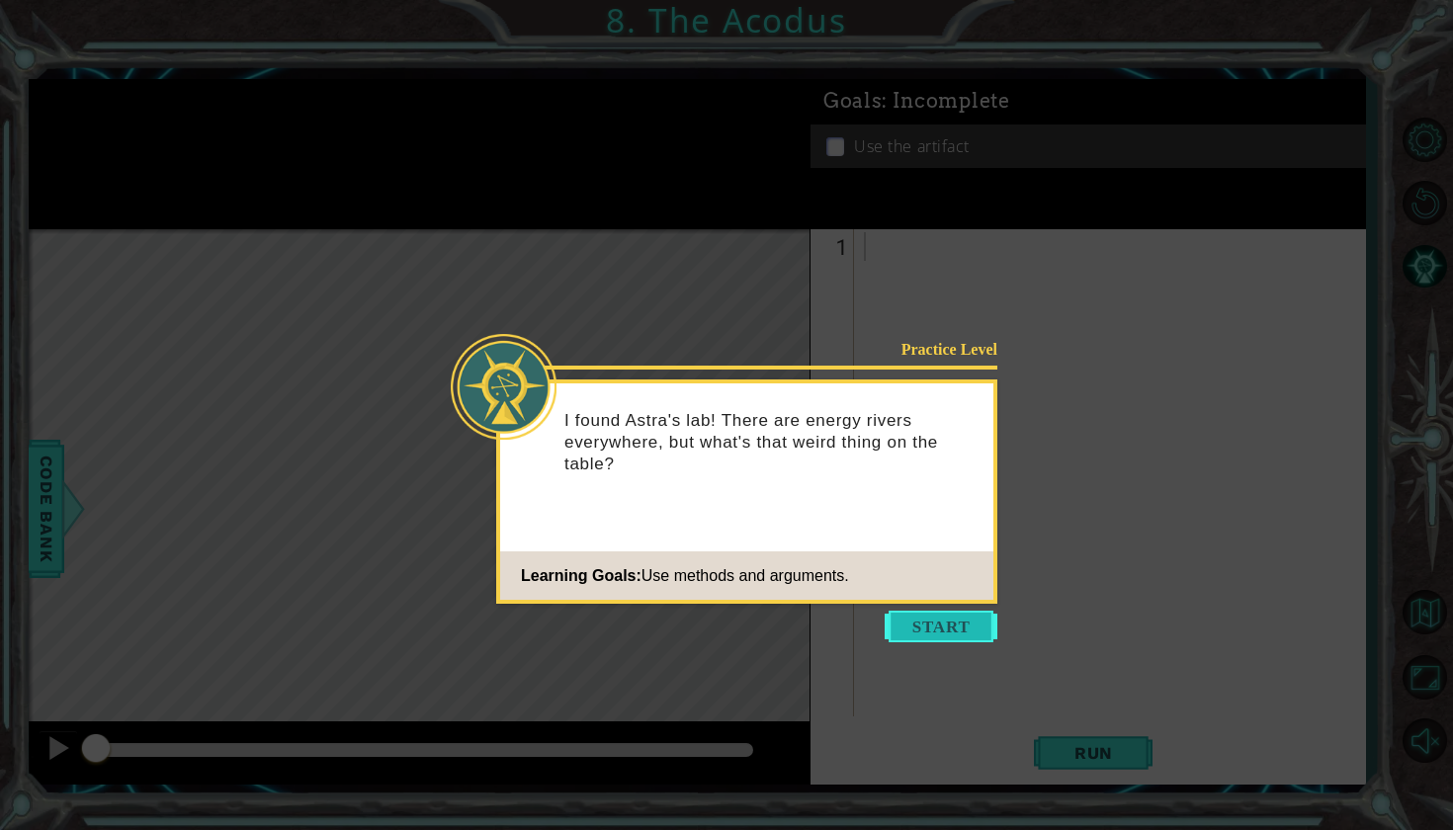
click at [936, 635] on button "Start" at bounding box center [940, 627] width 113 height 32
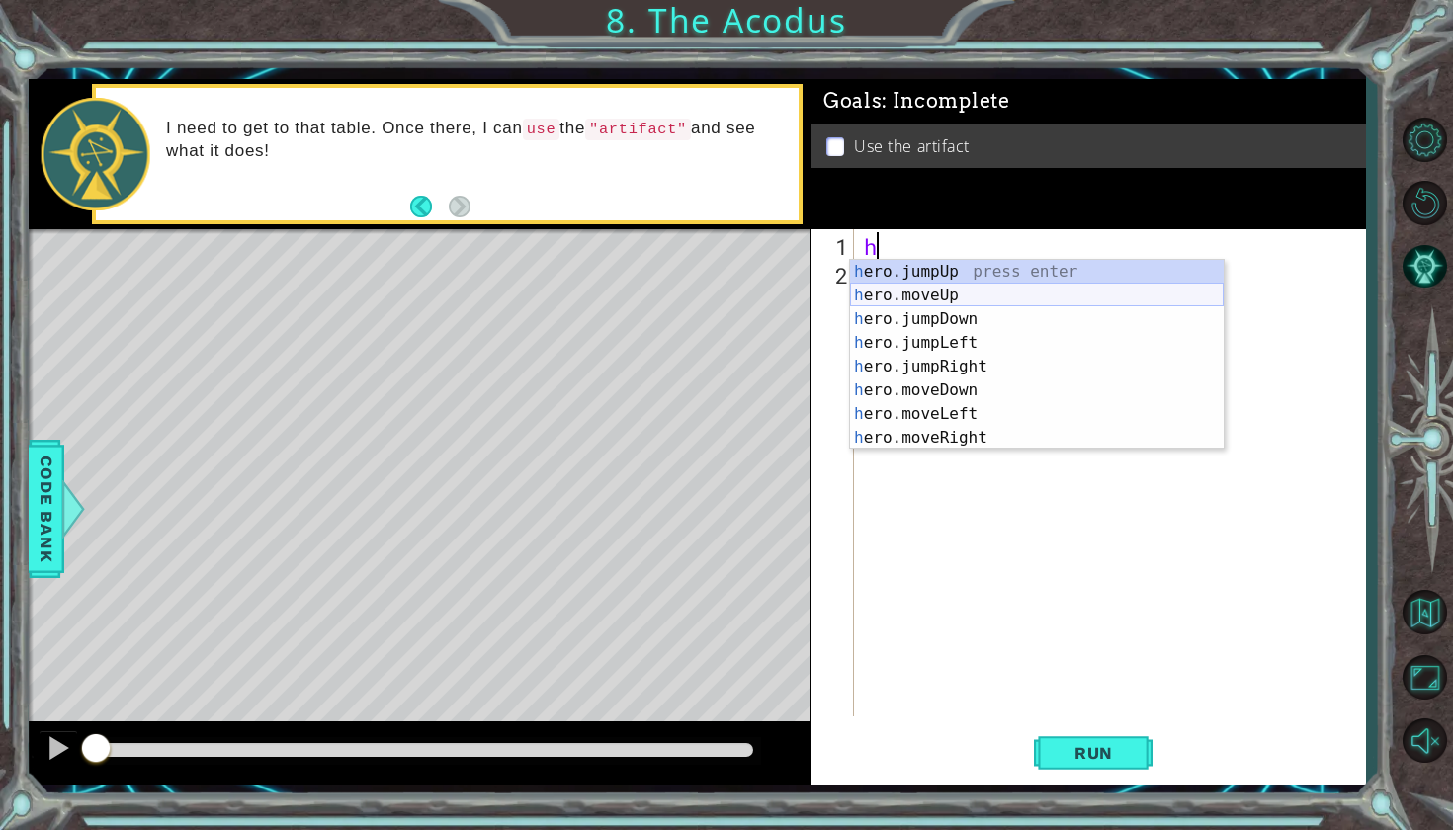
click at [968, 294] on div "h ero.jumpUp press enter h ero.moveUp press enter h ero.jumpDown press enter h …" at bounding box center [1037, 378] width 374 height 237
type textarea "hero.moveUp(1)"
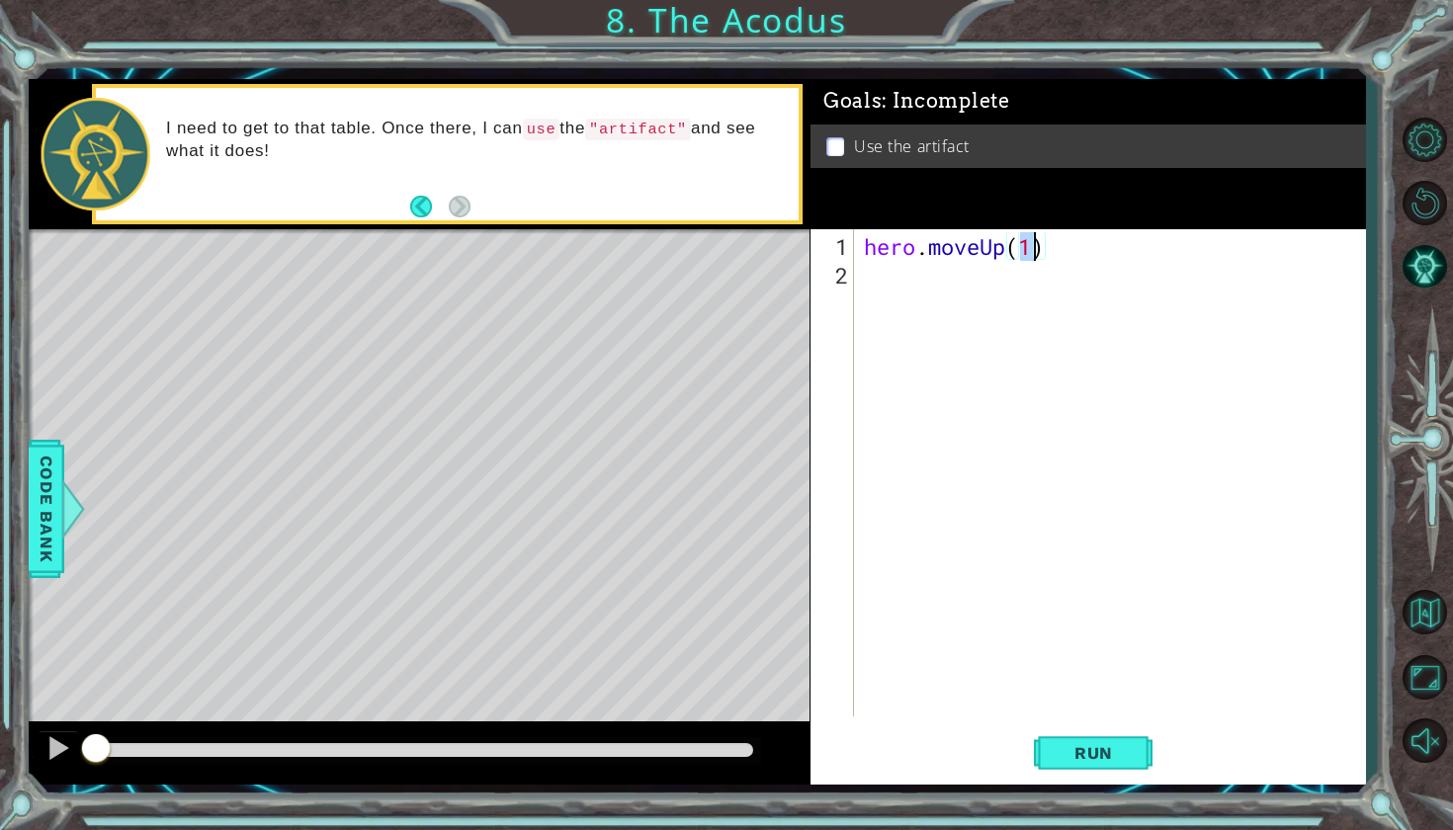
click at [941, 279] on div "hero . moveUp ( 1 )" at bounding box center [1115, 504] width 510 height 544
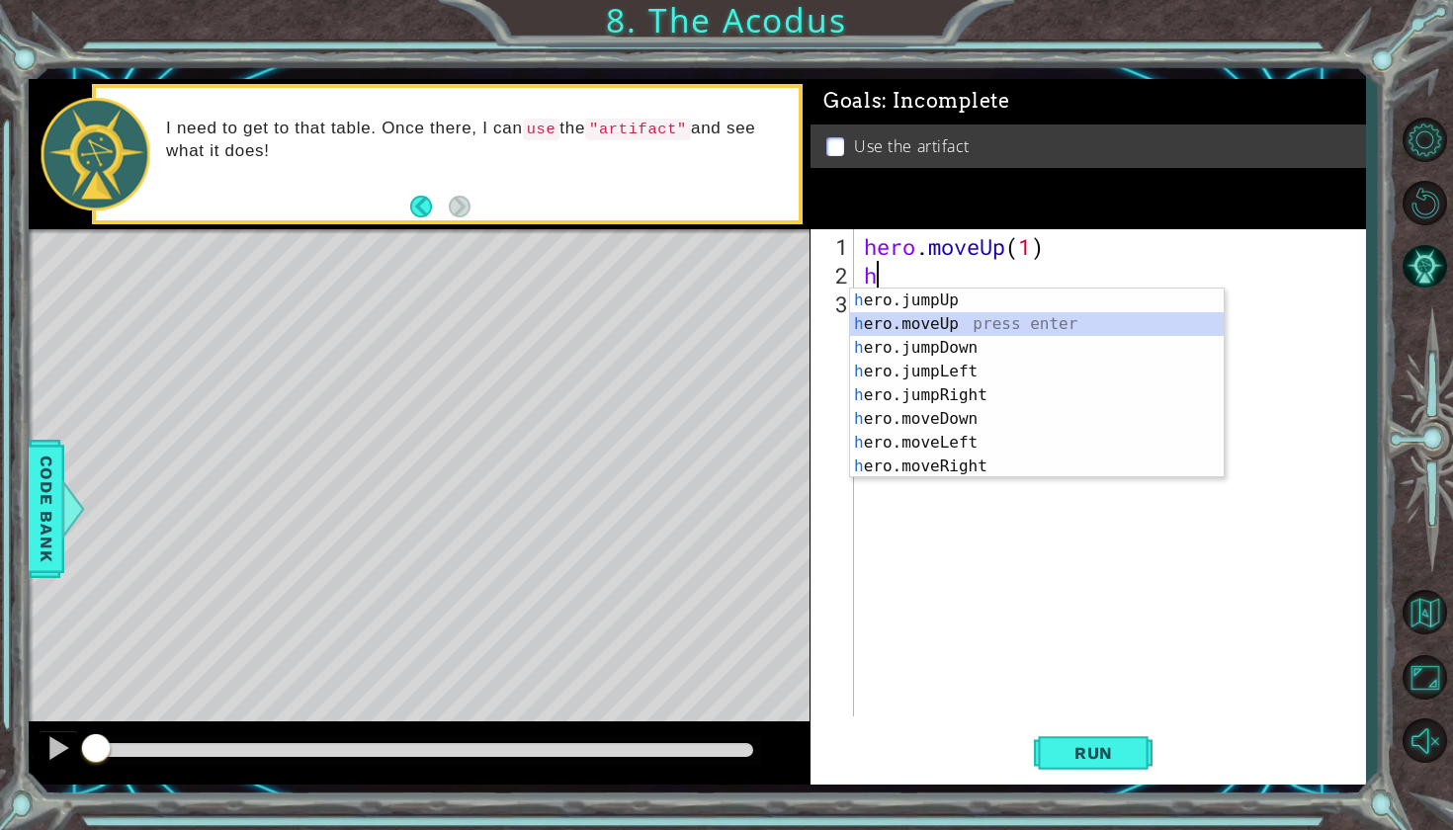
click at [961, 324] on div "h ero.jumpUp press enter h ero.moveUp press enter h ero.jumpDown press enter h …" at bounding box center [1037, 407] width 374 height 237
type textarea "hero.moveUp(1)"
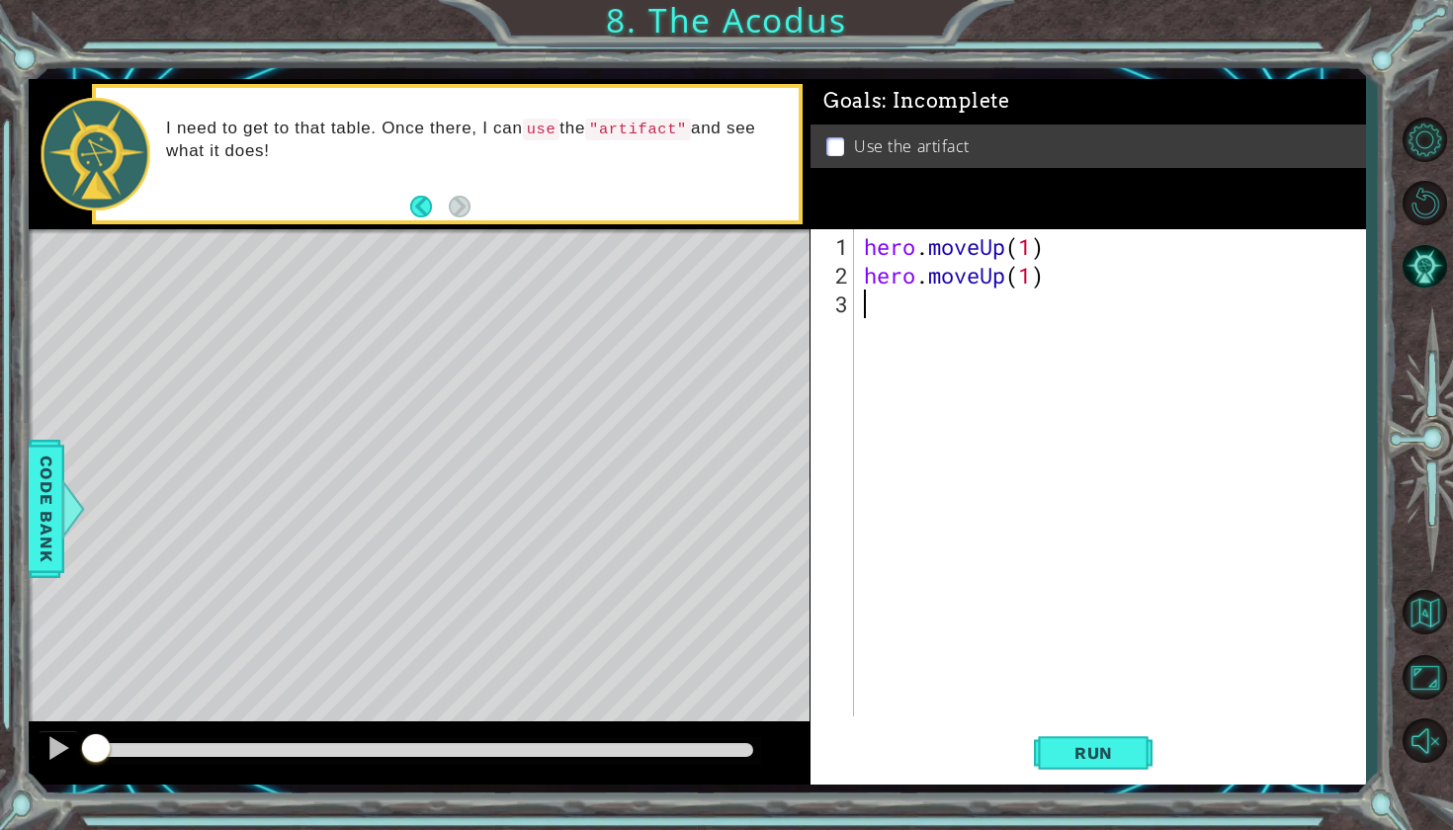
click at [932, 304] on div "hero . moveUp ( 1 ) hero . moveUp ( 1 )" at bounding box center [1115, 504] width 510 height 544
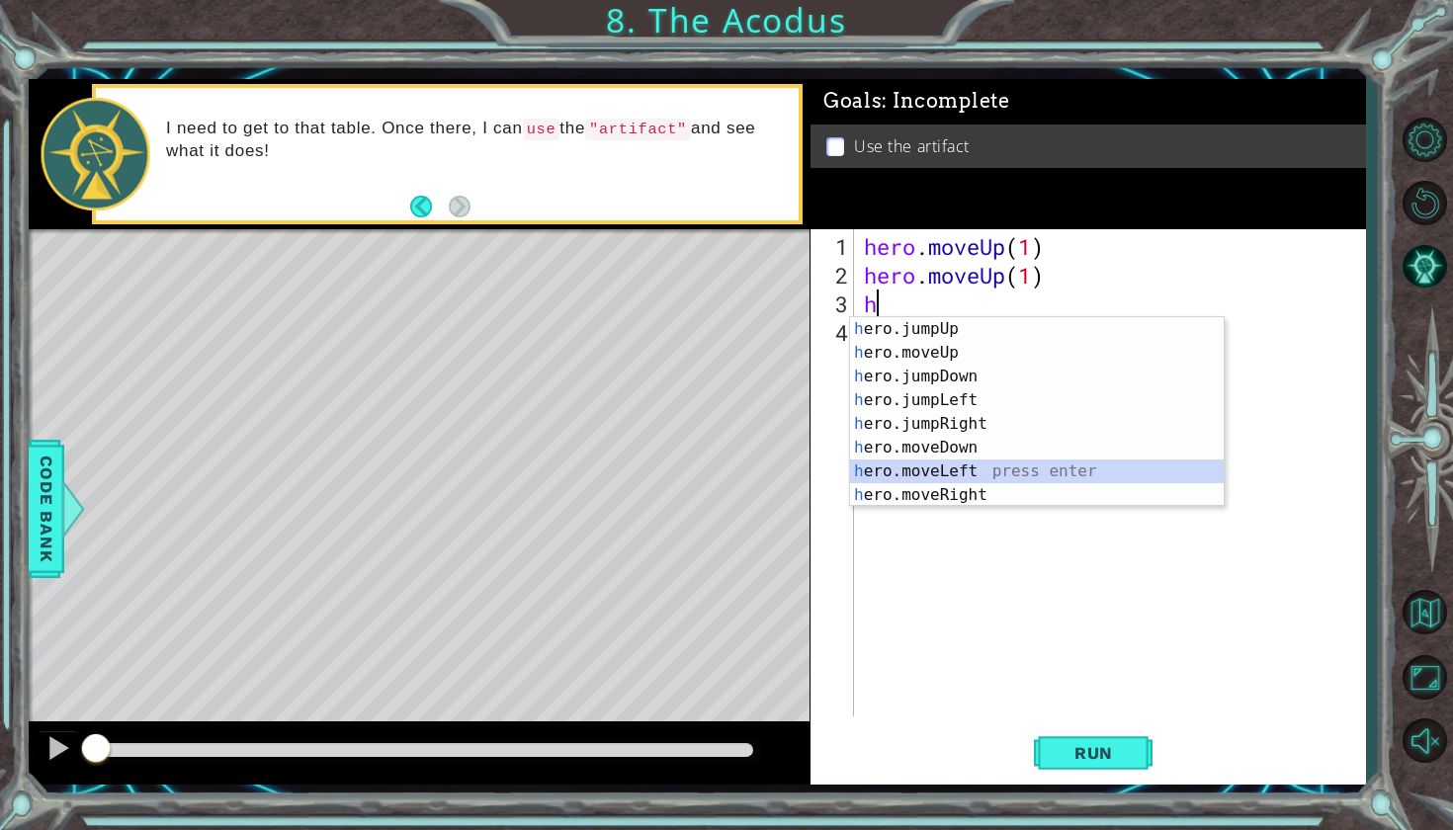
click at [904, 477] on div "h ero.jumpUp press enter h ero.moveUp press enter h ero.jumpDown press enter h …" at bounding box center [1037, 435] width 374 height 237
type textarea "hero.moveLeft(1)"
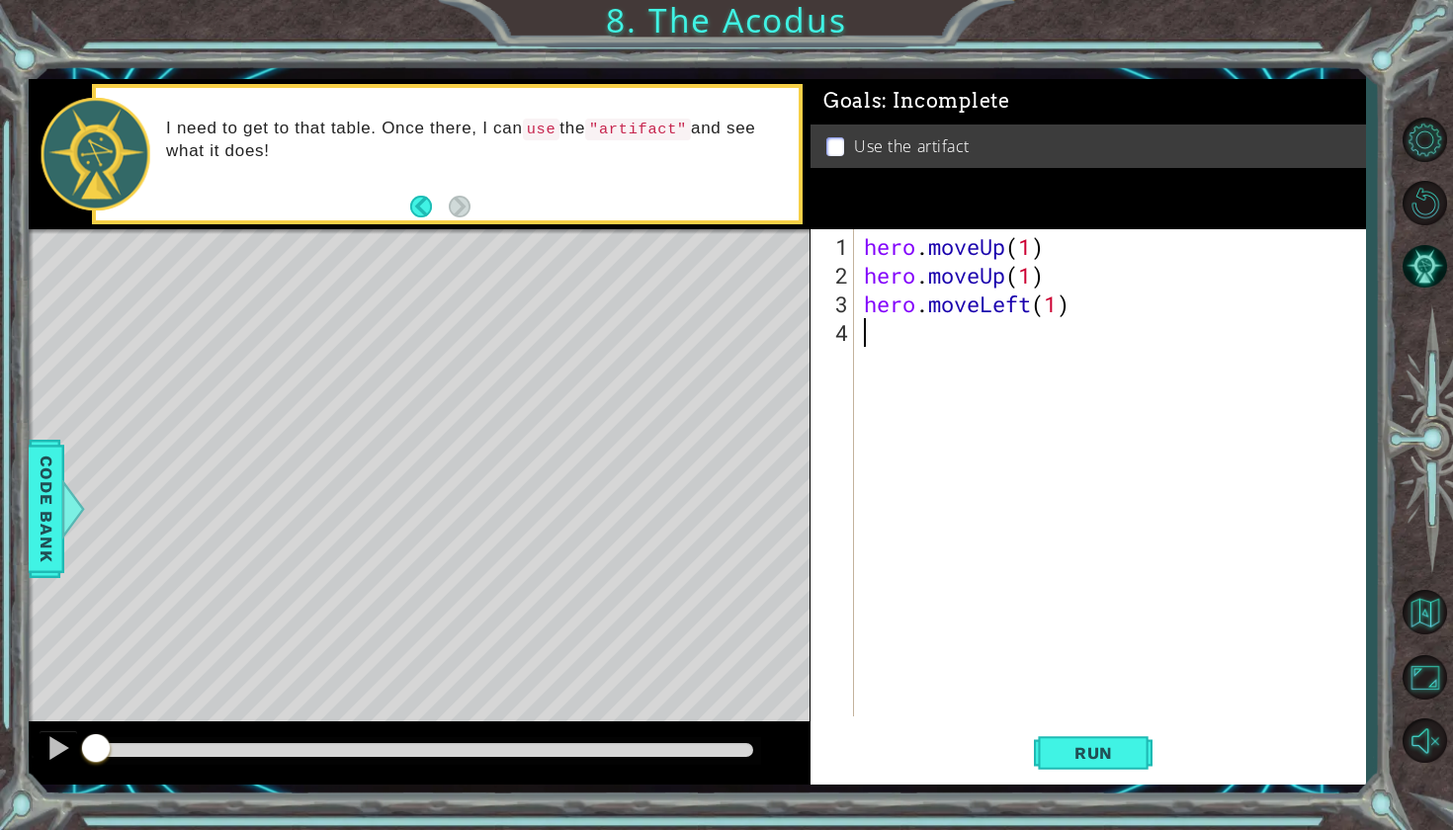
click at [868, 320] on div "hero . moveUp ( 1 ) hero . moveUp ( 1 ) hero . moveLeft ( 1 )" at bounding box center [1115, 504] width 510 height 544
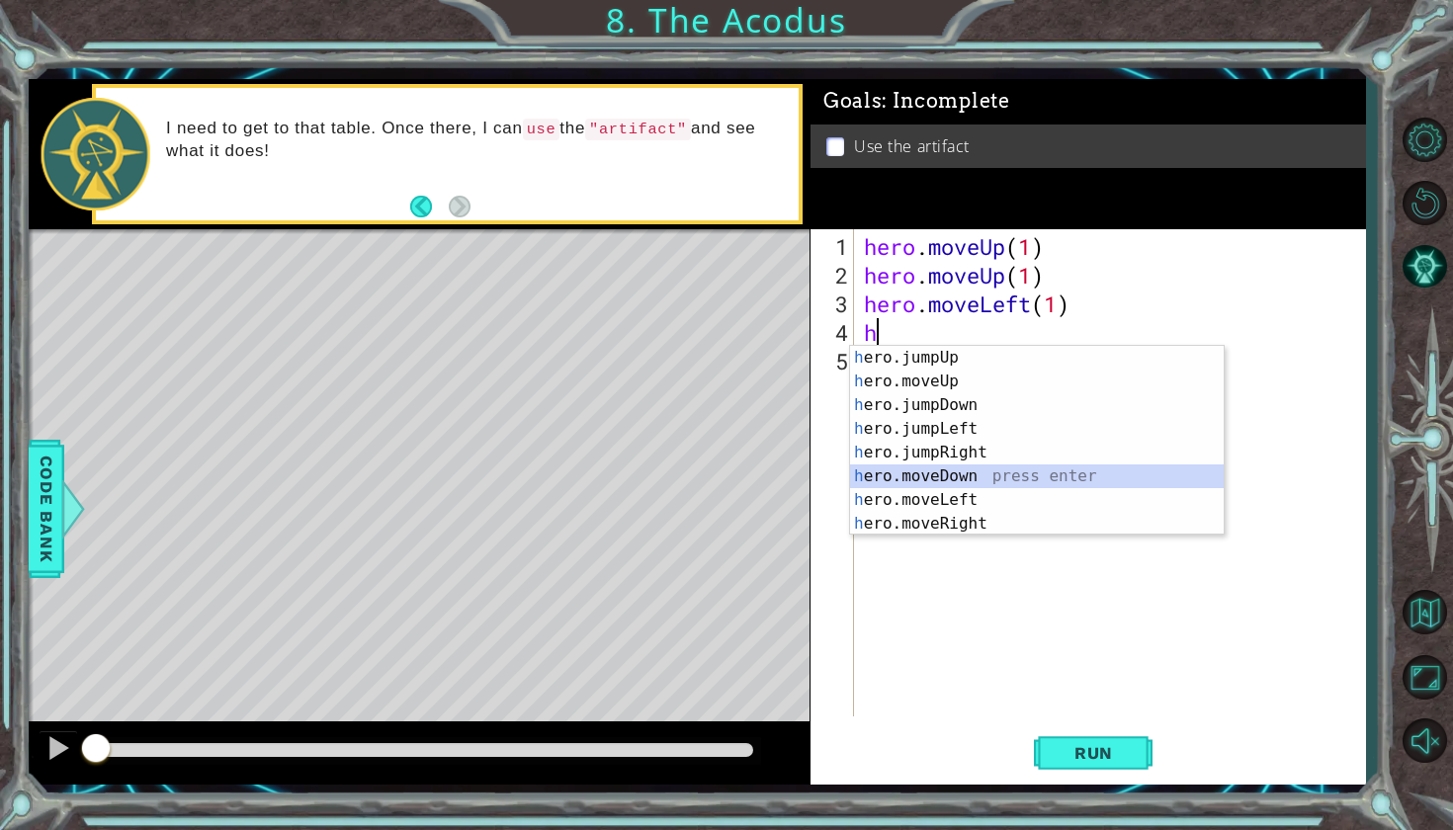
click at [911, 478] on div "h ero.jumpUp press enter h ero.moveUp press enter h ero.jumpDown press enter h …" at bounding box center [1037, 464] width 374 height 237
type textarea "hero.moveDown(1)"
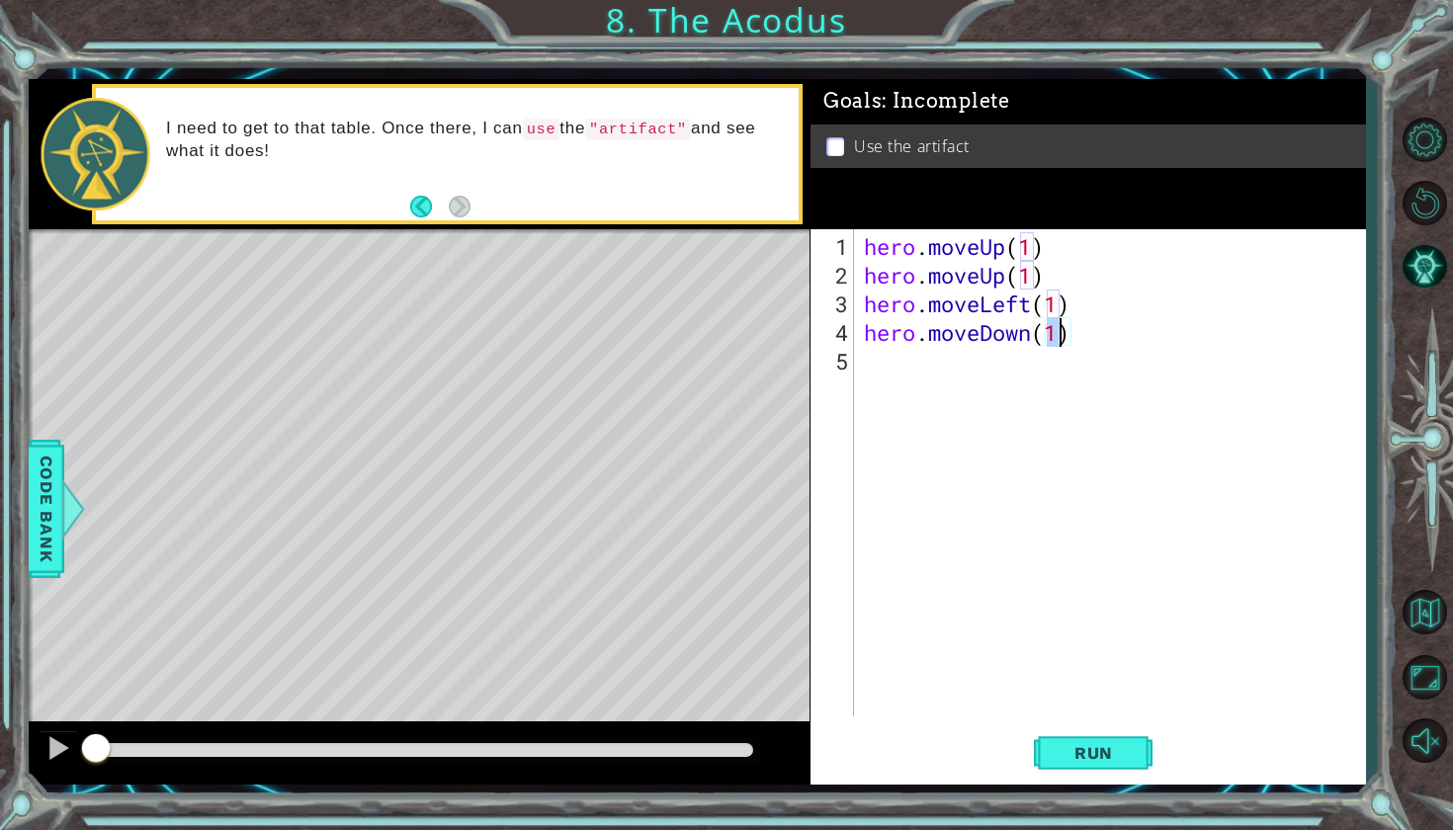
click at [874, 362] on div "hero . moveUp ( 1 ) hero . moveUp ( 1 ) hero . moveLeft ( 1 ) hero . moveDown (…" at bounding box center [1115, 504] width 510 height 544
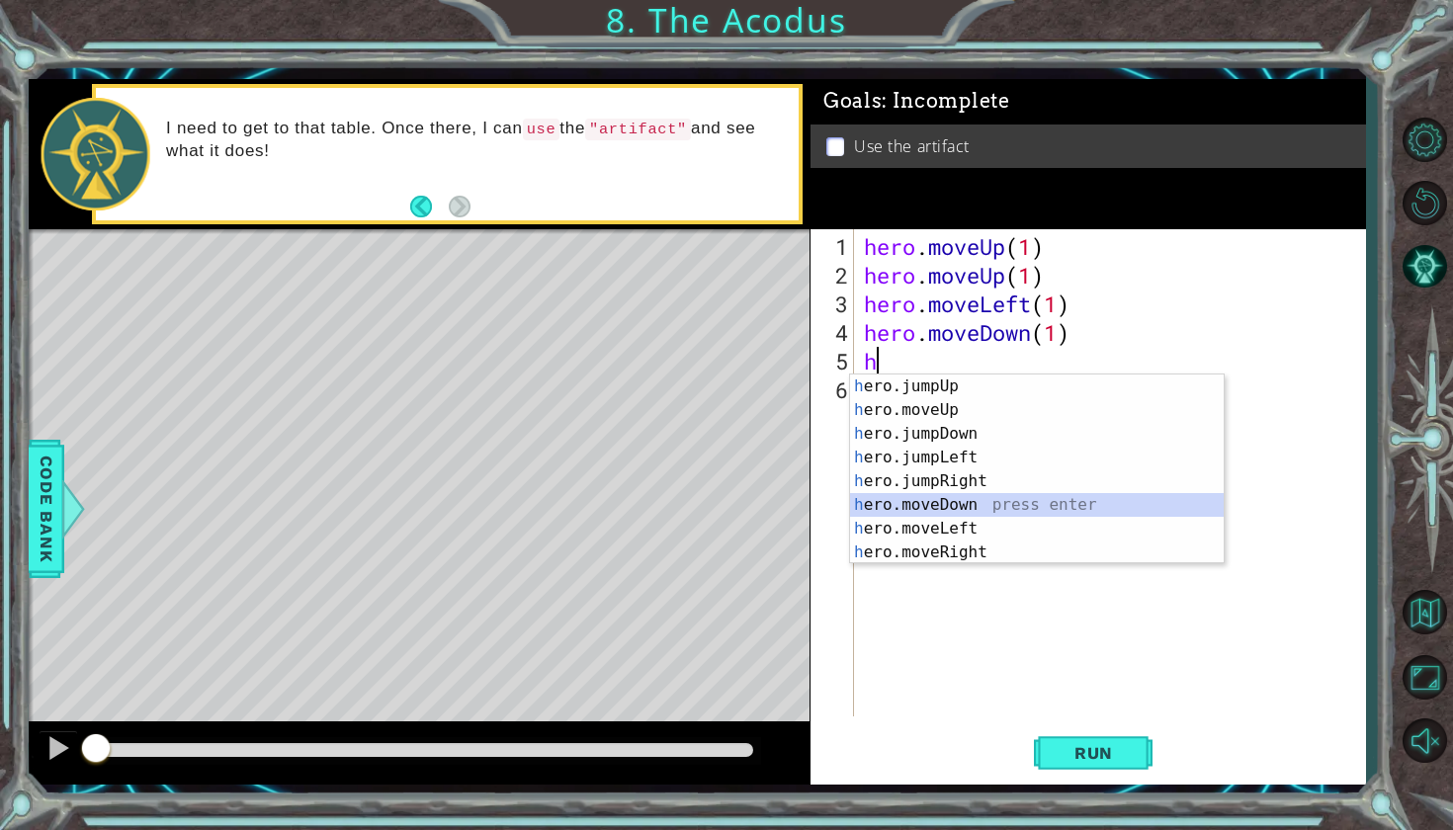
click at [898, 507] on div "h ero.jumpUp press enter h ero.moveUp press enter h ero.jumpDown press enter h …" at bounding box center [1037, 493] width 374 height 237
type textarea "hero.moveDown(1)"
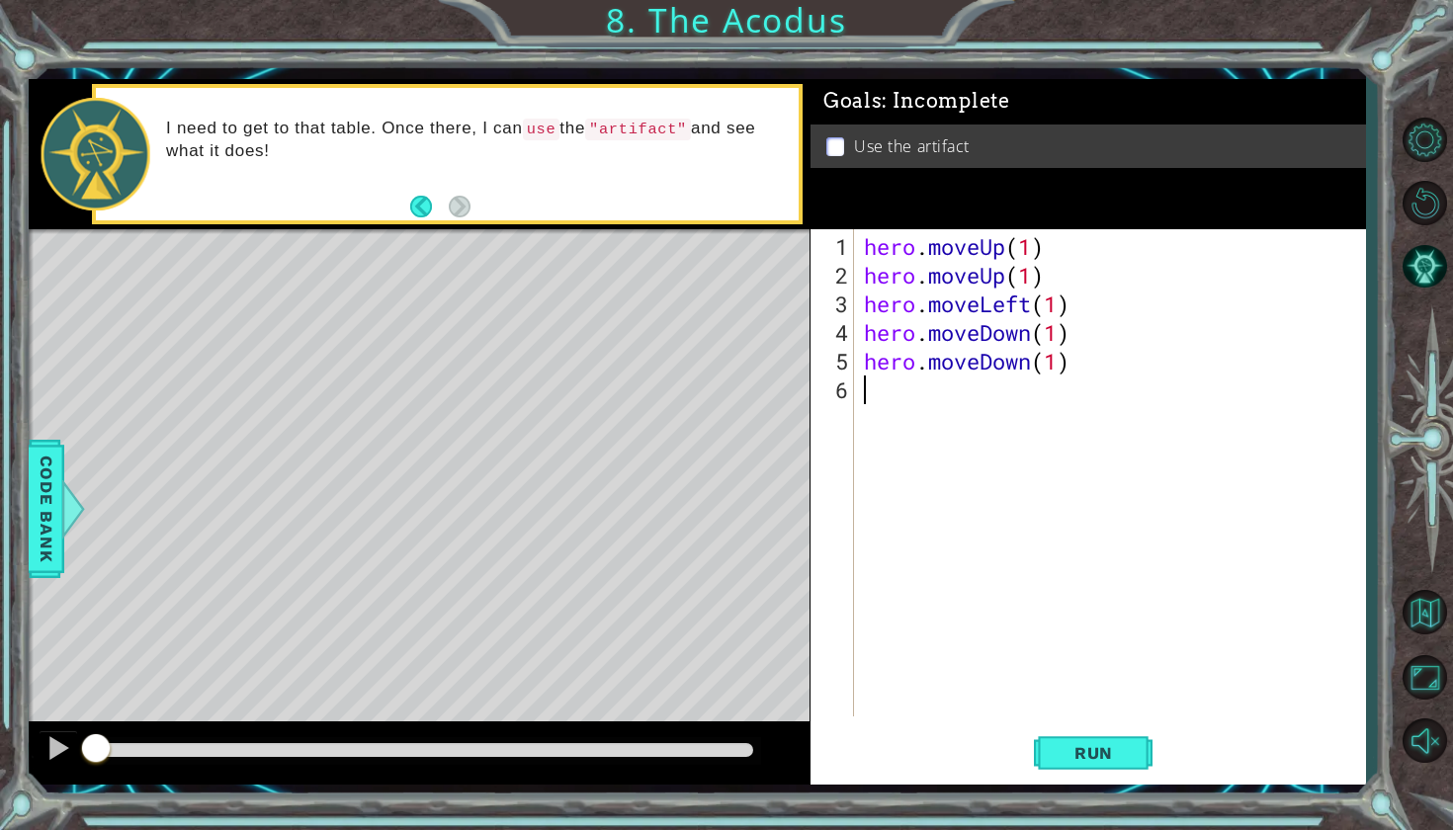
click at [894, 377] on div "hero . moveUp ( 1 ) hero . moveUp ( 1 ) hero . moveLeft ( 1 ) hero . moveDown (…" at bounding box center [1115, 504] width 510 height 544
type textarea "h"
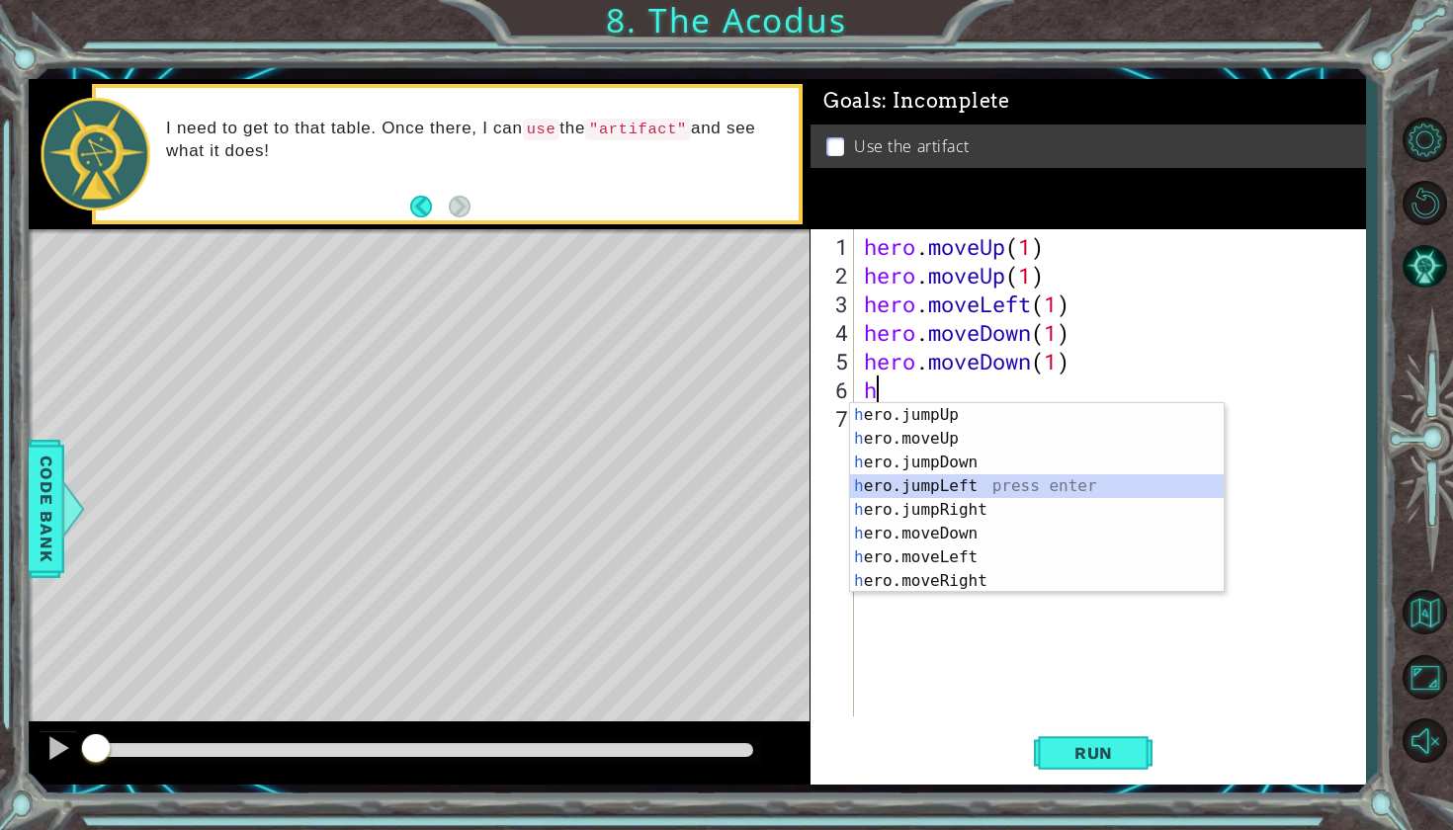
click at [895, 474] on div "h ero.jumpUp press enter h ero.moveUp press enter h ero.jumpDown press enter h …" at bounding box center [1037, 521] width 374 height 237
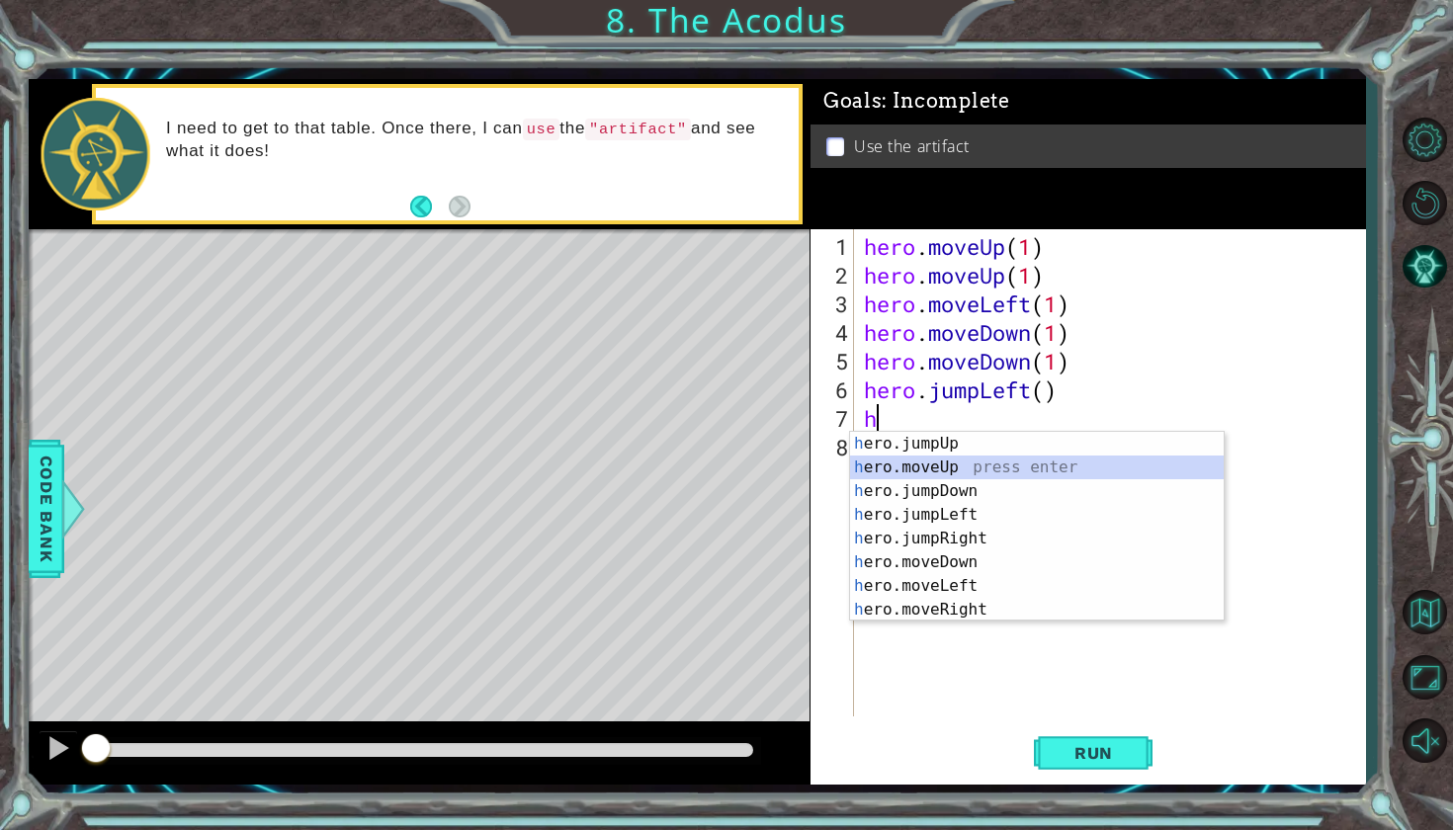
click at [902, 468] on div "h ero.jumpUp press enter h ero.moveUp press enter h ero.jumpDown press enter h …" at bounding box center [1037, 550] width 374 height 237
type textarea "hero.moveUp(1)"
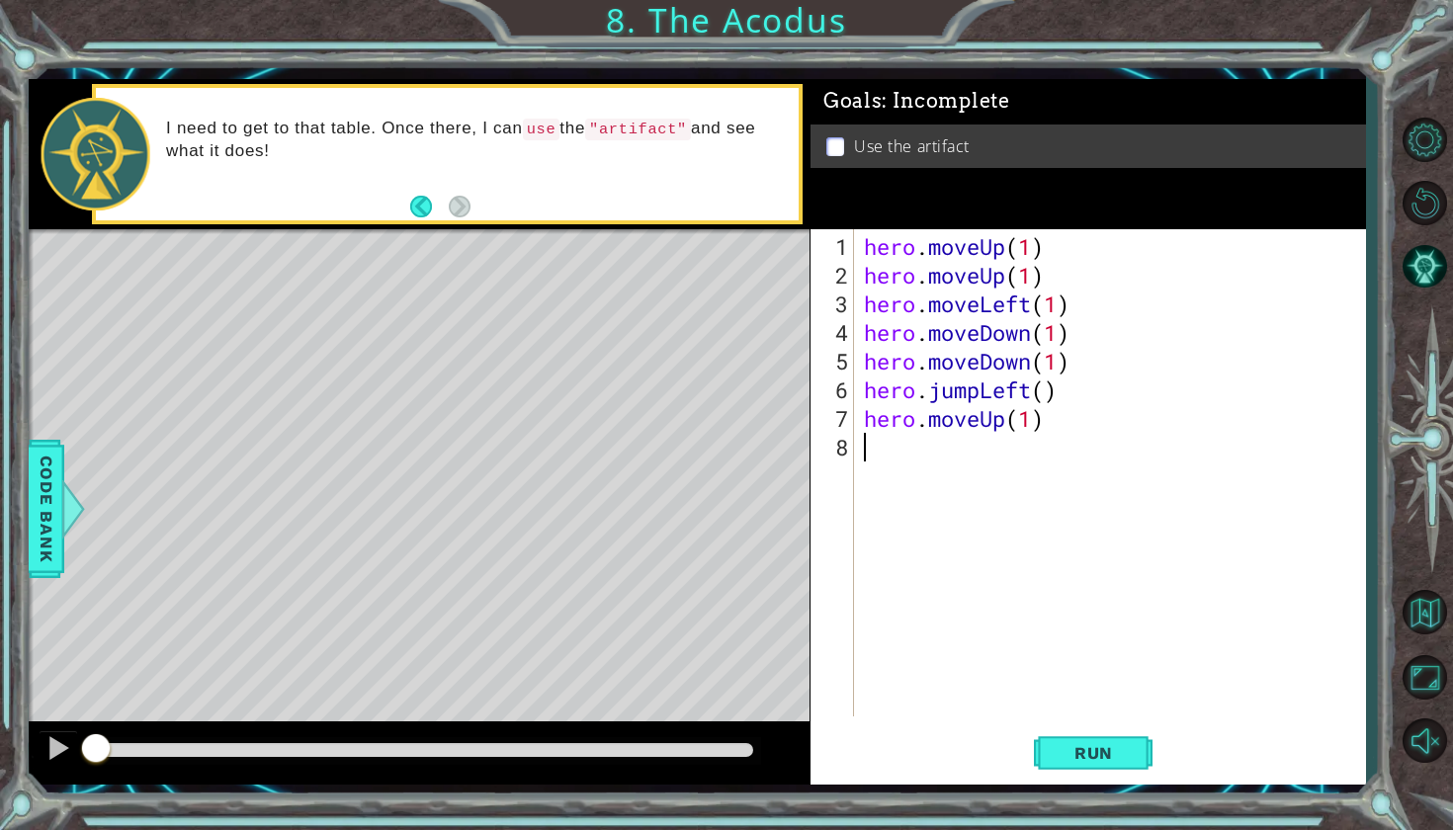
click at [890, 452] on div "hero . moveUp ( 1 ) hero . moveUp ( 1 ) hero . moveLeft ( 1 ) hero . moveDown (…" at bounding box center [1115, 504] width 510 height 544
click at [1039, 426] on div "hero . moveUp ( 1 ) hero . moveUp ( 1 ) hero . moveLeft ( 1 ) hero . moveDown (…" at bounding box center [1115, 504] width 510 height 544
click at [961, 458] on div "hero . moveUp ( 1 ) hero . moveUp ( 1 ) hero . moveLeft ( 1 ) hero . moveDown (…" at bounding box center [1115, 504] width 510 height 544
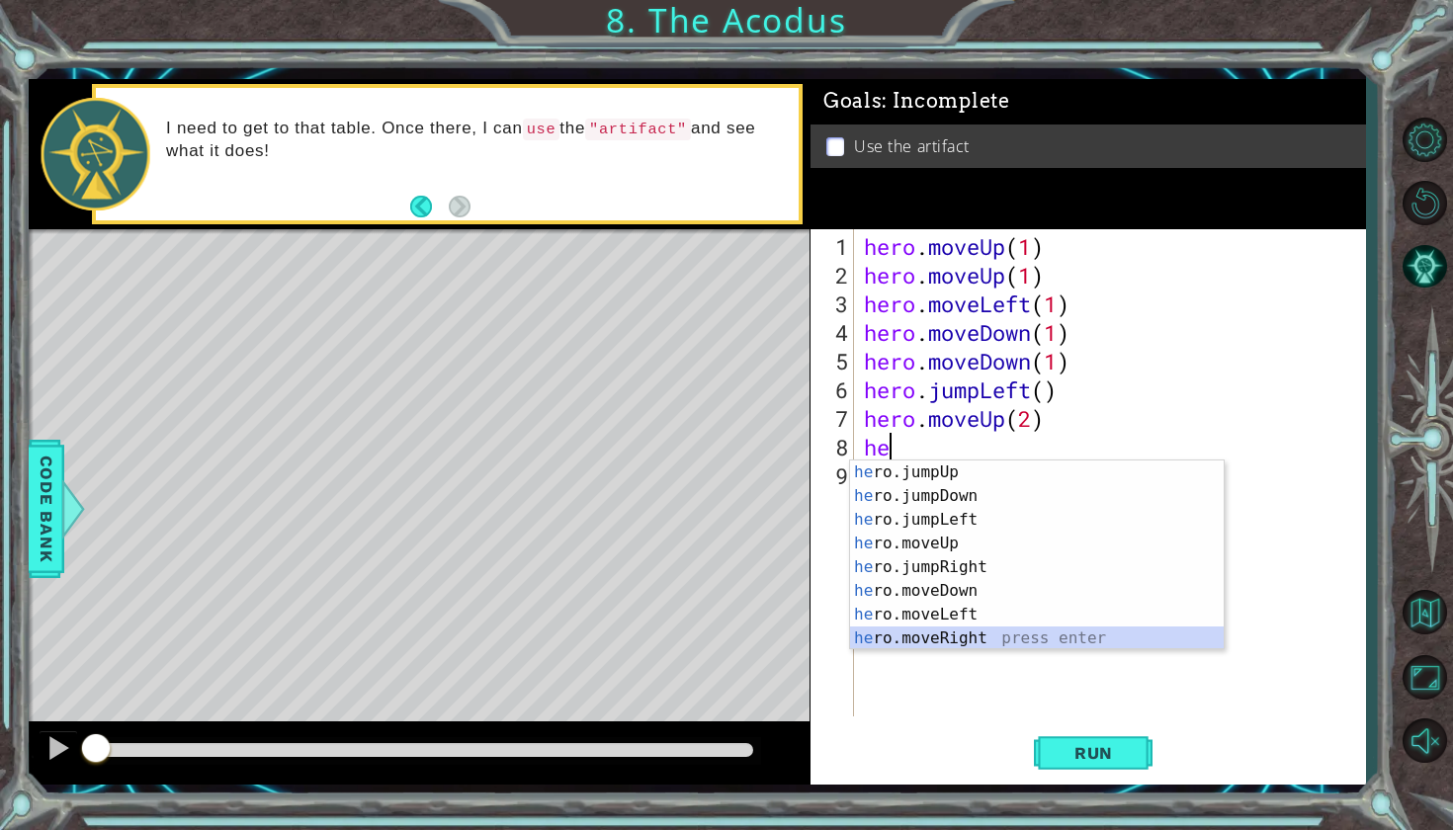
click at [934, 638] on div "he ro.jumpUp press enter he ro.jumpDown press enter he ro.jumpLeft press enter …" at bounding box center [1037, 578] width 374 height 237
type textarea "hero.moveRight(1)"
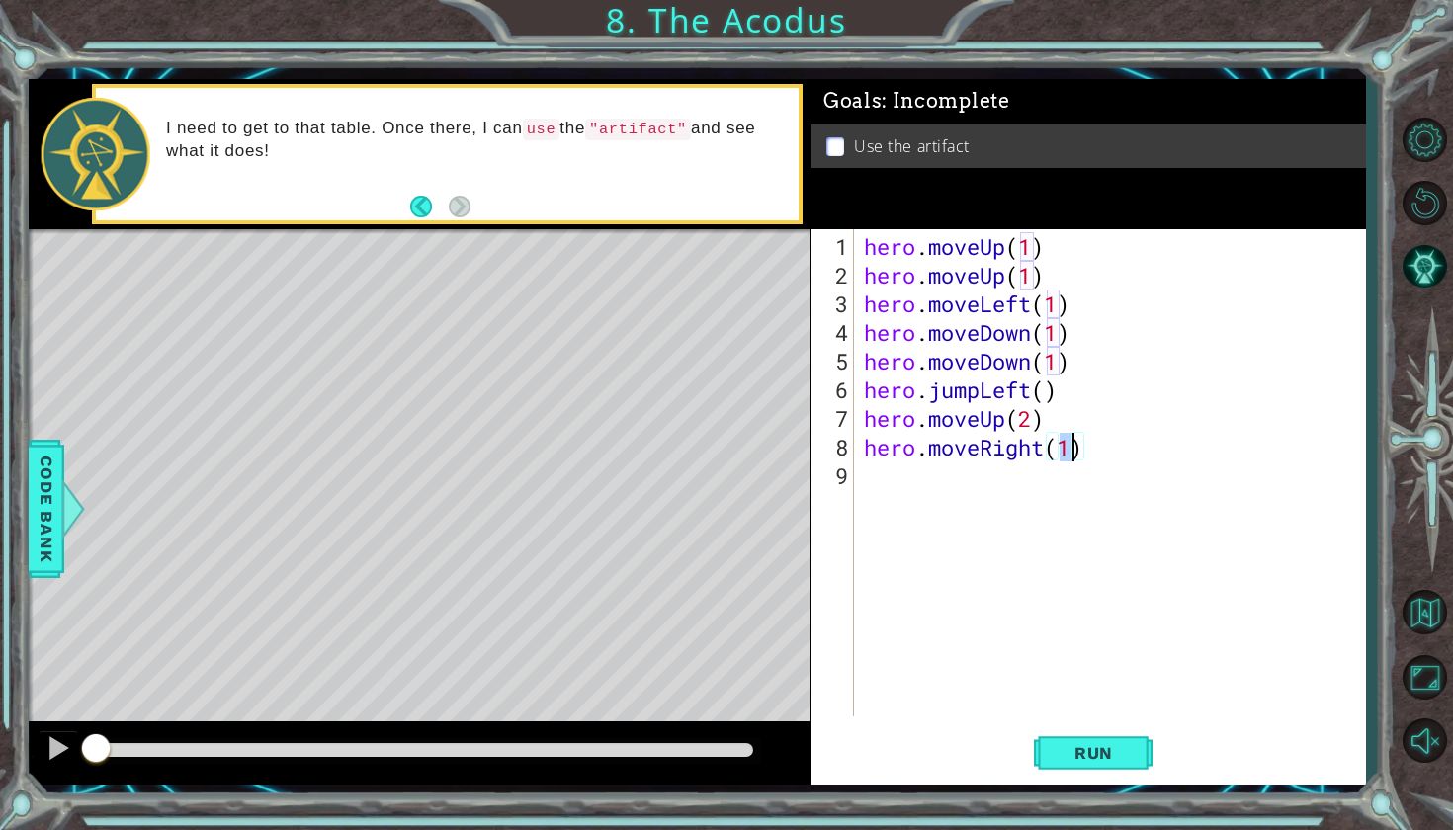
click at [873, 478] on div "hero . moveUp ( 1 ) hero . moveUp ( 1 ) hero . moveLeft ( 1 ) hero . moveDown (…" at bounding box center [1115, 504] width 510 height 544
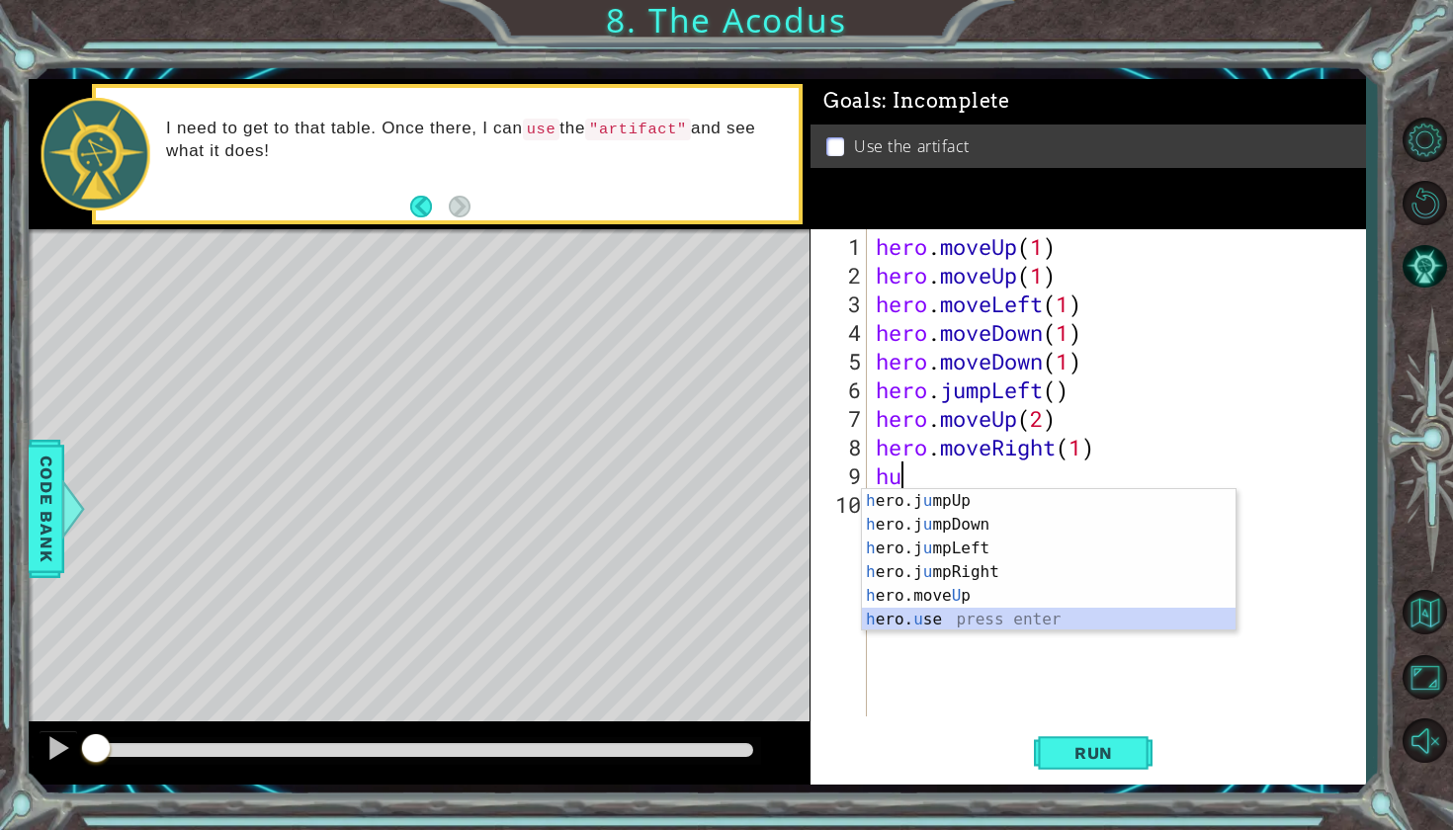
click at [886, 613] on div "h ero.j u mpUp press enter h ero.j u mpDown press enter h ero.j u mpLeft press …" at bounding box center [1049, 584] width 374 height 190
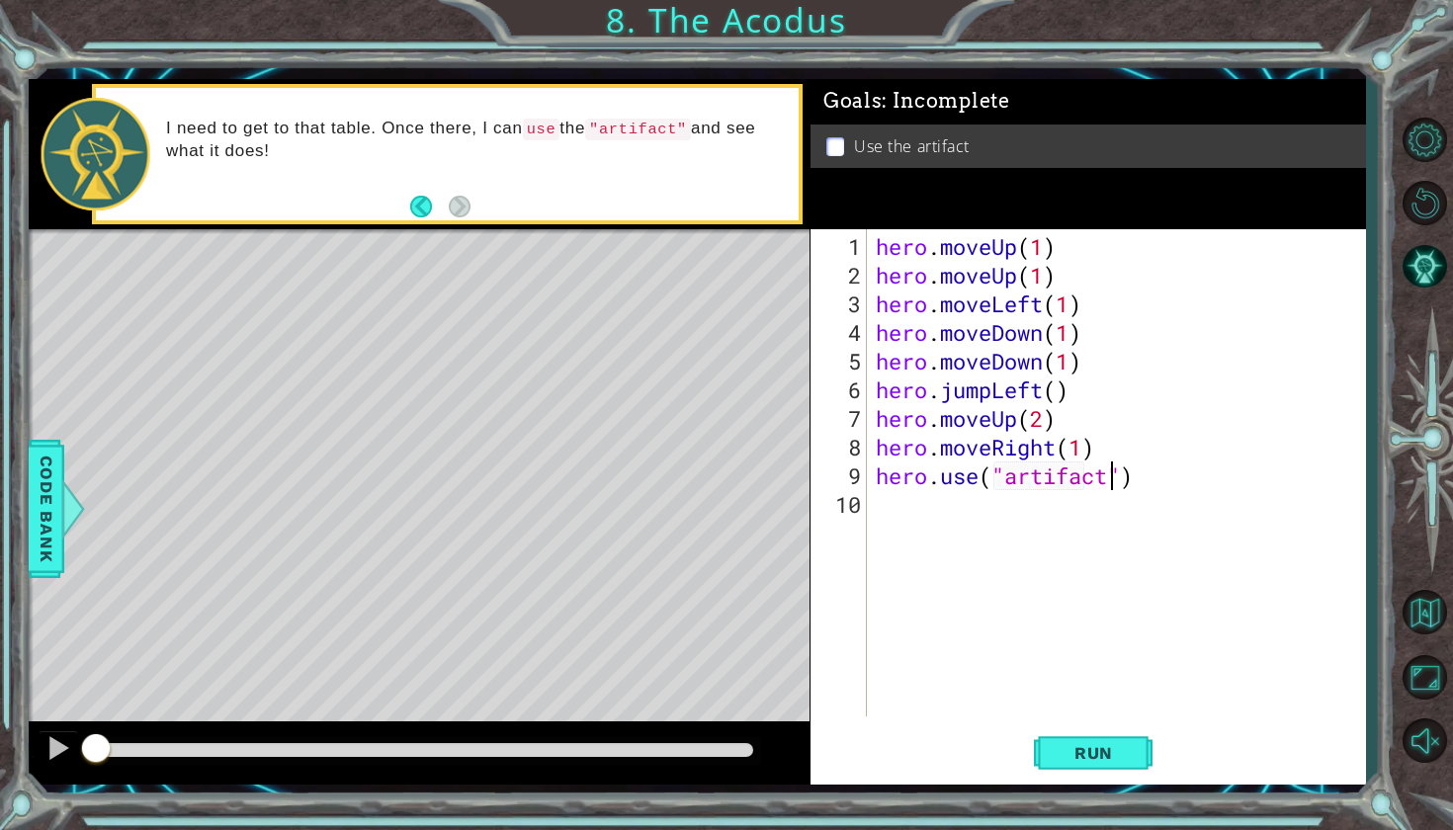
scroll to position [0, 10]
type textarea "hero.use("artifact")"
click at [1075, 750] on span "Run" at bounding box center [1093, 753] width 78 height 20
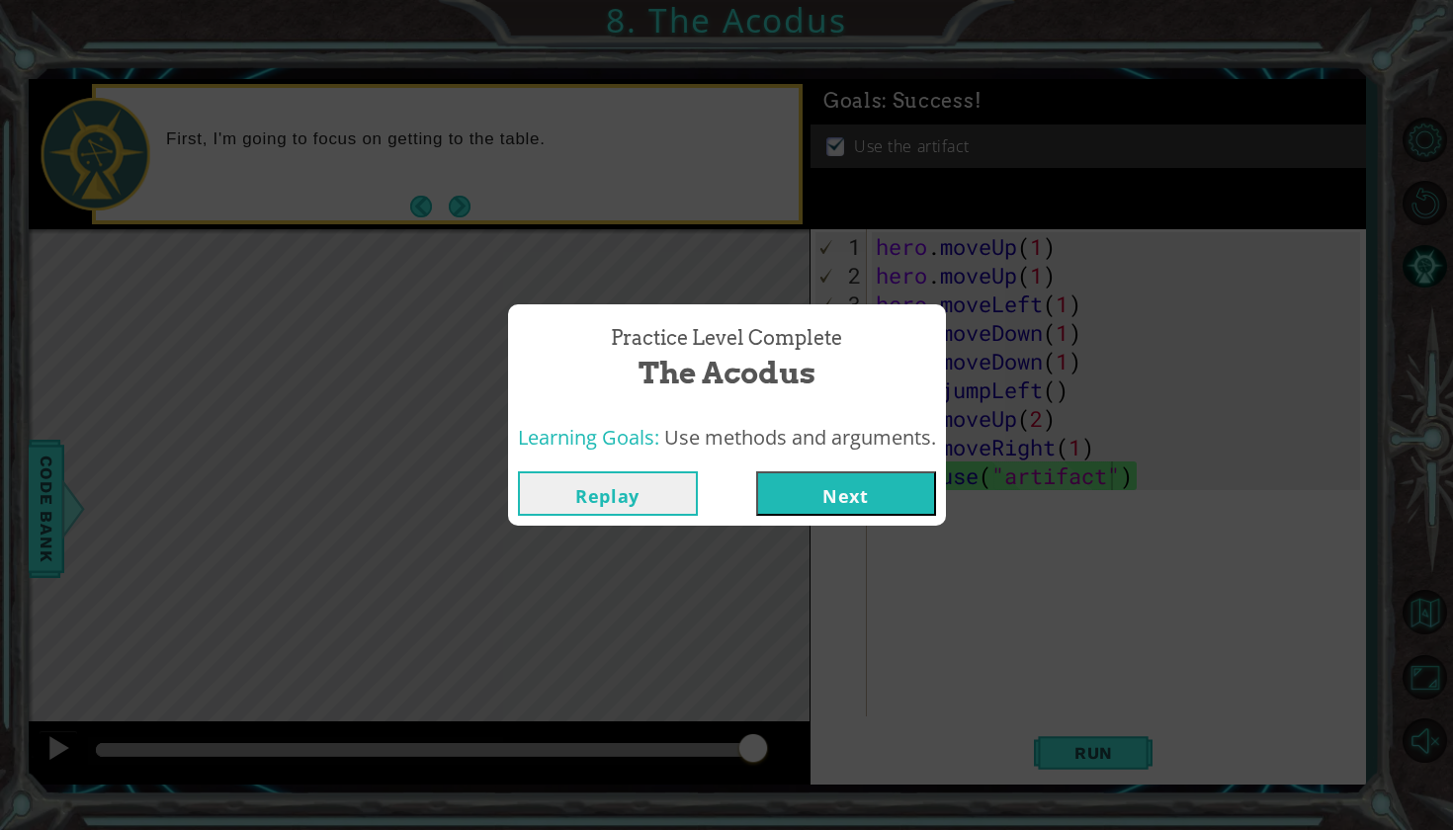
click at [878, 475] on button "Next" at bounding box center [846, 493] width 180 height 44
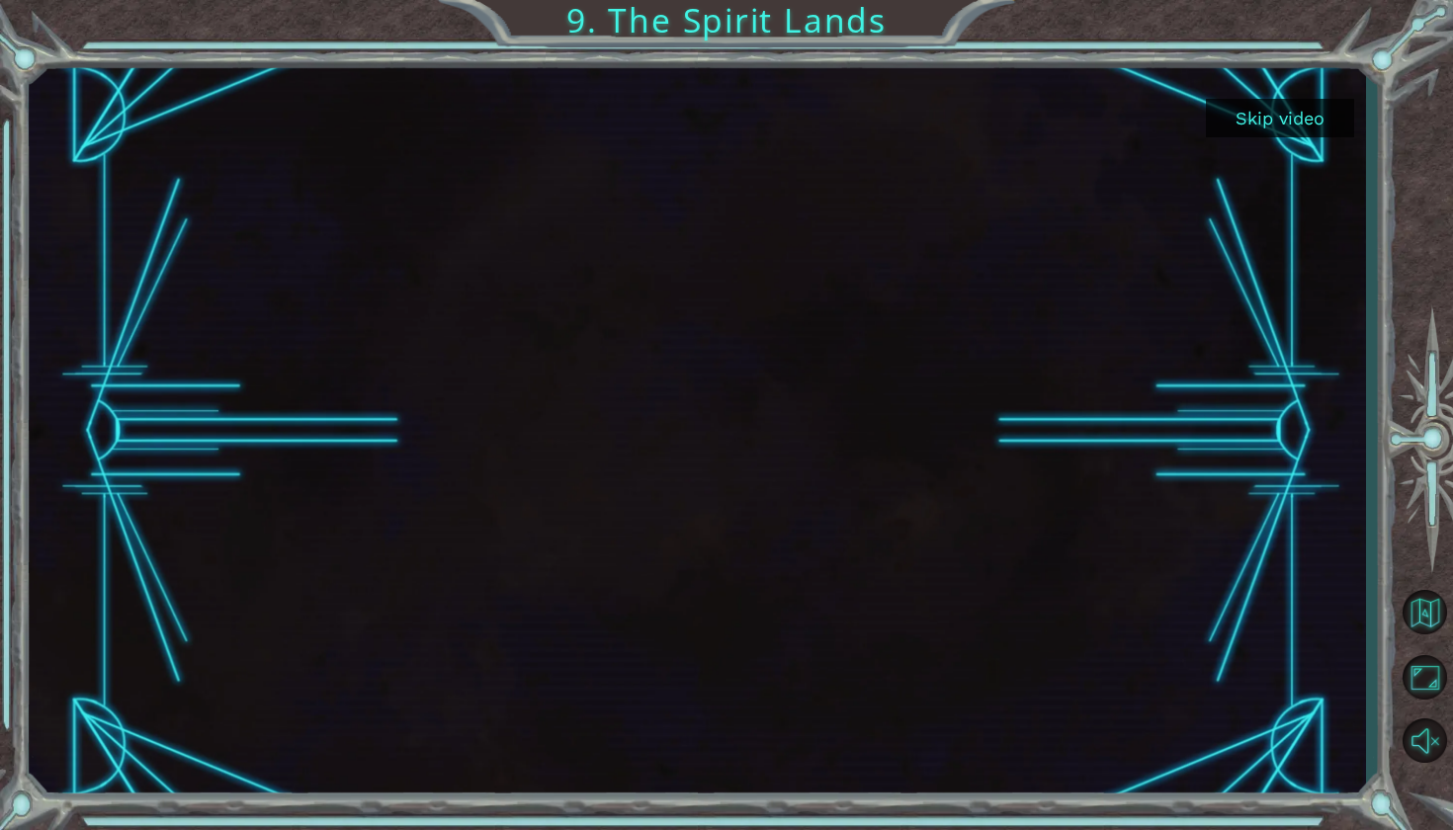
click at [1289, 112] on button "Skip video" at bounding box center [1280, 118] width 148 height 39
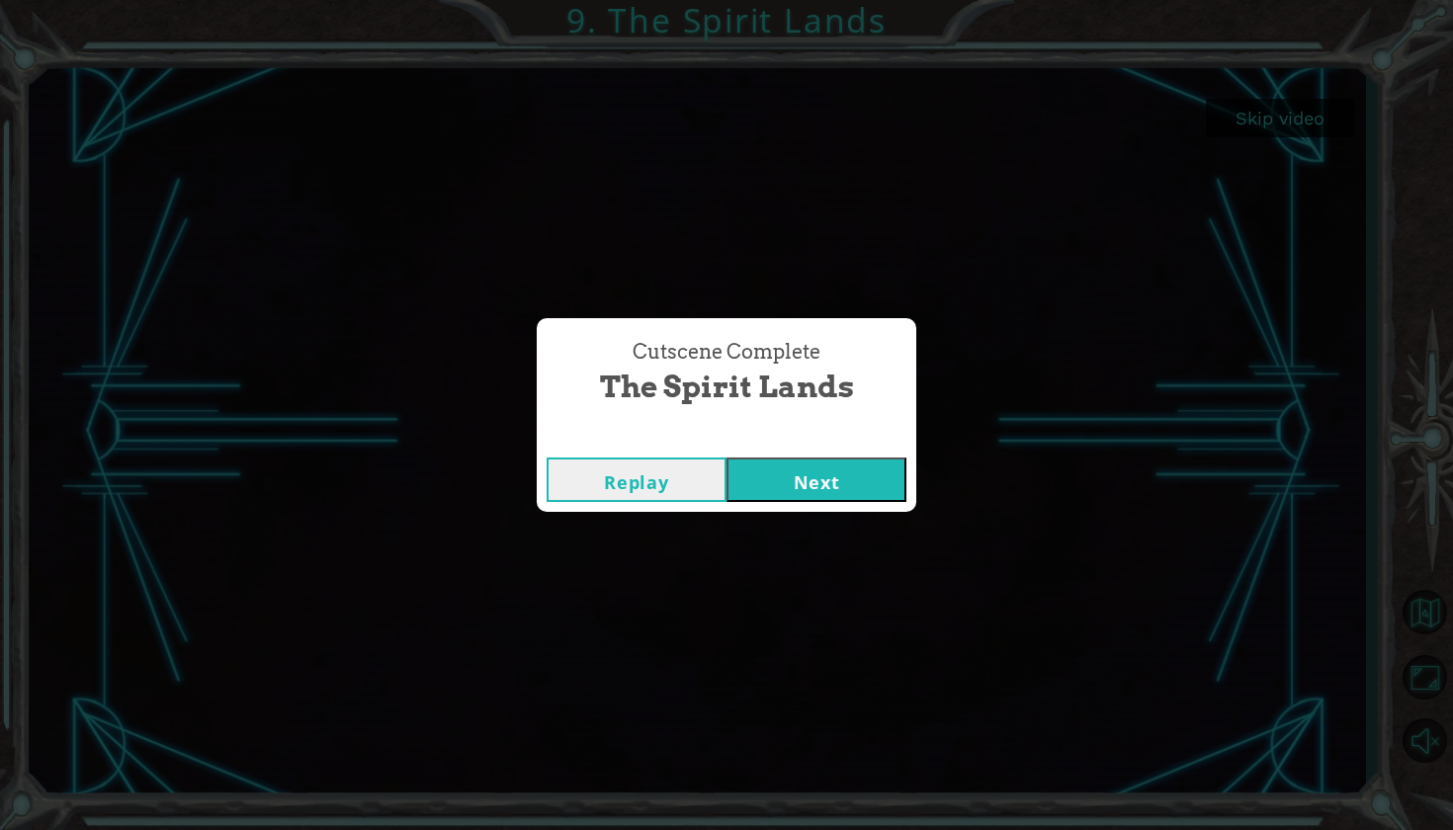
click at [781, 501] on button "Next" at bounding box center [816, 480] width 180 height 44
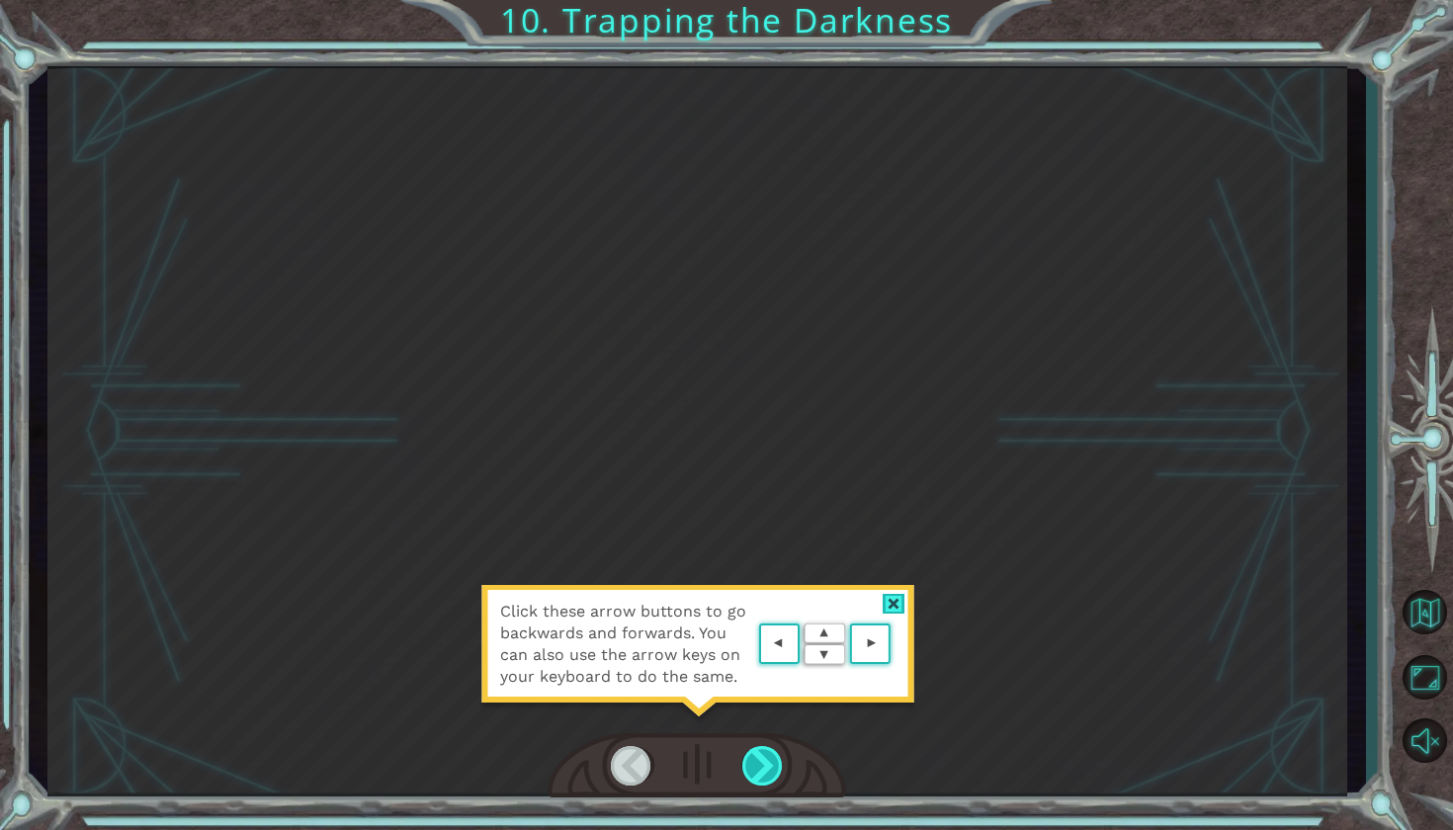
click at [767, 784] on div at bounding box center [763, 766] width 42 height 40
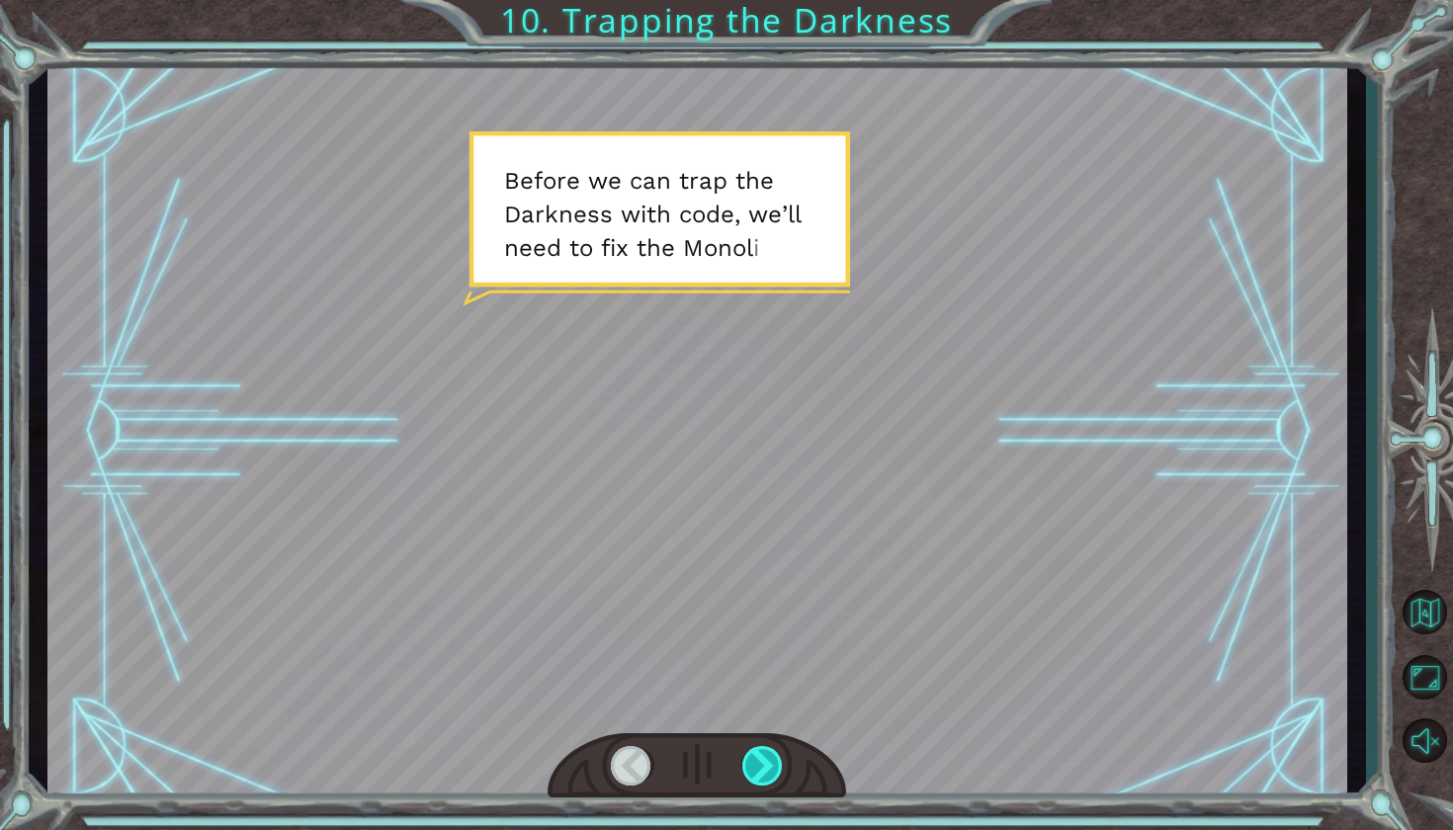
click at [753, 781] on div at bounding box center [763, 766] width 42 height 40
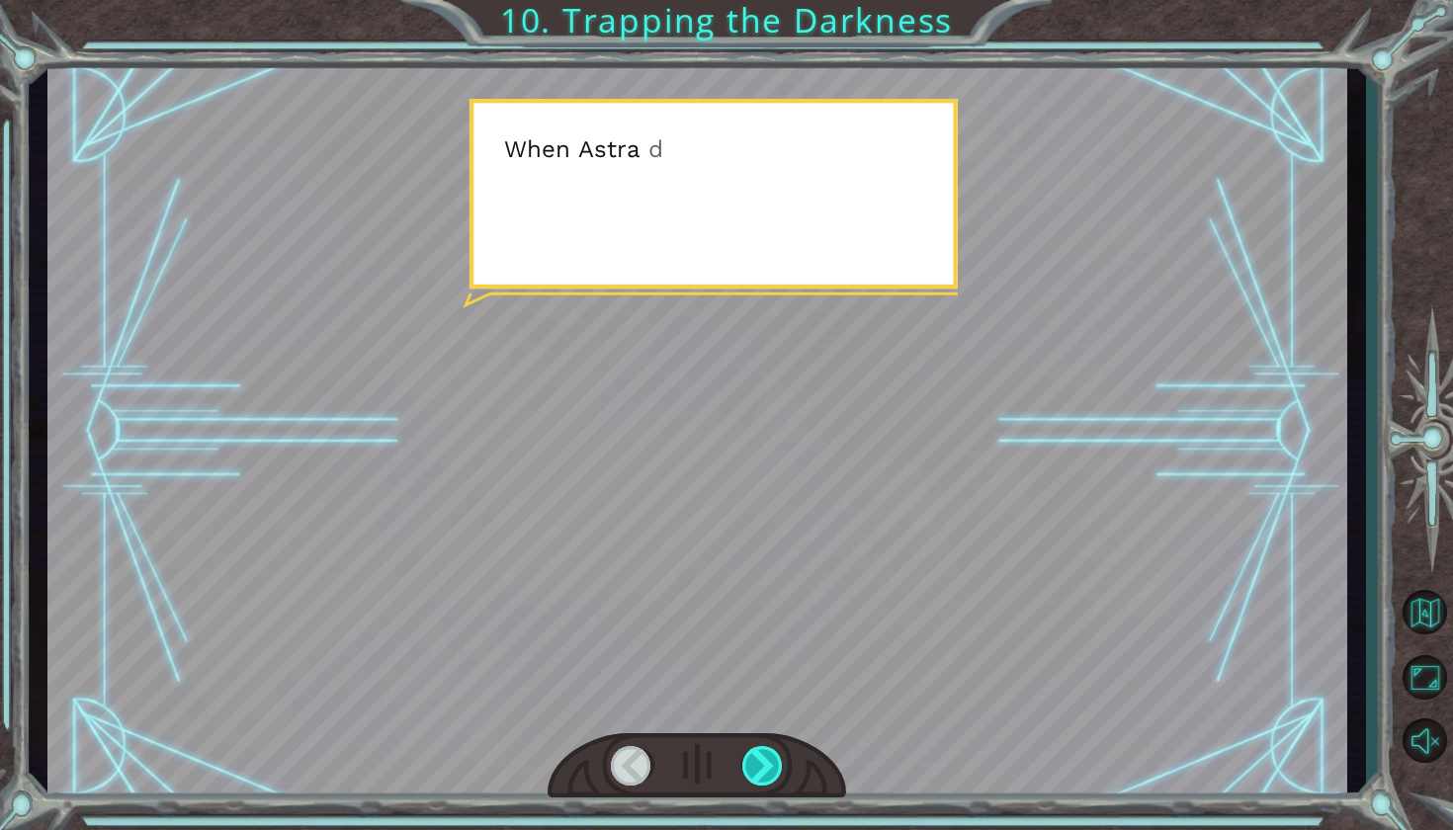
click at [753, 780] on div at bounding box center [763, 766] width 42 height 40
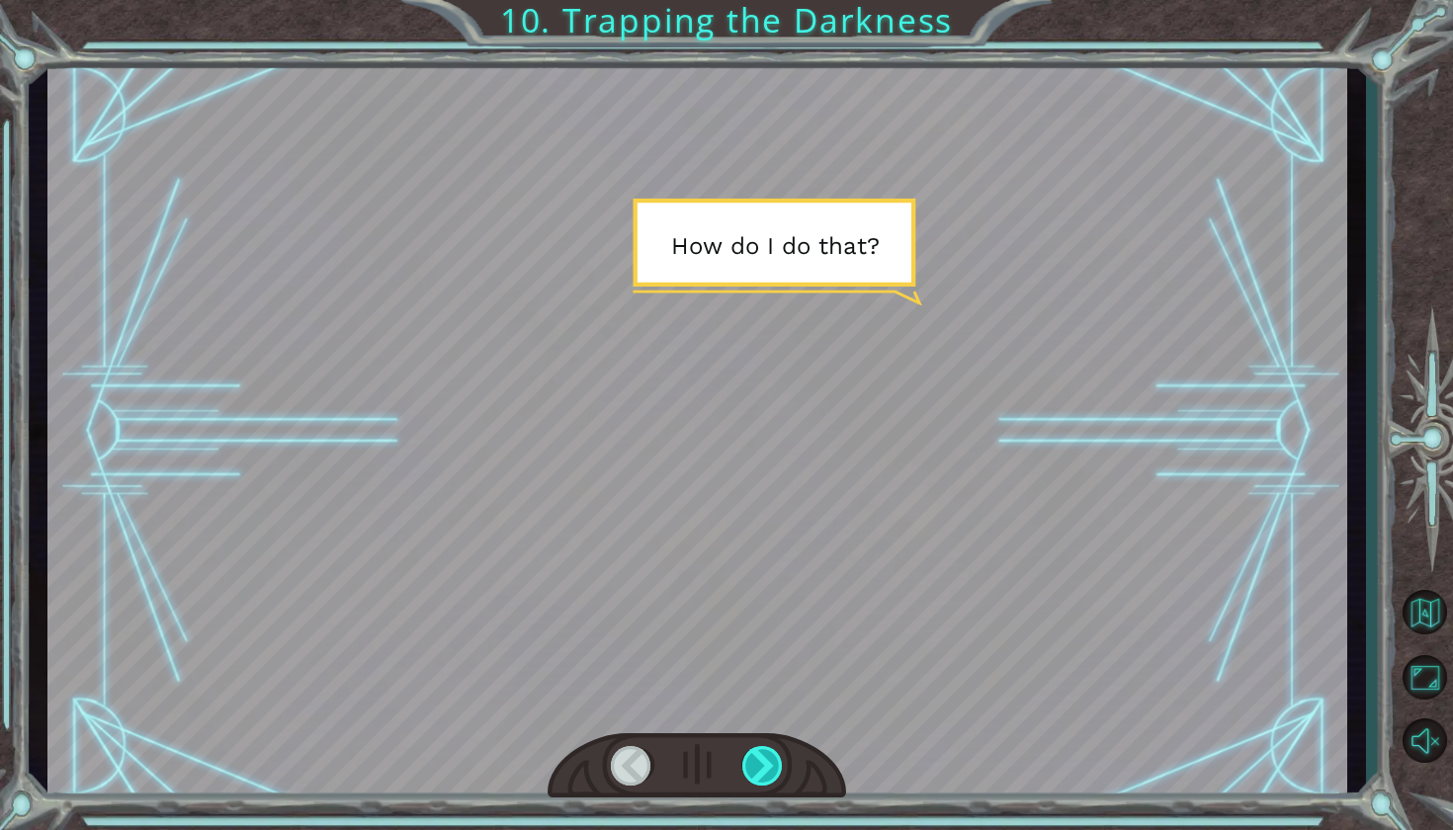
click at [753, 780] on div at bounding box center [763, 766] width 42 height 40
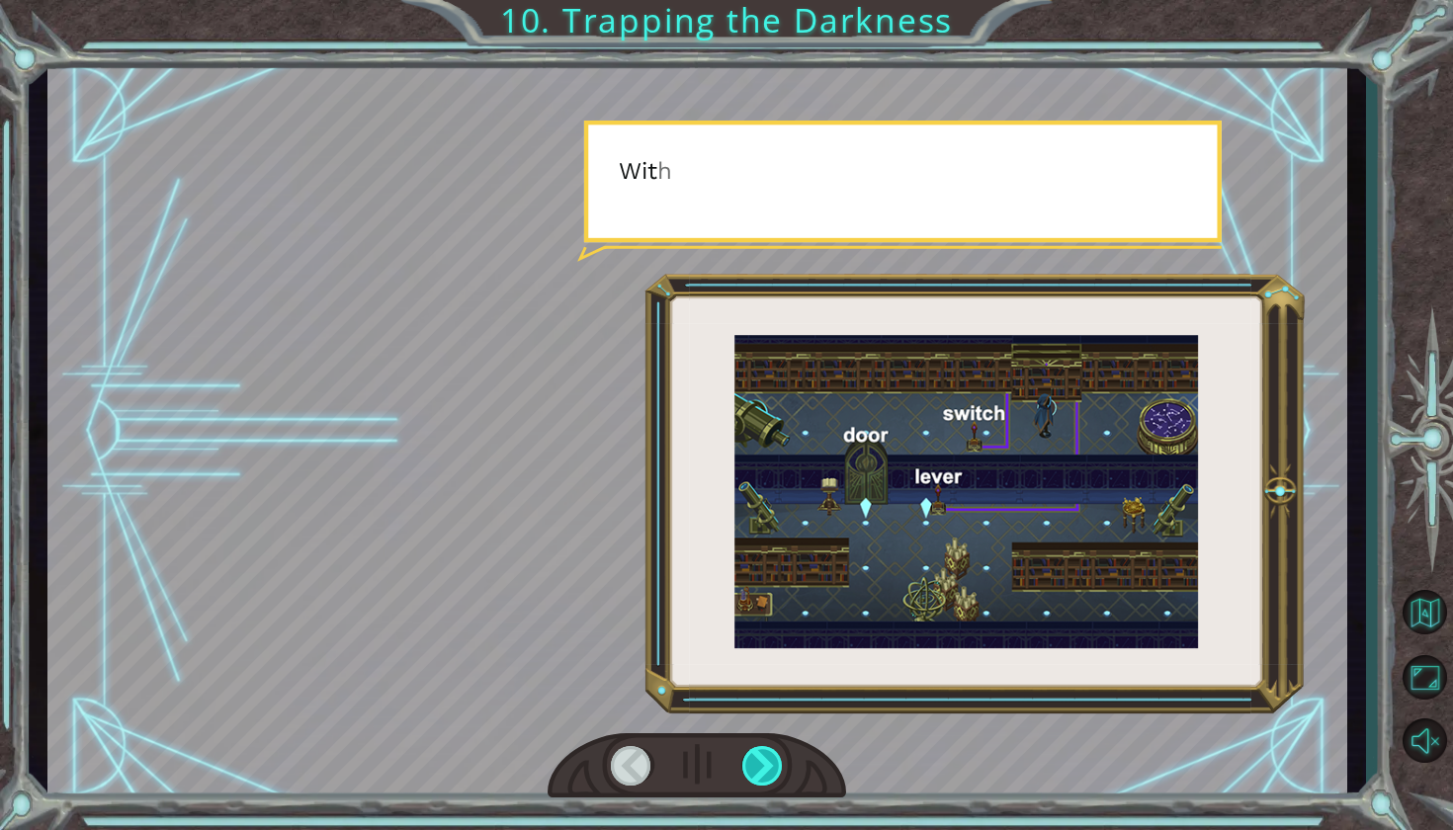
click at [753, 780] on div at bounding box center [763, 766] width 42 height 40
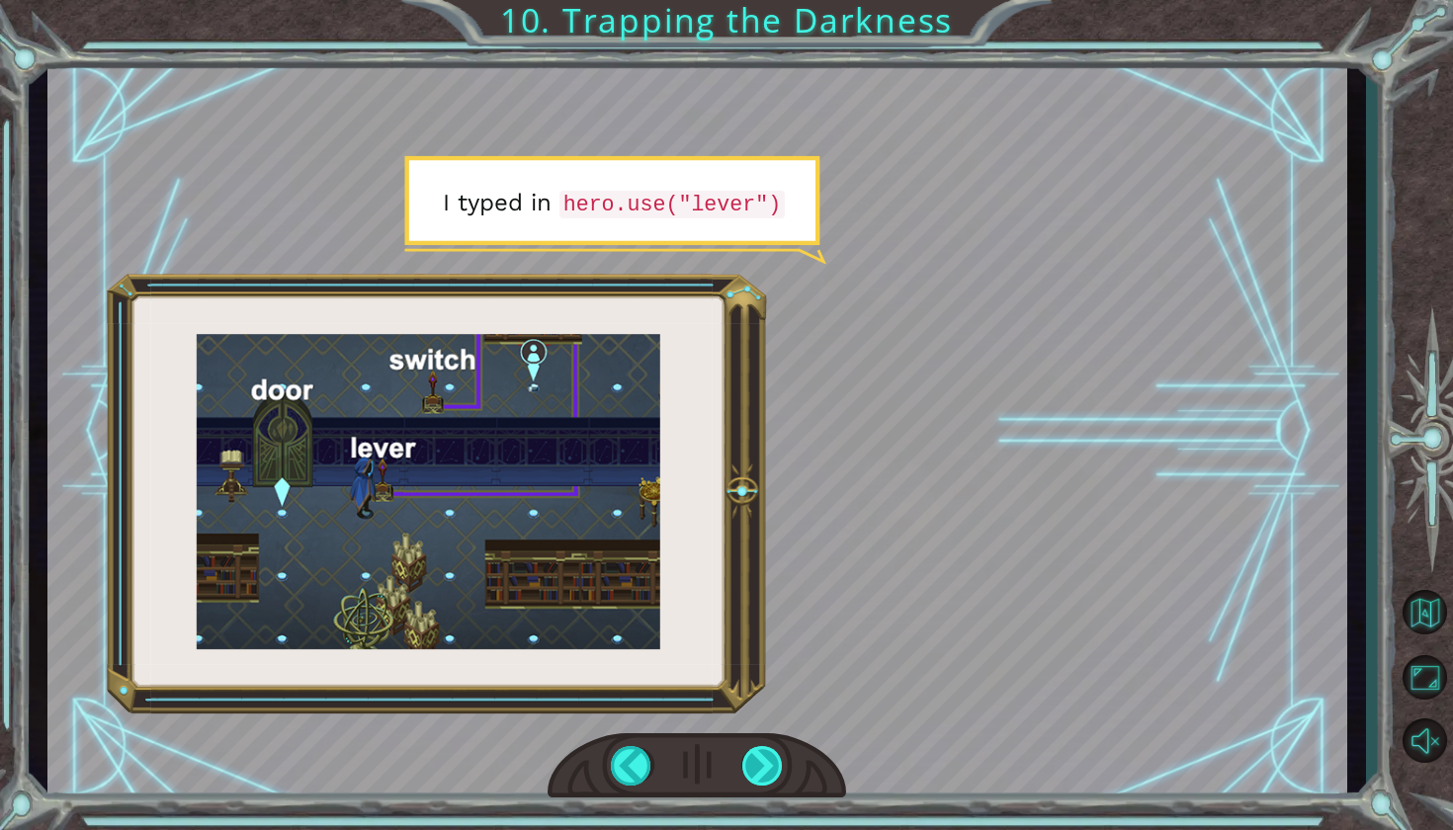
click at [753, 780] on div at bounding box center [763, 766] width 42 height 40
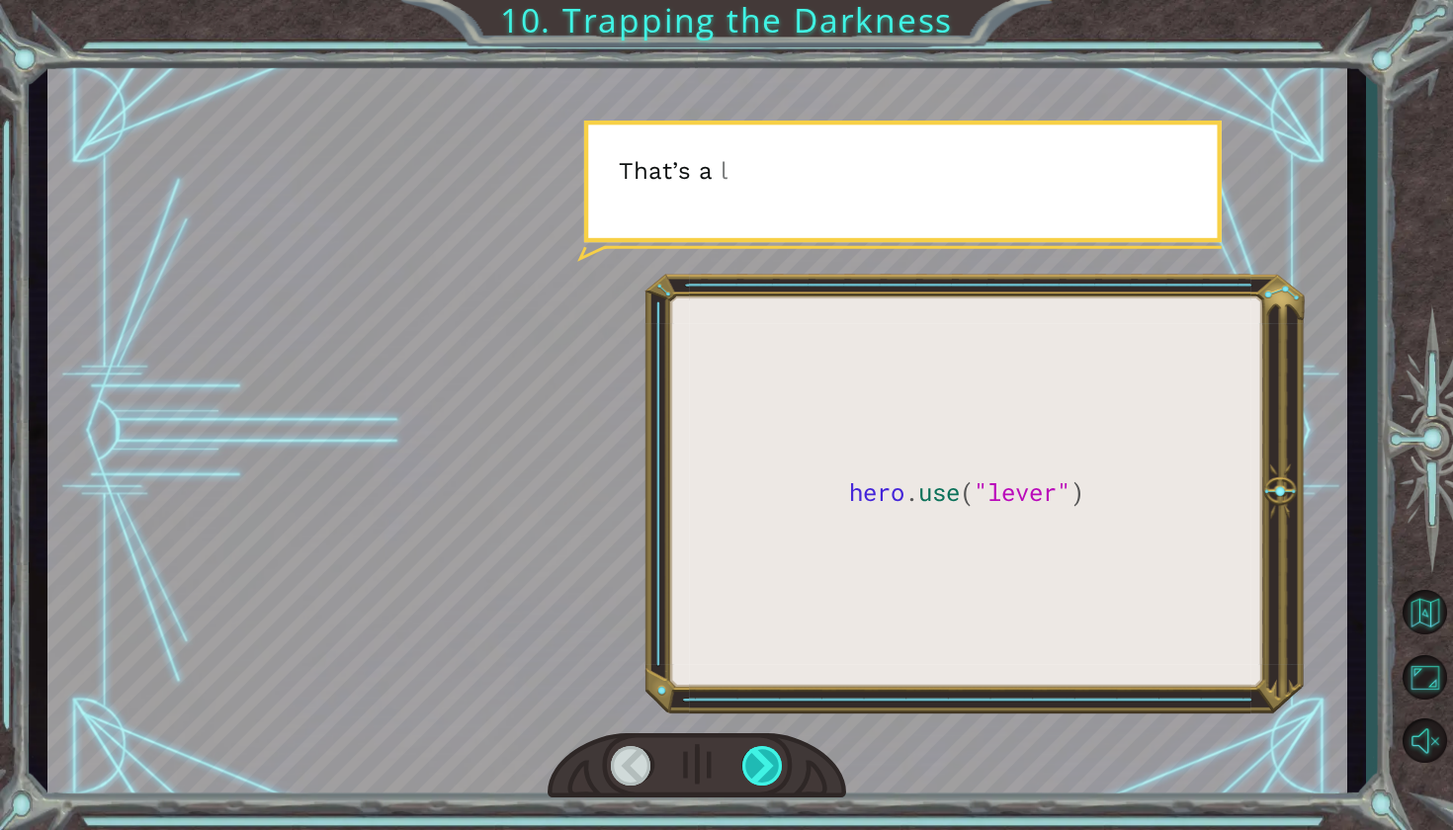
click at [753, 780] on div at bounding box center [763, 766] width 42 height 40
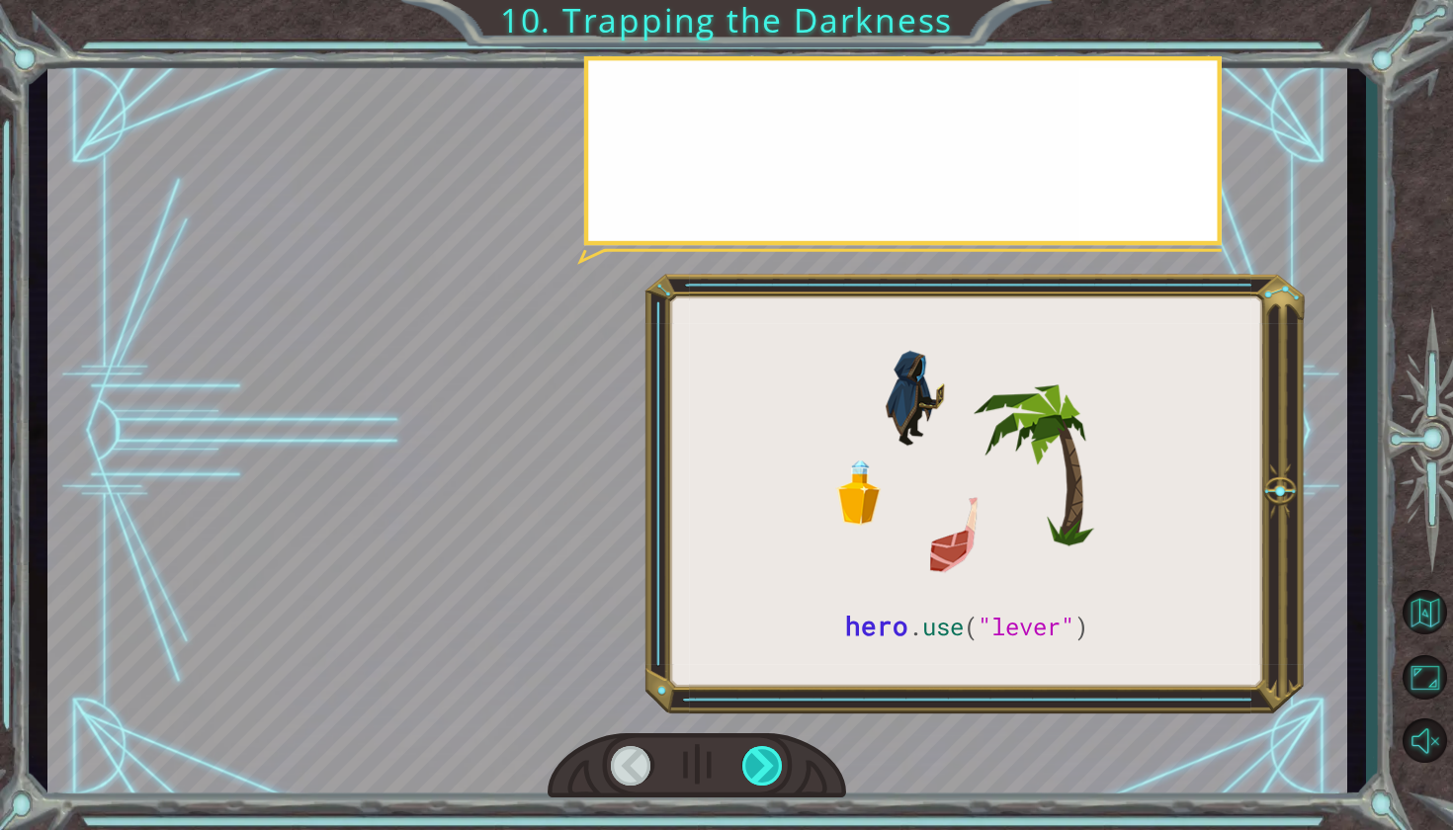
click at [753, 780] on div at bounding box center [763, 766] width 42 height 40
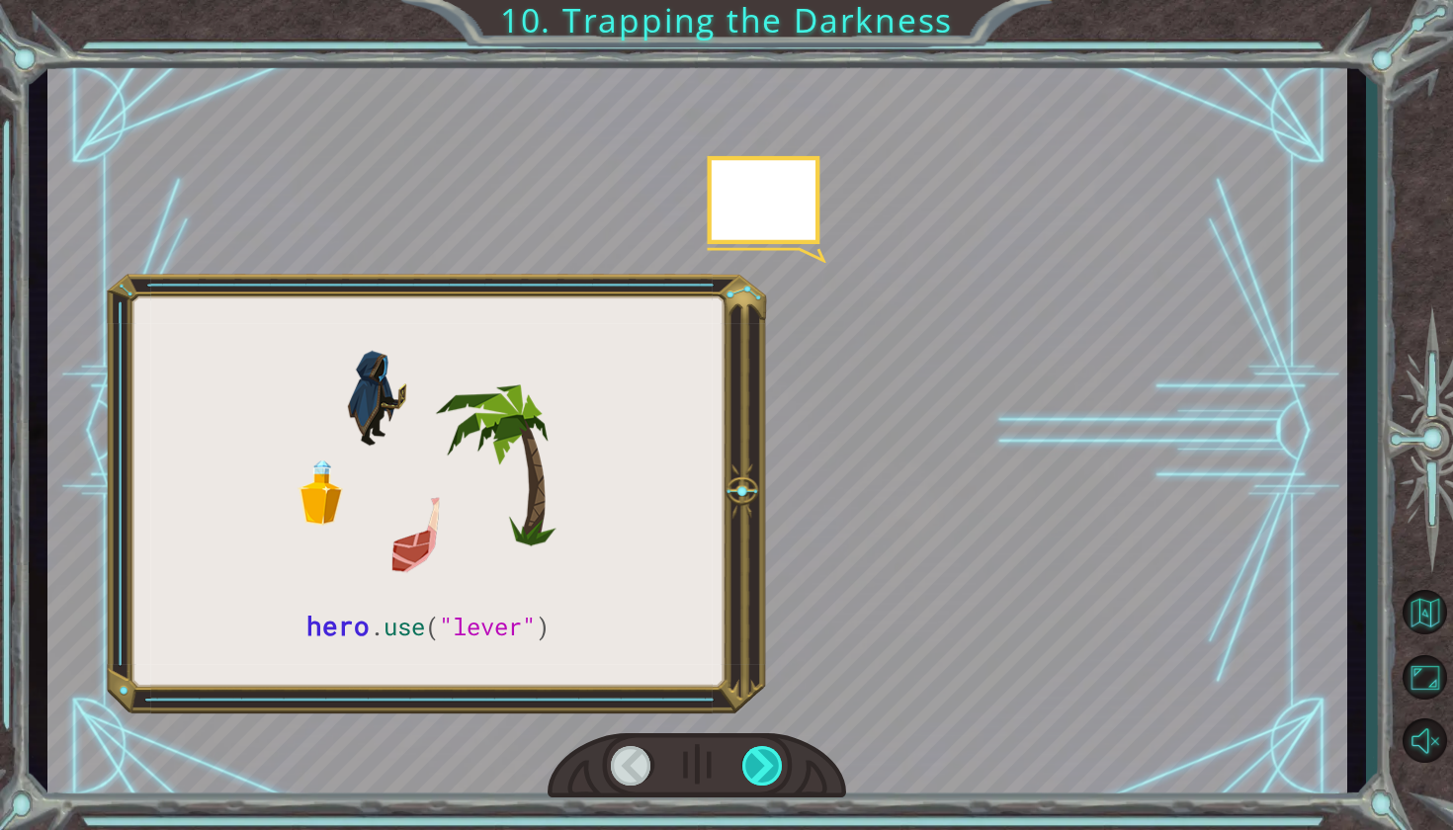
click at [753, 780] on div at bounding box center [763, 766] width 42 height 40
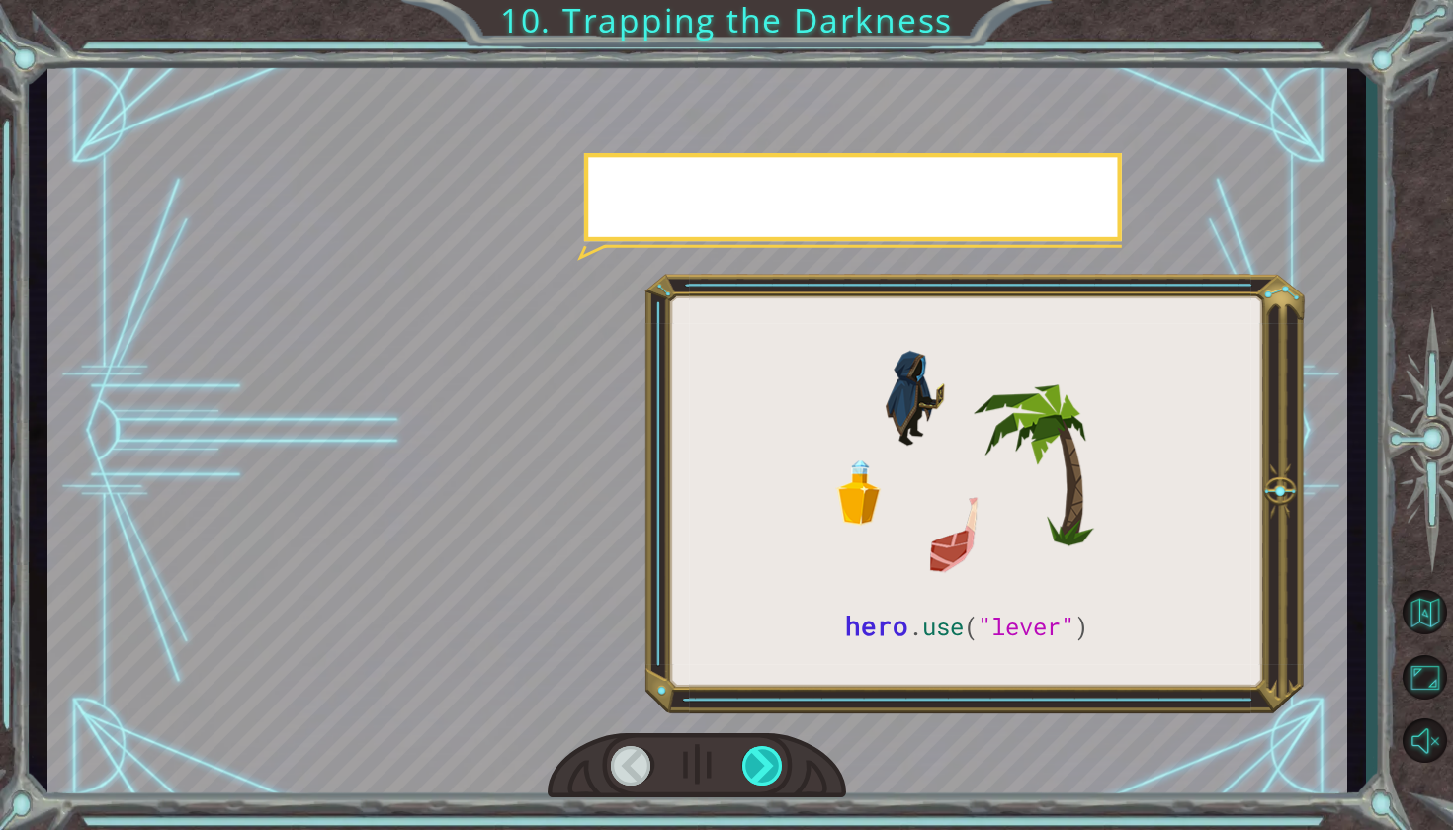
click at [753, 780] on div at bounding box center [763, 766] width 42 height 40
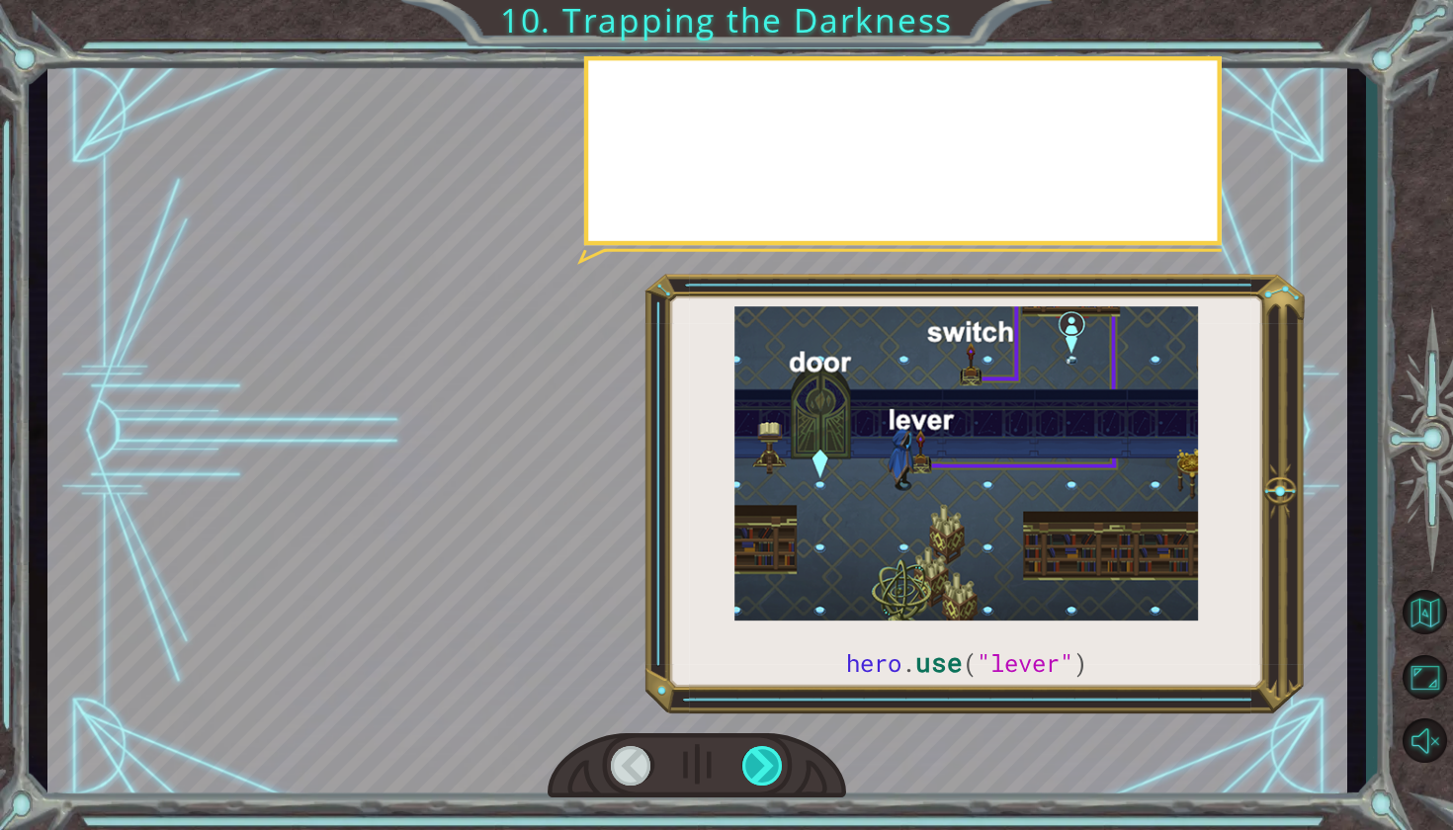
click at [753, 780] on div at bounding box center [763, 766] width 42 height 40
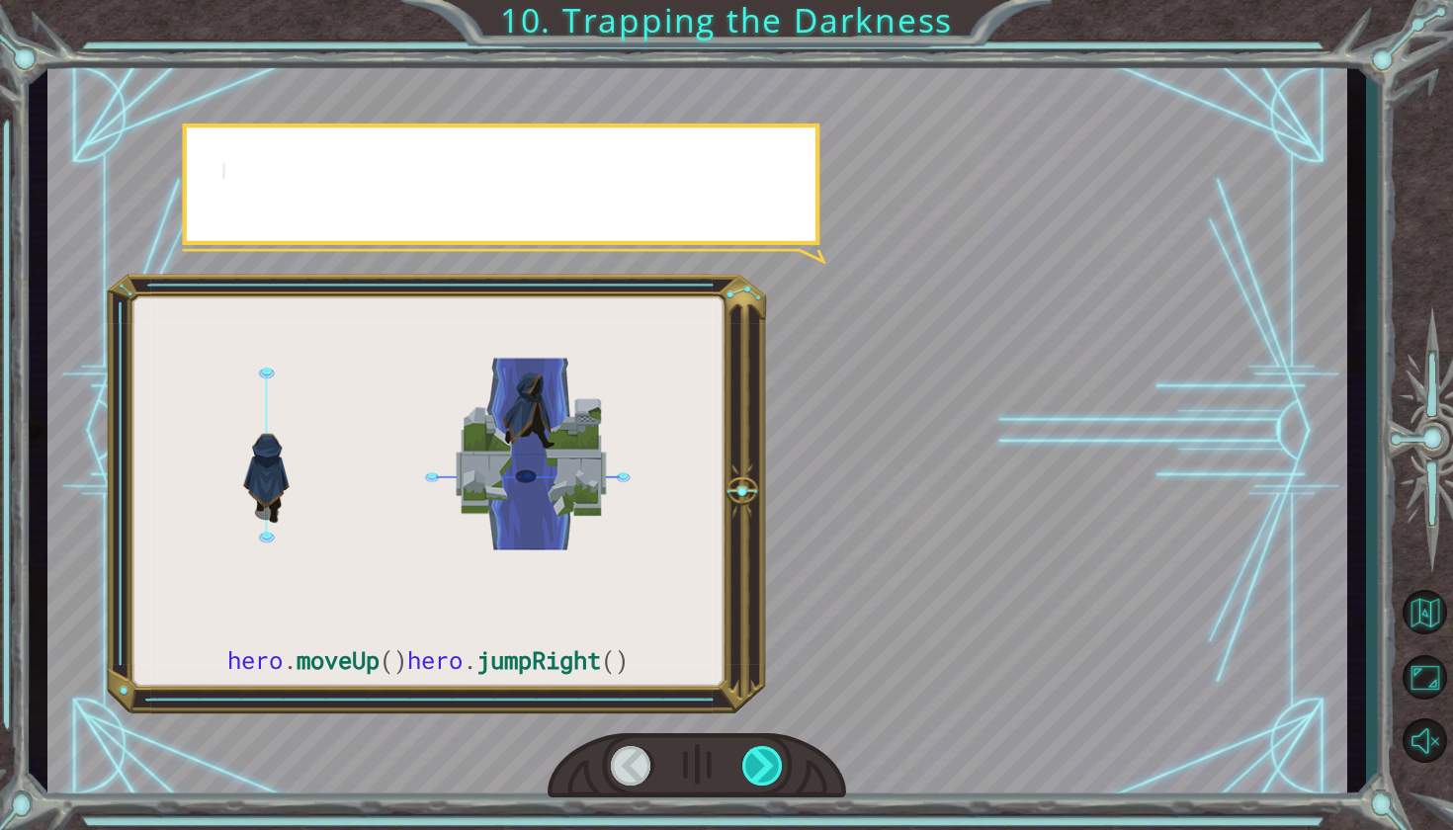
click at [753, 780] on div at bounding box center [763, 766] width 42 height 40
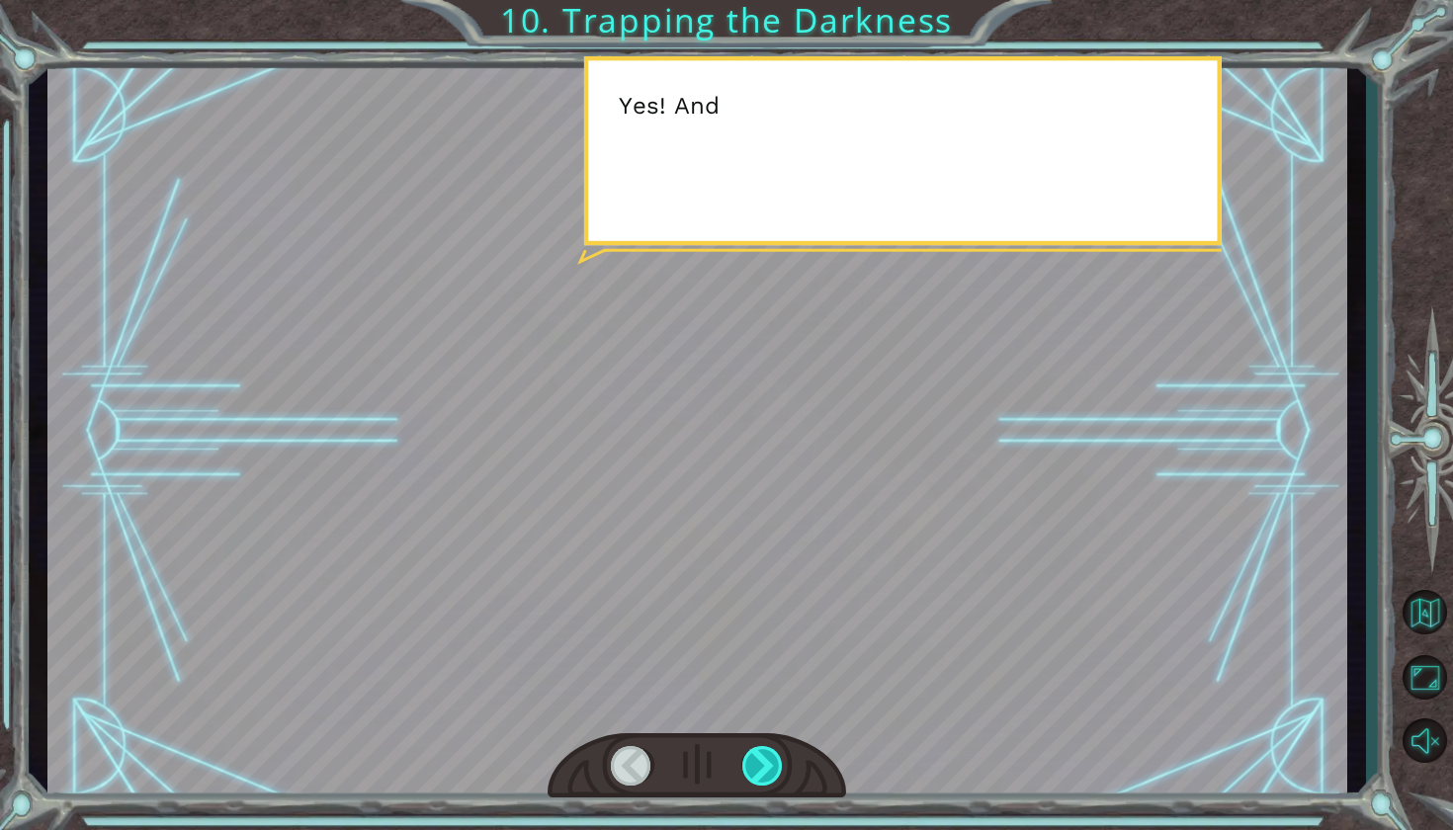
click at [753, 780] on div at bounding box center [763, 766] width 42 height 40
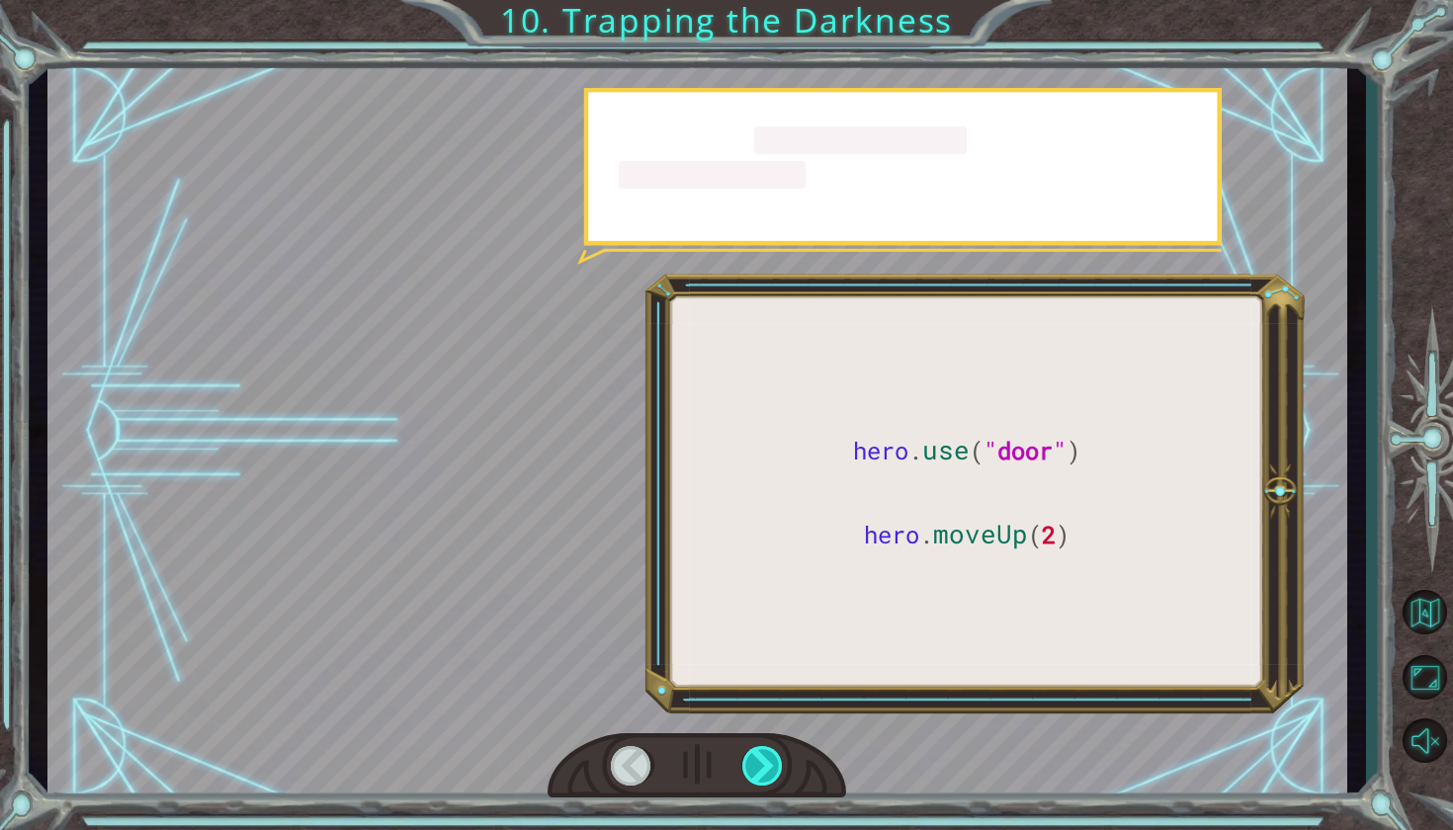
click at [753, 780] on div at bounding box center [763, 766] width 42 height 40
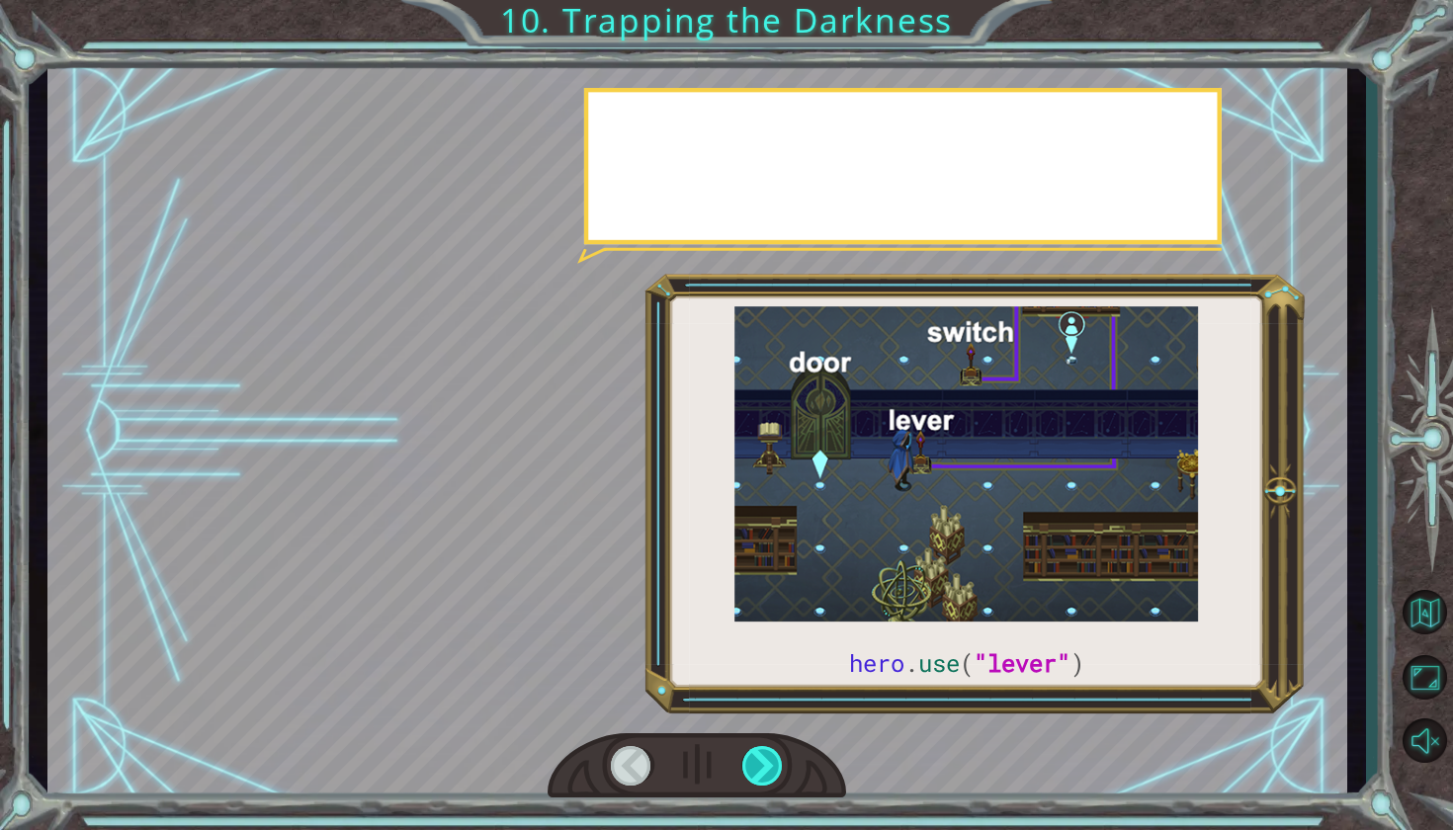
click at [753, 780] on div at bounding box center [763, 766] width 42 height 40
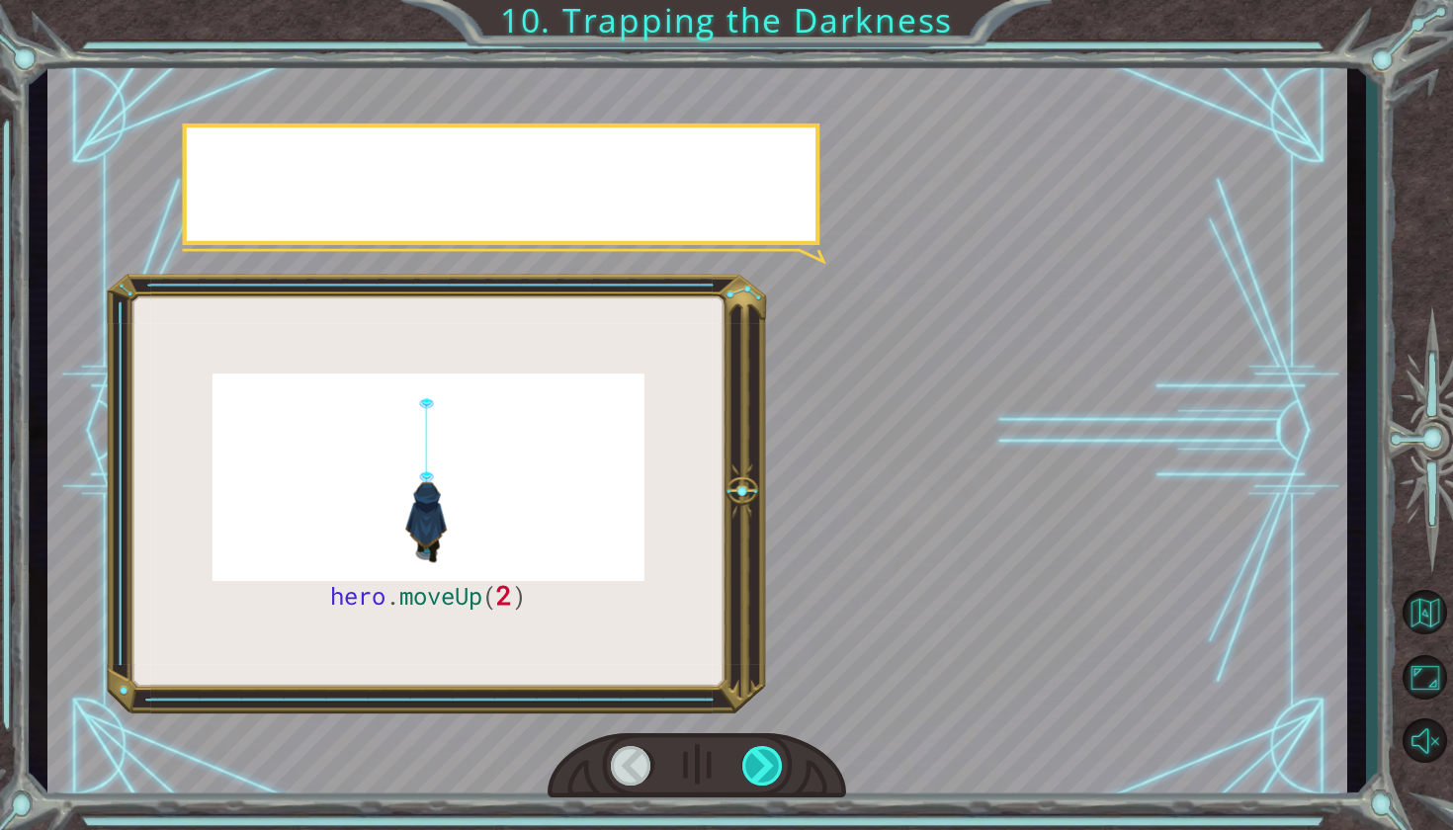
click at [753, 780] on div at bounding box center [763, 766] width 42 height 40
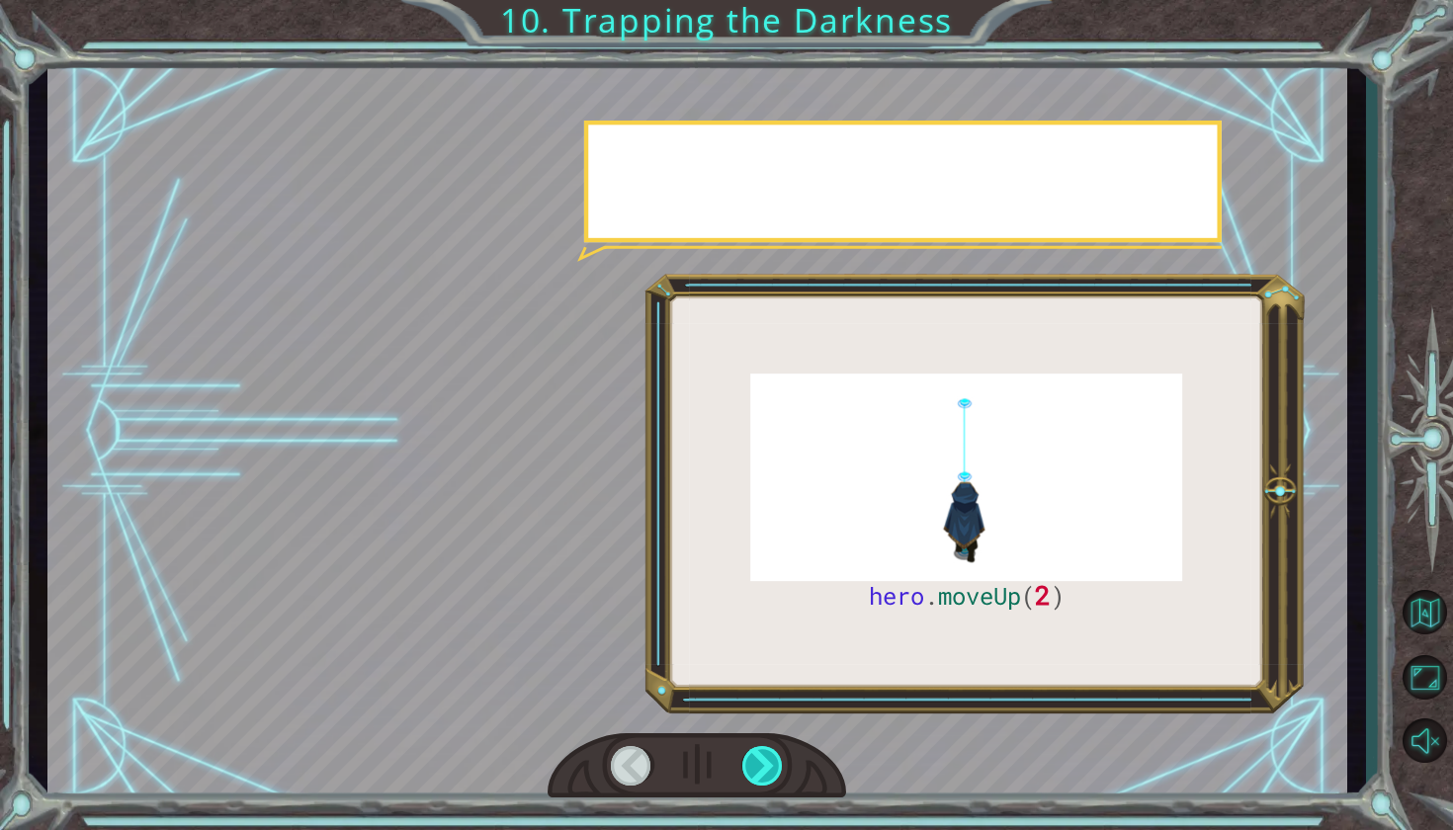
click at [753, 780] on div at bounding box center [763, 766] width 42 height 40
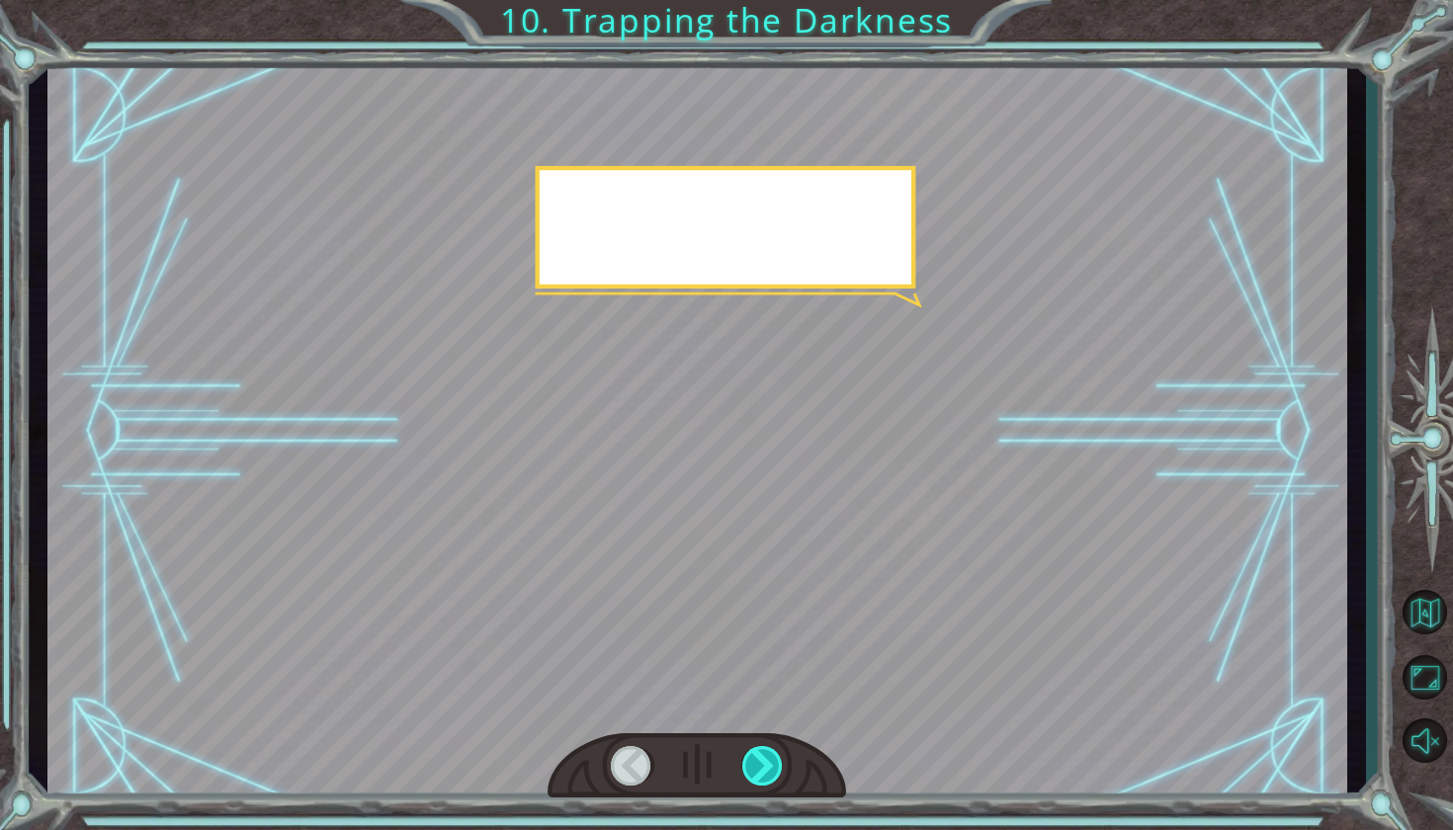
click at [753, 780] on div at bounding box center [763, 766] width 42 height 40
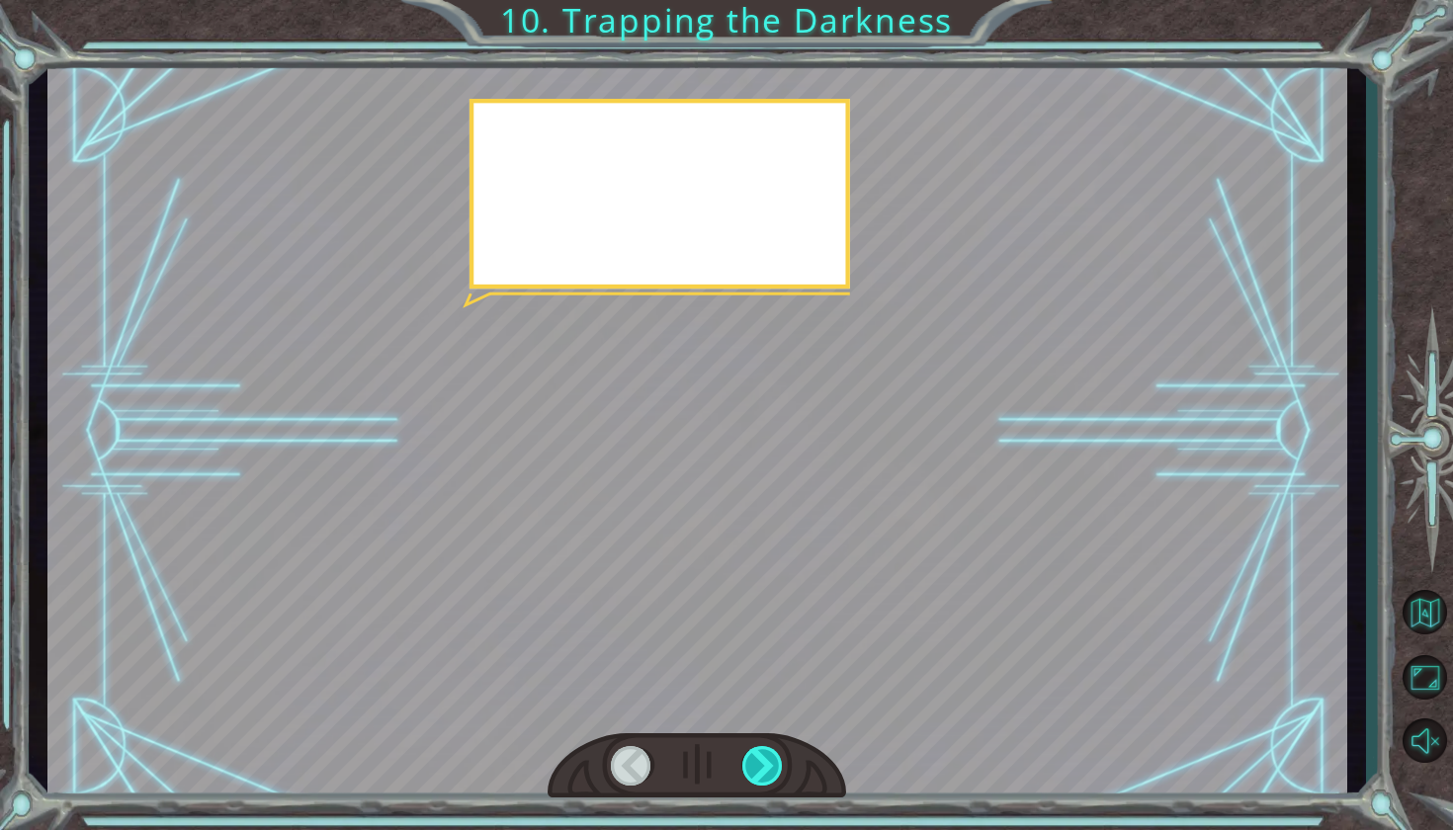
click at [753, 780] on div at bounding box center [763, 766] width 42 height 40
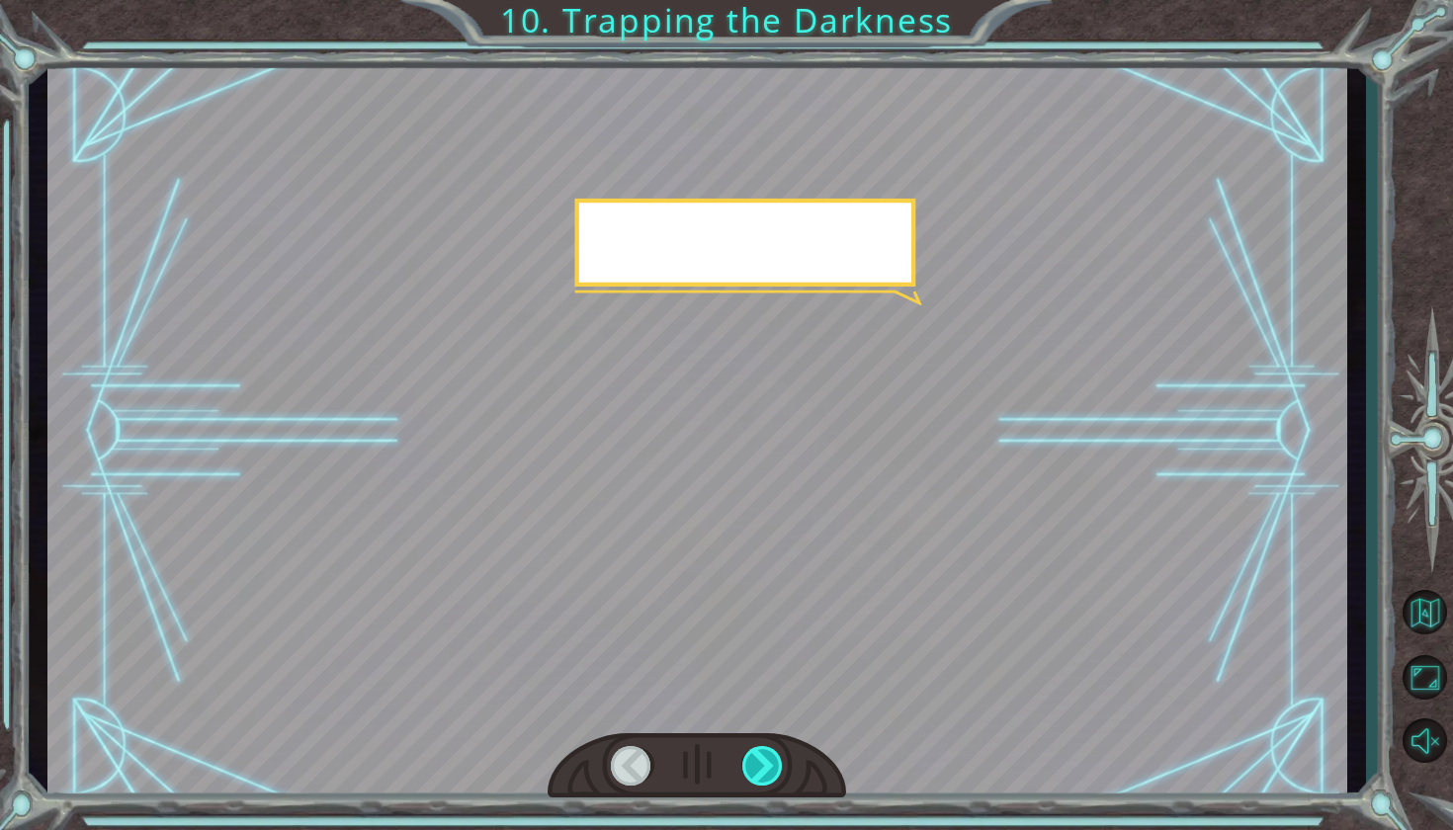
click at [753, 780] on div at bounding box center [763, 766] width 42 height 40
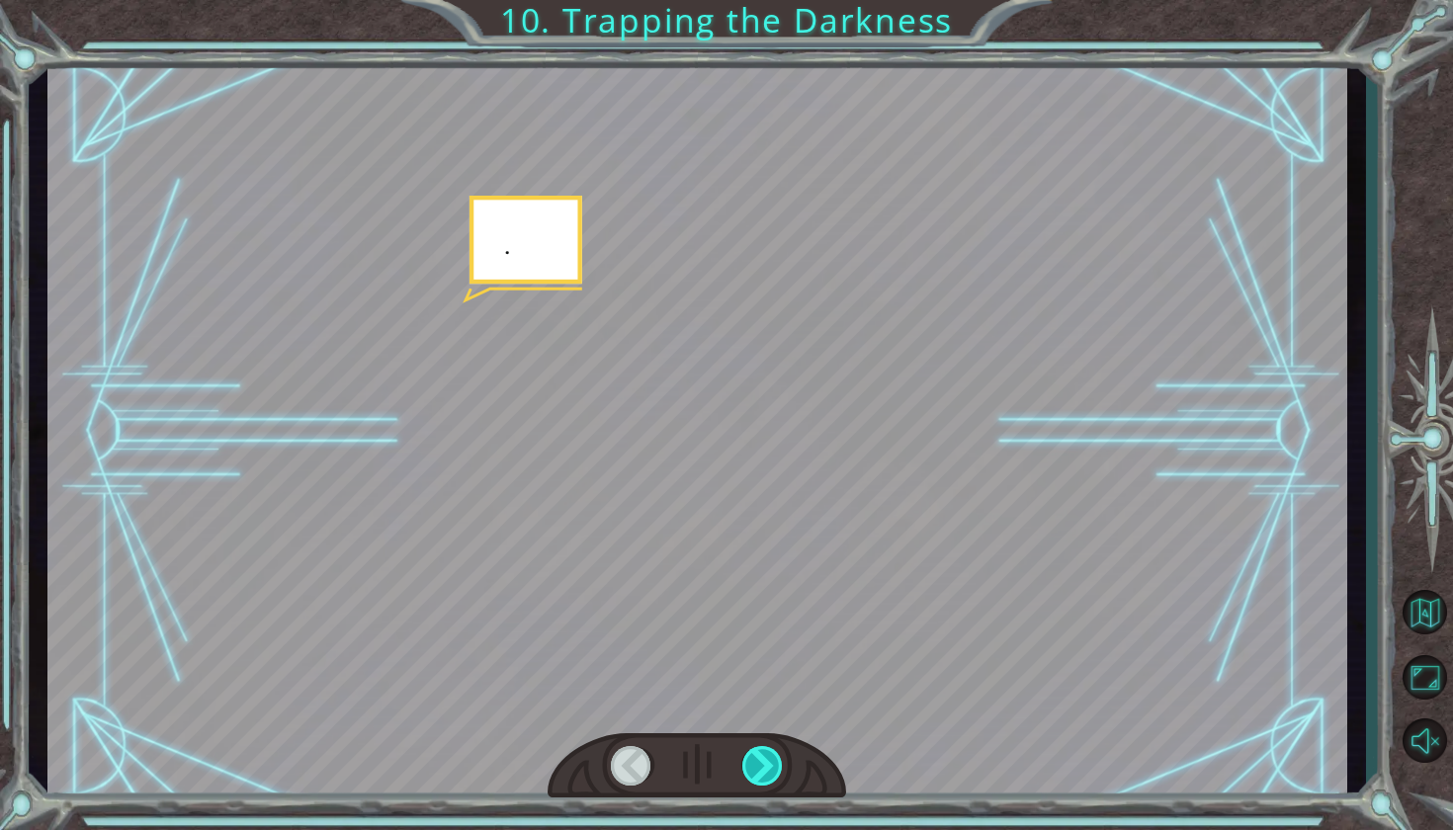
click at [753, 780] on div at bounding box center [763, 766] width 42 height 40
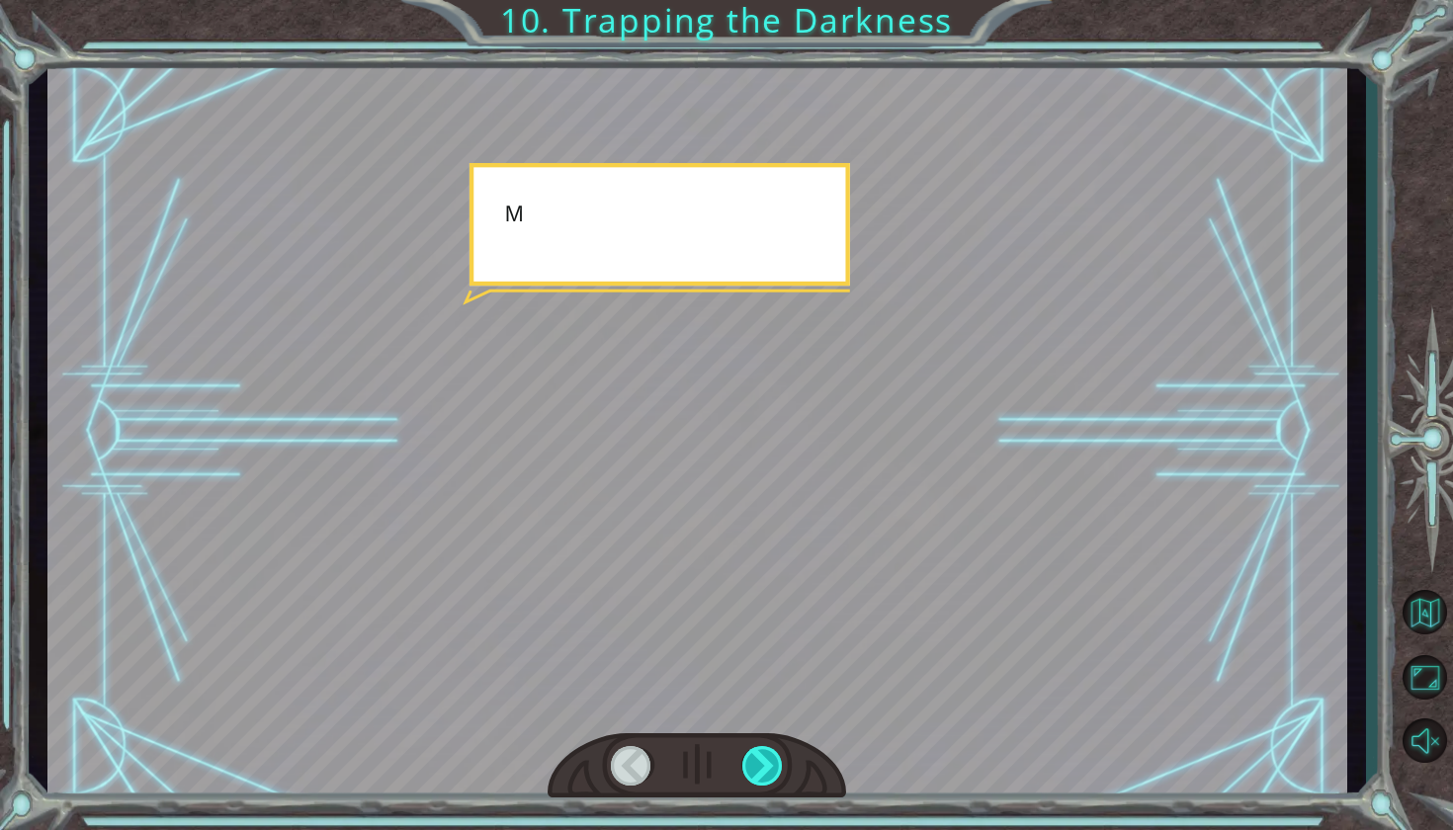
click at [753, 780] on div at bounding box center [763, 766] width 42 height 40
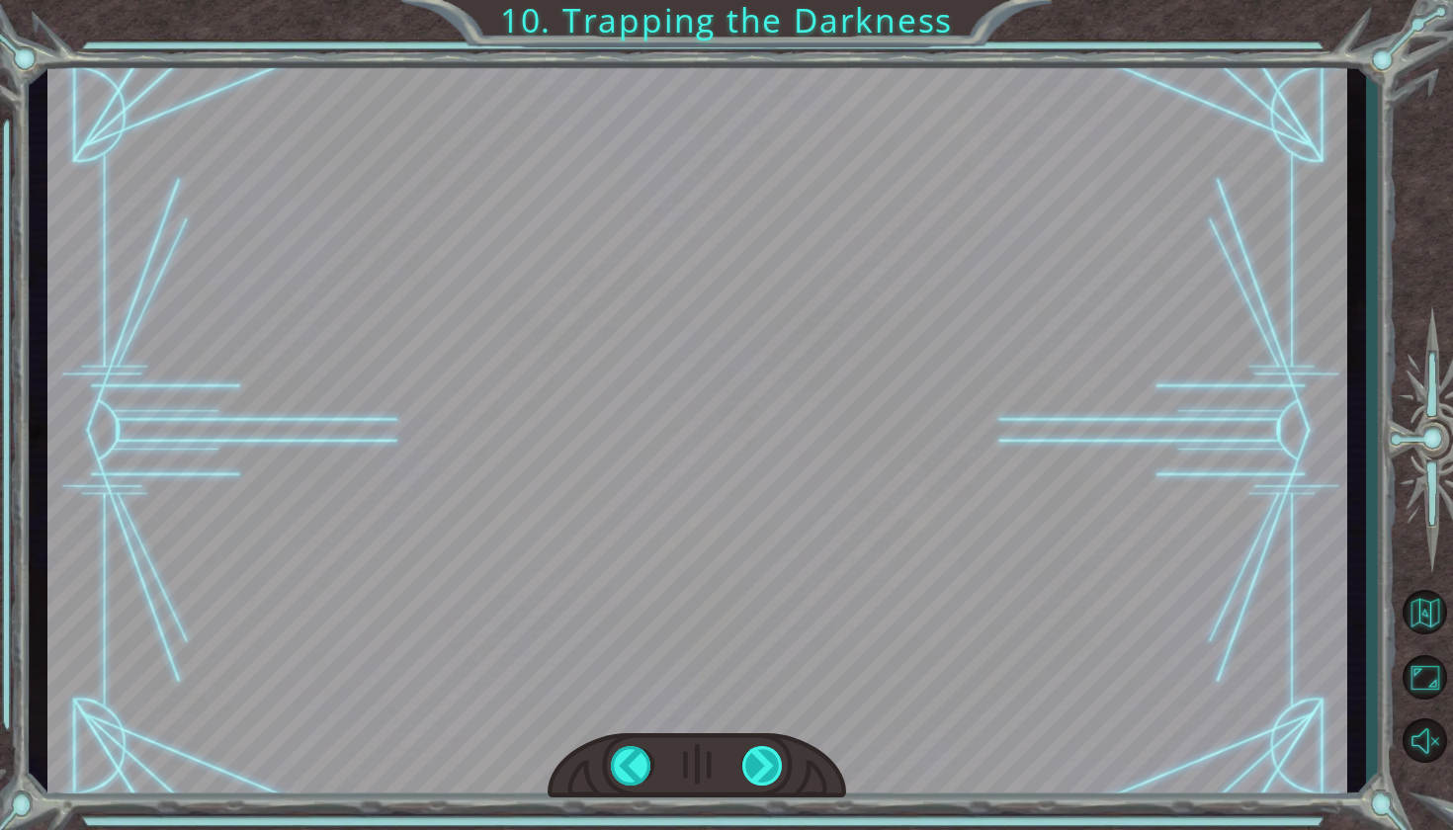
click at [753, 0] on div "hero . moveUp ( 2 ) B e f o r e w e c a n t r a p t h e D a r k n e s s w i t h…" at bounding box center [726, 0] width 1453 height 0
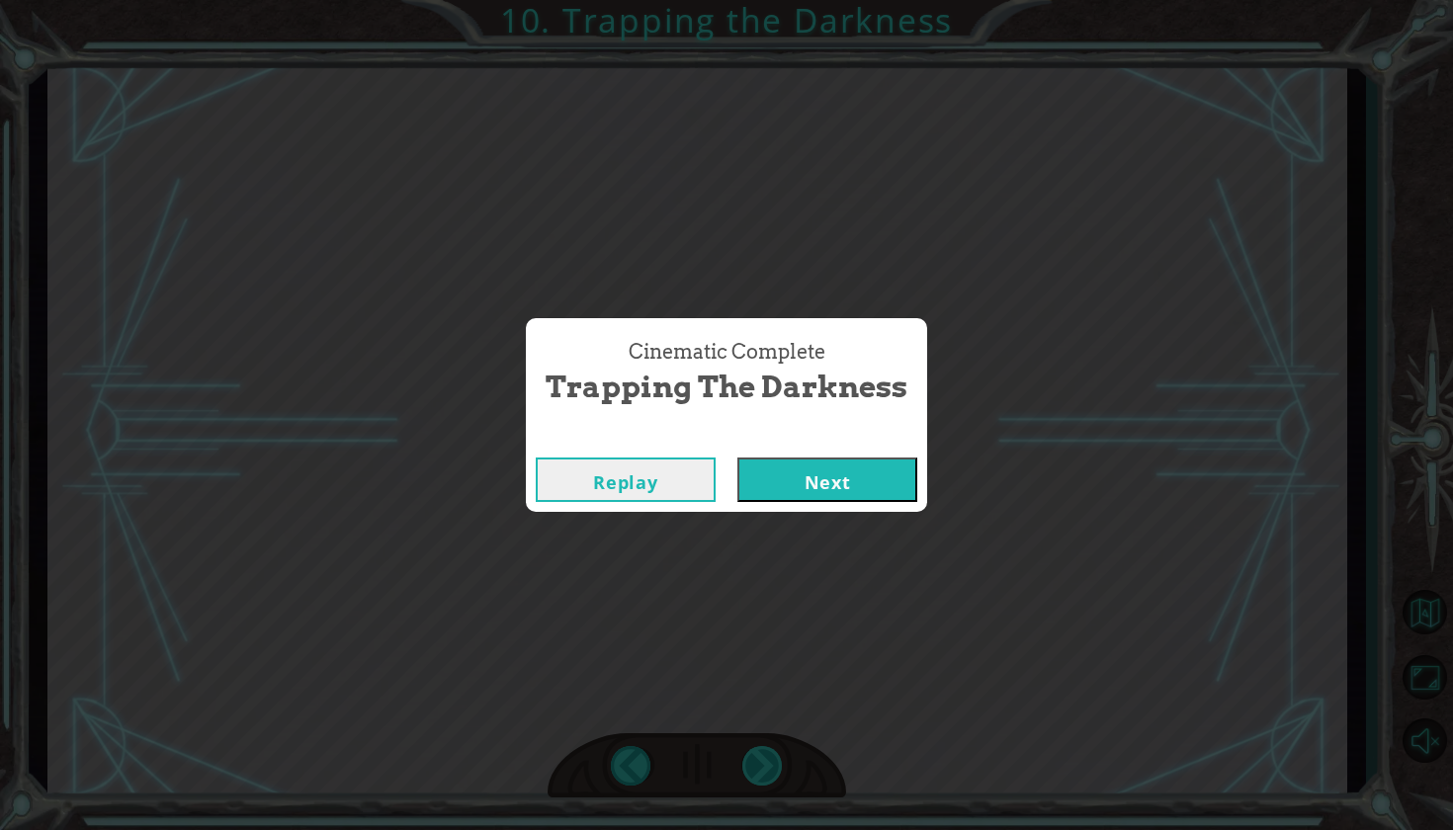
click at [753, 780] on div "Cinematic Complete Trapping the Darkness Replay Next" at bounding box center [726, 415] width 1453 height 830
click at [793, 471] on button "Next" at bounding box center [827, 480] width 180 height 44
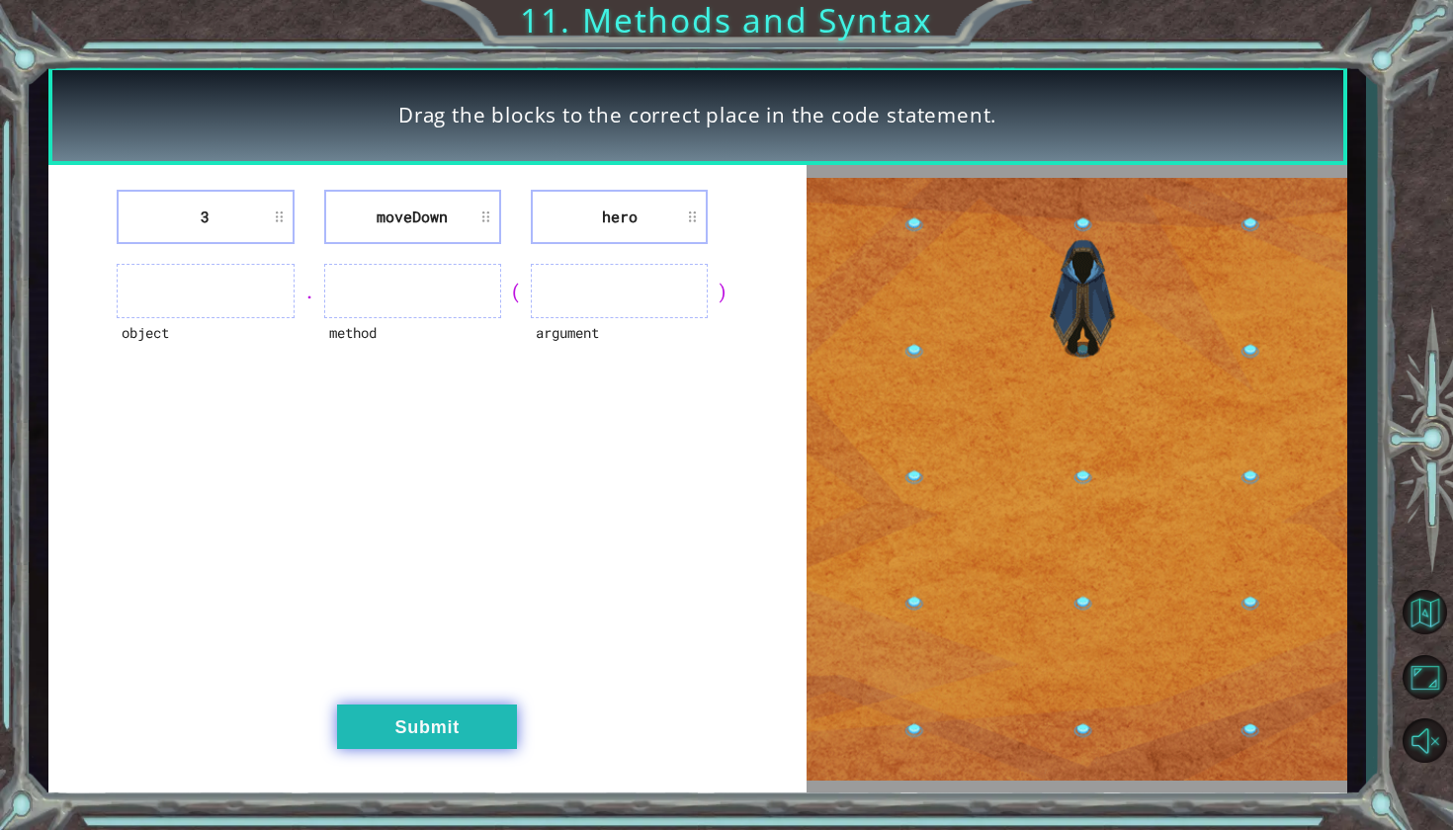
click at [425, 709] on button "Submit" at bounding box center [427, 727] width 180 height 44
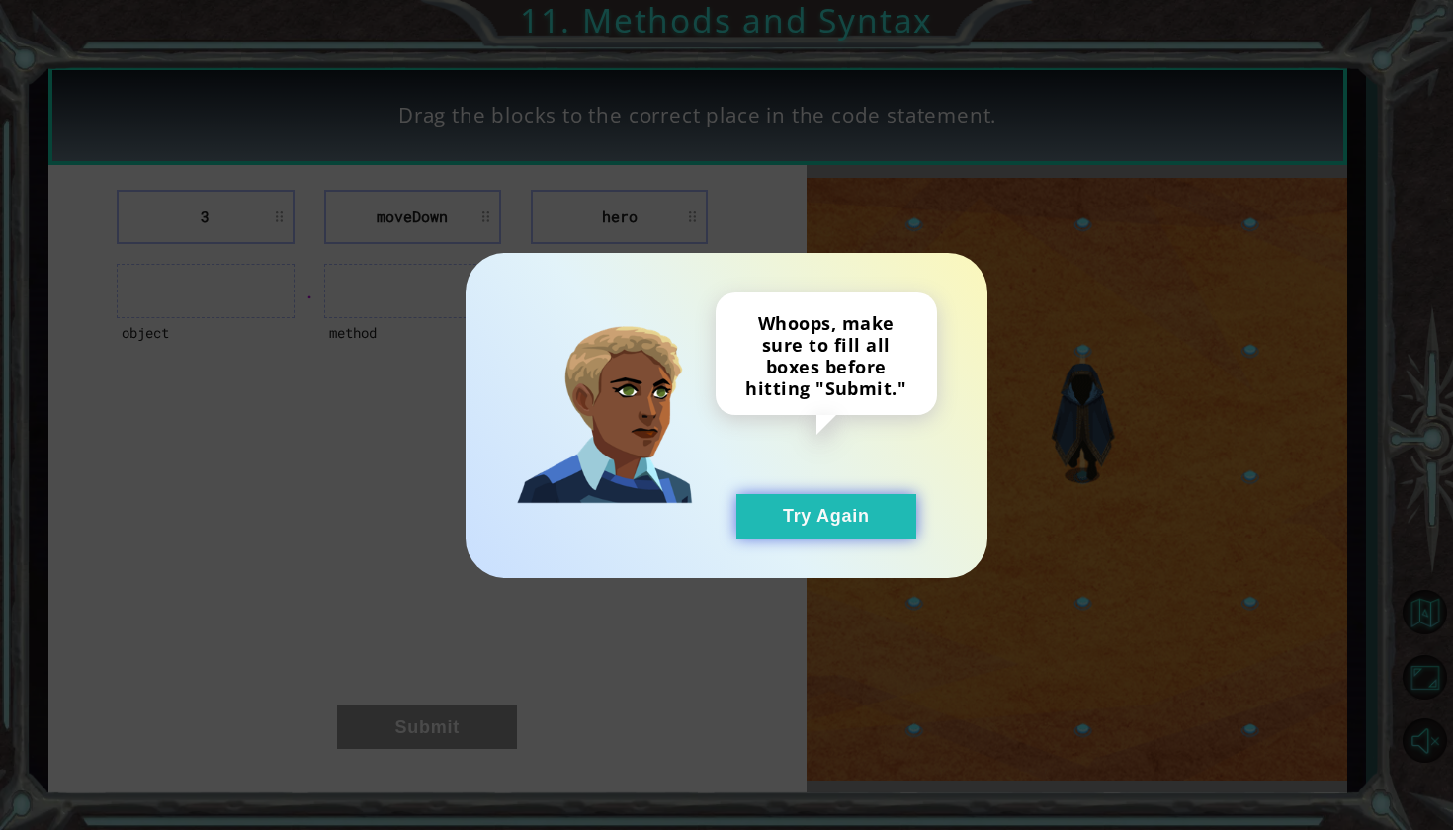
click at [818, 504] on button "Try Again" at bounding box center [826, 516] width 180 height 44
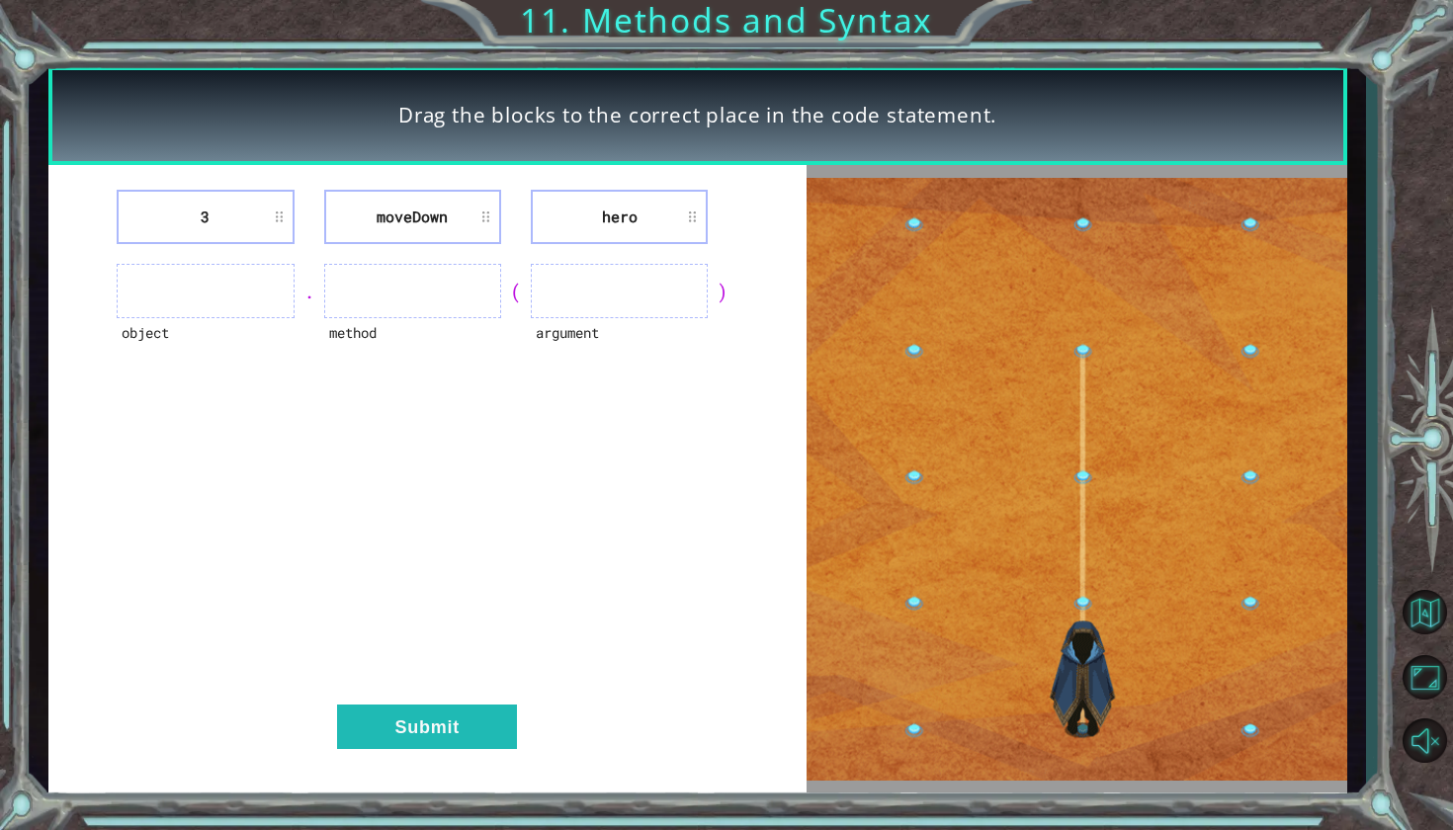
click at [209, 211] on li "3" at bounding box center [205, 217] width 177 height 54
click at [201, 285] on ul at bounding box center [205, 291] width 177 height 54
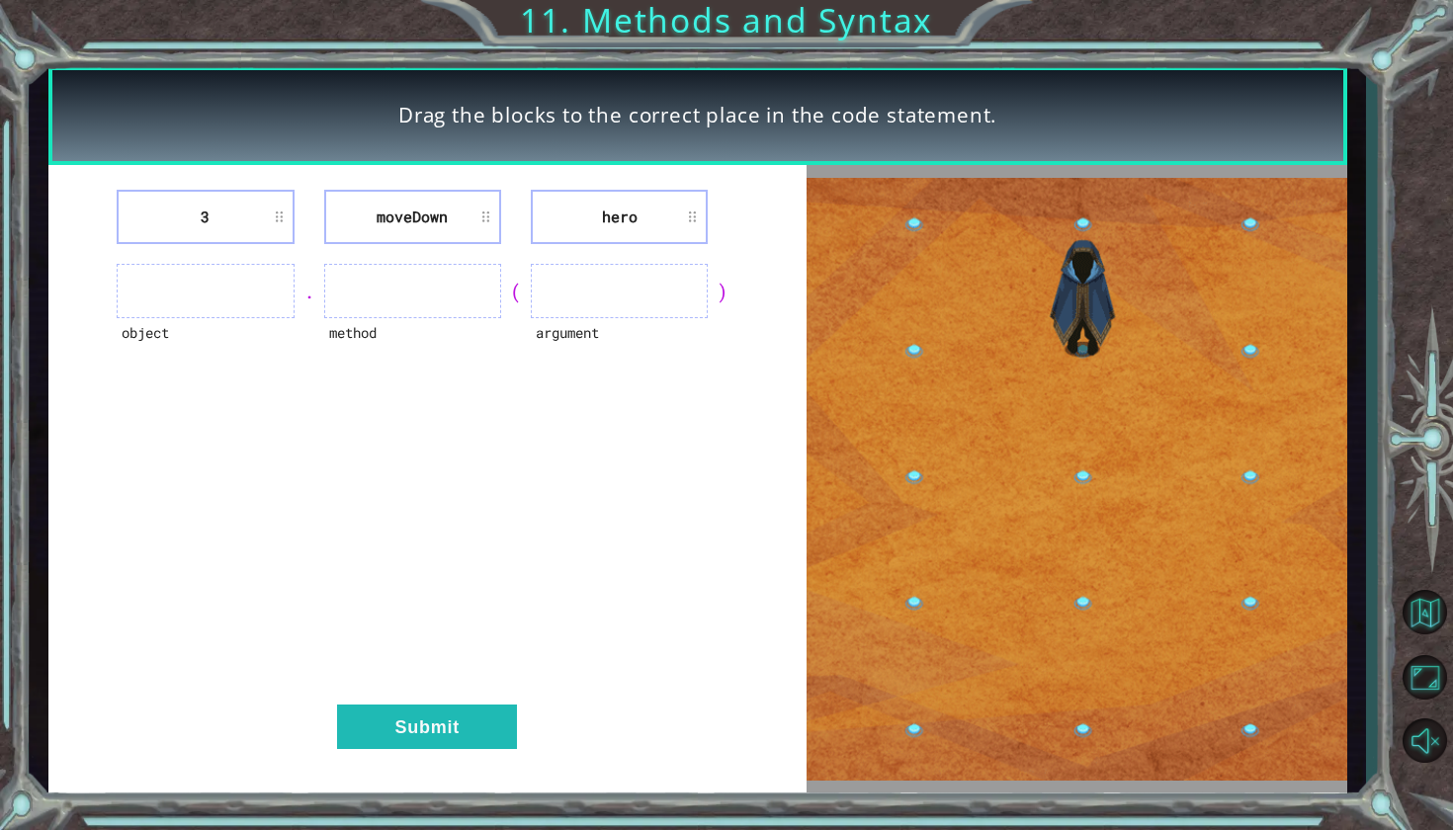
click at [204, 307] on ul at bounding box center [205, 291] width 177 height 54
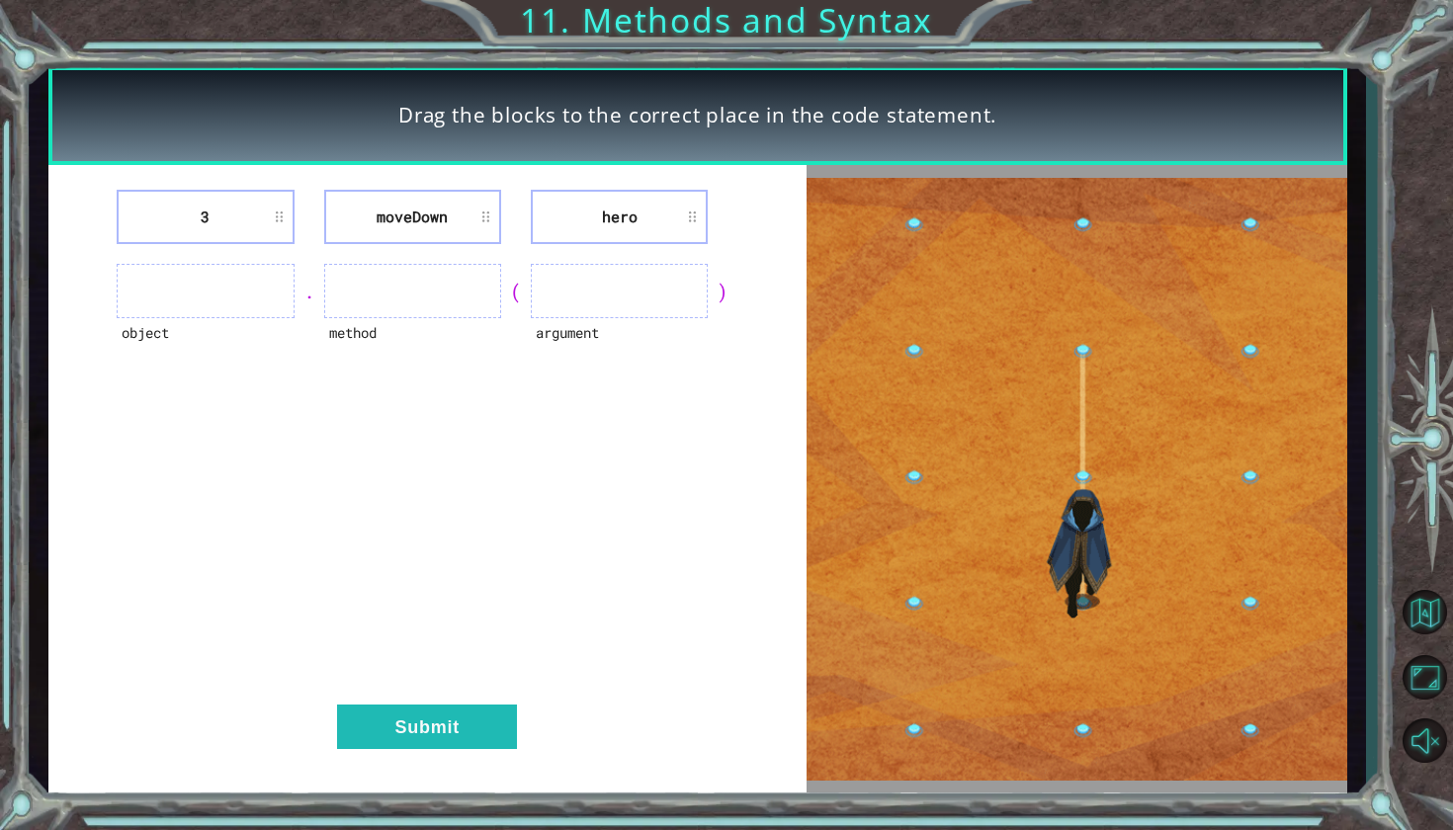
click at [377, 313] on ul at bounding box center [412, 291] width 177 height 54
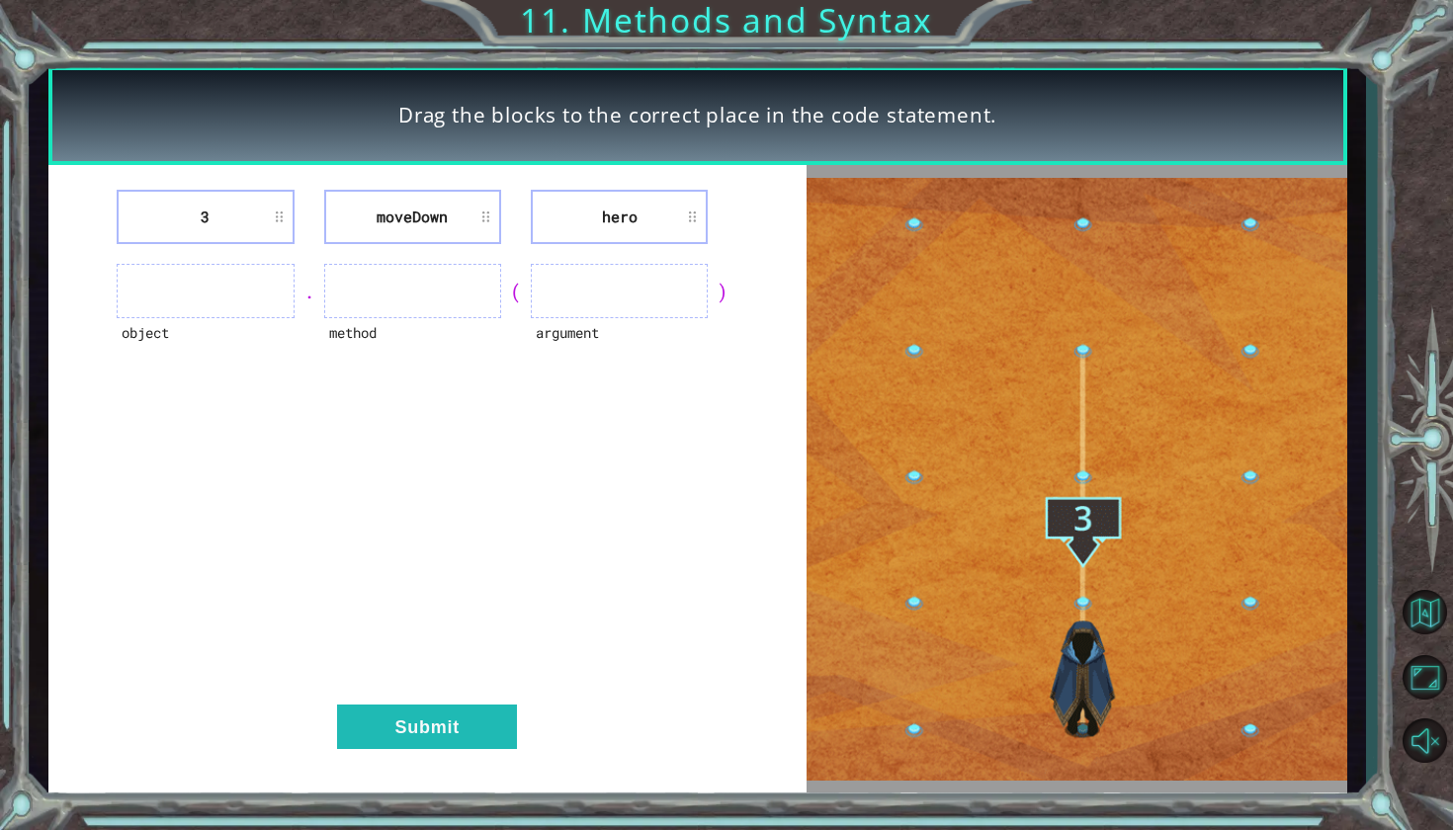
click at [579, 317] on ul at bounding box center [619, 291] width 177 height 54
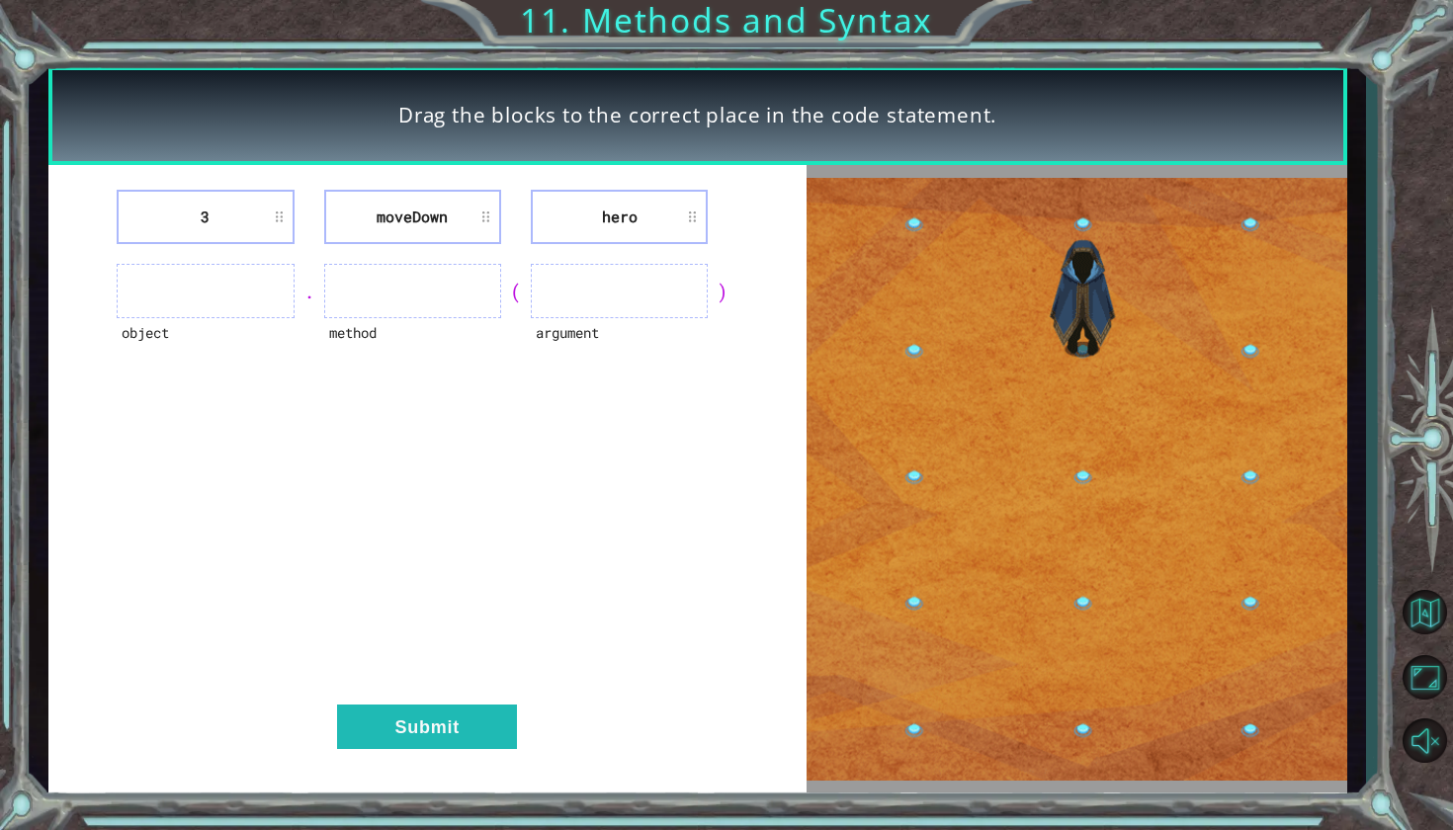
click at [585, 215] on li "hero" at bounding box center [619, 217] width 177 height 54
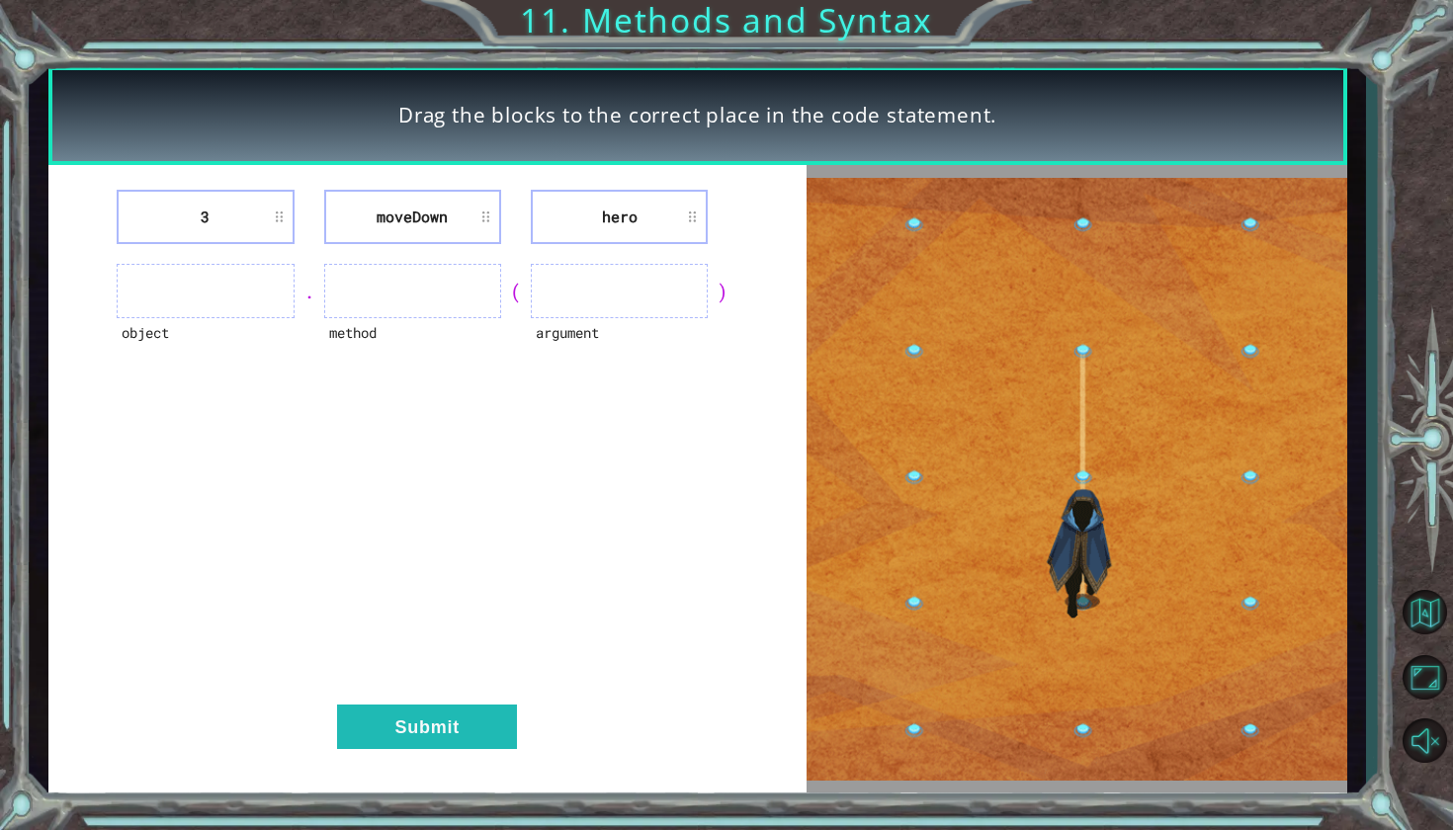
click at [641, 168] on div "3 [GEOGRAPHIC_DATA] hero object . method ( argument ) Submit" at bounding box center [427, 478] width 758 height 627
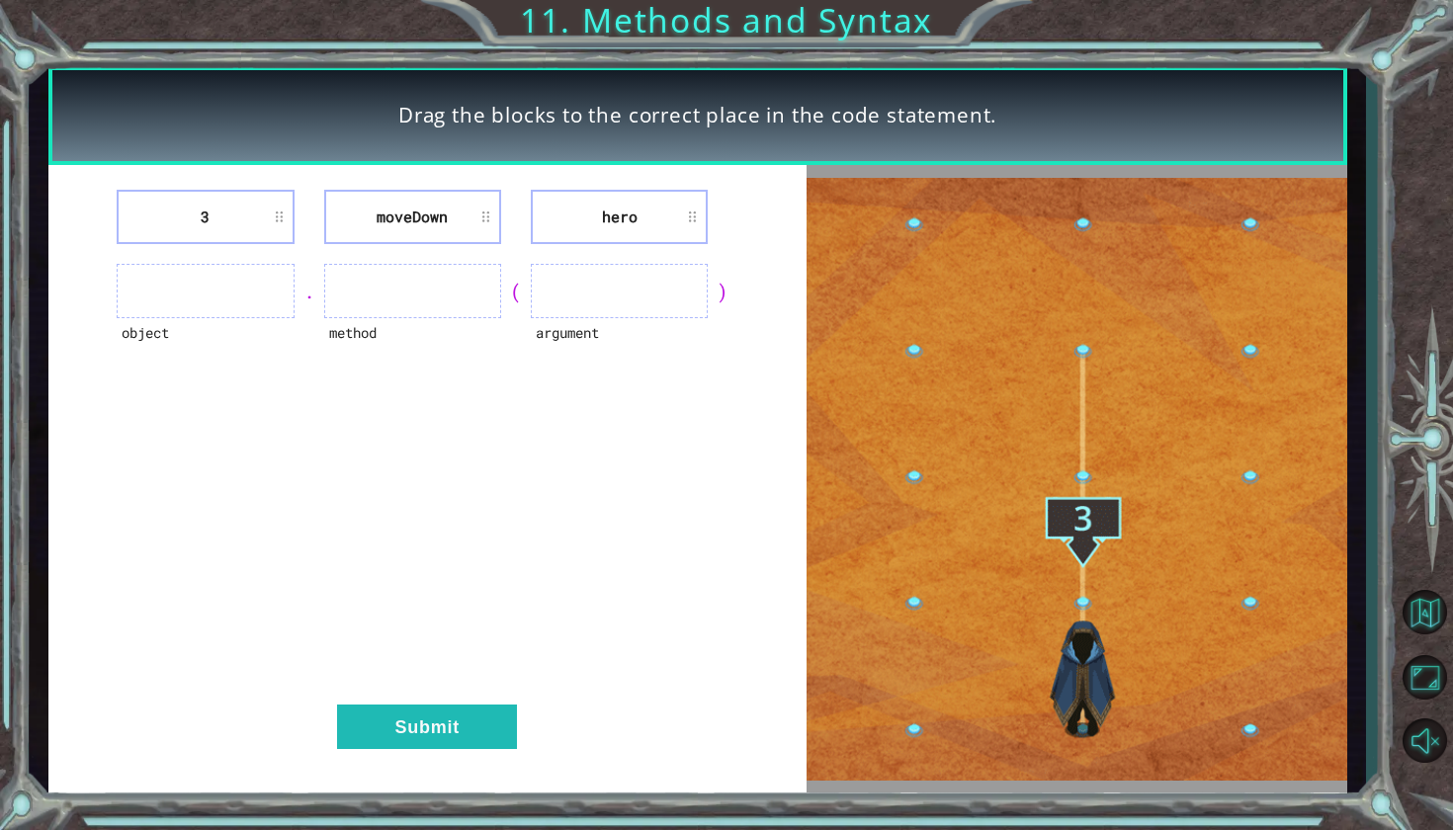
click at [641, 196] on li "hero" at bounding box center [619, 217] width 177 height 54
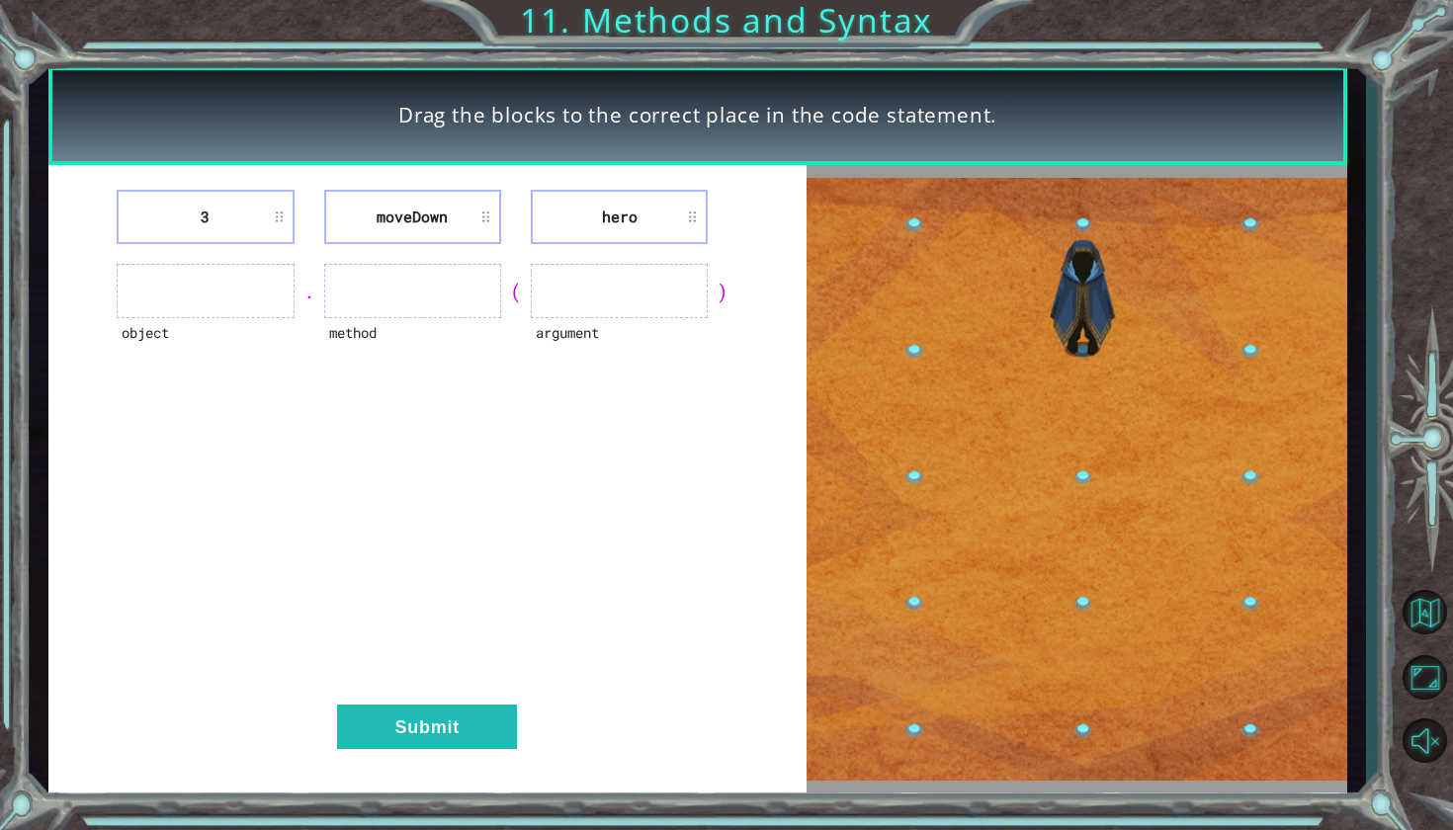
click at [427, 223] on li "moveDown" at bounding box center [412, 217] width 177 height 54
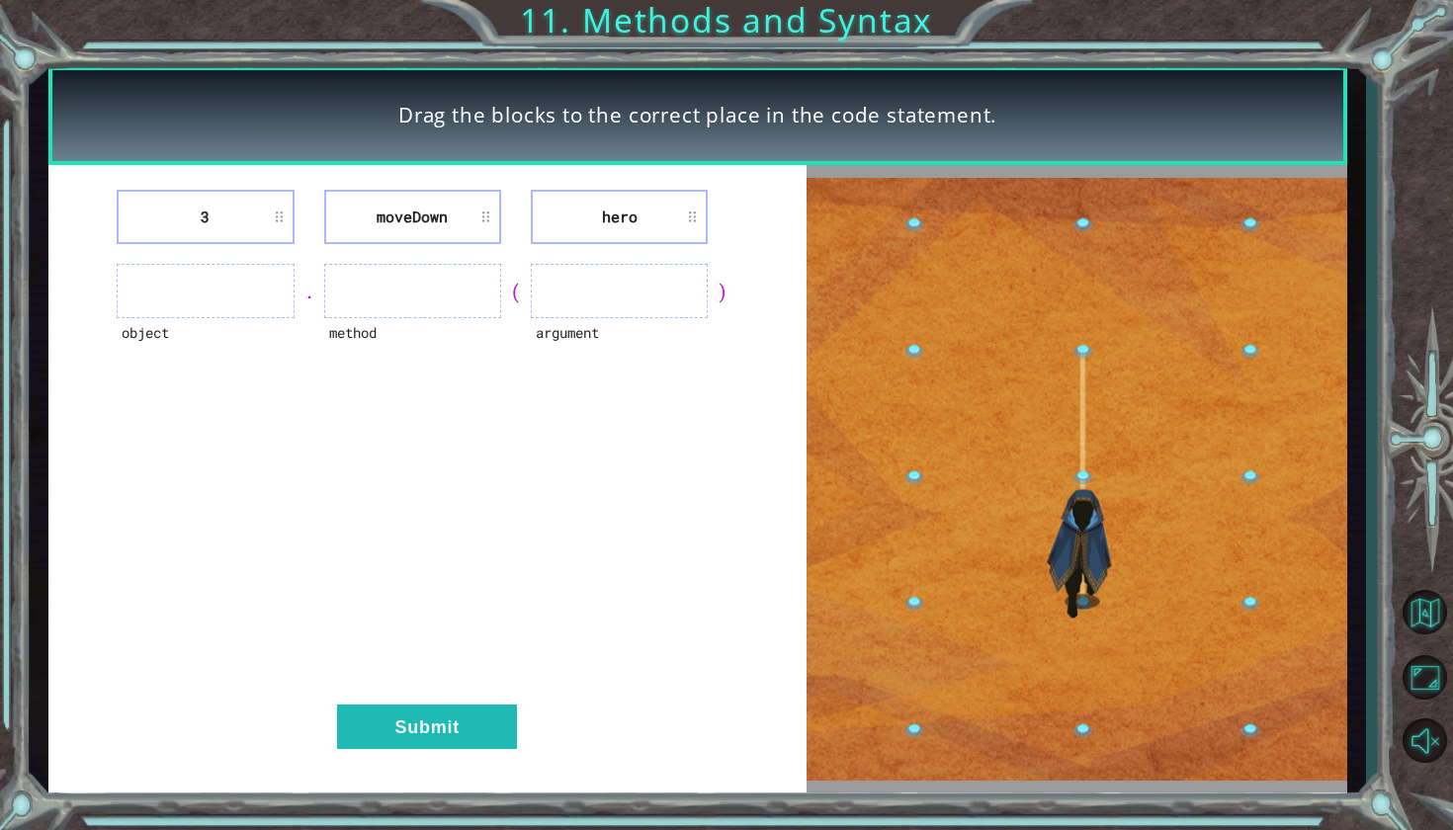
click at [490, 214] on li "moveDown" at bounding box center [412, 217] width 177 height 54
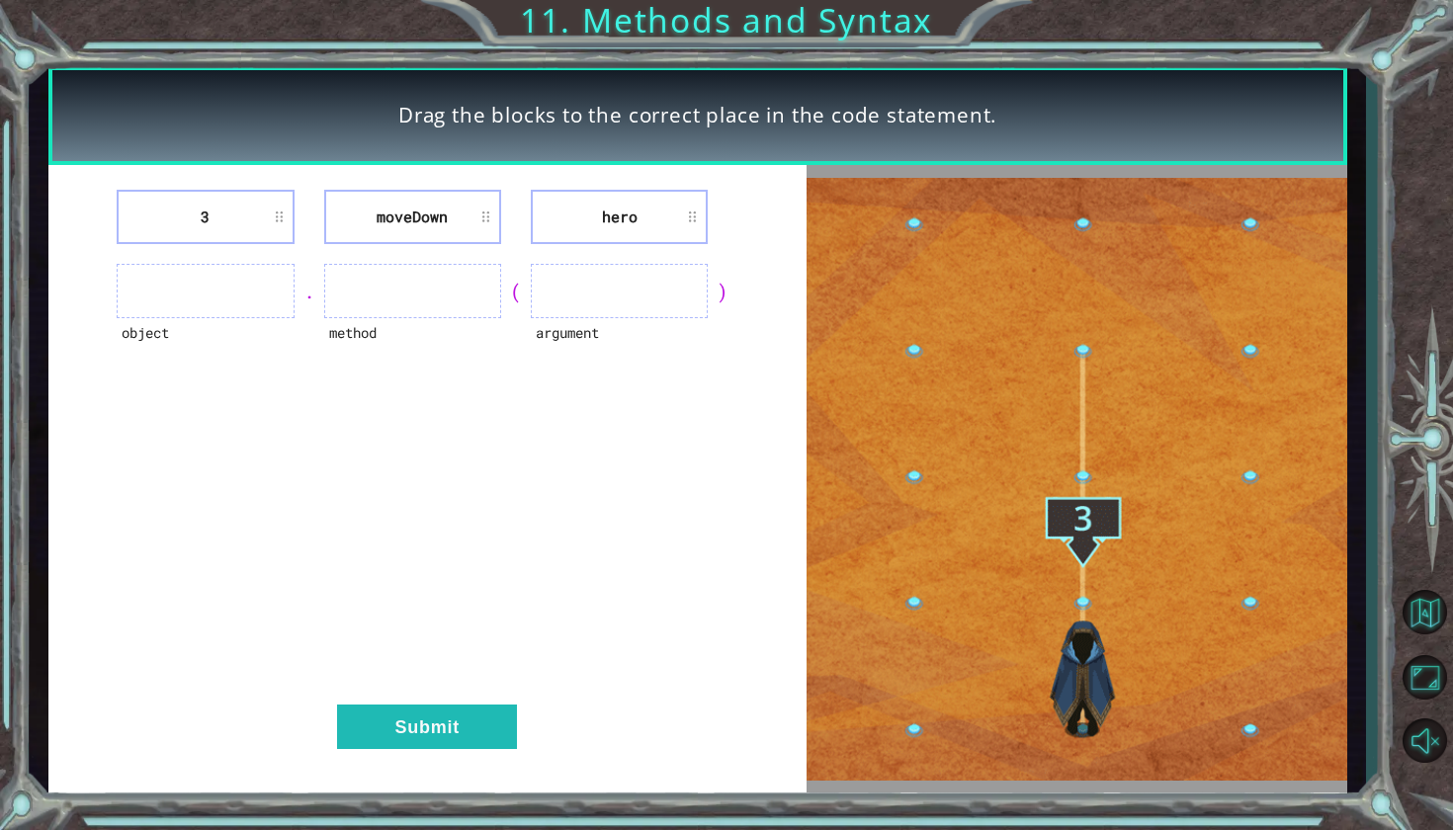
click at [236, 216] on li "3" at bounding box center [205, 217] width 177 height 54
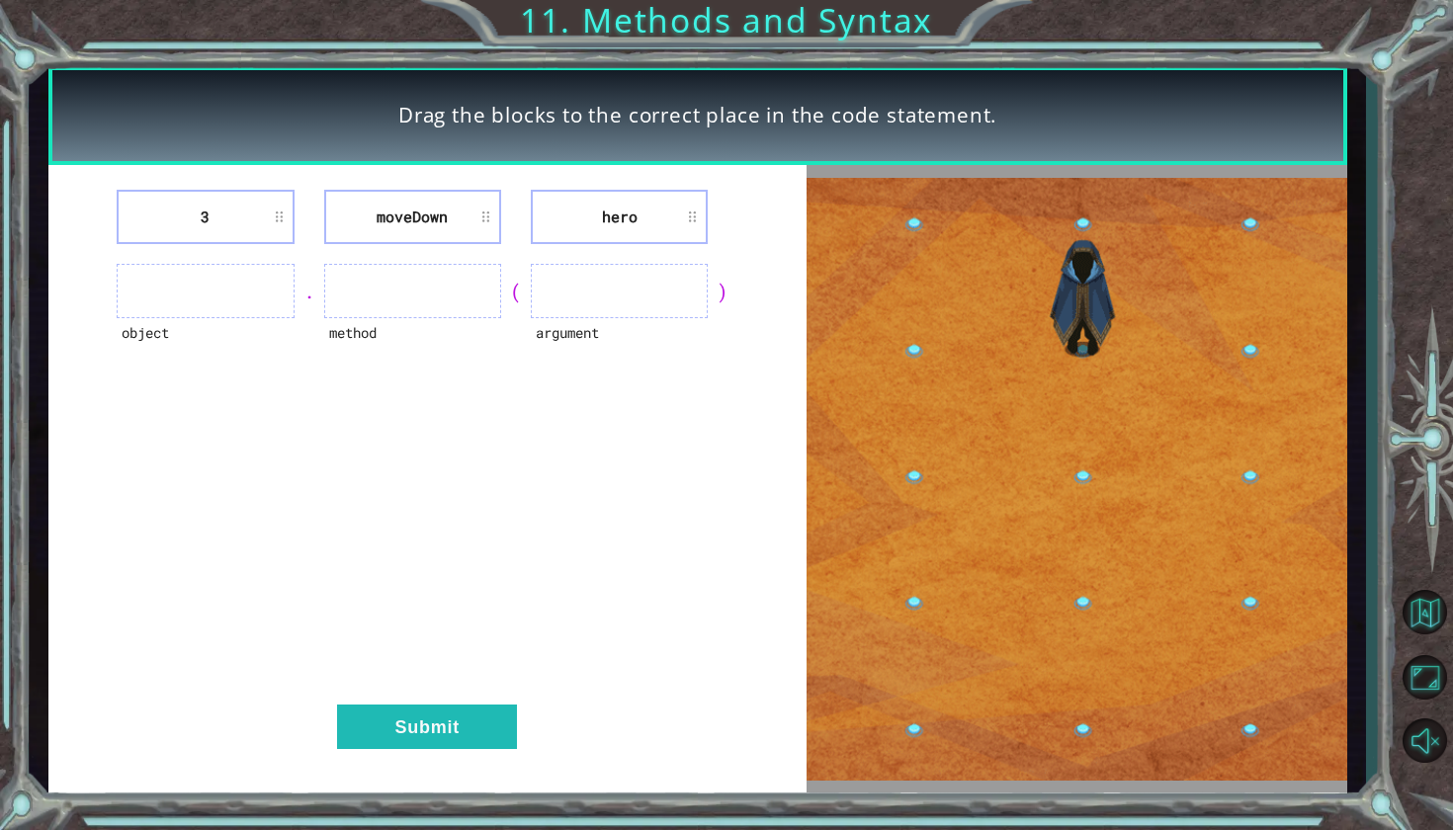
click at [194, 250] on div "3 [GEOGRAPHIC_DATA] hero object . method ( argument ) Submit" at bounding box center [427, 478] width 758 height 627
click at [194, 323] on div "object" at bounding box center [205, 345] width 177 height 54
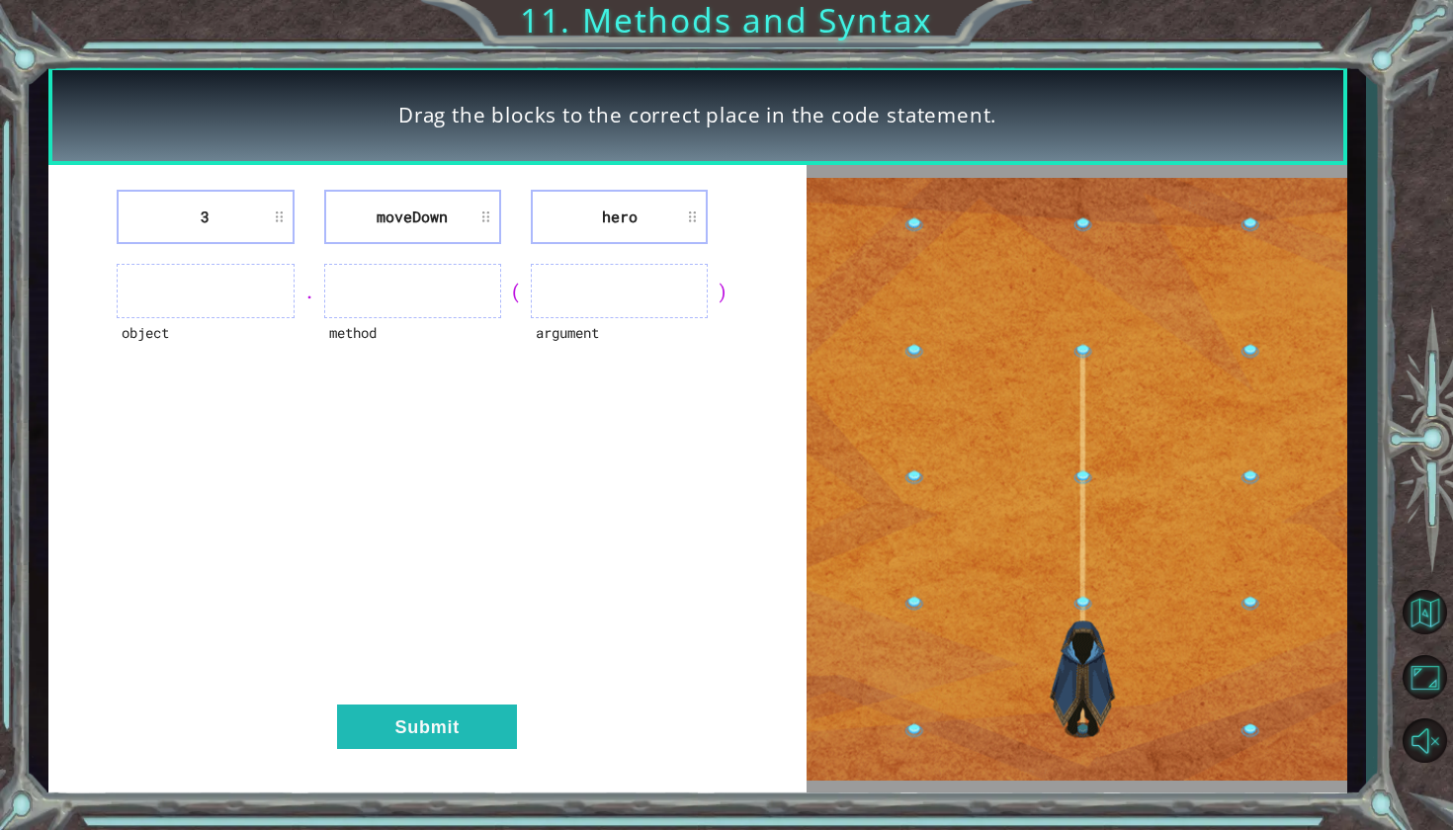
click at [256, 248] on div "3 [GEOGRAPHIC_DATA] hero object . method ( argument ) Submit" at bounding box center [427, 478] width 758 height 627
click at [248, 276] on ul at bounding box center [205, 291] width 177 height 54
click at [243, 201] on li "3" at bounding box center [205, 217] width 177 height 54
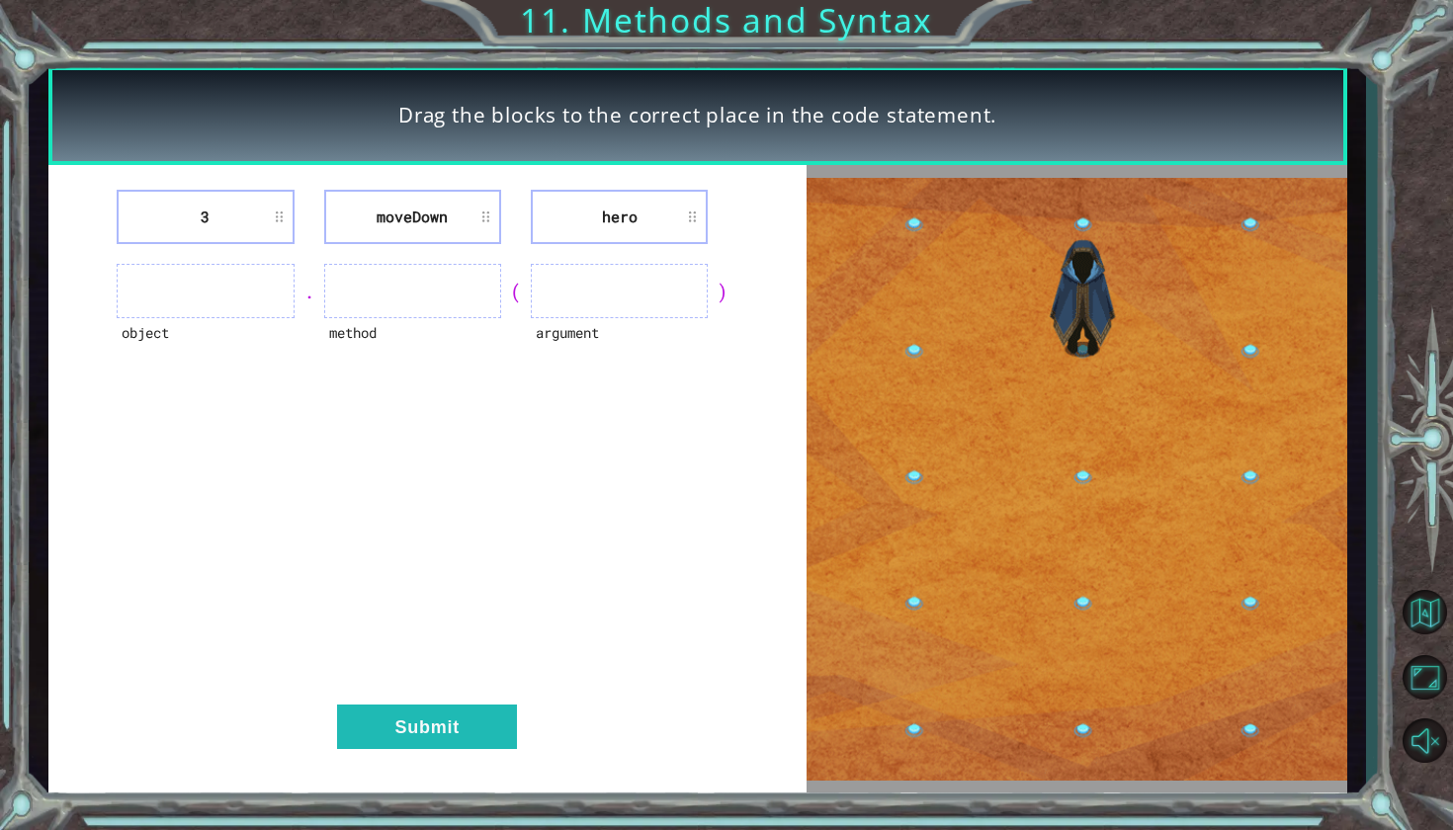
drag, startPoint x: 226, startPoint y: 225, endPoint x: 218, endPoint y: 294, distance: 69.6
click at [218, 294] on div "3 [GEOGRAPHIC_DATA] hero object . method ( argument ) Submit" at bounding box center [427, 478] width 758 height 627
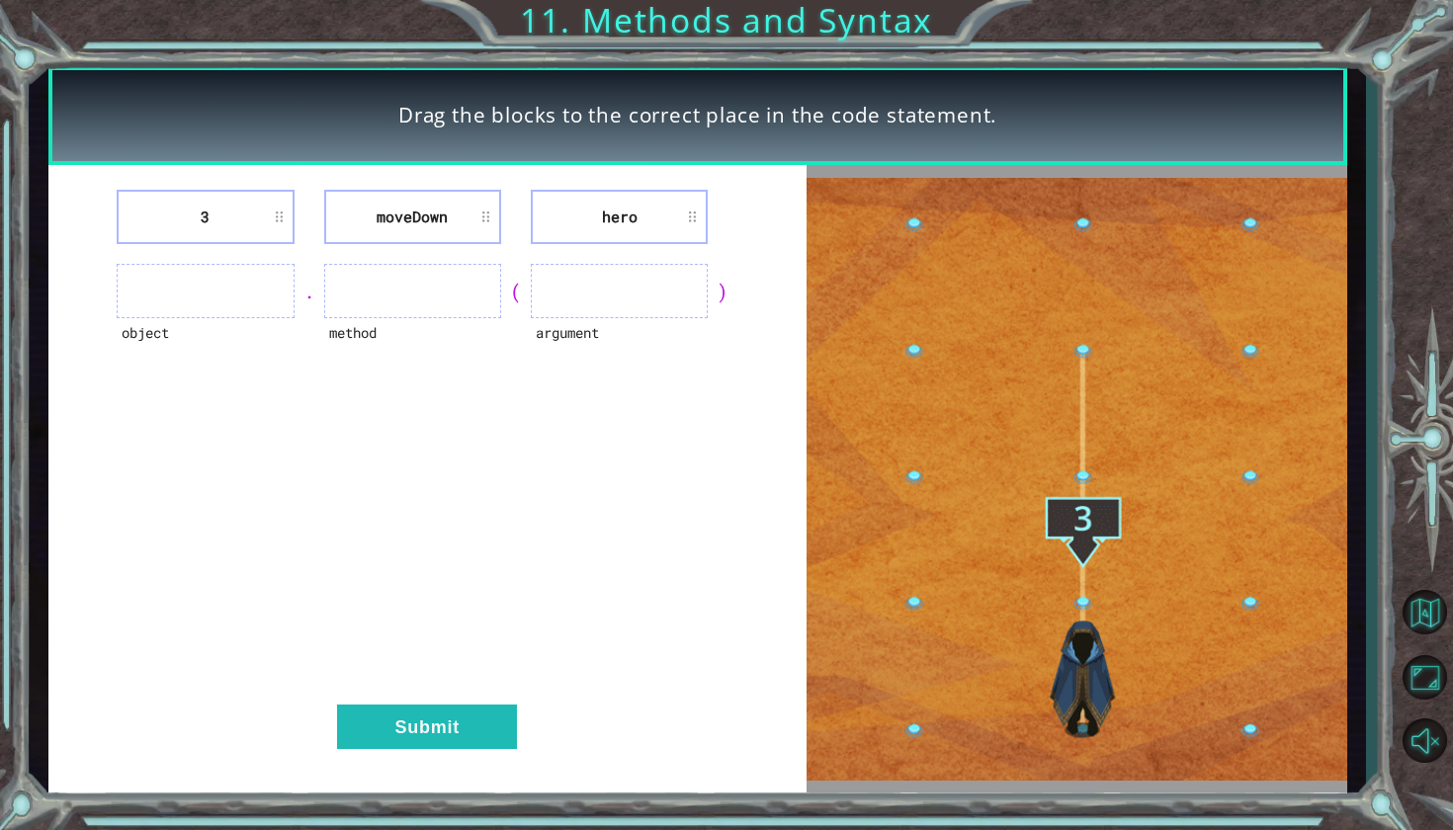
click at [218, 294] on ul at bounding box center [205, 291] width 177 height 54
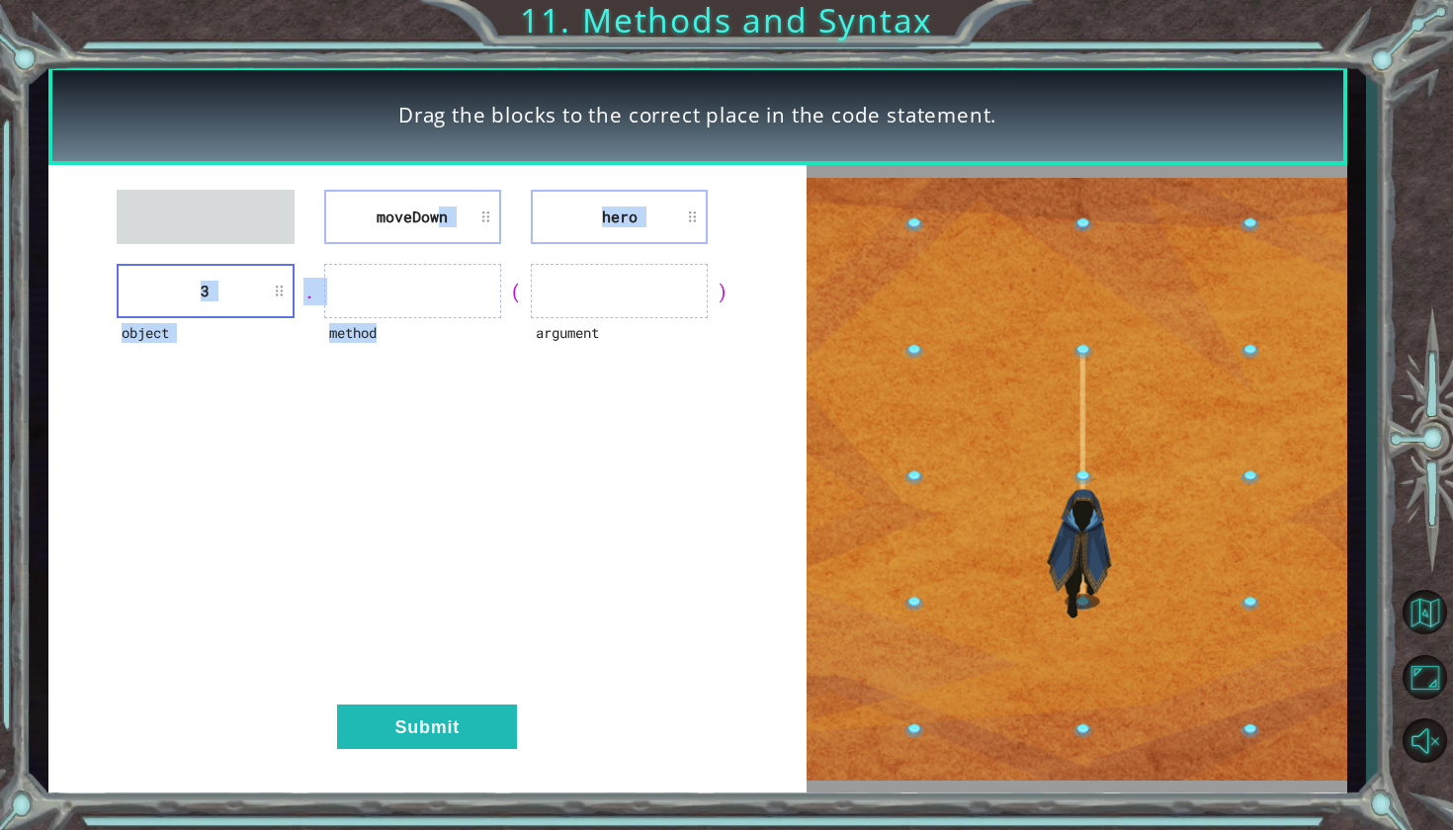
drag, startPoint x: 382, startPoint y: 190, endPoint x: 395, endPoint y: 260, distance: 71.3
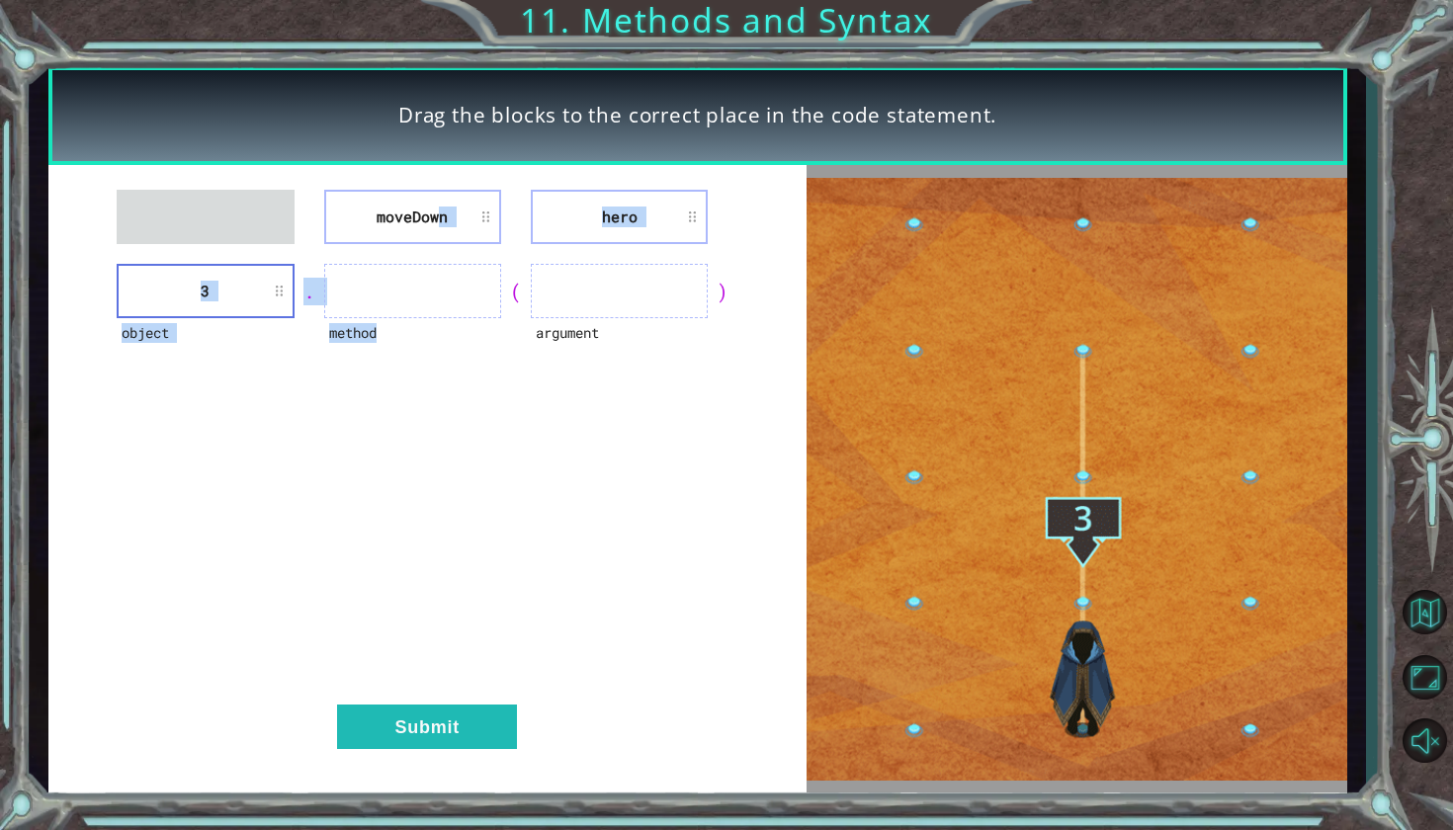
click at [395, 260] on div "moveDown hero object 3 . method ( argument ) Submit" at bounding box center [427, 478] width 758 height 627
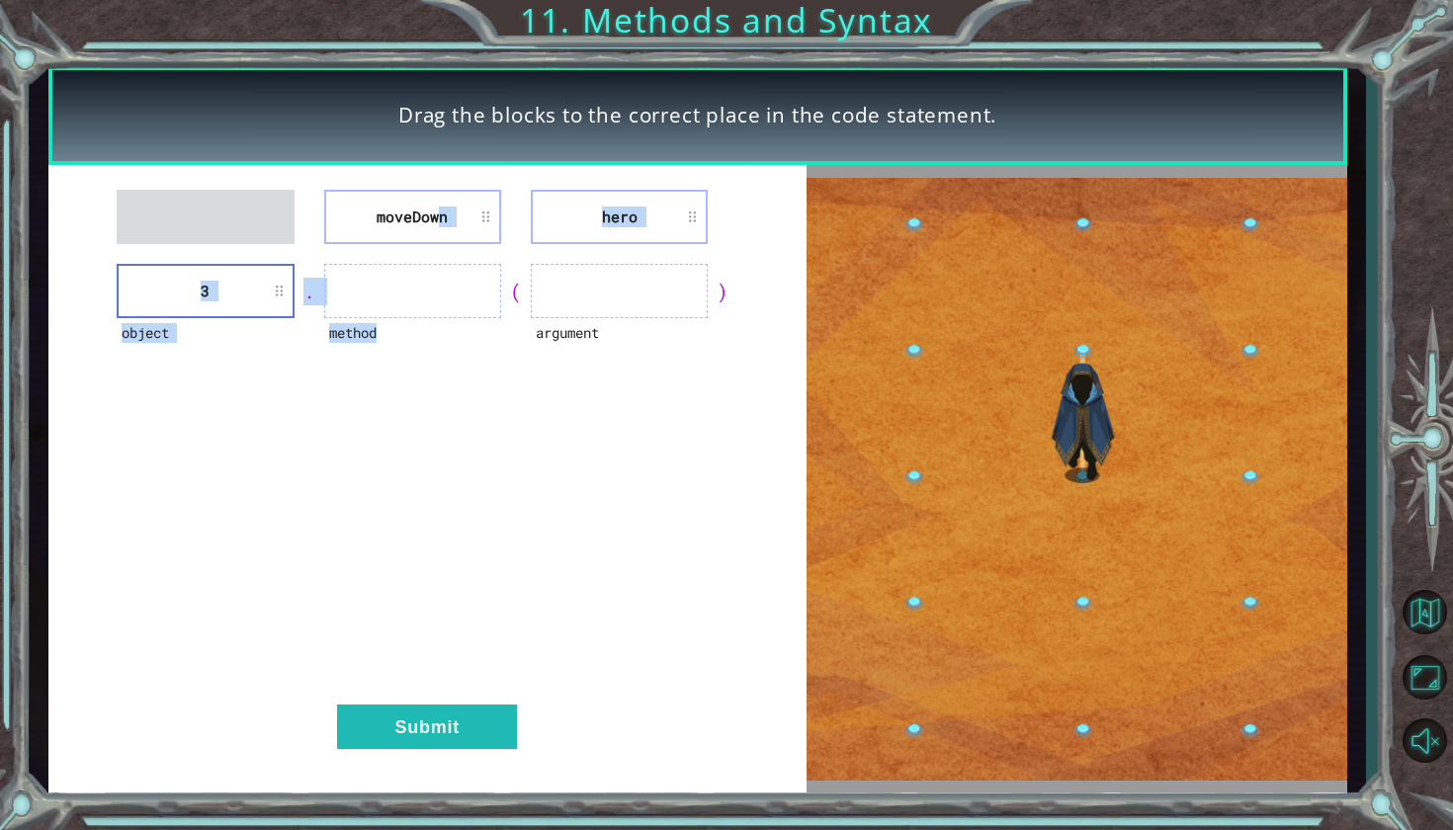
click at [395, 254] on div "moveDown hero object 3 . method ( argument ) Submit" at bounding box center [427, 478] width 758 height 627
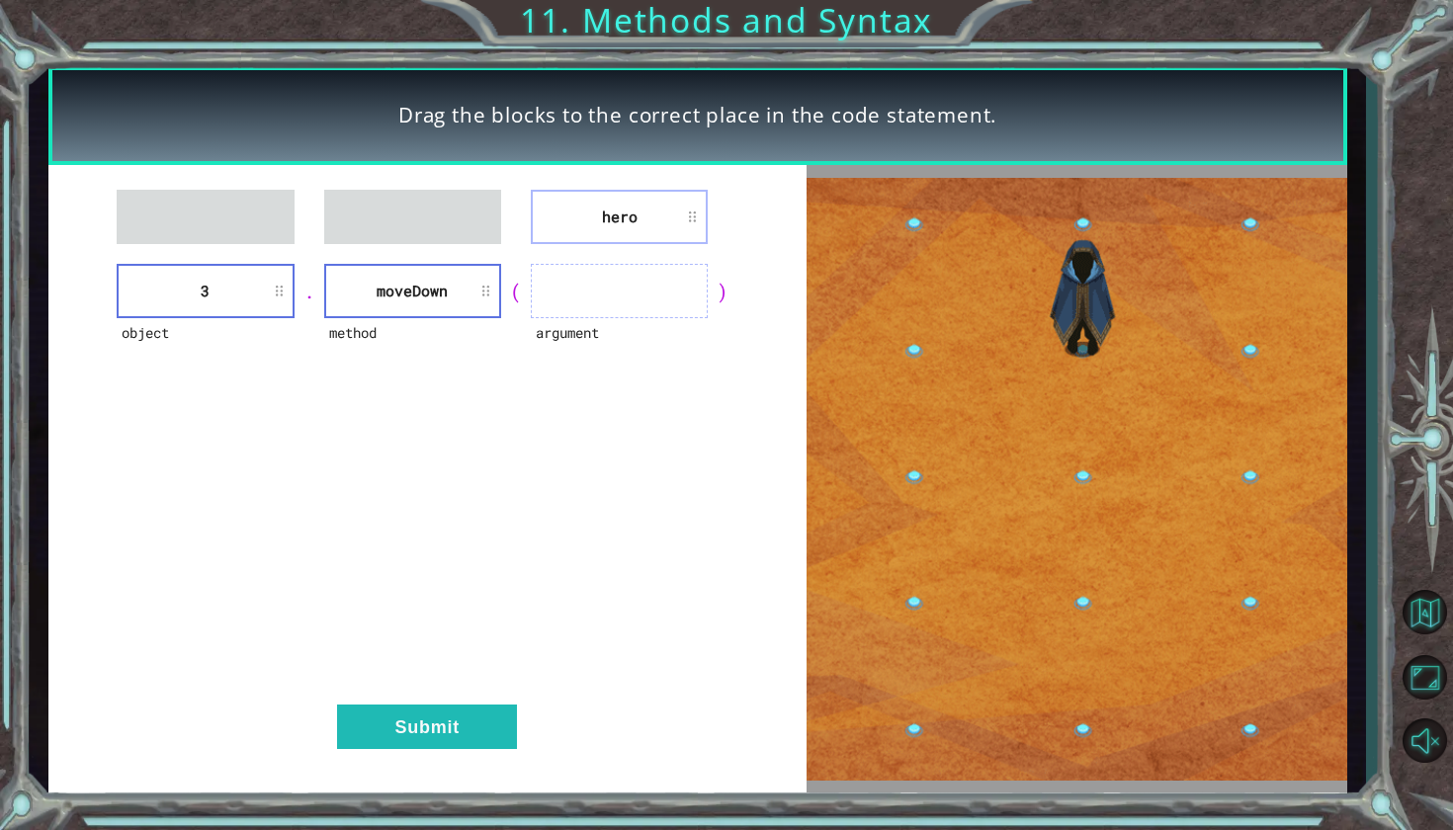
drag, startPoint x: 567, startPoint y: 222, endPoint x: 566, endPoint y: 298, distance: 76.1
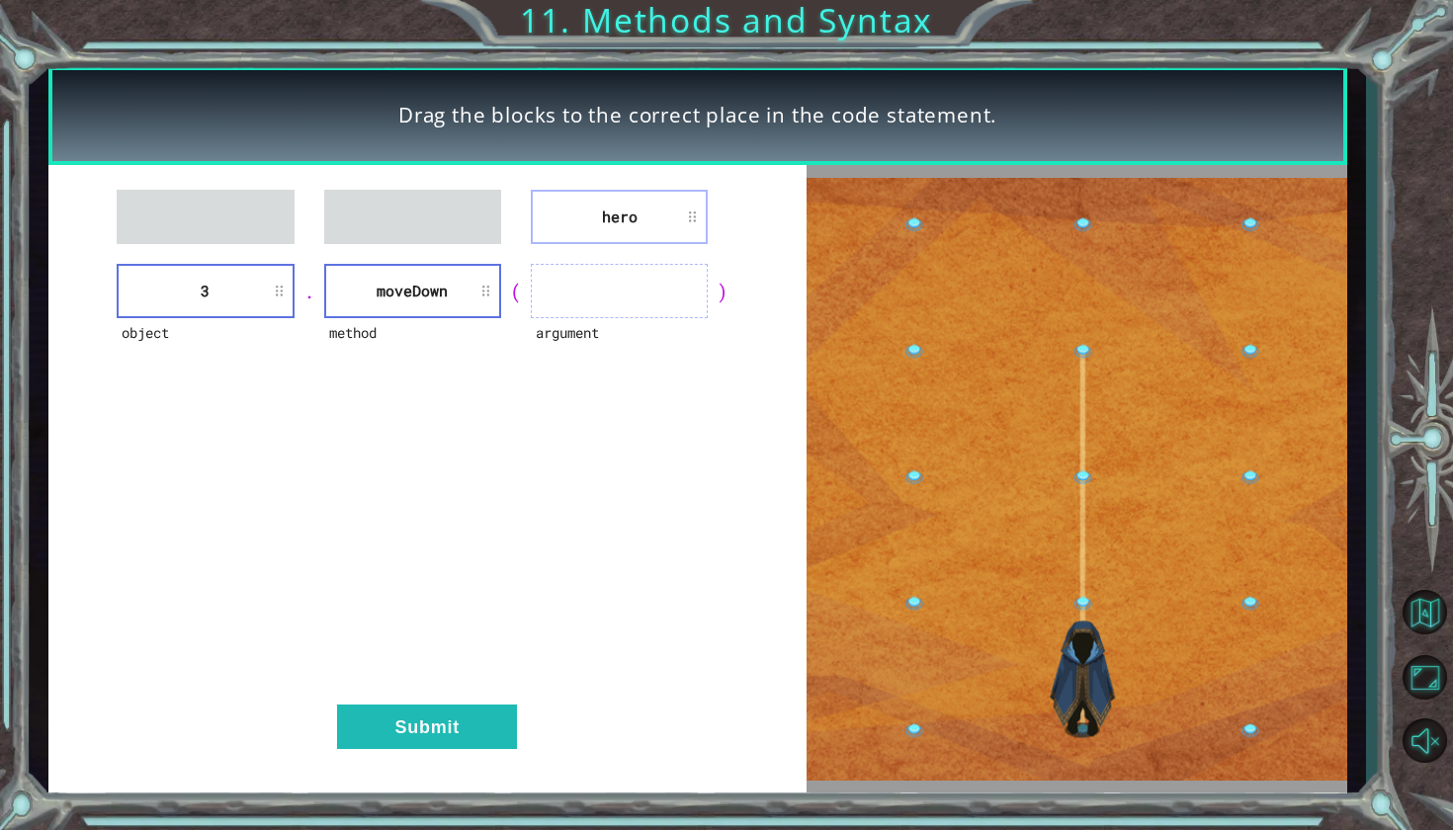
click at [566, 298] on div "hero object 3 . method [GEOGRAPHIC_DATA] ( argument ) Submit" at bounding box center [427, 478] width 758 height 627
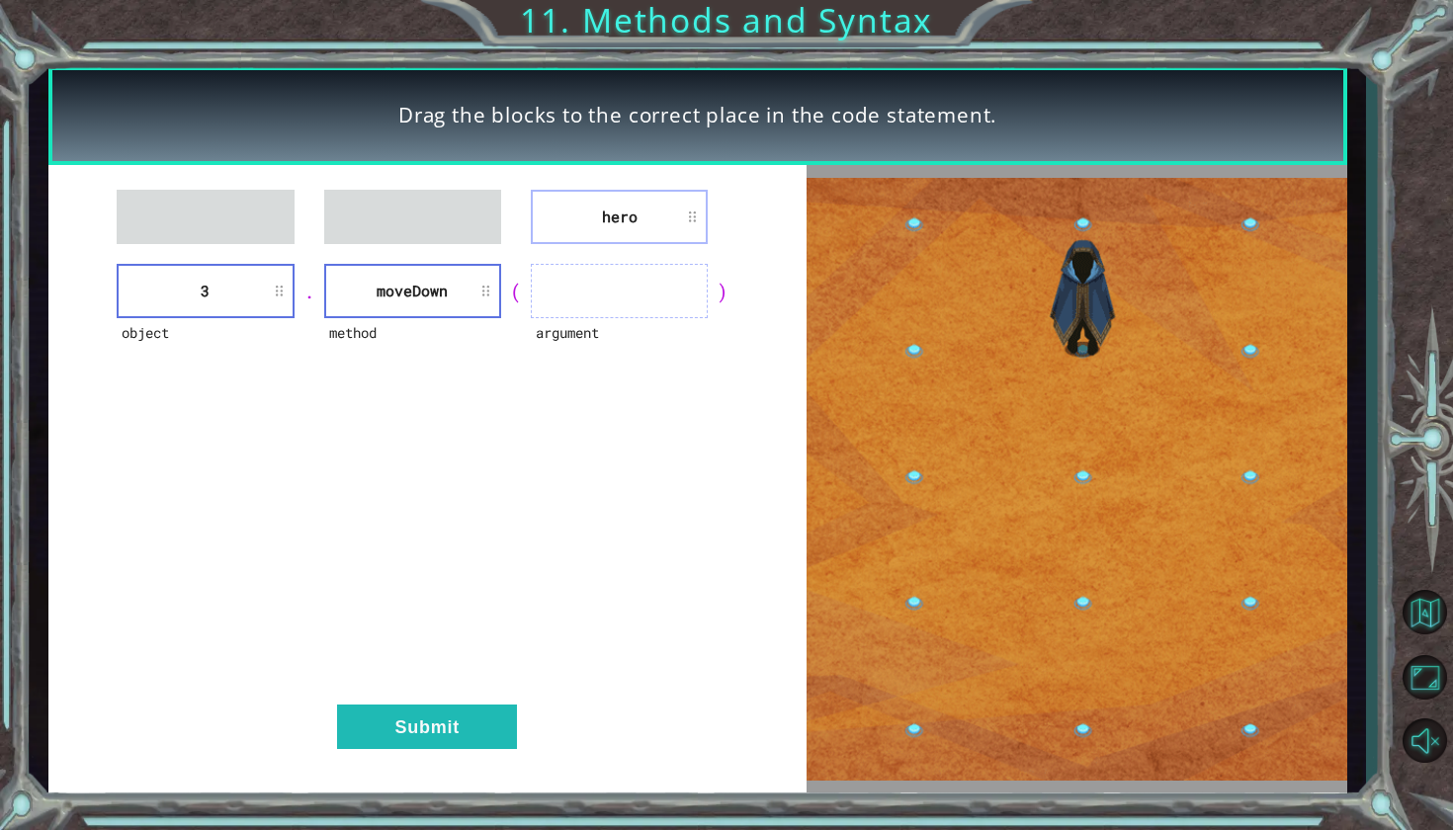
click at [566, 297] on ul at bounding box center [619, 291] width 177 height 54
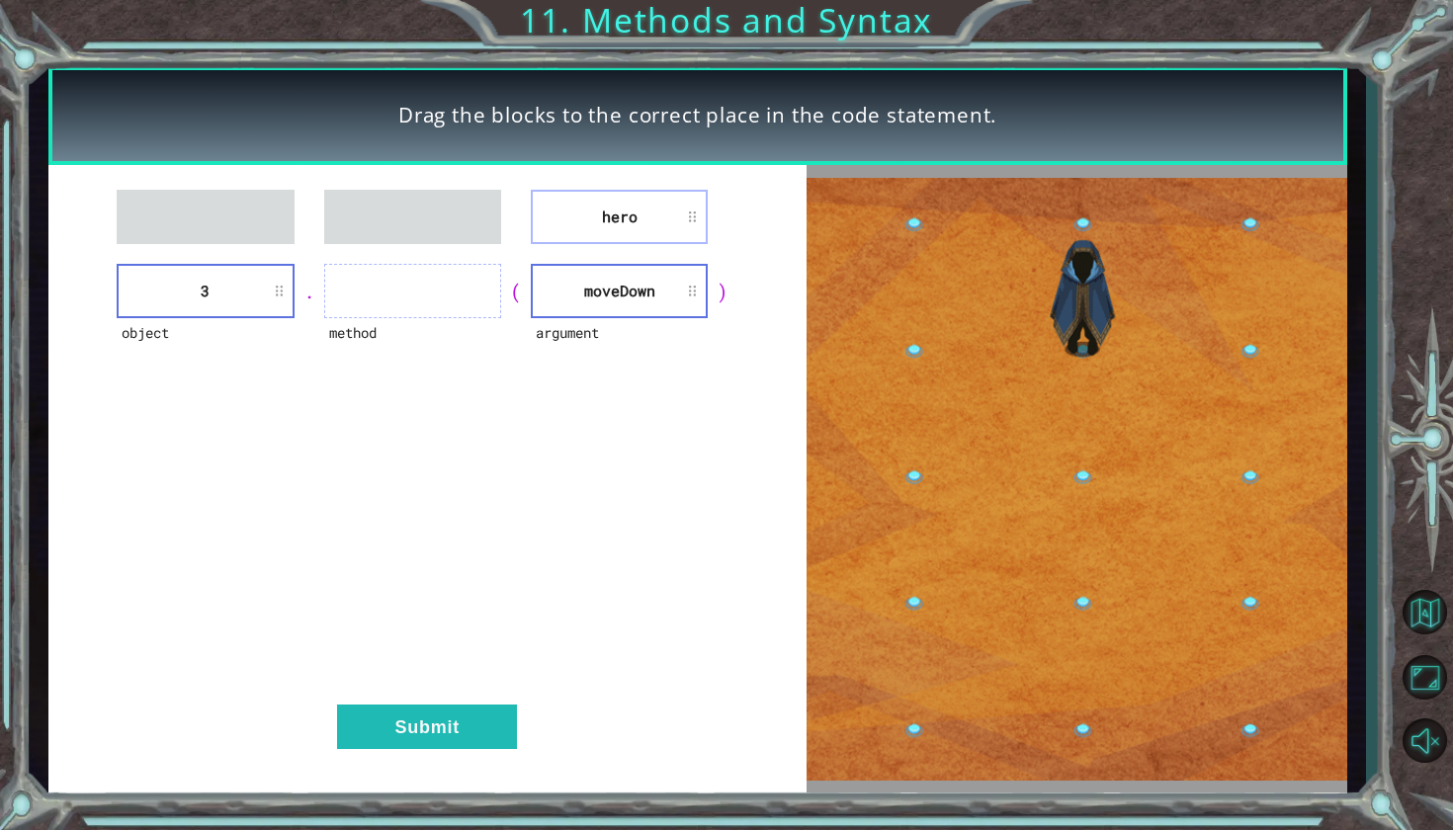
drag, startPoint x: 615, startPoint y: 211, endPoint x: 482, endPoint y: 273, distance: 145.9
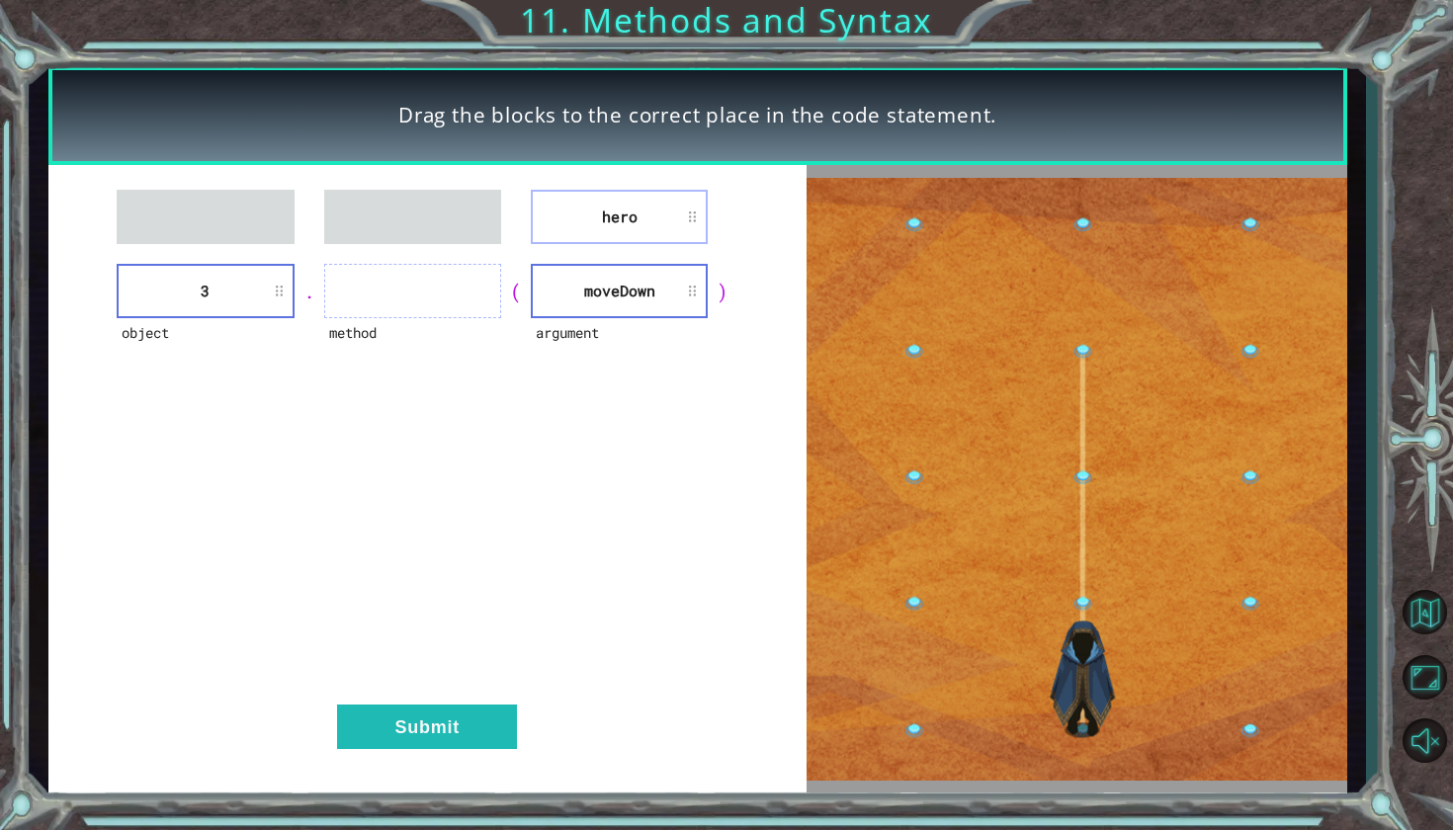
click at [486, 272] on ul at bounding box center [412, 291] width 177 height 54
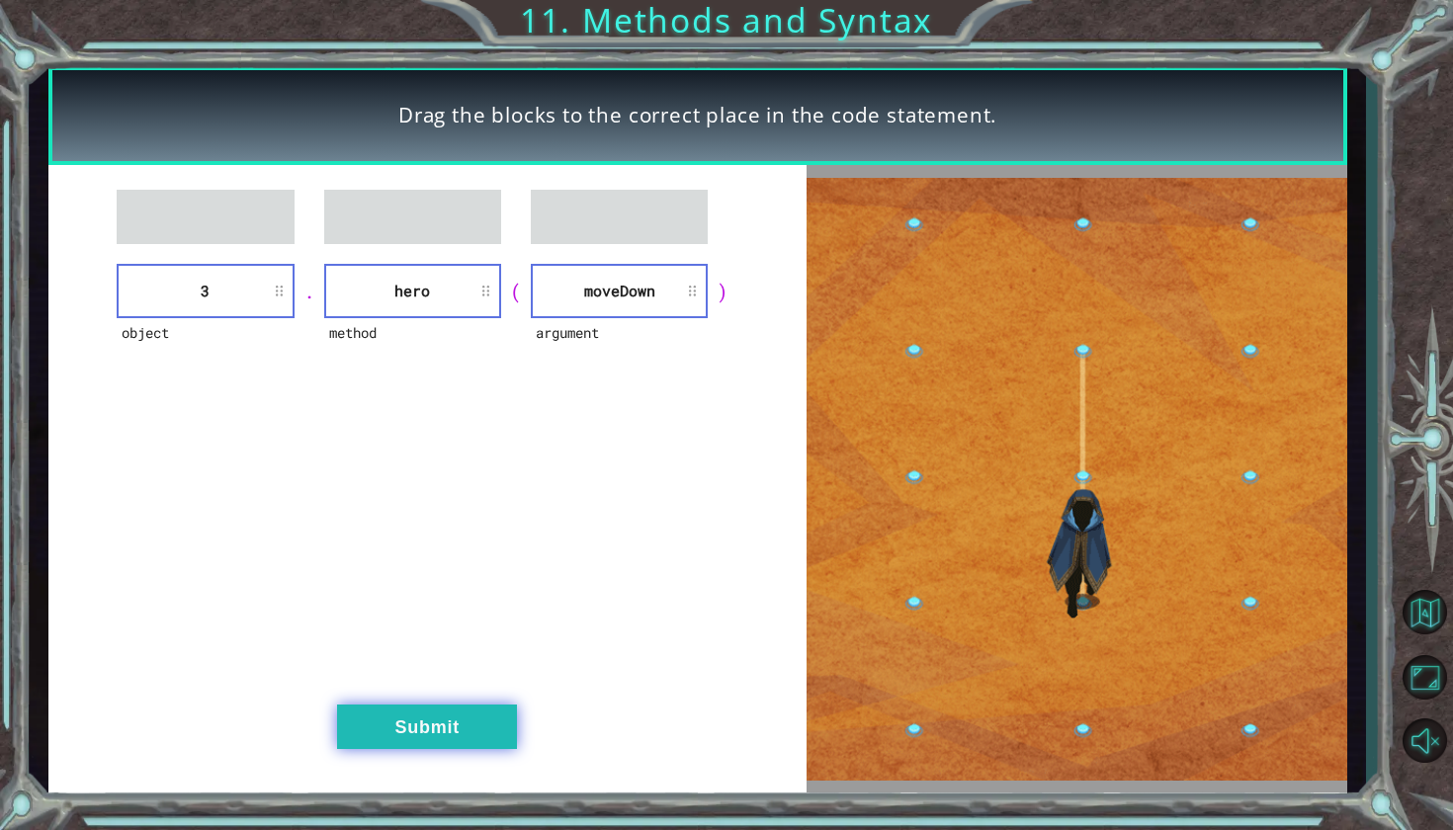
click at [382, 705] on div "object 3 . method hero ( argument [GEOGRAPHIC_DATA] ) Submit" at bounding box center [427, 478] width 758 height 627
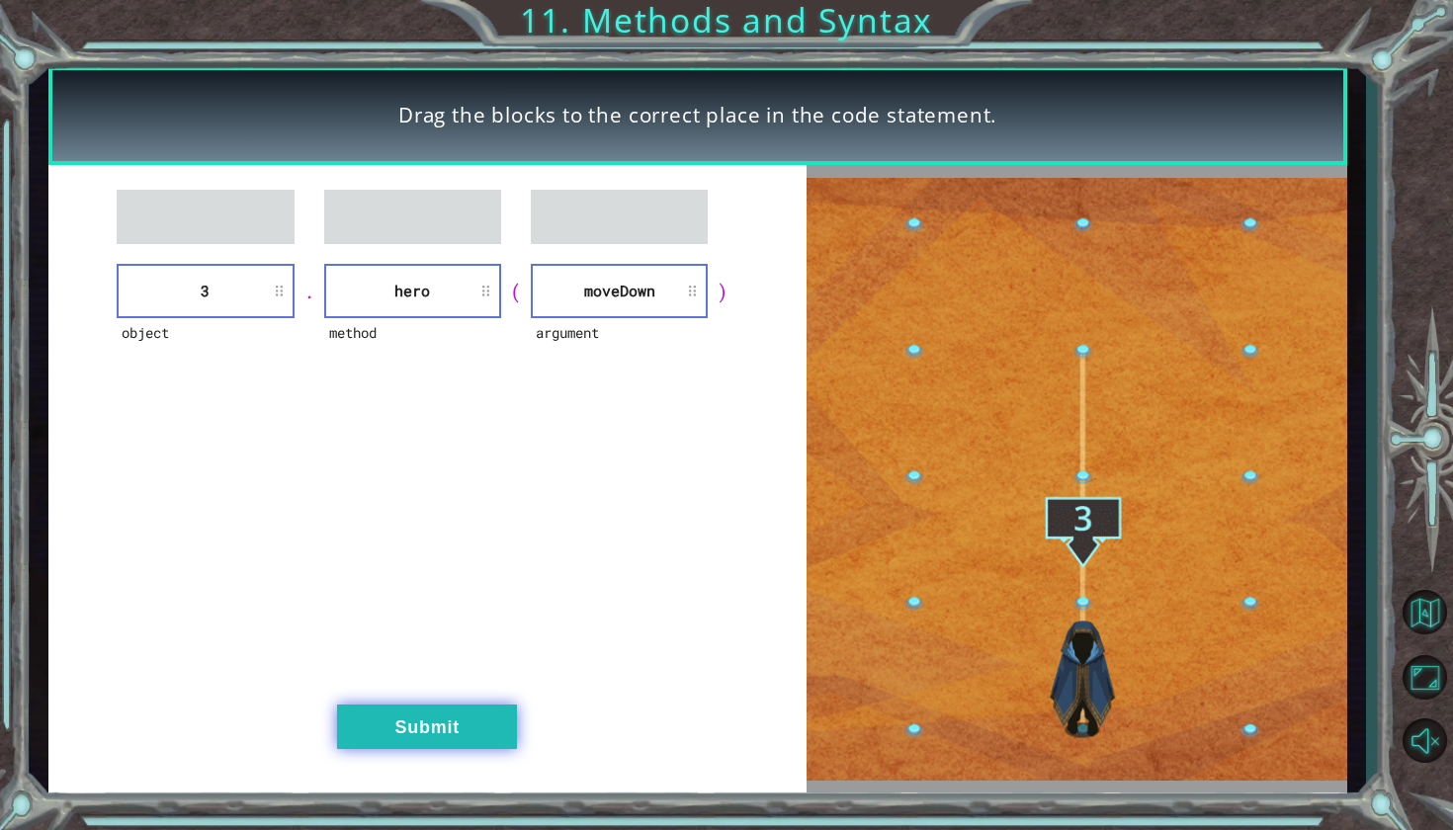
click at [381, 719] on button "Submit" at bounding box center [427, 727] width 180 height 44
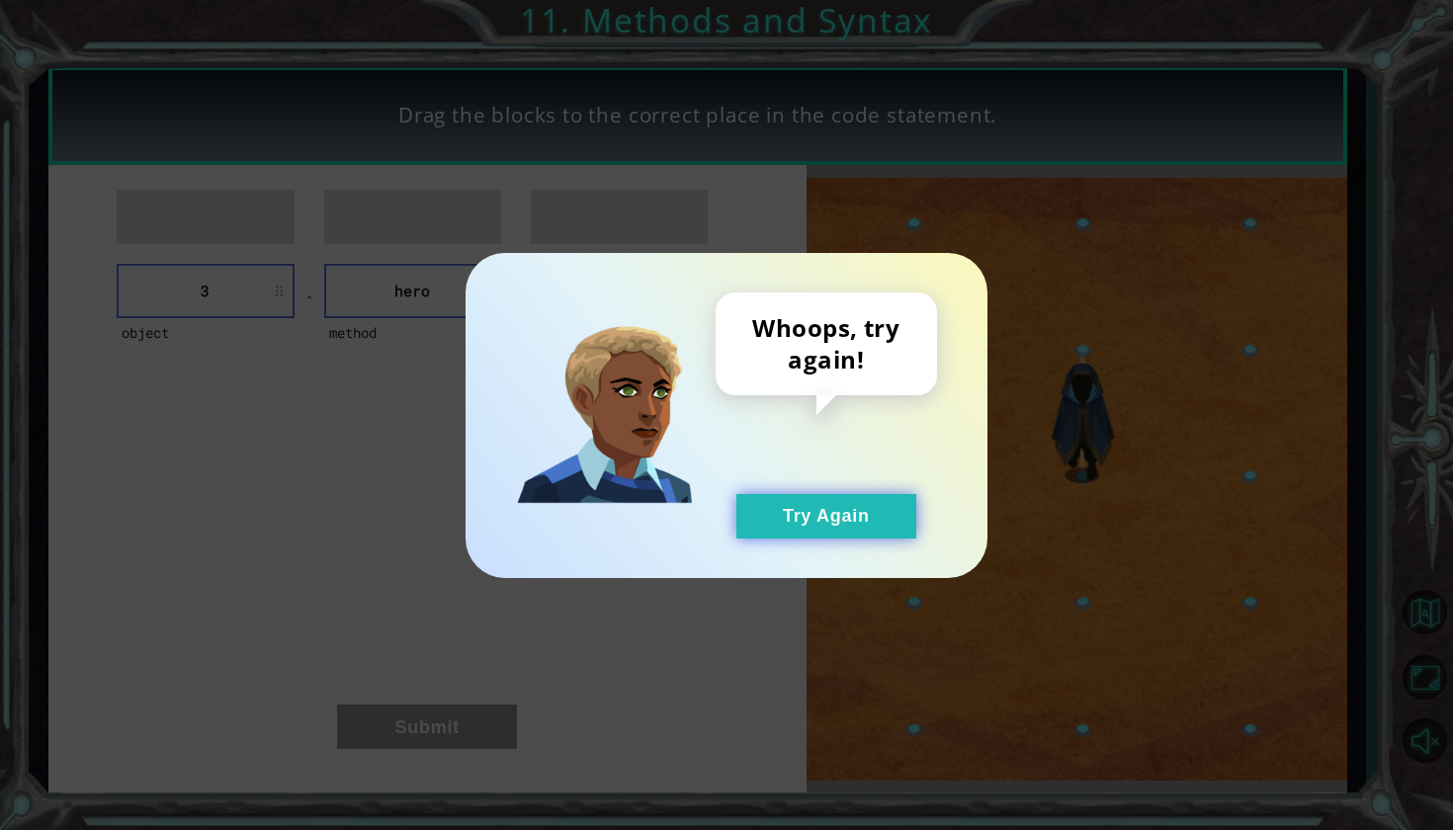
click at [816, 503] on button "Try Again" at bounding box center [826, 516] width 180 height 44
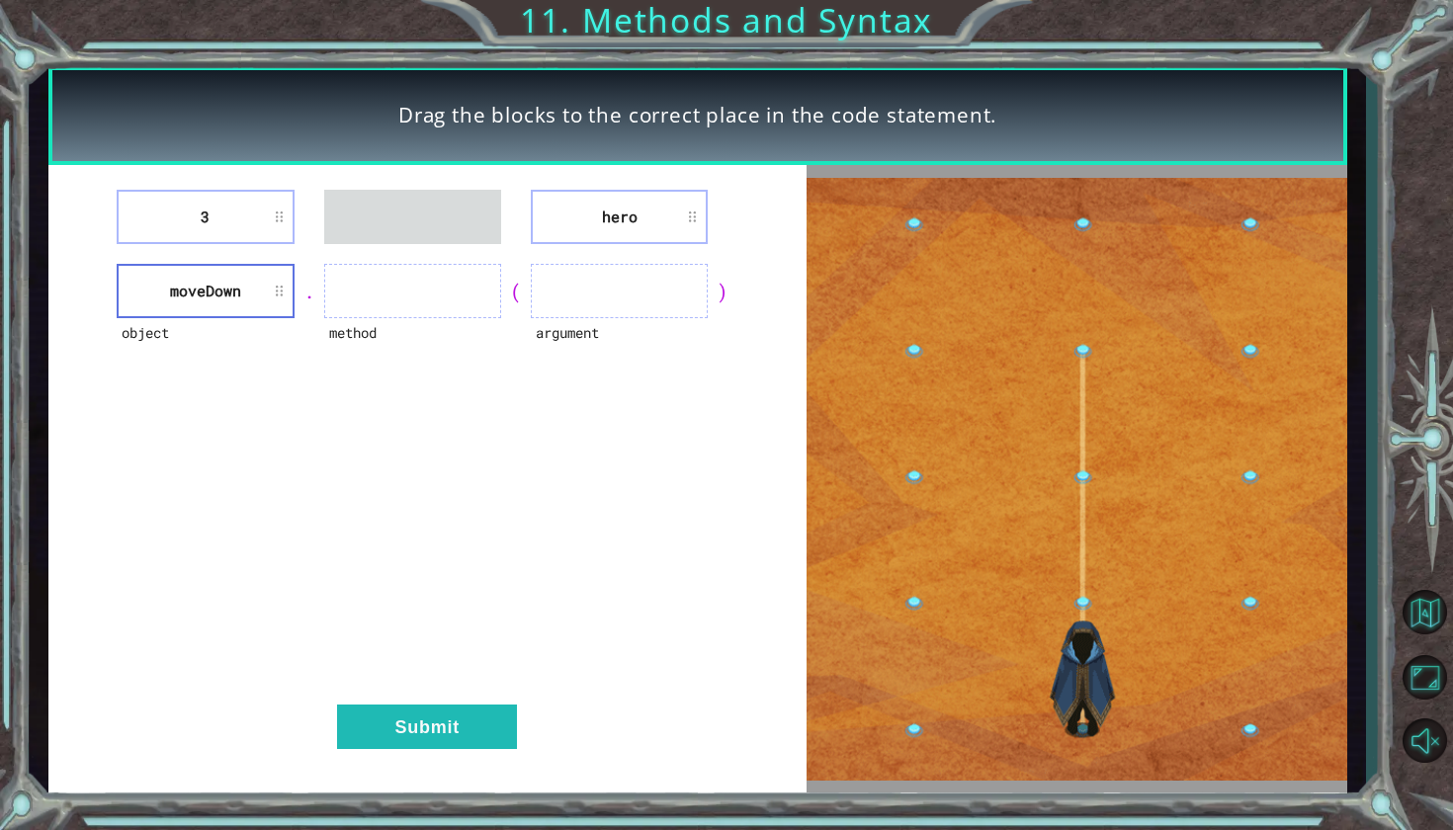
drag, startPoint x: 185, startPoint y: 213, endPoint x: 556, endPoint y: 324, distance: 387.7
click at [556, 324] on div "3 hero object [GEOGRAPHIC_DATA] . method ( argument ) Submit" at bounding box center [427, 478] width 758 height 627
click at [555, 324] on div "argument" at bounding box center [619, 345] width 177 height 54
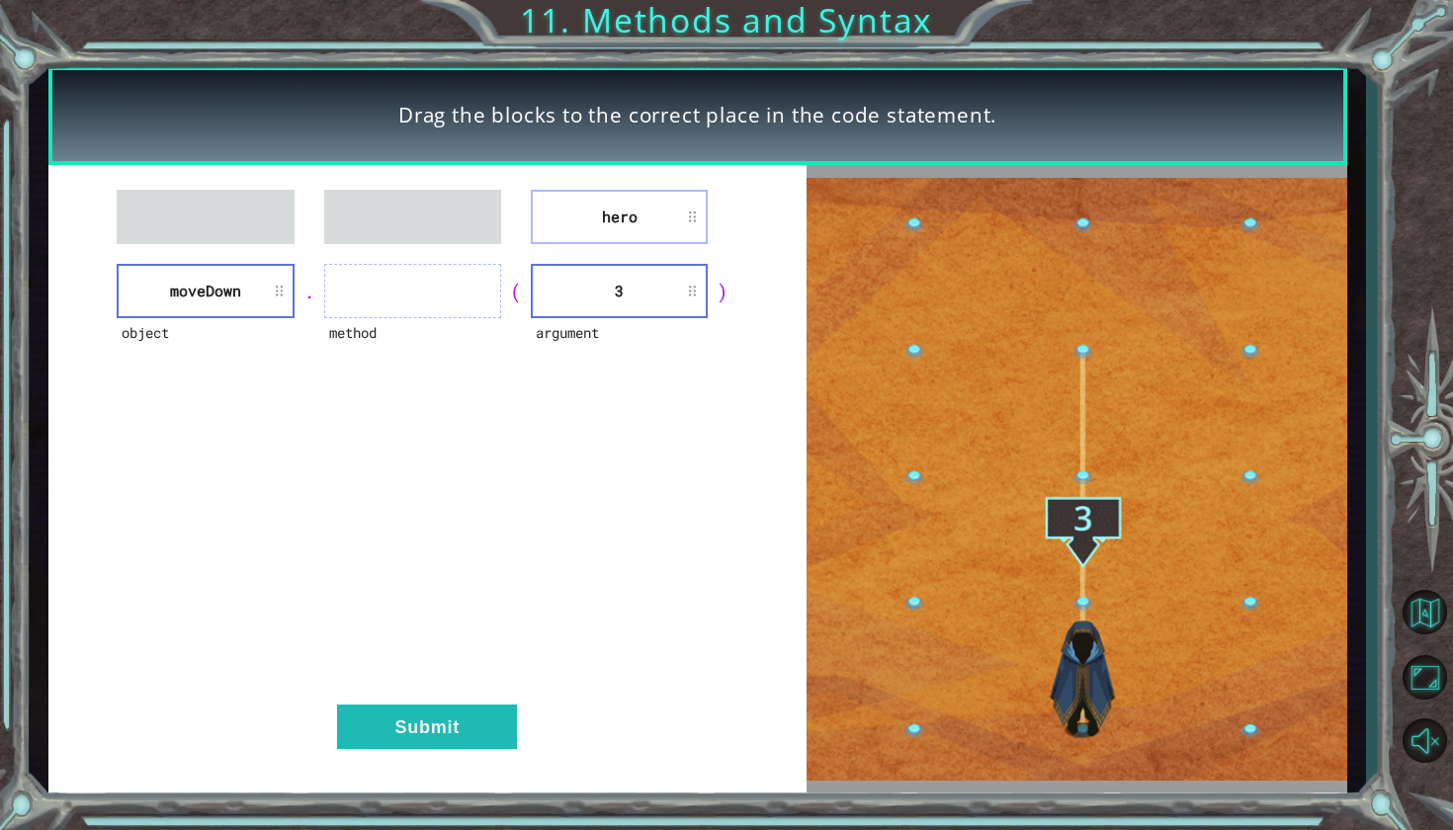
drag, startPoint x: 650, startPoint y: 199, endPoint x: 399, endPoint y: 294, distance: 268.7
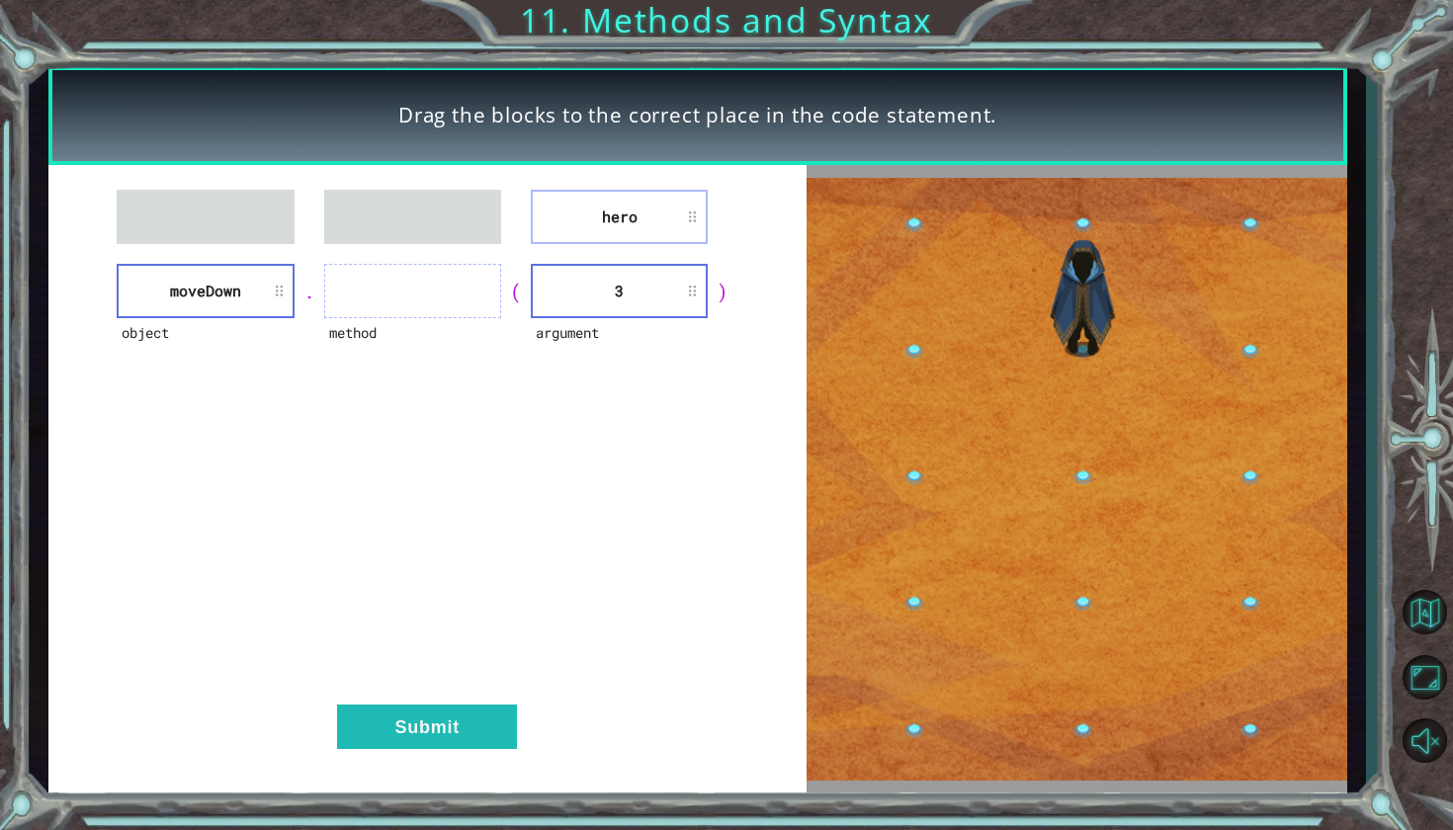
click at [399, 294] on div "hero object [GEOGRAPHIC_DATA] . method ( argument 3 ) Submit" at bounding box center [427, 478] width 758 height 627
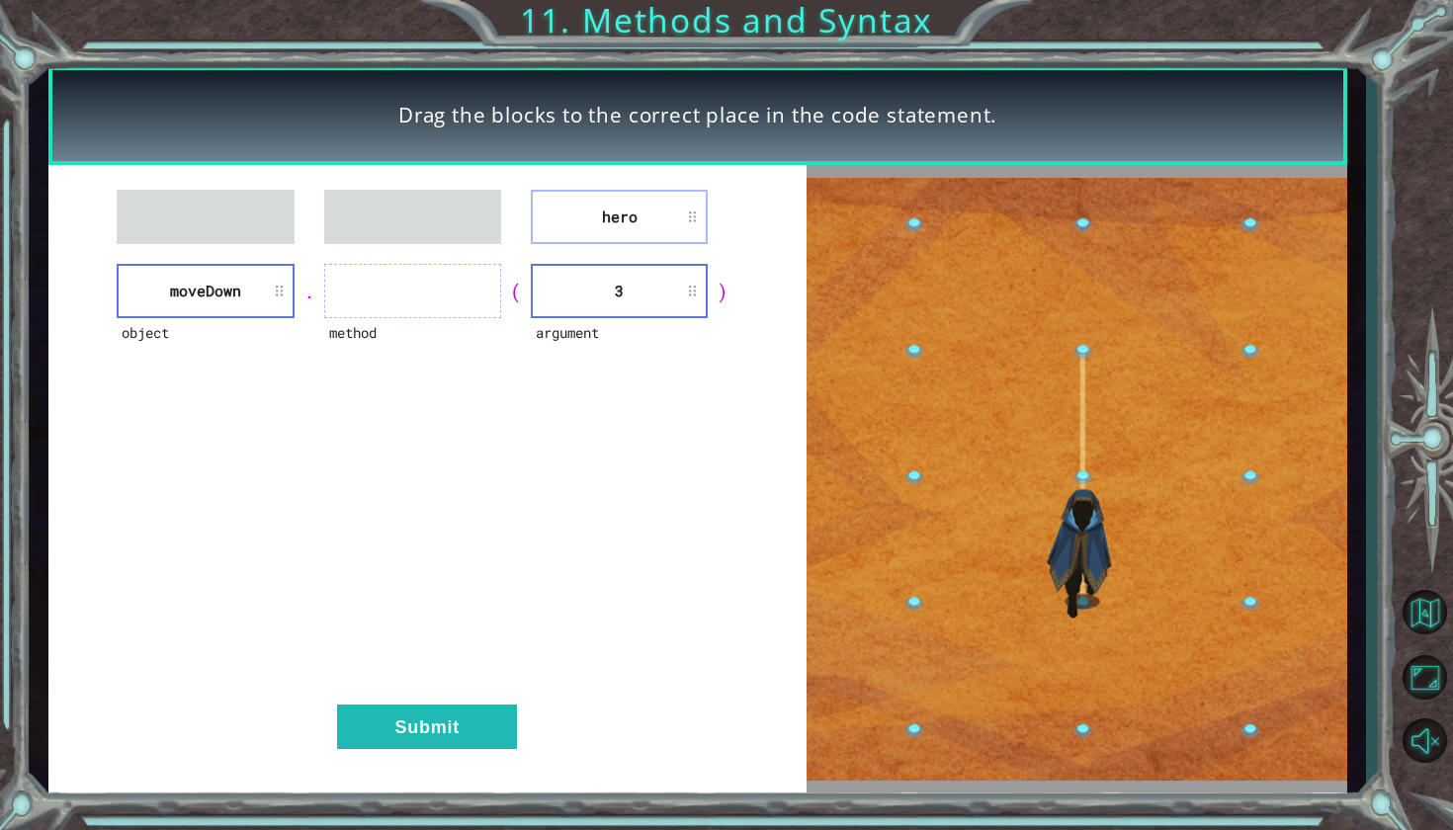
click at [399, 294] on ul at bounding box center [412, 291] width 177 height 54
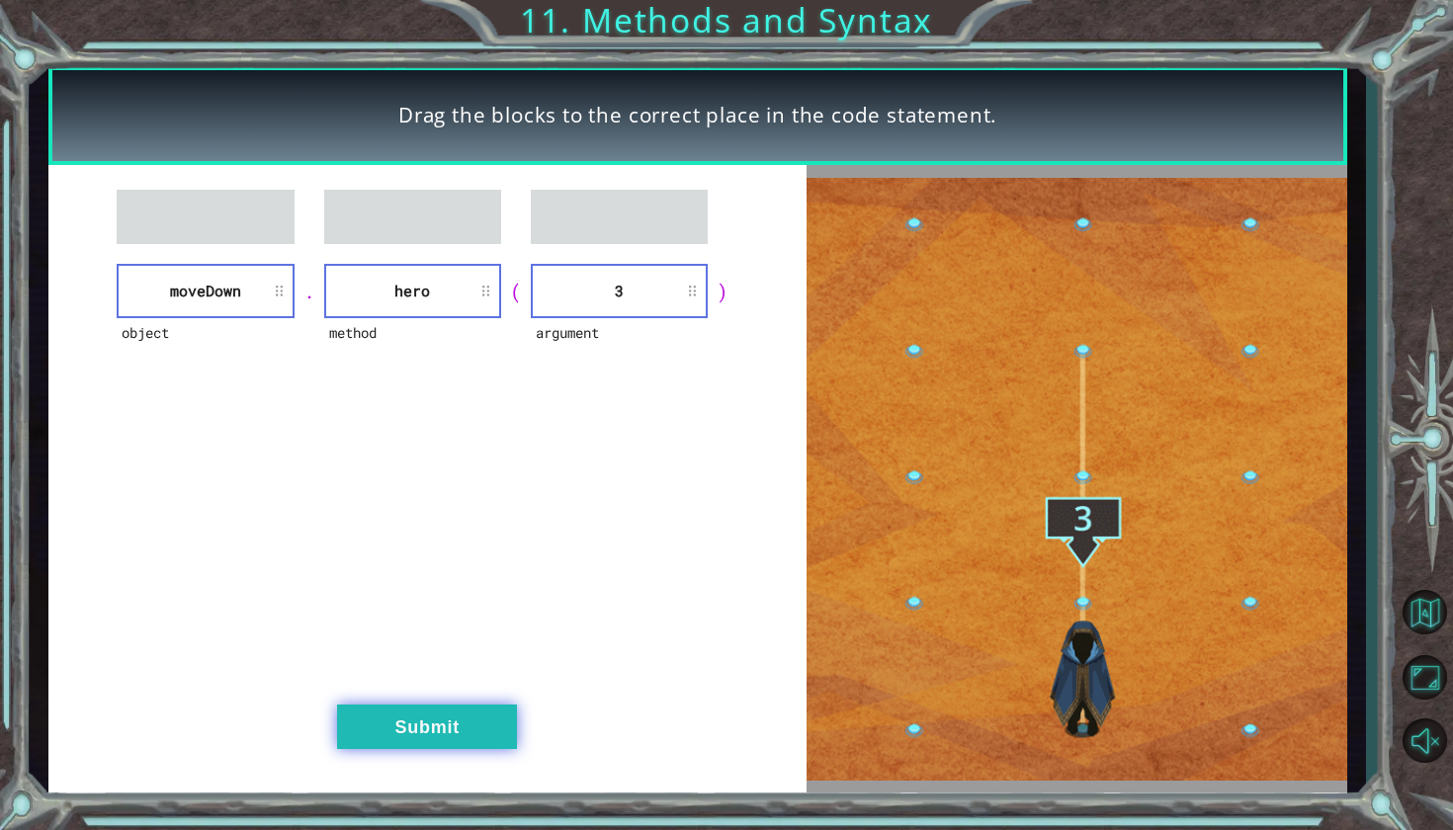
click at [371, 724] on button "Submit" at bounding box center [427, 727] width 180 height 44
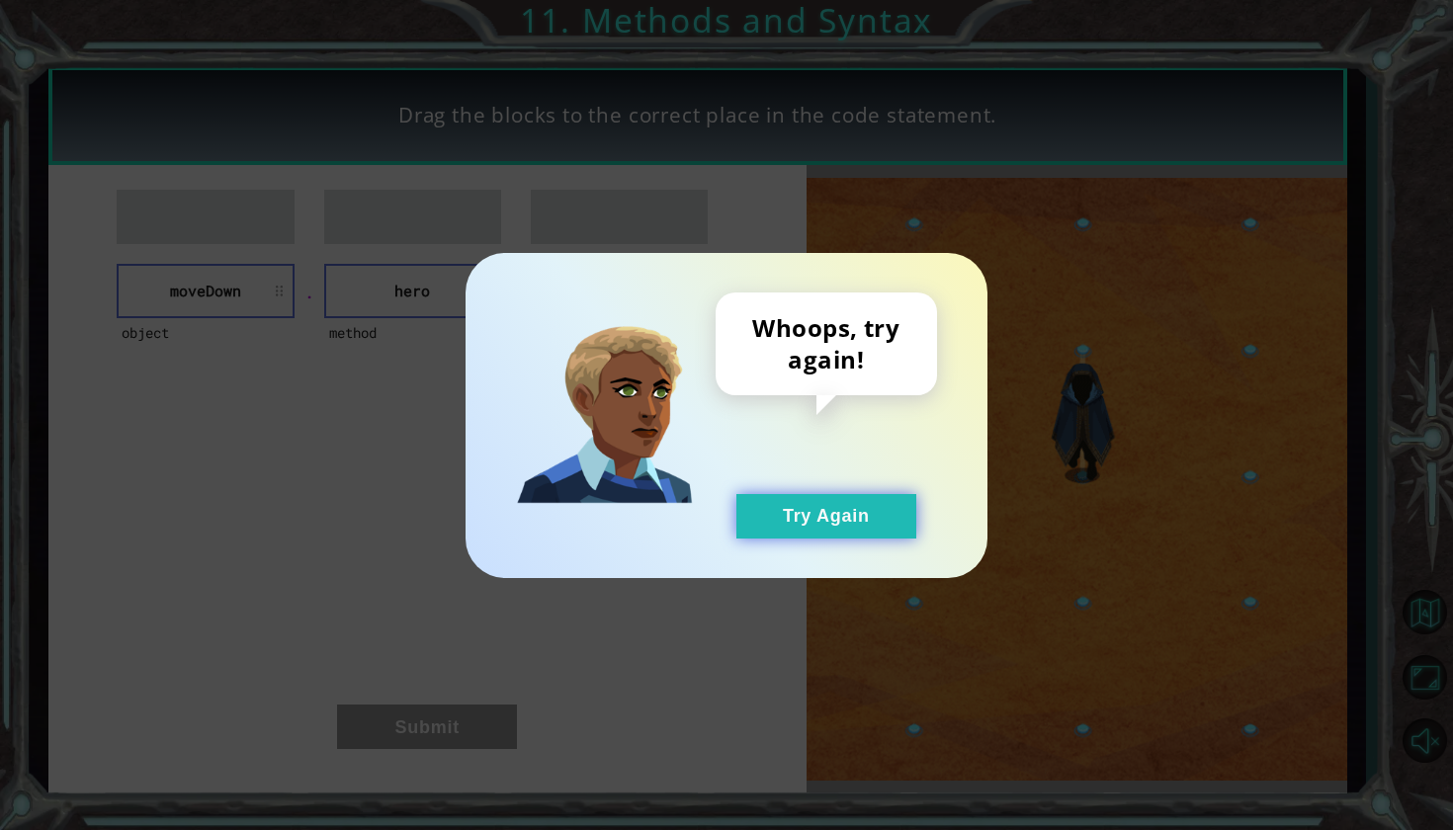
click at [858, 514] on button "Try Again" at bounding box center [826, 516] width 180 height 44
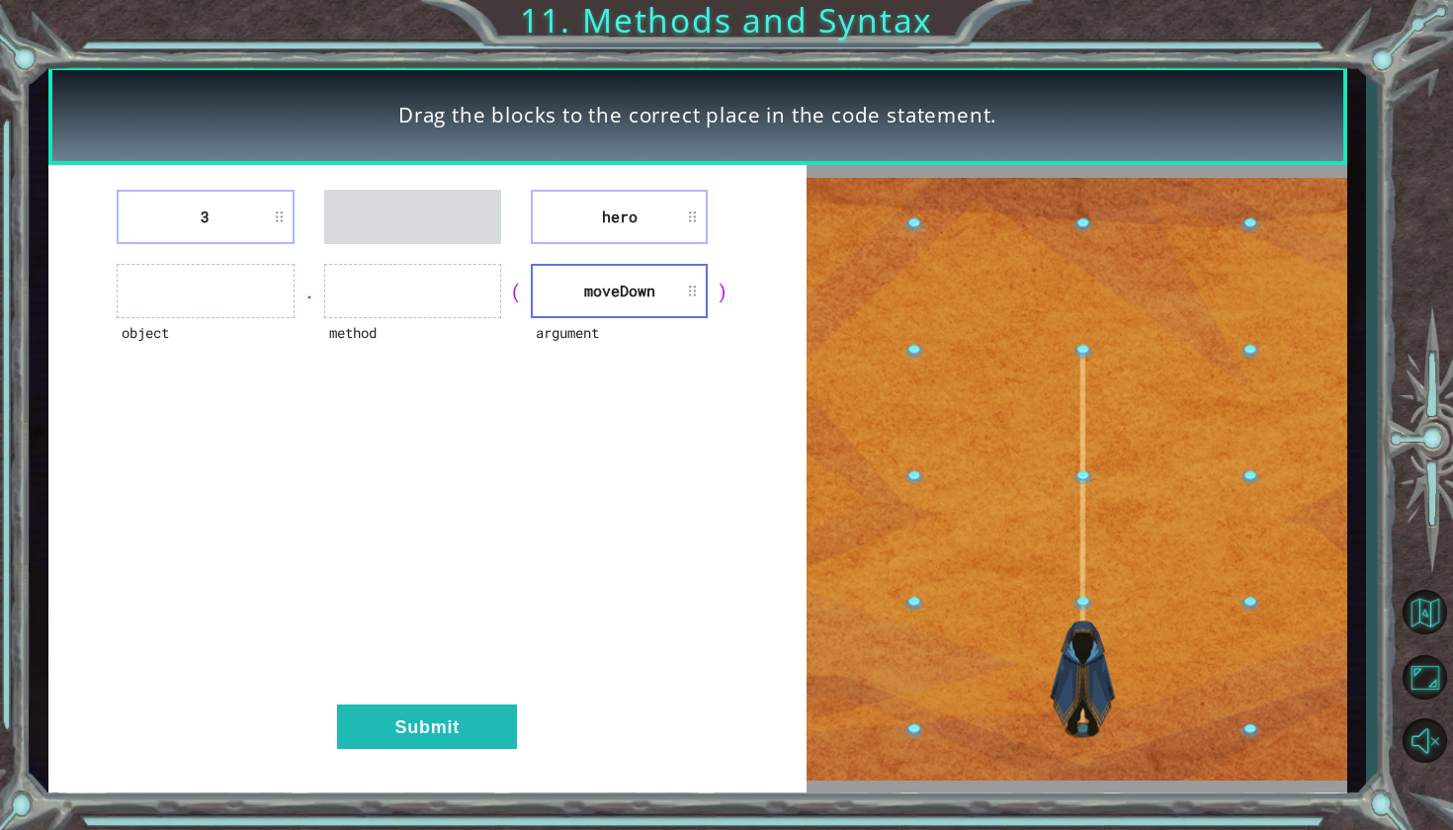
drag, startPoint x: 589, startPoint y: 207, endPoint x: 402, endPoint y: 276, distance: 199.2
click at [402, 276] on div "3 hero object . method ( argument [GEOGRAPHIC_DATA] ) Submit" at bounding box center [427, 478] width 758 height 627
click at [503, 280] on div "(" at bounding box center [516, 292] width 30 height 28
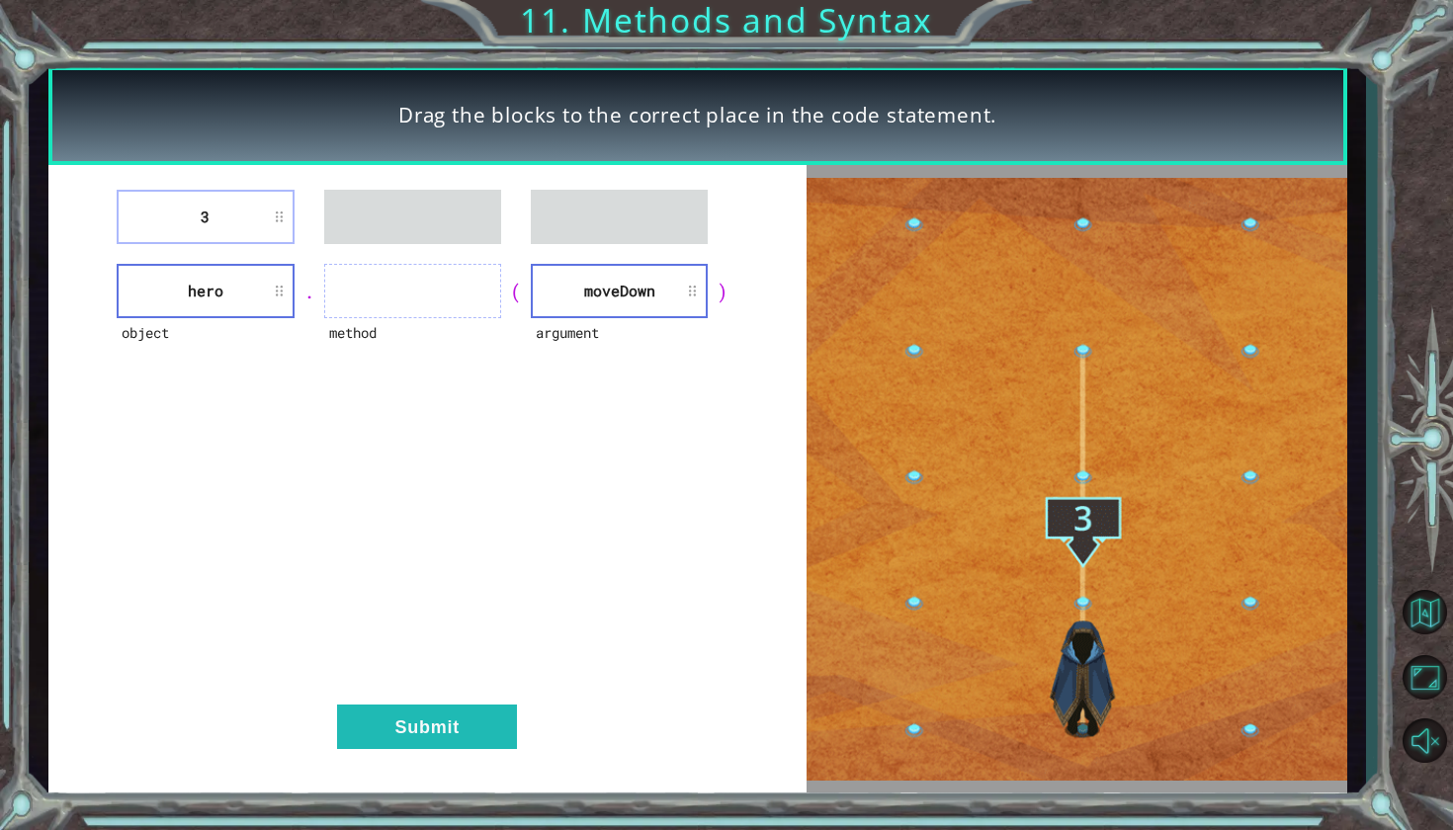
drag, startPoint x: 161, startPoint y: 223, endPoint x: 406, endPoint y: 293, distance: 254.6
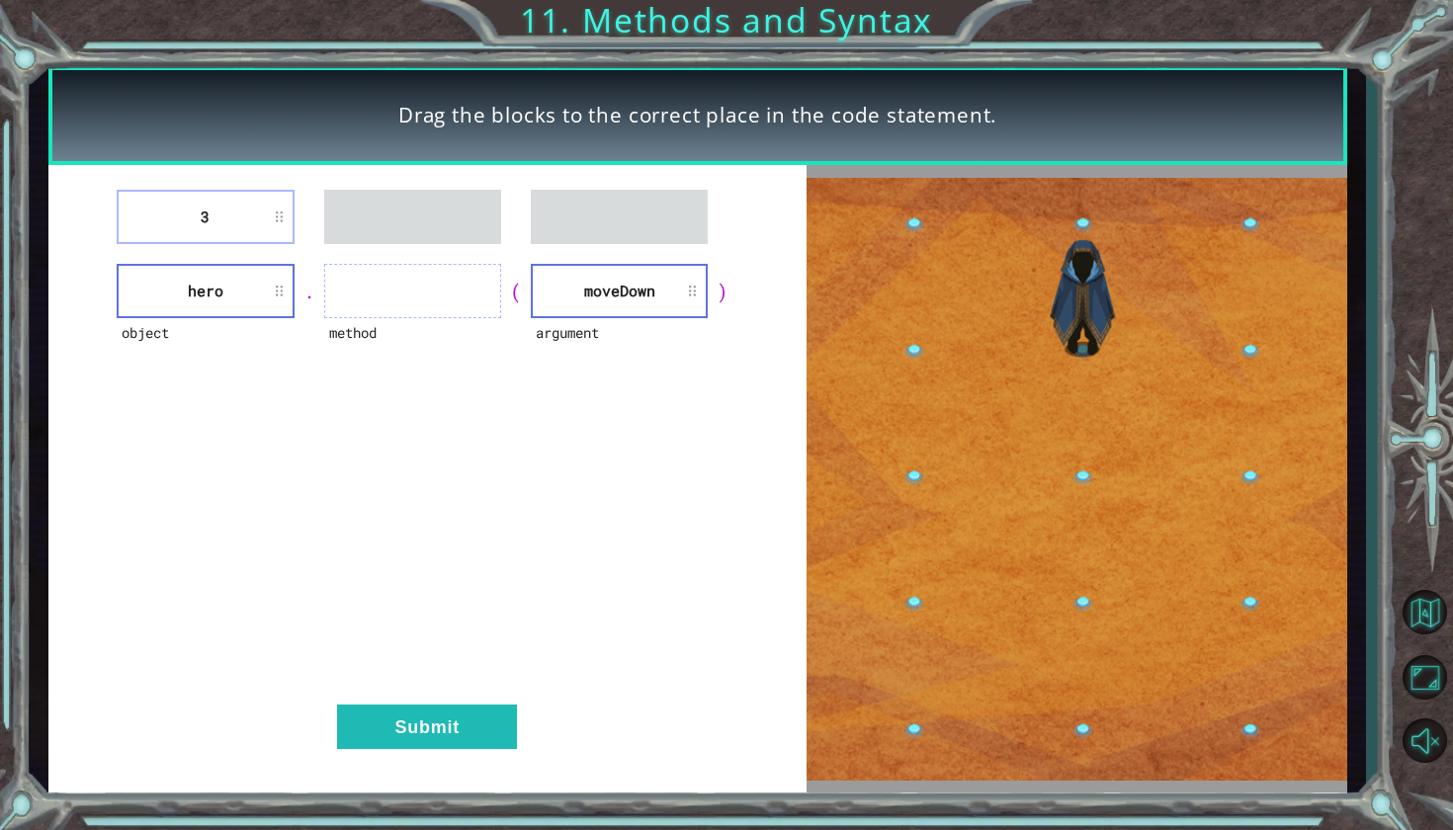
click at [406, 293] on div "3 object hero . method ( argument [GEOGRAPHIC_DATA] ) Submit" at bounding box center [427, 478] width 758 height 627
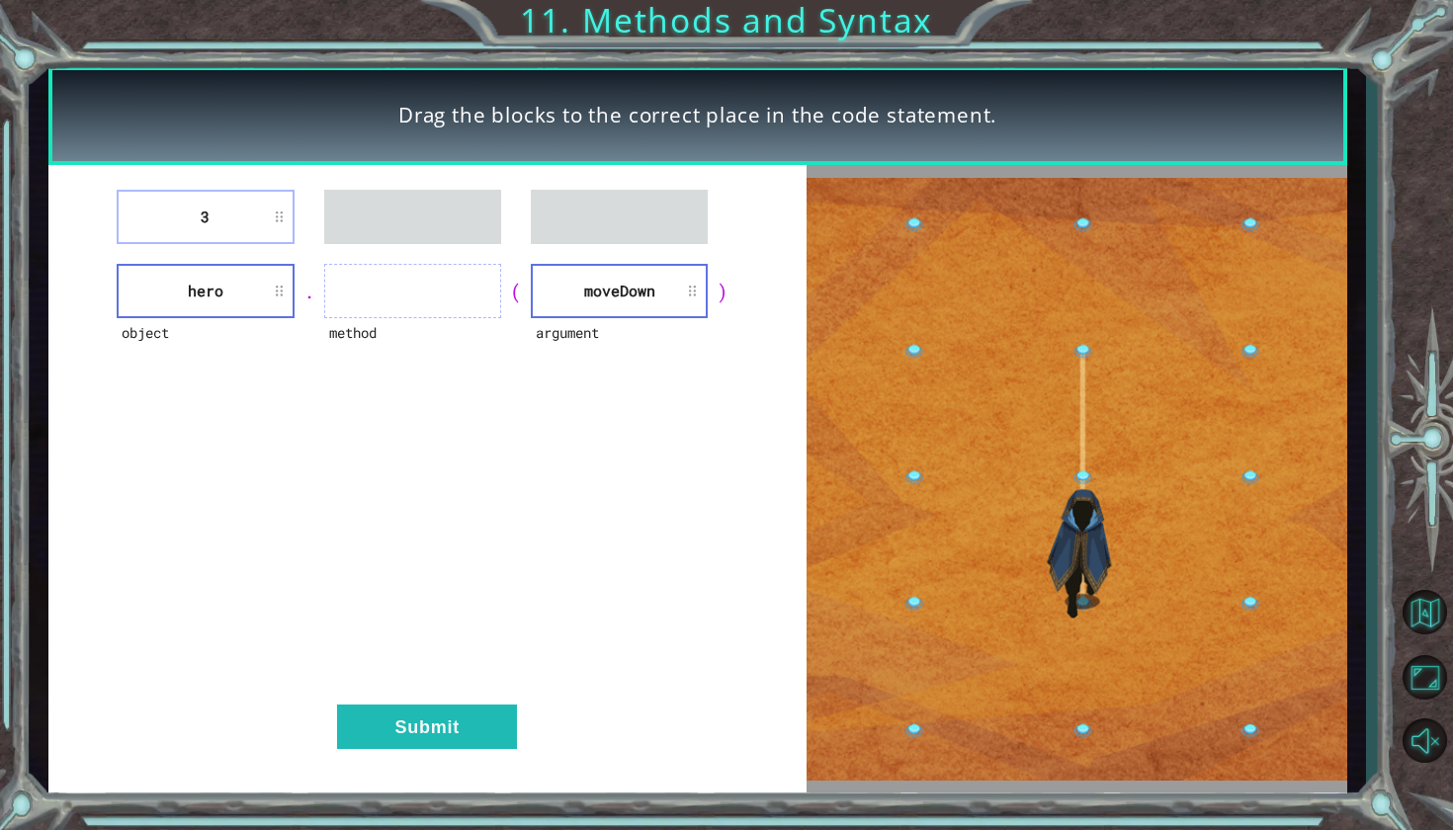
click at [384, 287] on ul at bounding box center [412, 291] width 177 height 54
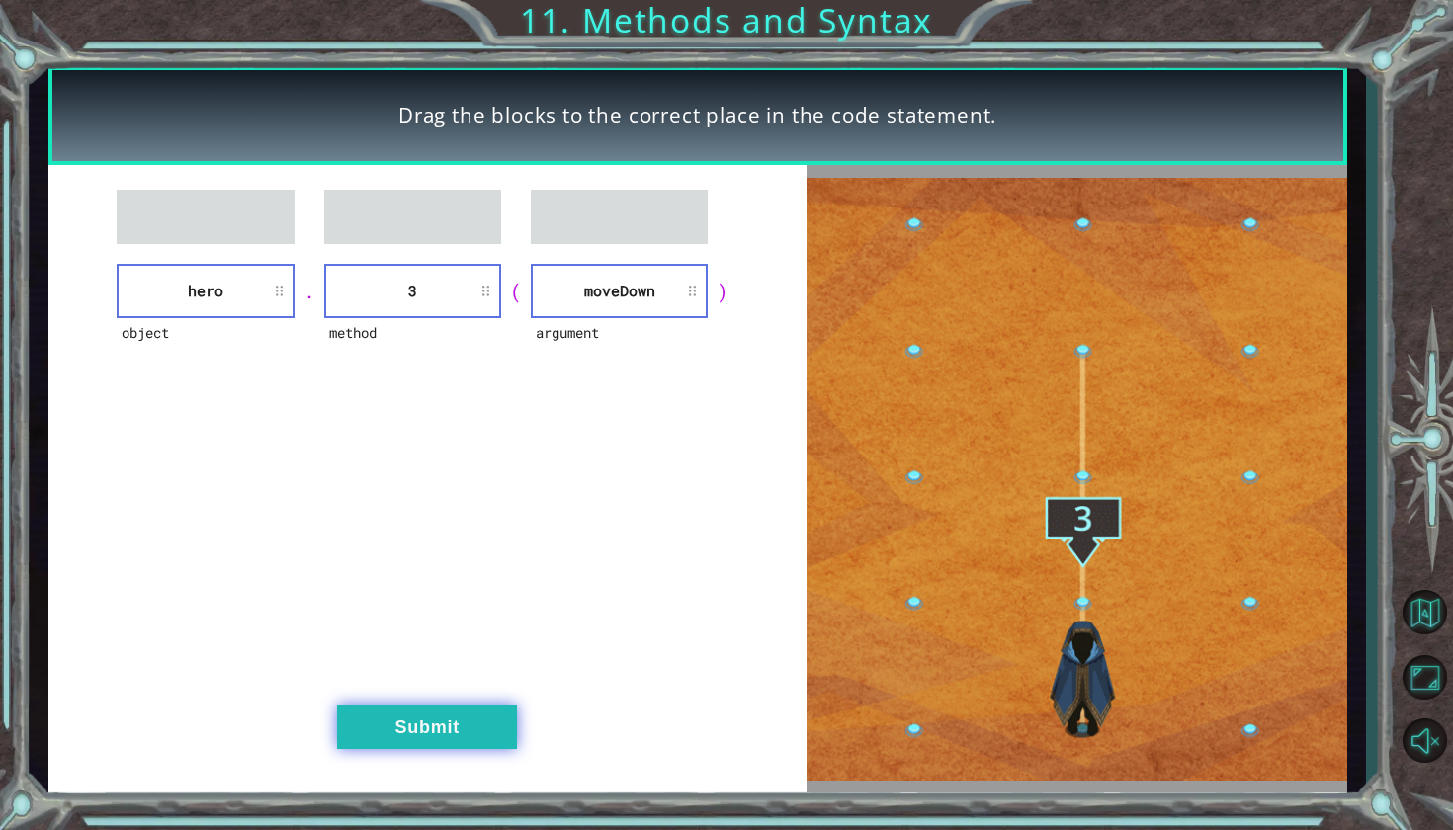
click at [416, 724] on button "Submit" at bounding box center [427, 727] width 180 height 44
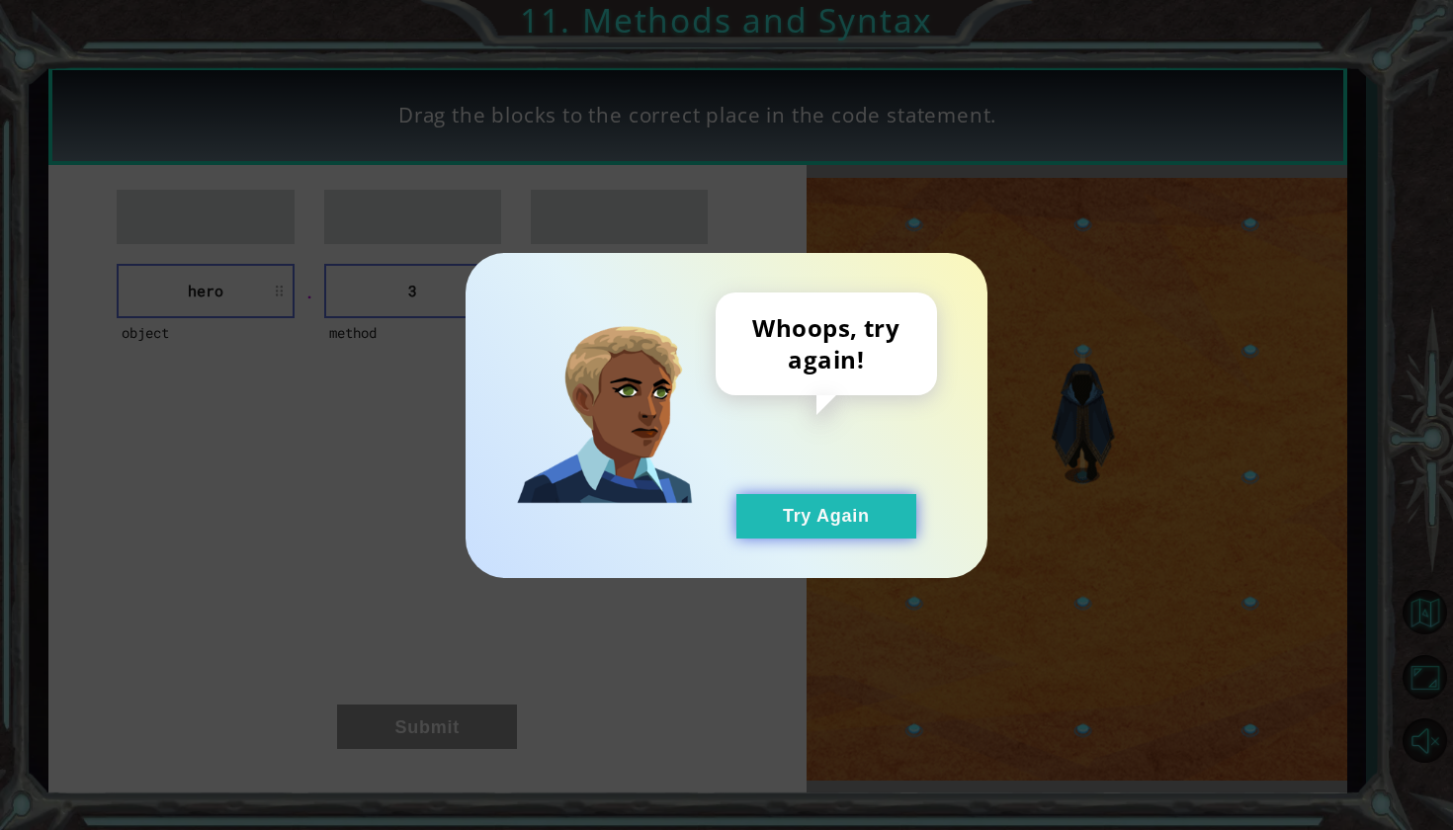
click at [824, 512] on button "Try Again" at bounding box center [826, 516] width 180 height 44
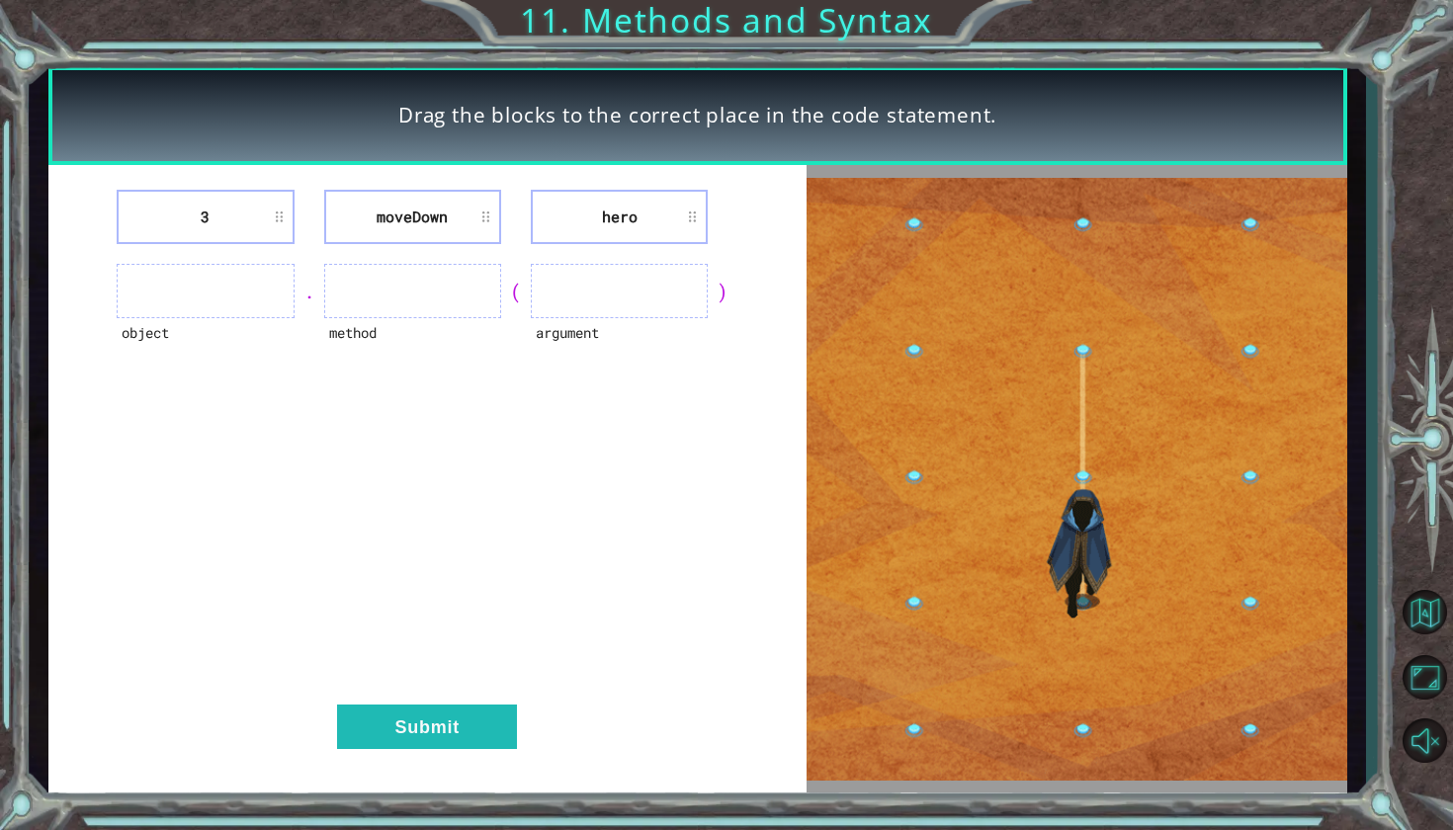
drag, startPoint x: 562, startPoint y: 225, endPoint x: 250, endPoint y: 293, distance: 319.4
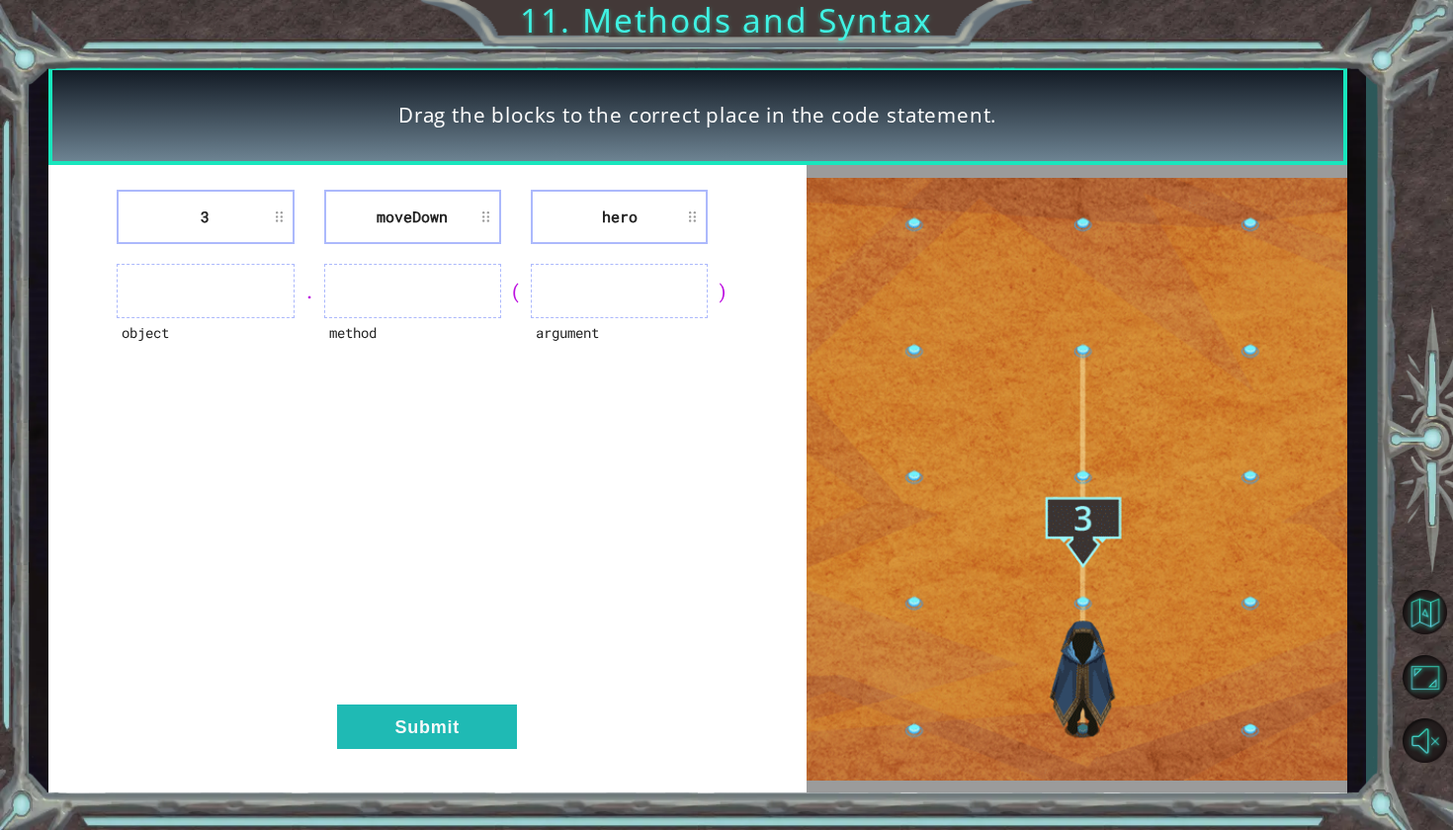
click at [238, 293] on div "3 [GEOGRAPHIC_DATA] hero object . method ( argument ) Submit" at bounding box center [427, 478] width 758 height 627
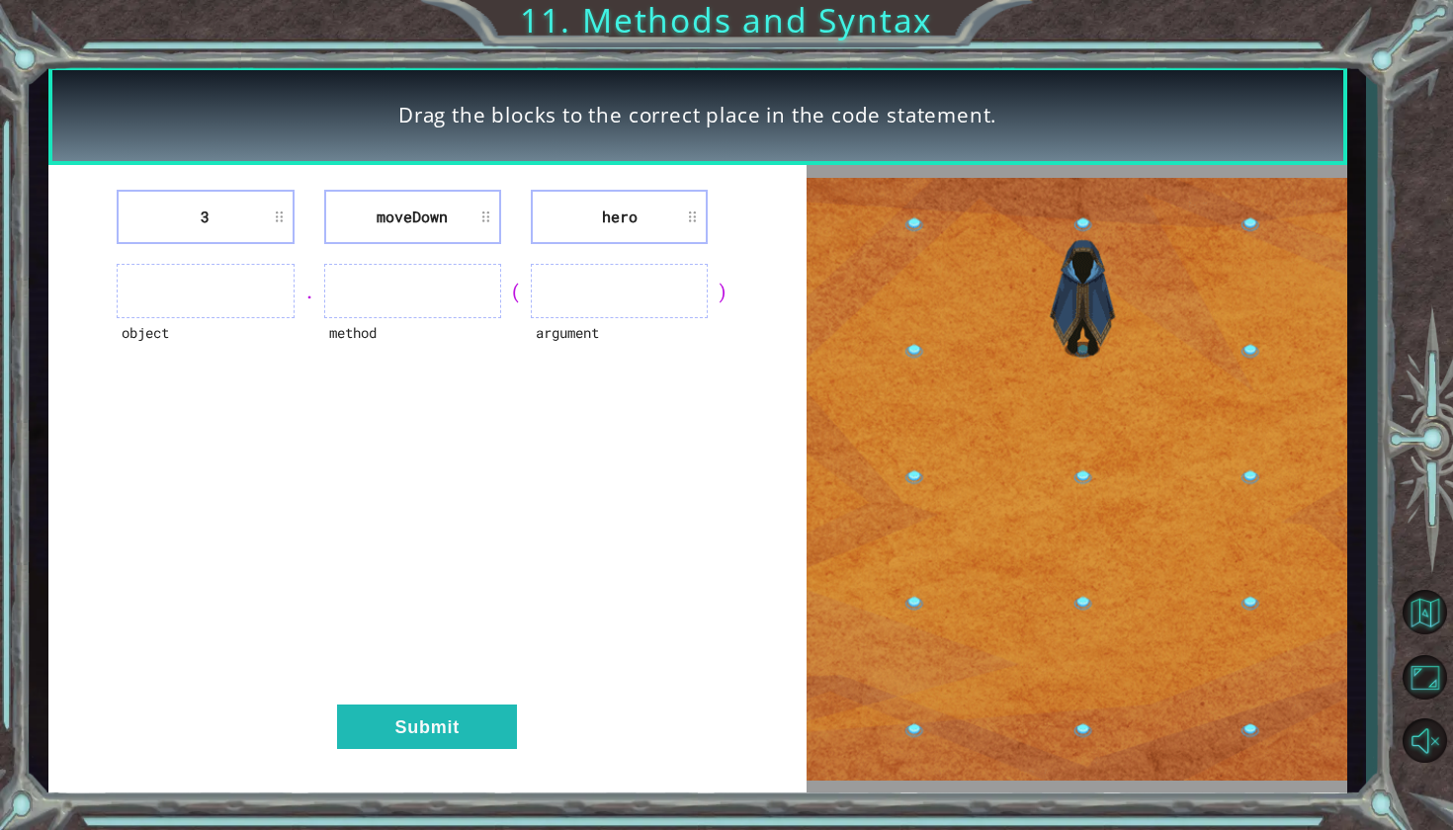
click at [344, 297] on ul at bounding box center [412, 291] width 177 height 54
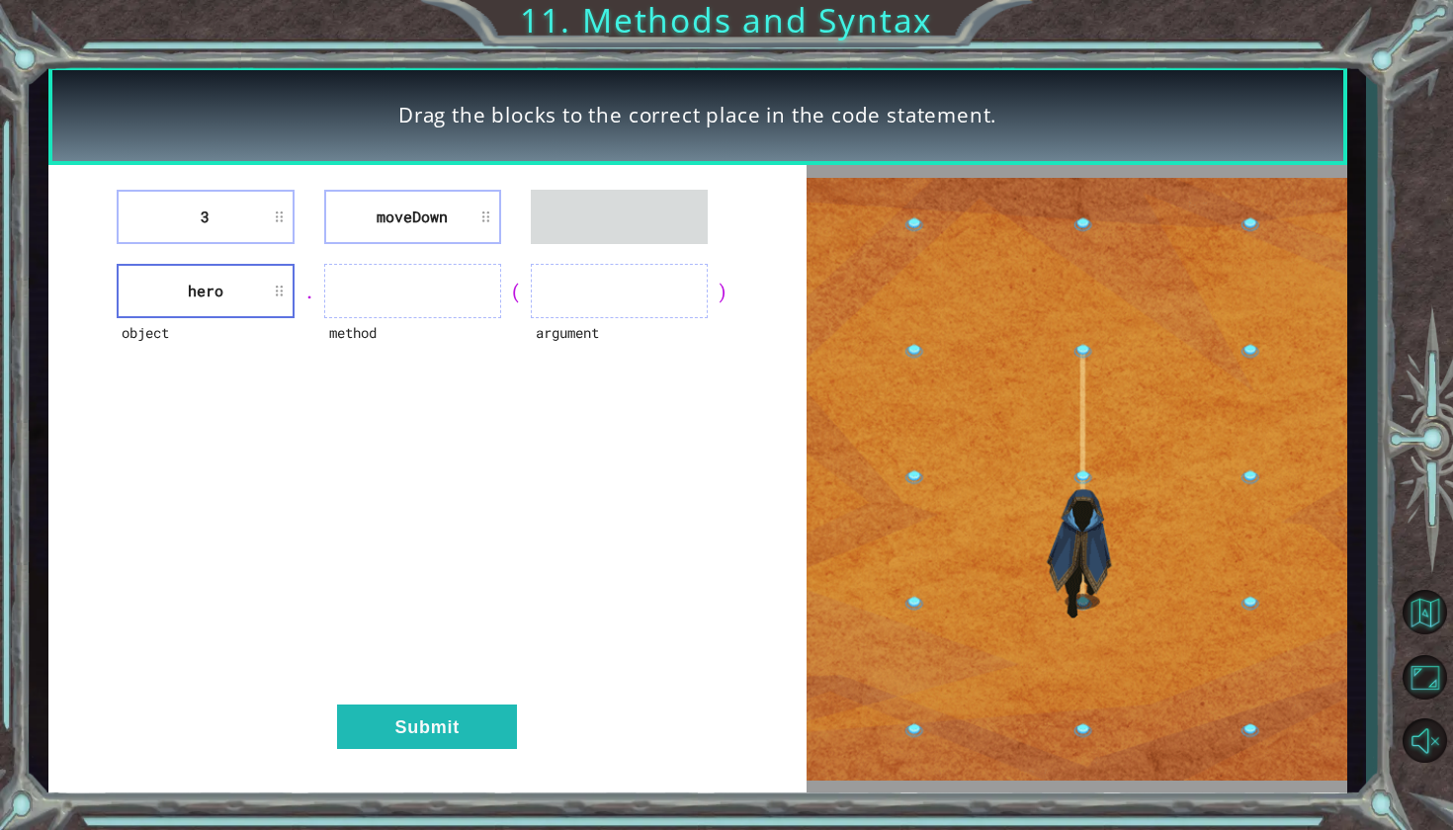
drag, startPoint x: 350, startPoint y: 233, endPoint x: 472, endPoint y: 276, distance: 129.7
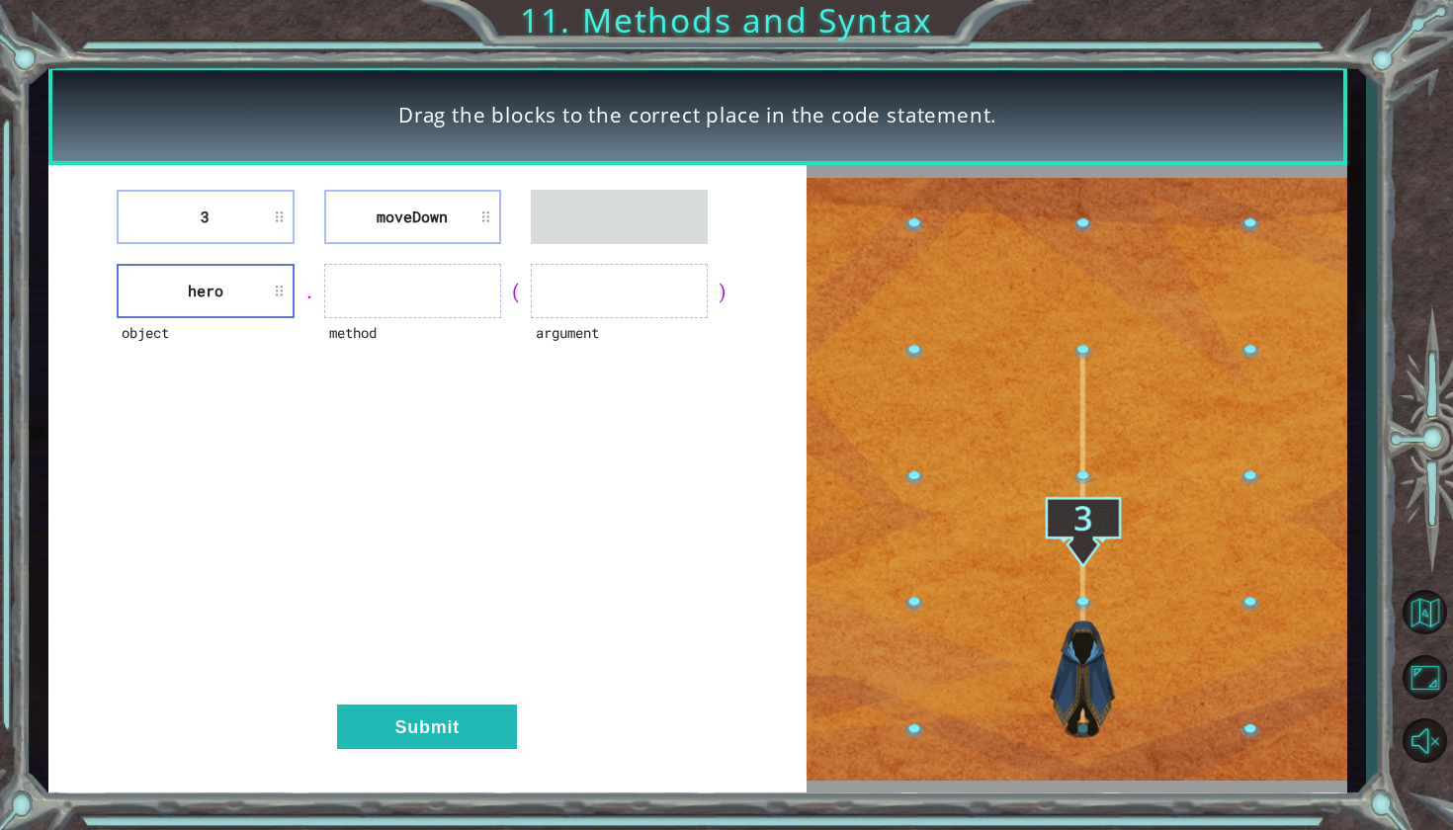
click at [472, 276] on div "3 [GEOGRAPHIC_DATA] object hero . method ( argument ) Submit" at bounding box center [427, 478] width 758 height 627
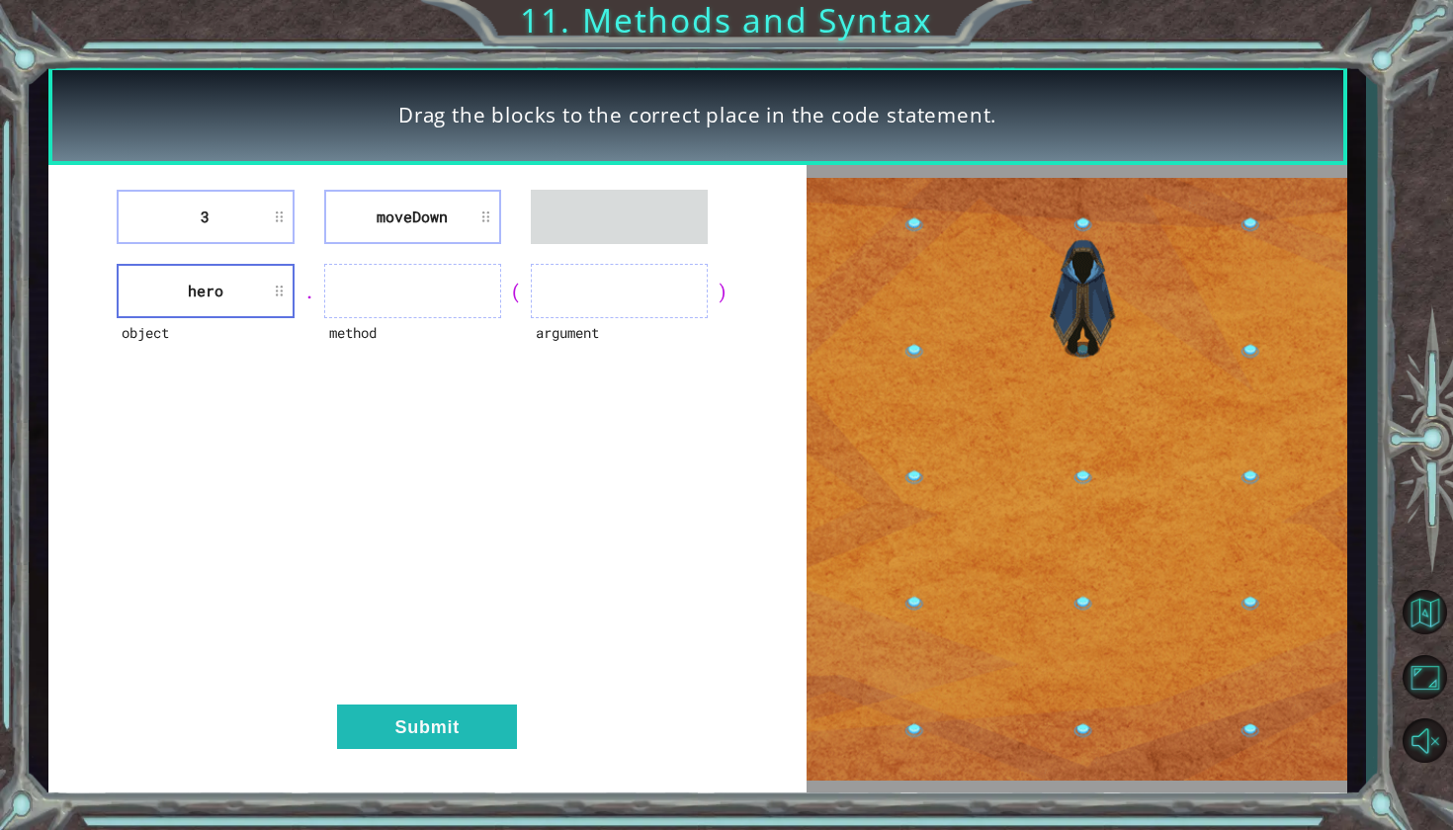
click at [472, 276] on ul at bounding box center [412, 291] width 177 height 54
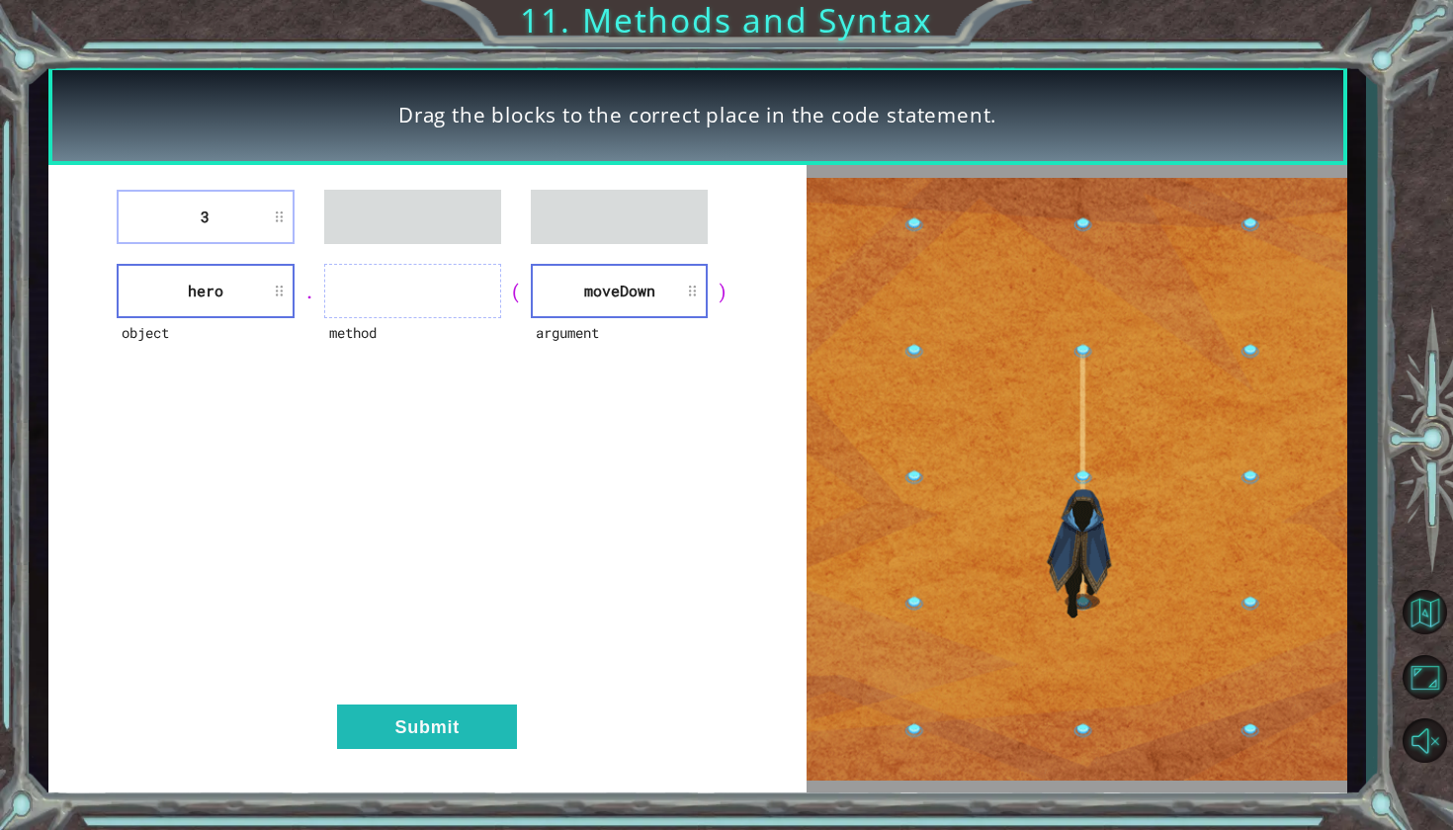
drag, startPoint x: 255, startPoint y: 184, endPoint x: 259, endPoint y: 197, distance: 13.4
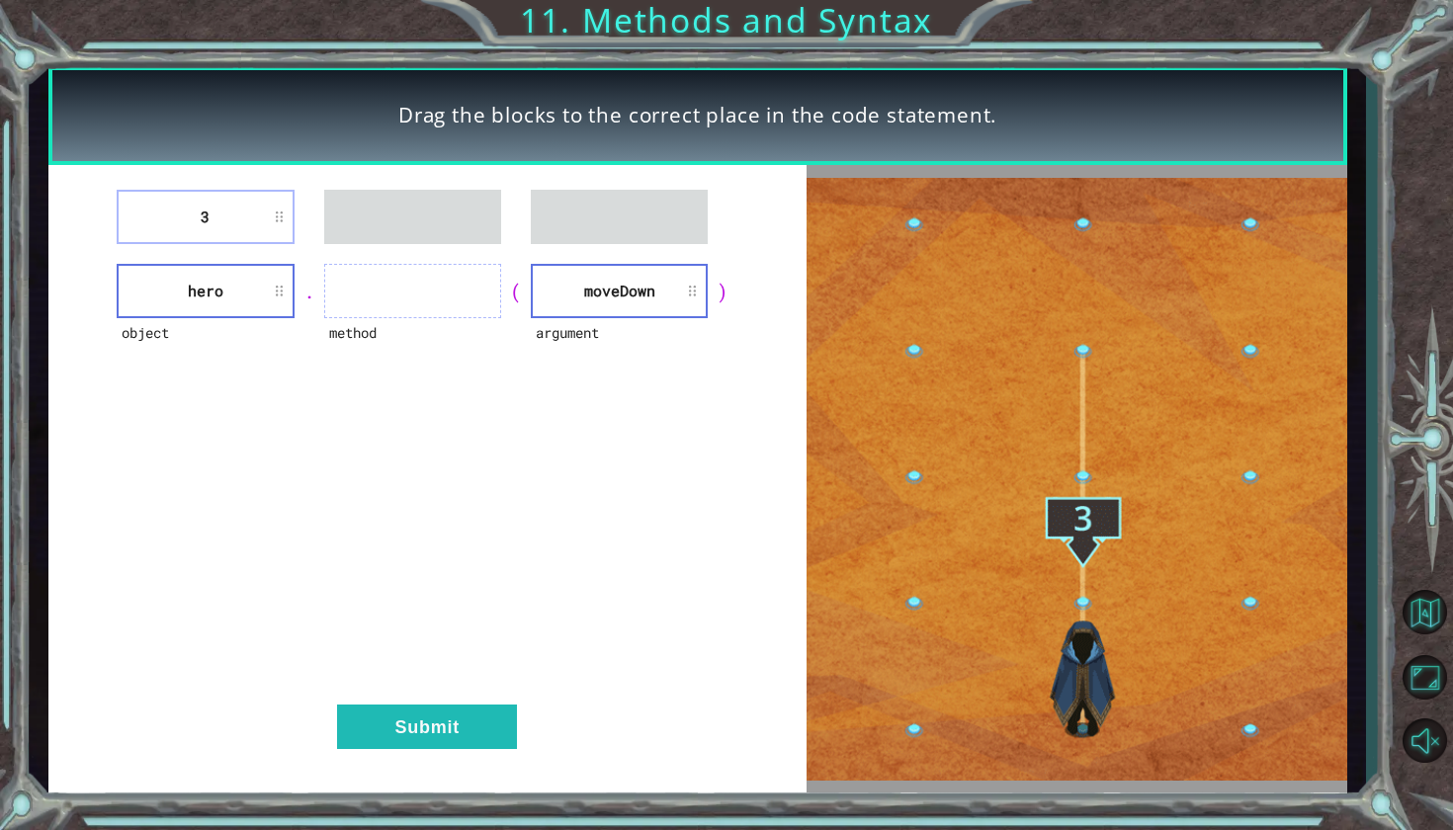
click at [259, 197] on div "3 object hero . method ( argument [GEOGRAPHIC_DATA] ) Submit" at bounding box center [427, 478] width 758 height 627
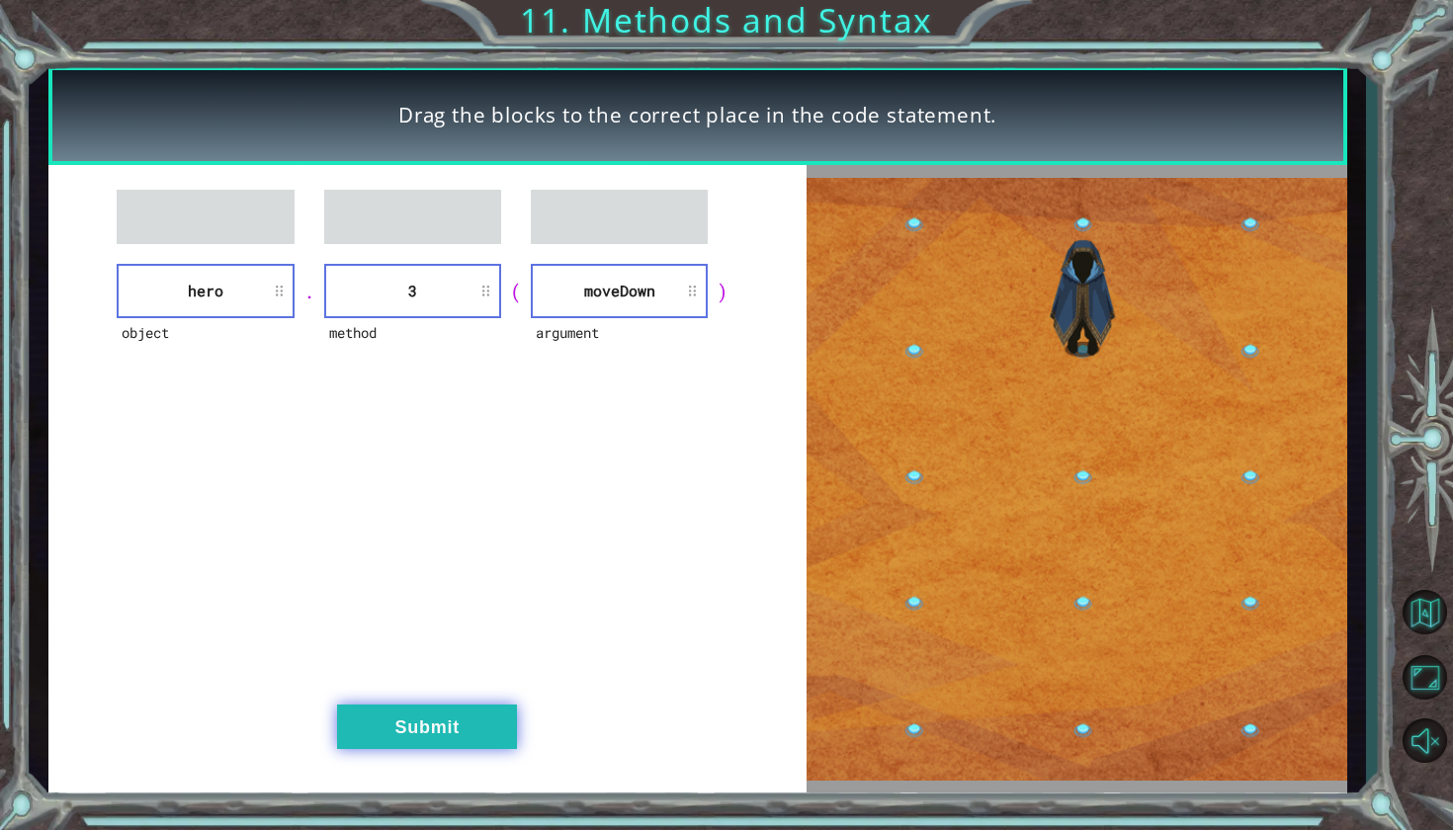
click at [423, 721] on button "Submit" at bounding box center [427, 727] width 180 height 44
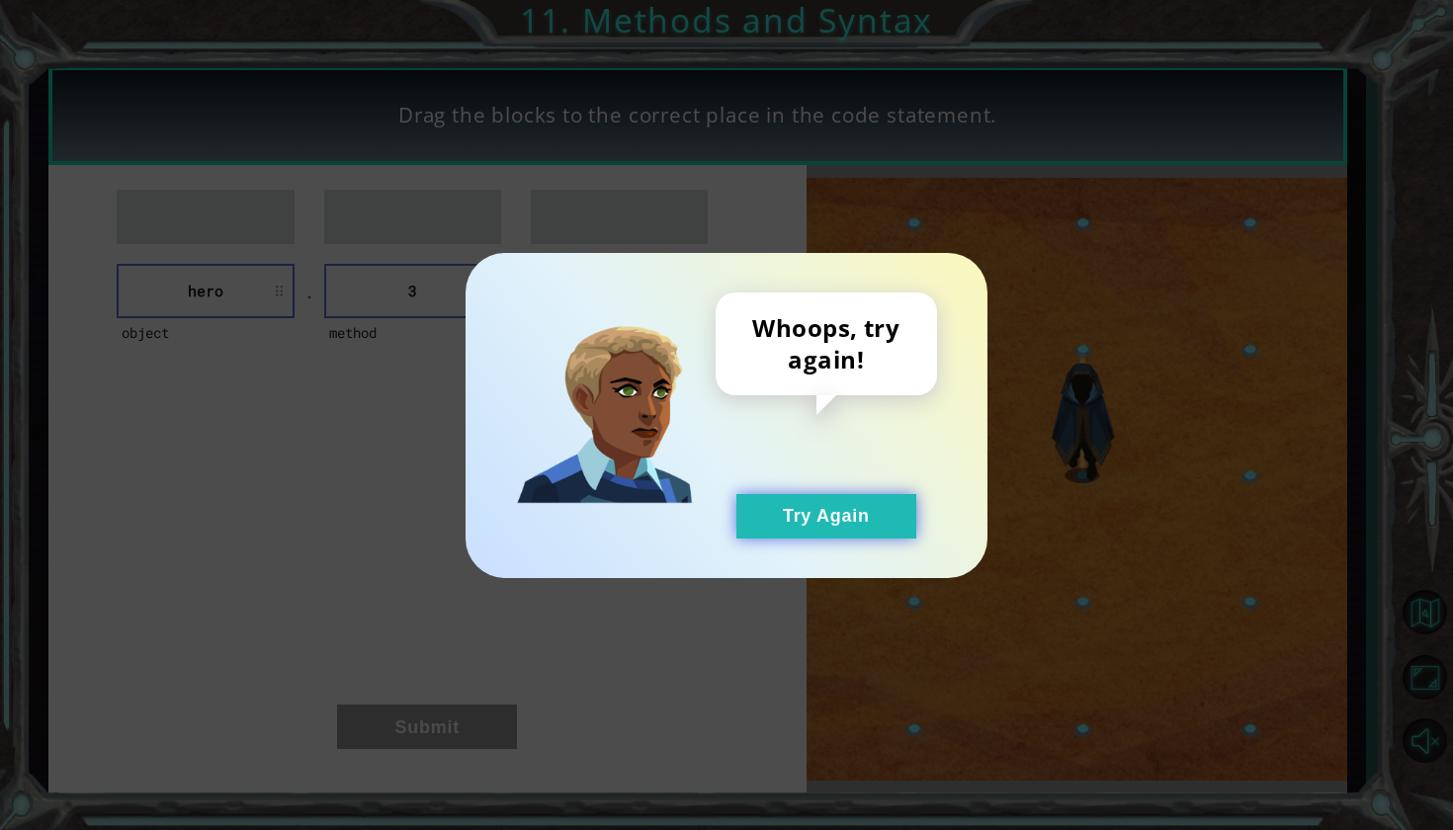
click at [793, 528] on button "Try Again" at bounding box center [826, 516] width 180 height 44
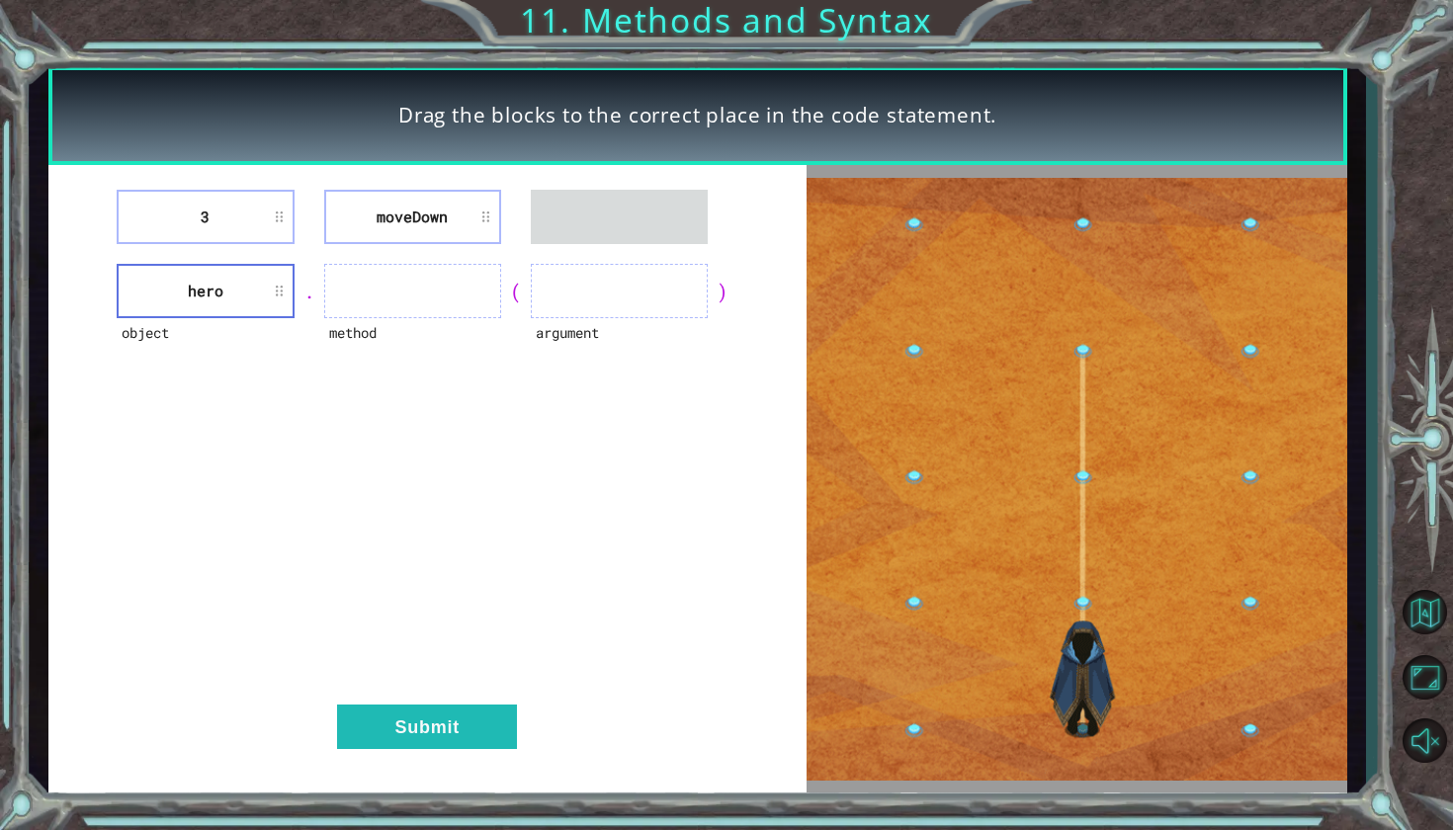
drag, startPoint x: 401, startPoint y: 209, endPoint x: 427, endPoint y: 217, distance: 26.9
click at [425, 217] on li "moveDown" at bounding box center [412, 217] width 177 height 54
click at [380, 245] on div "3 [GEOGRAPHIC_DATA] object hero . method ( argument ) Submit" at bounding box center [427, 478] width 758 height 627
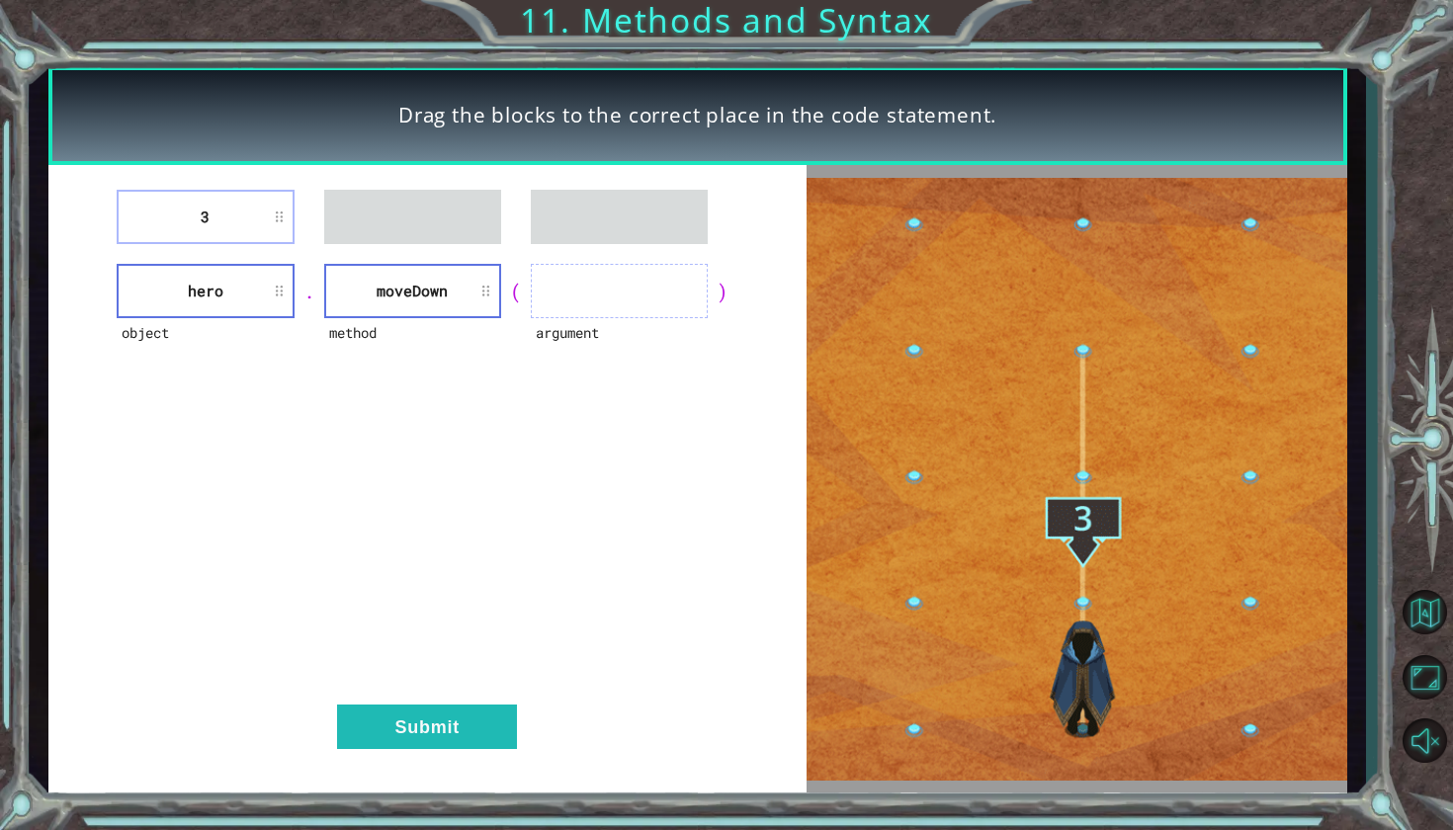
drag, startPoint x: 261, startPoint y: 193, endPoint x: 428, endPoint y: 243, distance: 174.4
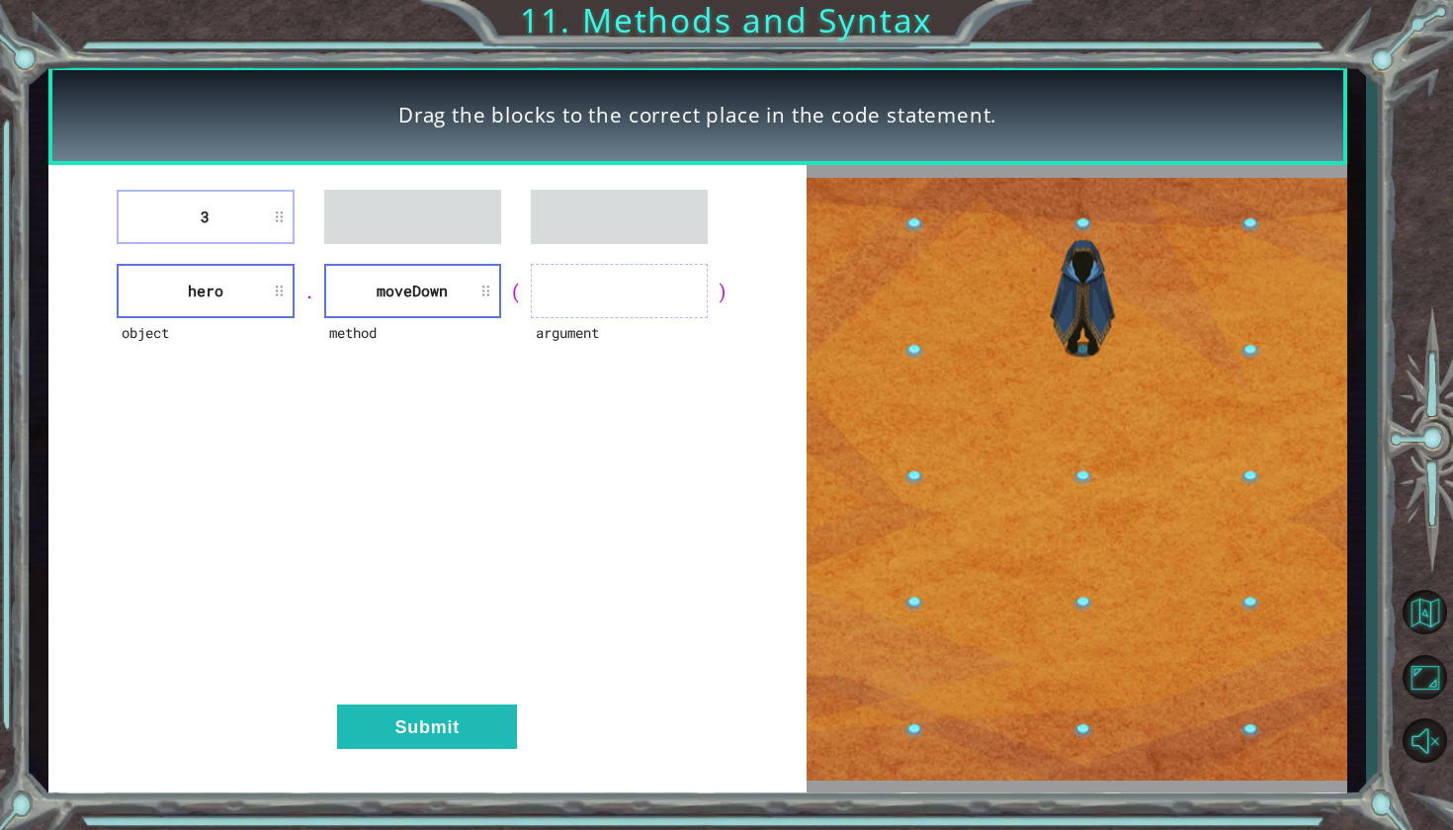
click at [428, 243] on div "3" at bounding box center [427, 217] width 709 height 54
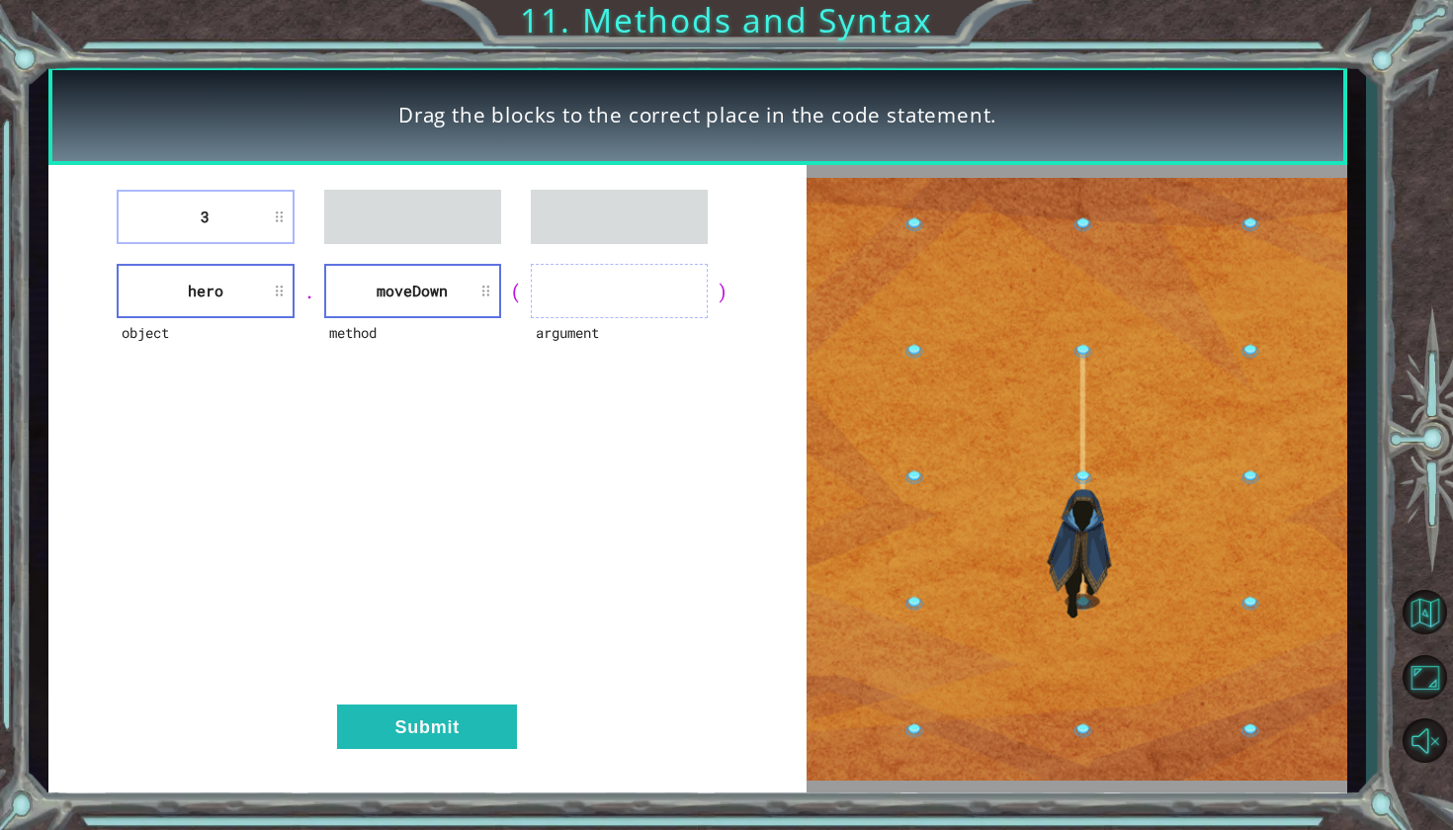
click at [296, 226] on div "3" at bounding box center [427, 217] width 709 height 54
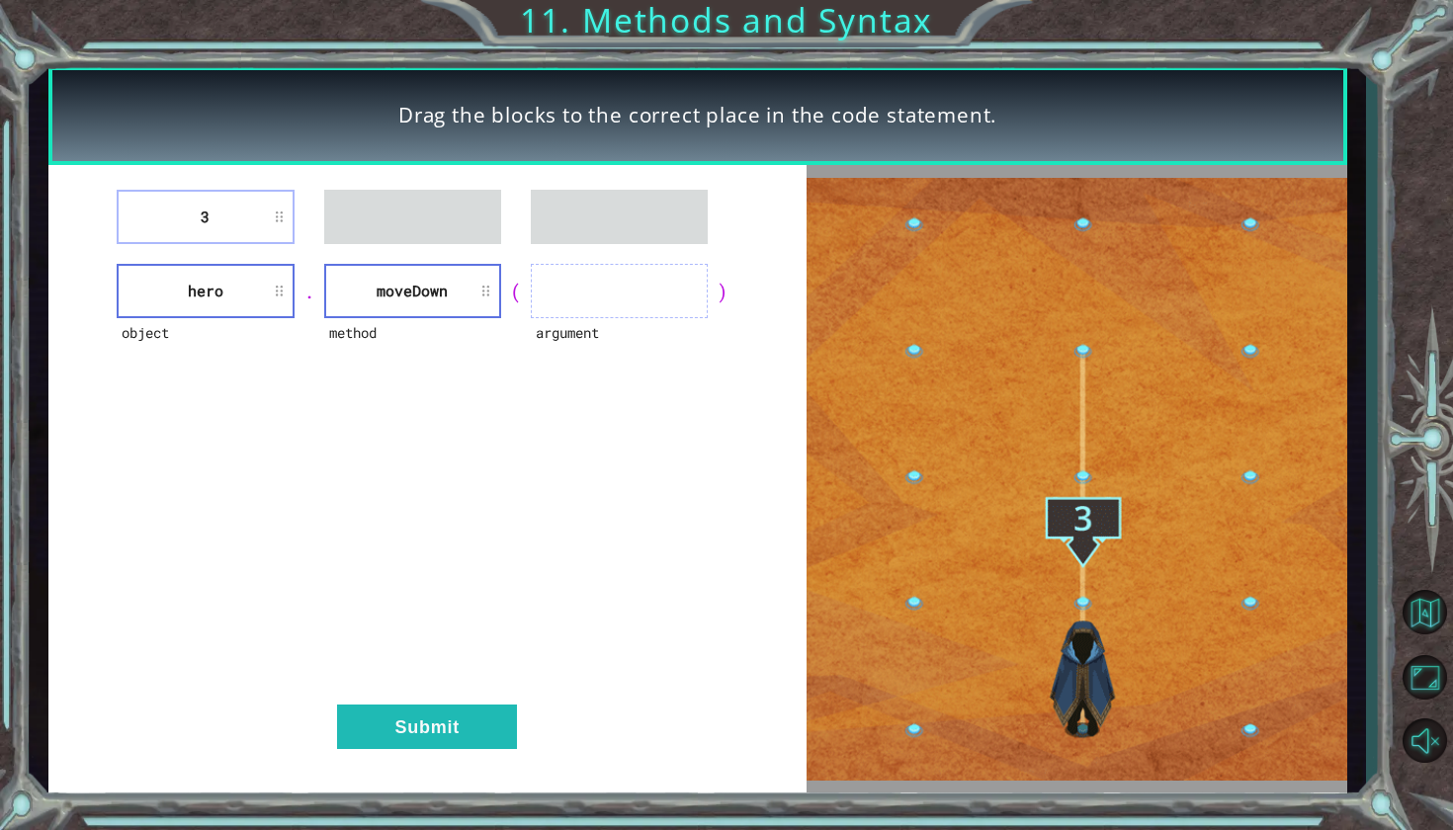
drag, startPoint x: 255, startPoint y: 184, endPoint x: 609, endPoint y: 325, distance: 380.9
click at [609, 325] on div "3 object hero . method [GEOGRAPHIC_DATA] ( argument ) Submit" at bounding box center [427, 478] width 758 height 627
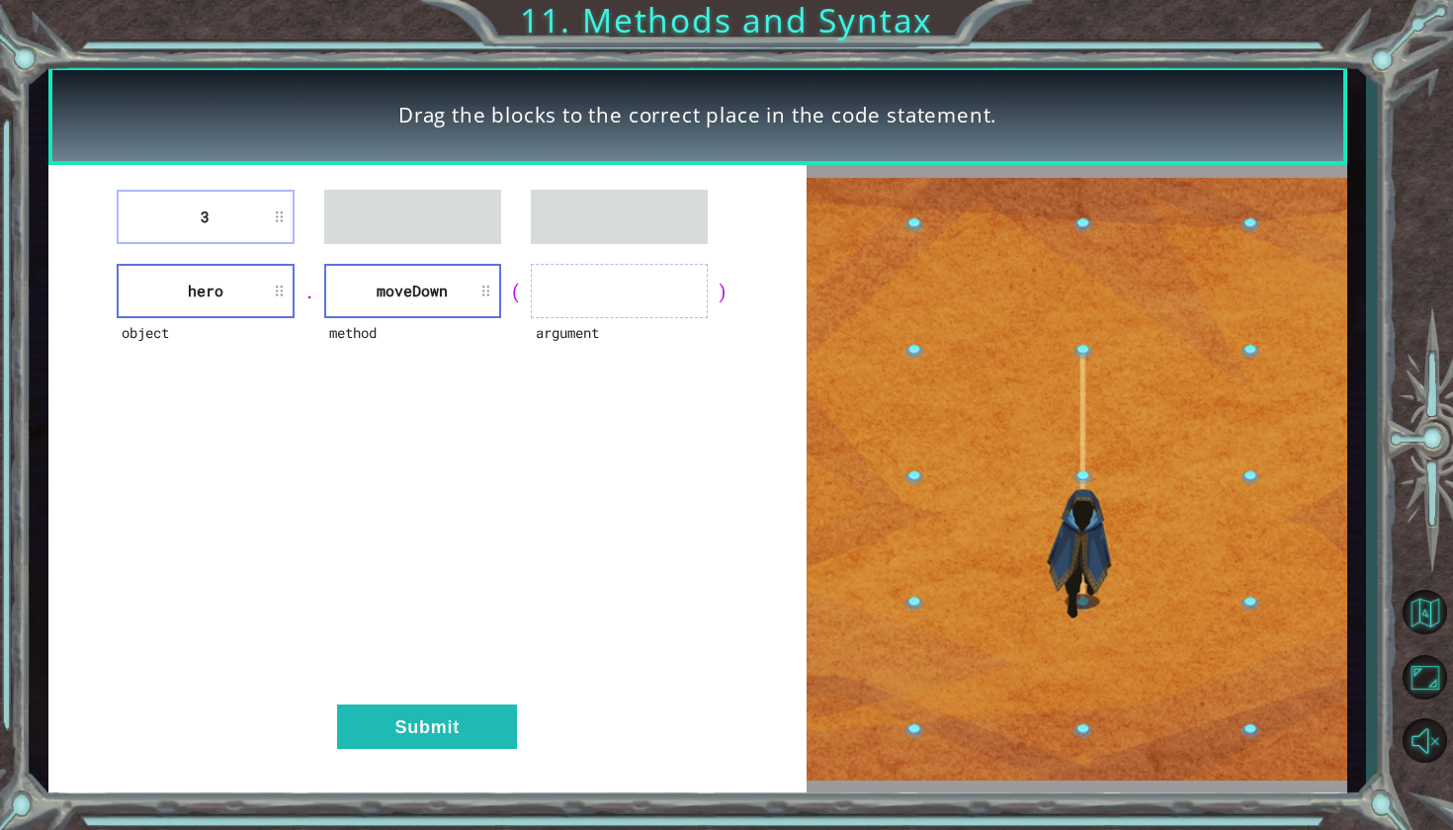
click at [229, 381] on div "3 object hero . method [GEOGRAPHIC_DATA] ( argument ) Submit" at bounding box center [427, 478] width 758 height 627
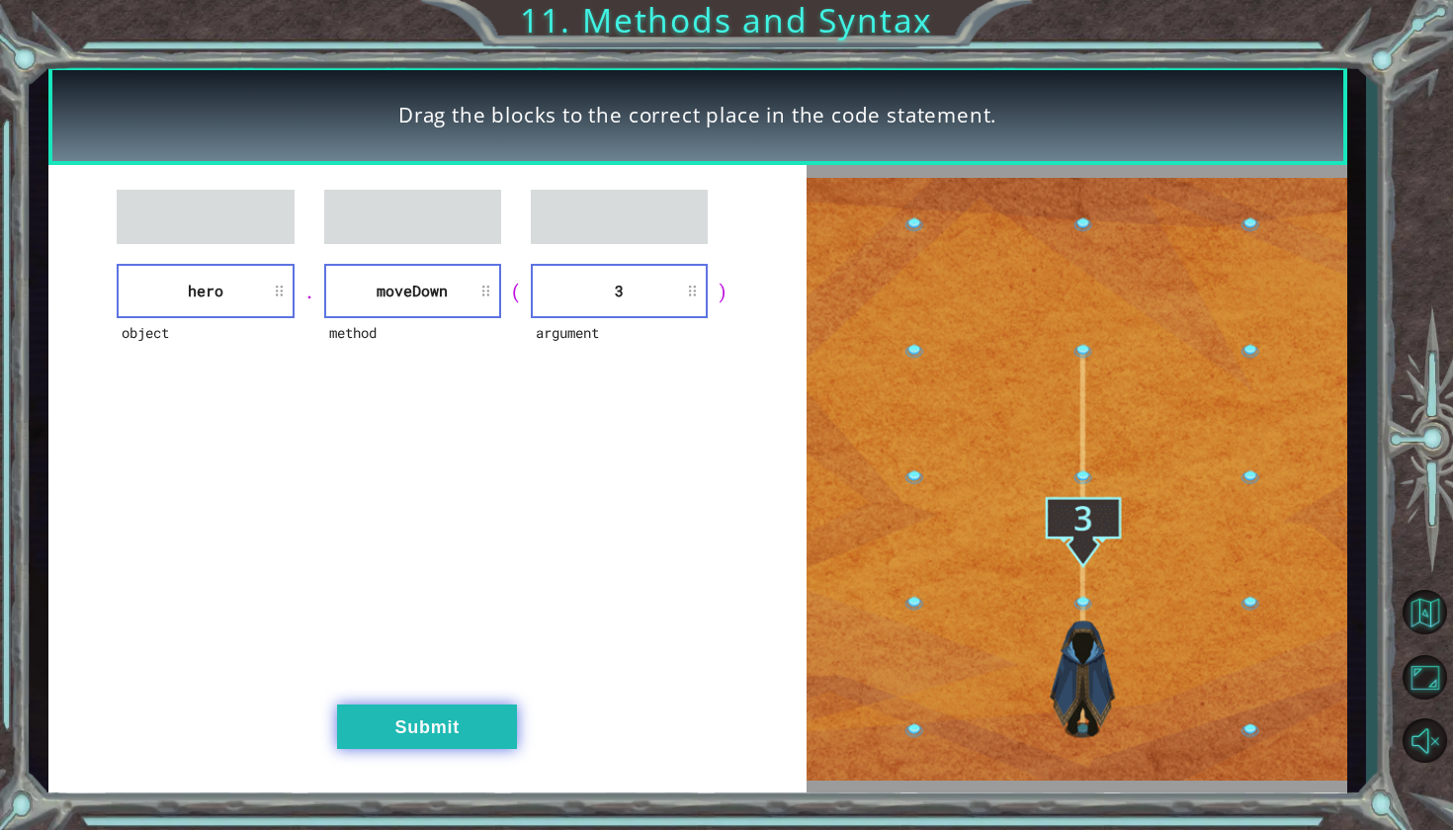
click at [474, 729] on button "Submit" at bounding box center [427, 727] width 180 height 44
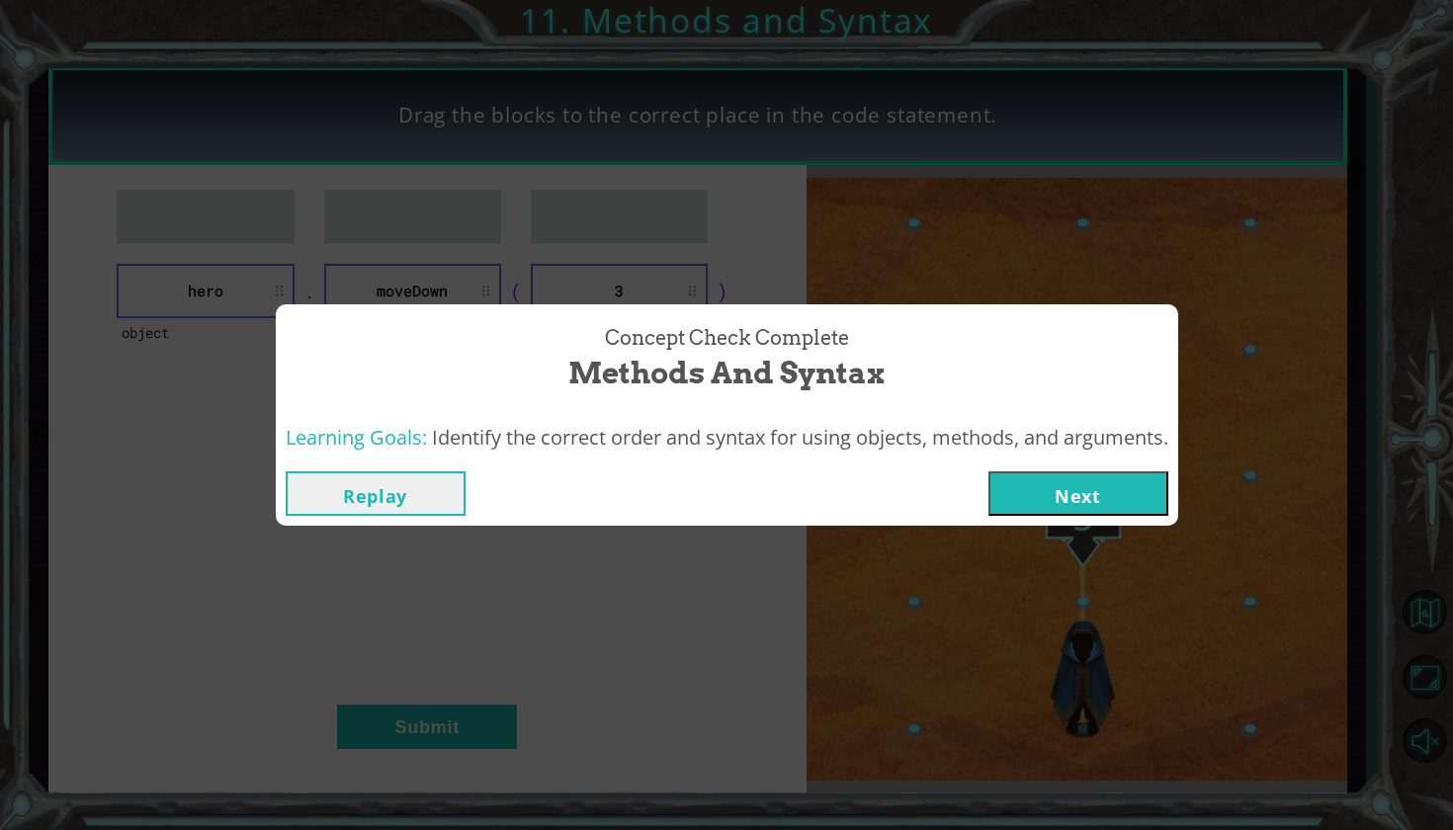
click at [1107, 484] on button "Next" at bounding box center [1078, 493] width 180 height 44
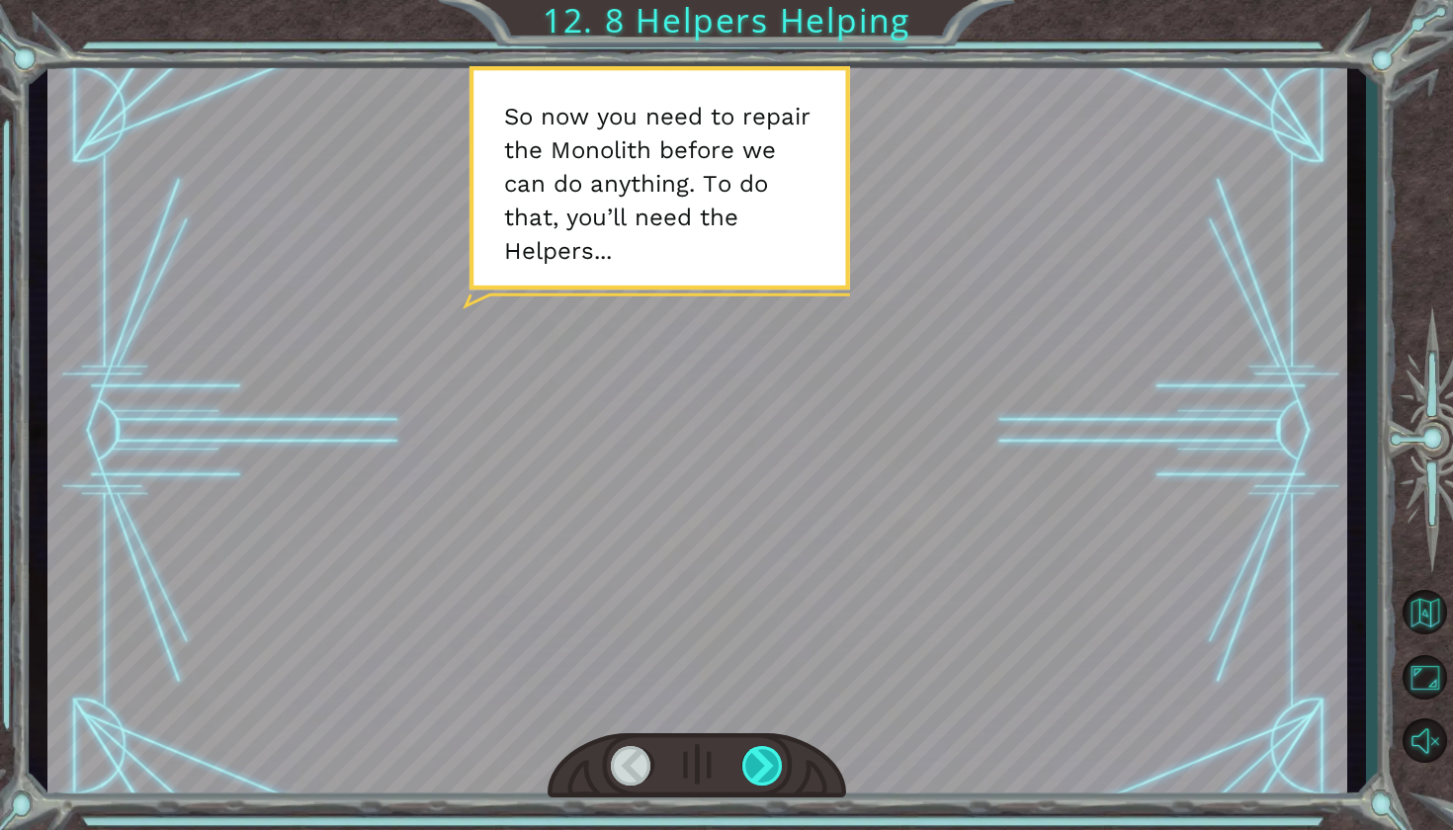
click at [742, 778] on div at bounding box center [763, 766] width 42 height 40
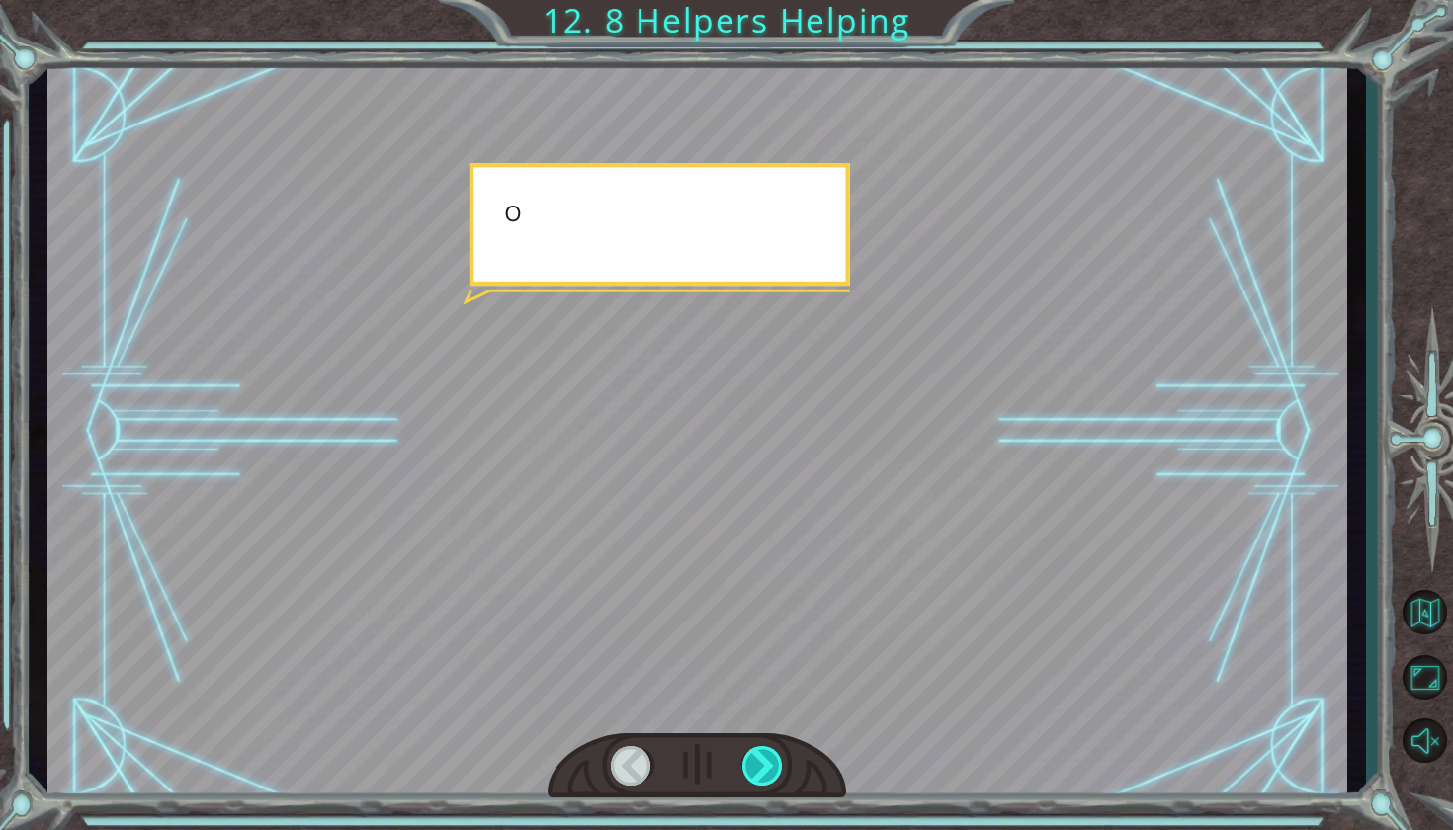
click at [742, 778] on div at bounding box center [763, 766] width 42 height 40
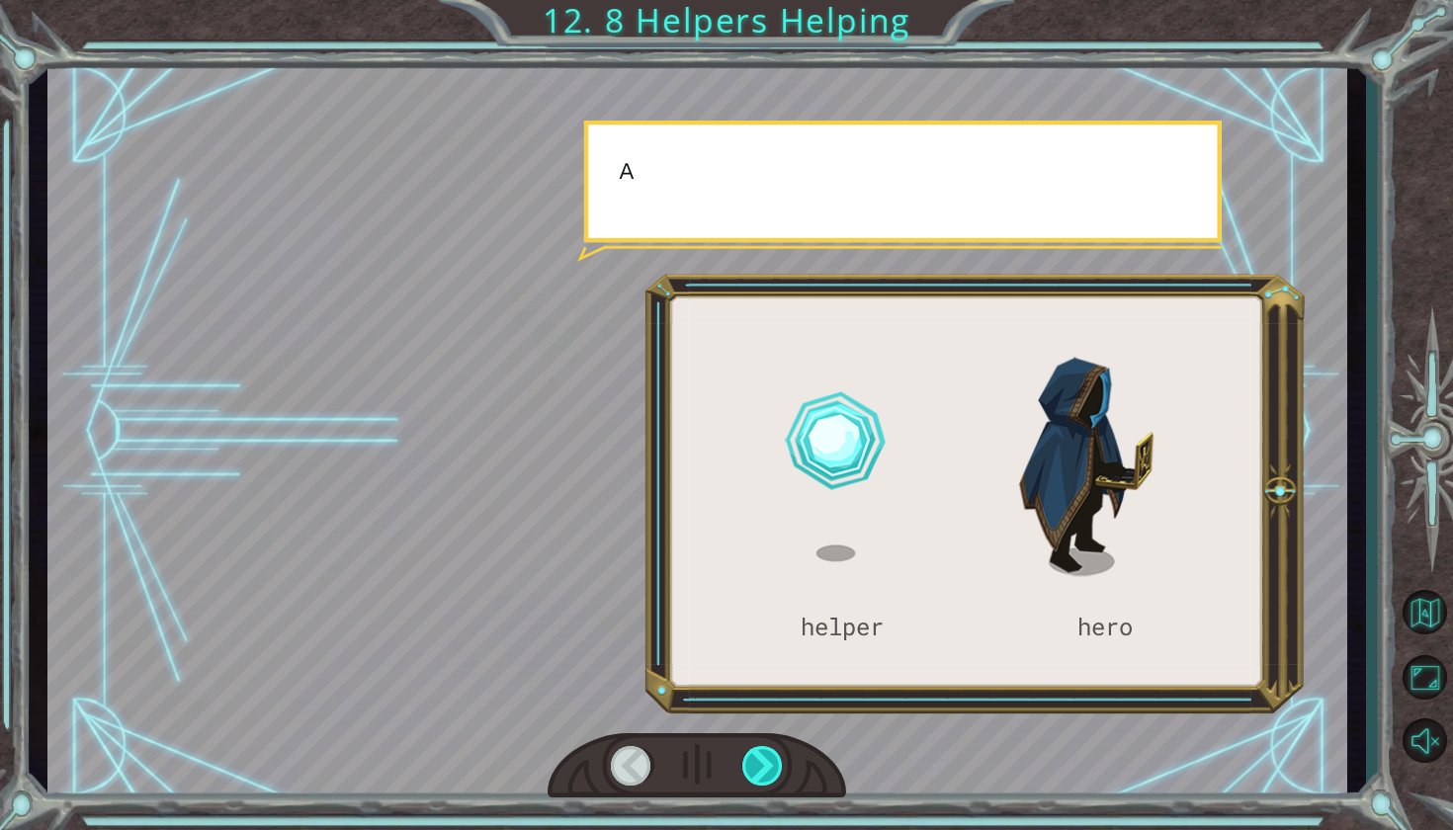
click at [742, 778] on div at bounding box center [763, 766] width 42 height 40
click at [744, 778] on div at bounding box center [763, 766] width 42 height 40
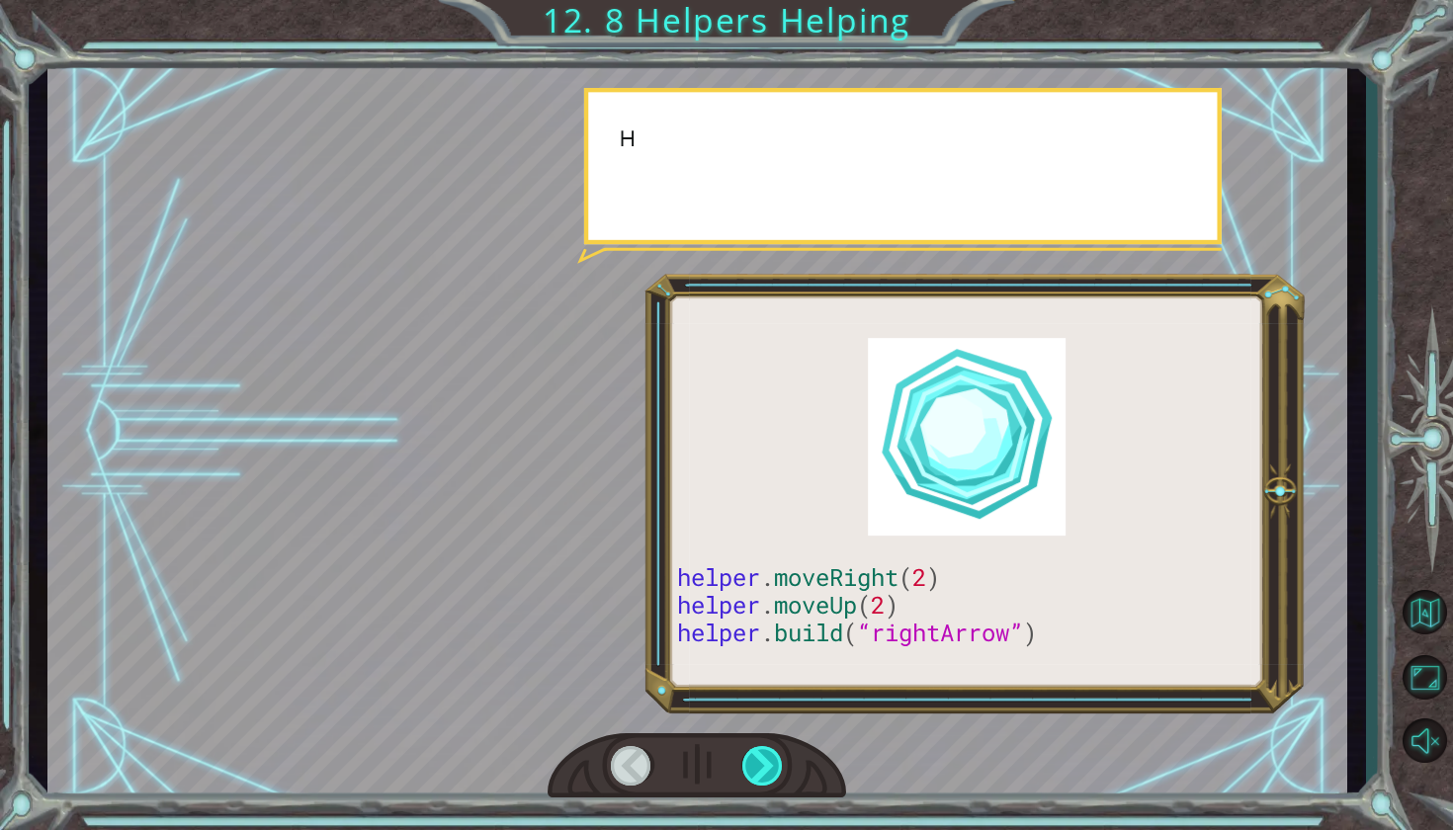
click at [744, 778] on div at bounding box center [763, 766] width 42 height 40
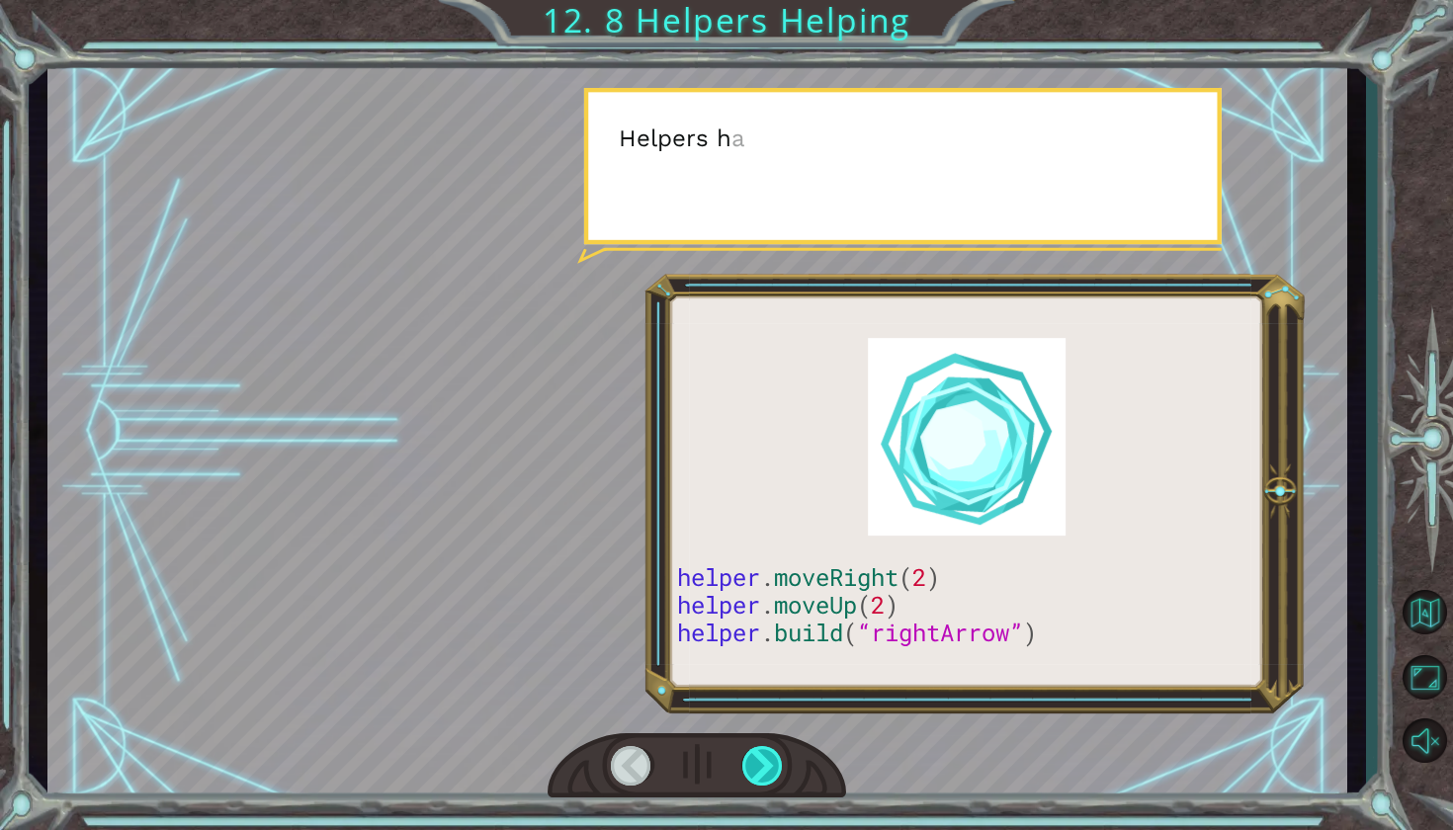
click at [744, 778] on div at bounding box center [763, 766] width 42 height 40
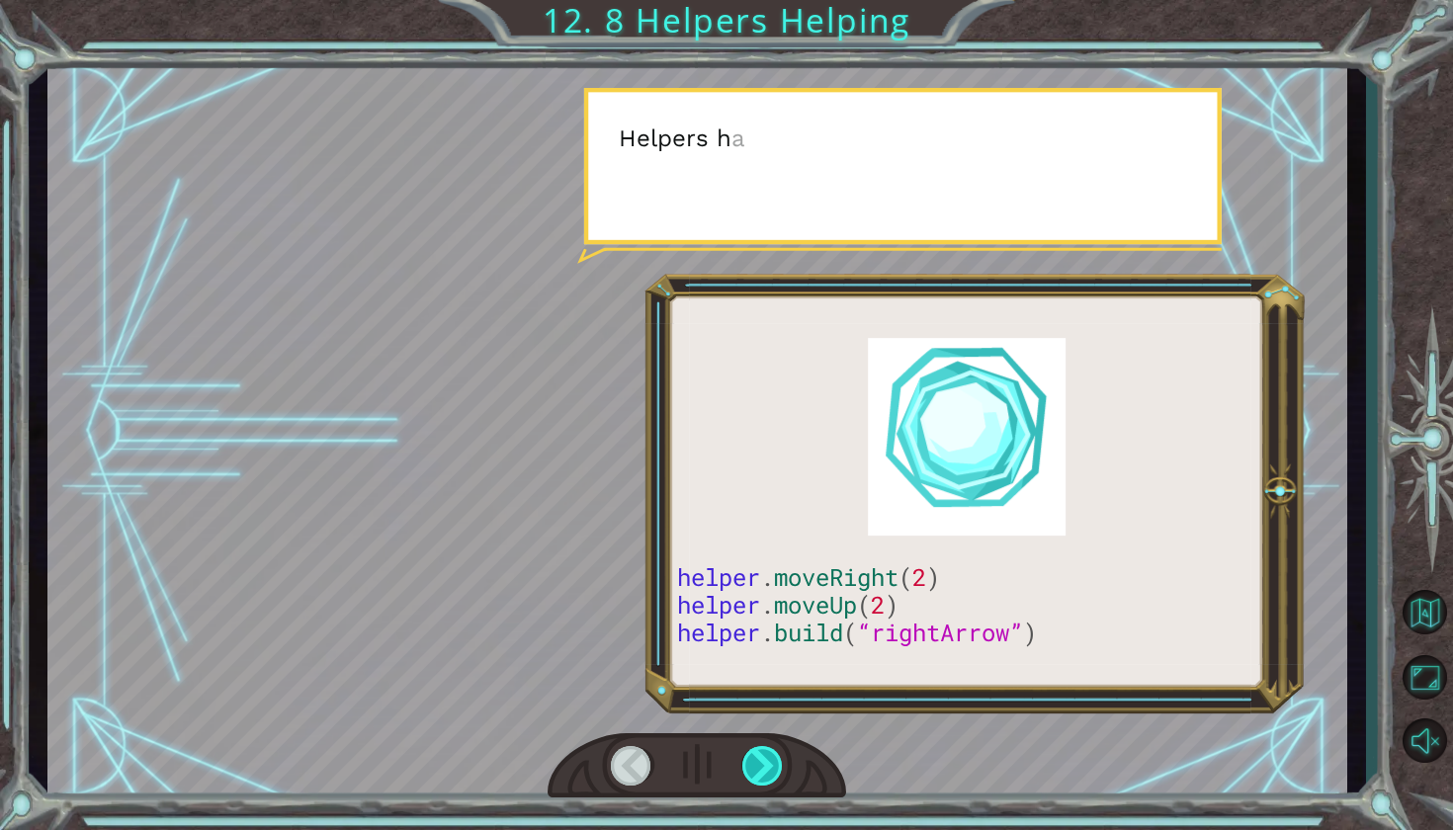
click at [744, 778] on div at bounding box center [763, 766] width 42 height 40
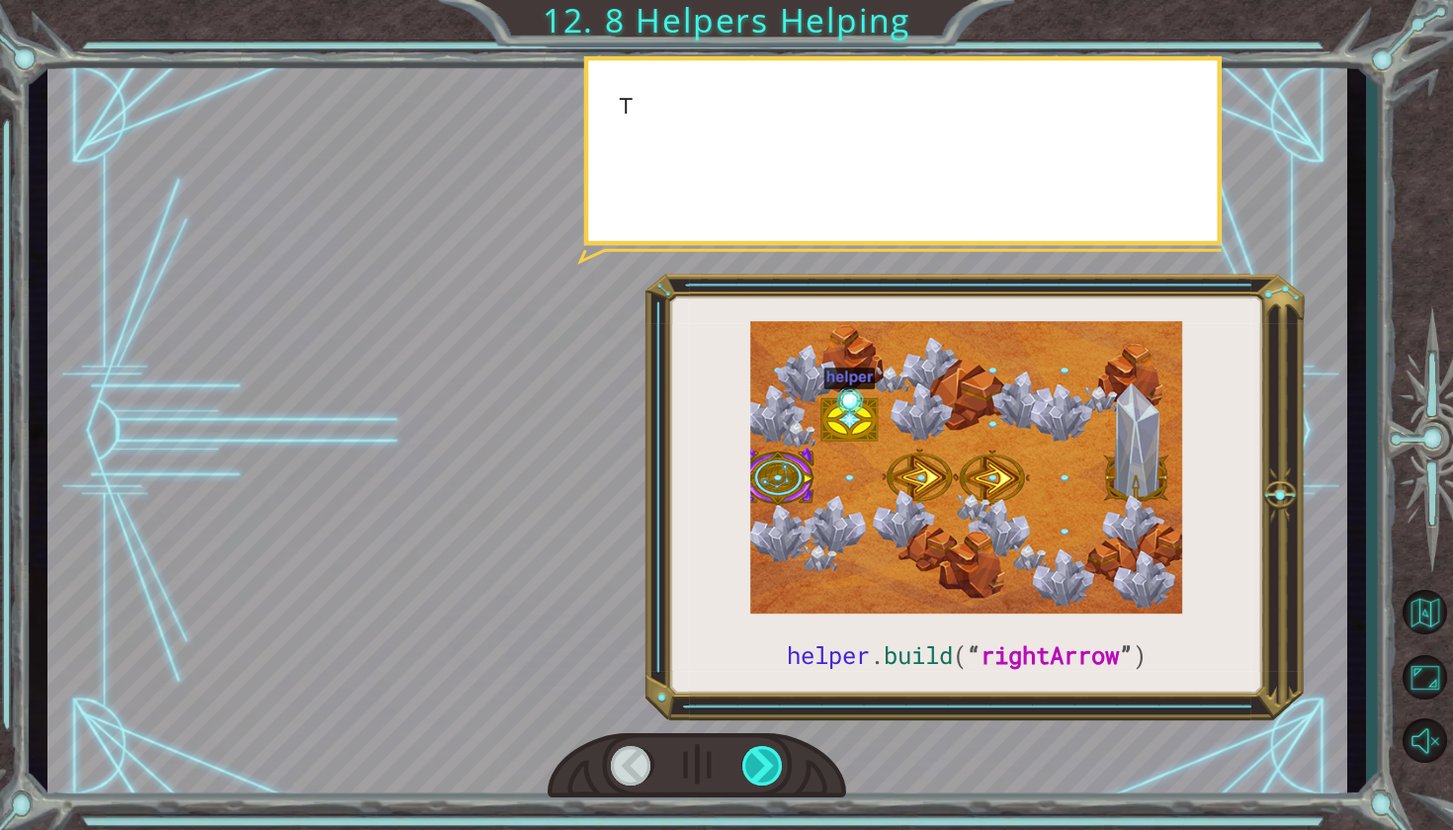
click at [744, 778] on div at bounding box center [763, 766] width 42 height 40
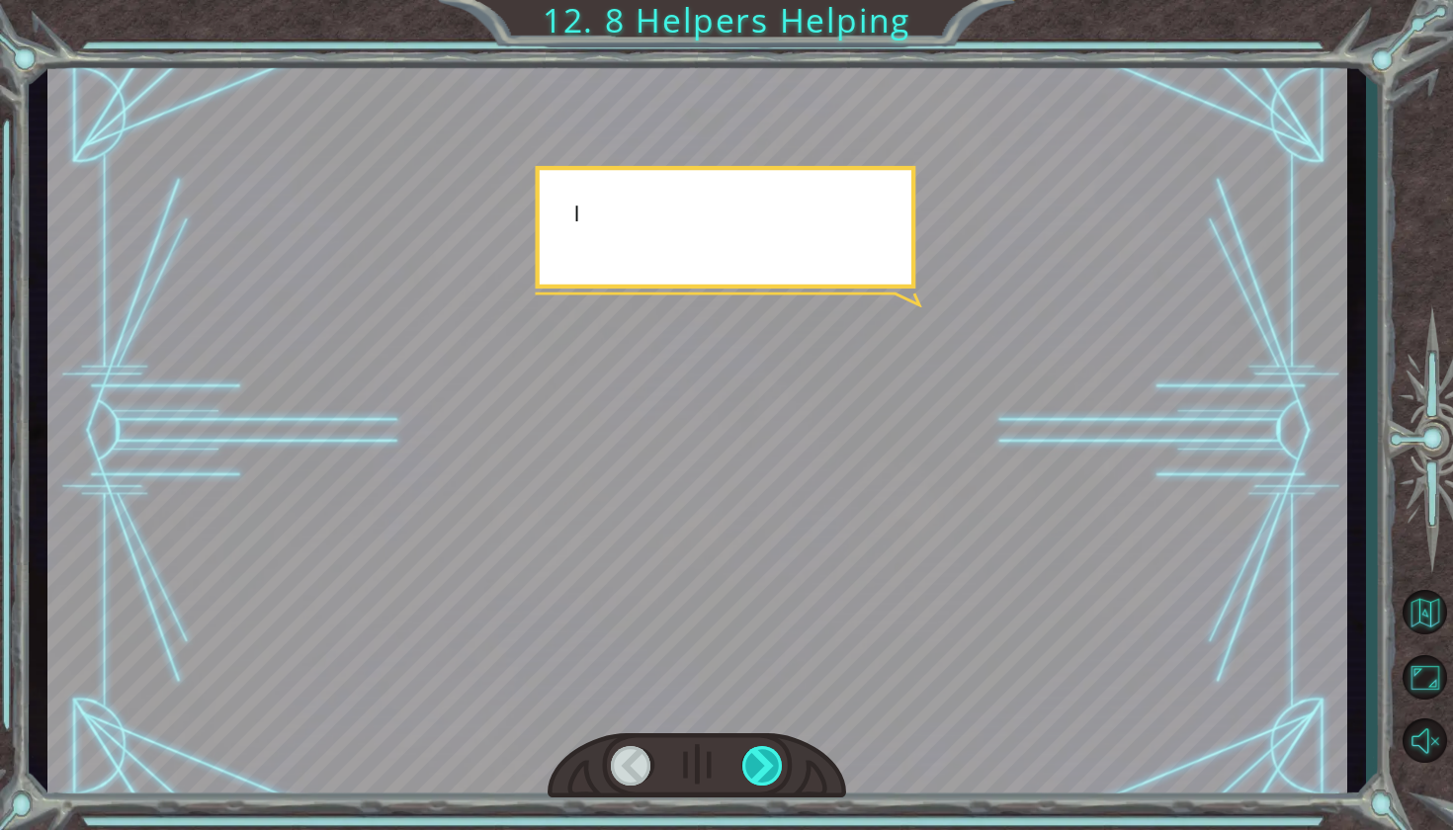
click at [744, 778] on div at bounding box center [763, 766] width 42 height 40
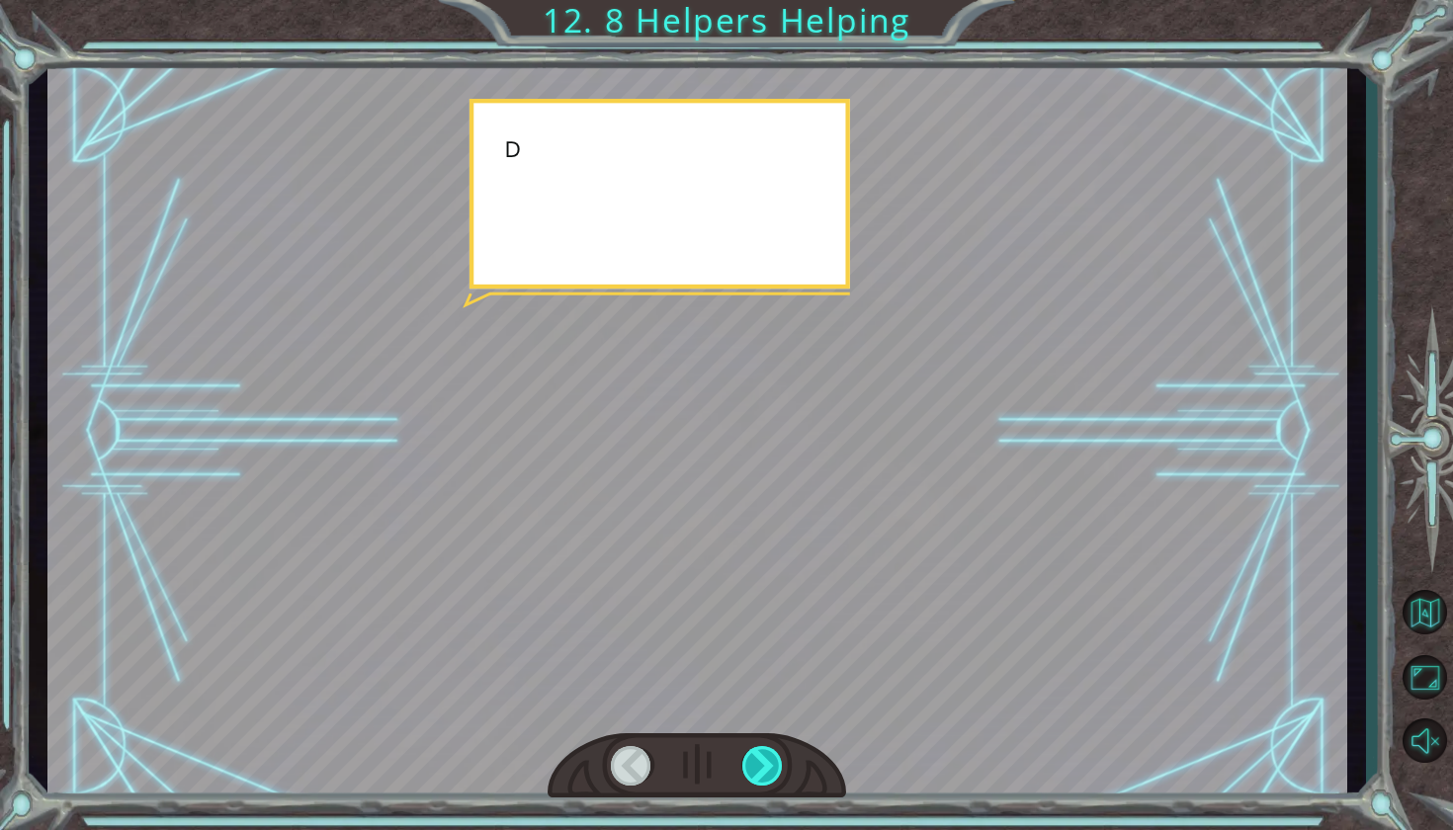
click at [744, 778] on div at bounding box center [763, 766] width 42 height 40
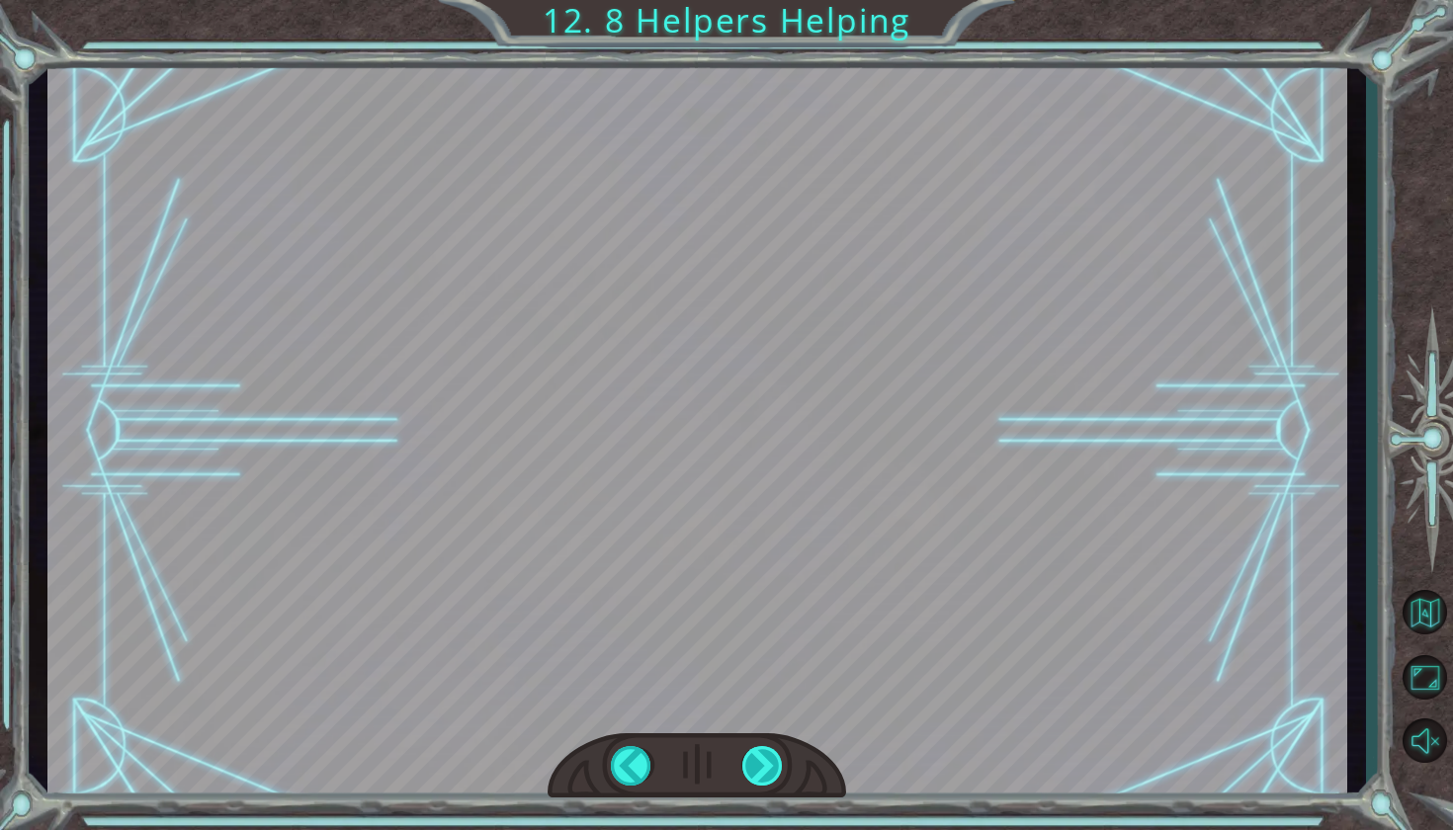
click at [744, 778] on div at bounding box center [763, 766] width 42 height 40
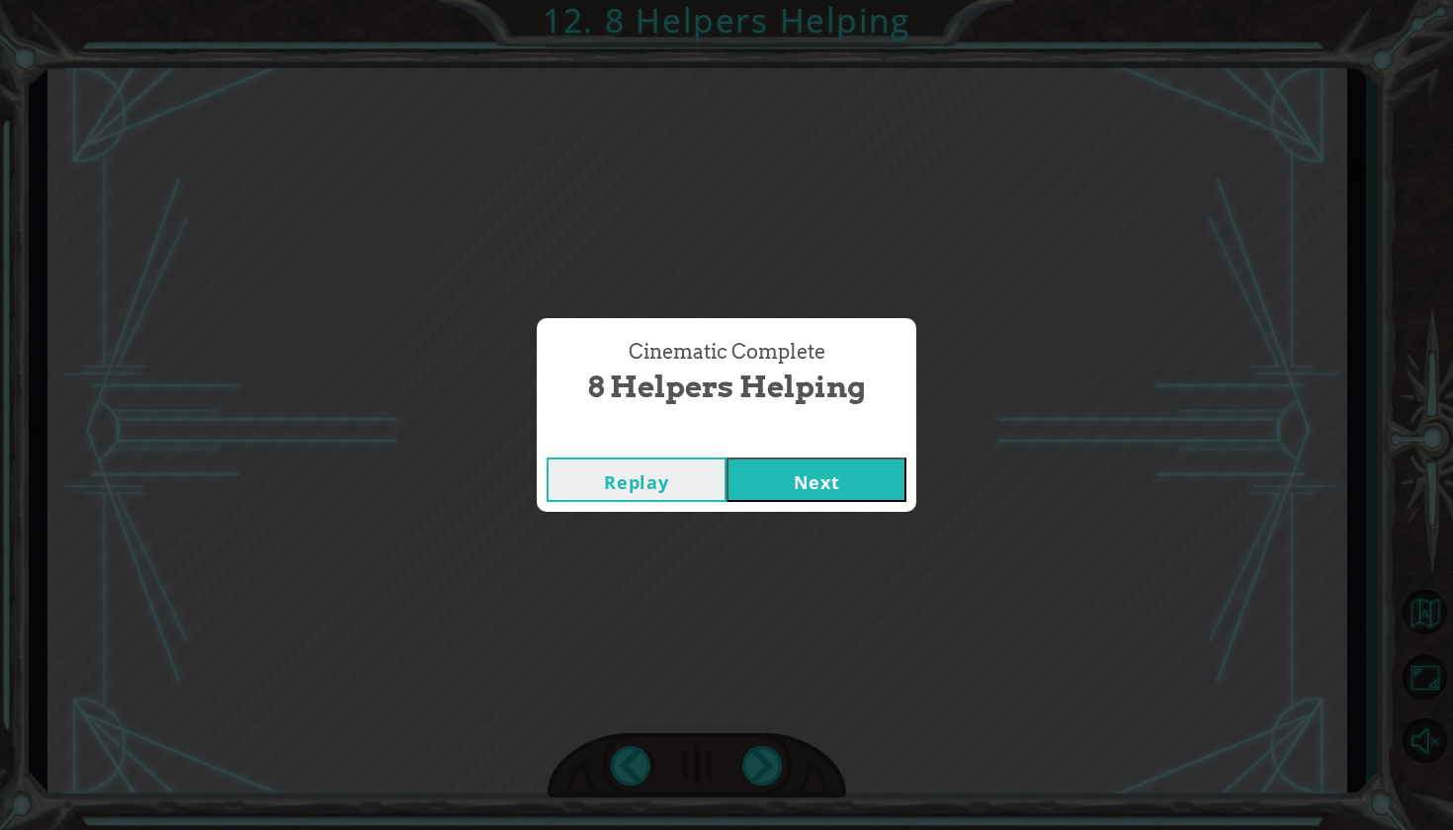
click at [789, 486] on button "Next" at bounding box center [816, 480] width 180 height 44
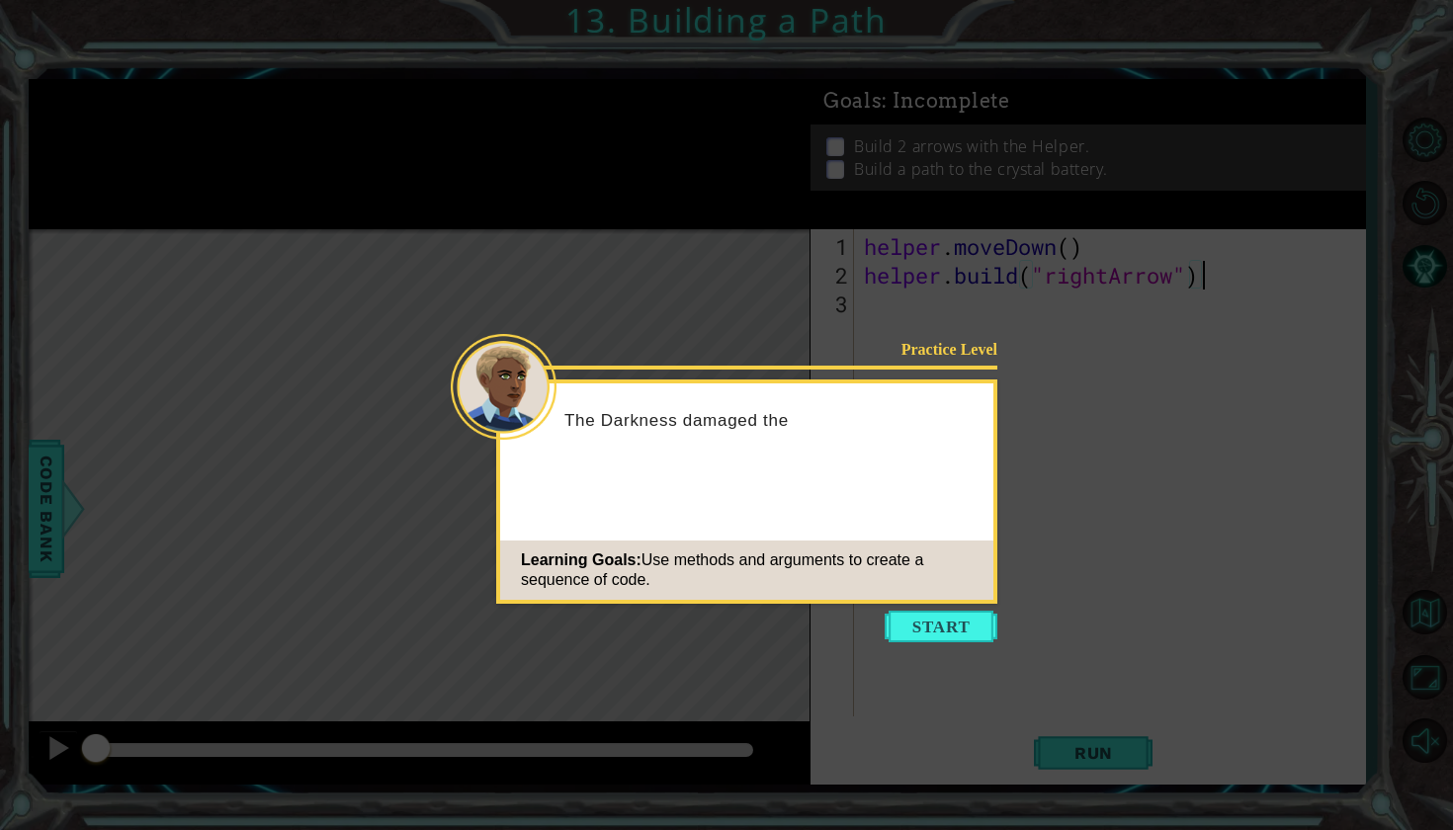
click at [916, 646] on icon at bounding box center [726, 415] width 1453 height 830
click at [916, 620] on button "Start" at bounding box center [940, 627] width 113 height 32
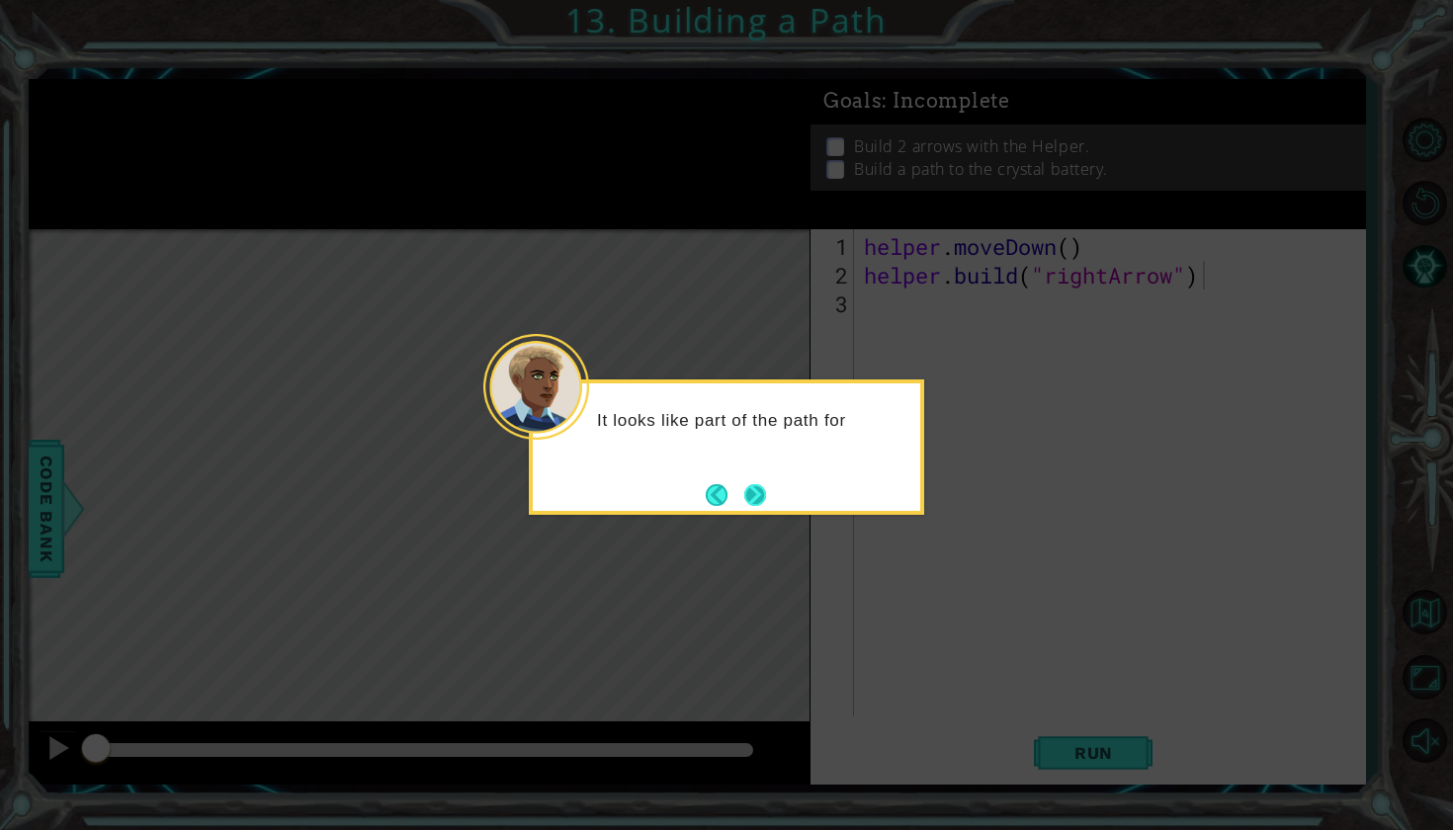
click at [753, 499] on button "Next" at bounding box center [755, 494] width 23 height 23
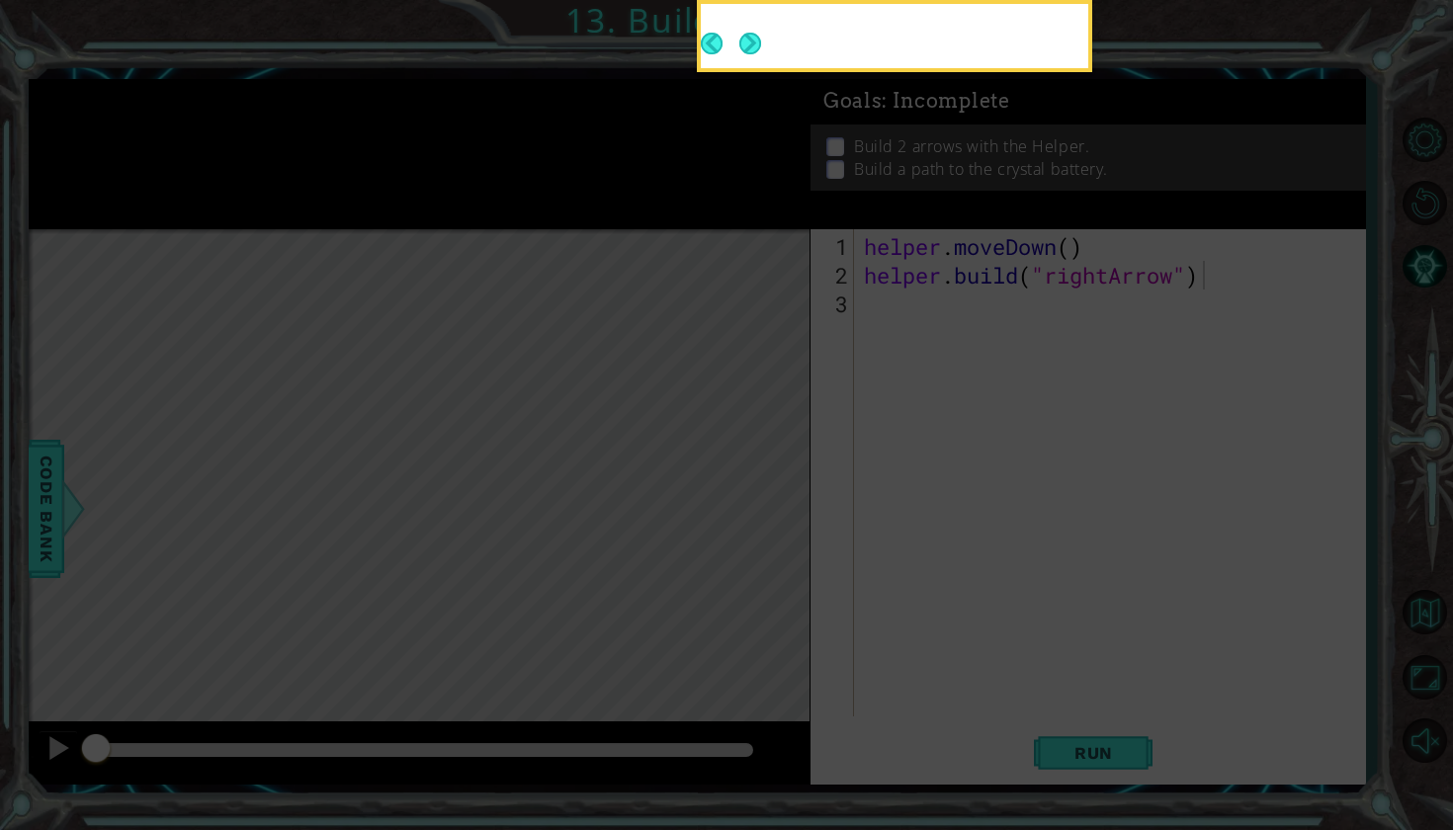
click at [753, 499] on icon at bounding box center [726, 142] width 1453 height 1377
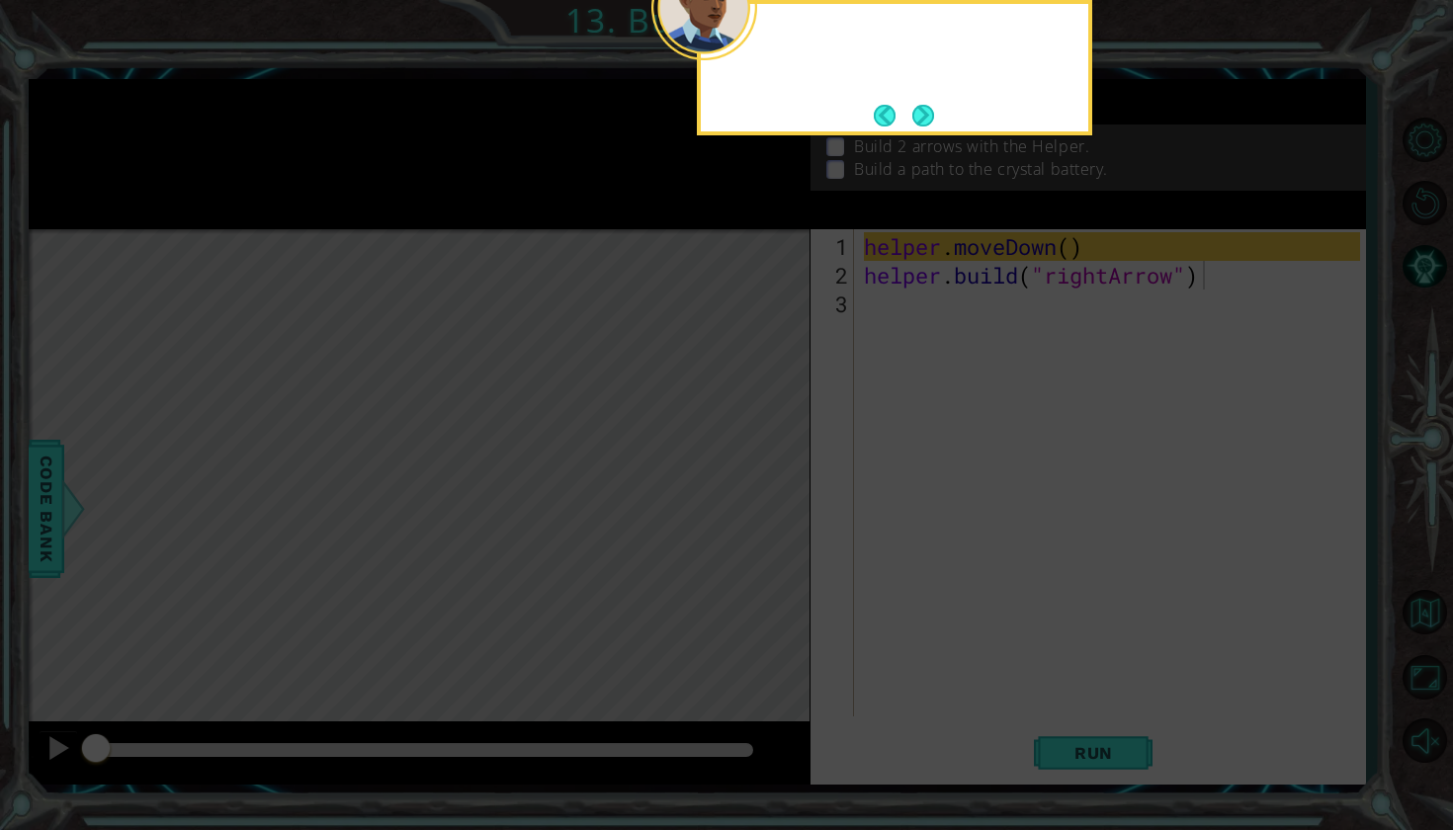
click at [753, 499] on icon at bounding box center [726, 142] width 1453 height 1377
click at [918, 126] on button "Next" at bounding box center [922, 115] width 23 height 23
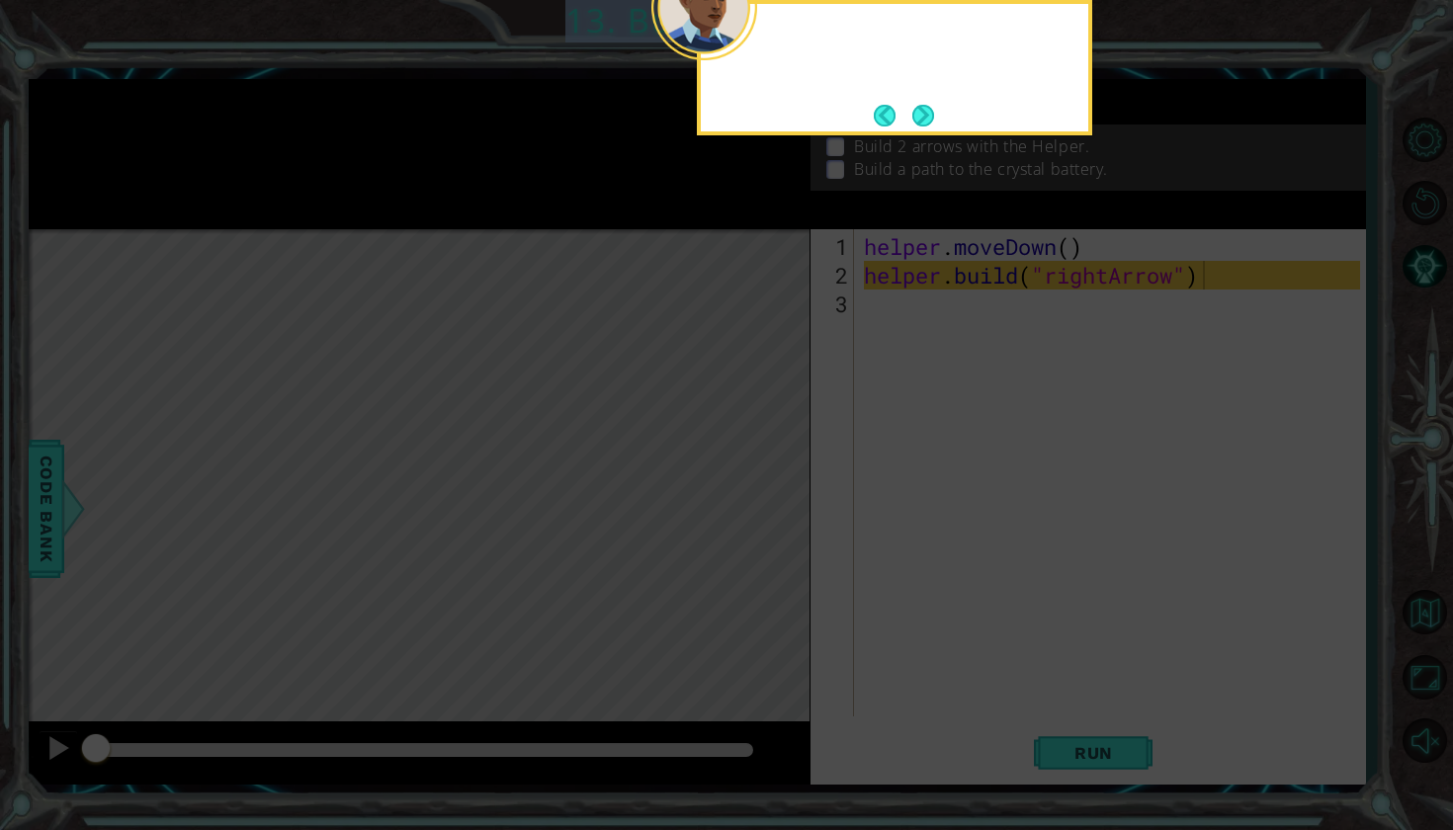
click at [918, 130] on div at bounding box center [894, 67] width 395 height 135
click at [919, 109] on button "Next" at bounding box center [923, 116] width 32 height 32
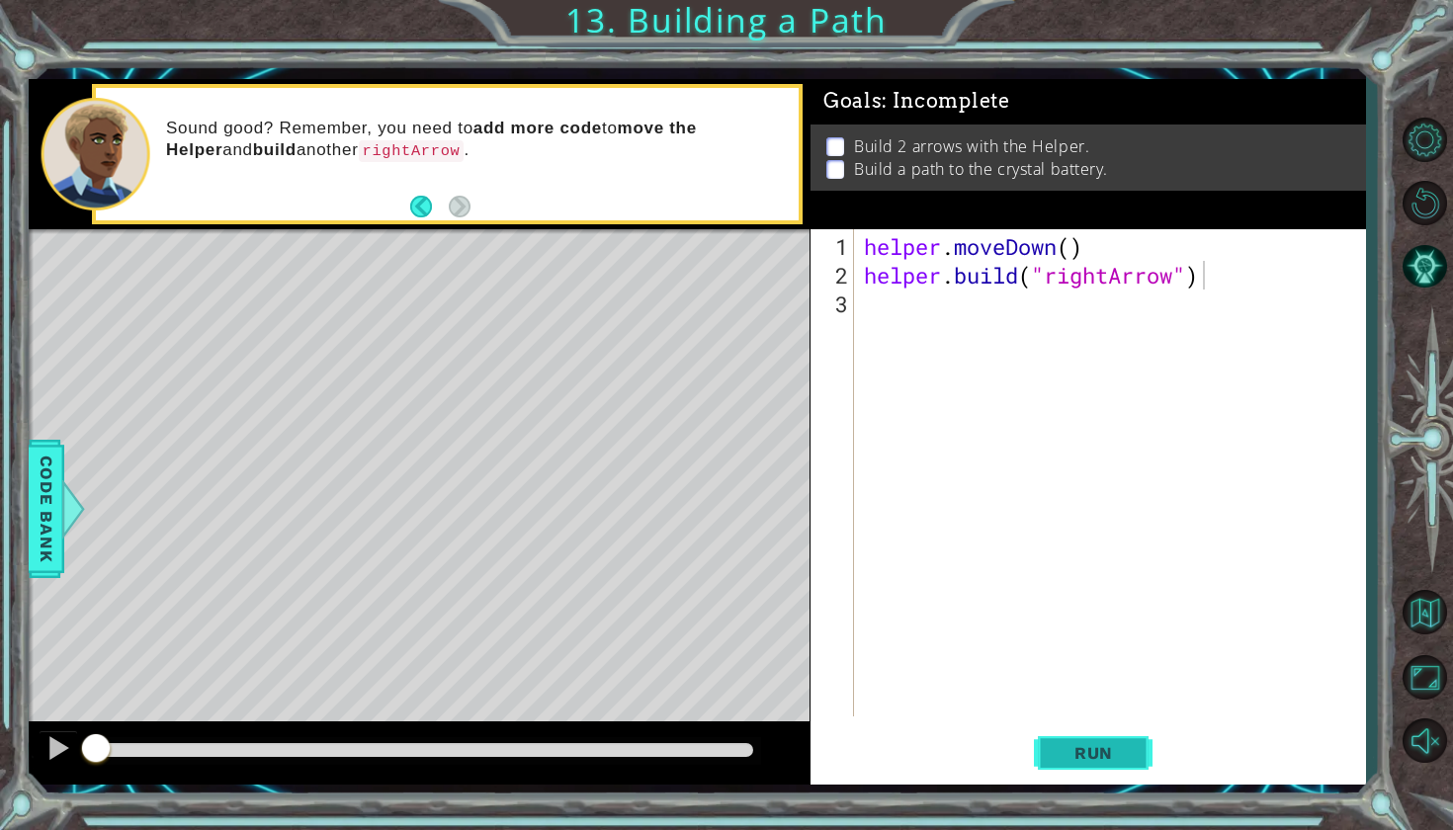
click at [1064, 756] on span "Run" at bounding box center [1093, 753] width 78 height 20
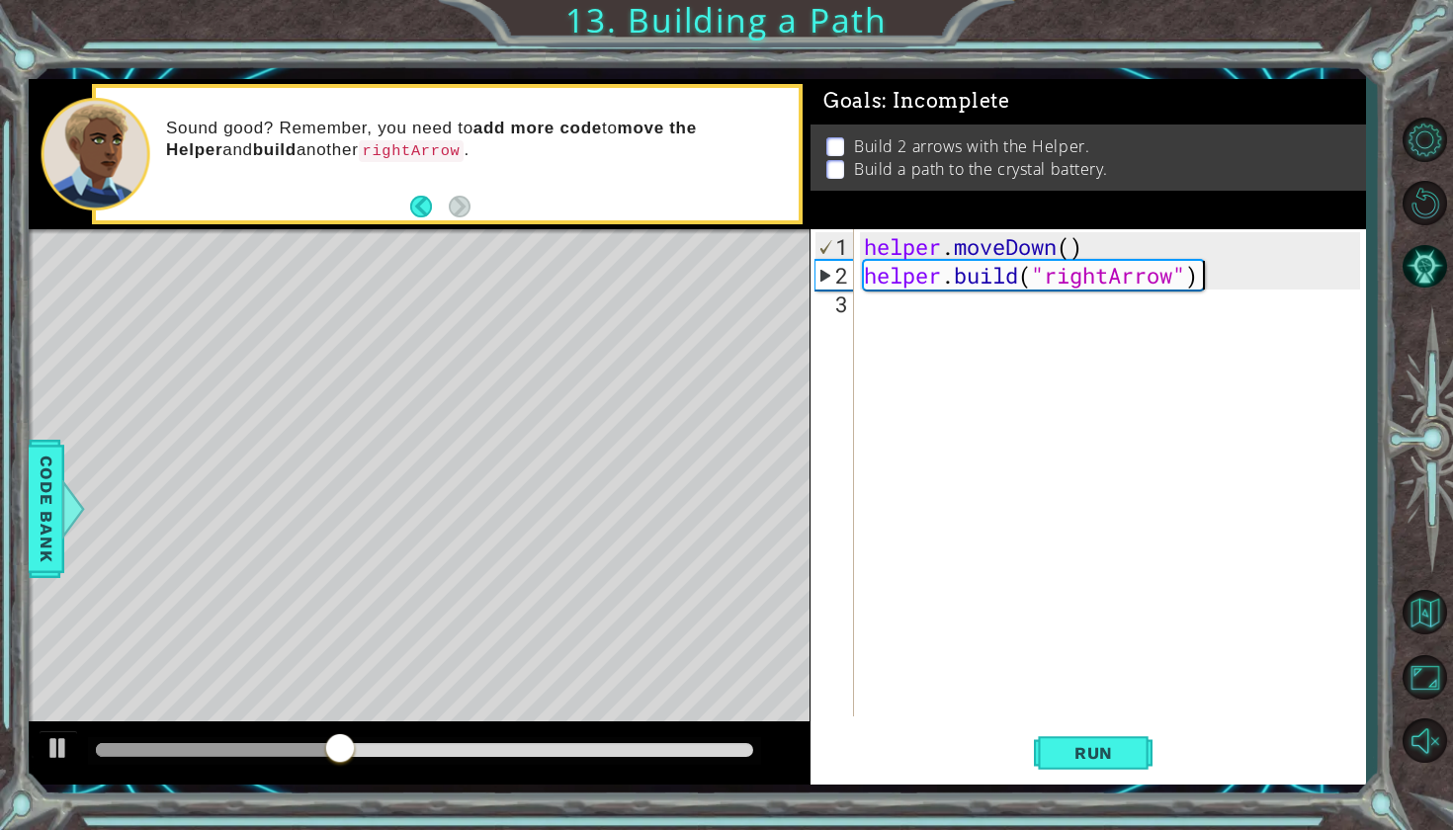
click at [984, 309] on div "helper . moveDown ( ) helper . build ( "rightArrow" )" at bounding box center [1115, 504] width 510 height 544
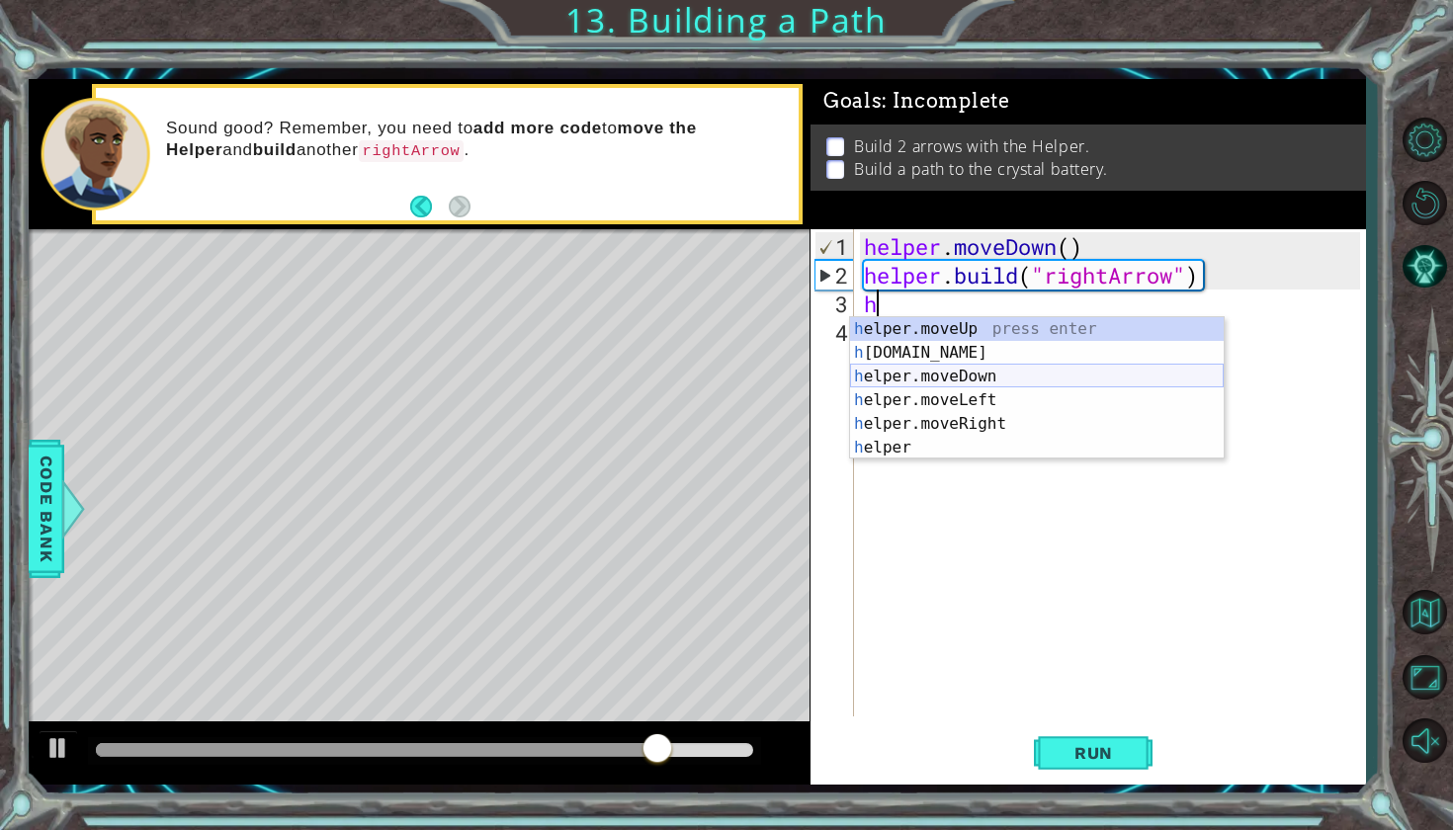
click at [1000, 380] on div "h elper.moveUp press enter h [DOMAIN_NAME] press enter h elper.moveDown press e…" at bounding box center [1037, 412] width 374 height 190
type textarea "helper.moveDown(1)"
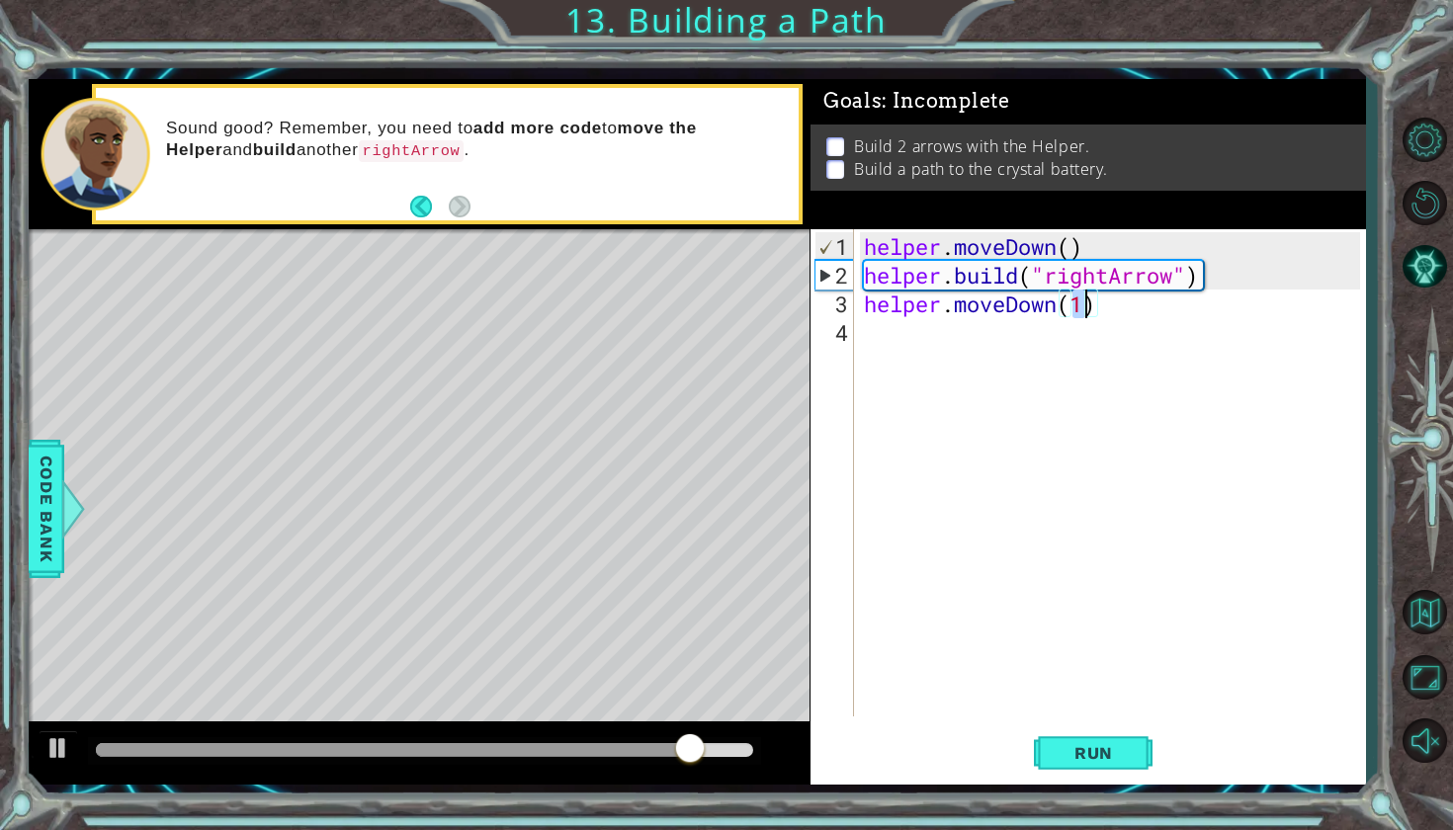
click at [964, 327] on div "helper . moveDown ( ) helper . build ( "rightArrow" ) helper . moveDown ( 1 )" at bounding box center [1115, 504] width 510 height 544
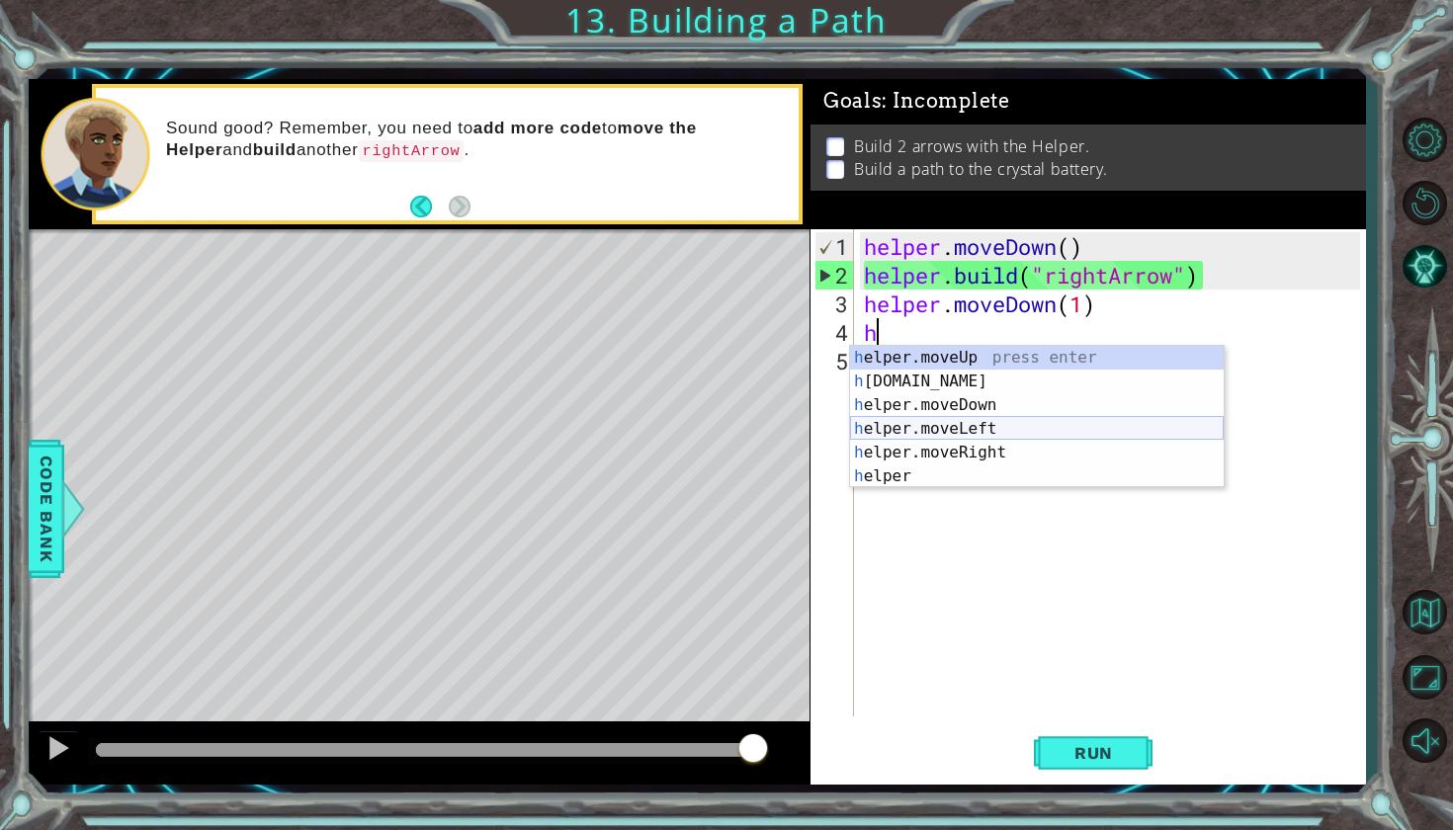
click at [976, 425] on div "h elper.moveUp press enter h [DOMAIN_NAME] press enter h elper.moveDown press e…" at bounding box center [1037, 441] width 374 height 190
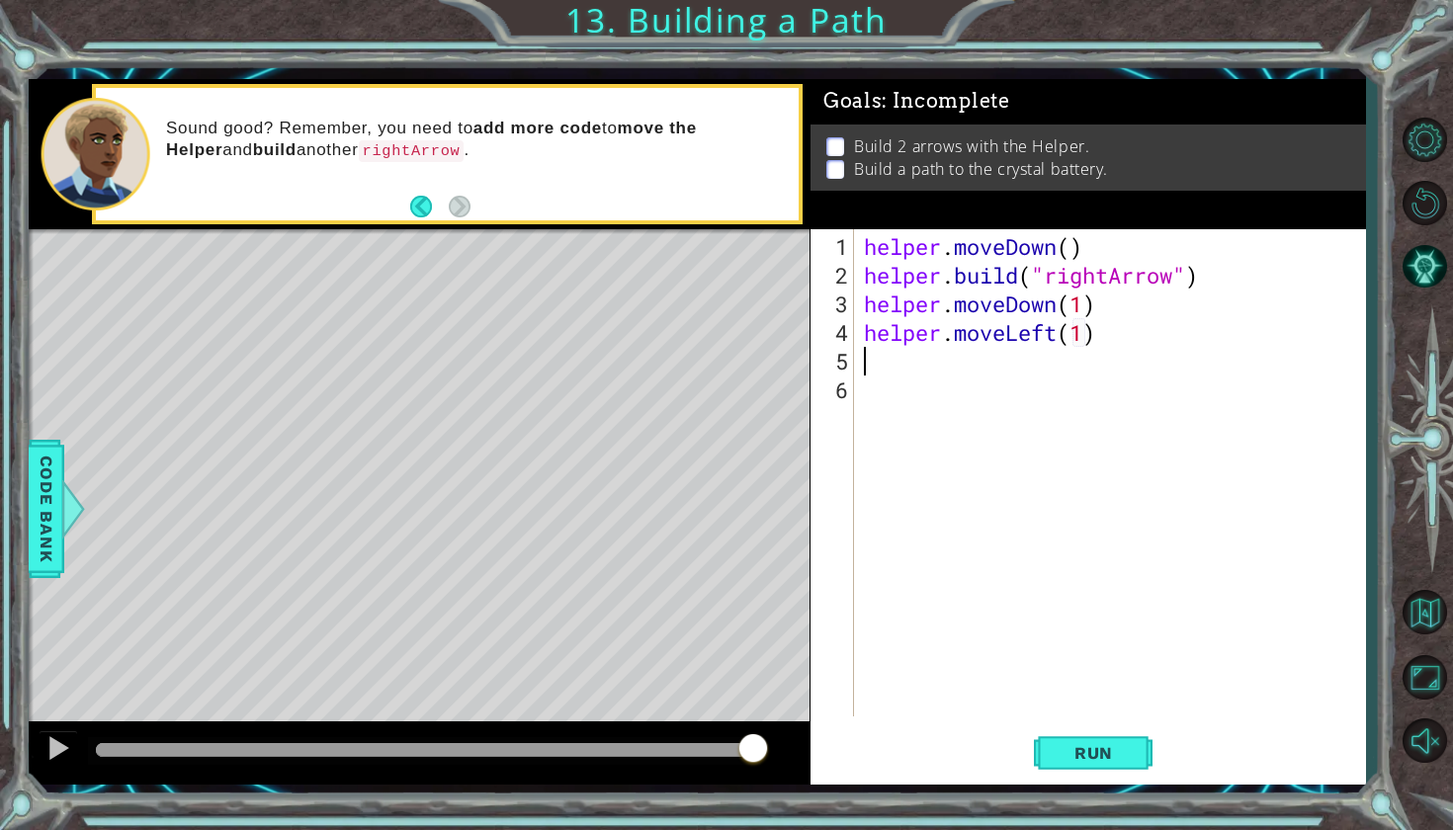
click at [1088, 331] on div "helper . moveDown ( ) helper . build ( "rightArrow" ) helper . moveDown ( 1 ) h…" at bounding box center [1115, 504] width 510 height 544
type textarea "helper.moveLeft(2)"
click at [1117, 749] on span "Run" at bounding box center [1093, 753] width 78 height 20
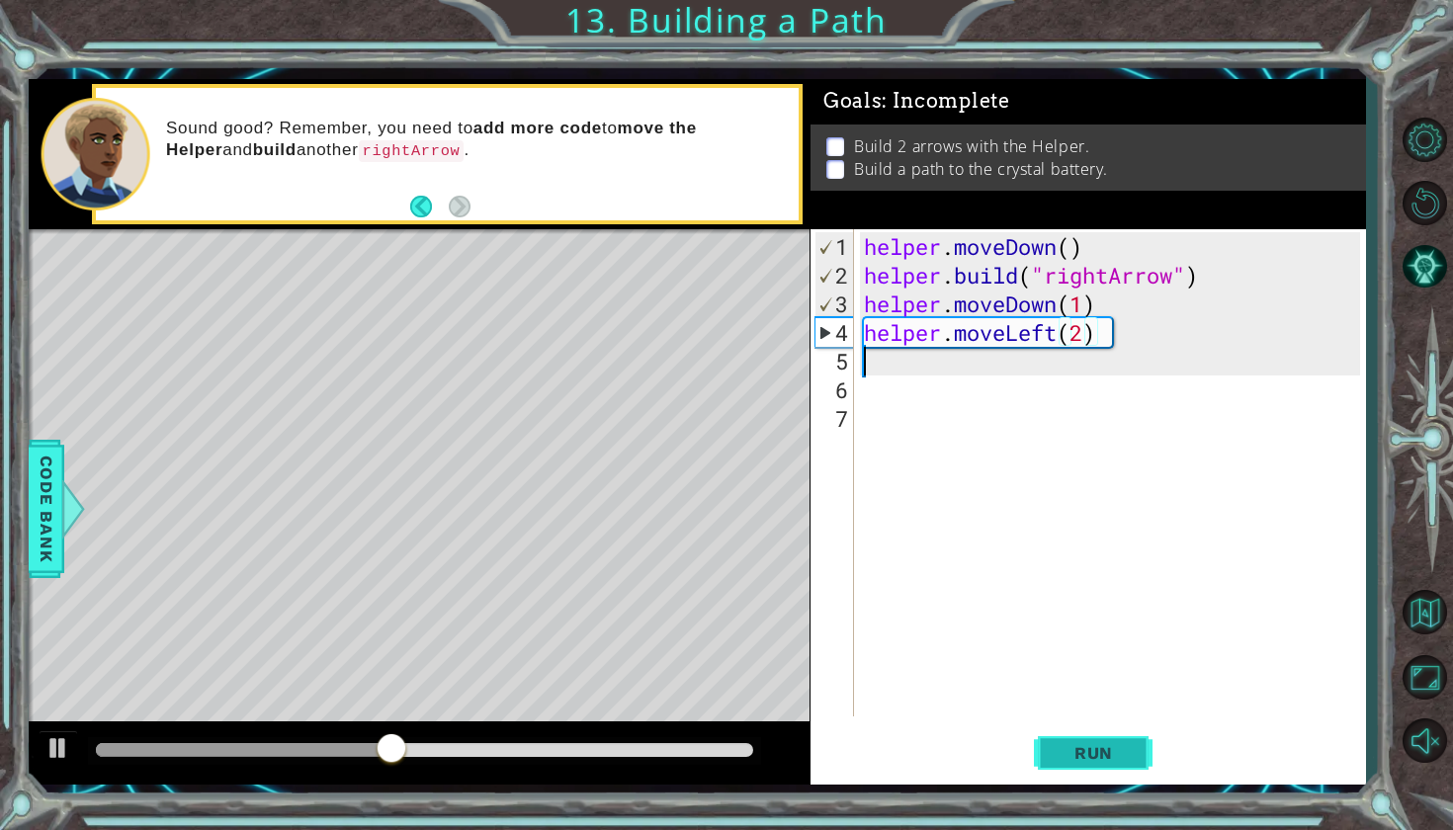
scroll to position [0, 0]
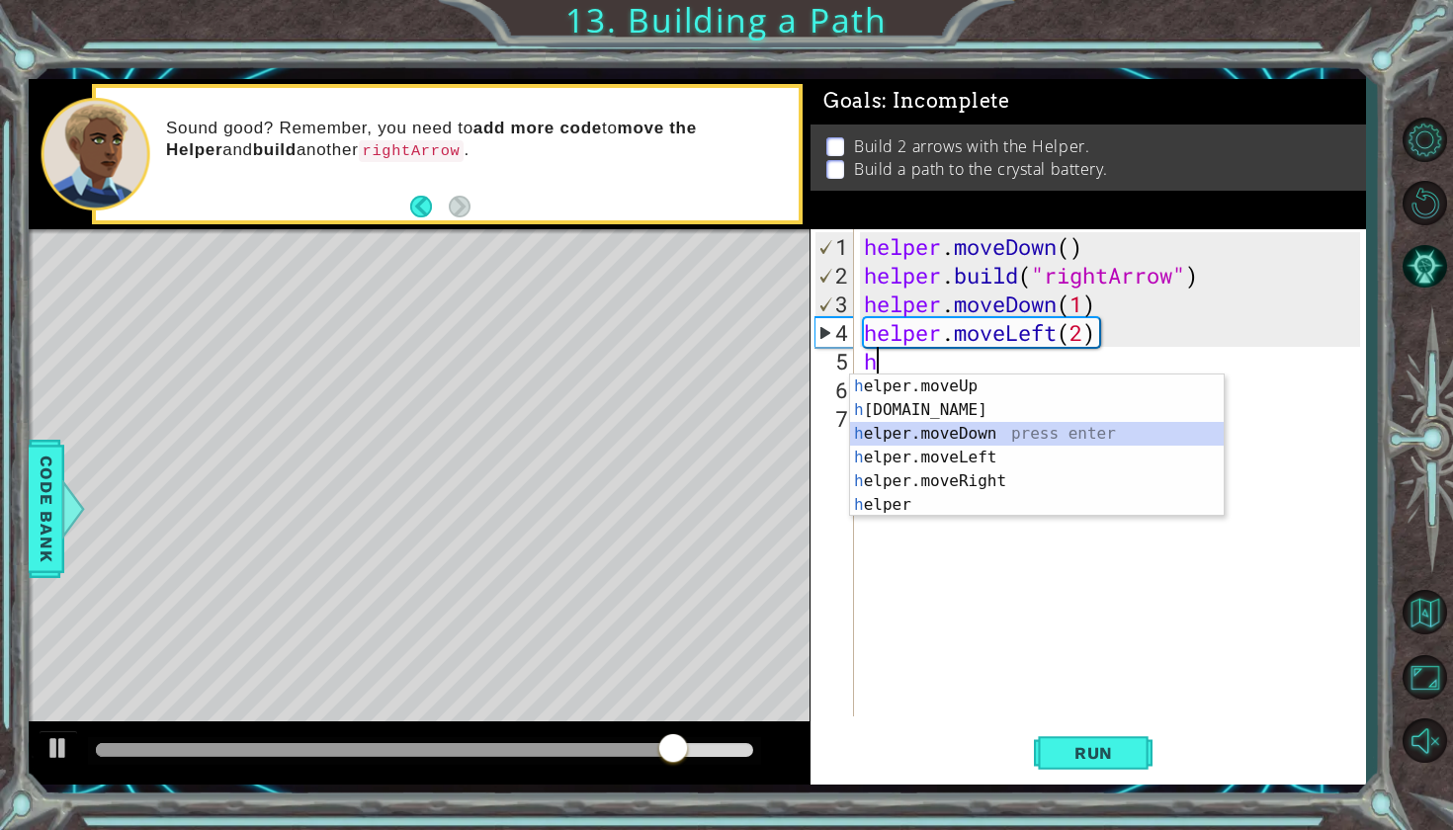
click at [988, 431] on div "h elper.moveUp press enter h [DOMAIN_NAME] press enter h elper.moveDown press e…" at bounding box center [1037, 470] width 374 height 190
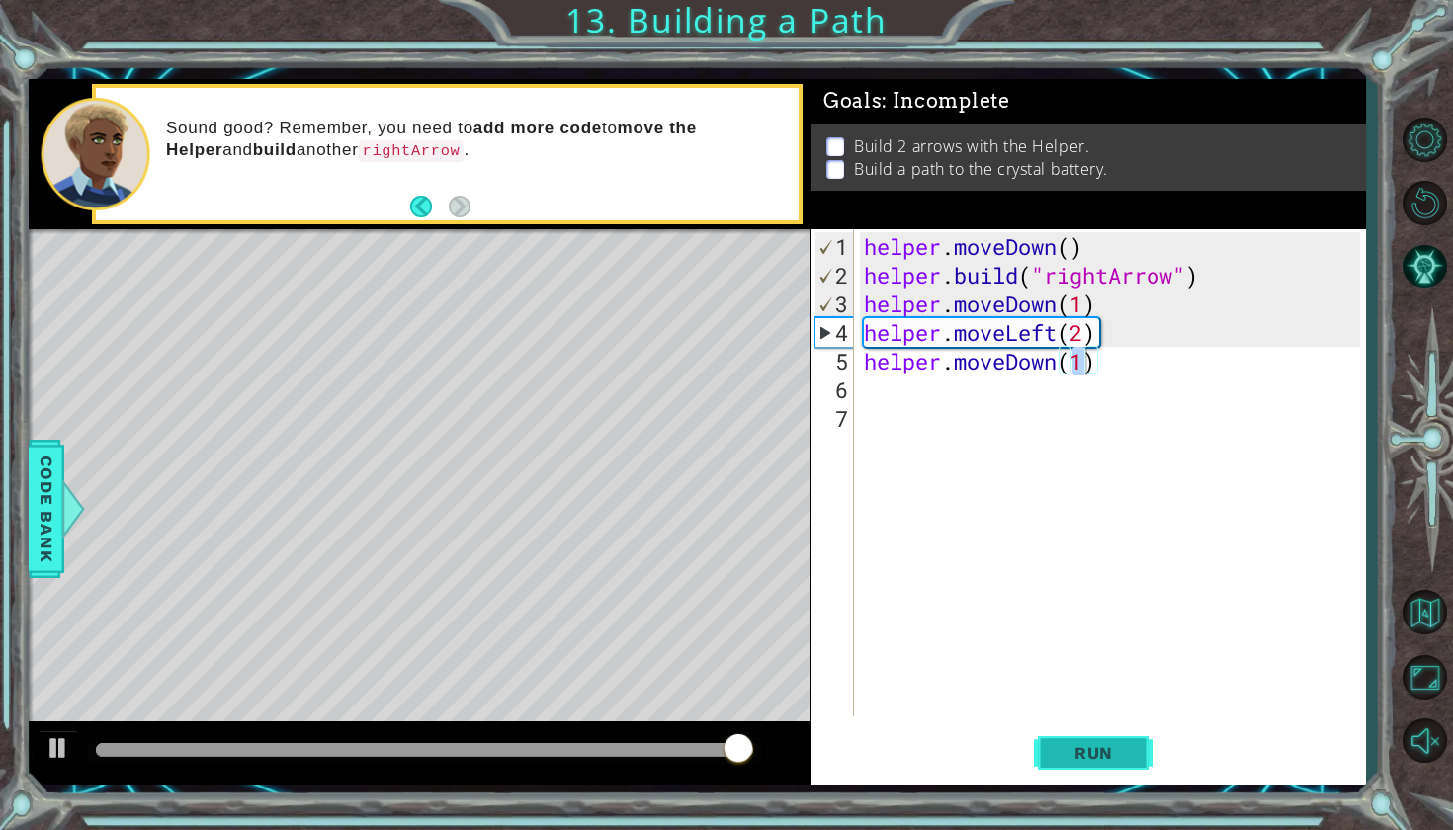
click at [1052, 755] on button "Run" at bounding box center [1093, 751] width 119 height 55
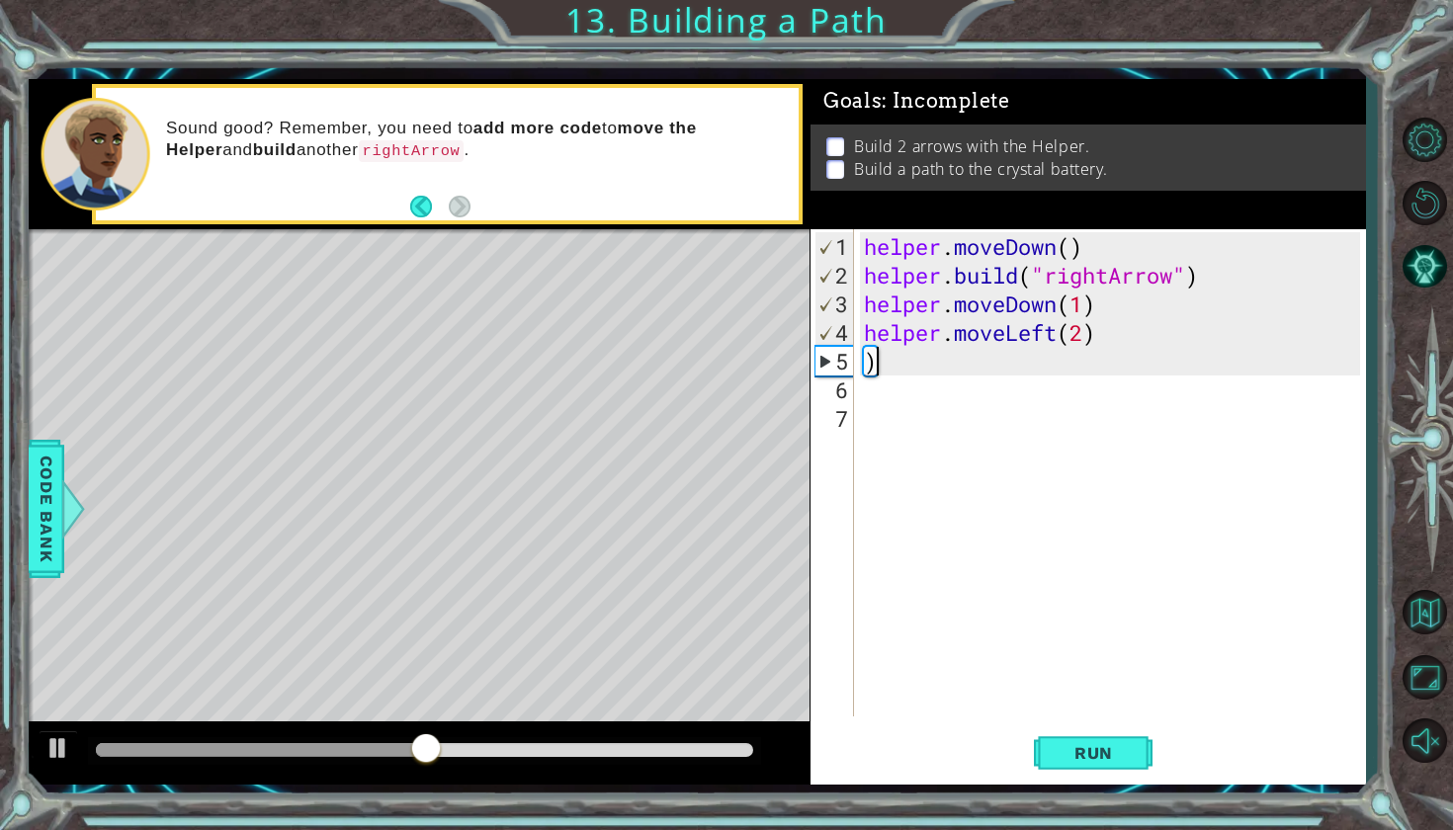
click at [941, 368] on div "helper . moveDown ( ) helper . build ( "rightArrow" ) helper . moveDown ( 1 ) h…" at bounding box center [1115, 504] width 510 height 544
click at [887, 341] on div "helper . moveDown ( ) helper . build ( "rightArrow" ) helper . moveDown ( 1 ) h…" at bounding box center [1115, 504] width 510 height 544
click at [883, 358] on div "helper . moveDown ( ) helper . build ( "rightArrow" ) helper . moveDown ( 1 ) h…" at bounding box center [1115, 504] width 510 height 544
type textarea ")"
click at [871, 358] on div "helper . moveDown ( ) helper . build ( "rightArrow" ) helper . moveDown ( 1 ) h…" at bounding box center [1115, 504] width 510 height 544
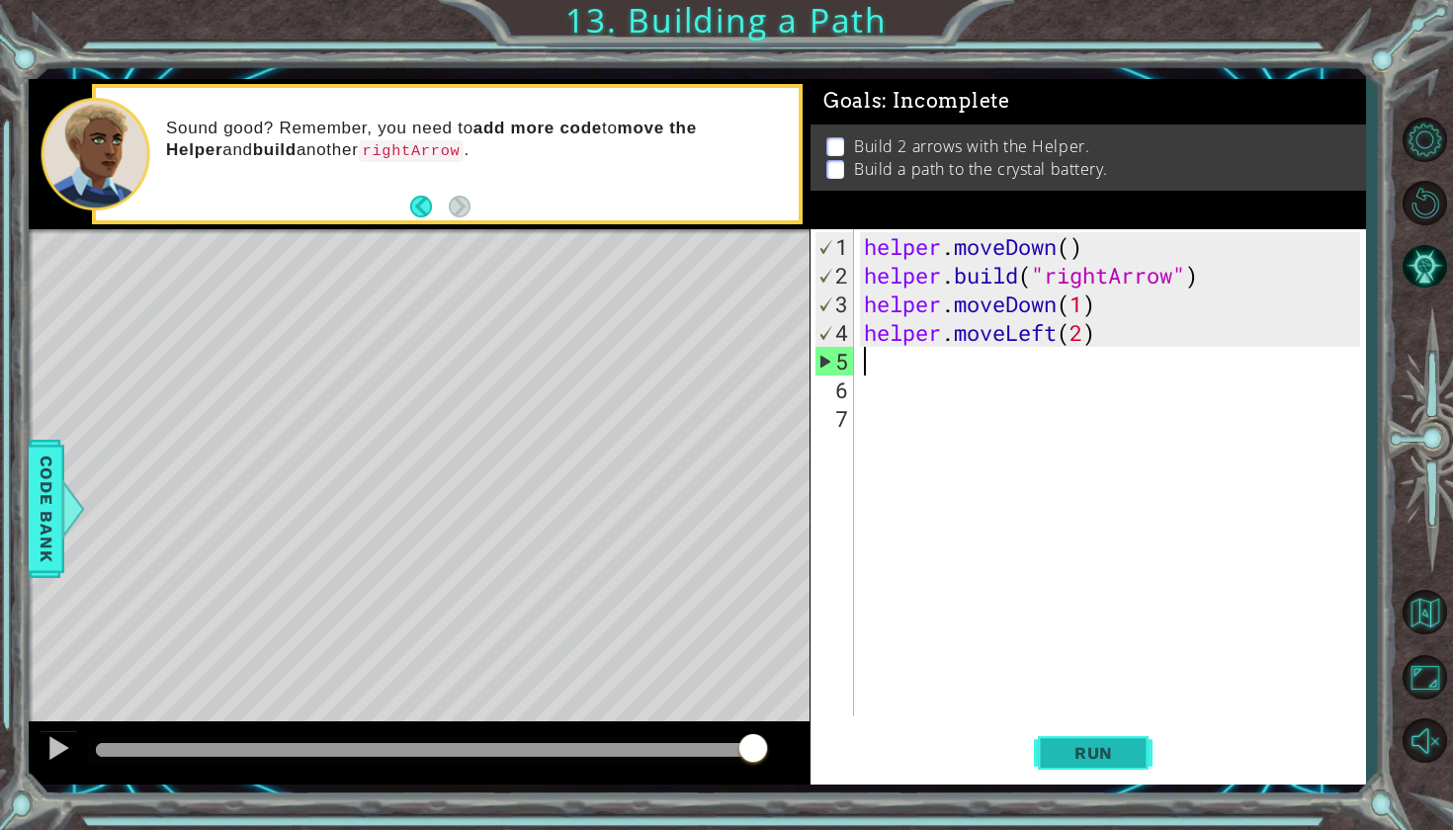
click at [1071, 746] on span "Run" at bounding box center [1093, 753] width 78 height 20
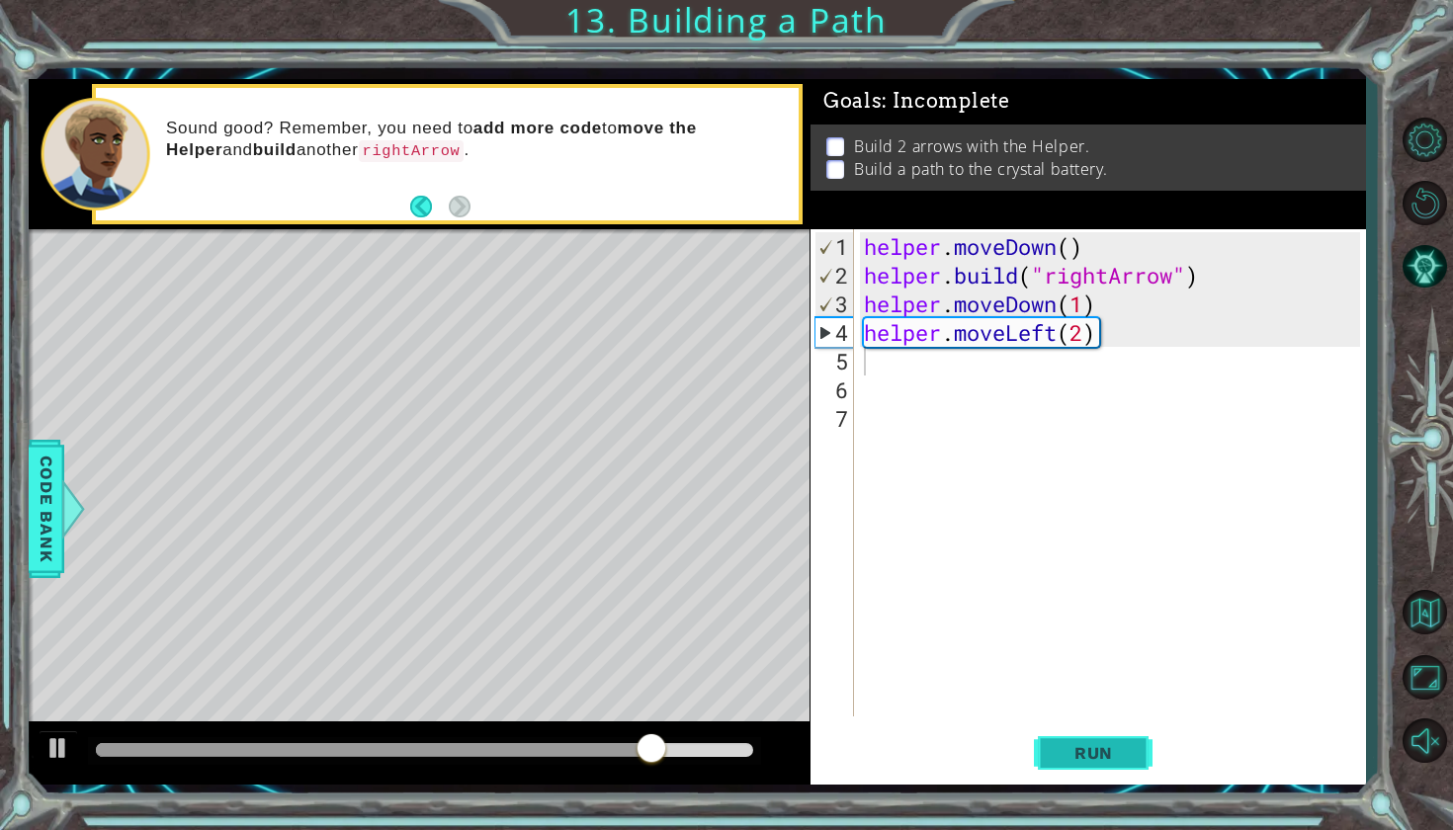
click at [1077, 761] on span "Run" at bounding box center [1093, 753] width 78 height 20
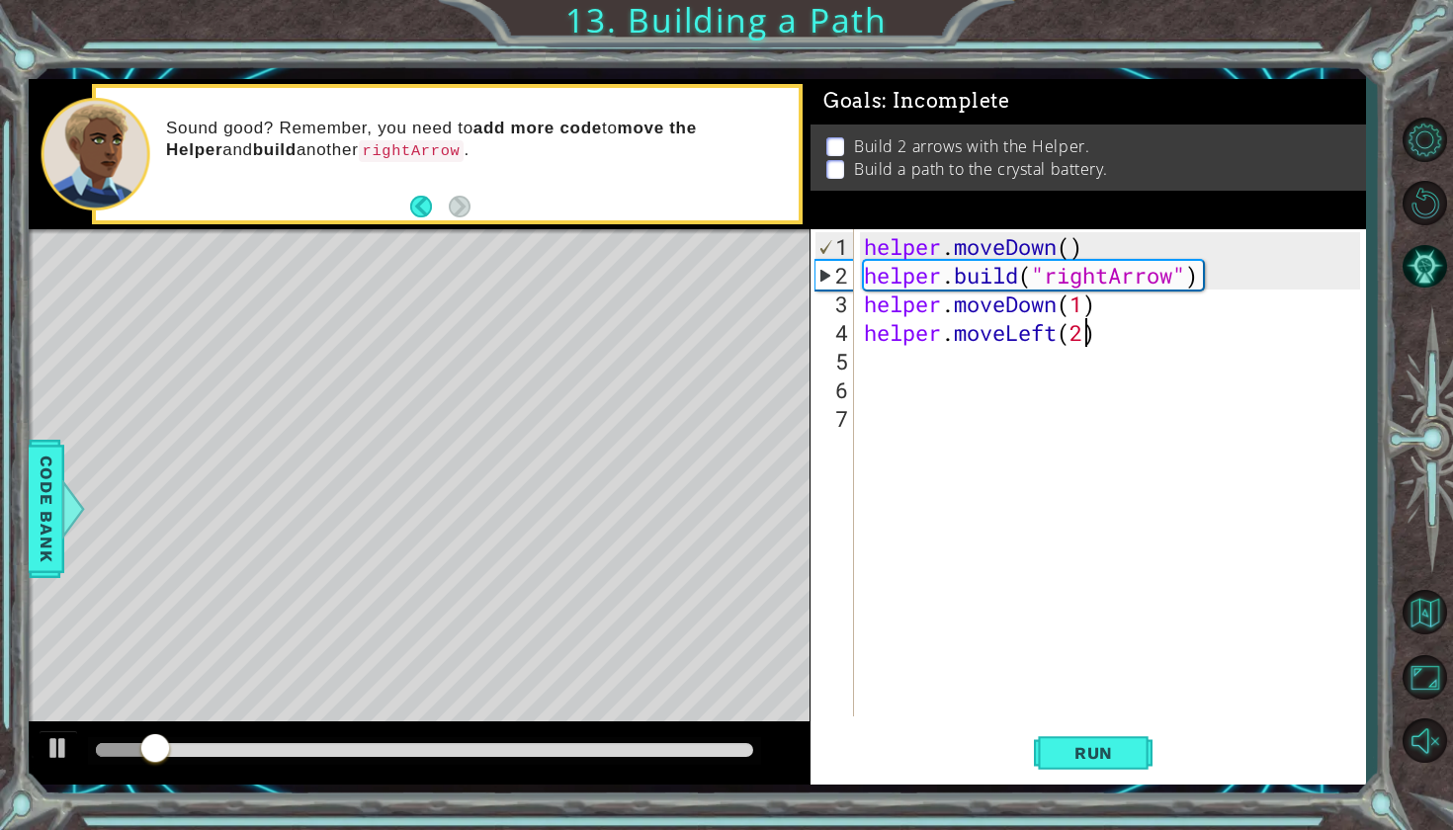
click at [1080, 329] on div "helper . moveDown ( ) helper . build ( "rightArrow" ) helper . moveDown ( 1 ) h…" at bounding box center [1115, 504] width 510 height 544
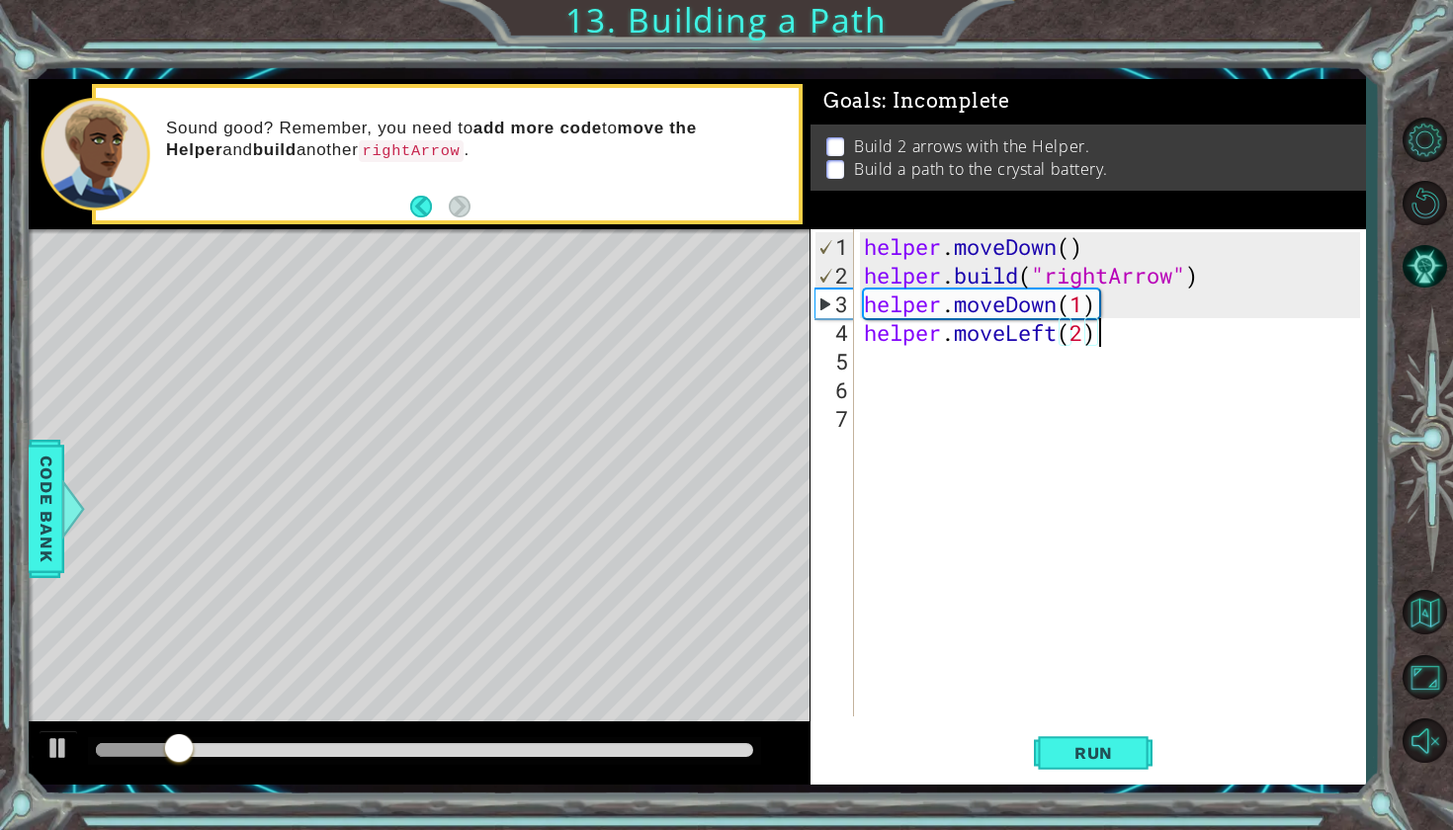
click at [1100, 332] on div "helper . moveDown ( ) helper . build ( "rightArrow" ) helper . moveDown ( 1 ) h…" at bounding box center [1115, 504] width 510 height 544
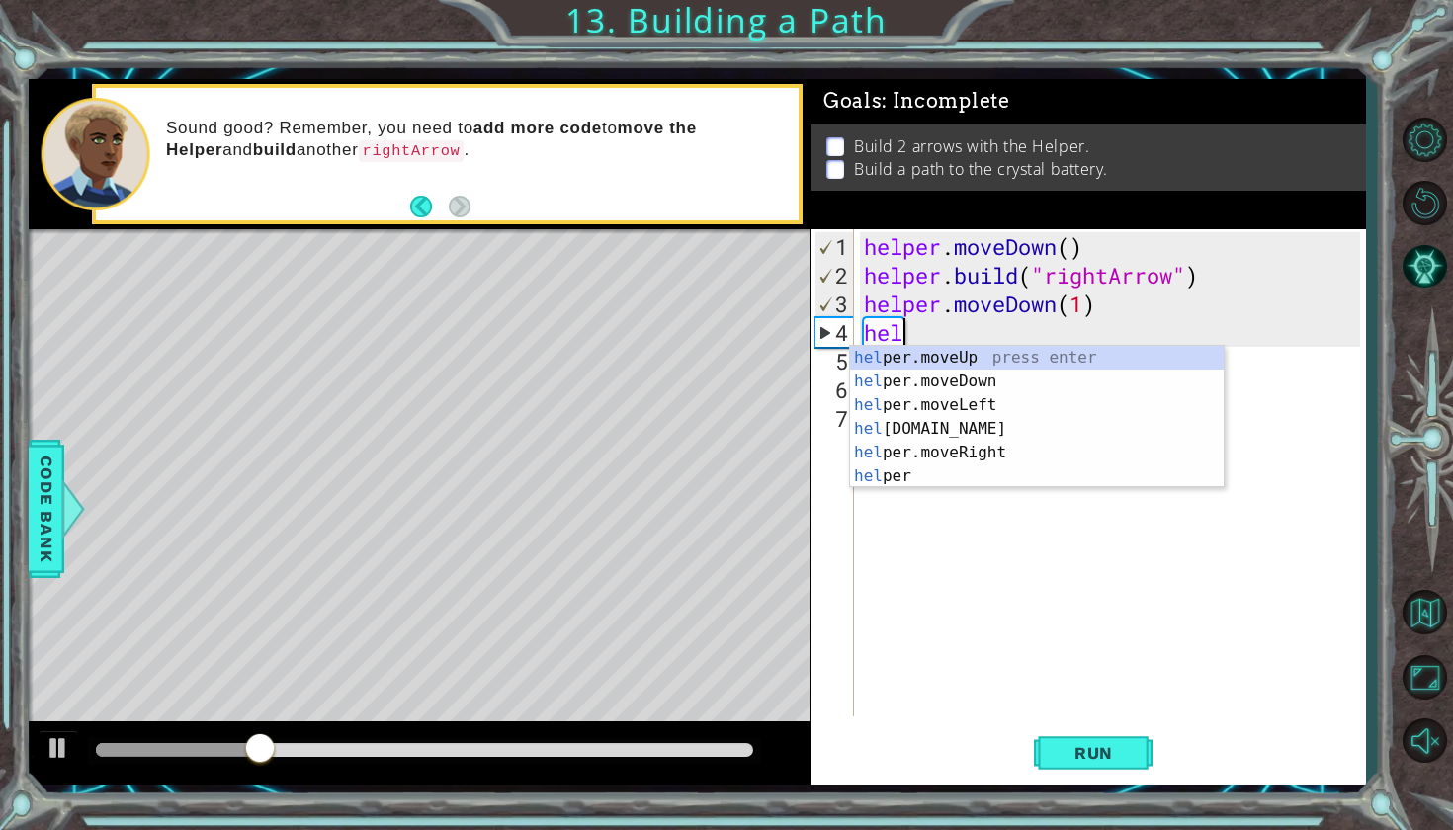
type textarea "h"
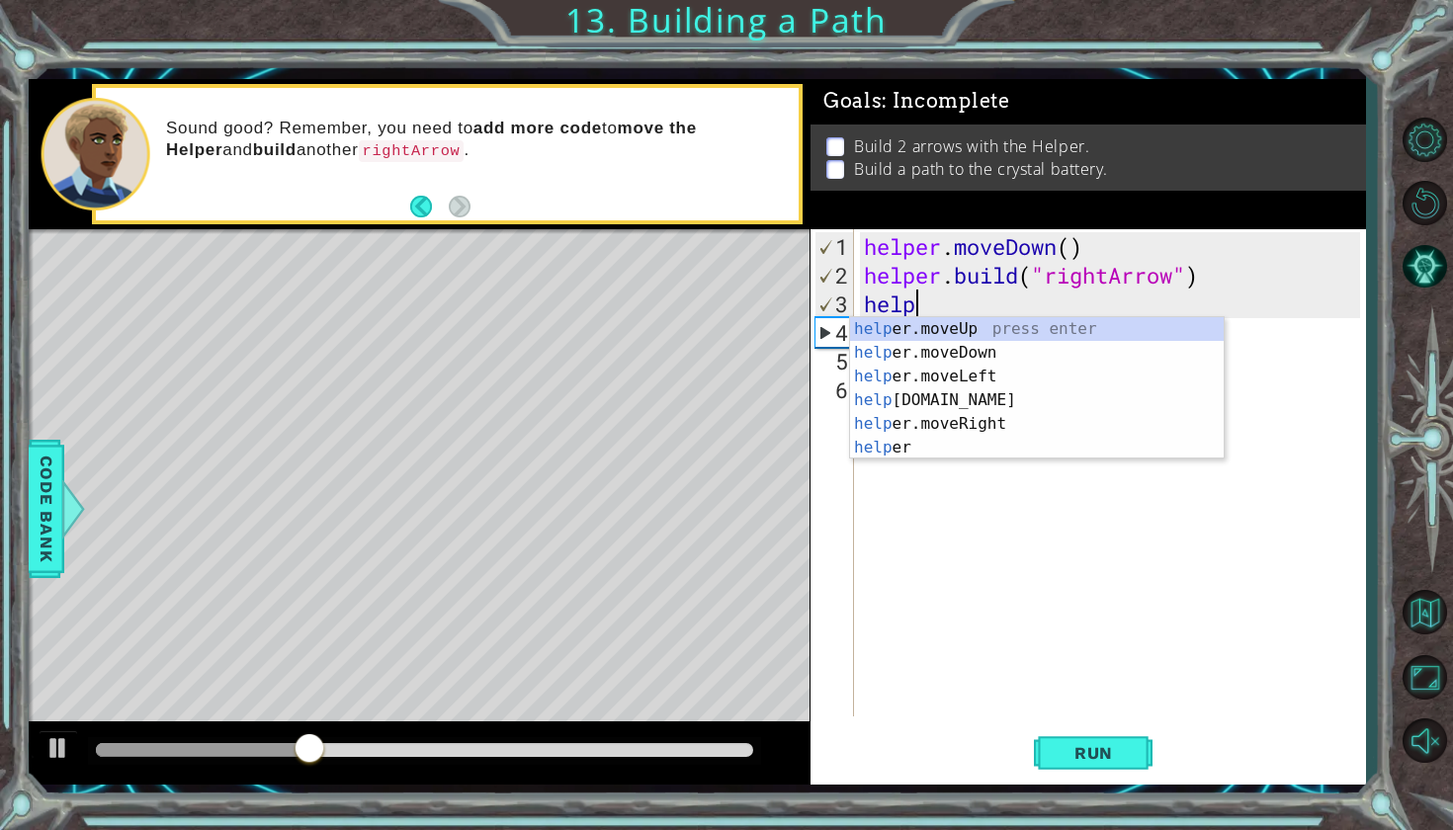
type textarea "h"
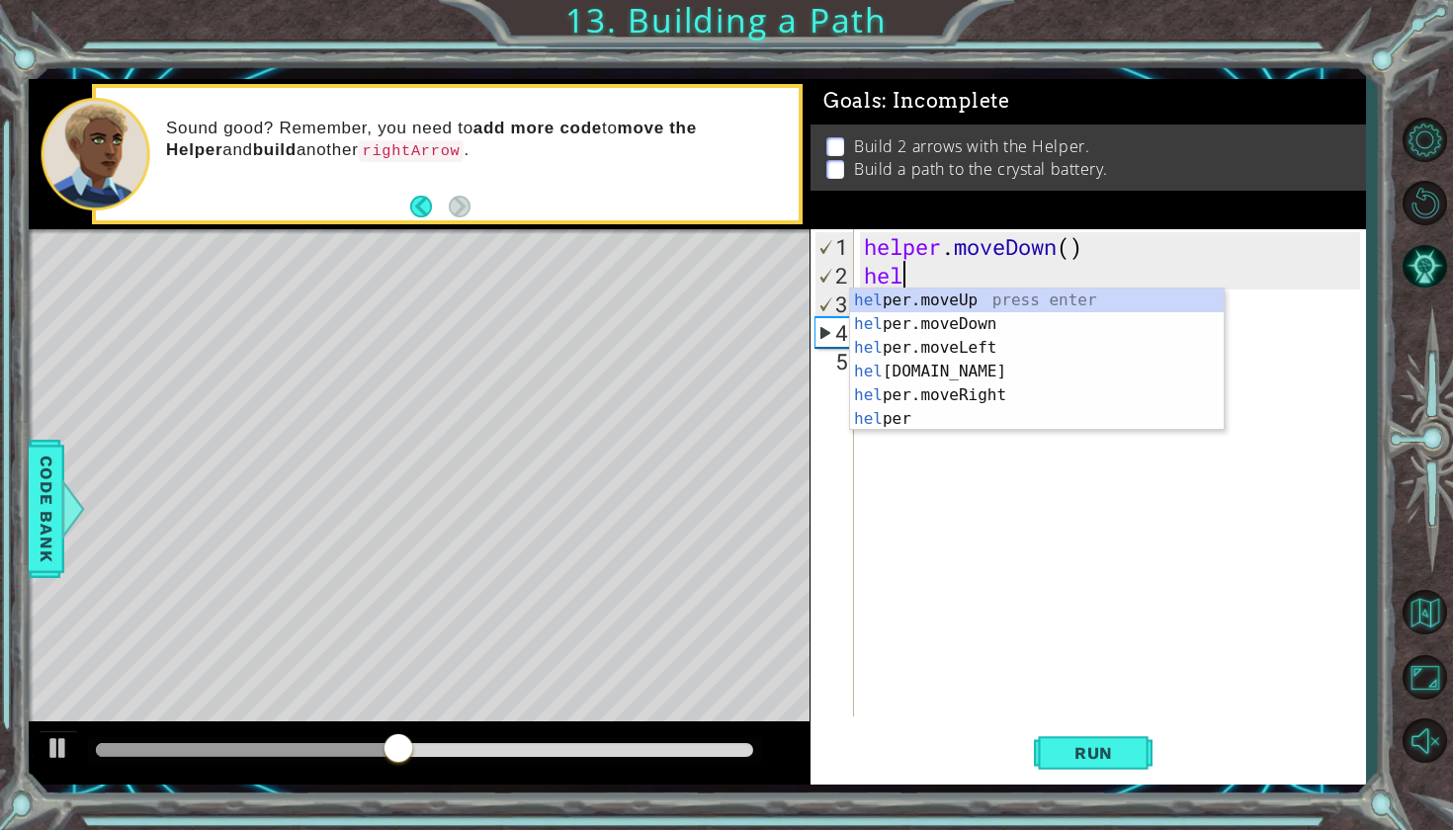
type textarea "h"
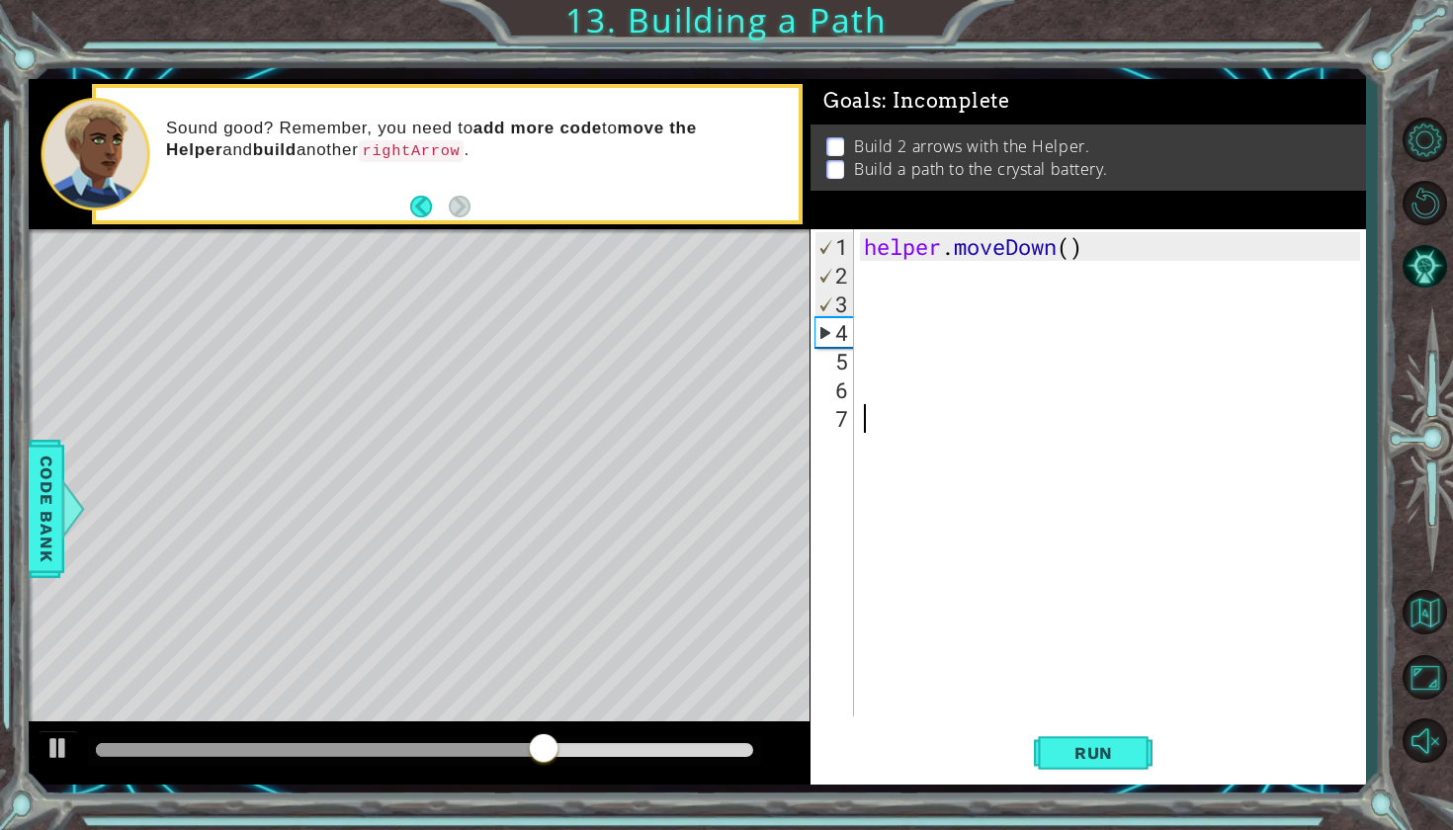
click at [870, 425] on div "helper . moveDown ( )" at bounding box center [1115, 504] width 510 height 544
type textarea "helper.moveDown()"
click at [1061, 737] on button "Run" at bounding box center [1093, 751] width 119 height 55
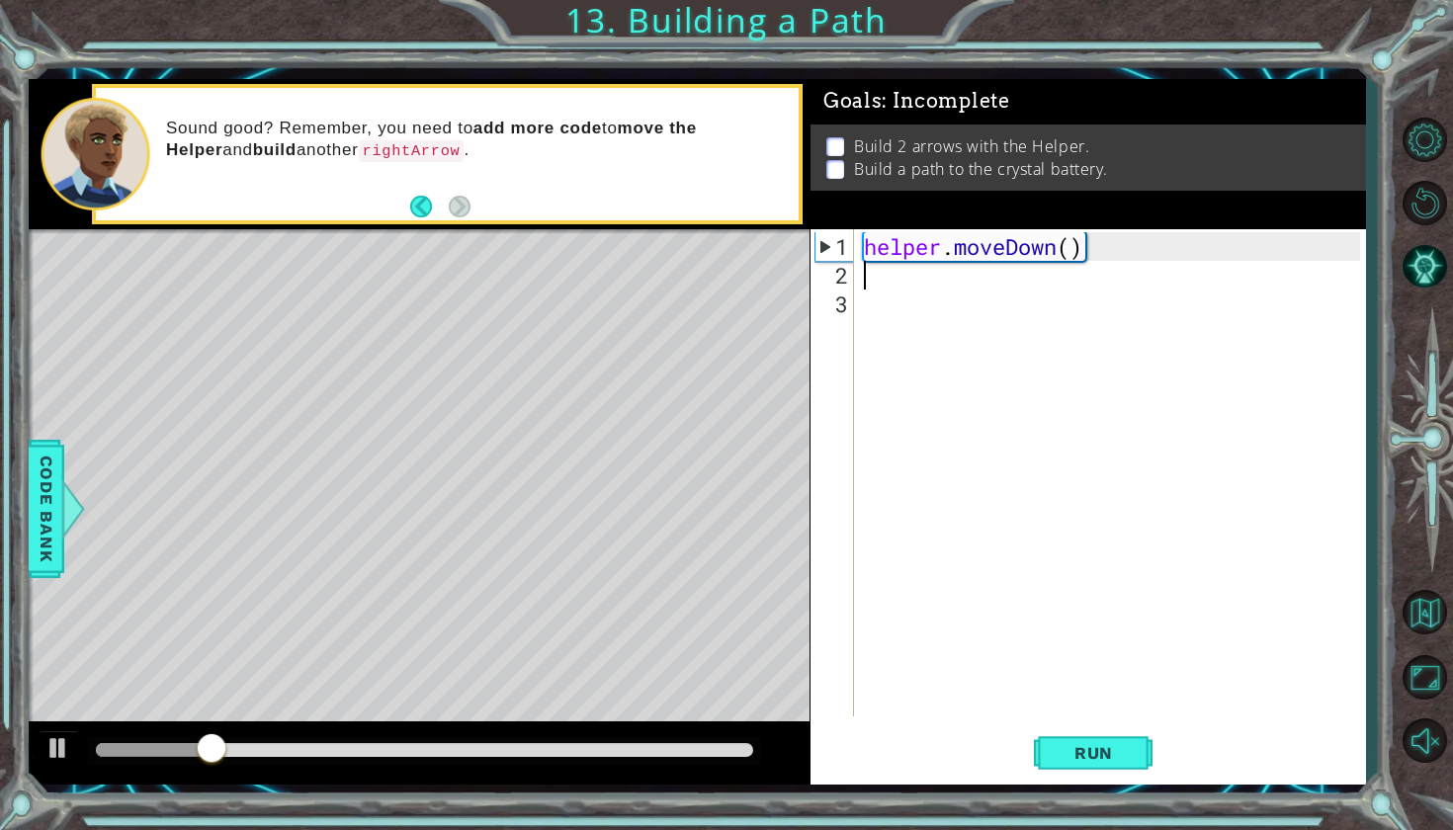
click at [1080, 247] on div "helper . moveDown ( )" at bounding box center [1115, 504] width 510 height 544
type textarea "helper.moveDown()"
click at [1033, 249] on div "helper . moveDown ( )" at bounding box center [1115, 504] width 510 height 544
click at [1165, 261] on div "helper . moveDown ( )" at bounding box center [1115, 504] width 510 height 544
click at [1099, 245] on div "helper . moveDown ( )" at bounding box center [1115, 504] width 510 height 544
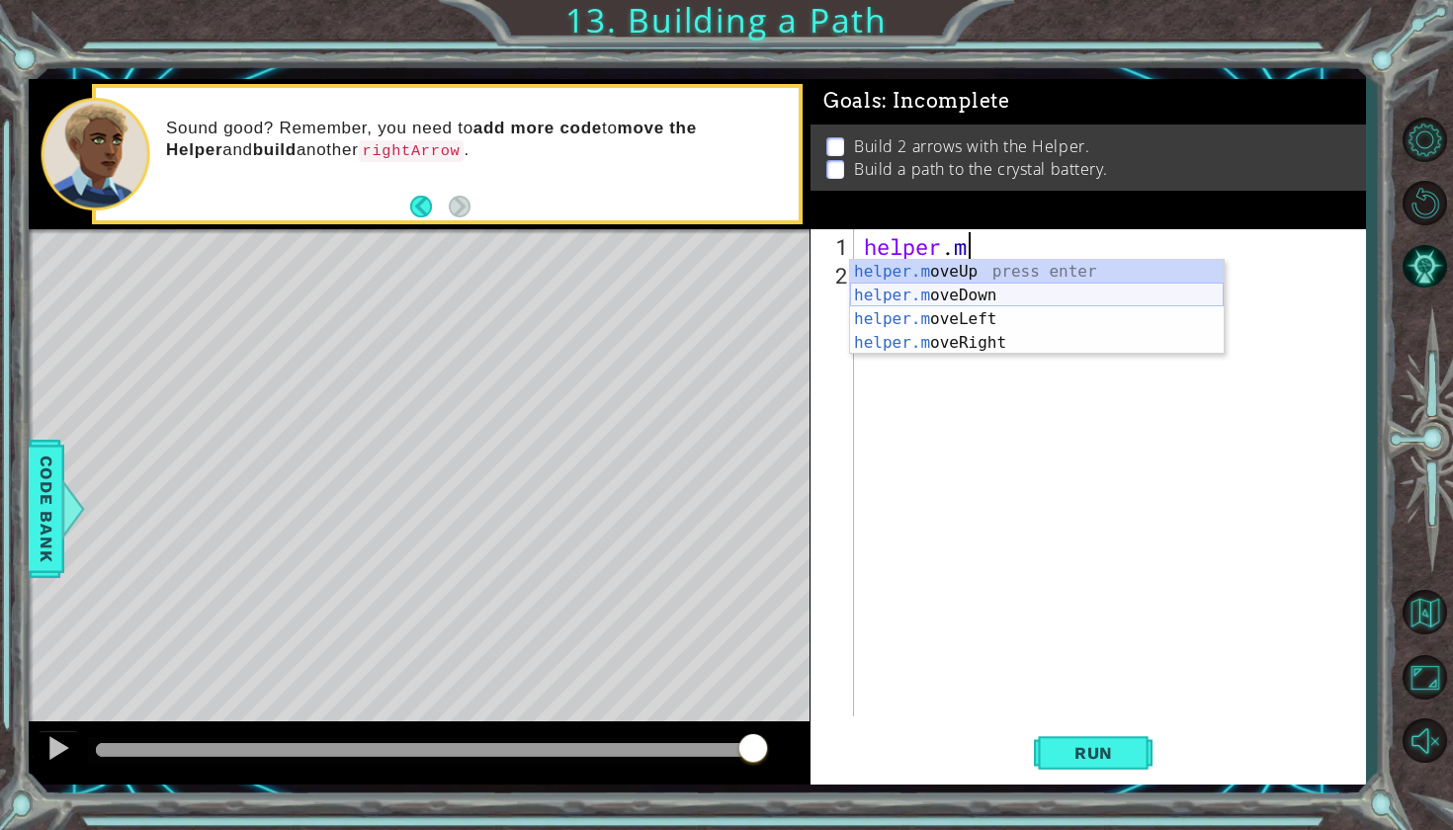
click at [971, 286] on div "helper.m oveUp press enter helper.m oveDown press enter helper.m oveLeft press …" at bounding box center [1037, 331] width 374 height 142
type textarea "helper.moveDown(1)"
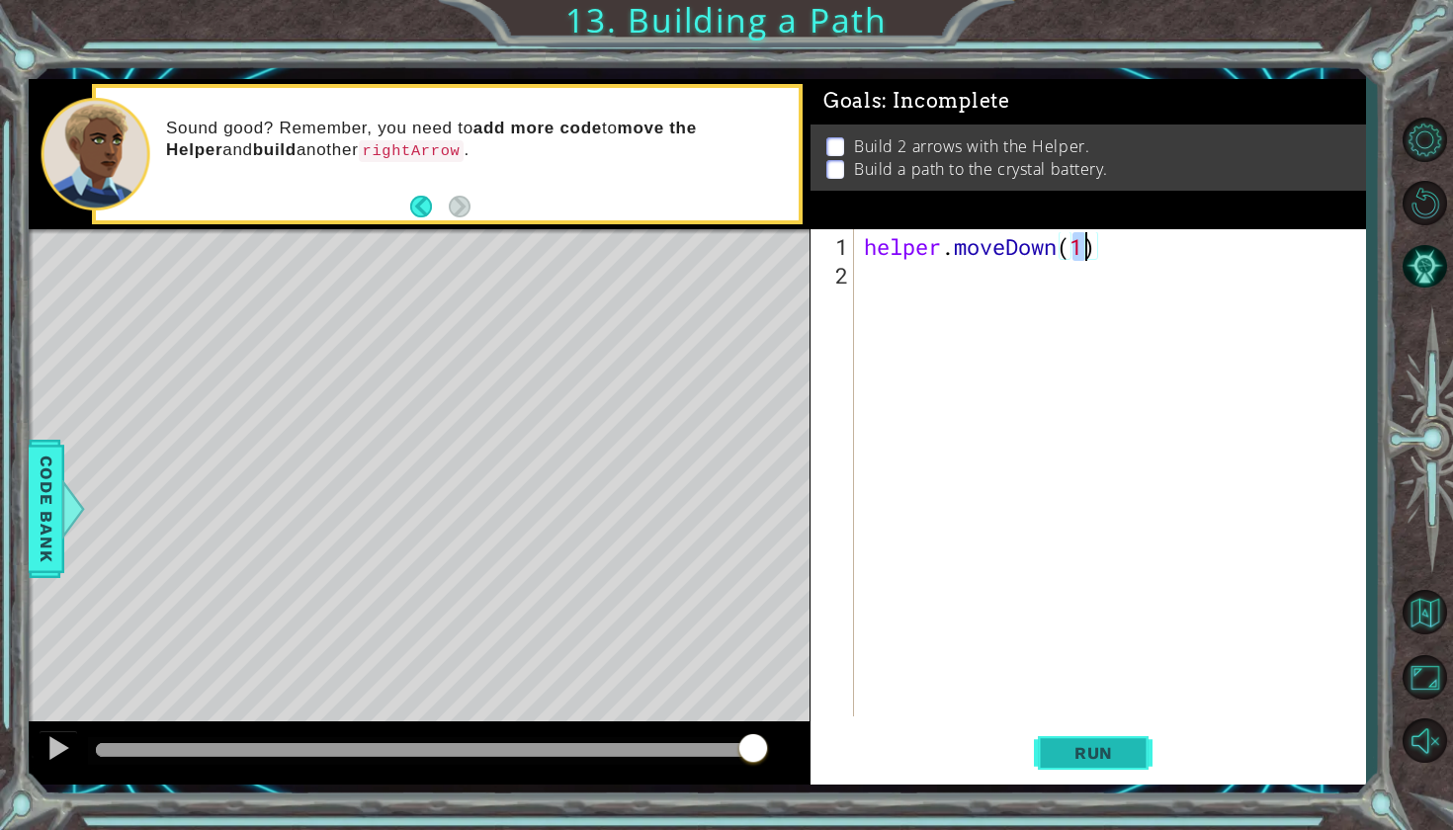
click at [1112, 749] on span "Run" at bounding box center [1093, 753] width 78 height 20
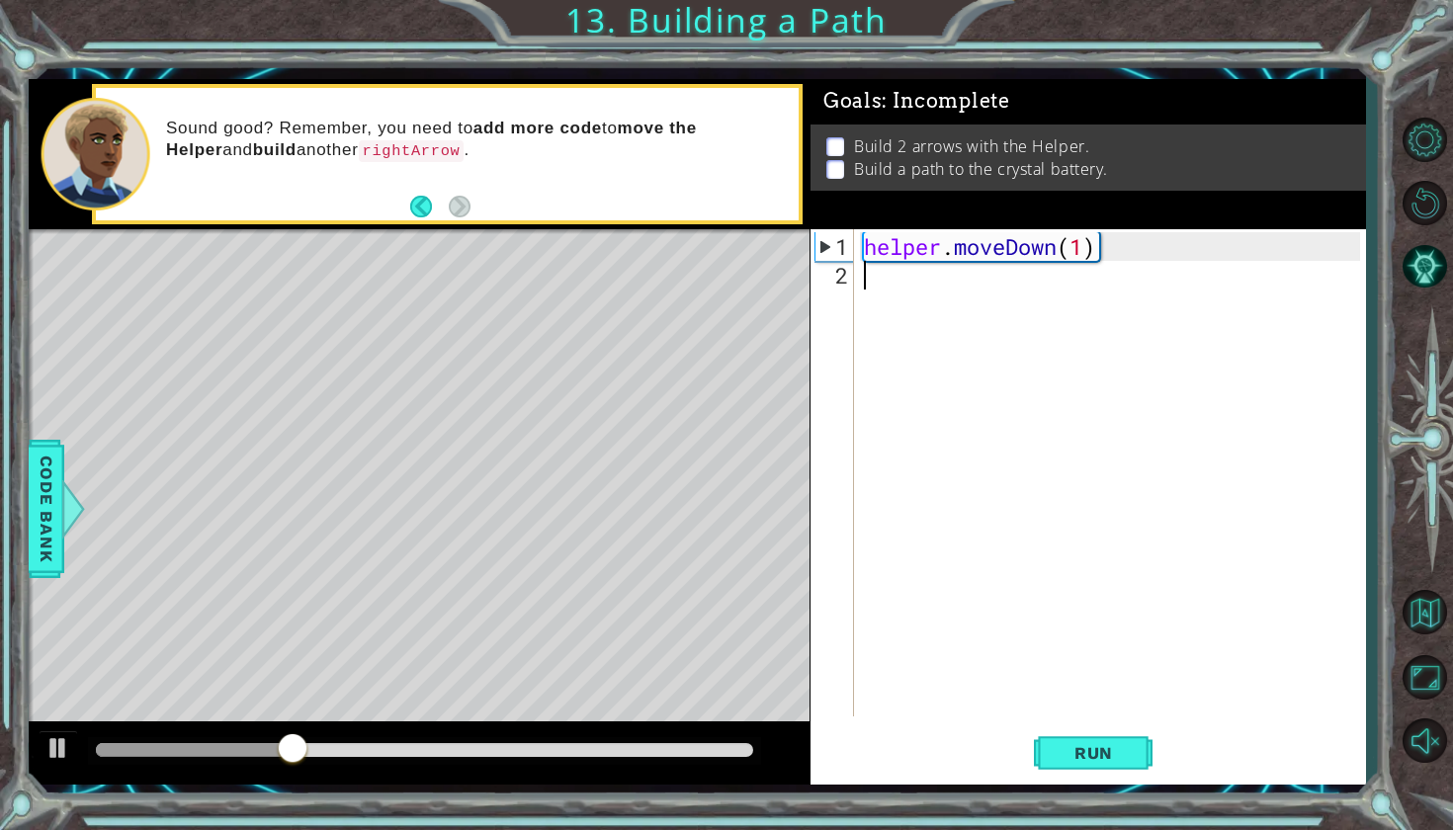
click at [901, 286] on div "helper . moveDown ( 1 )" at bounding box center [1115, 504] width 510 height 544
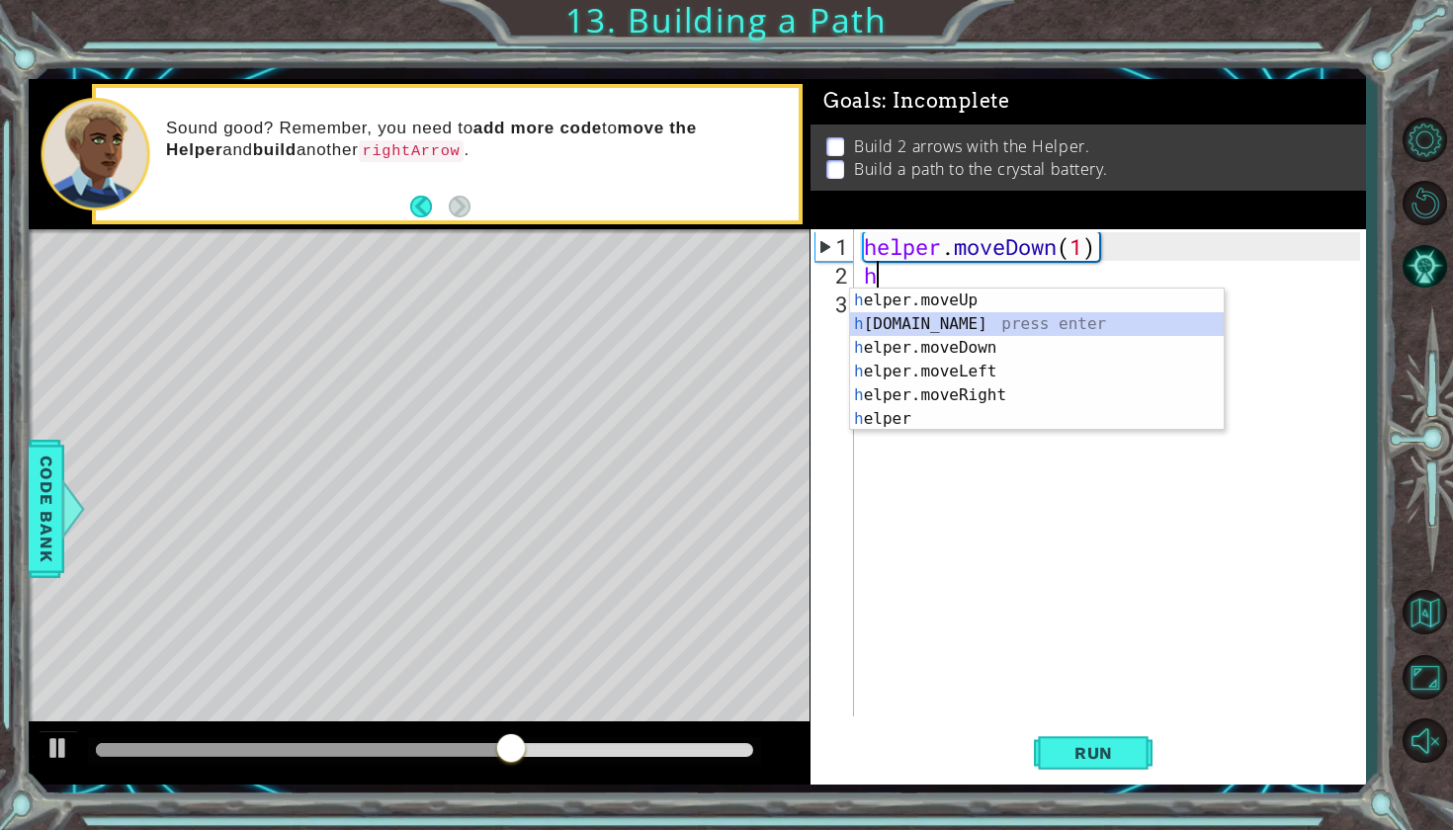
click at [950, 329] on div "h elper.moveUp press enter h [DOMAIN_NAME] press enter h elper.moveDown press e…" at bounding box center [1037, 384] width 374 height 190
type textarea "[DOMAIN_NAME]("rightArrow")"
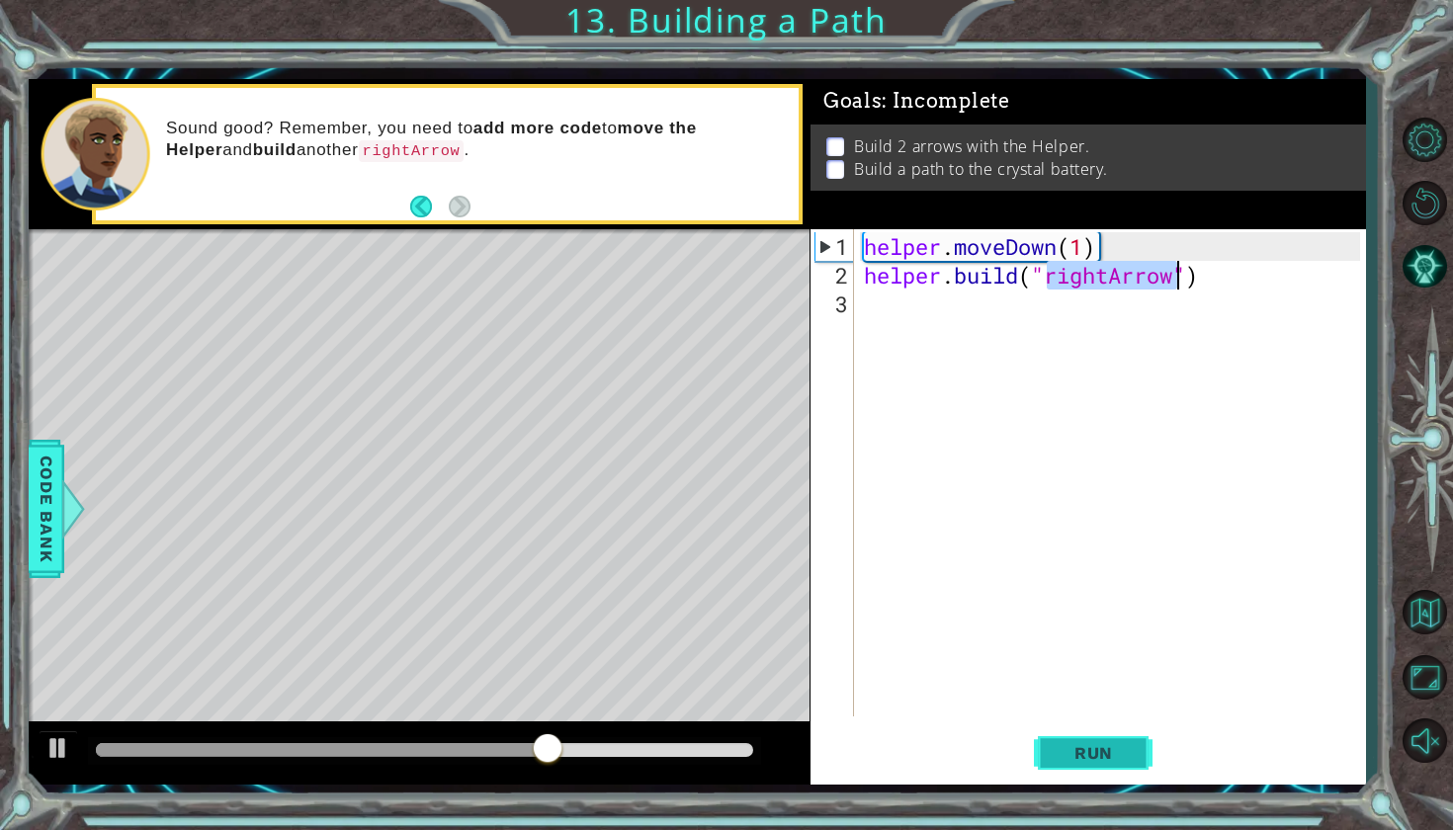
click at [1075, 743] on span "Run" at bounding box center [1093, 753] width 78 height 20
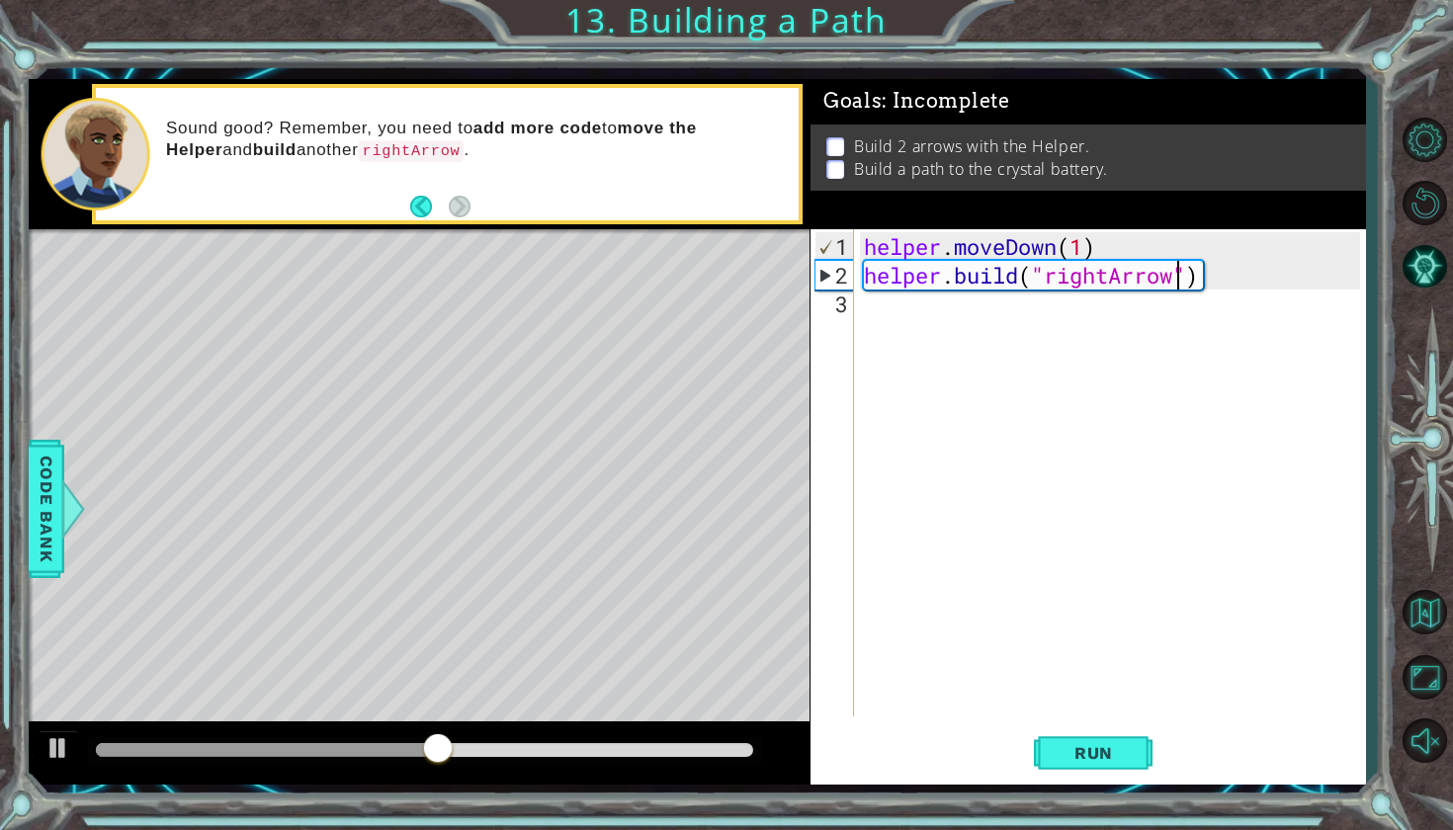
click at [934, 312] on div "helper . moveDown ( 1 ) helper . build ( "rightArrow" )" at bounding box center [1115, 504] width 510 height 544
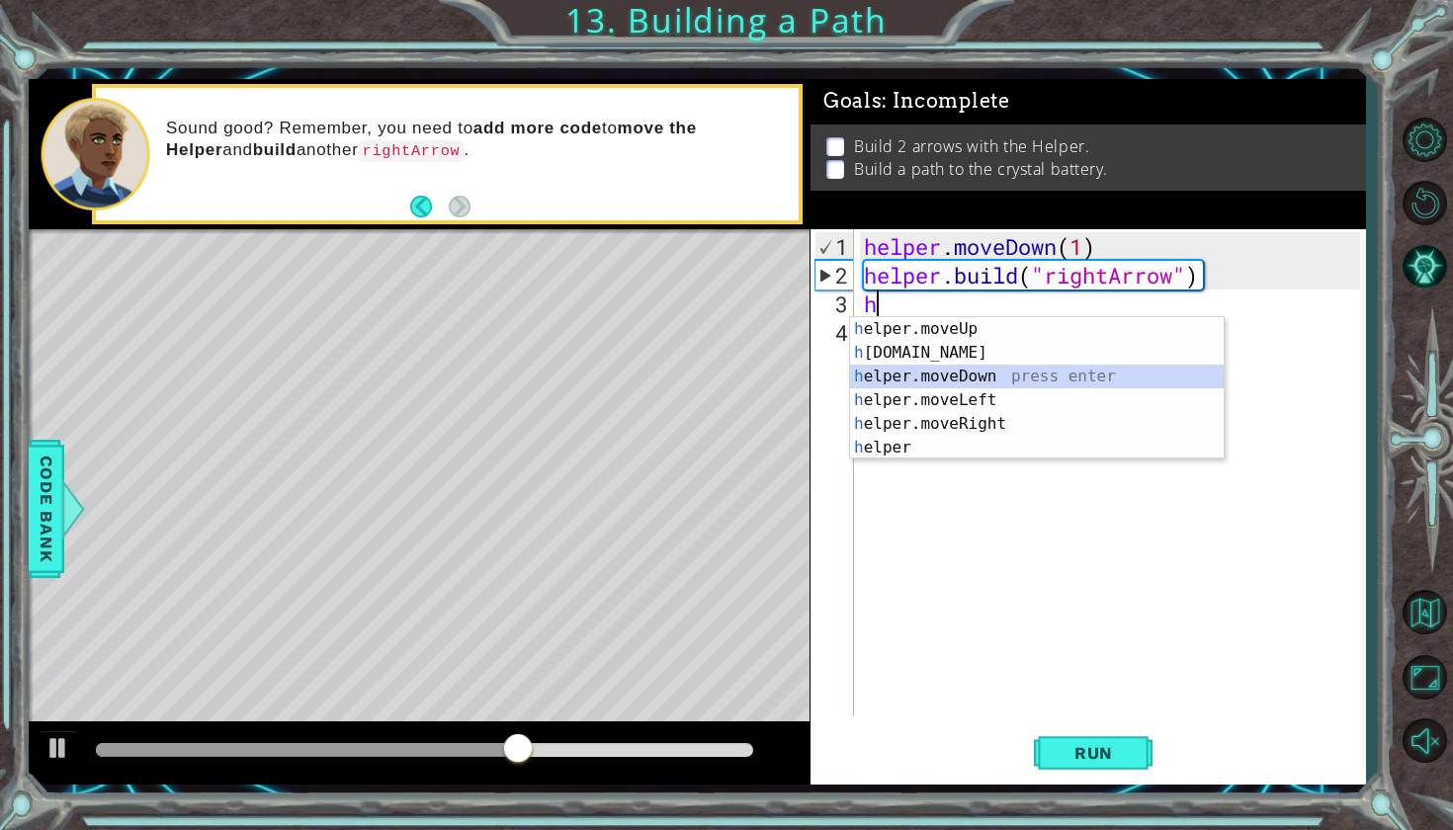
click at [918, 387] on div "h elper.moveUp press enter h [DOMAIN_NAME] press enter h elper.moveDown press e…" at bounding box center [1037, 412] width 374 height 190
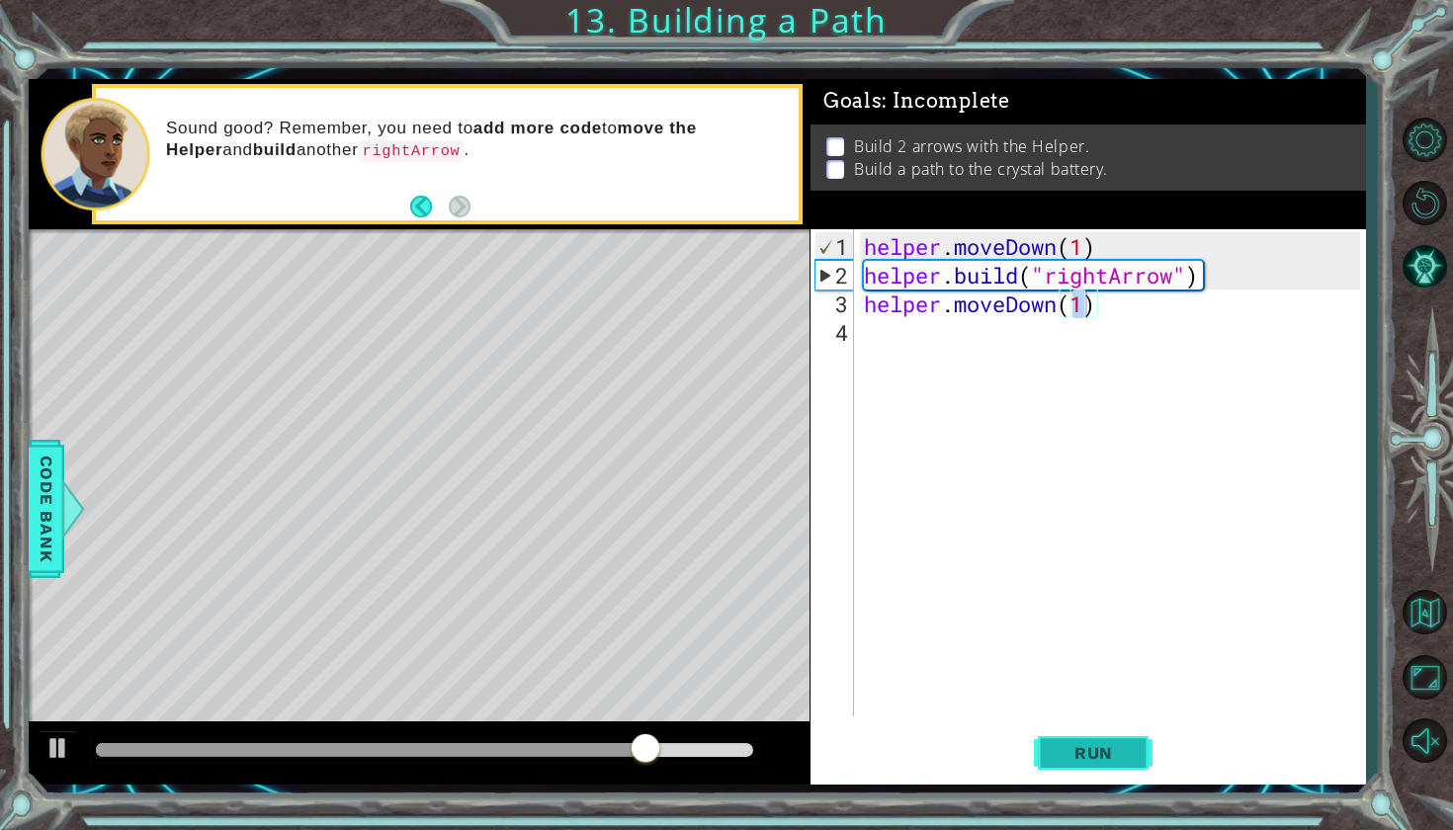
click at [1065, 754] on span "Run" at bounding box center [1093, 753] width 78 height 20
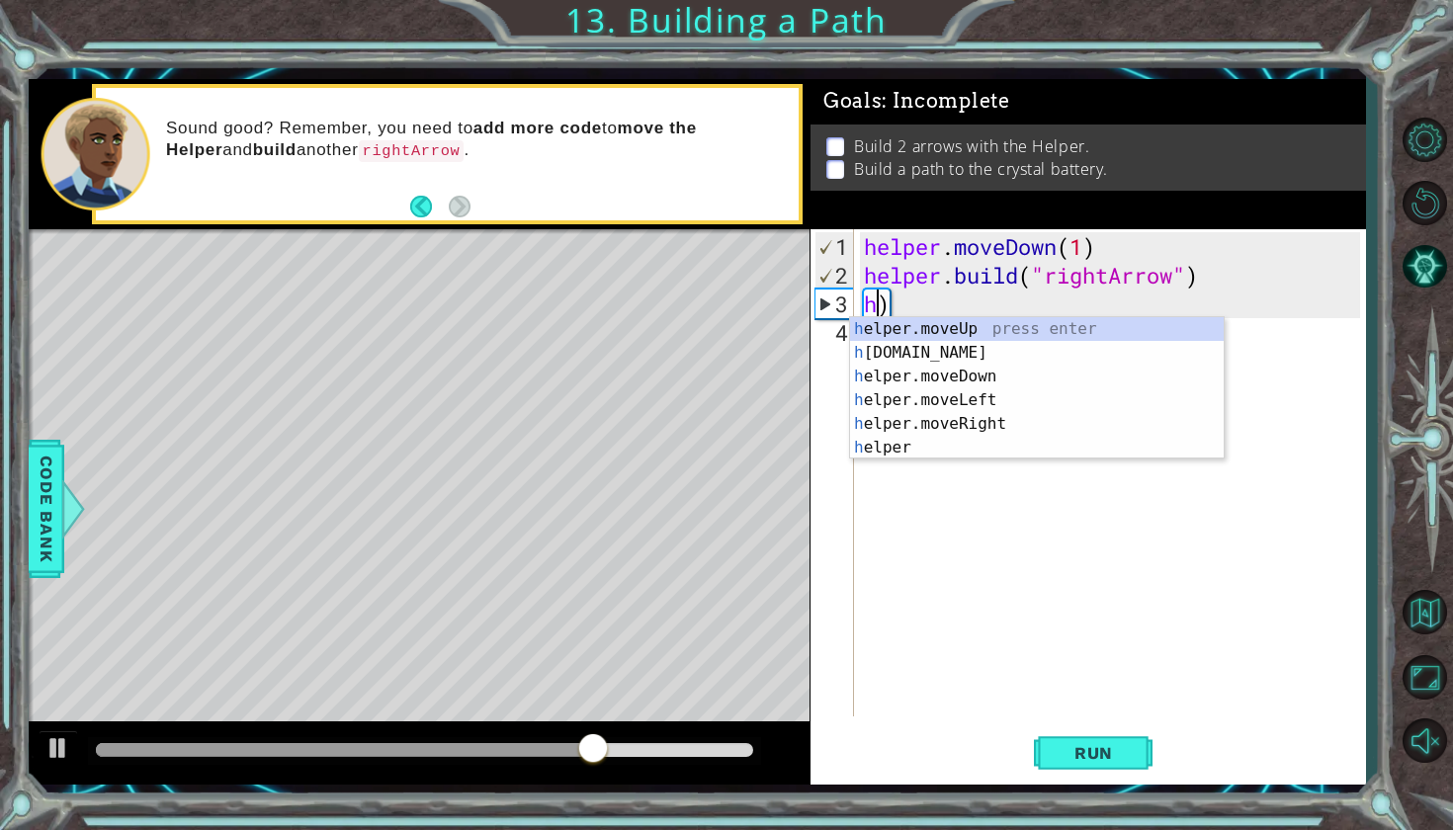
type textarea ")"
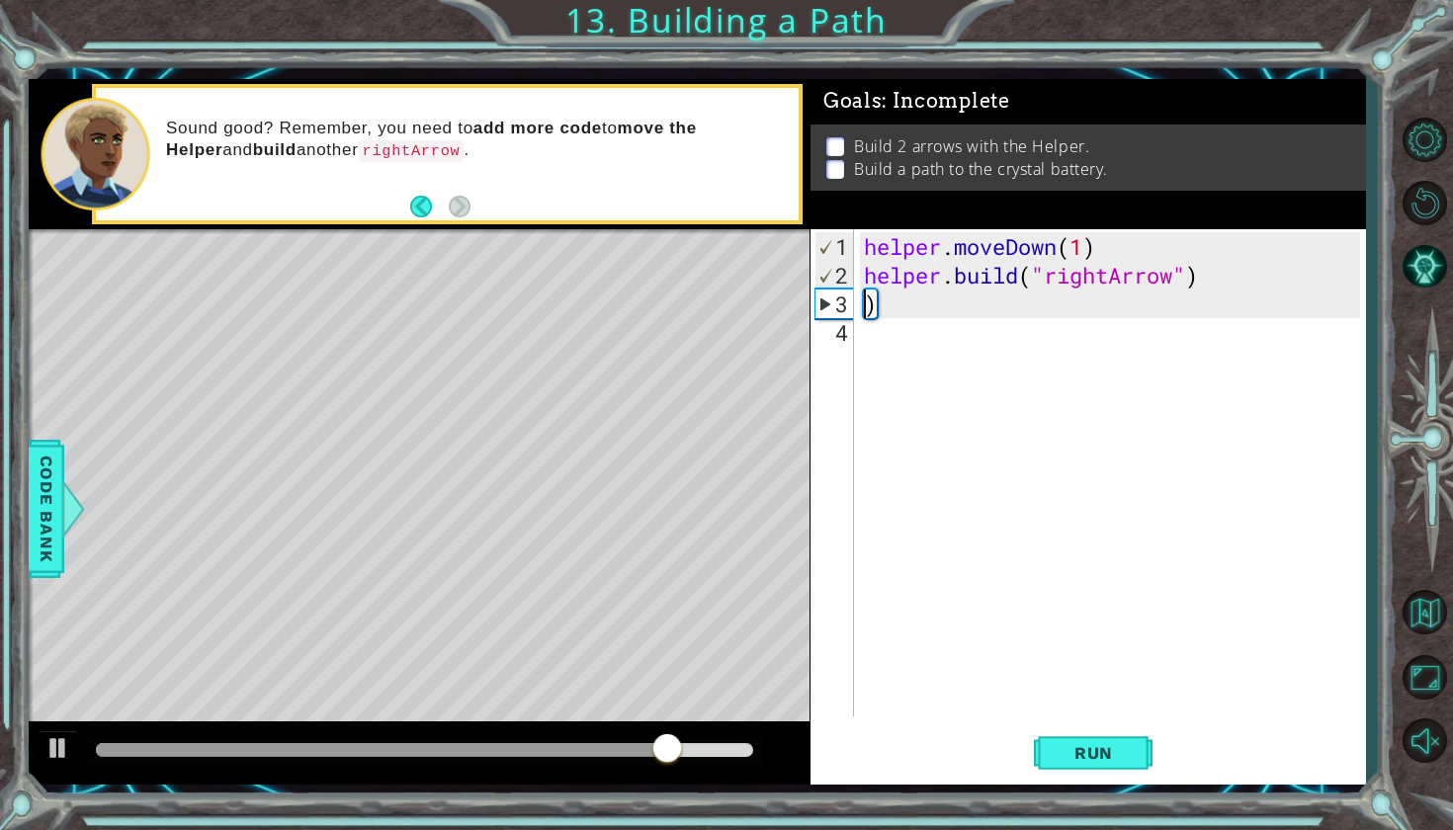
click at [988, 304] on div "helper . moveDown ( 1 ) helper . build ( "rightArrow" ) )" at bounding box center [1115, 504] width 510 height 544
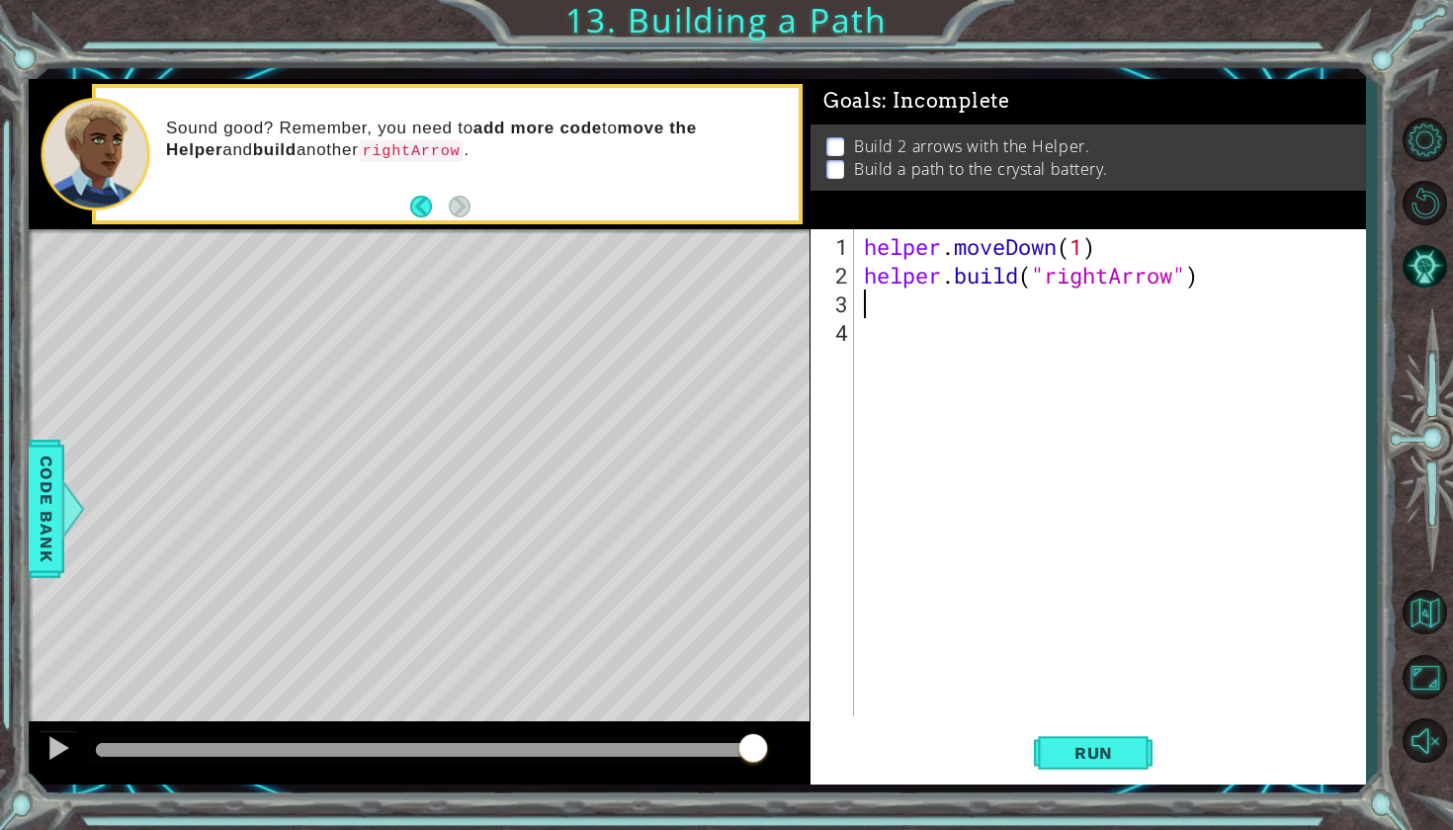
type textarea "[DOMAIN_NAME]("rightArrow")"
click at [1102, 758] on span "Run" at bounding box center [1093, 753] width 78 height 20
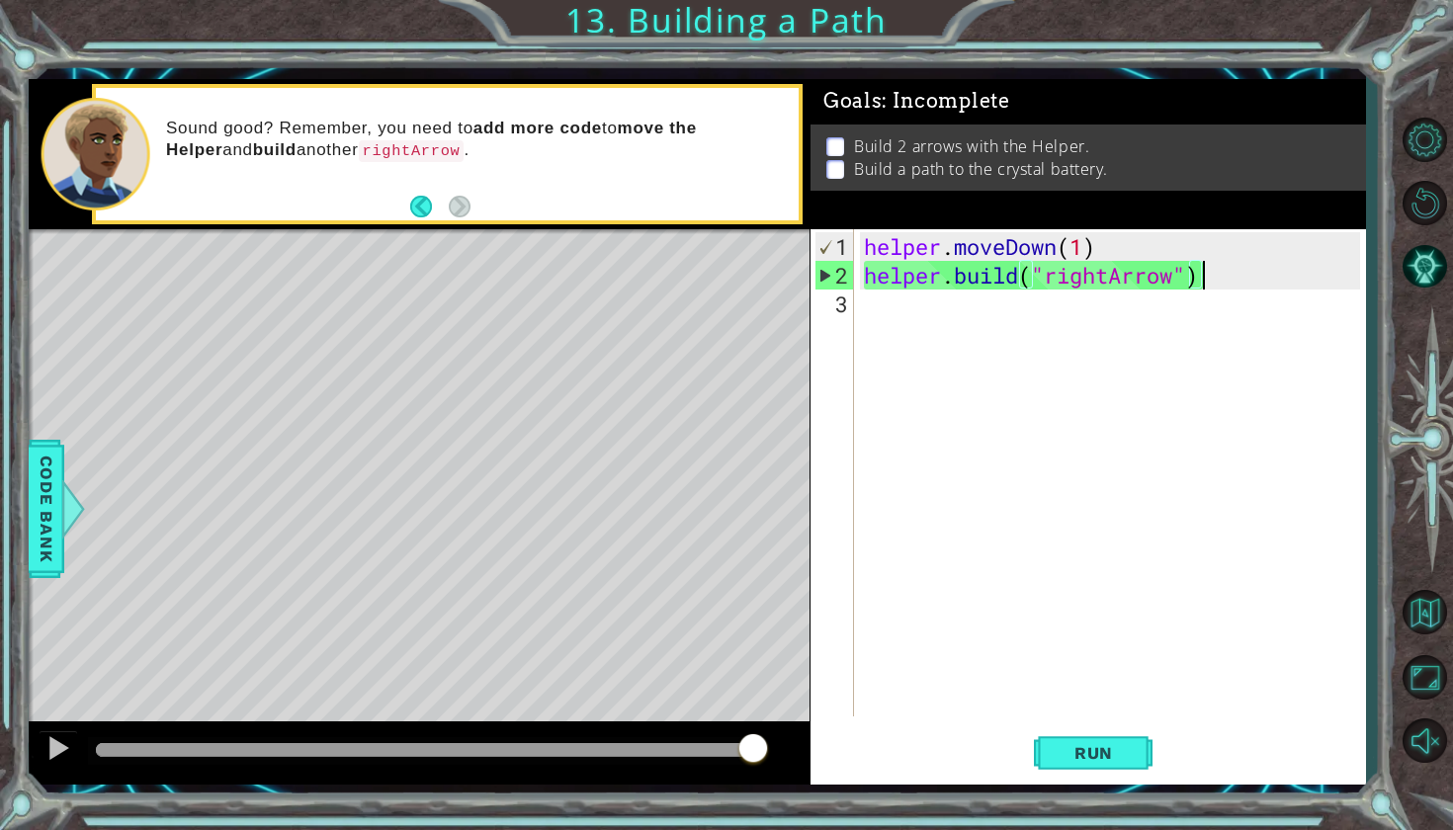
click at [905, 296] on div "helper . moveDown ( 1 ) helper . build ( "rightArrow" )" at bounding box center [1115, 504] width 510 height 544
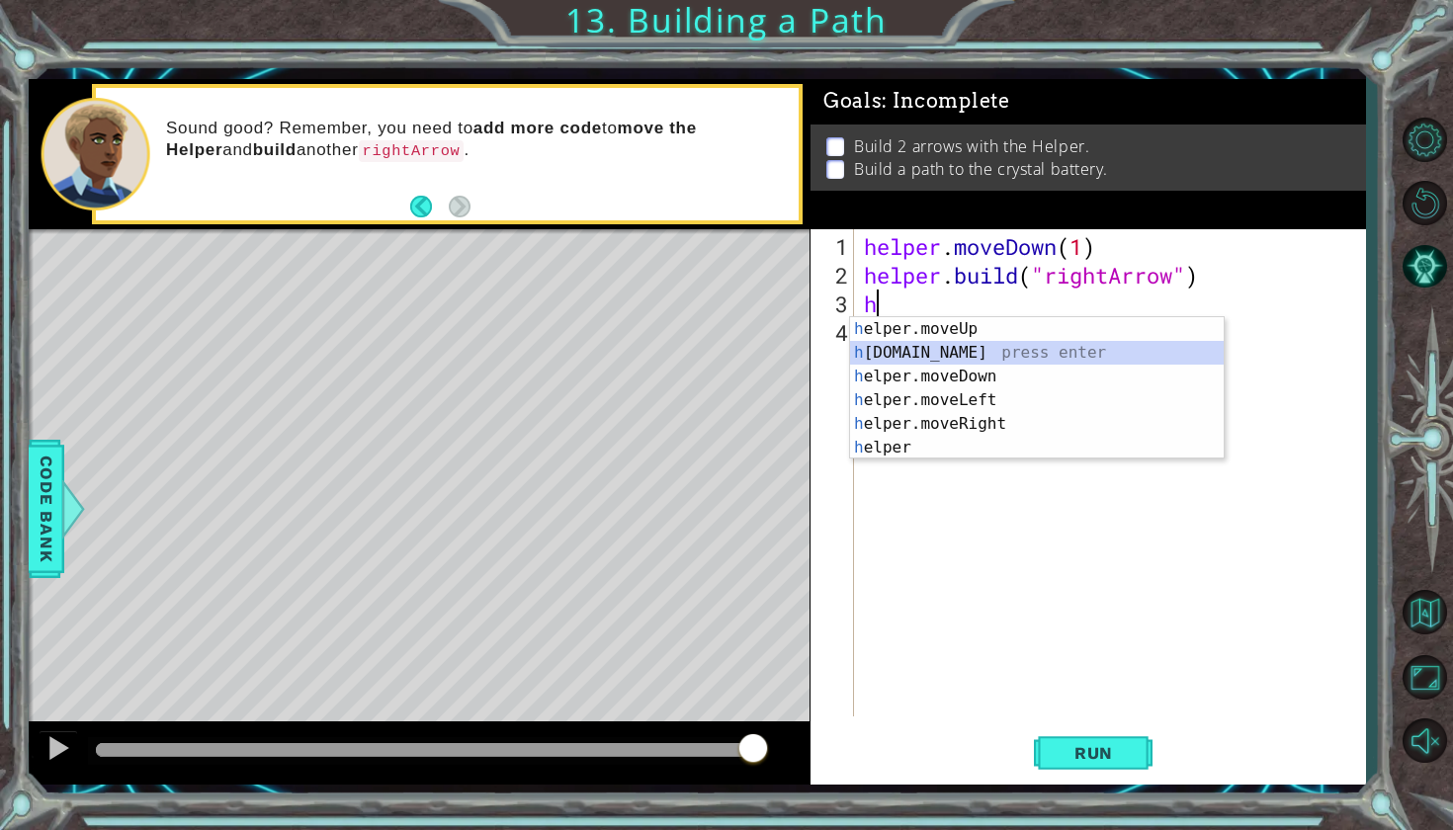
click at [919, 359] on div "h elper.moveUp press enter h [DOMAIN_NAME] press enter h elper.moveDown press e…" at bounding box center [1037, 412] width 374 height 190
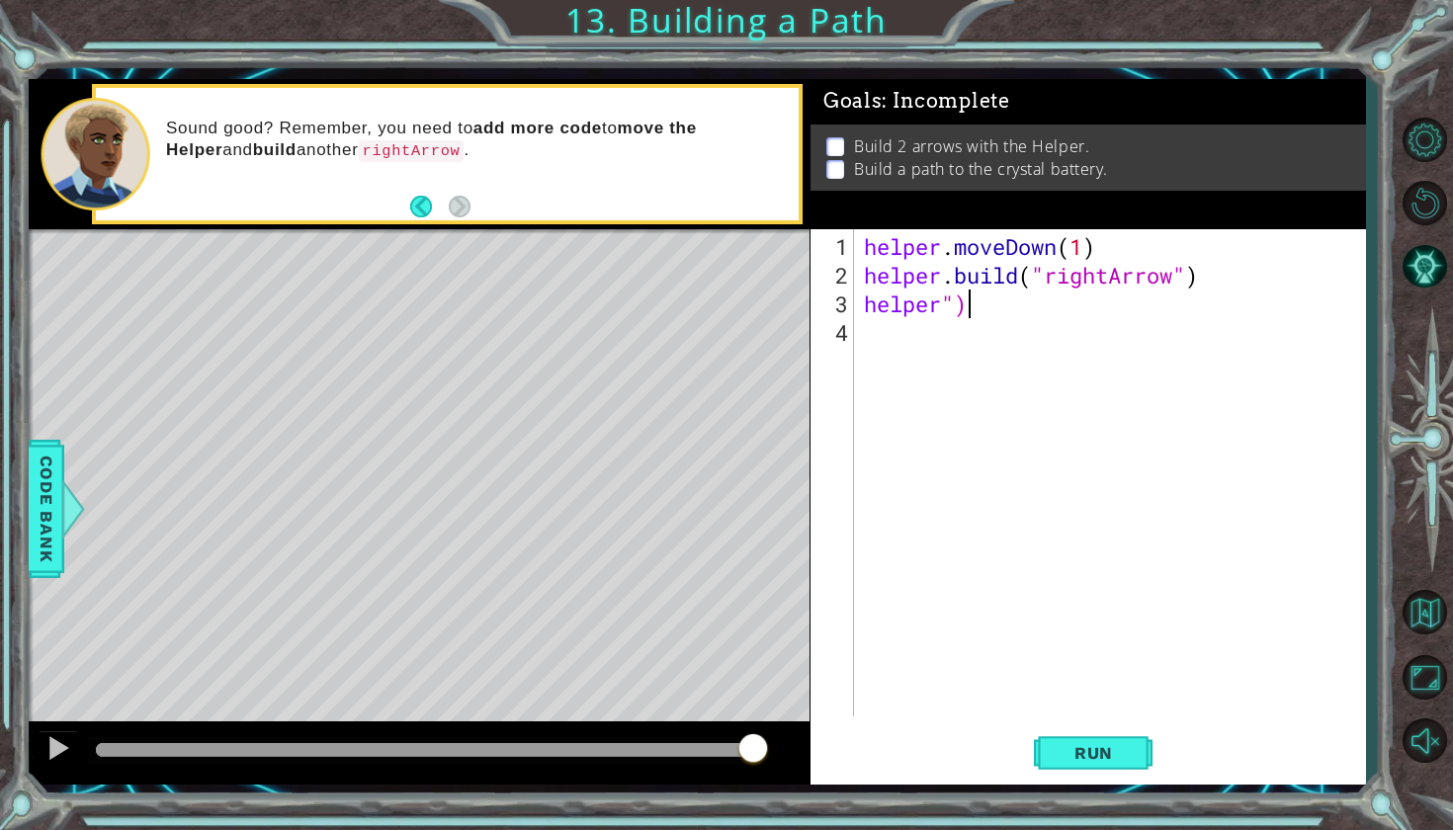
click at [976, 309] on div "helper . moveDown ( 1 ) helper . build ( "rightArrow" ) helper ")" at bounding box center [1115, 504] width 510 height 544
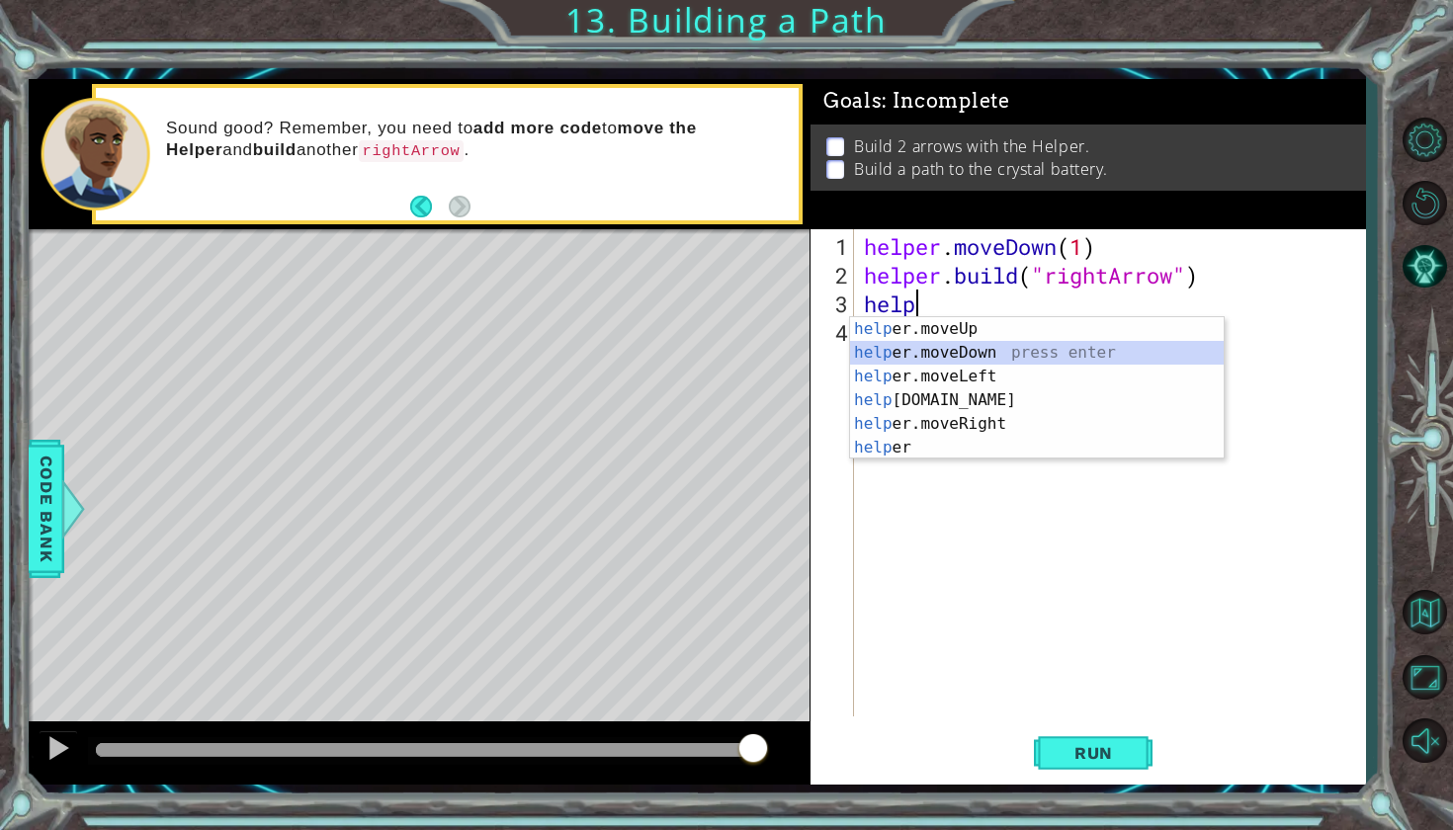
click at [961, 351] on div "help er.moveUp press enter help er.moveDown press enter help er.moveLeft press …" at bounding box center [1037, 412] width 374 height 190
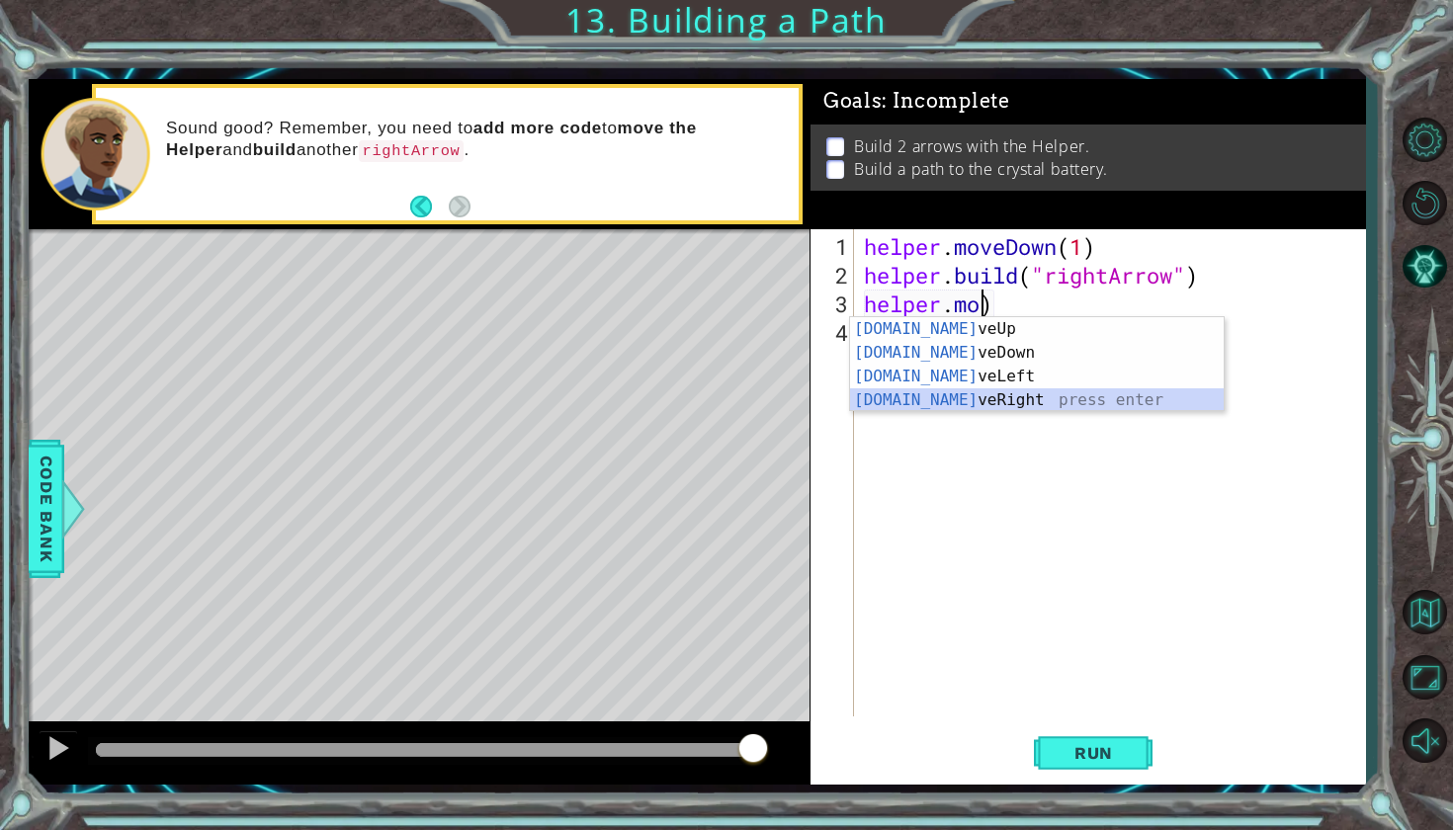
click at [974, 403] on div "[DOMAIN_NAME] veUp press enter [DOMAIN_NAME] veDown press enter [DOMAIN_NAME] v…" at bounding box center [1037, 388] width 374 height 142
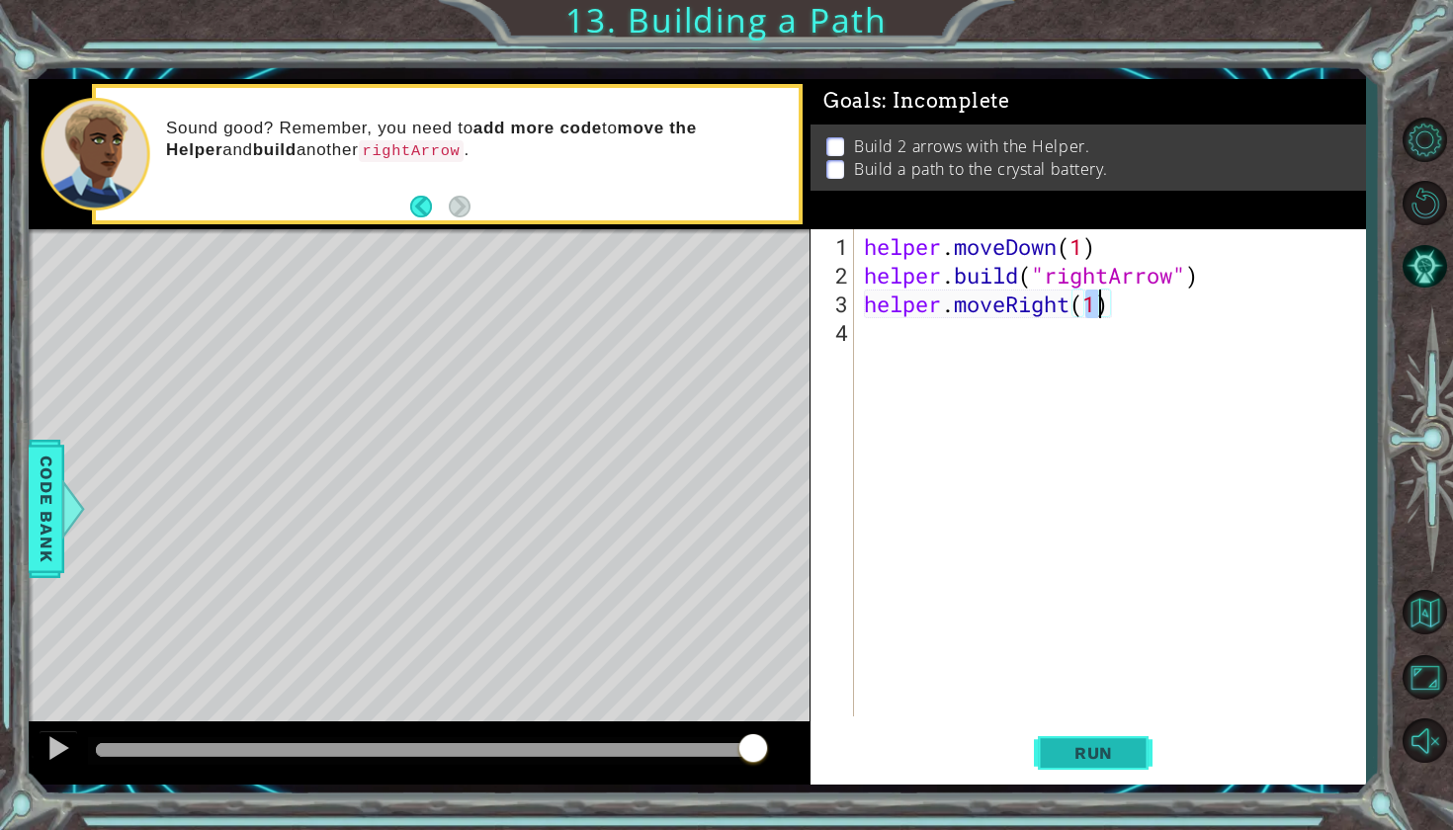
click at [1079, 755] on span "Run" at bounding box center [1093, 753] width 78 height 20
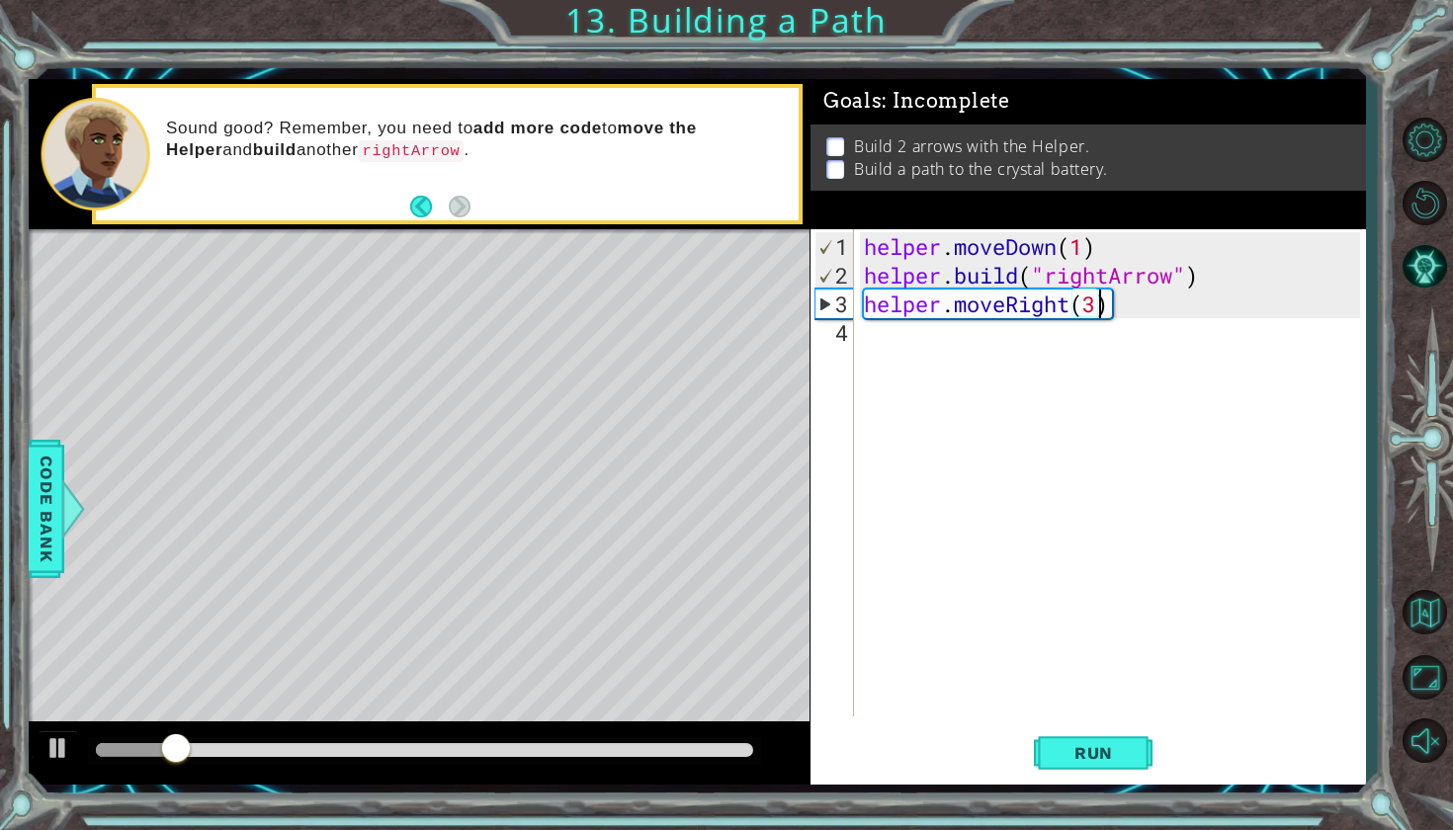
scroll to position [0, 10]
type textarea "helper.moveRight(3)"
click at [1089, 744] on span "Run" at bounding box center [1093, 753] width 78 height 20
click at [878, 324] on div "helper . moveDown ( 1 ) helper . build ( "rightArrow" ) helper . moveRight ( 3 )" at bounding box center [1115, 504] width 510 height 544
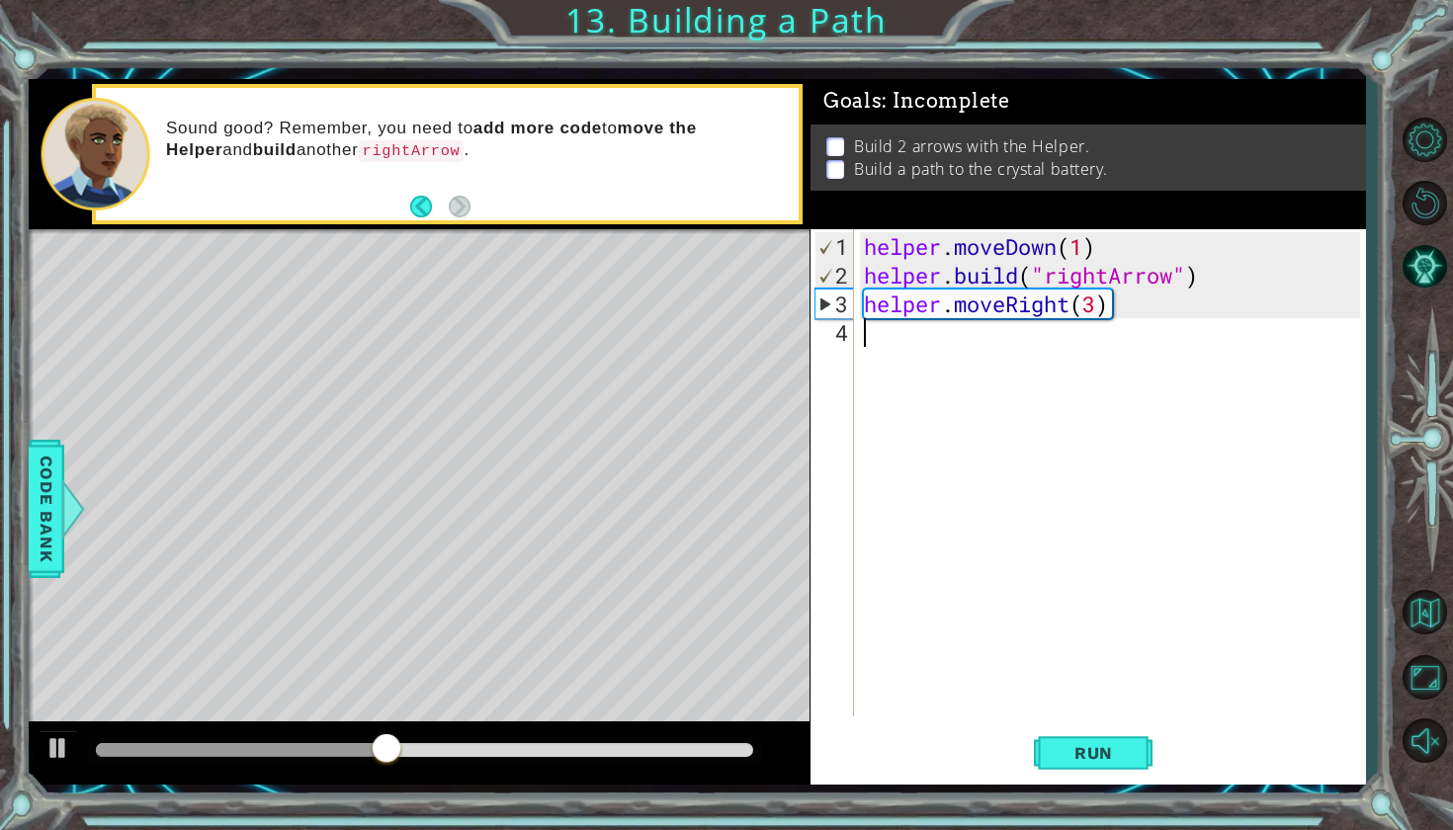
type textarea "m"
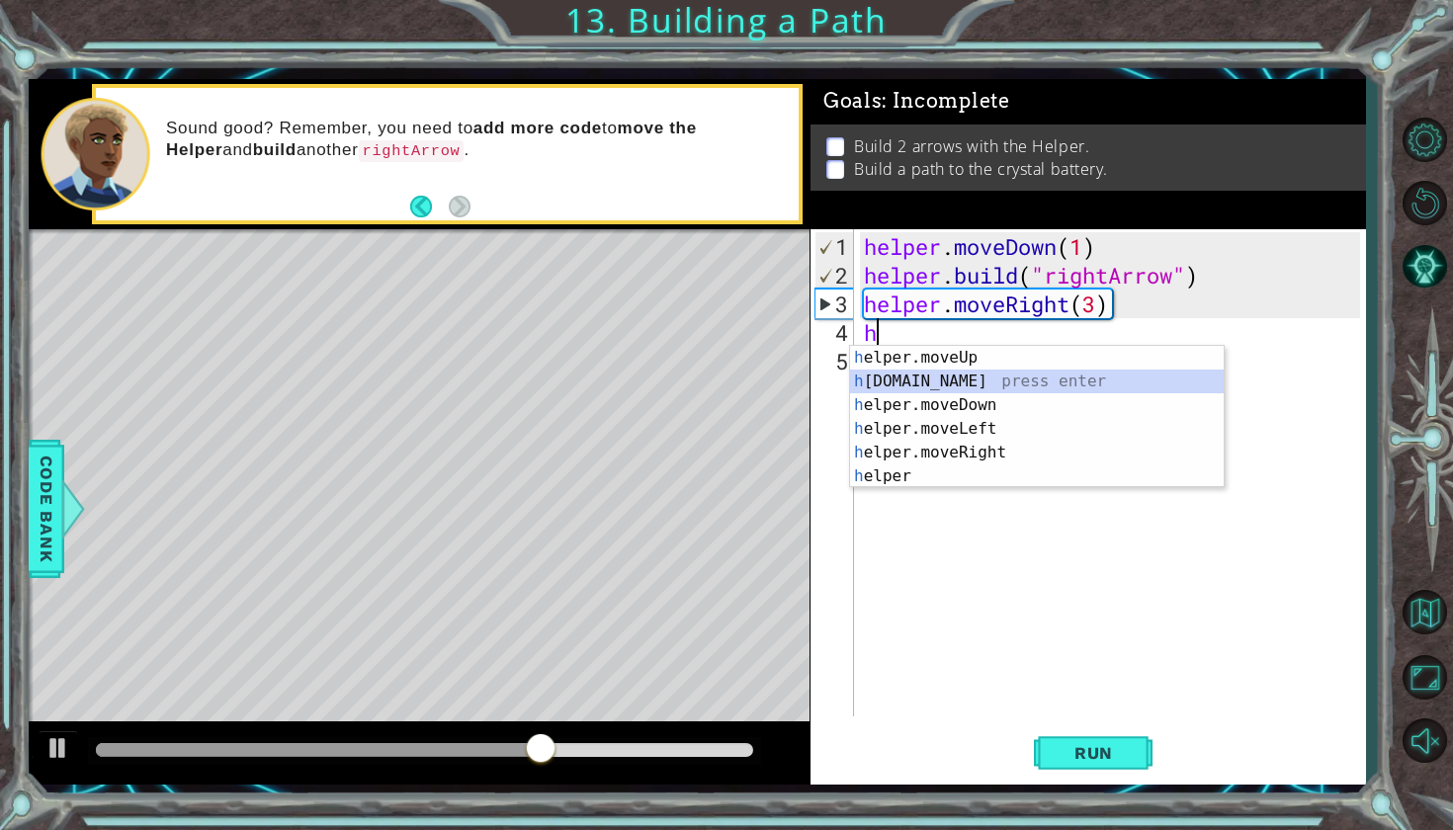
click at [935, 380] on div "h elper.moveUp press enter h [DOMAIN_NAME] press enter h elper.moveDown press e…" at bounding box center [1037, 441] width 374 height 190
type textarea "[DOMAIN_NAME]("rightArrow")"
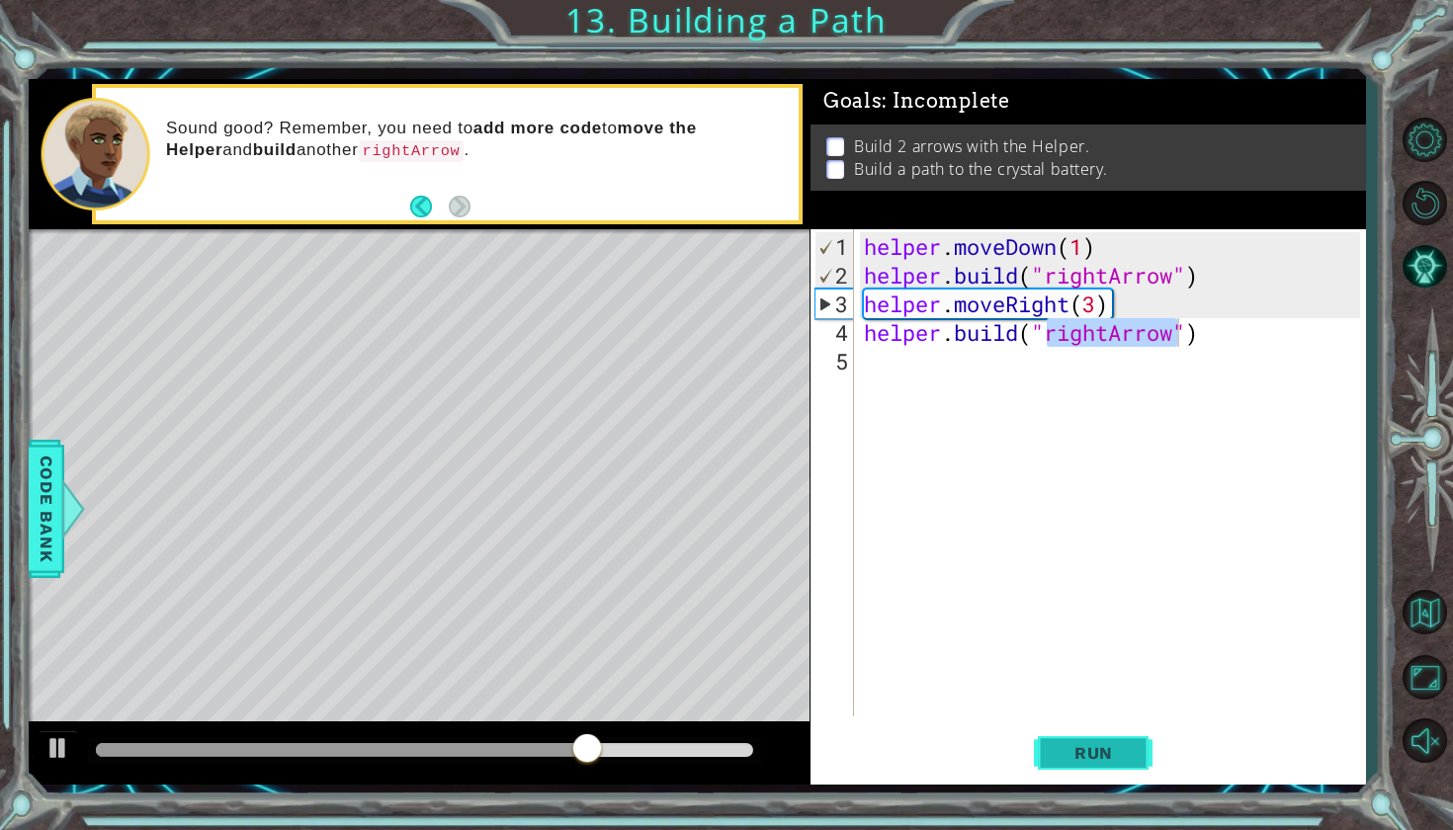
click at [1084, 738] on button "Run" at bounding box center [1093, 751] width 119 height 55
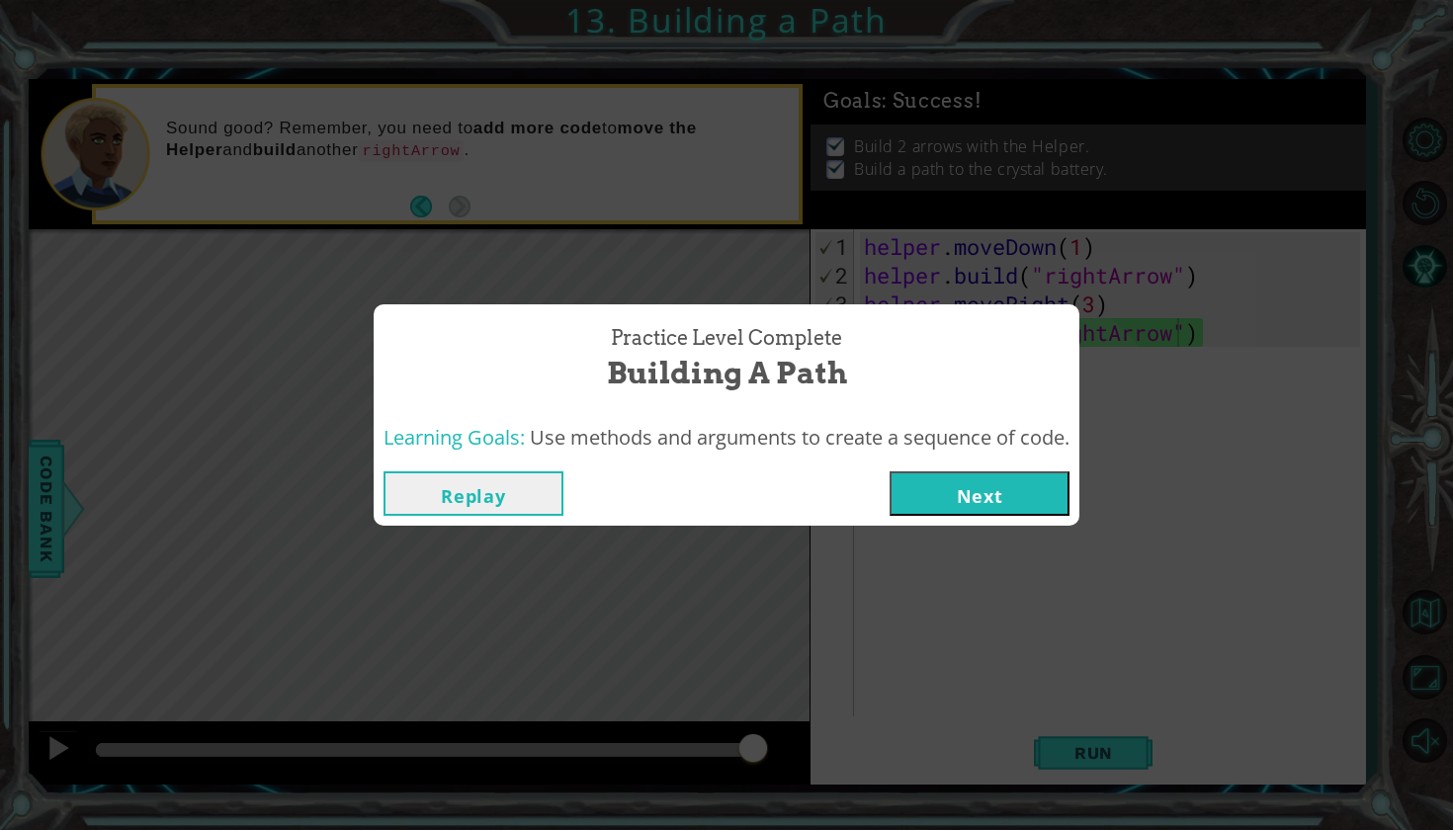
click at [1001, 497] on button "Next" at bounding box center [979, 493] width 180 height 44
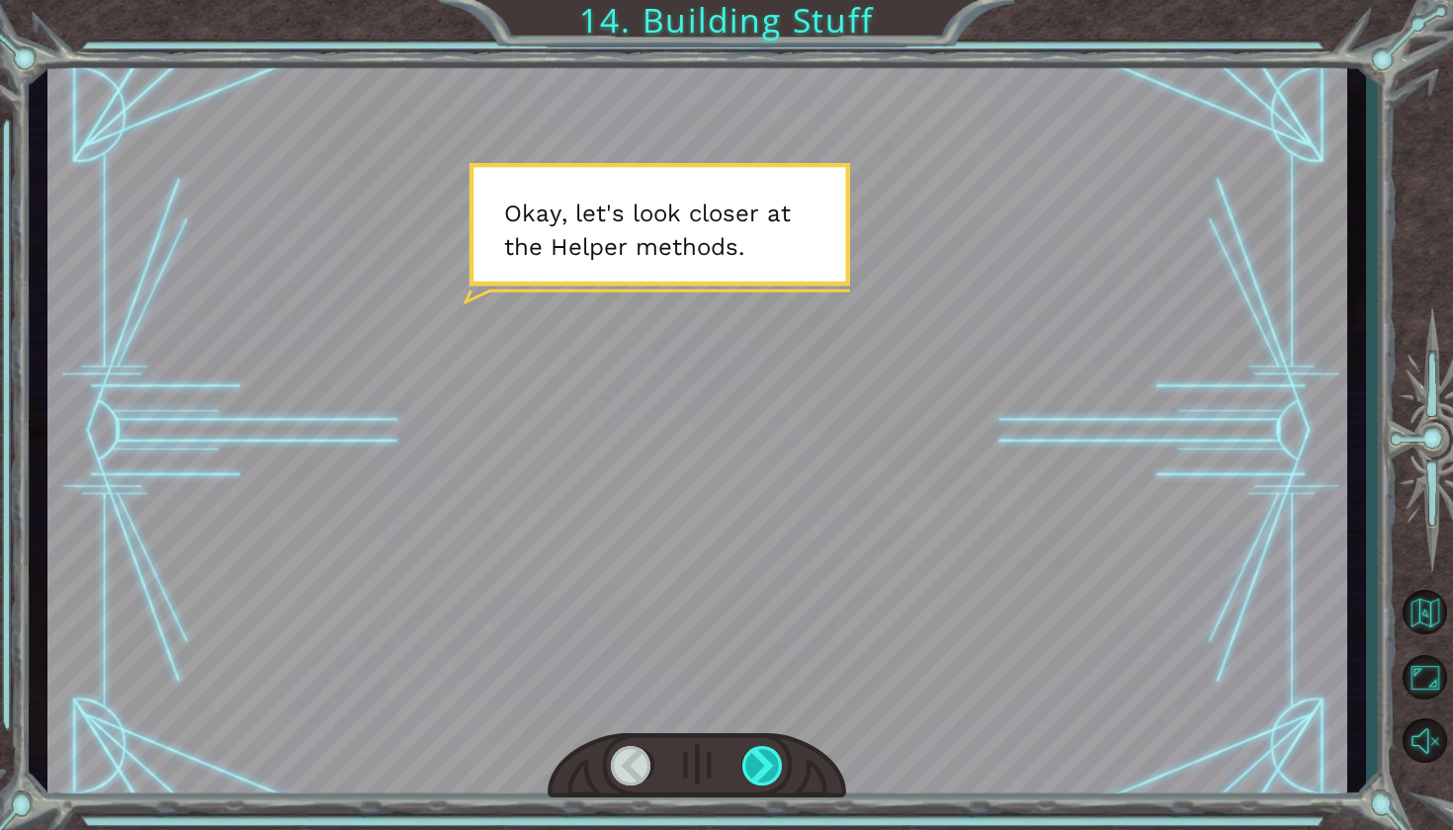
click at [760, 767] on div at bounding box center [763, 766] width 42 height 40
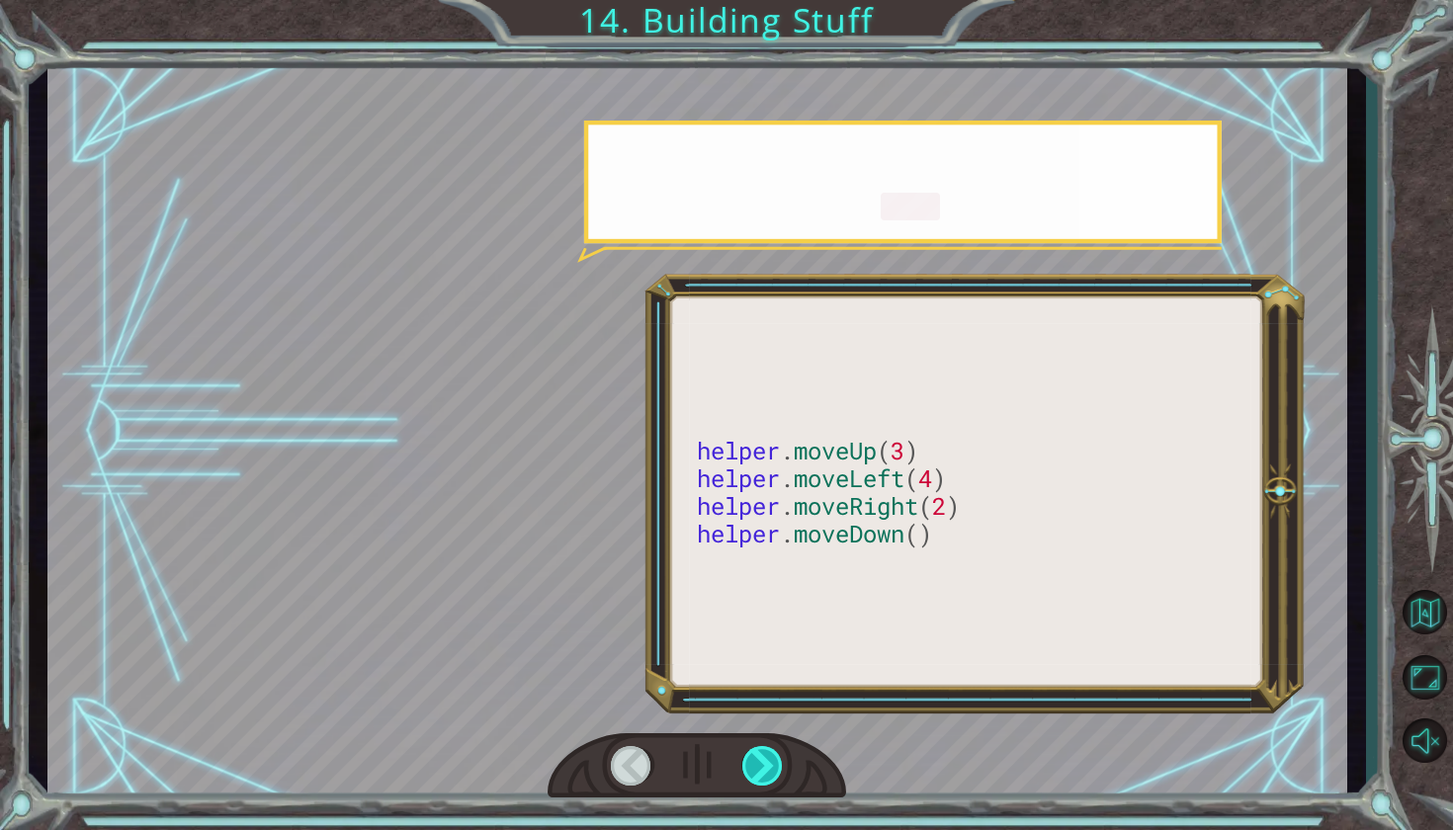
click at [760, 767] on div at bounding box center [763, 766] width 42 height 40
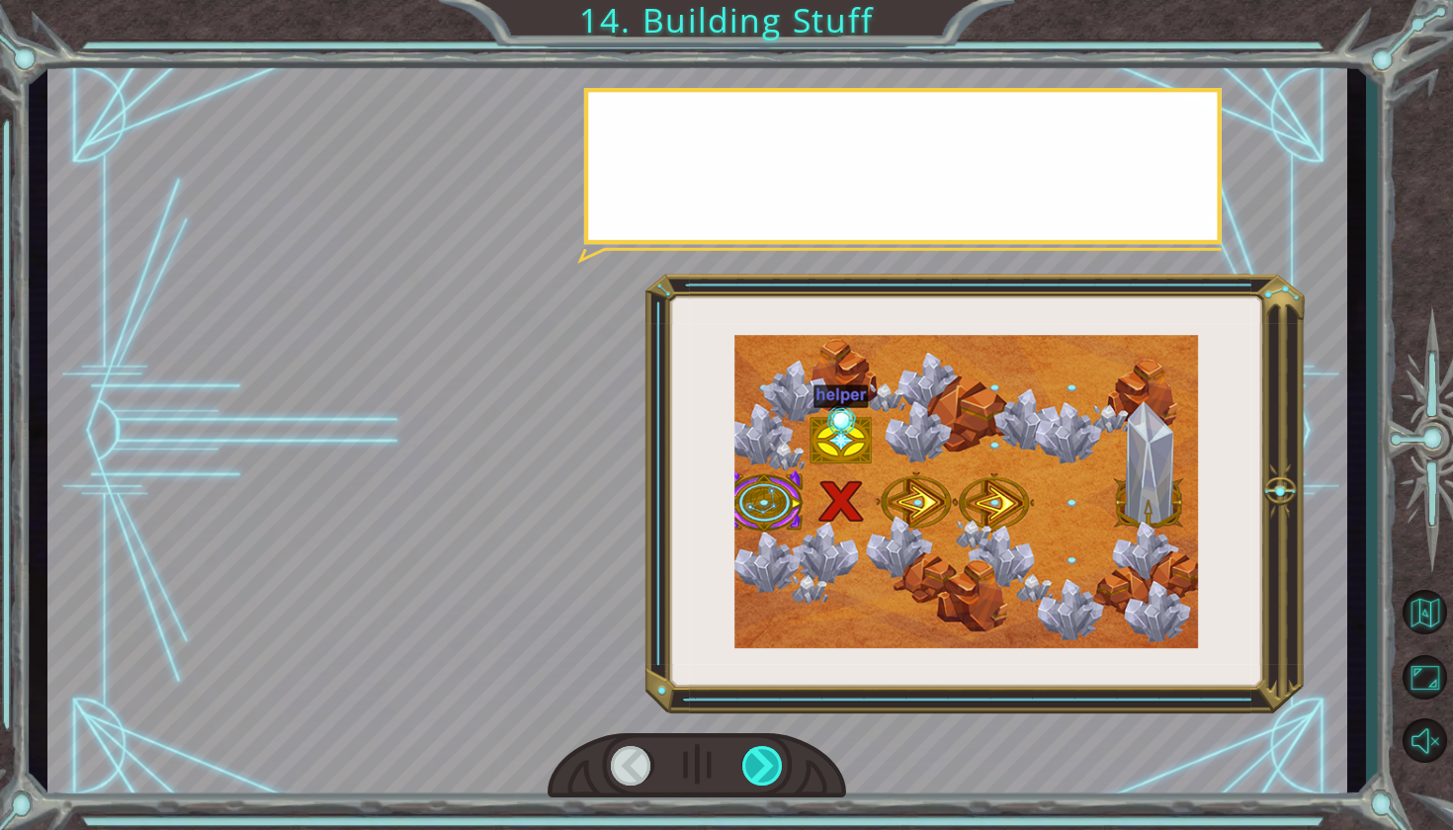
click at [760, 767] on div at bounding box center [763, 766] width 42 height 40
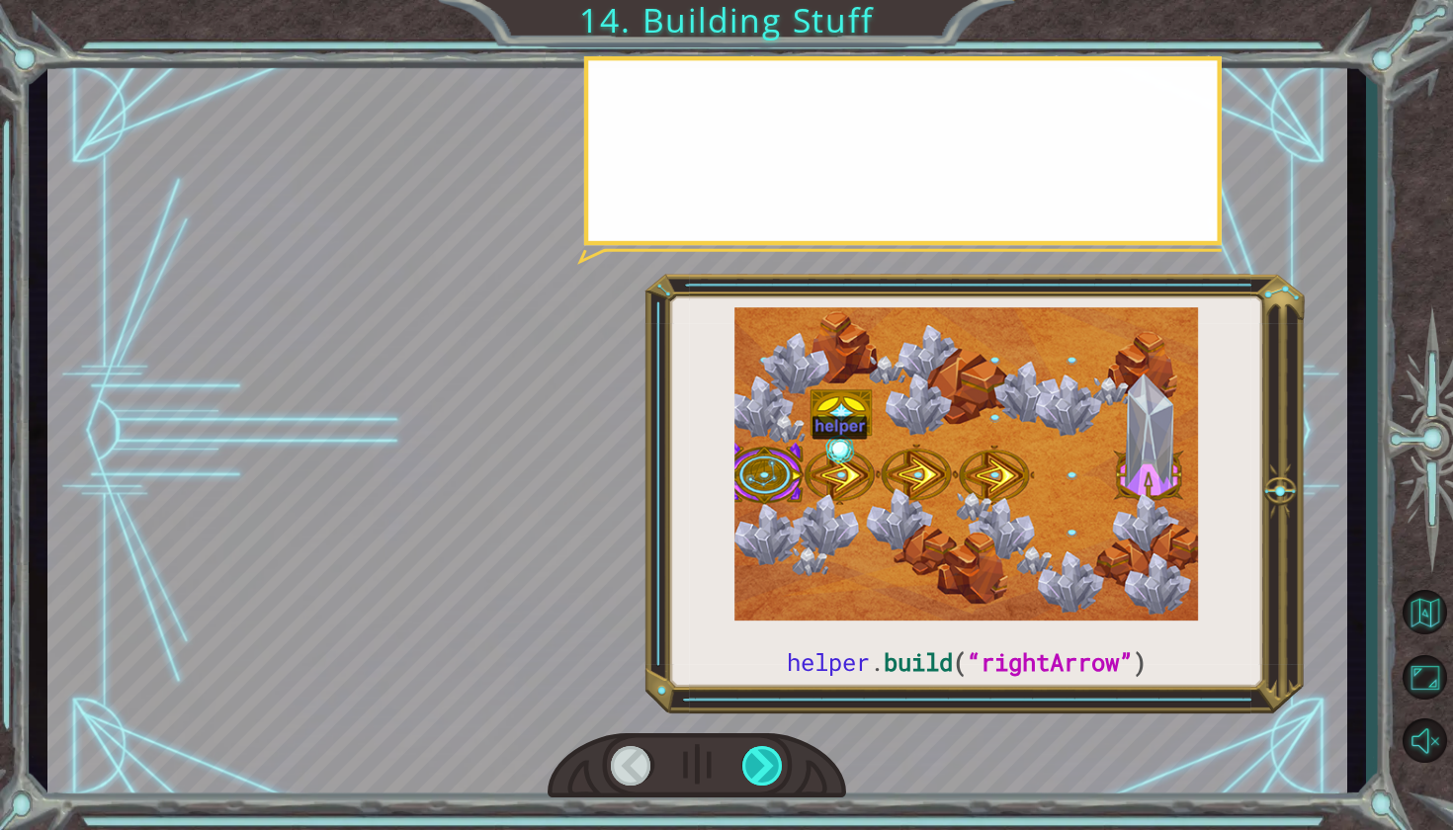
click at [760, 767] on div at bounding box center [763, 766] width 42 height 40
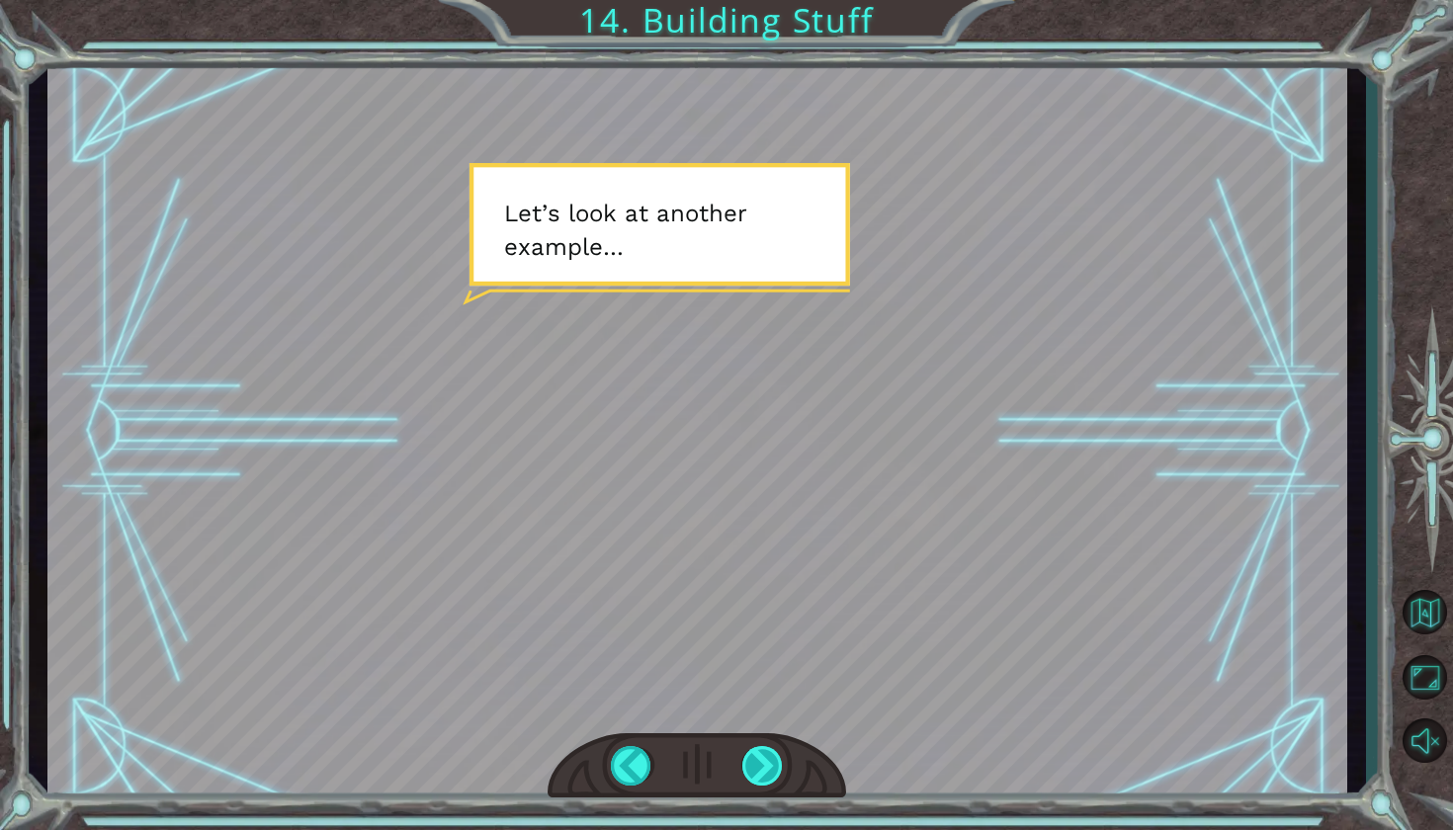
click at [770, 757] on div at bounding box center [763, 766] width 42 height 40
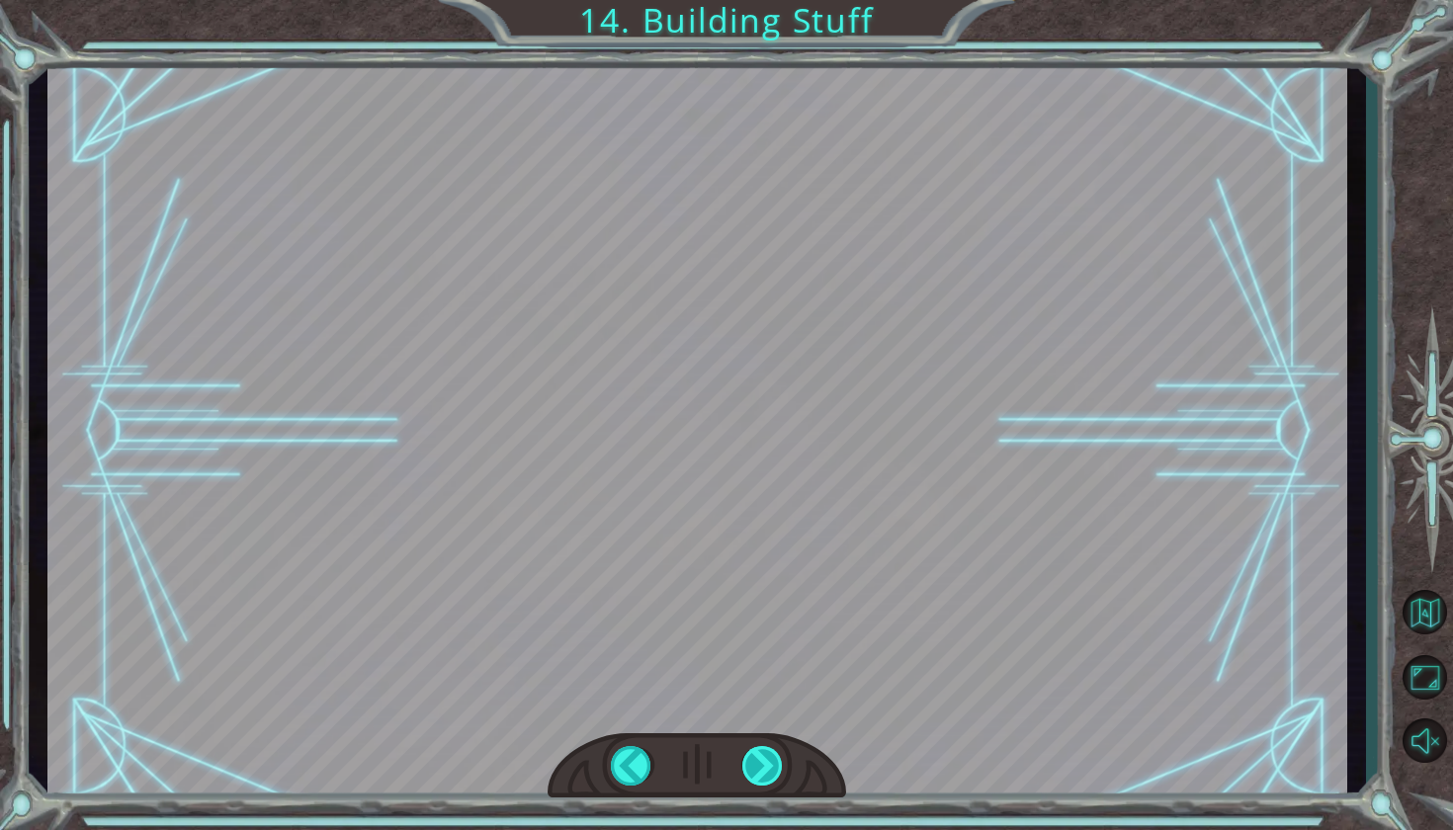
click at [770, 757] on div at bounding box center [763, 766] width 42 height 40
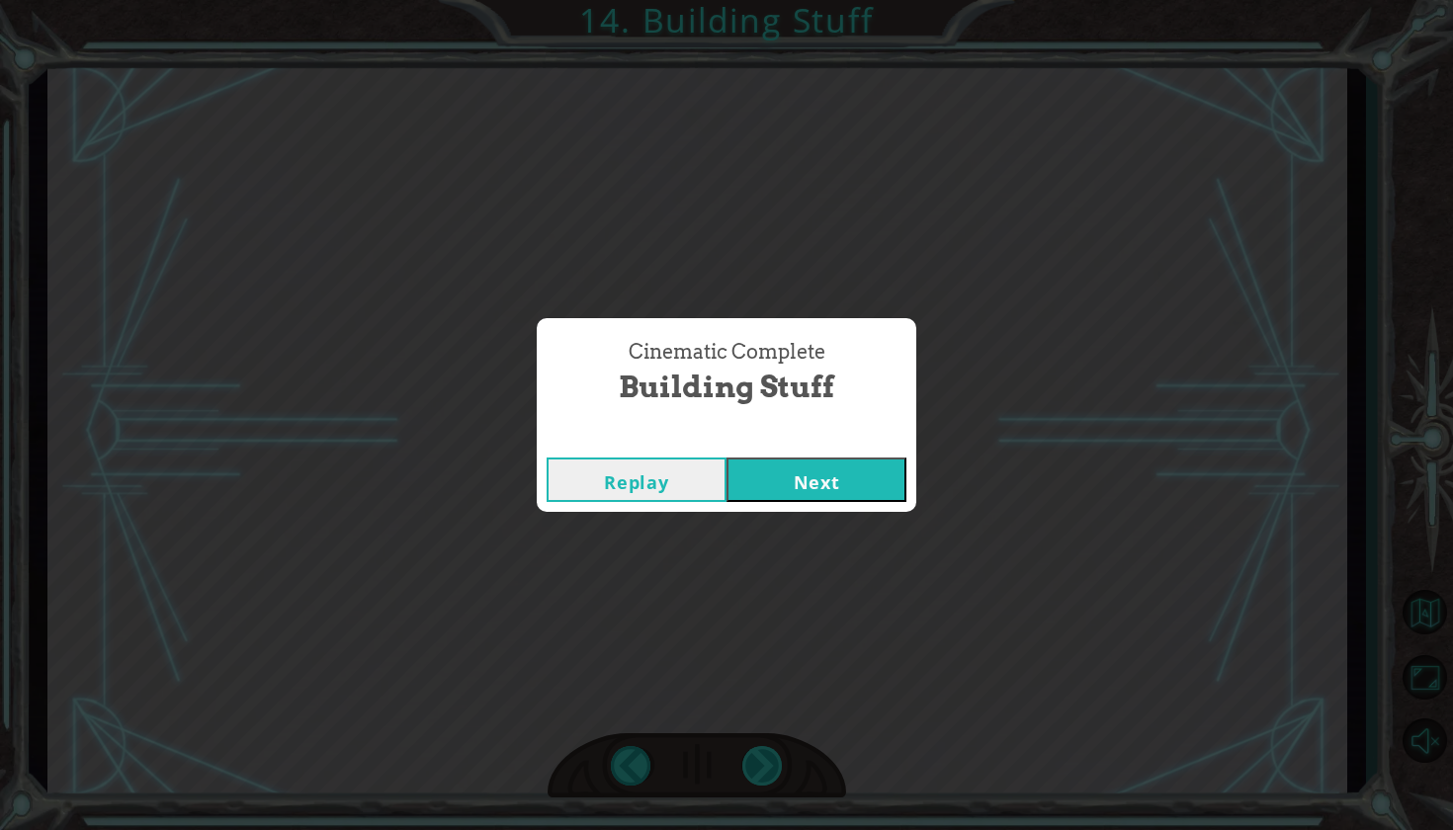
click at [770, 757] on div "Cinematic Complete Building Stuff Replay Next" at bounding box center [726, 415] width 1453 height 830
click at [792, 476] on button "Next" at bounding box center [816, 480] width 180 height 44
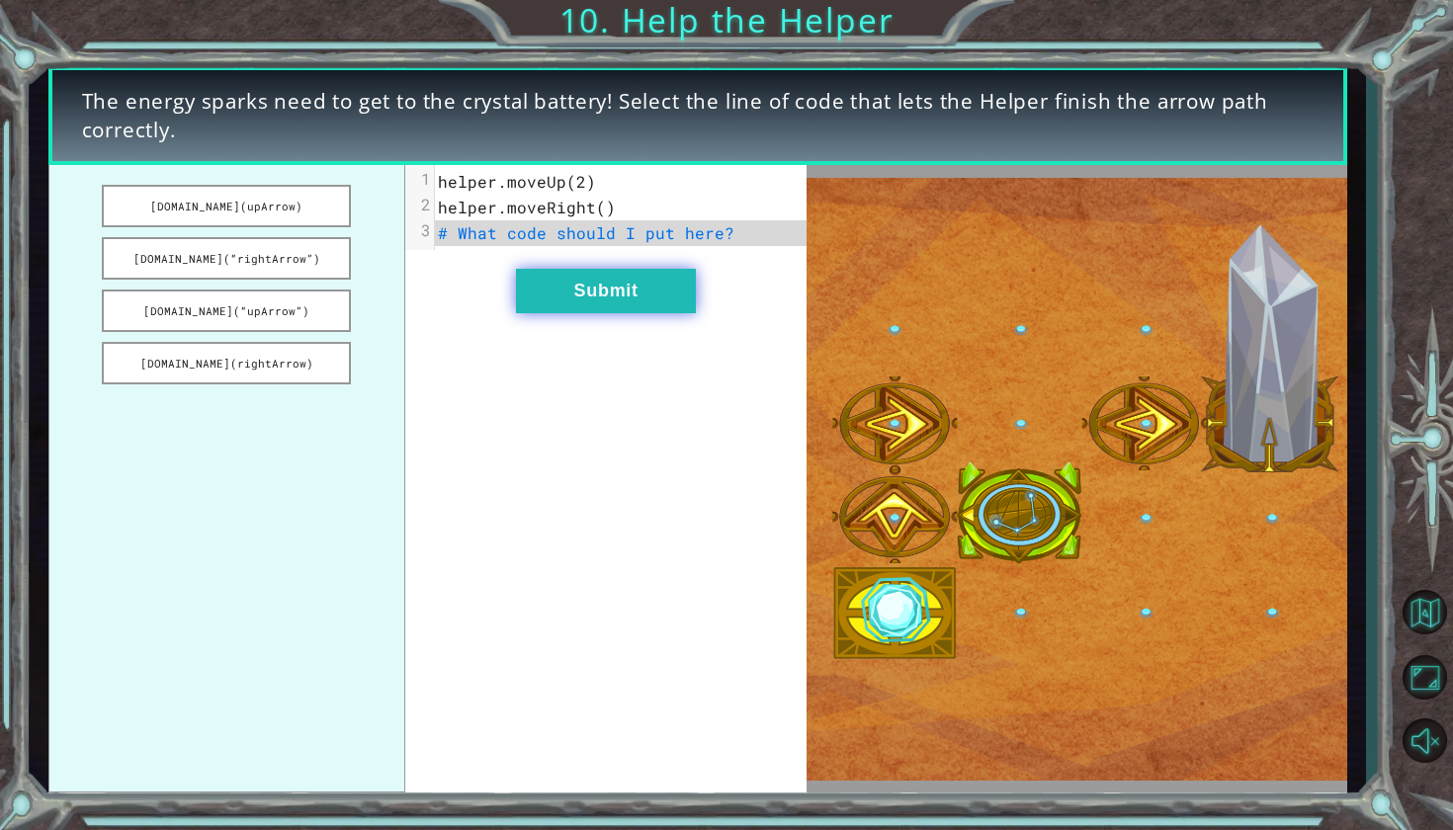
click at [649, 287] on button "Submit" at bounding box center [606, 291] width 180 height 44
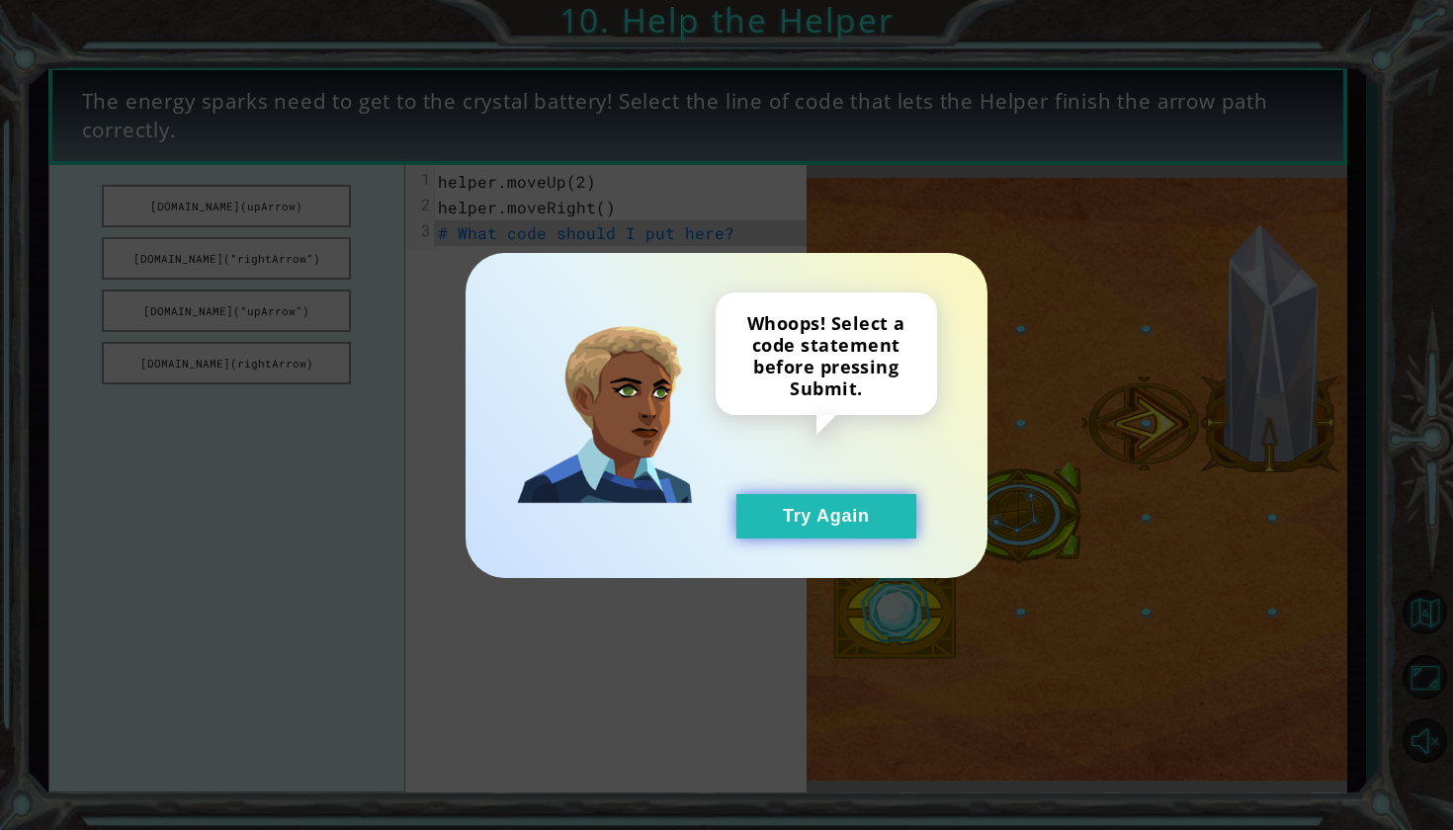
click at [811, 519] on button "Try Again" at bounding box center [826, 516] width 180 height 44
